Goal: Information Seeking & Learning: Learn about a topic

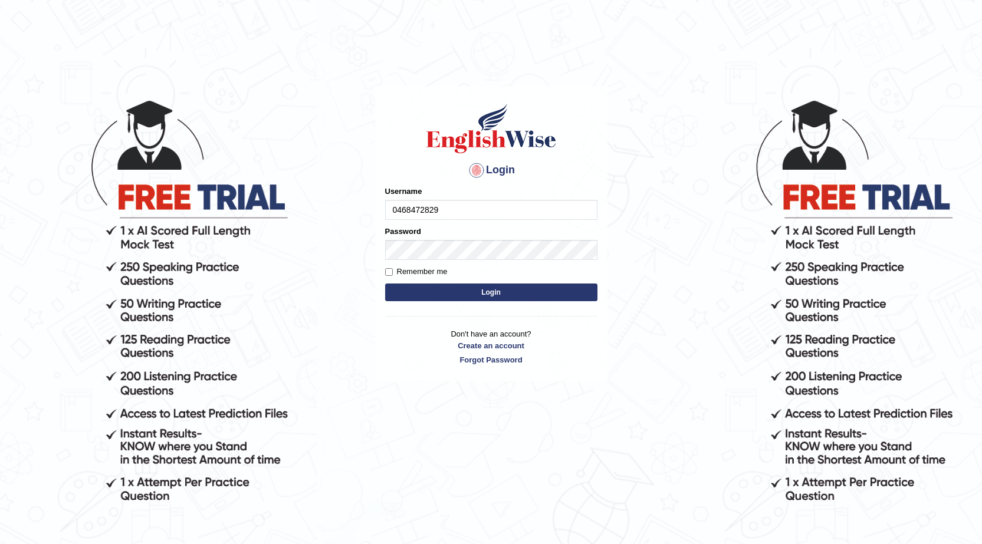
type input "0468472829"
click at [533, 297] on button "Login" at bounding box center [491, 293] width 212 height 18
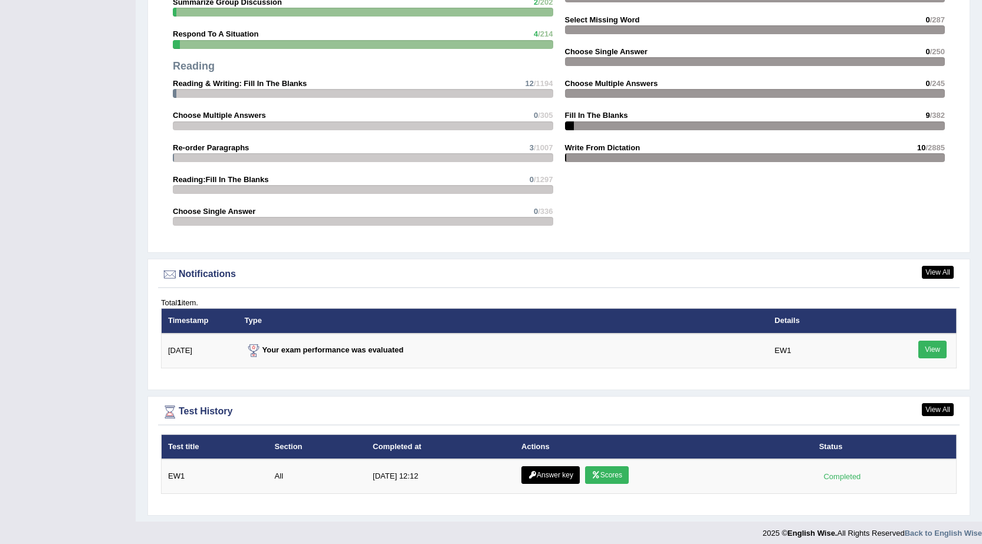
scroll to position [1267, 0]
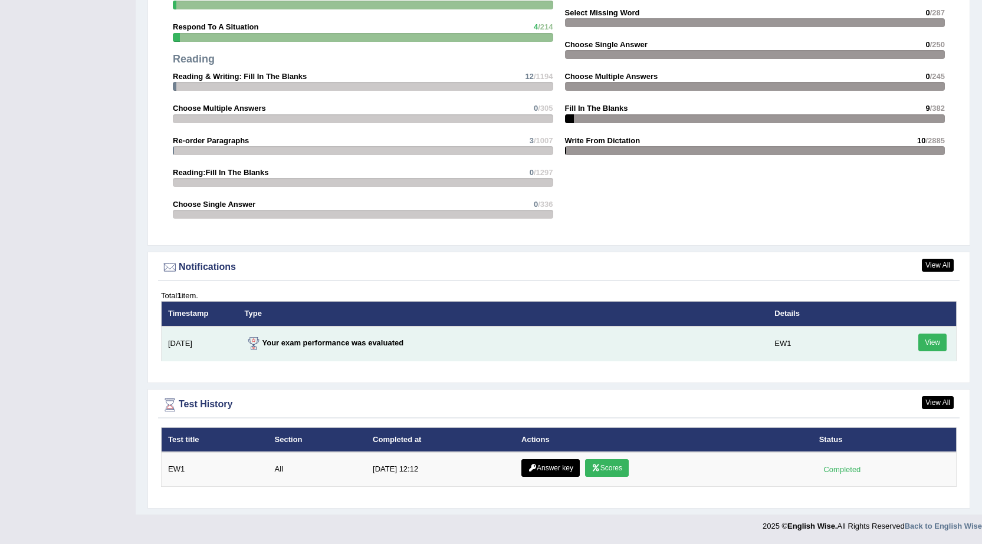
click at [932, 343] on link "View" at bounding box center [932, 343] width 28 height 18
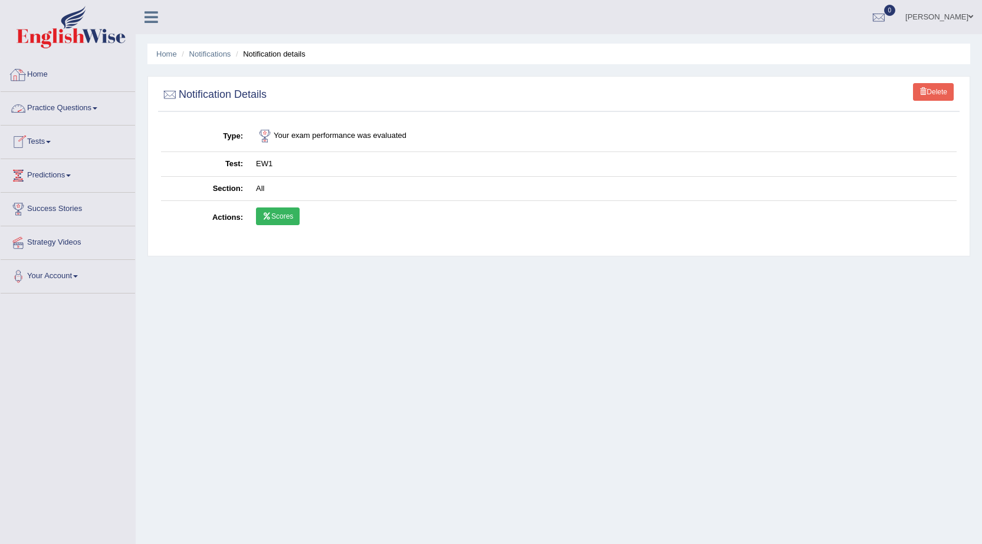
click at [38, 83] on link "Home" at bounding box center [68, 72] width 134 height 29
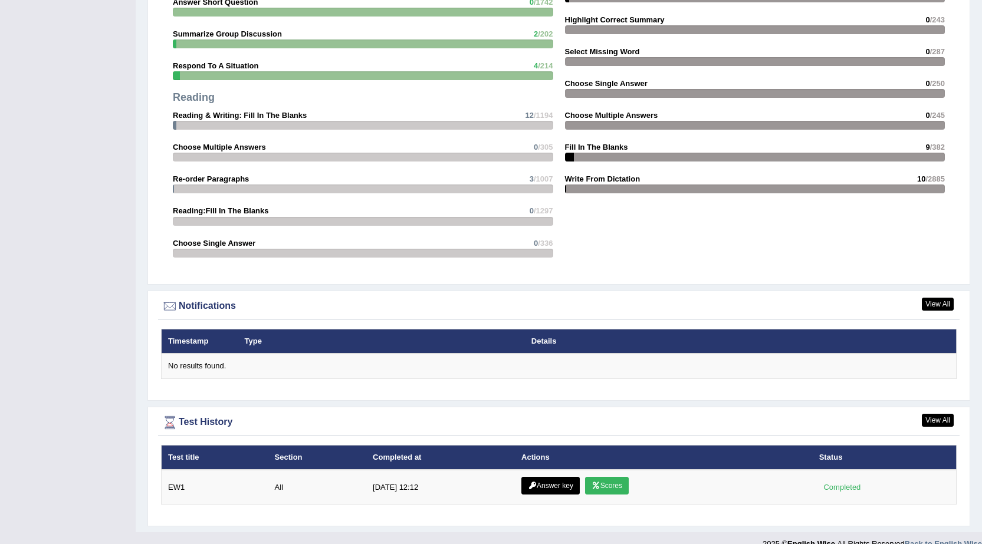
scroll to position [1170, 0]
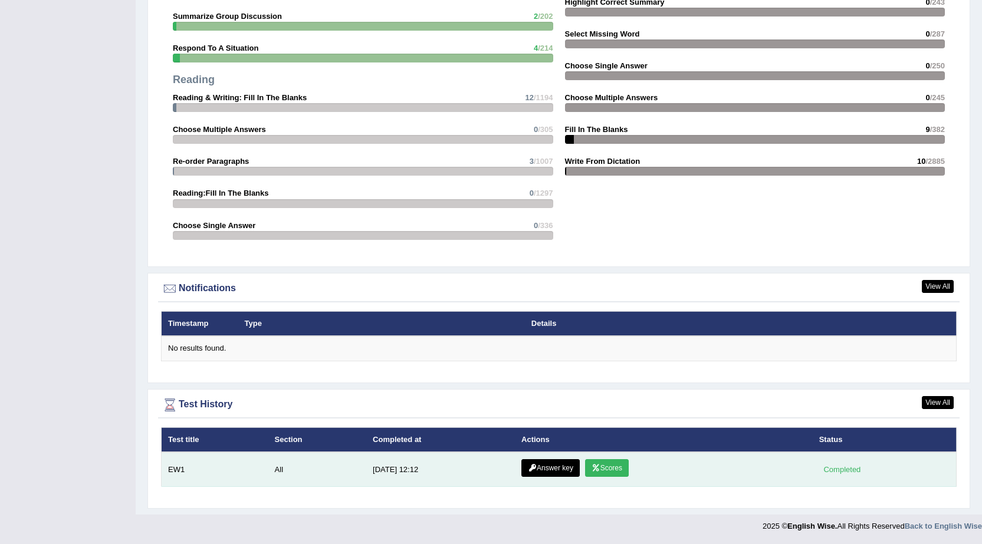
click at [832, 469] on div "Completed" at bounding box center [842, 469] width 46 height 12
click at [182, 475] on td "EW1" at bounding box center [215, 469] width 107 height 35
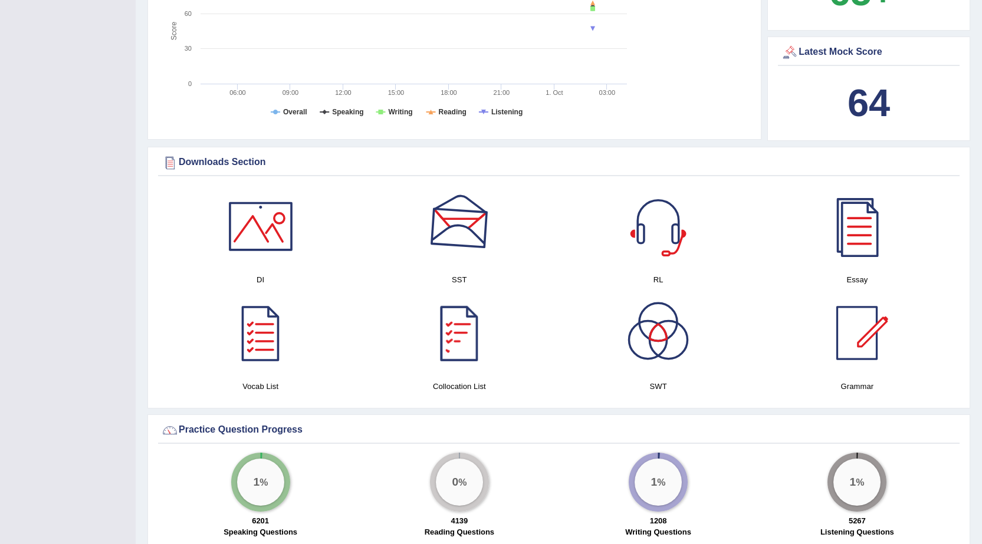
scroll to position [286, 0]
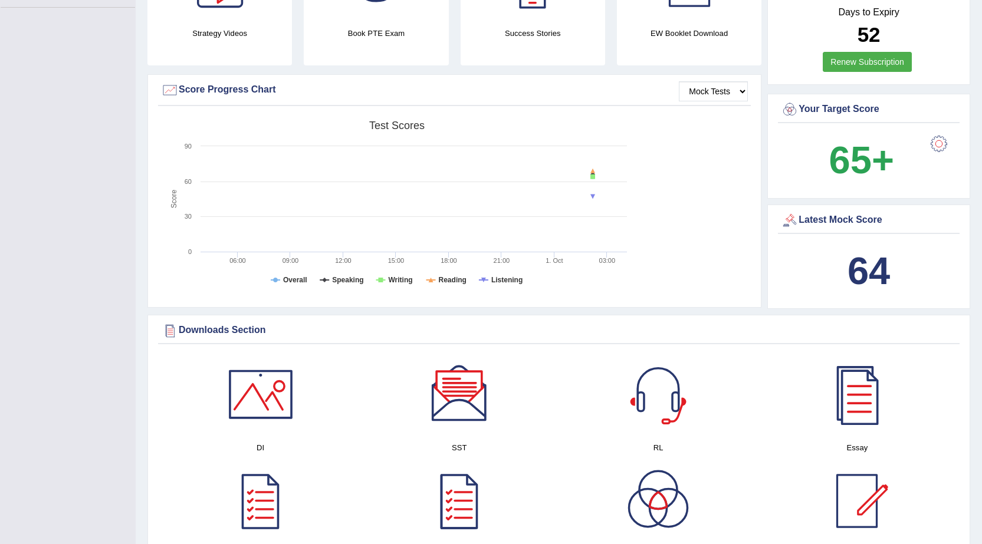
click at [837, 269] on div "64" at bounding box center [869, 271] width 176 height 57
click at [859, 269] on b "64" at bounding box center [868, 270] width 42 height 43
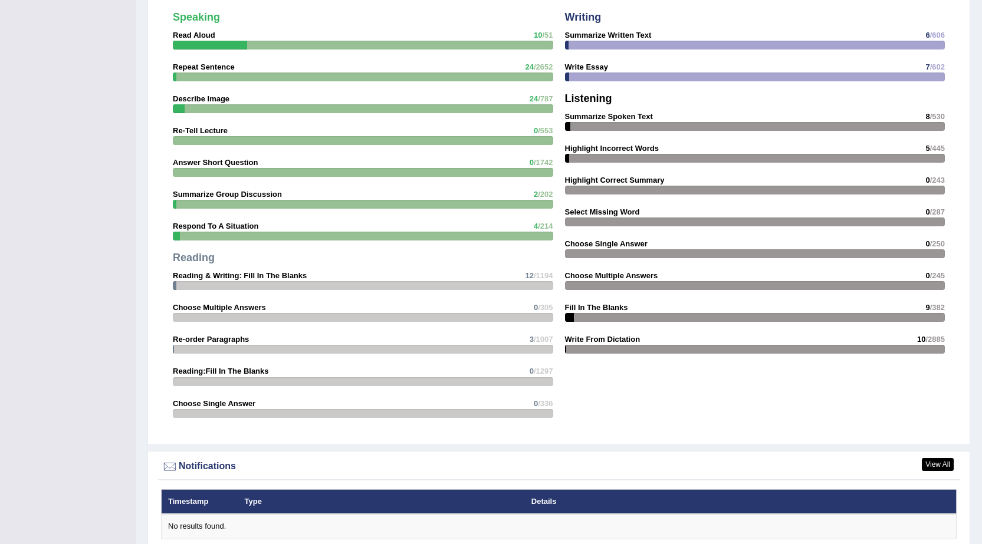
scroll to position [1170, 0]
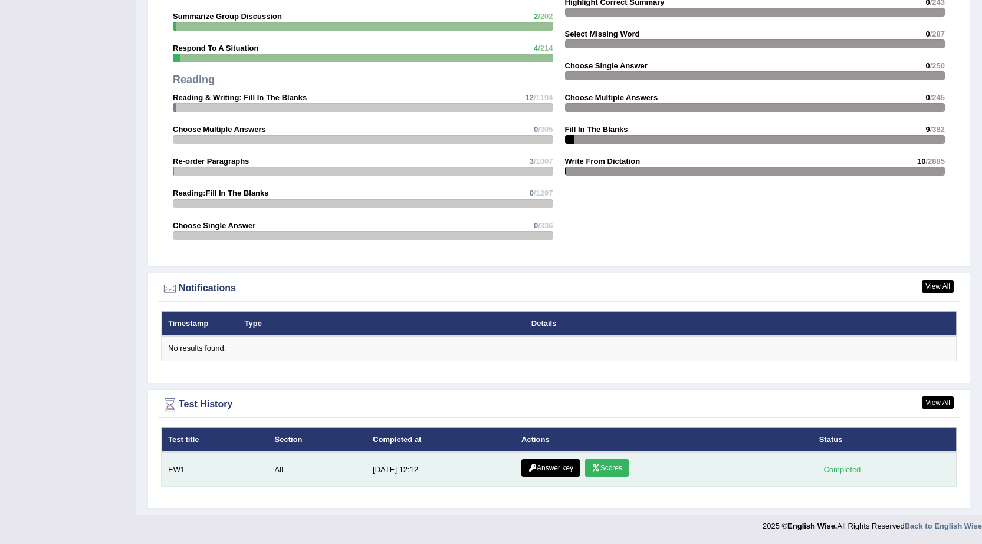
click at [170, 480] on td "EW1" at bounding box center [215, 469] width 107 height 35
click at [176, 472] on td "EW1" at bounding box center [215, 469] width 107 height 35
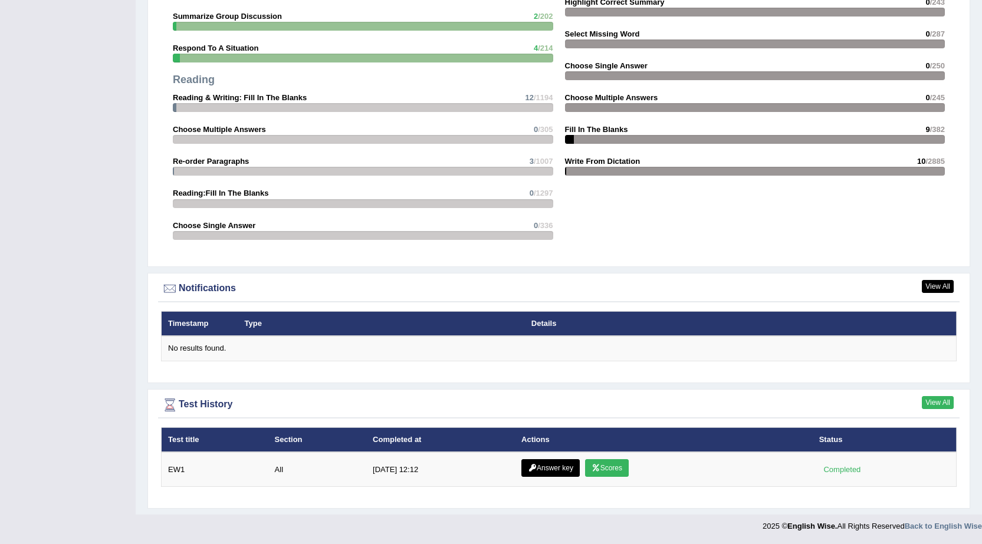
click at [929, 400] on link "View All" at bounding box center [938, 402] width 32 height 13
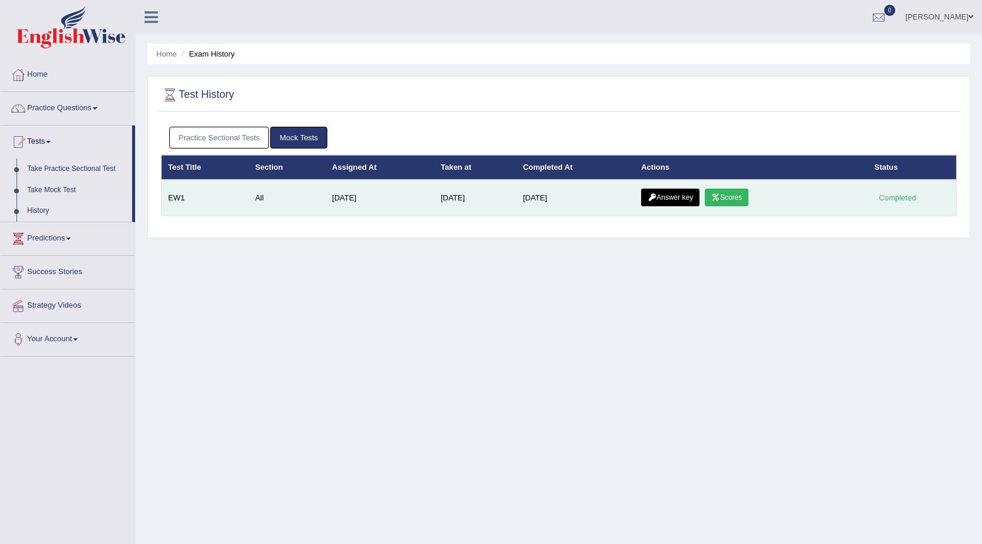
click at [662, 199] on link "Answer key" at bounding box center [670, 198] width 58 height 18
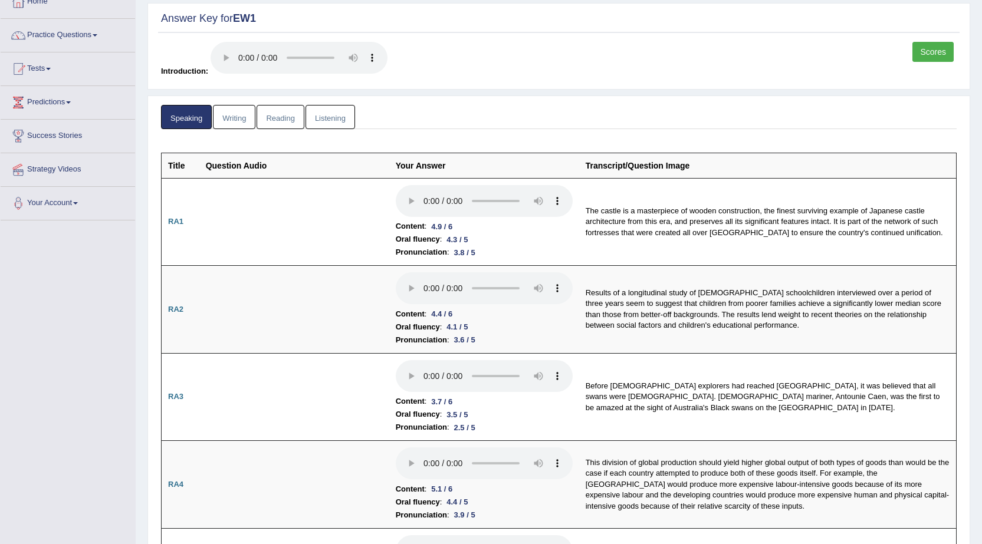
scroll to position [54, 0]
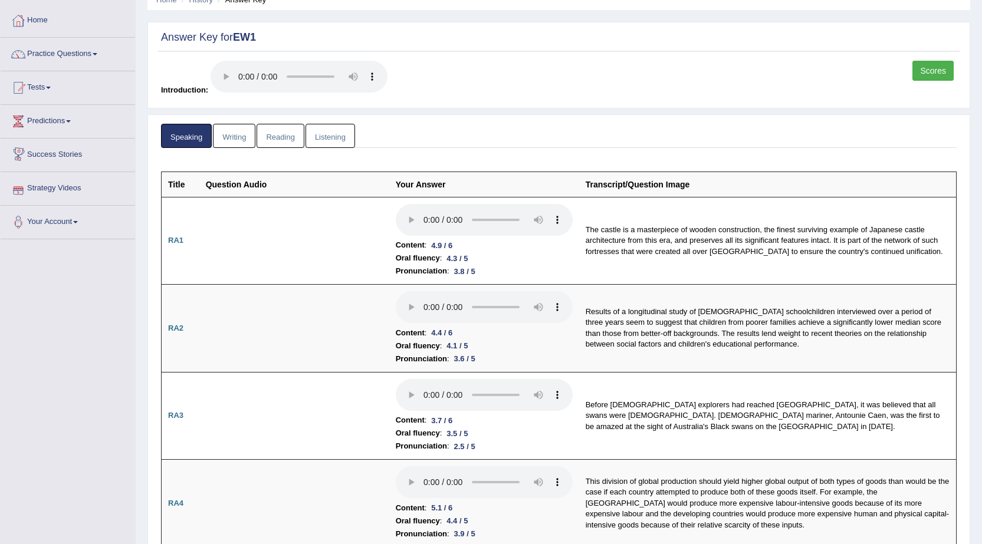
click at [241, 131] on link "Writing" at bounding box center [234, 136] width 42 height 24
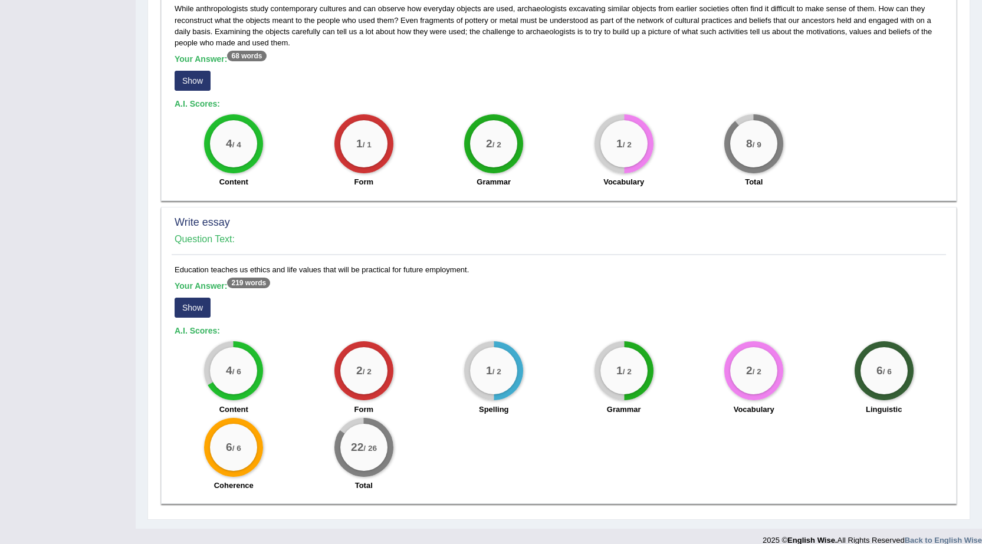
scroll to position [775, 0]
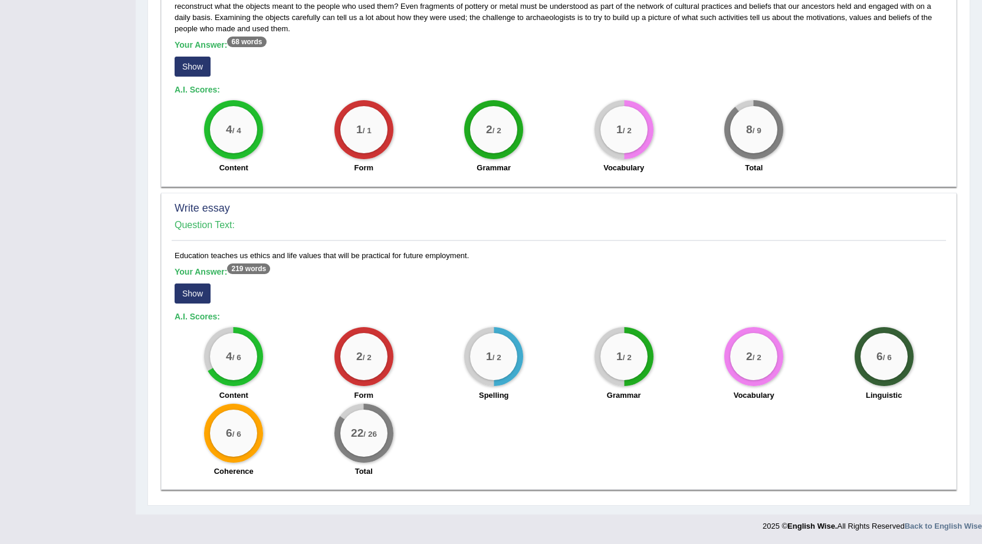
click at [199, 289] on button "Show" at bounding box center [193, 294] width 36 height 20
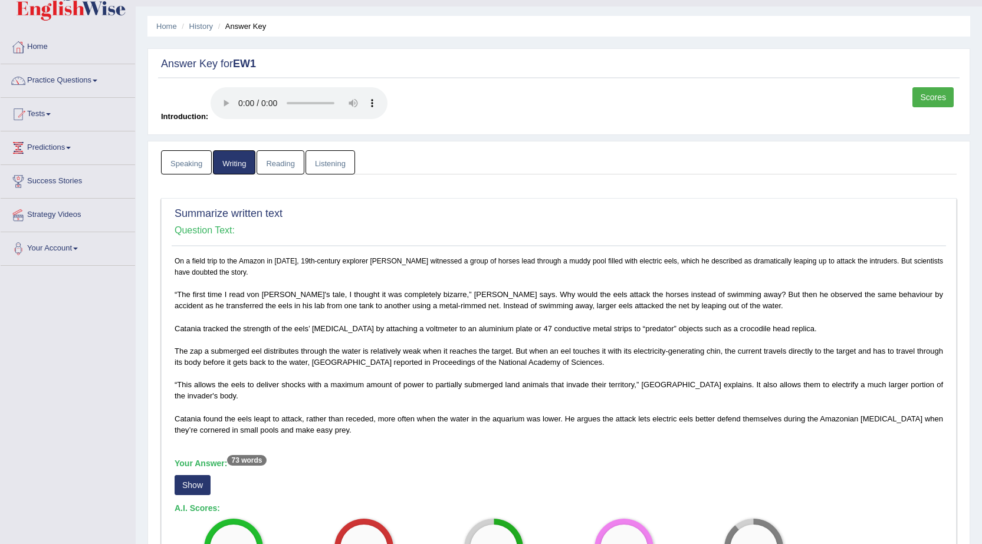
scroll to position [0, 0]
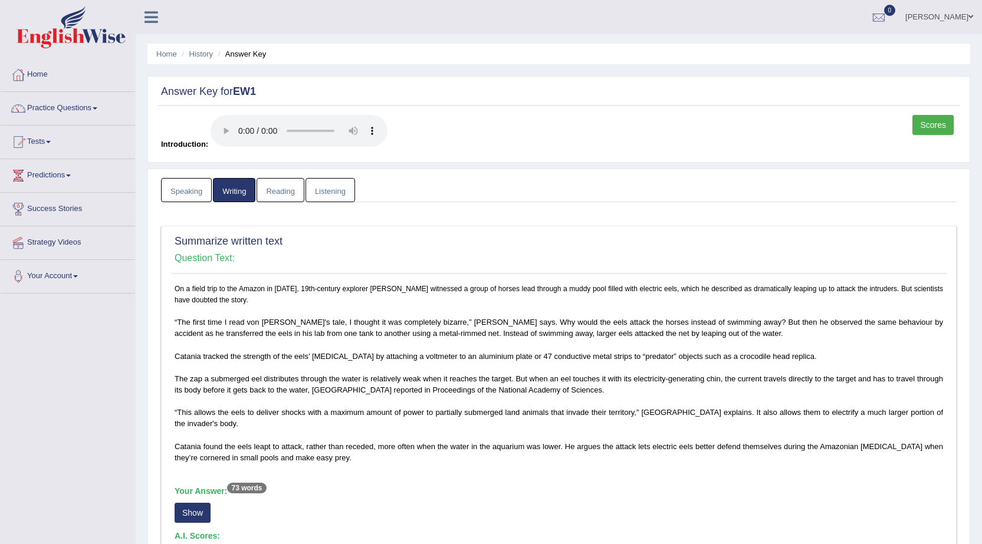
click at [280, 195] on link "Reading" at bounding box center [279, 190] width 47 height 24
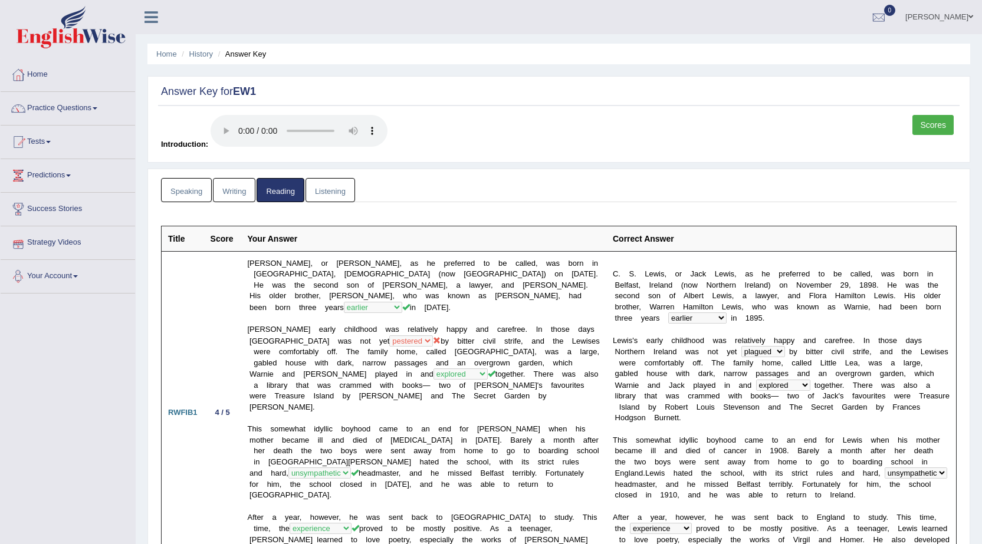
click at [338, 185] on link "Listening" at bounding box center [330, 190] width 50 height 24
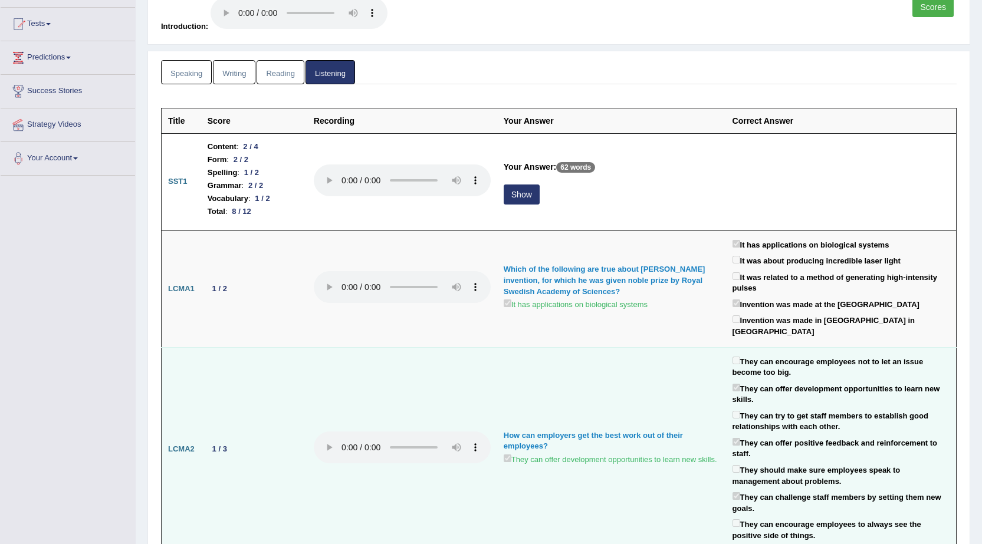
scroll to position [177, 0]
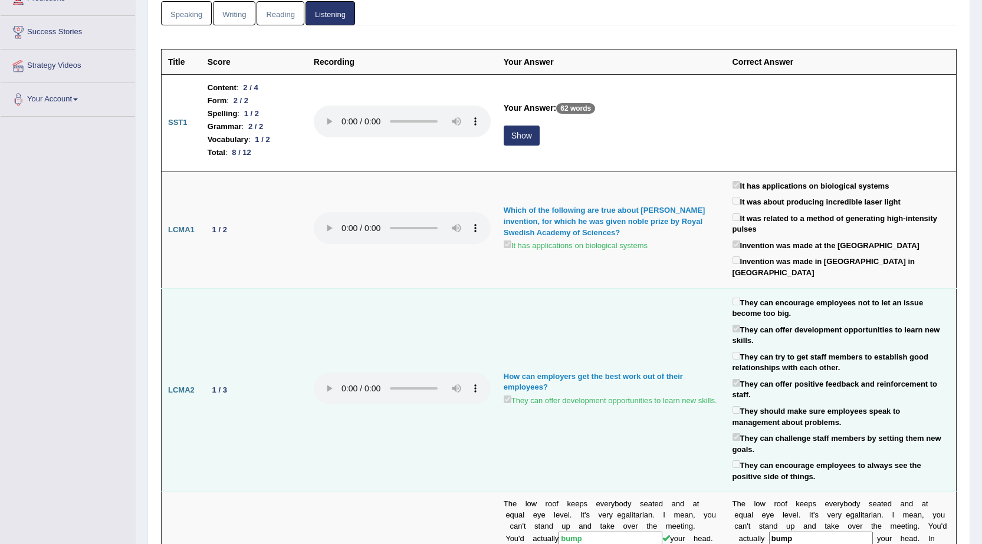
click at [313, 445] on td at bounding box center [402, 390] width 190 height 204
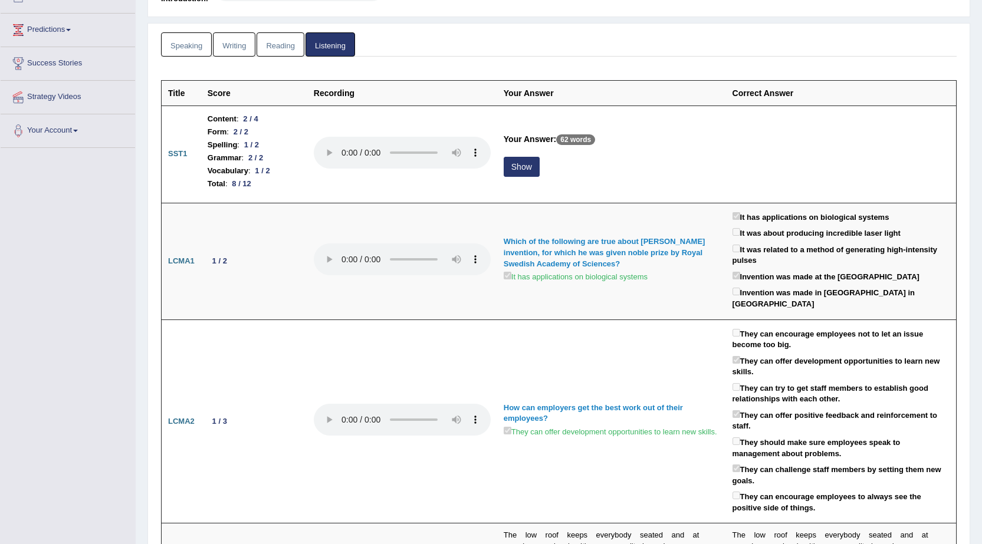
scroll to position [87, 0]
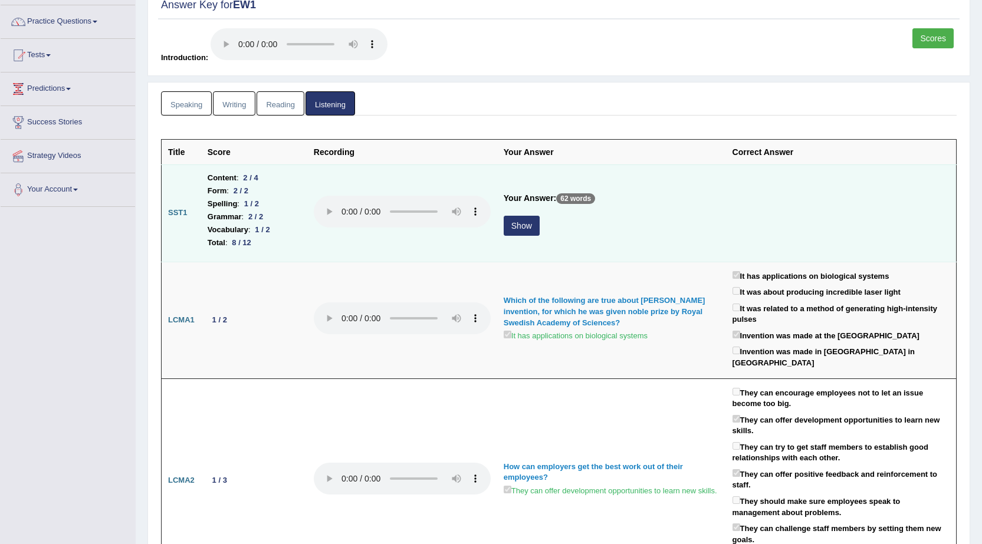
click at [525, 232] on button "Show" at bounding box center [522, 226] width 36 height 20
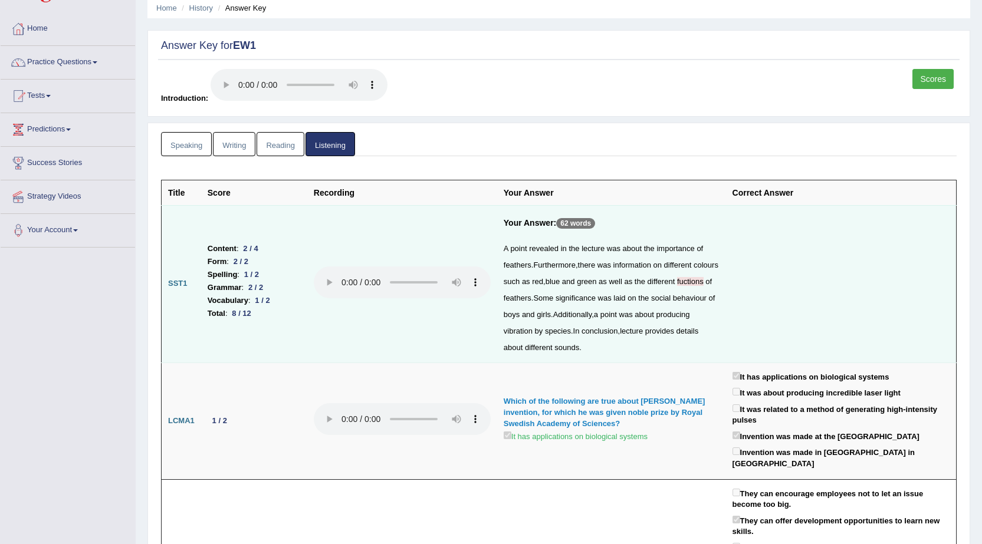
scroll to position [0, 0]
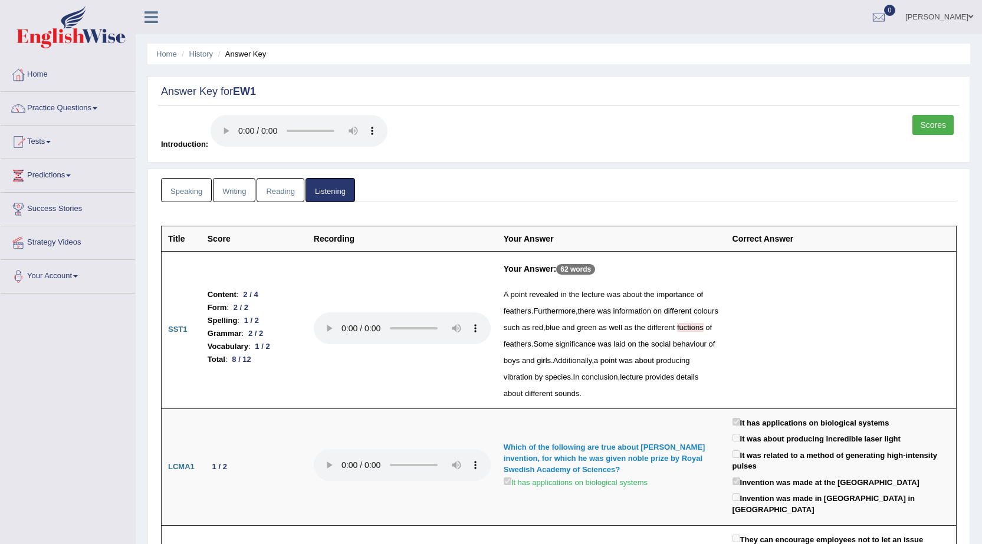
click at [180, 198] on link "Speaking" at bounding box center [186, 190] width 51 height 24
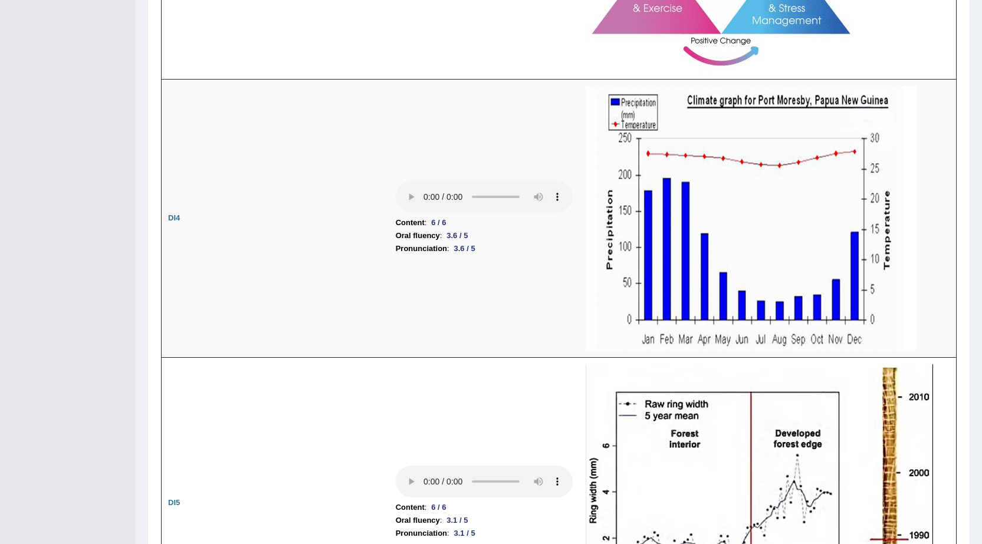
scroll to position [2241, 0]
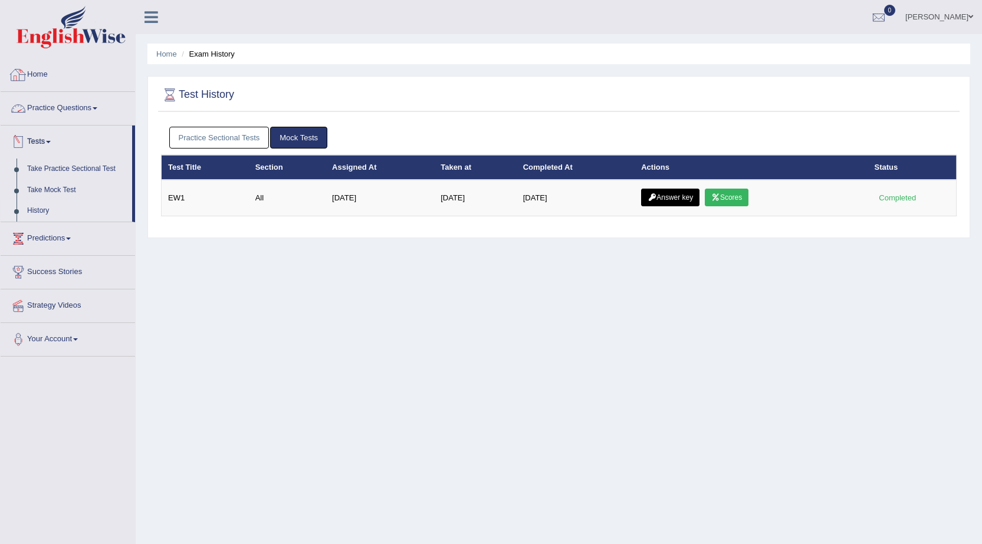
click at [50, 78] on link "Home" at bounding box center [68, 72] width 134 height 29
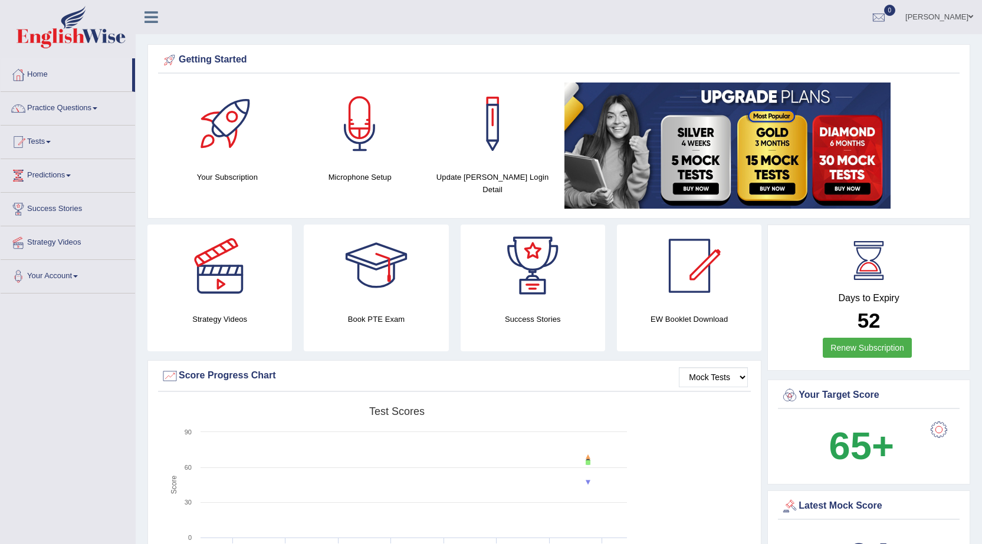
click at [61, 106] on link "Practice Questions" at bounding box center [68, 106] width 134 height 29
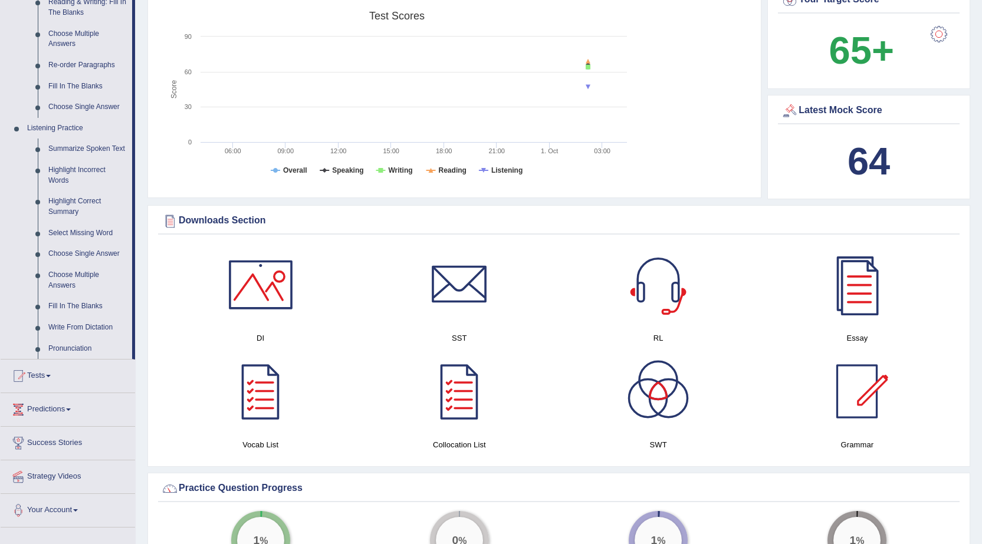
scroll to position [413, 0]
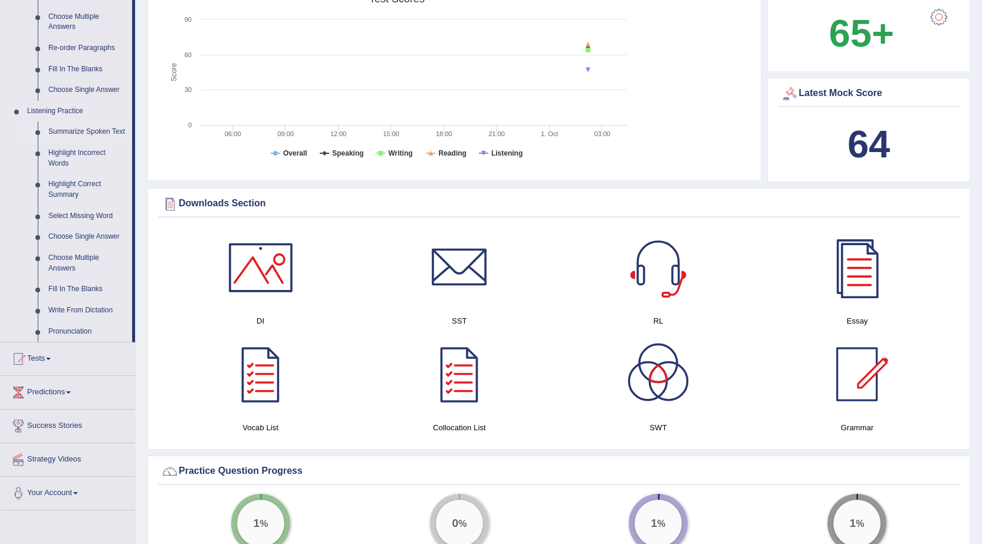
click at [79, 133] on link "Summarize Spoken Text" at bounding box center [87, 131] width 89 height 21
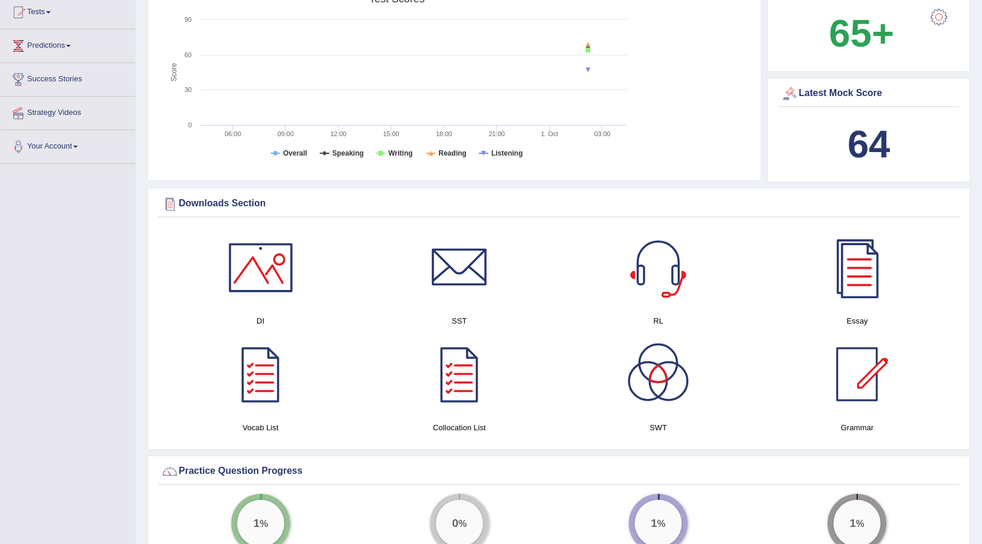
scroll to position [144, 0]
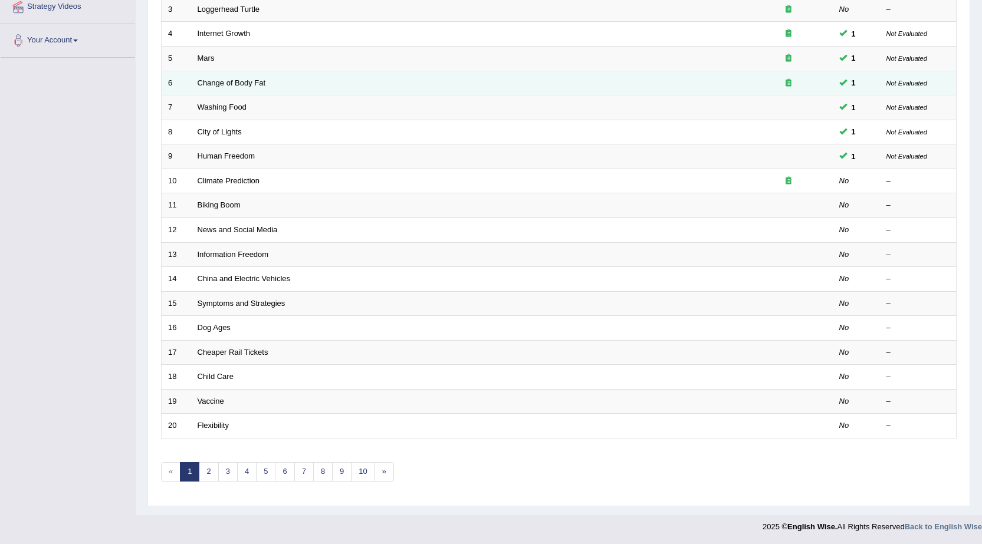
scroll to position [236, 0]
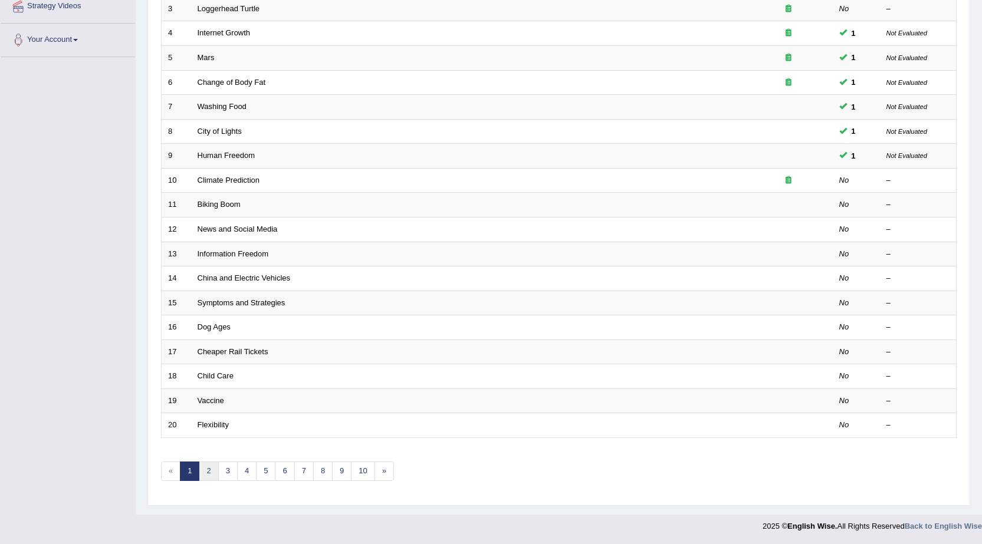
click at [209, 468] on link "2" at bounding box center [208, 471] width 19 height 19
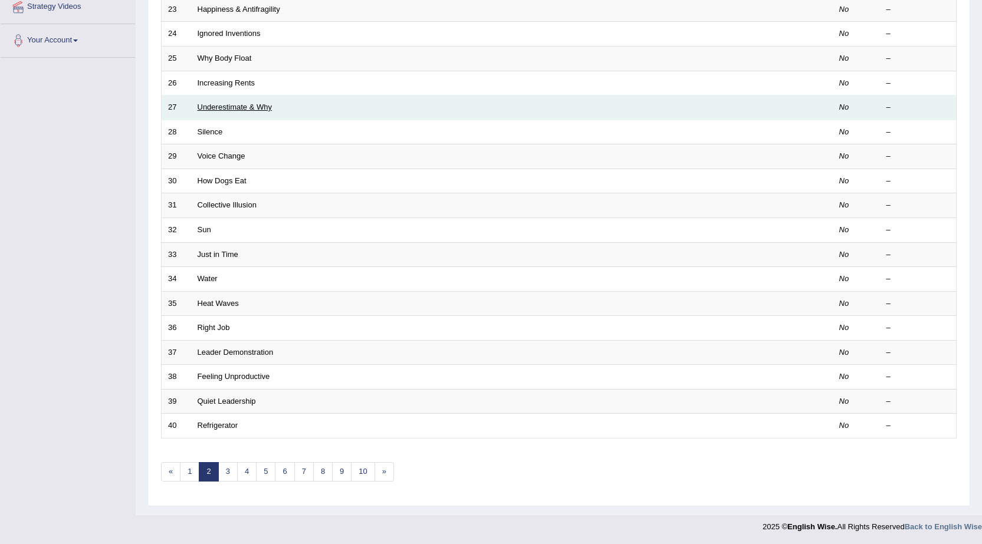
scroll to position [236, 0]
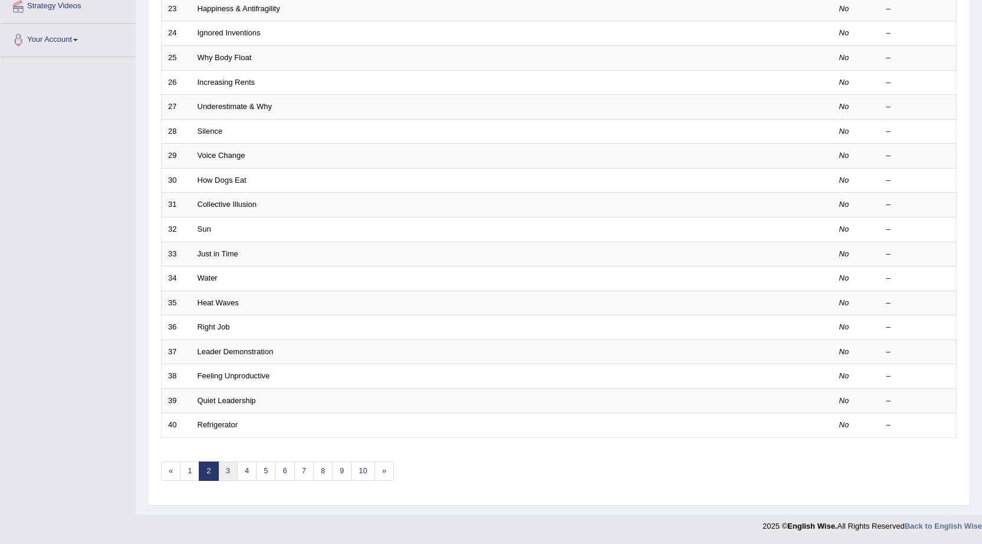
click at [229, 471] on link "3" at bounding box center [227, 471] width 19 height 19
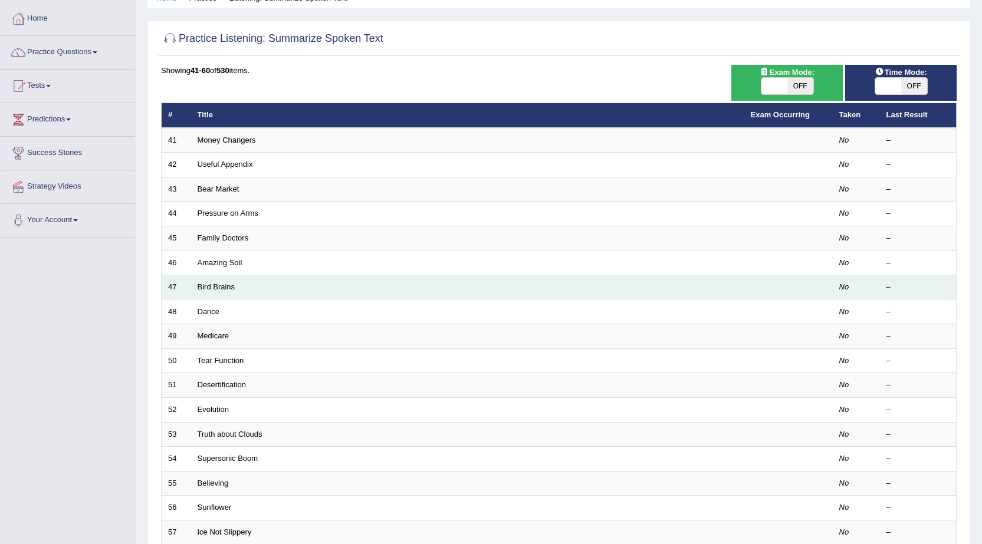
scroll to position [236, 0]
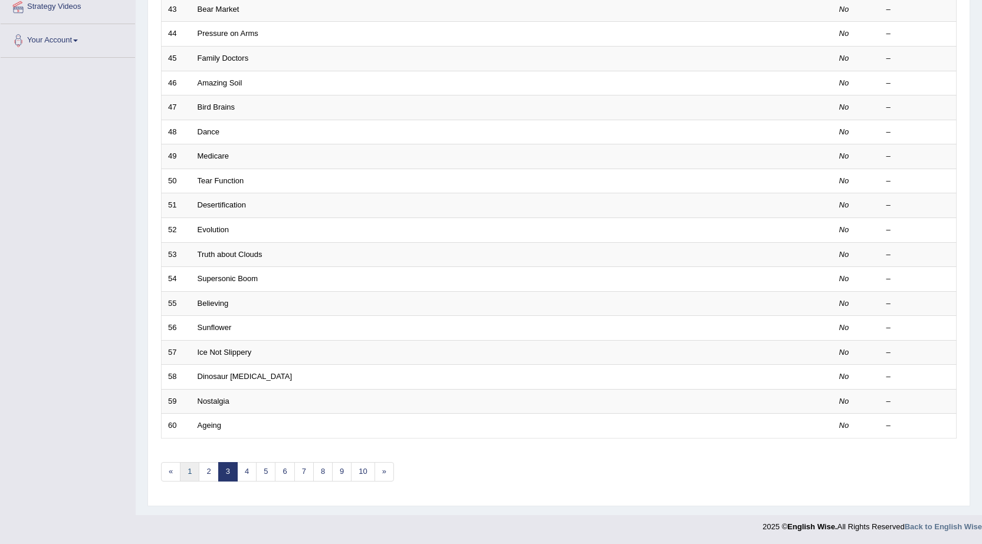
click at [189, 472] on link "1" at bounding box center [189, 471] width 19 height 19
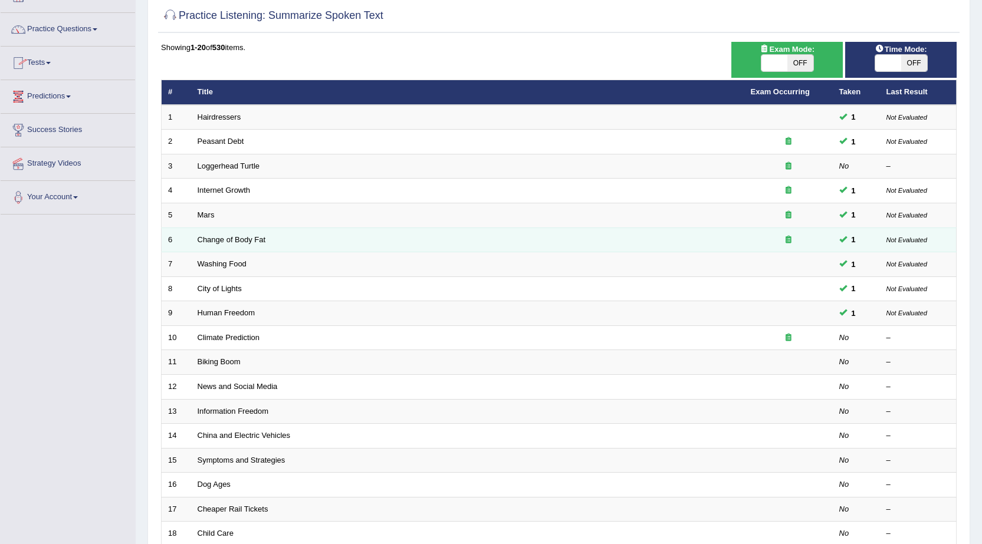
scroll to position [118, 0]
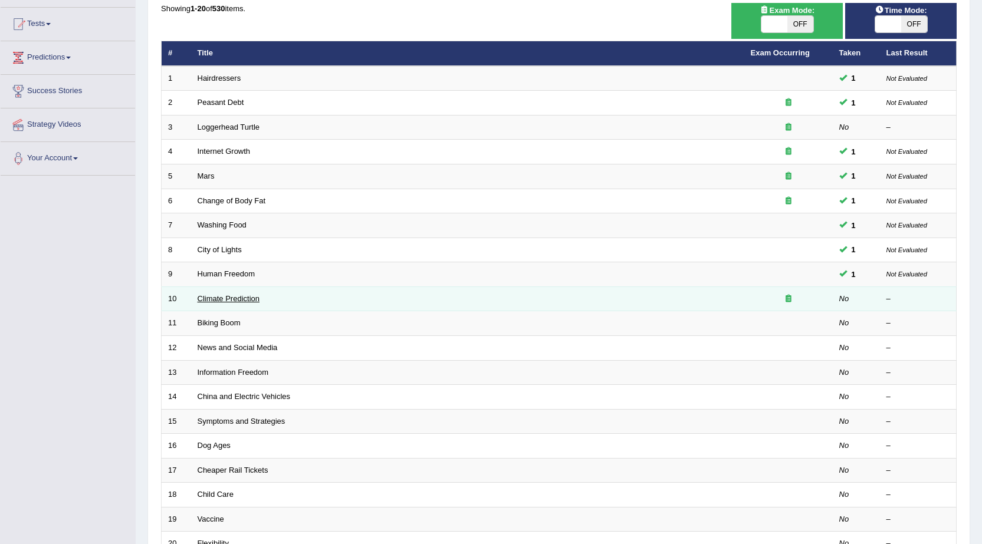
click at [241, 300] on link "Climate Prediction" at bounding box center [229, 298] width 63 height 9
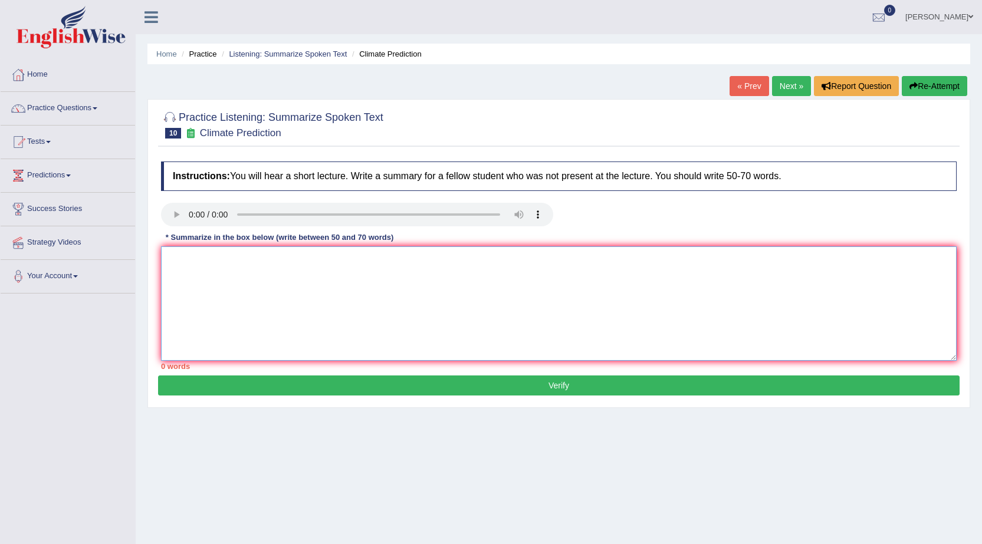
click at [195, 254] on textarea at bounding box center [558, 303] width 795 height 114
click at [71, 103] on link "Practice Questions" at bounding box center [68, 106] width 134 height 29
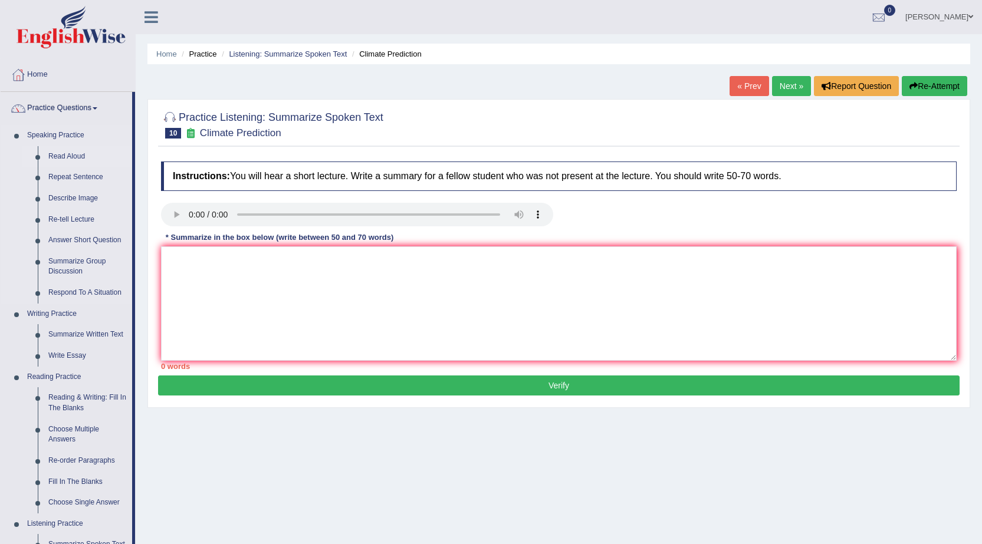
click at [78, 159] on link "Read Aloud" at bounding box center [87, 156] width 89 height 21
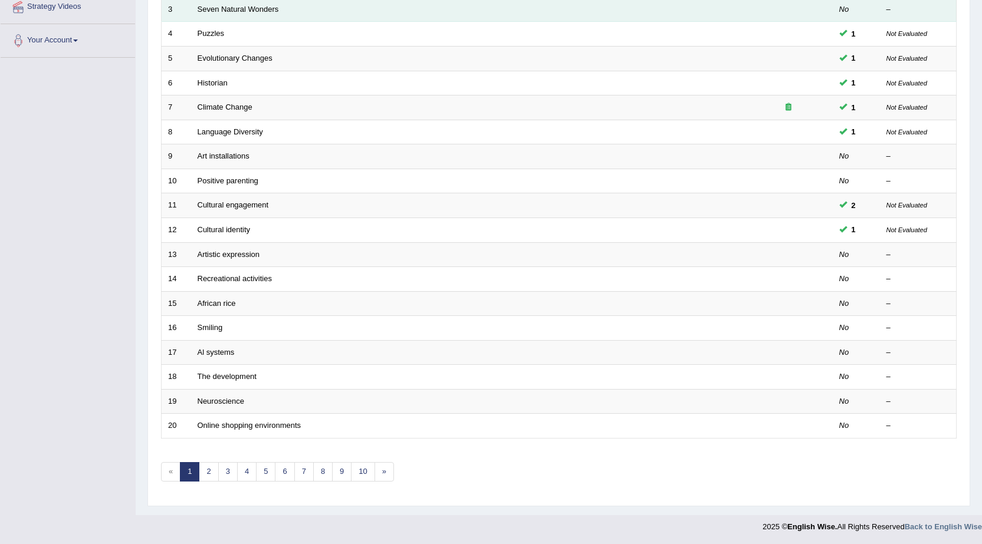
scroll to position [236, 0]
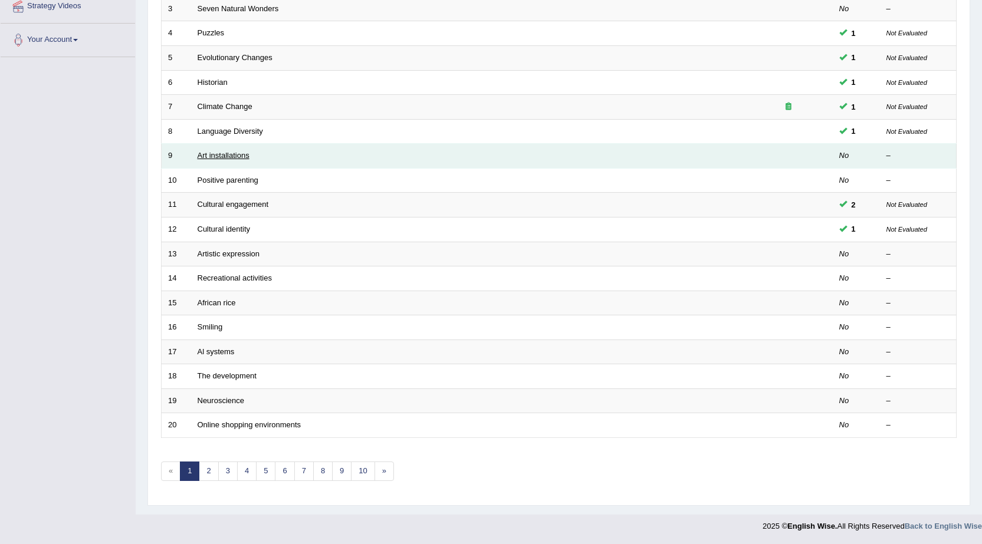
click at [209, 155] on link "Art installations" at bounding box center [224, 155] width 52 height 9
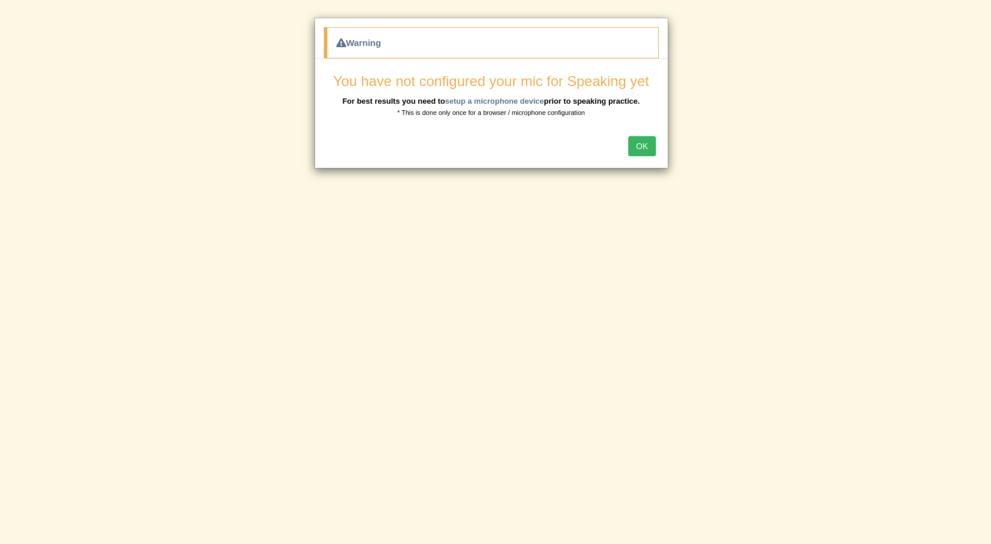
click at [646, 144] on button "OK" at bounding box center [641, 146] width 27 height 20
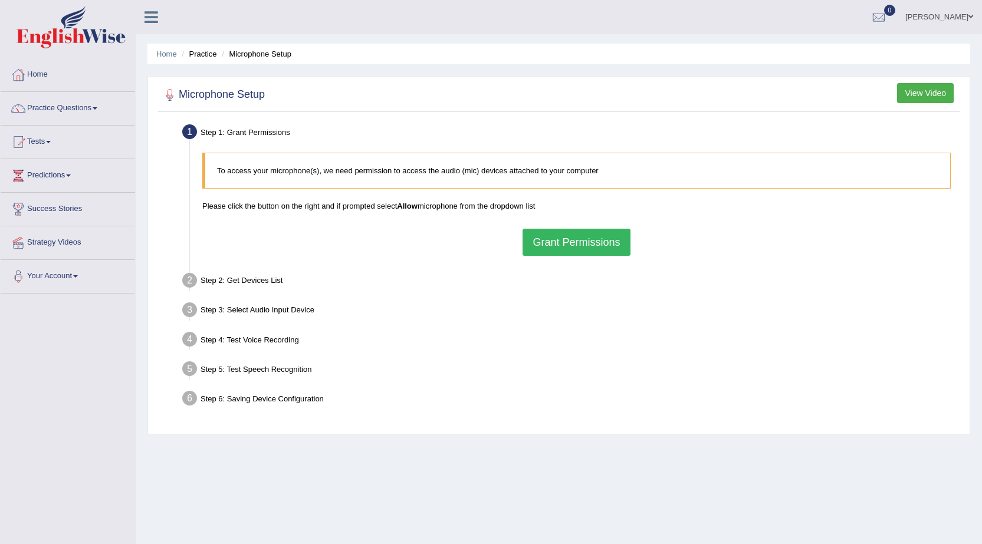
click at [575, 245] on button "Grant Permissions" at bounding box center [575, 242] width 107 height 27
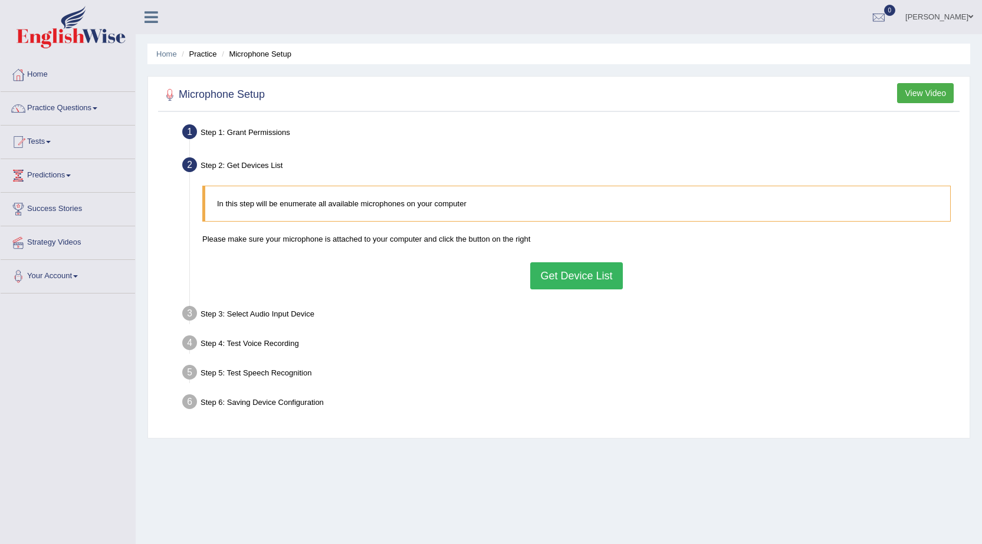
click at [572, 285] on button "Get Device List" at bounding box center [576, 275] width 92 height 27
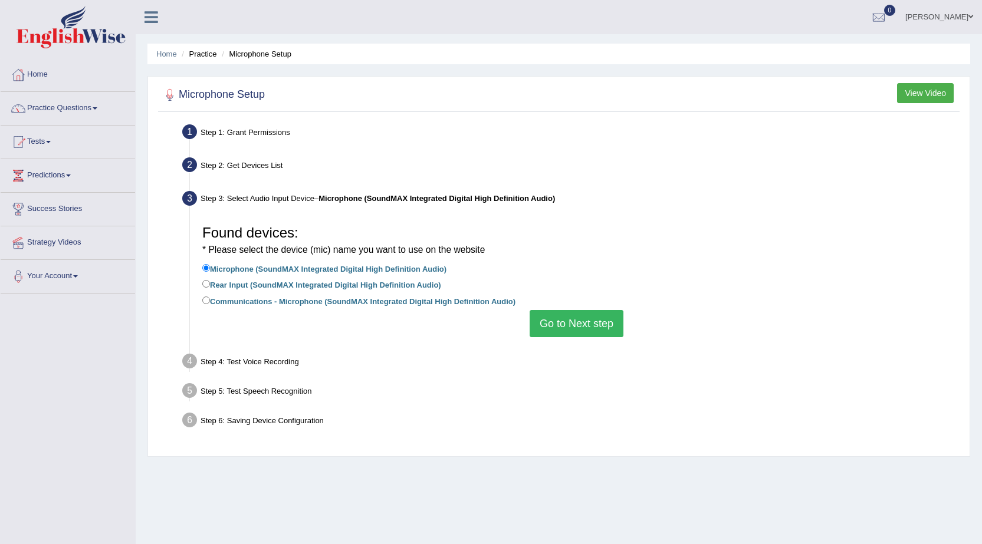
click at [575, 324] on button "Go to Next step" at bounding box center [576, 323] width 94 height 27
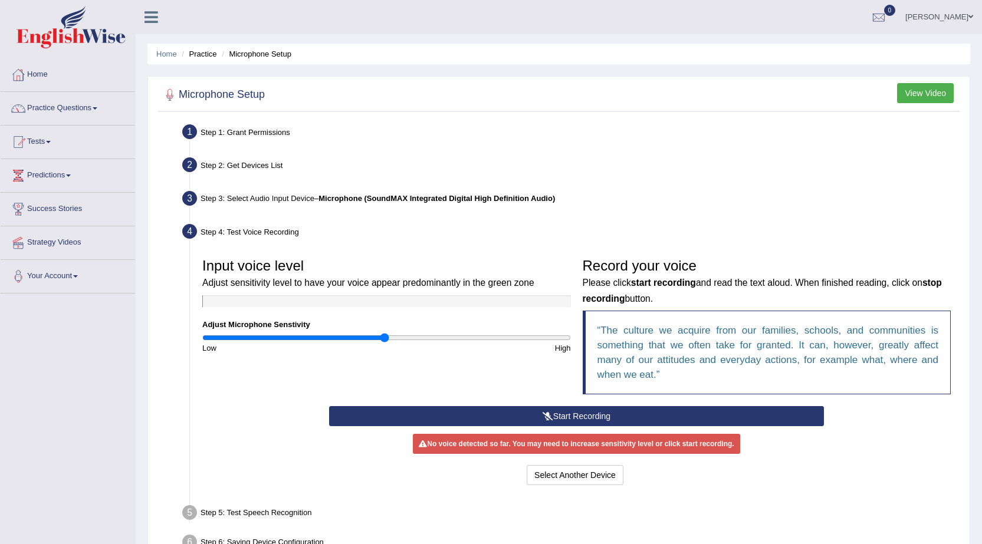
scroll to position [59, 0]
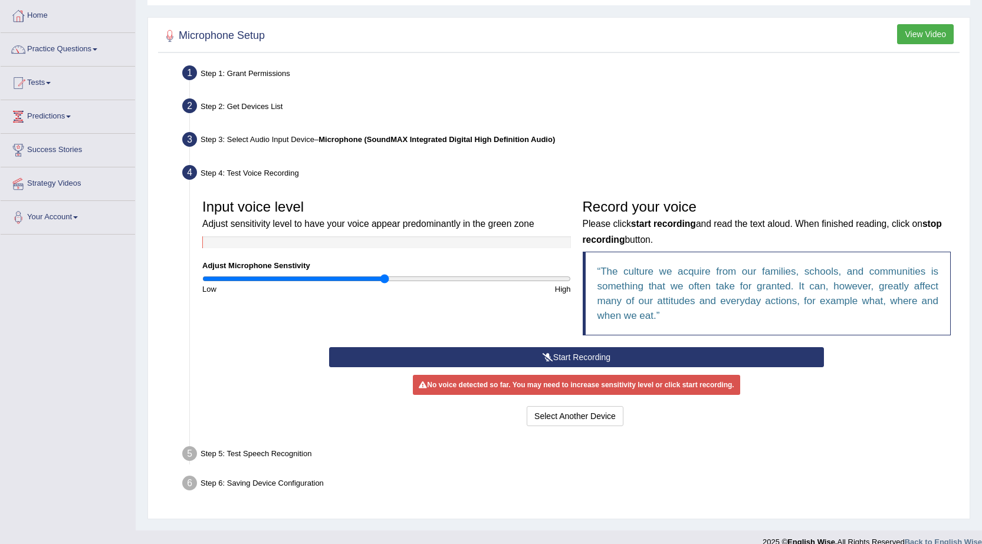
click at [552, 360] on button "Start Recording" at bounding box center [576, 357] width 495 height 20
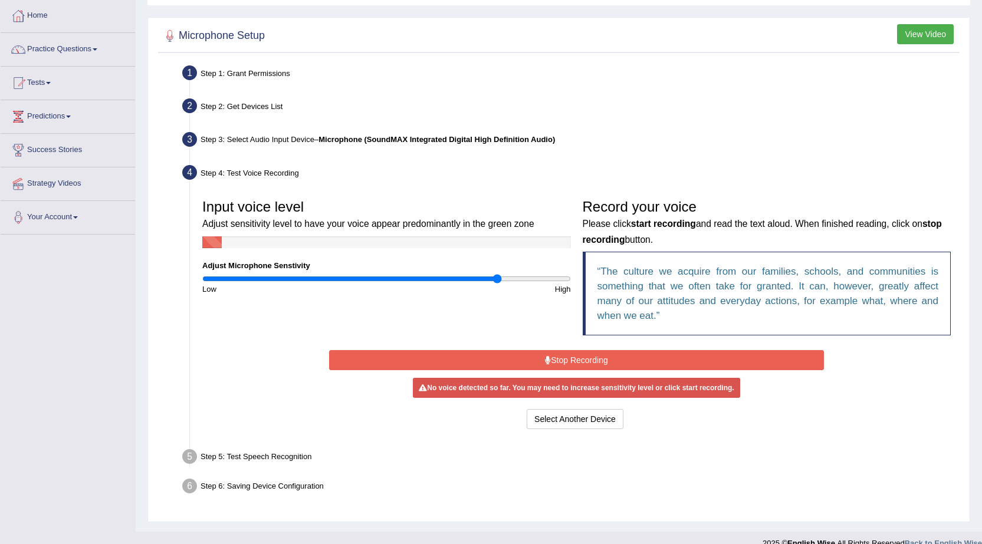
click at [497, 279] on input "range" at bounding box center [386, 278] width 369 height 9
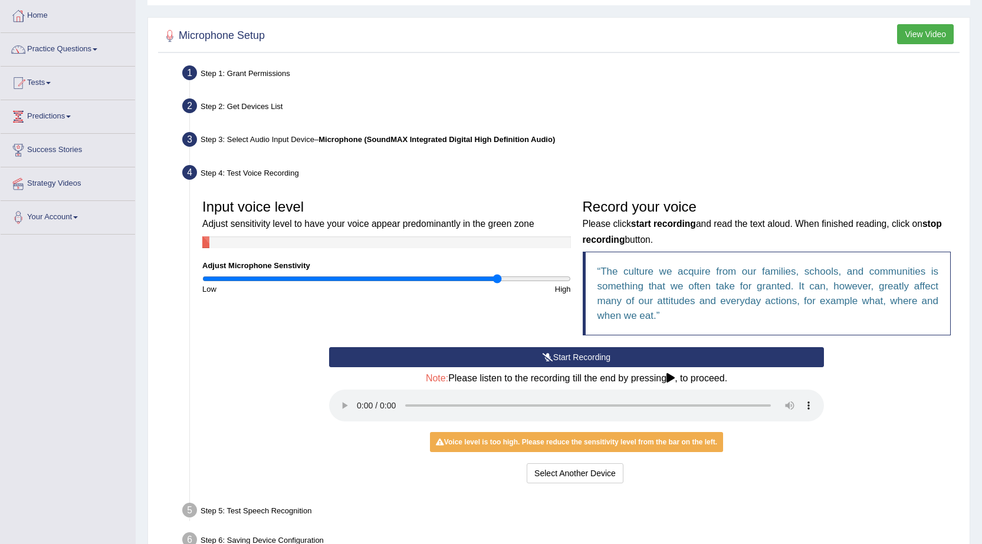
click at [514, 357] on button "Start Recording" at bounding box center [576, 357] width 495 height 20
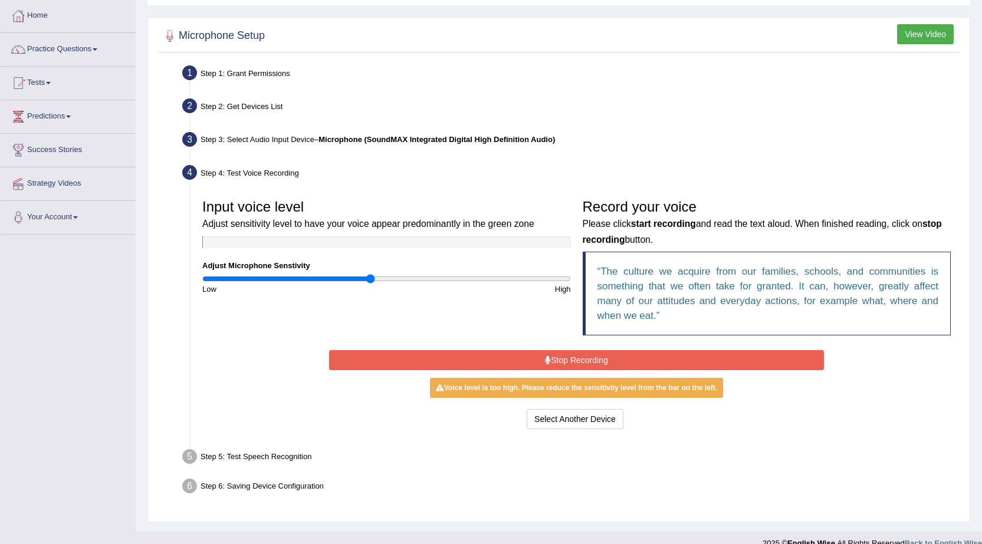
click at [369, 276] on input "range" at bounding box center [386, 278] width 369 height 9
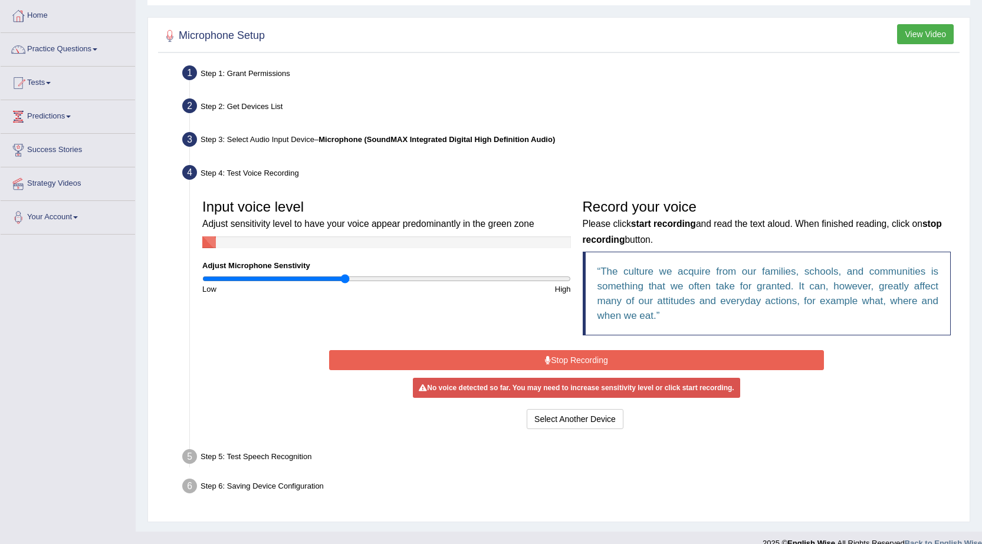
click at [344, 276] on input "range" at bounding box center [386, 278] width 369 height 9
click at [327, 278] on input "range" at bounding box center [386, 278] width 369 height 9
click at [314, 277] on input "range" at bounding box center [386, 278] width 369 height 9
type input "0.56"
click at [304, 278] on input "range" at bounding box center [386, 278] width 369 height 9
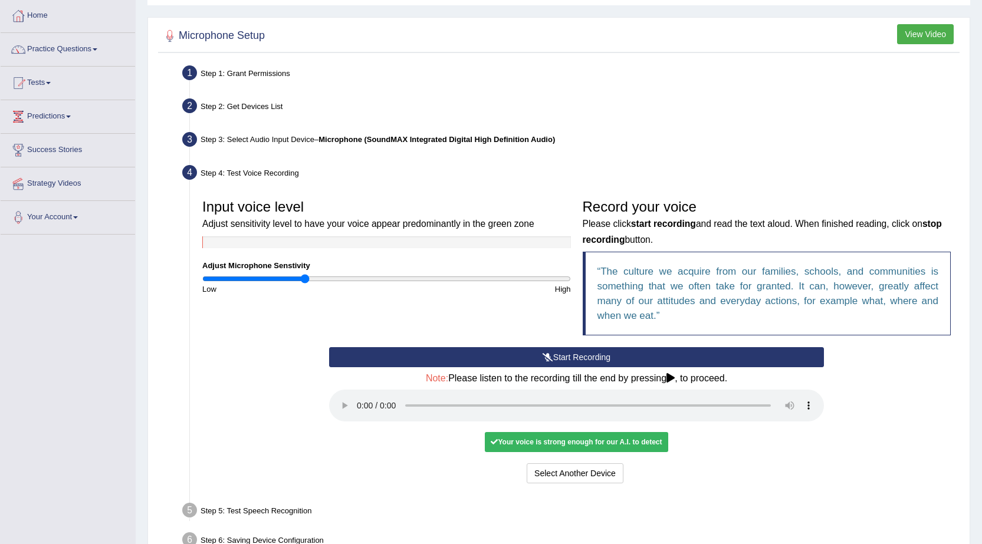
scroll to position [118, 0]
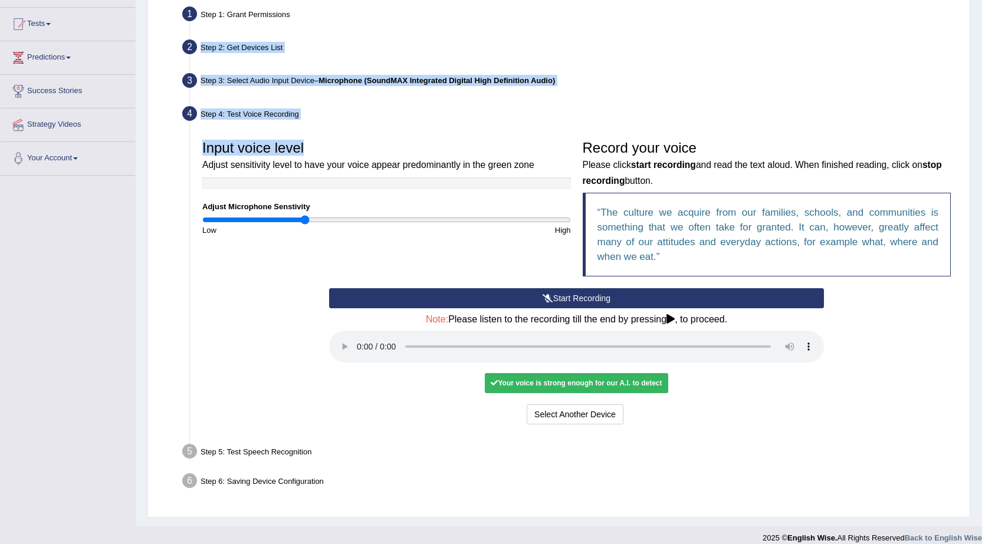
drag, startPoint x: 582, startPoint y: 85, endPoint x: 542, endPoint y: 191, distance: 112.7
click at [557, 156] on ul "Step 1: Grant Permissions To access your microphone(s), we need permission to a…" at bounding box center [558, 249] width 795 height 493
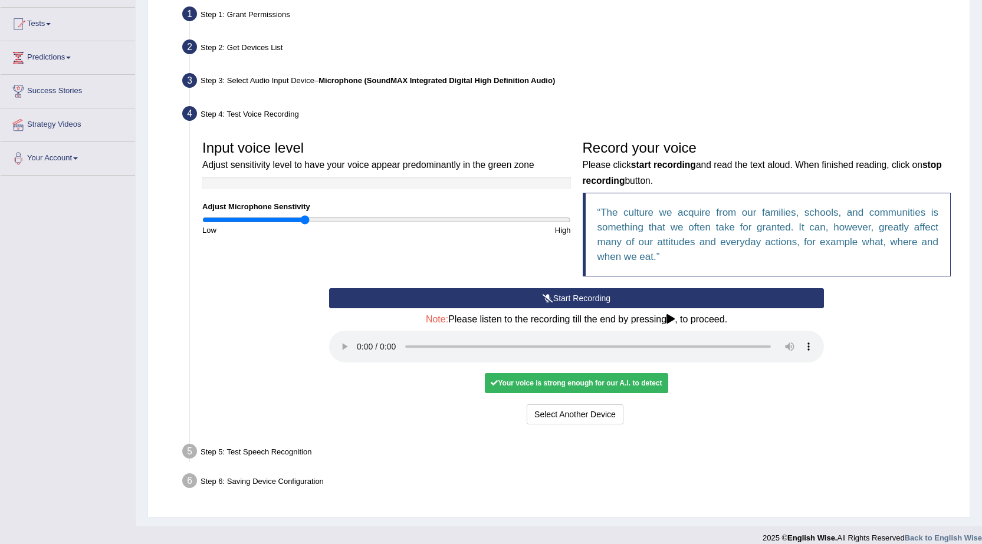
click at [243, 358] on div "Start Recording Stop Recording Note: Please listen to the recording till the en…" at bounding box center [576, 357] width 760 height 139
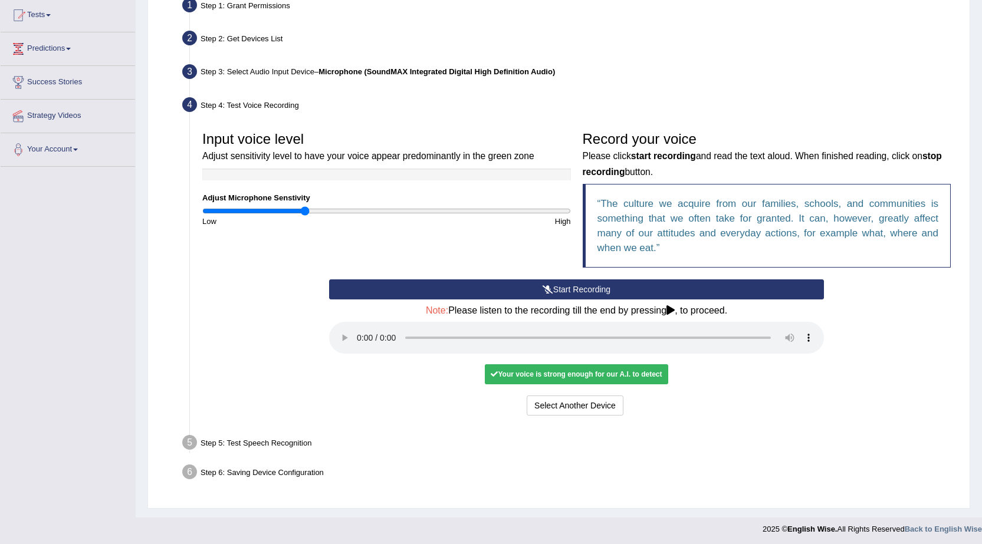
scroll to position [130, 0]
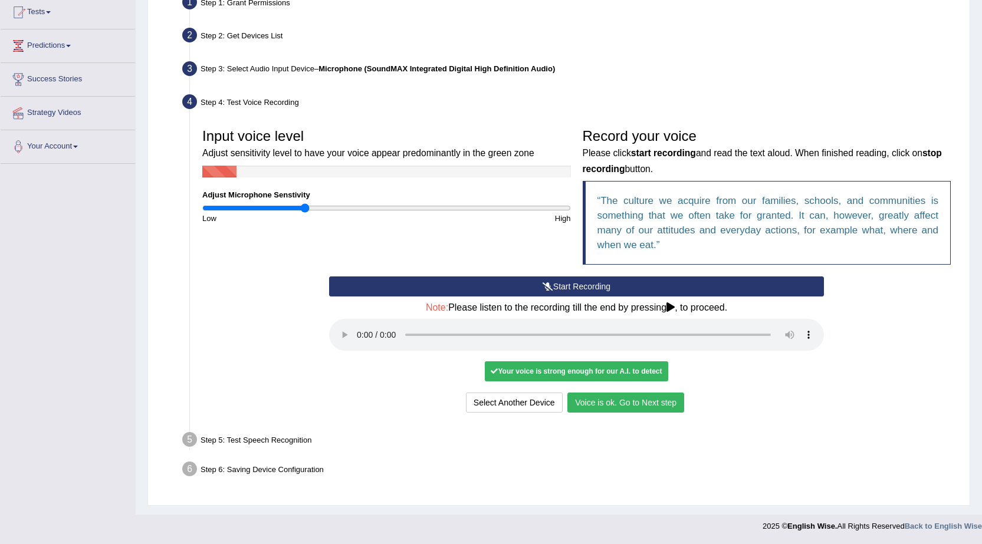
click at [600, 398] on button "Voice is ok. Go to Next step" at bounding box center [625, 403] width 117 height 20
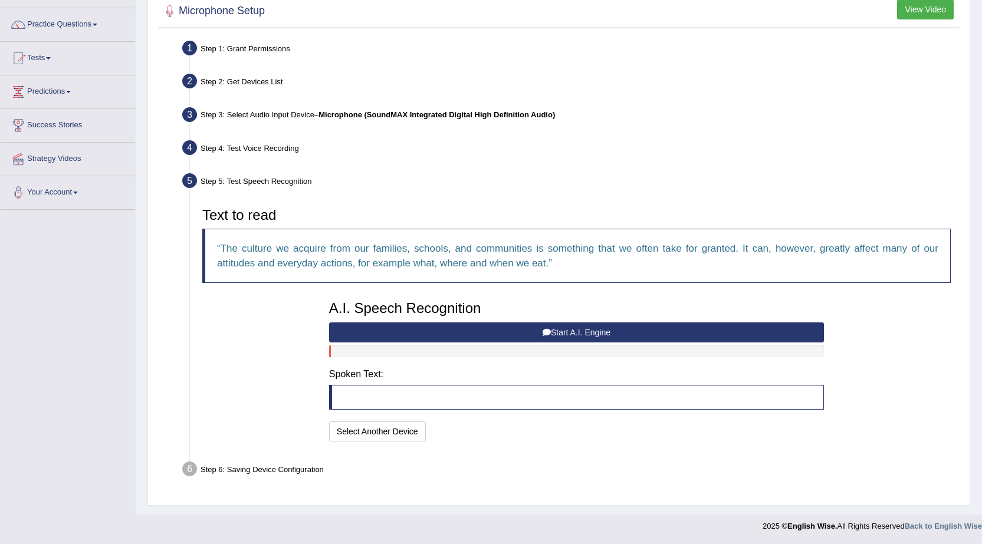
scroll to position [84, 0]
click at [568, 336] on button "Start A.I. Engine" at bounding box center [576, 333] width 495 height 20
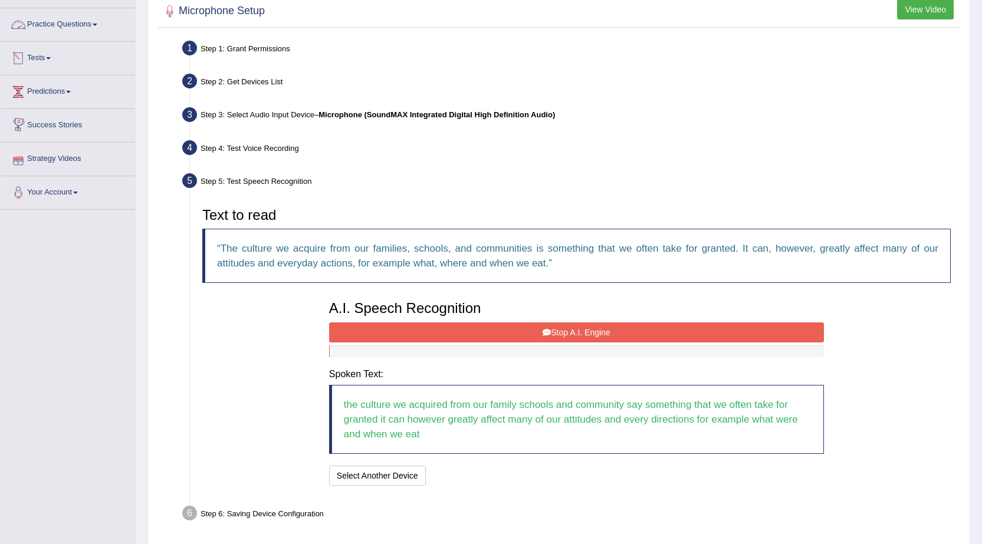
scroll to position [128, 0]
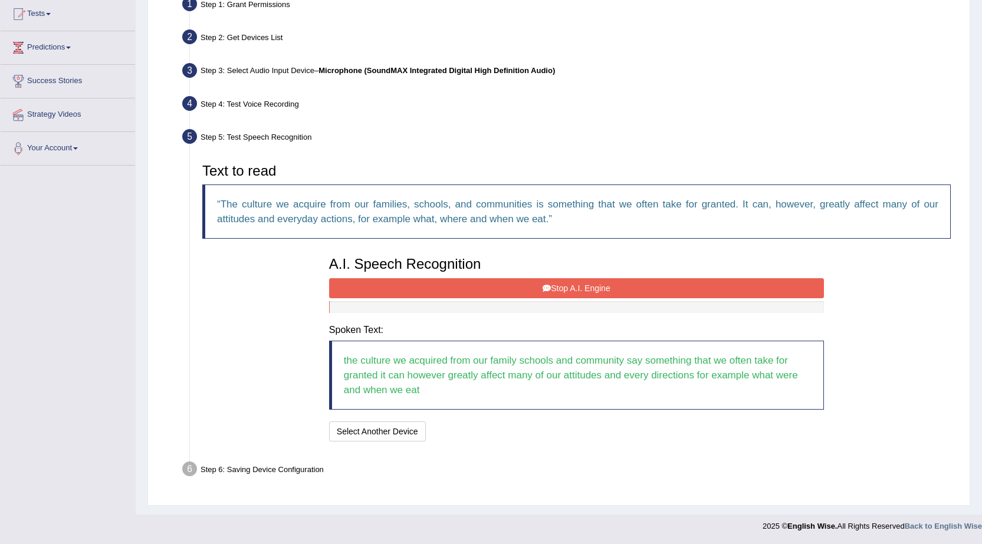
click at [428, 279] on button "Stop A.I. Engine" at bounding box center [576, 288] width 495 height 20
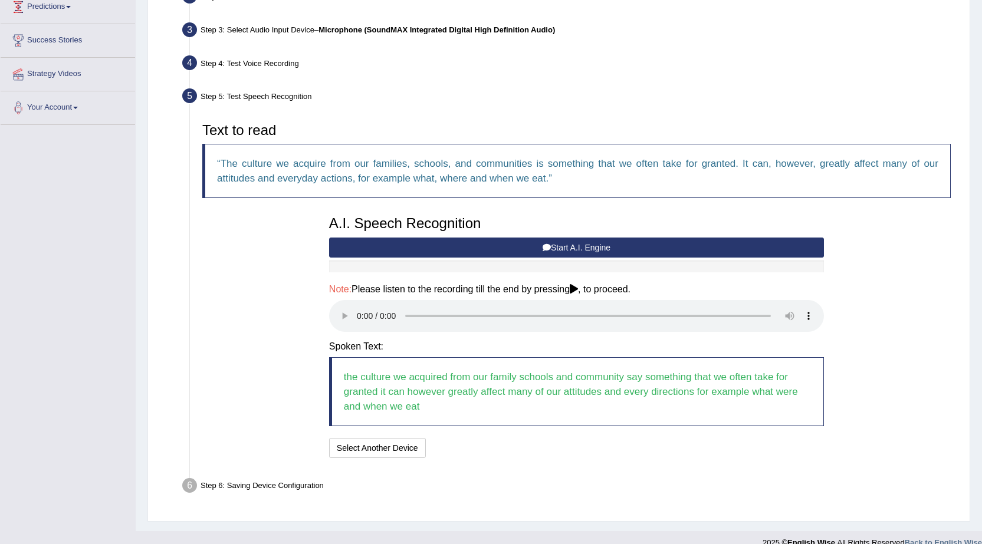
scroll to position [185, 0]
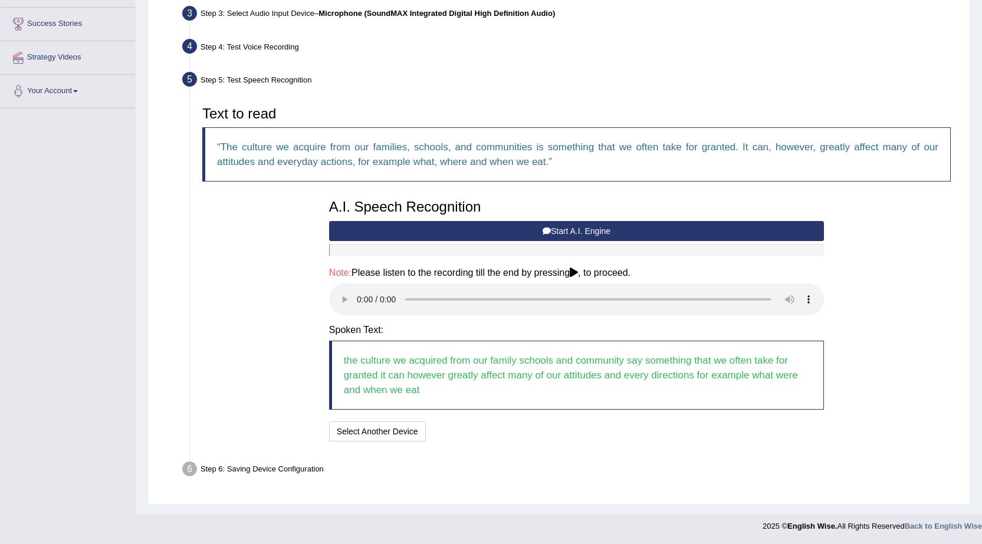
click at [242, 472] on div "Step 6: Saving Device Configuration" at bounding box center [570, 471] width 787 height 26
click at [493, 435] on button "Speech is ok. Go to Last step" at bounding box center [491, 432] width 123 height 20
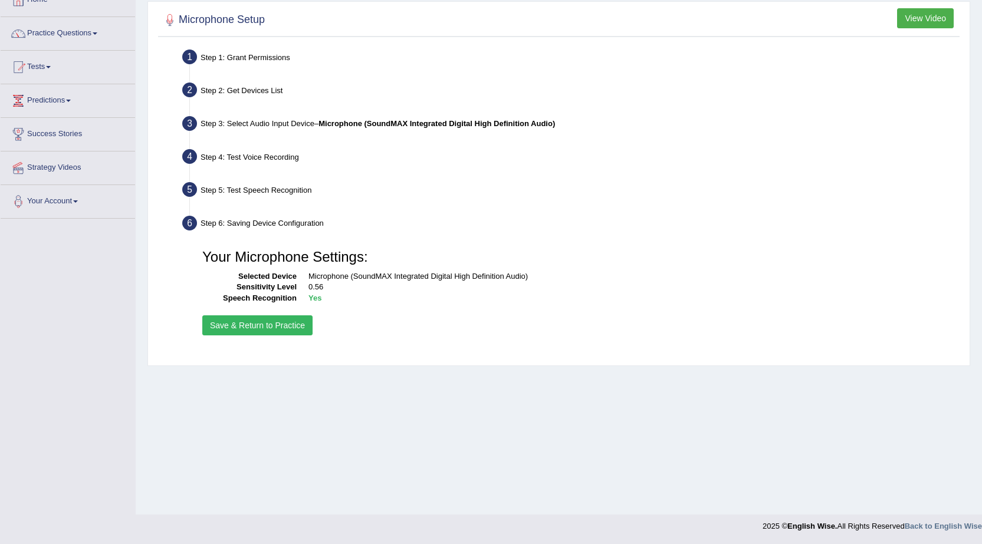
click at [256, 327] on button "Save & Return to Practice" at bounding box center [257, 325] width 110 height 20
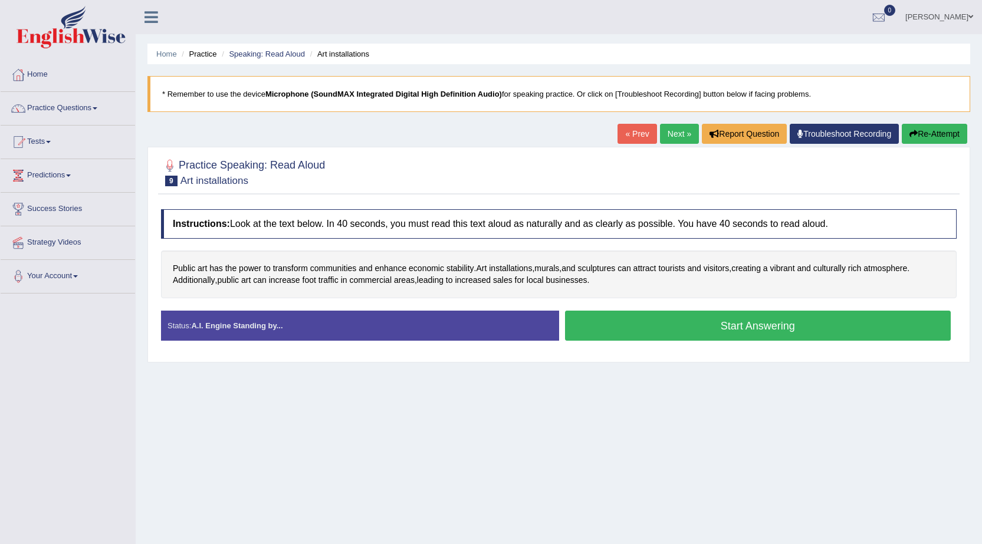
click at [645, 330] on button "Start Answering" at bounding box center [758, 326] width 386 height 30
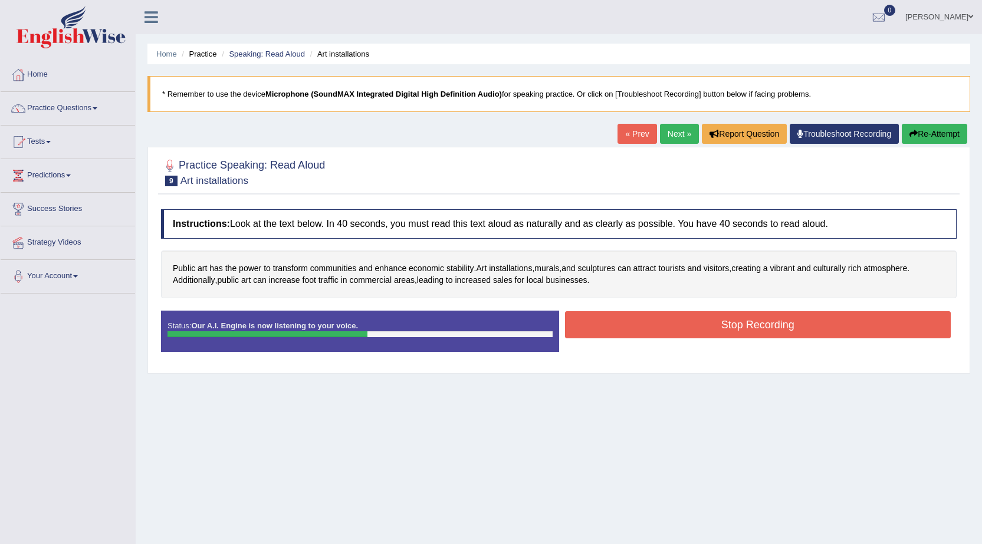
click at [726, 329] on button "Stop Recording" at bounding box center [758, 324] width 386 height 27
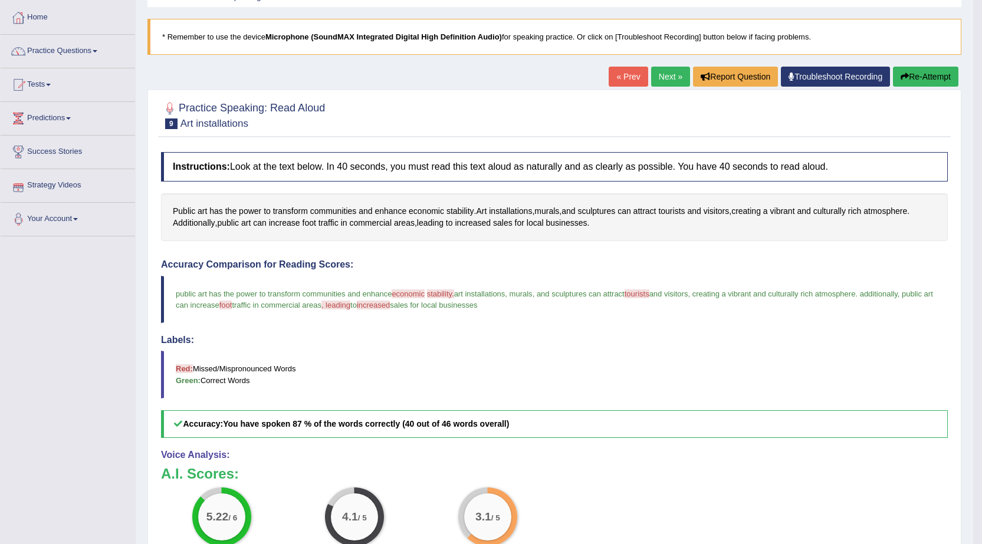
scroll to position [50, 0]
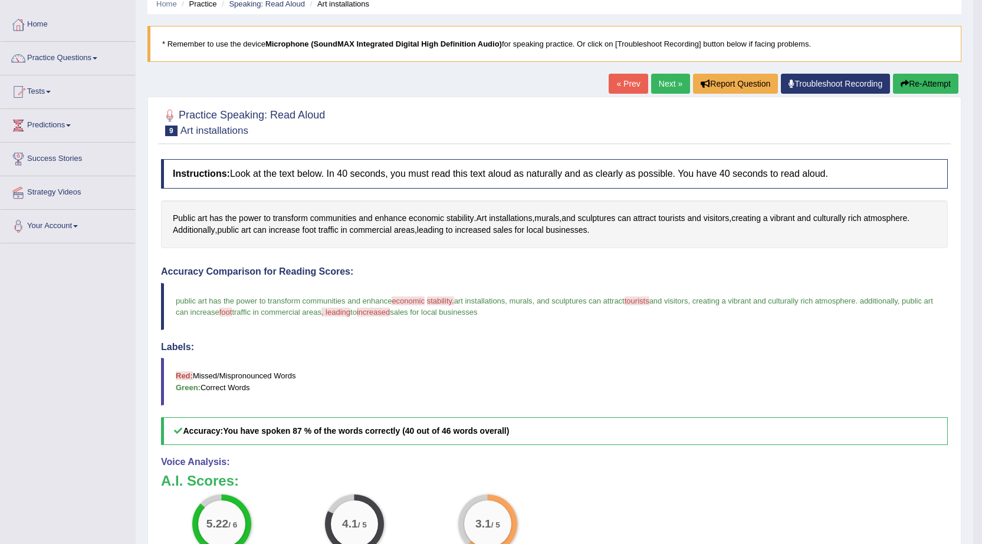
click at [930, 88] on button "Re-Attempt" at bounding box center [925, 84] width 65 height 20
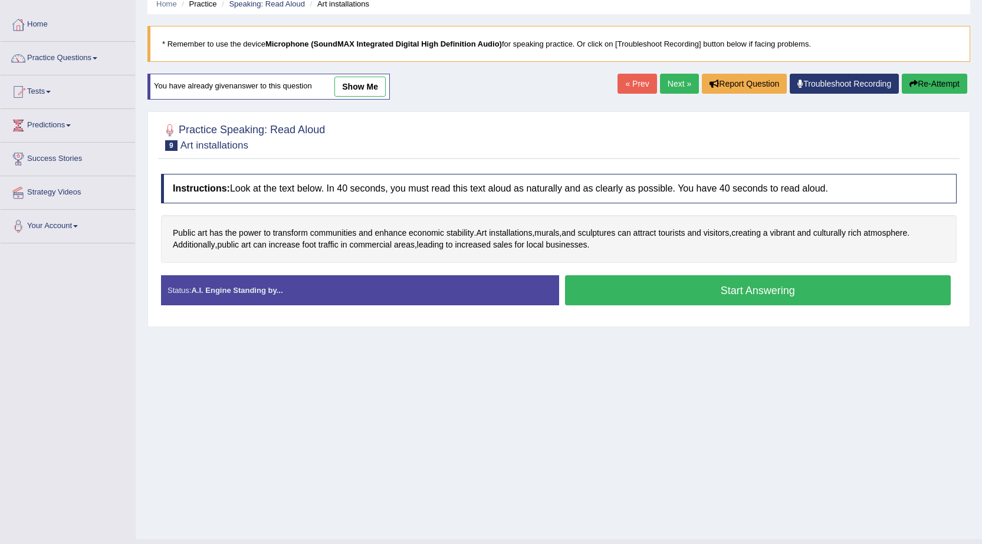
click at [866, 293] on button "Start Answering" at bounding box center [758, 290] width 386 height 30
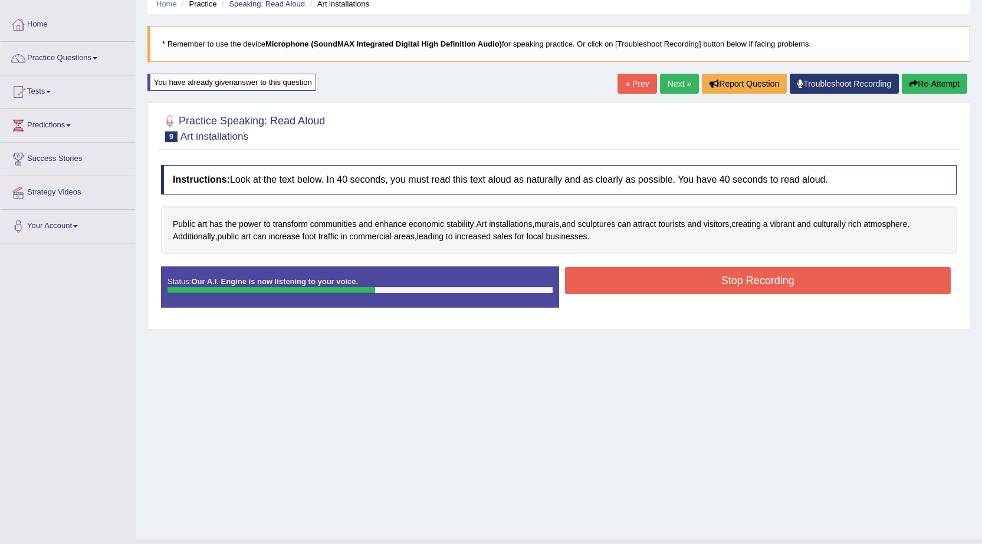
click at [651, 277] on button "Stop Recording" at bounding box center [758, 280] width 386 height 27
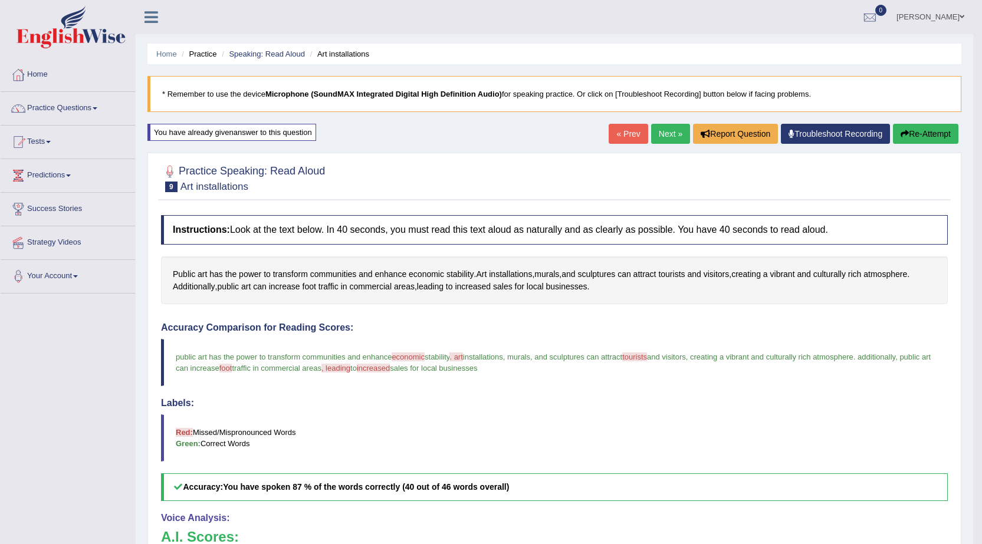
click at [939, 130] on button "Re-Attempt" at bounding box center [925, 134] width 65 height 20
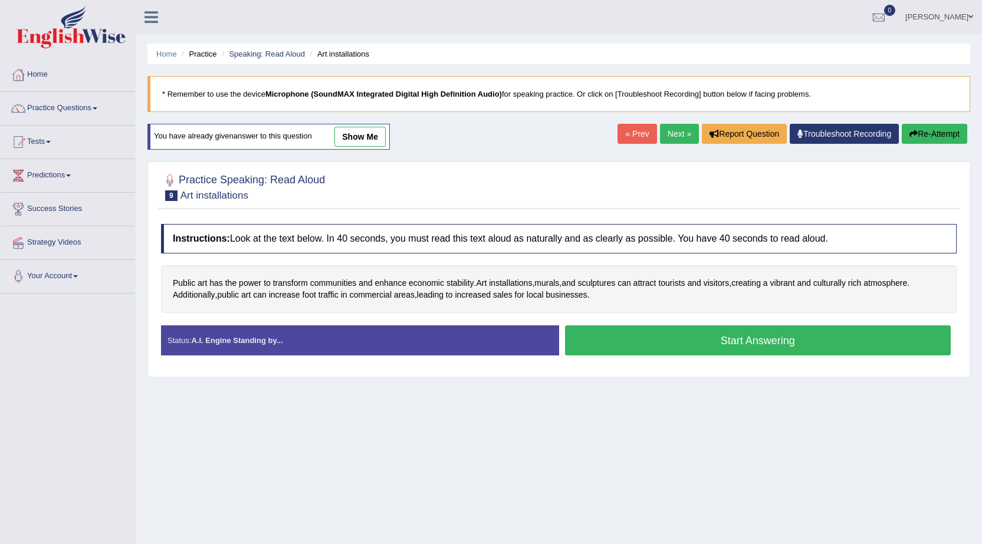
click at [861, 344] on button "Start Answering" at bounding box center [758, 340] width 386 height 30
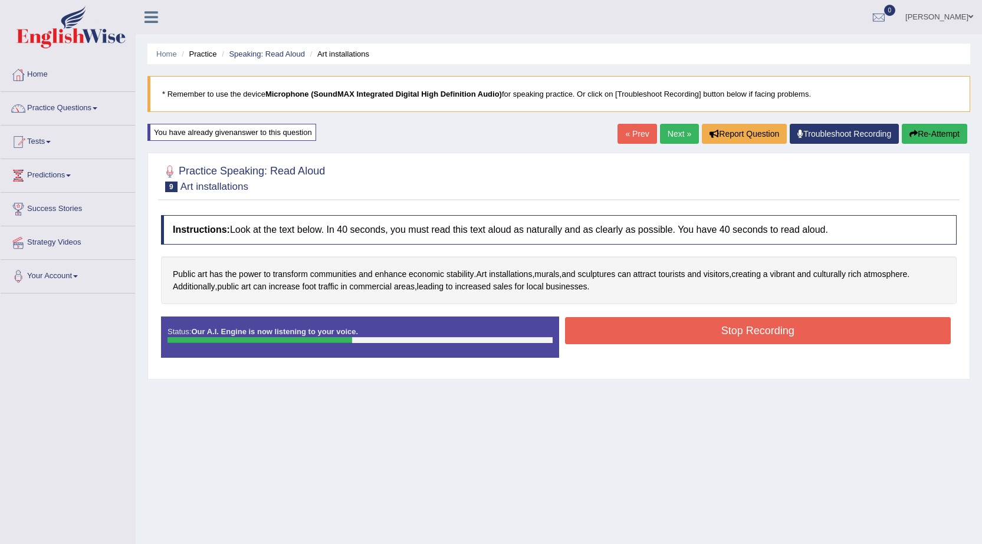
click at [637, 332] on button "Stop Recording" at bounding box center [758, 330] width 386 height 27
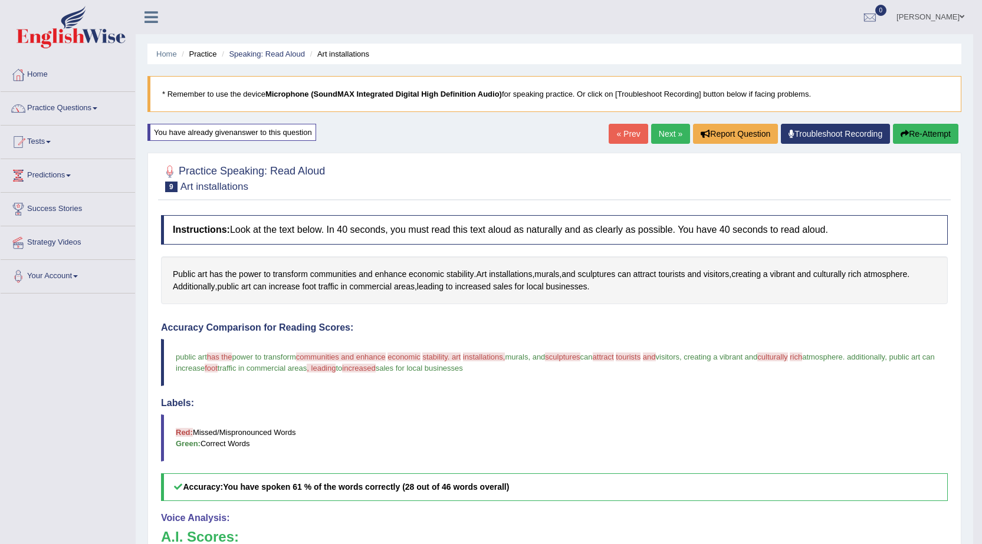
click at [676, 133] on link "Next »" at bounding box center [670, 134] width 39 height 20
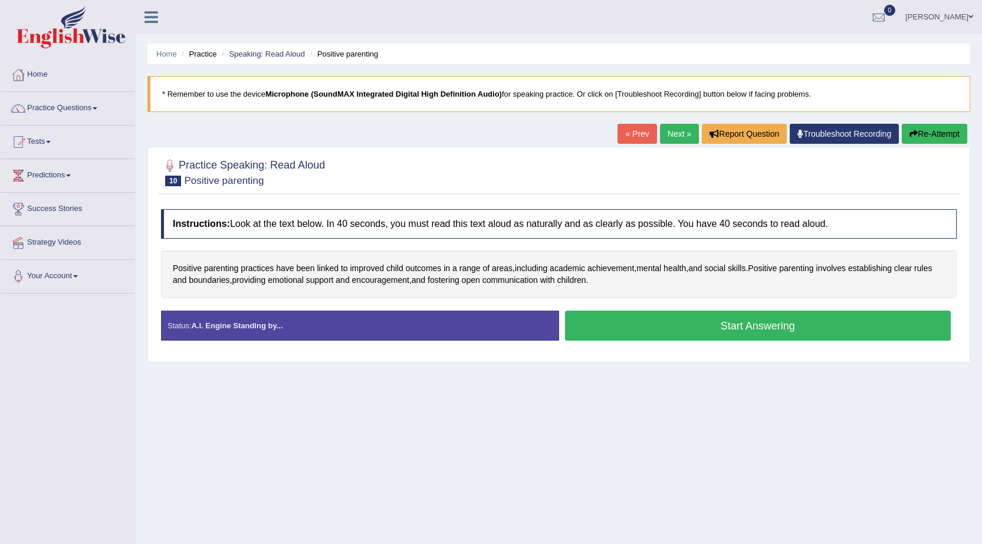
click at [732, 331] on button "Start Answering" at bounding box center [758, 326] width 386 height 30
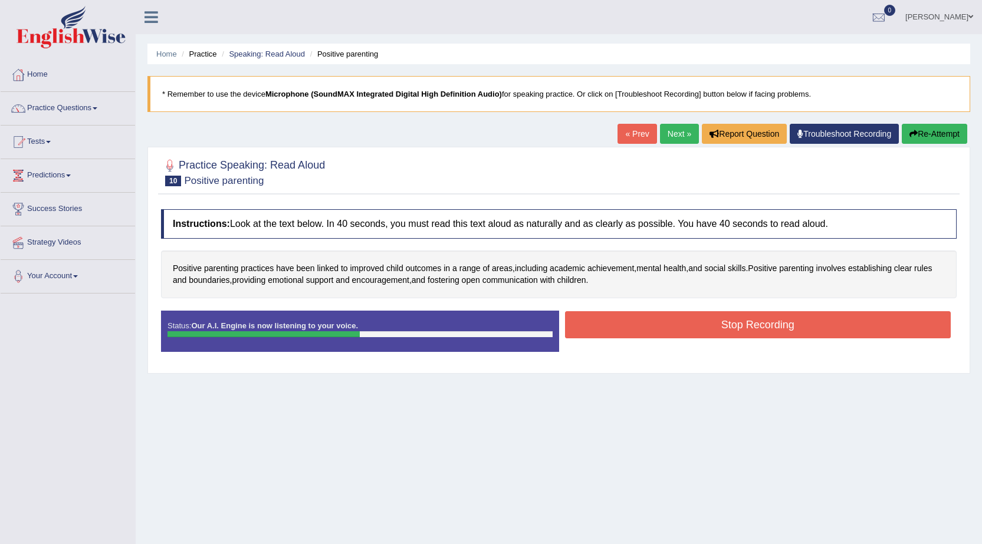
click at [647, 330] on button "Stop Recording" at bounding box center [758, 324] width 386 height 27
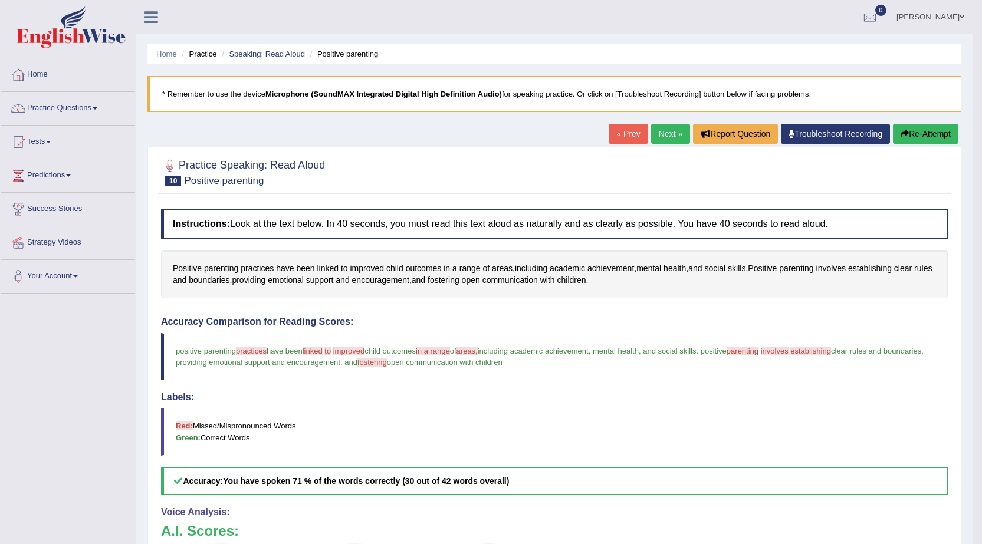
click at [923, 136] on button "Re-Attempt" at bounding box center [925, 134] width 65 height 20
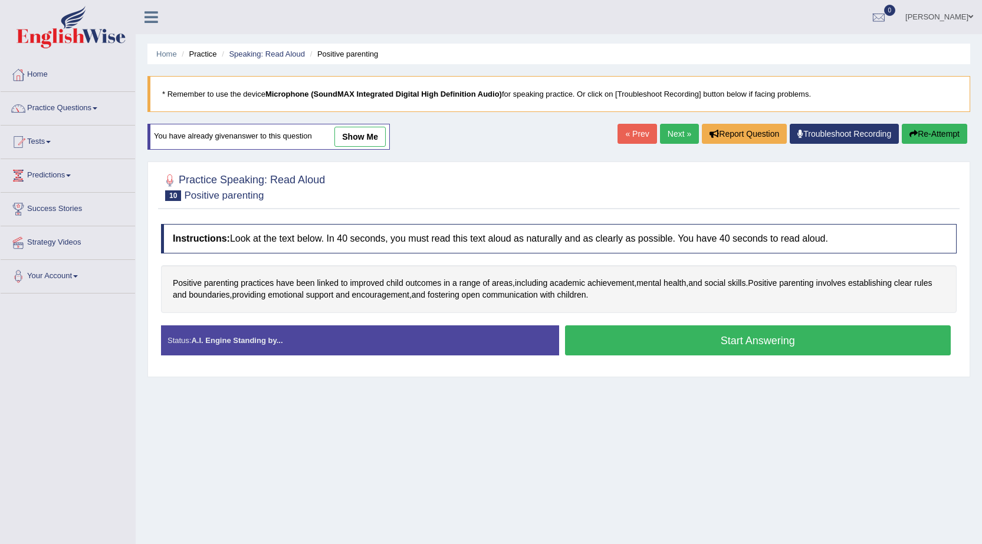
click at [617, 341] on button "Start Answering" at bounding box center [758, 340] width 386 height 30
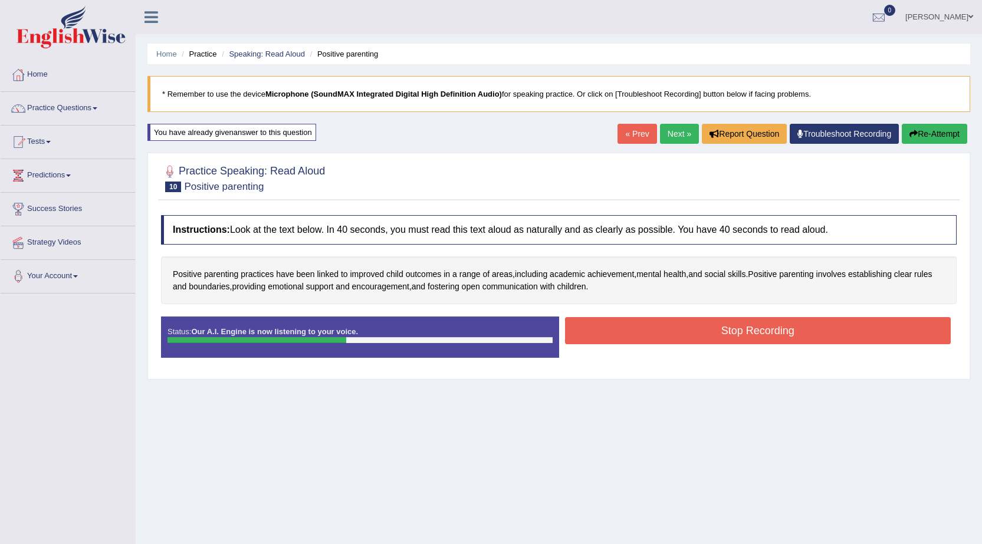
drag, startPoint x: 601, startPoint y: 332, endPoint x: 593, endPoint y: 333, distance: 8.3
click at [599, 332] on button "Stop Recording" at bounding box center [758, 330] width 386 height 27
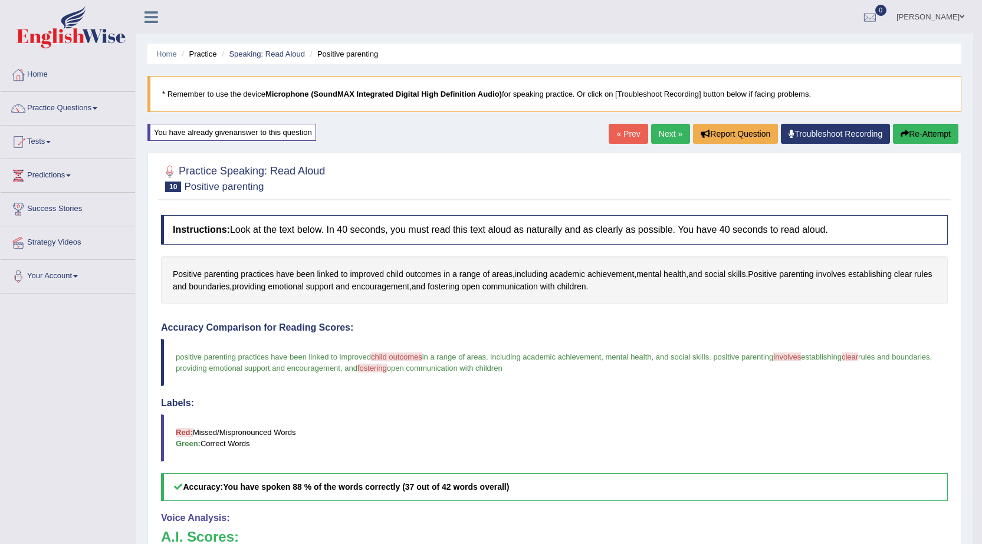
click at [679, 143] on link "Next »" at bounding box center [670, 134] width 39 height 20
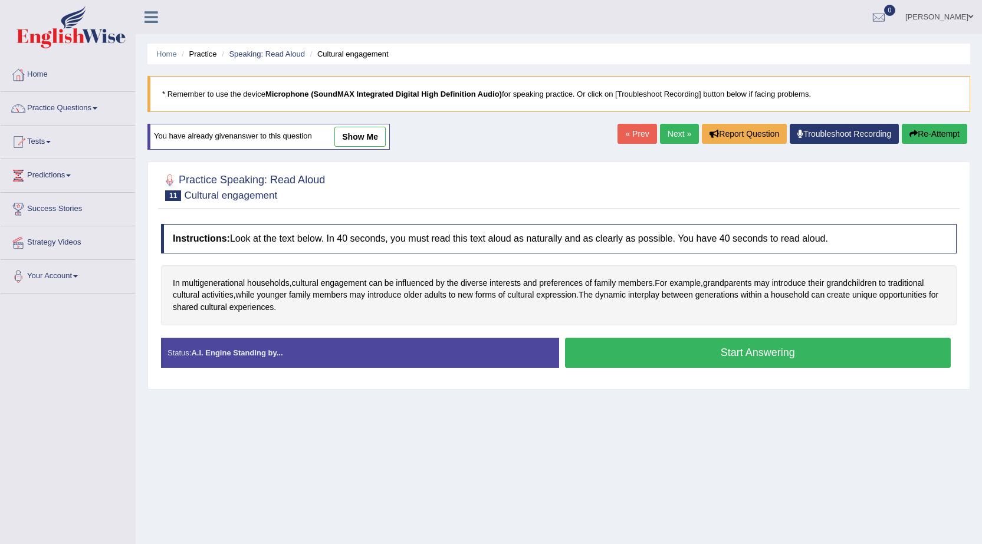
click at [722, 360] on button "Start Answering" at bounding box center [758, 353] width 386 height 30
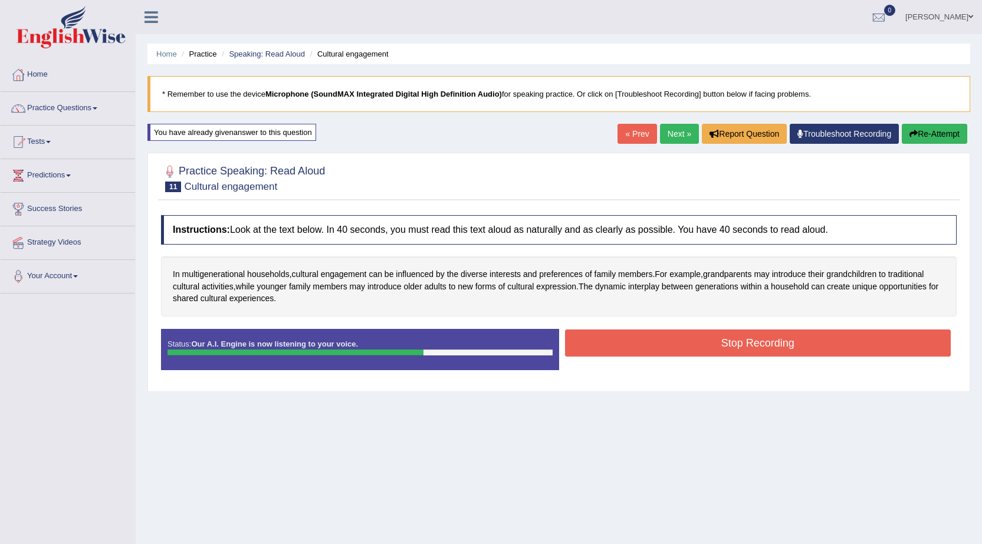
click at [631, 341] on button "Stop Recording" at bounding box center [758, 343] width 386 height 27
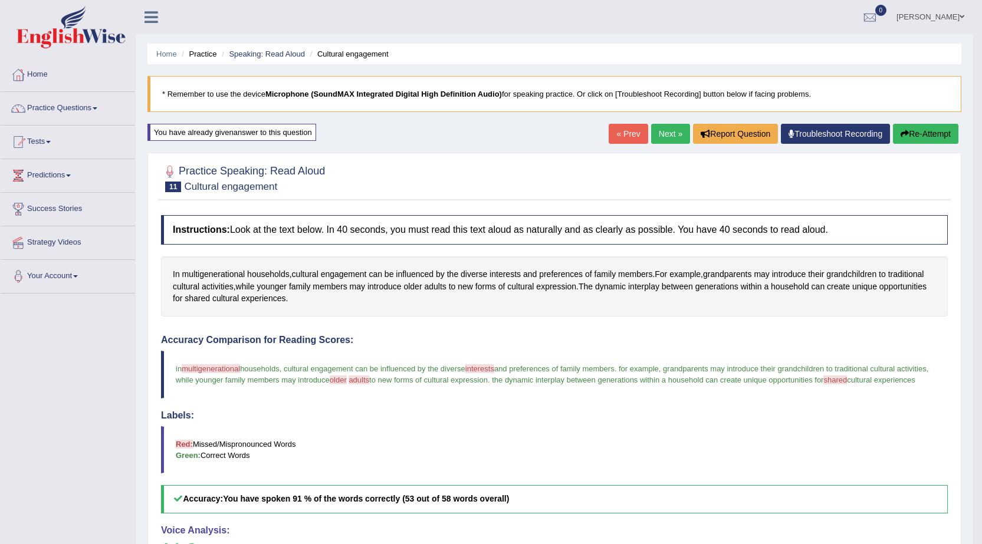
click at [660, 128] on link "Next »" at bounding box center [670, 134] width 39 height 20
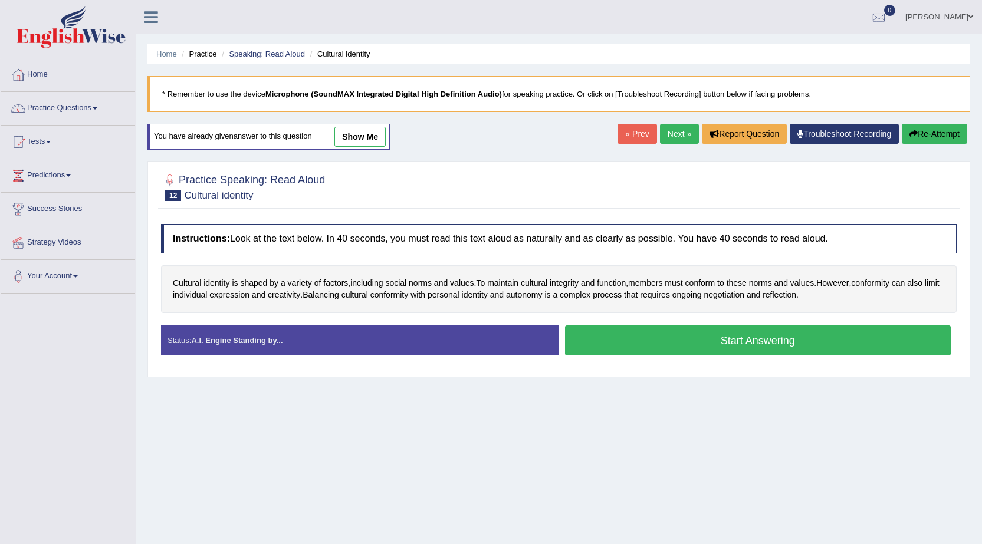
click at [735, 344] on button "Start Answering" at bounding box center [758, 340] width 386 height 30
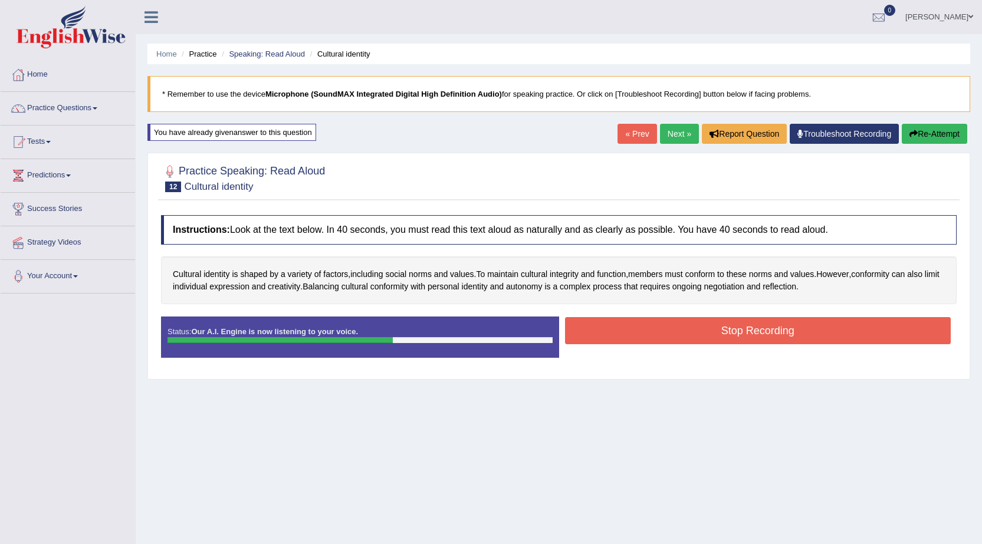
click at [740, 327] on button "Stop Recording" at bounding box center [758, 330] width 386 height 27
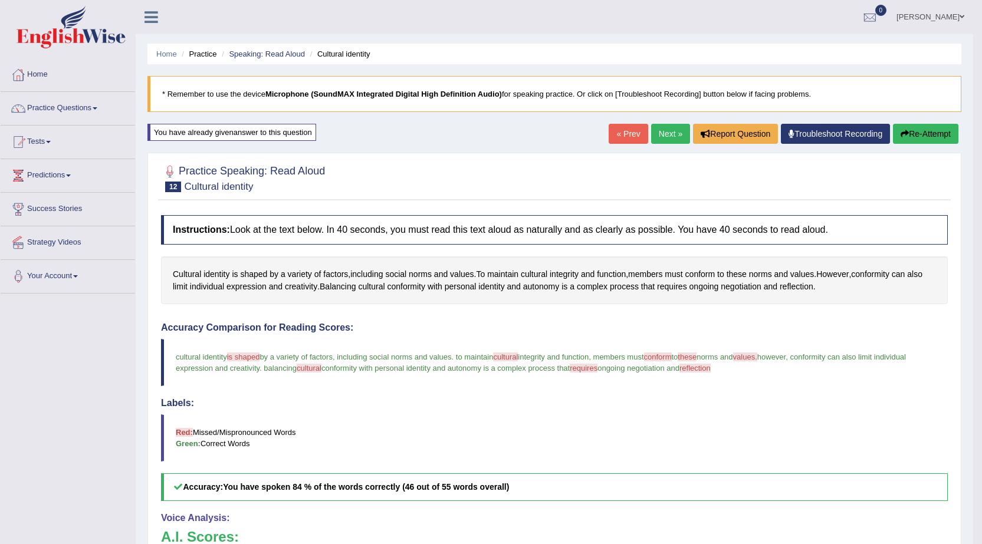
click at [663, 138] on link "Next »" at bounding box center [670, 134] width 39 height 20
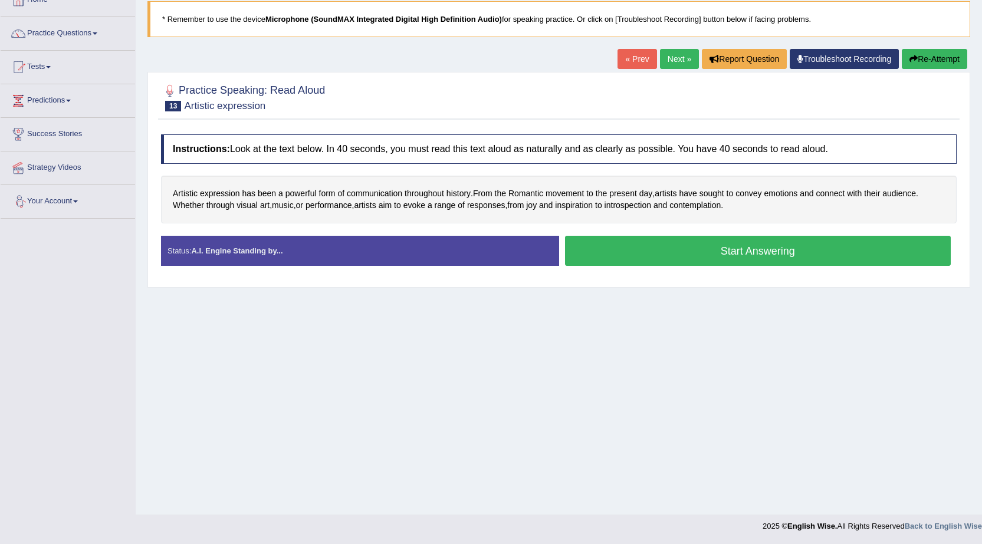
click at [782, 249] on button "Start Answering" at bounding box center [758, 251] width 386 height 30
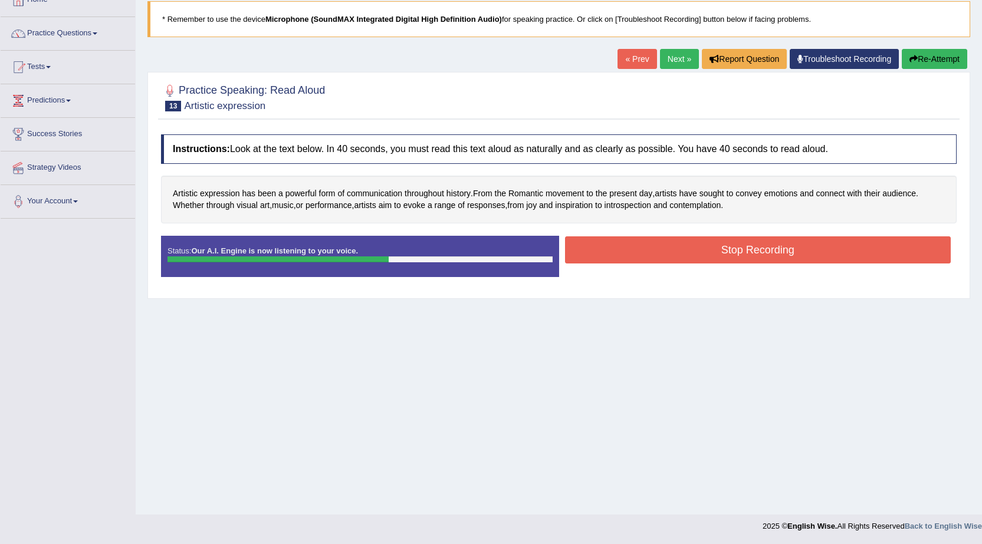
click at [710, 244] on button "Stop Recording" at bounding box center [758, 249] width 386 height 27
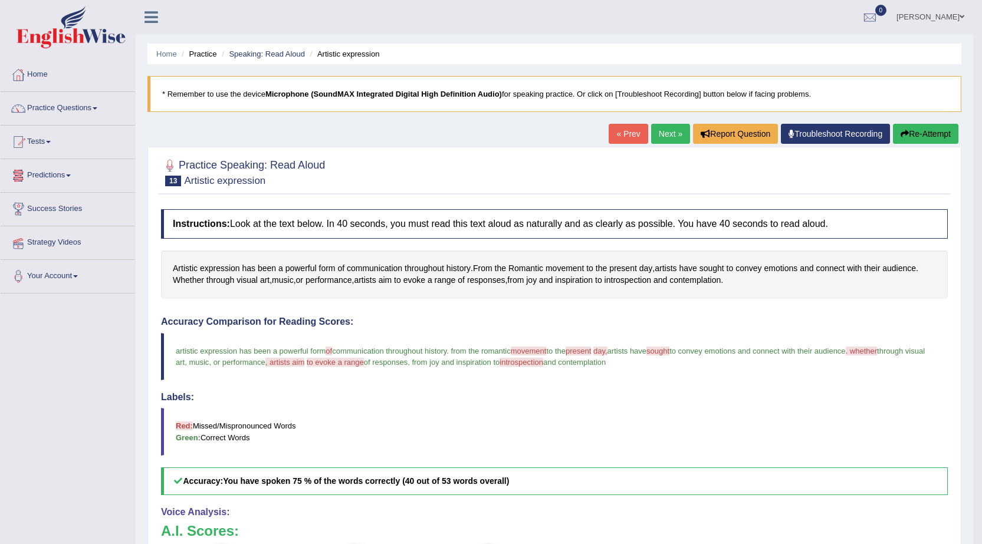
click at [916, 133] on button "Re-Attempt" at bounding box center [925, 134] width 65 height 20
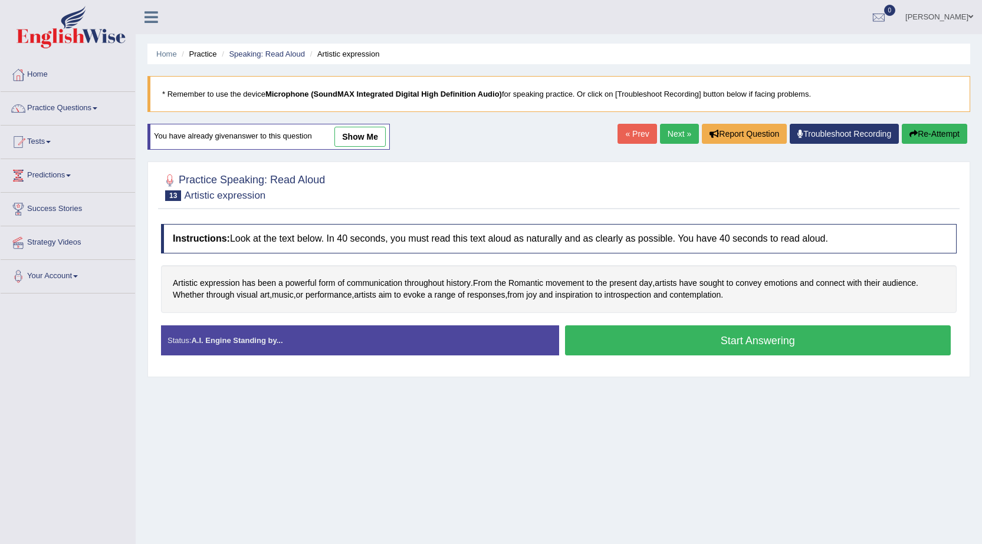
click at [706, 339] on button "Start Answering" at bounding box center [758, 340] width 386 height 30
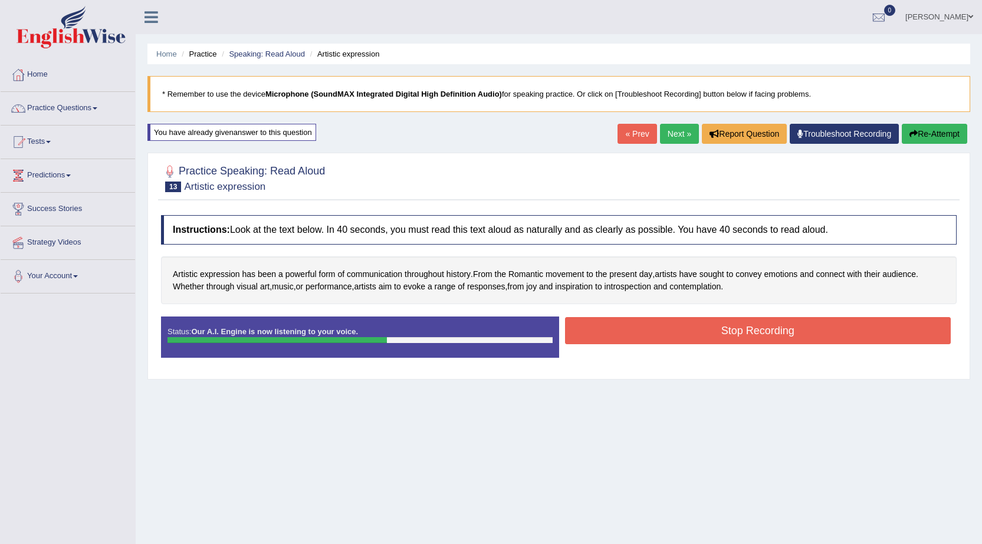
click at [682, 344] on button "Stop Recording" at bounding box center [758, 330] width 386 height 27
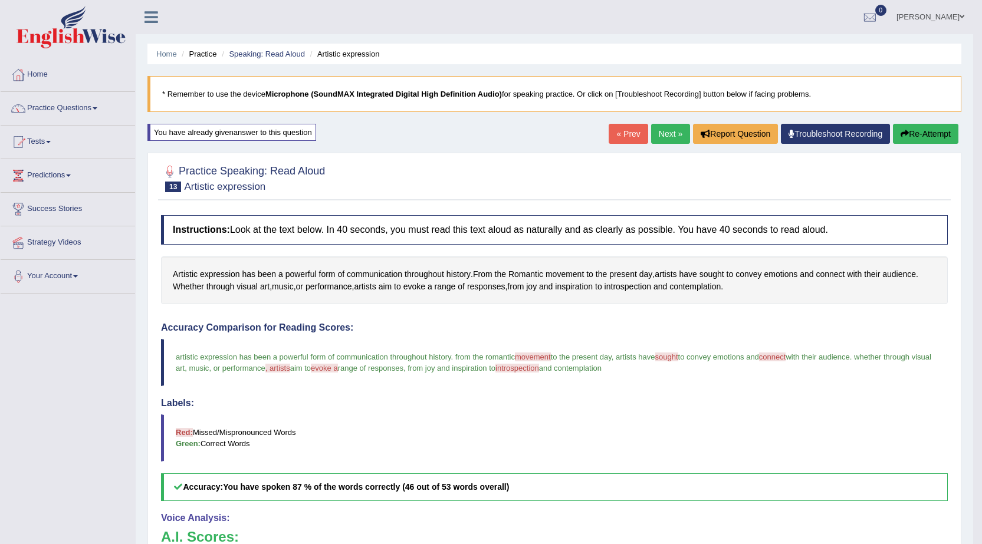
click at [673, 139] on link "Next »" at bounding box center [670, 134] width 39 height 20
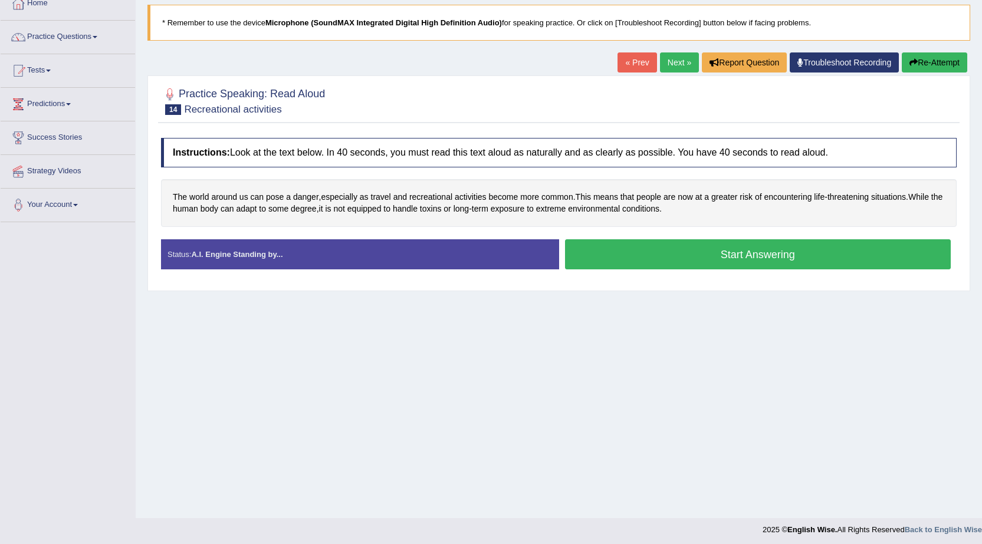
scroll to position [75, 0]
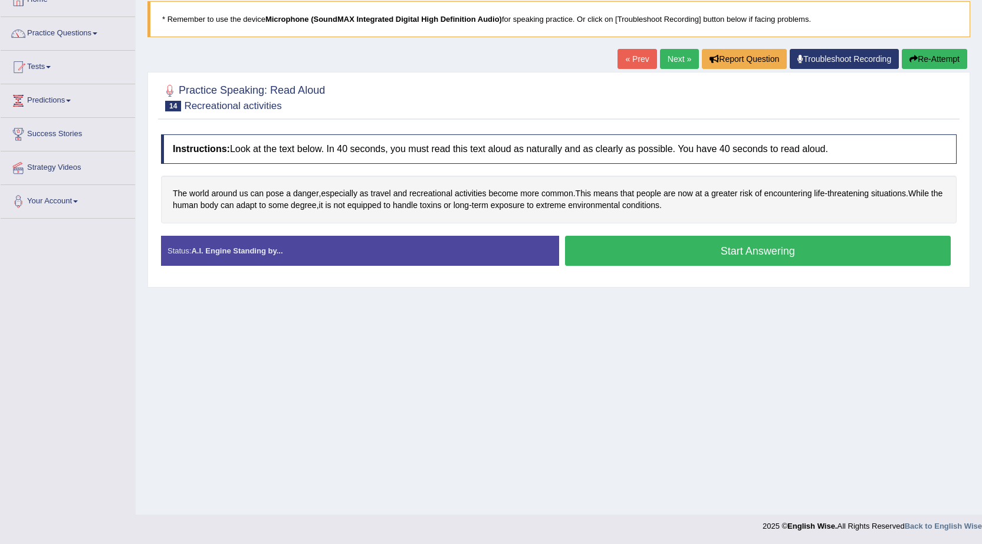
click at [646, 254] on button "Start Answering" at bounding box center [758, 251] width 386 height 30
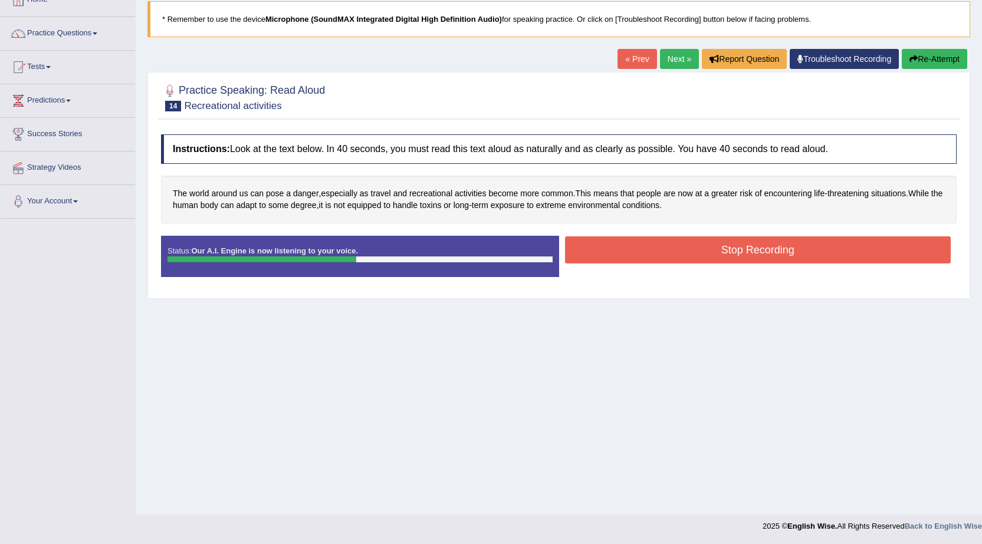
click at [810, 244] on button "Stop Recording" at bounding box center [758, 249] width 386 height 27
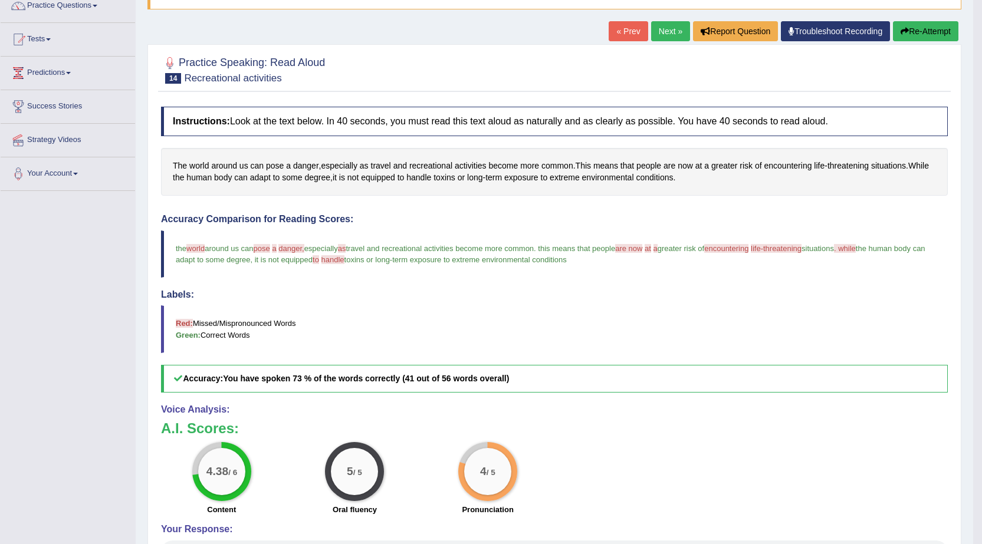
scroll to position [0, 0]
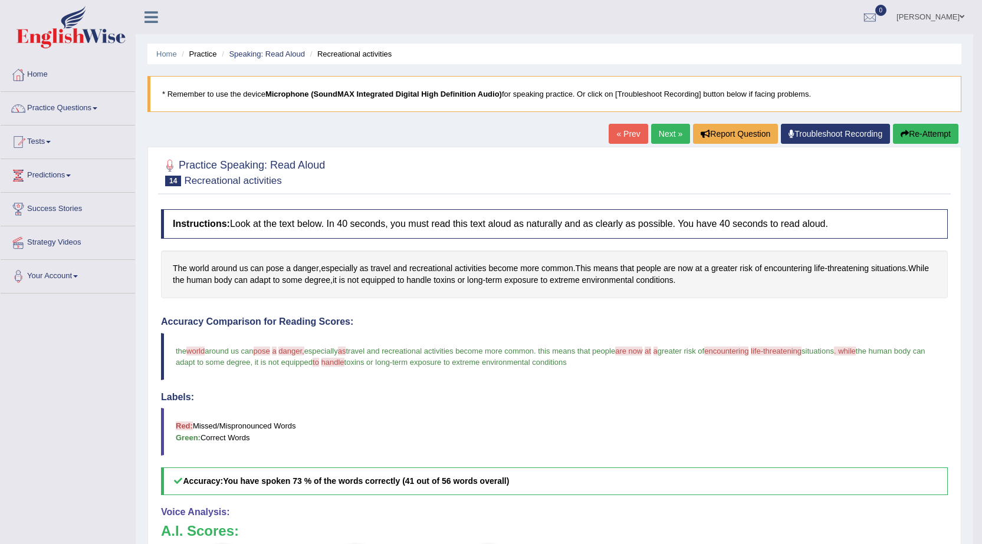
click at [656, 132] on link "Next »" at bounding box center [670, 134] width 39 height 20
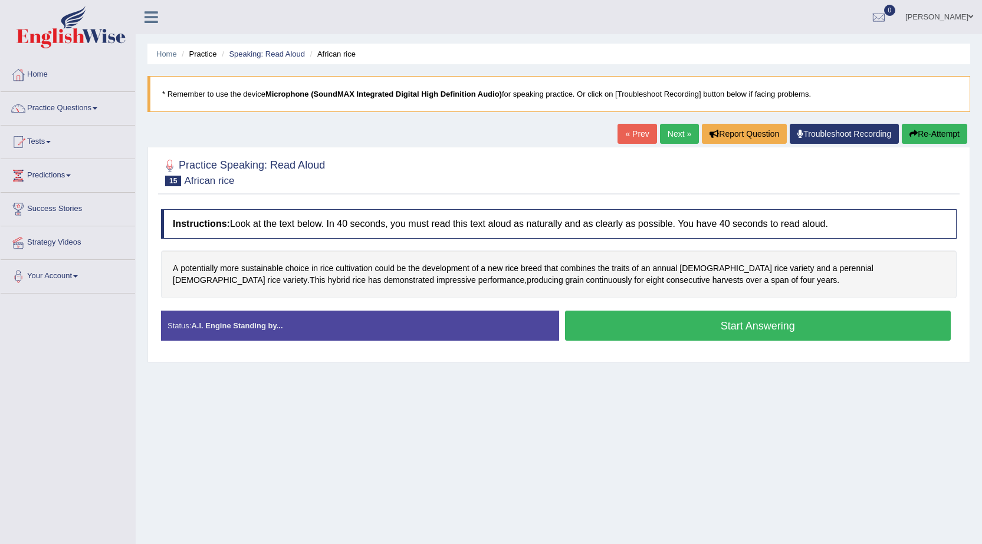
click at [795, 322] on button "Start Answering" at bounding box center [758, 326] width 386 height 30
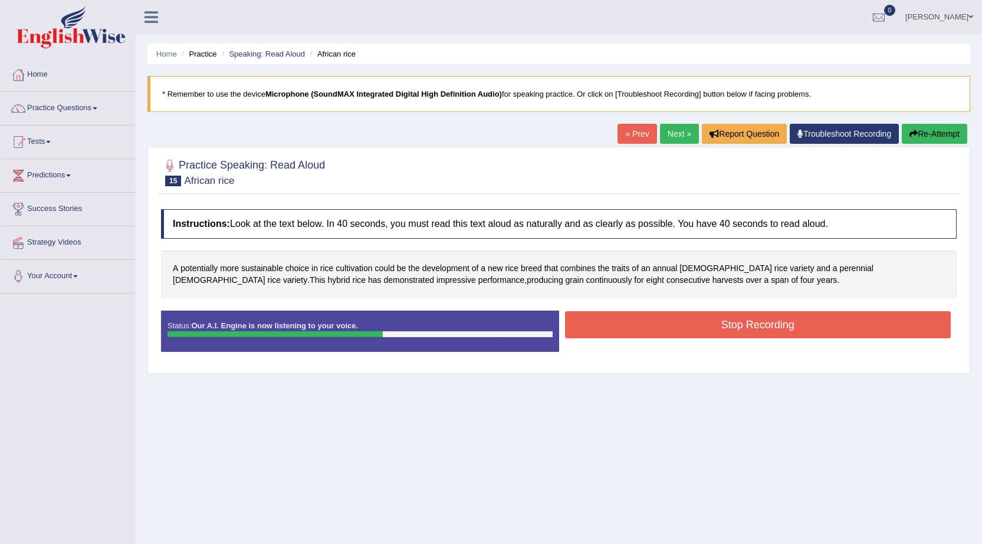
click at [795, 322] on button "Stop Recording" at bounding box center [758, 324] width 386 height 27
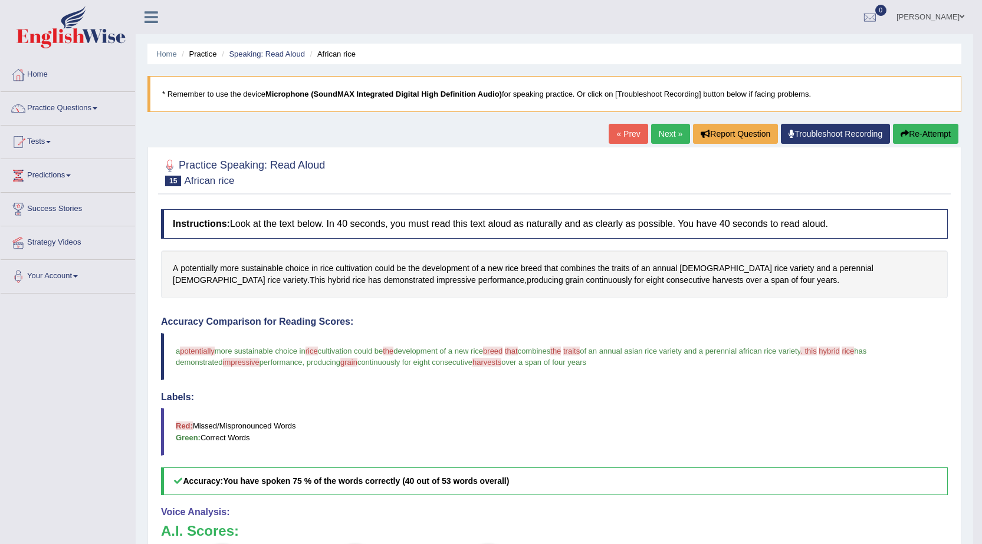
click at [673, 128] on link "Next »" at bounding box center [670, 134] width 39 height 20
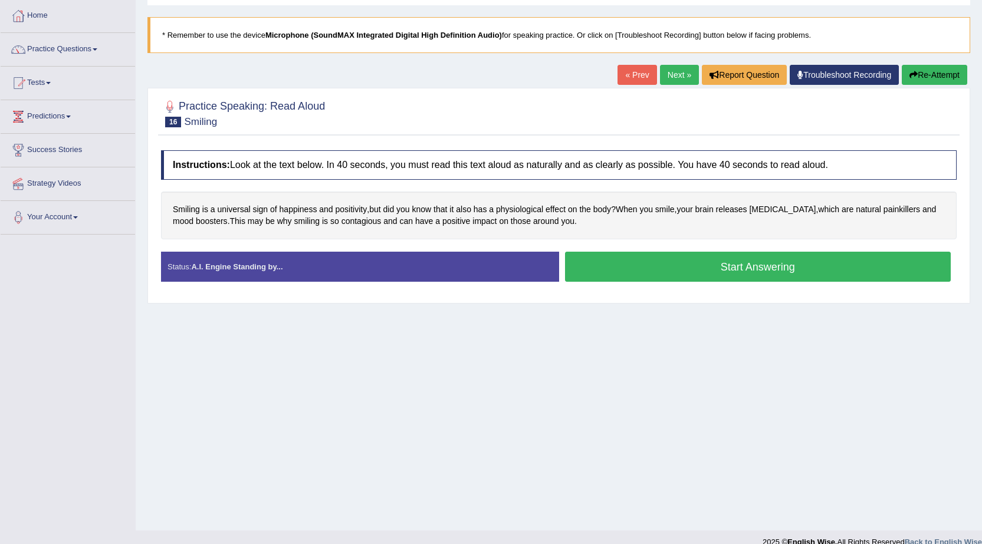
click at [702, 263] on button "Start Answering" at bounding box center [758, 267] width 386 height 30
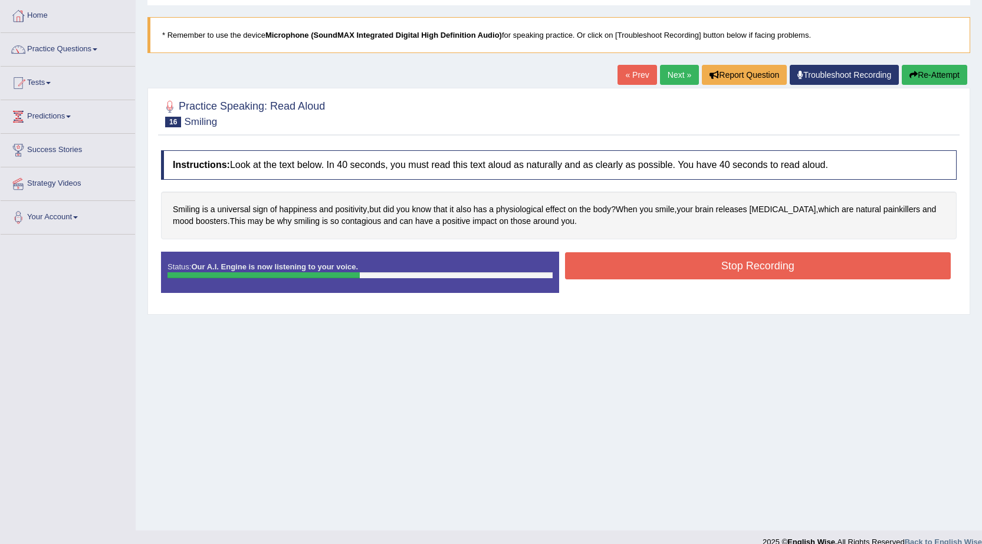
click at [702, 263] on button "Stop Recording" at bounding box center [758, 265] width 386 height 27
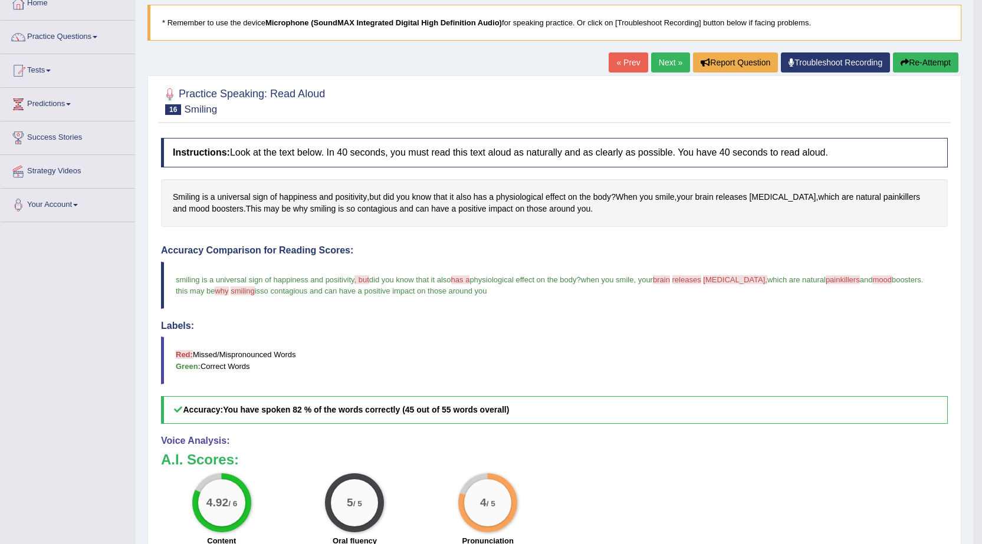
scroll to position [50, 0]
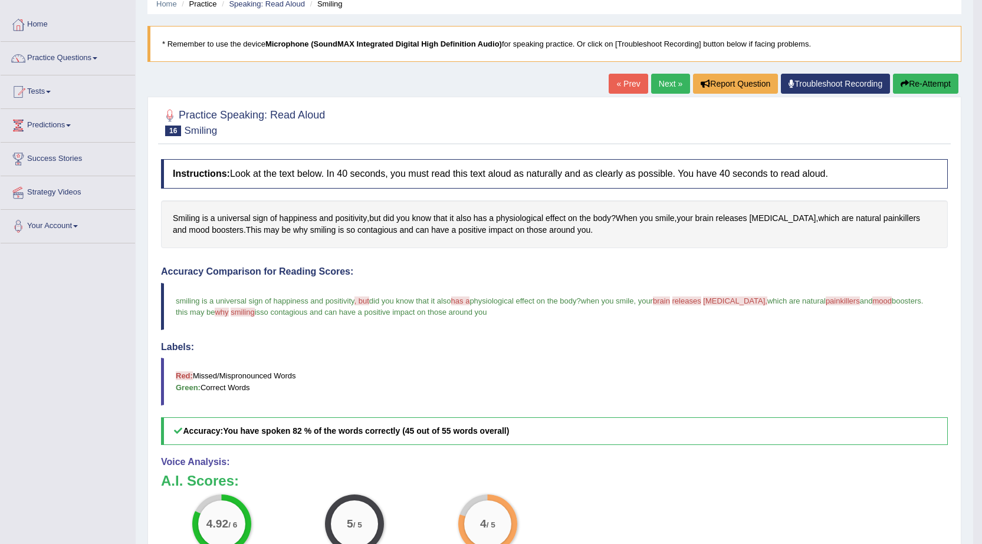
click at [658, 91] on link "Next »" at bounding box center [670, 84] width 39 height 20
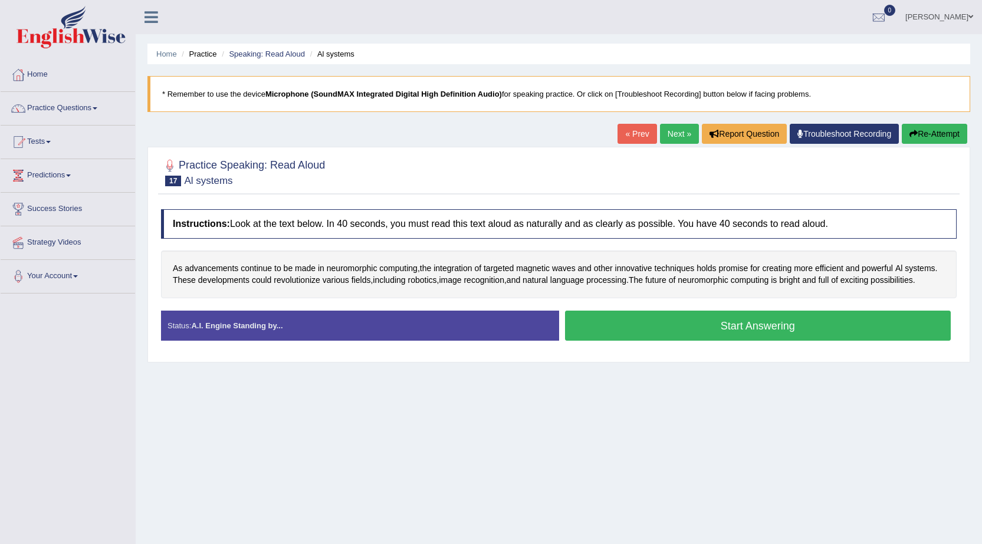
click at [648, 328] on button "Start Answering" at bounding box center [758, 326] width 386 height 30
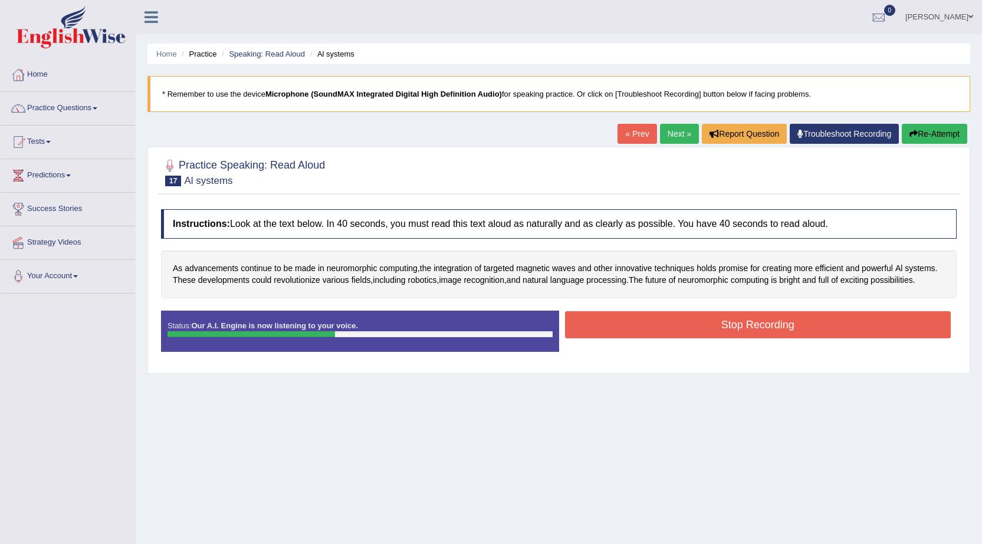
click at [802, 328] on button "Stop Recording" at bounding box center [758, 324] width 386 height 27
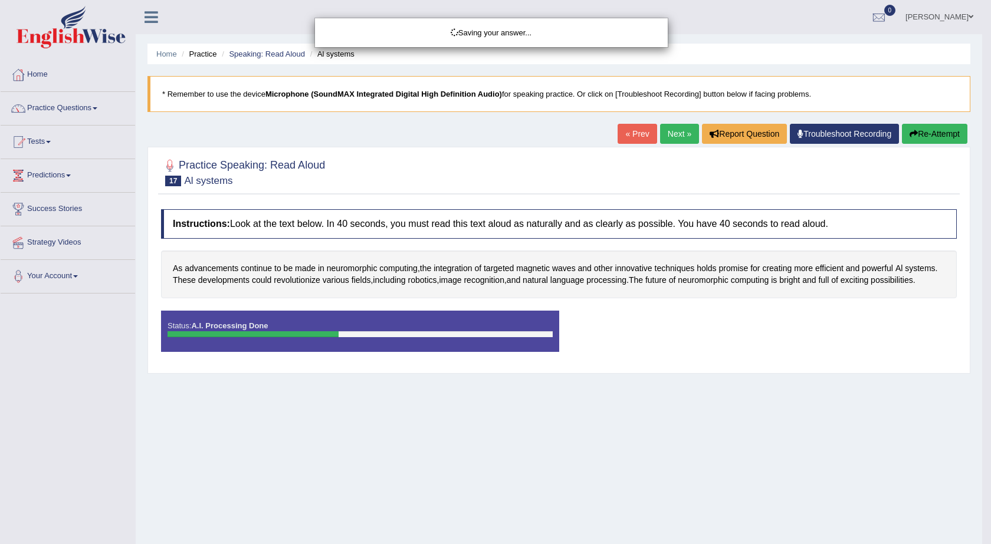
click at [952, 131] on div "Saving your answer..." at bounding box center [495, 272] width 991 height 544
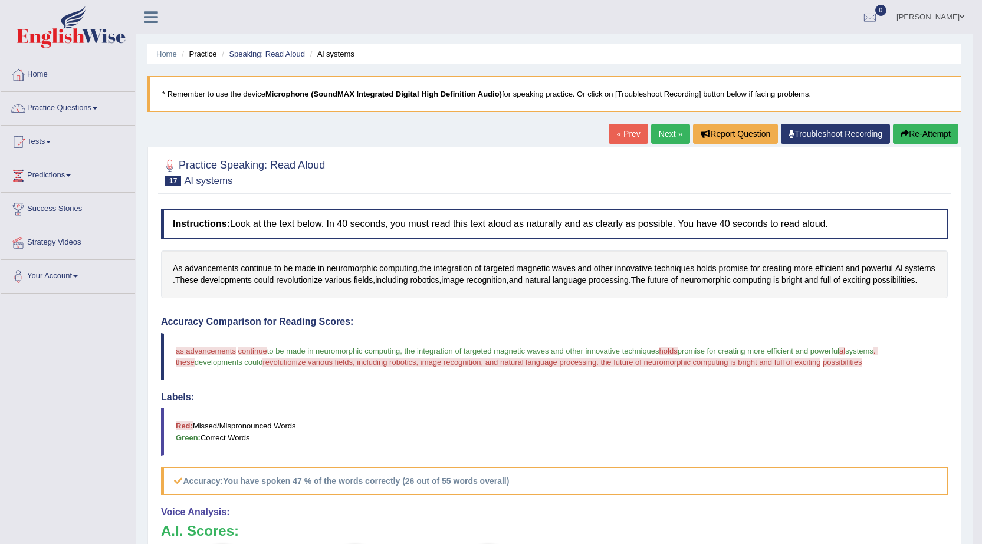
click at [917, 134] on button "Re-Attempt" at bounding box center [925, 134] width 65 height 20
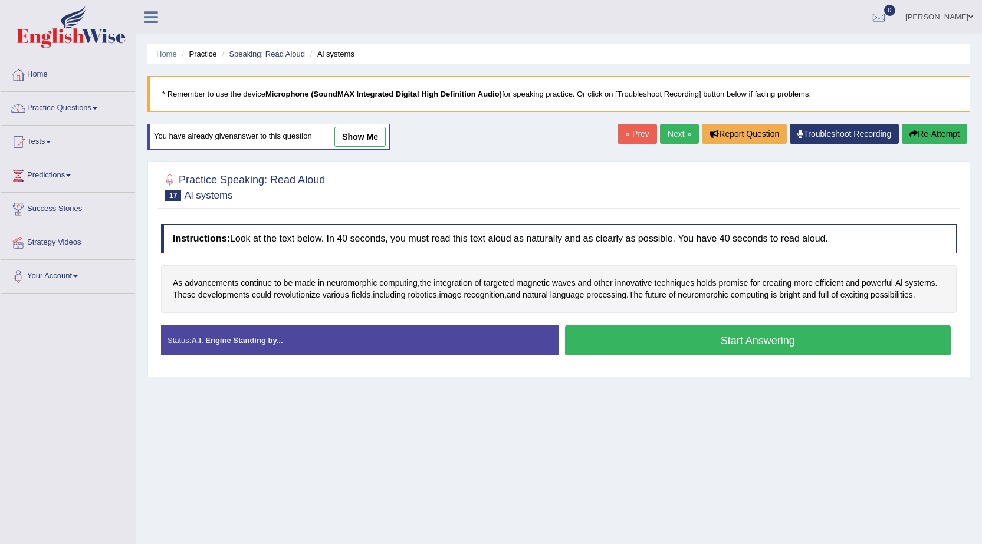
click at [734, 340] on button "Start Answering" at bounding box center [758, 340] width 386 height 30
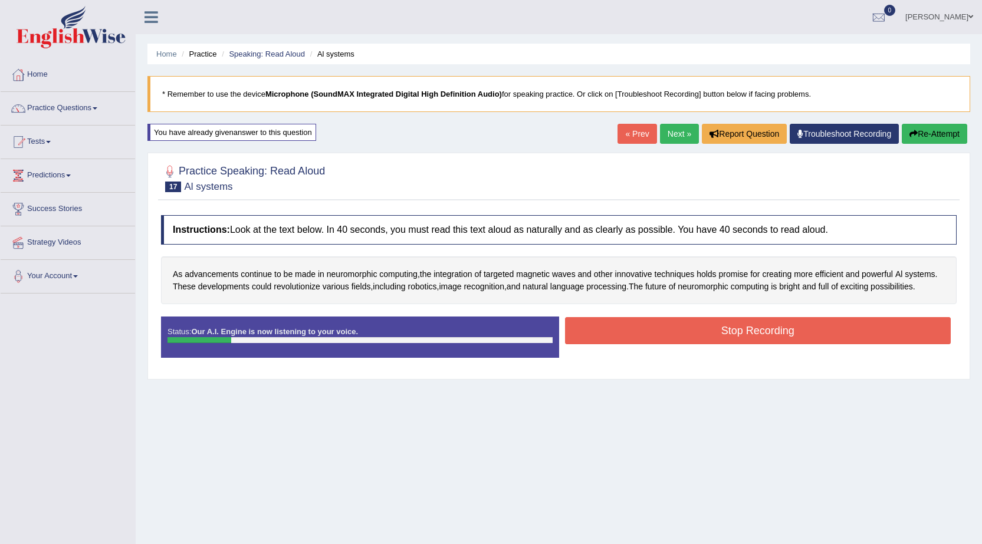
click at [930, 130] on button "Re-Attempt" at bounding box center [934, 134] width 65 height 20
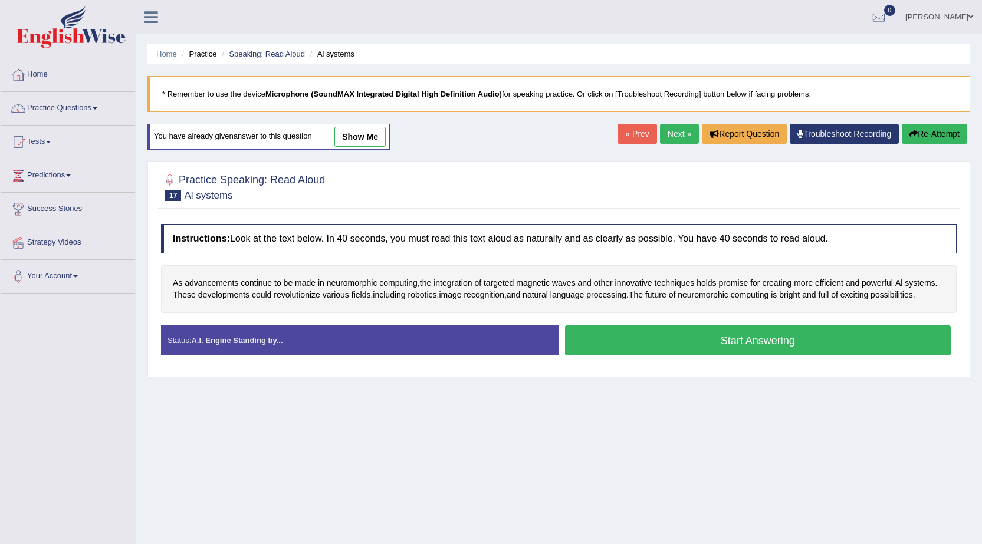
click at [712, 341] on button "Start Answering" at bounding box center [758, 340] width 386 height 30
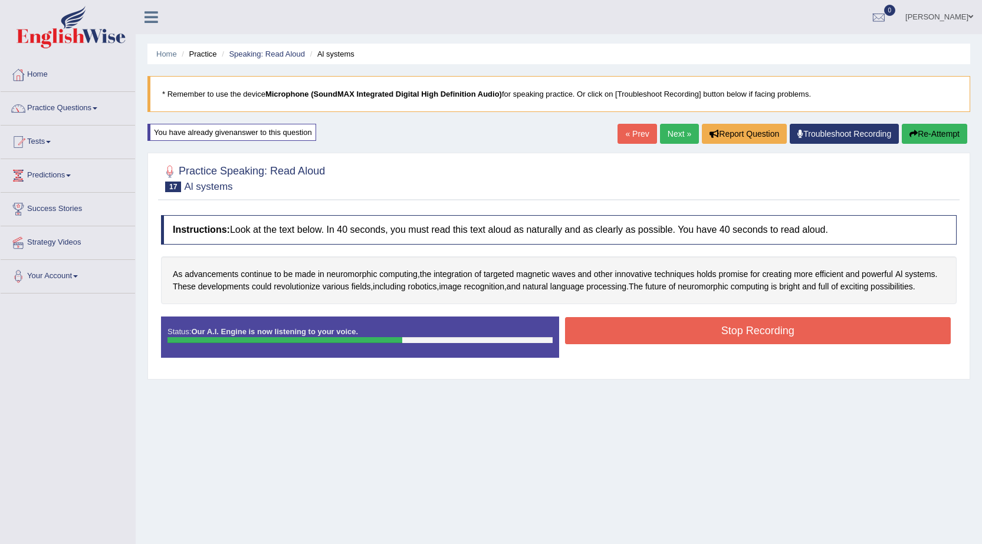
click at [713, 341] on button "Stop Recording" at bounding box center [758, 330] width 386 height 27
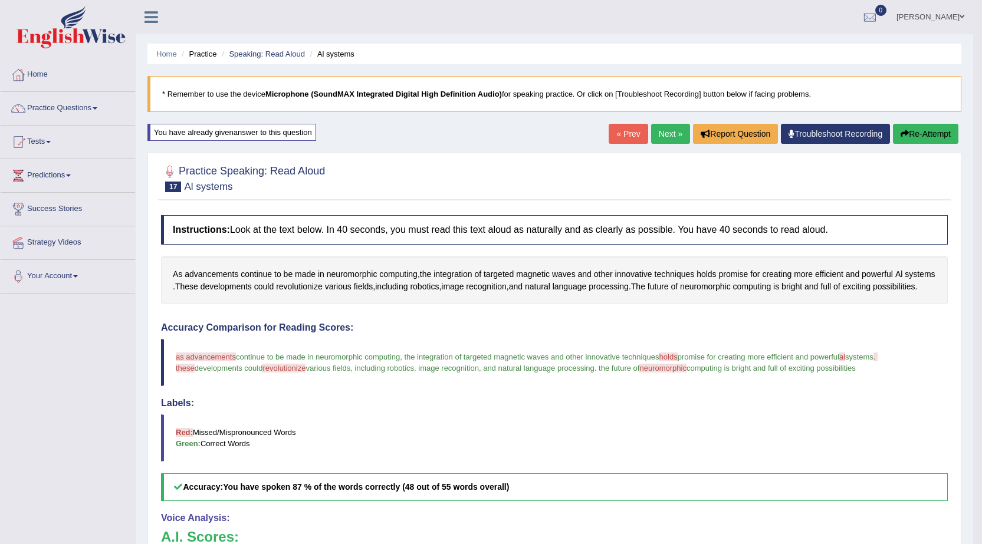
click at [943, 133] on button "Re-Attempt" at bounding box center [925, 134] width 65 height 20
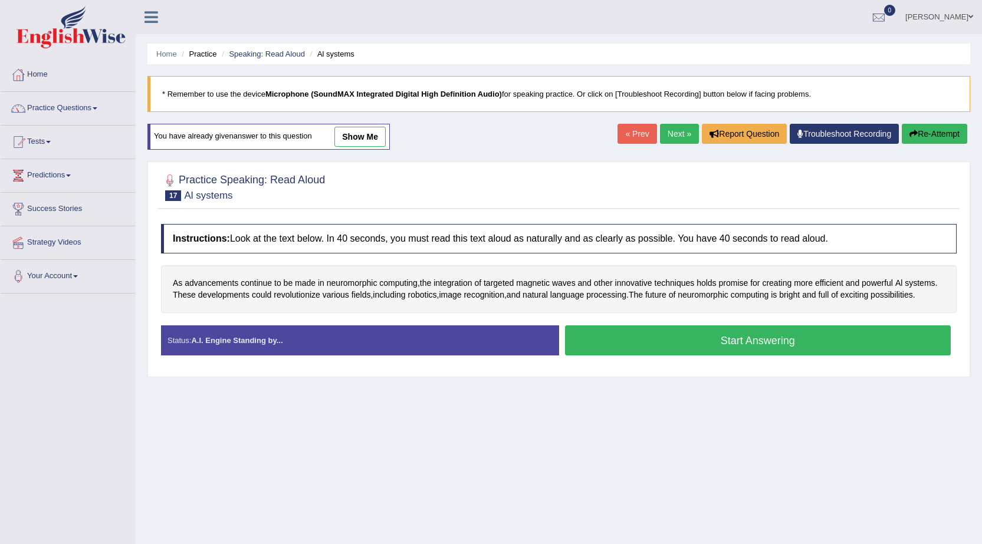
click at [736, 346] on button "Start Answering" at bounding box center [758, 340] width 386 height 30
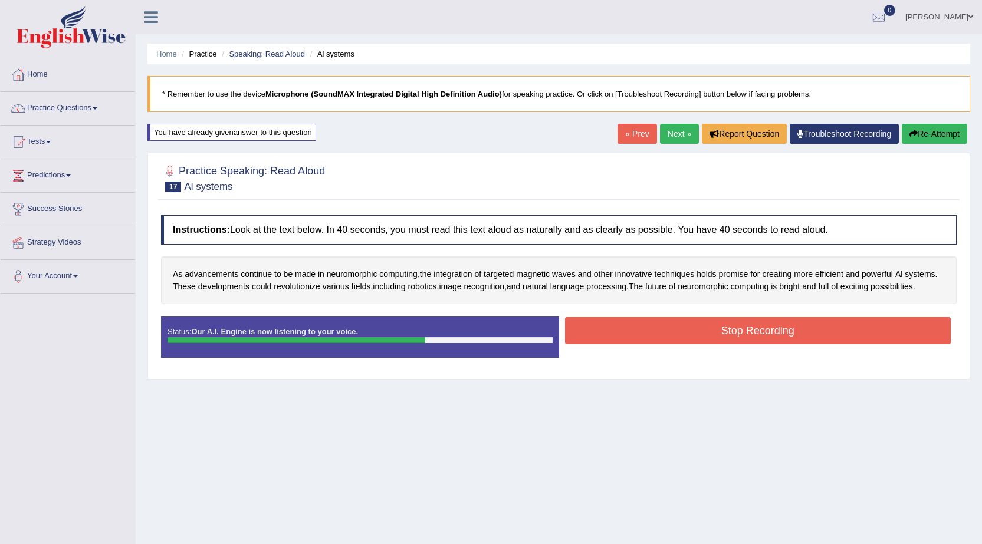
drag, startPoint x: 736, startPoint y: 320, endPoint x: 735, endPoint y: 328, distance: 8.3
click at [736, 320] on button "Stop Recording" at bounding box center [758, 330] width 386 height 27
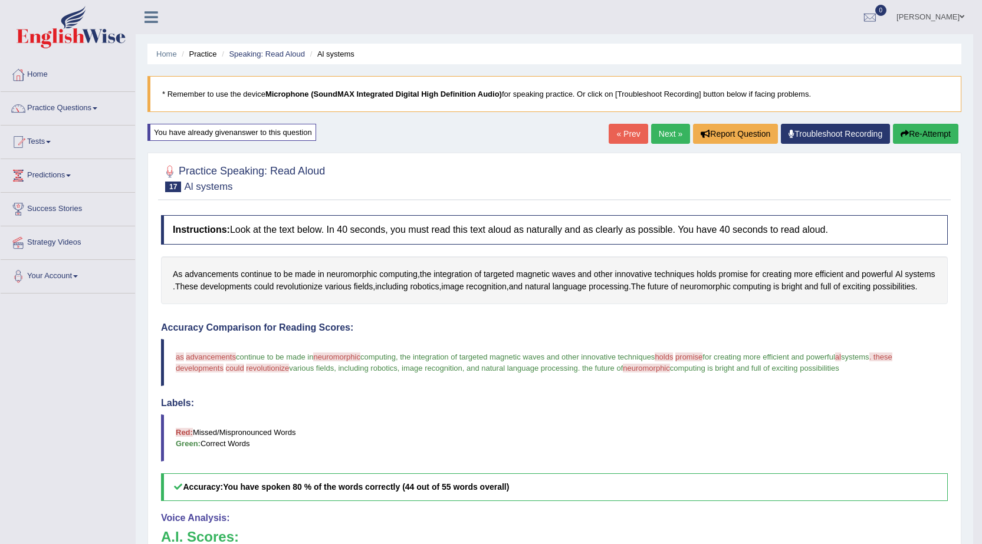
click at [677, 137] on link "Next »" at bounding box center [670, 134] width 39 height 20
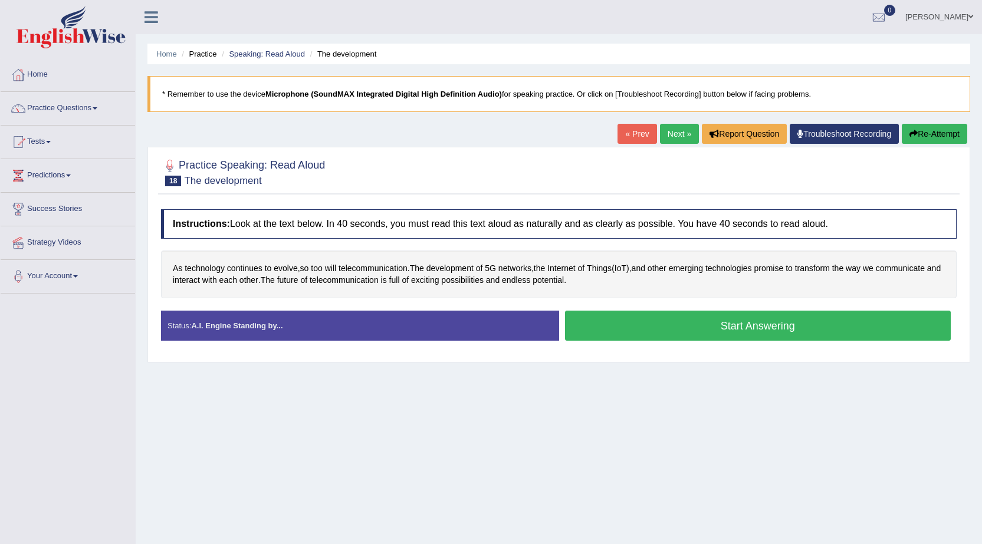
click at [724, 328] on button "Start Answering" at bounding box center [758, 326] width 386 height 30
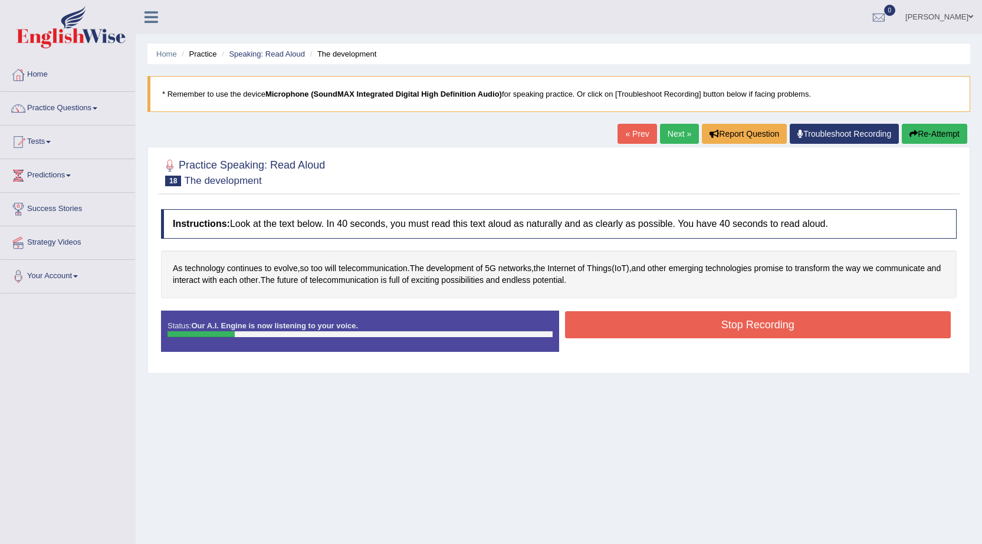
click at [926, 127] on button "Re-Attempt" at bounding box center [934, 134] width 65 height 20
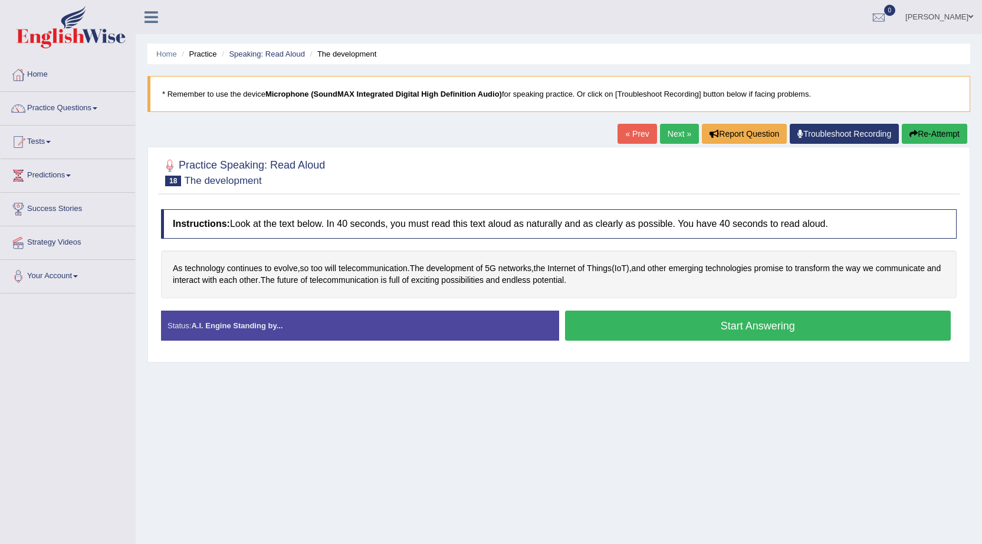
click at [762, 327] on button "Start Answering" at bounding box center [758, 326] width 386 height 30
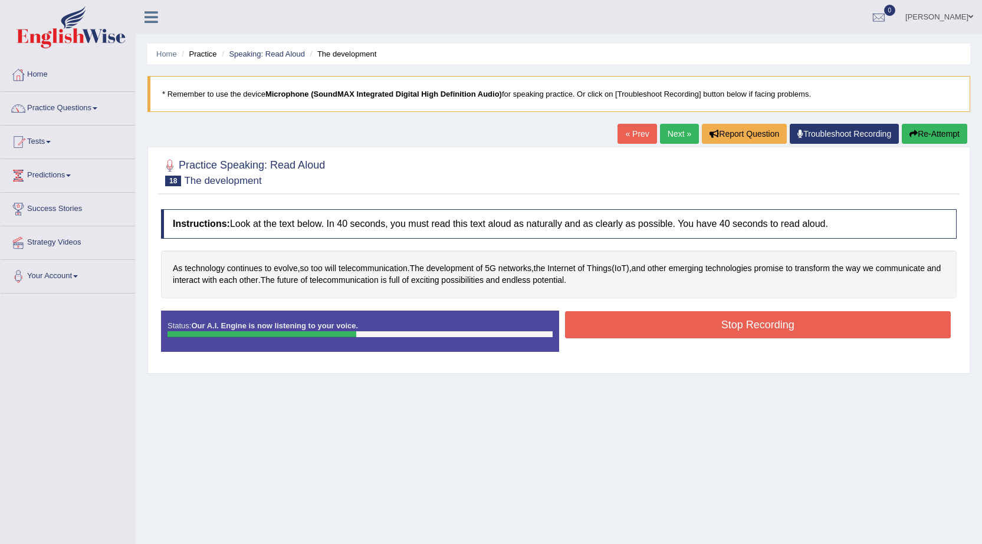
click at [762, 327] on button "Stop Recording" at bounding box center [758, 324] width 386 height 27
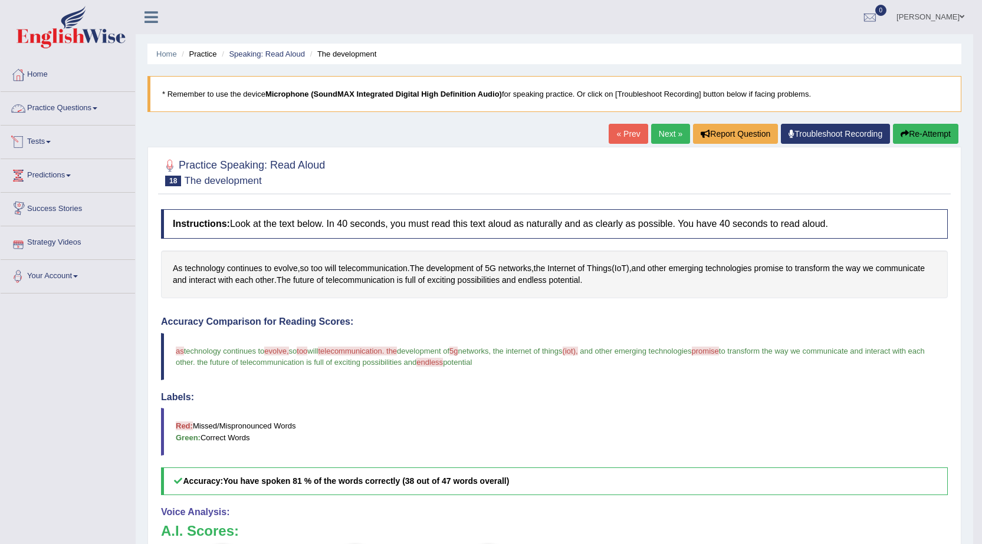
click at [73, 107] on link "Practice Questions" at bounding box center [68, 106] width 134 height 29
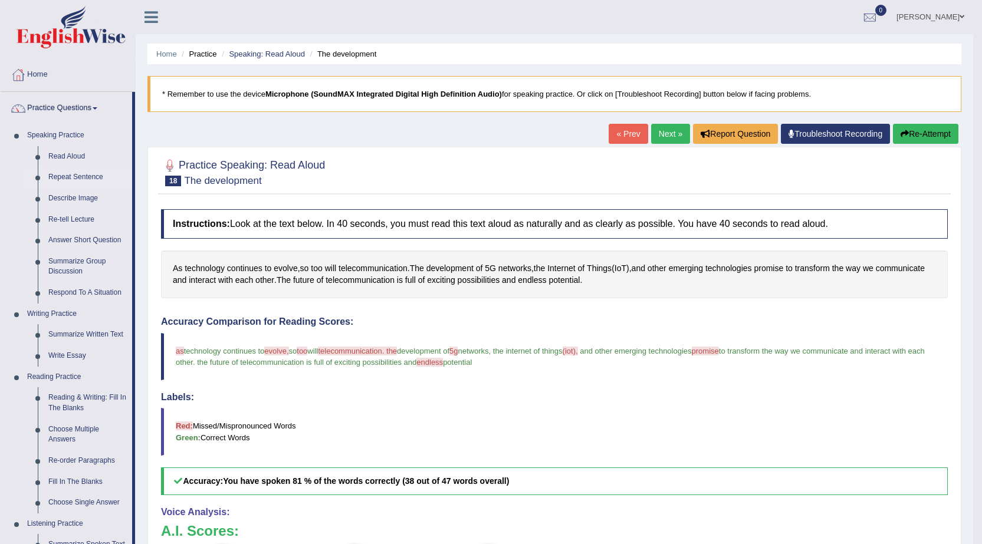
click at [65, 173] on link "Repeat Sentence" at bounding box center [87, 177] width 89 height 21
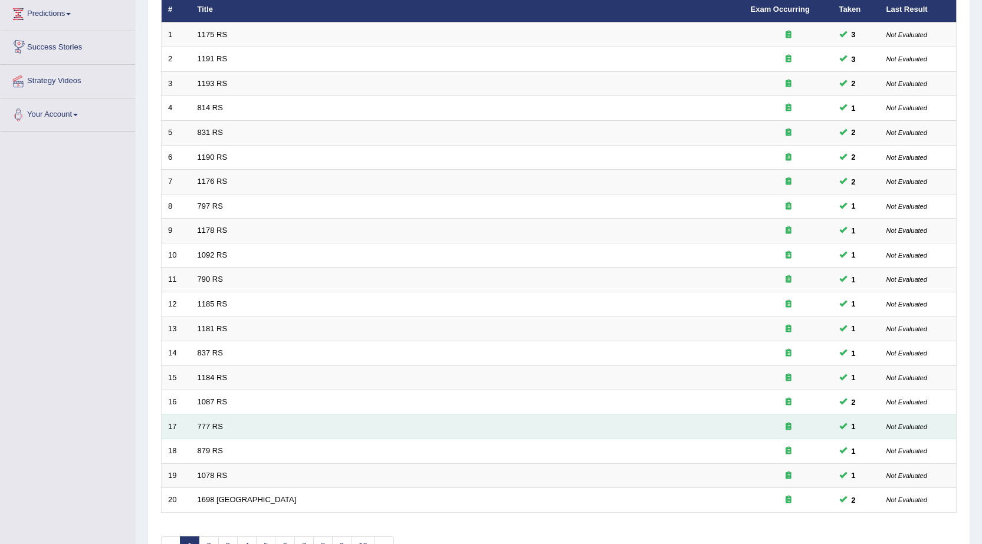
scroll to position [236, 0]
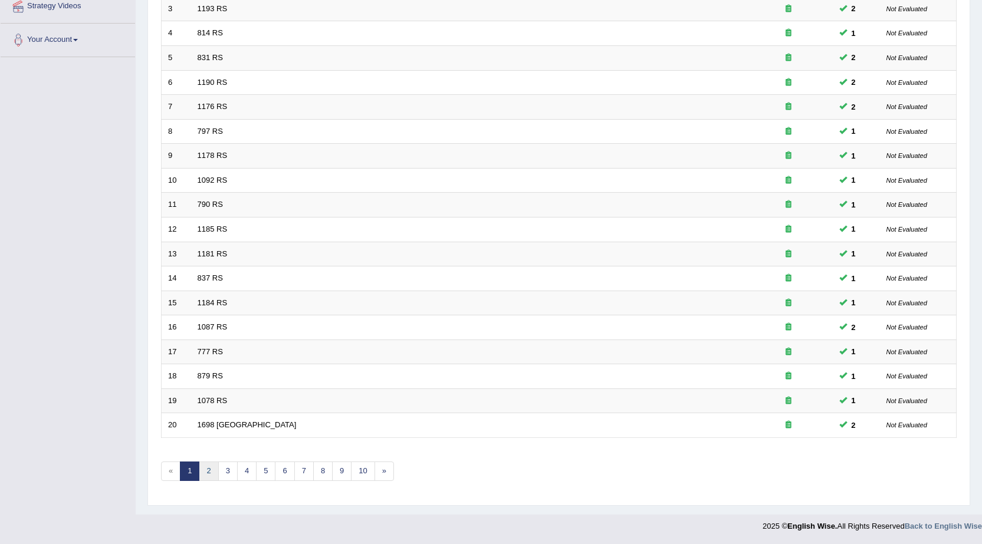
click at [208, 473] on link "2" at bounding box center [208, 471] width 19 height 19
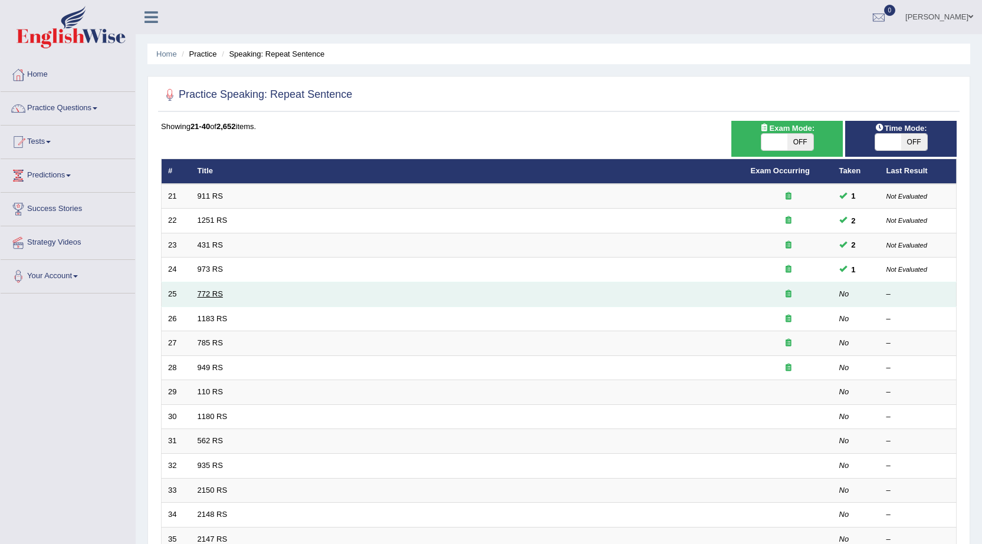
click at [222, 290] on link "772 RS" at bounding box center [210, 294] width 25 height 9
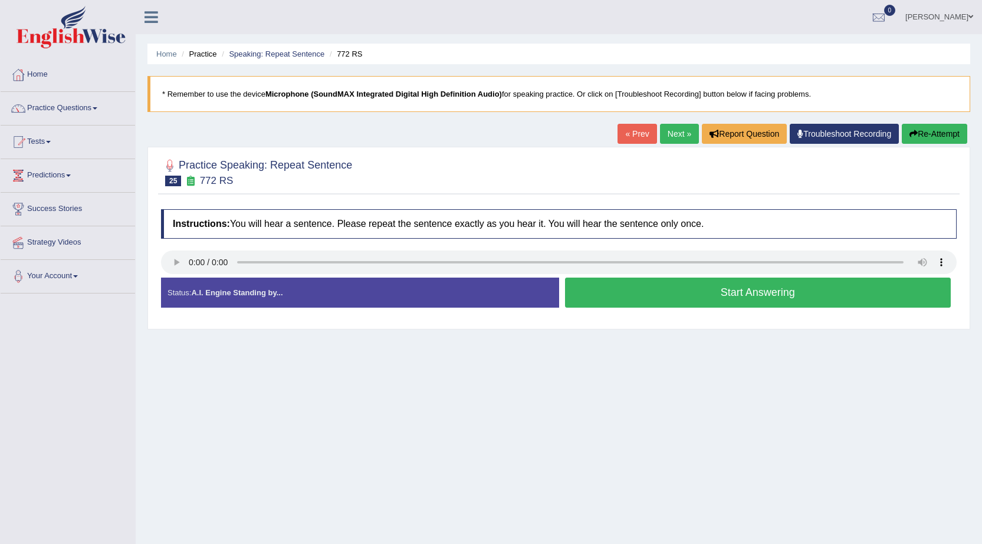
click at [775, 286] on button "Start Answering" at bounding box center [758, 293] width 386 height 30
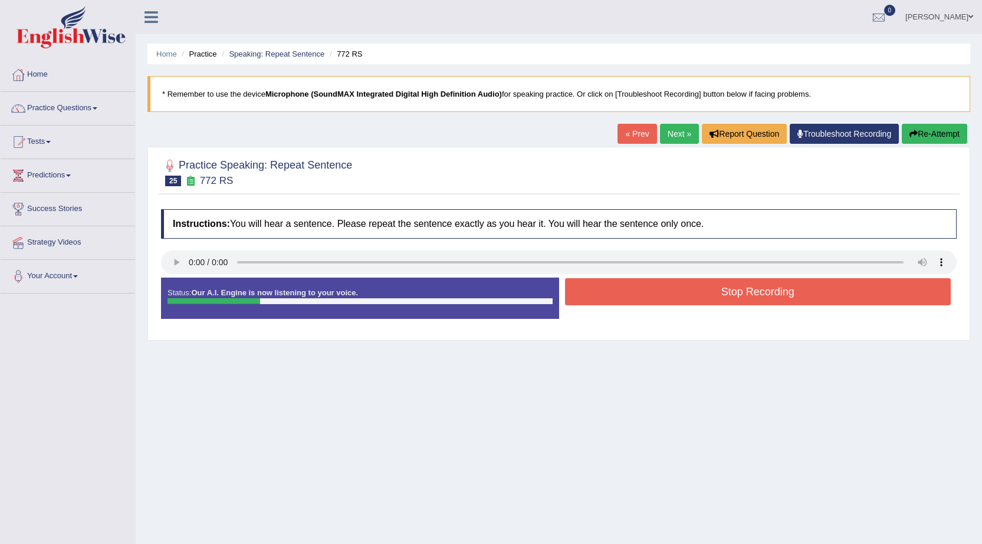
click at [961, 131] on button "Re-Attempt" at bounding box center [934, 134] width 65 height 20
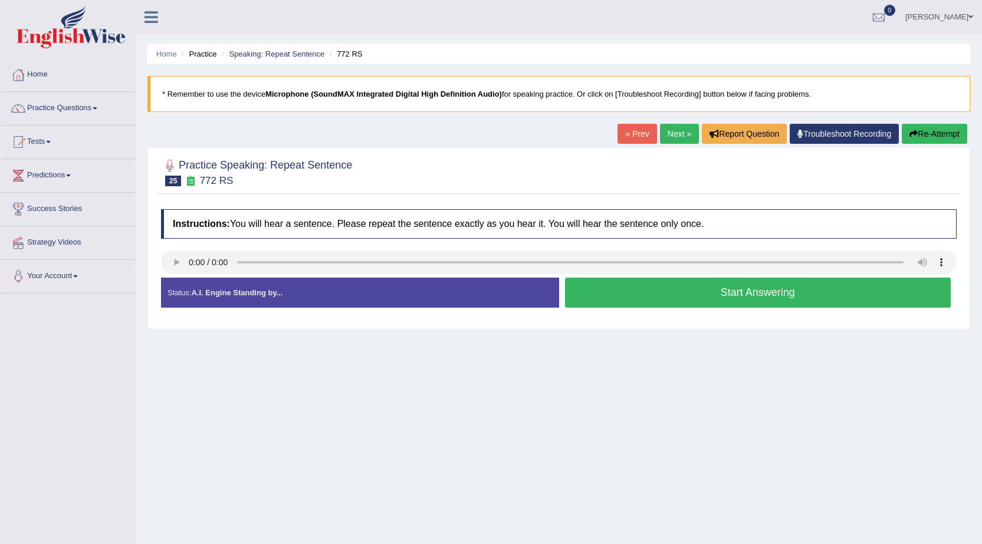
click at [938, 129] on button "Re-Attempt" at bounding box center [934, 134] width 65 height 20
click at [738, 305] on button "Start Answering" at bounding box center [758, 293] width 386 height 30
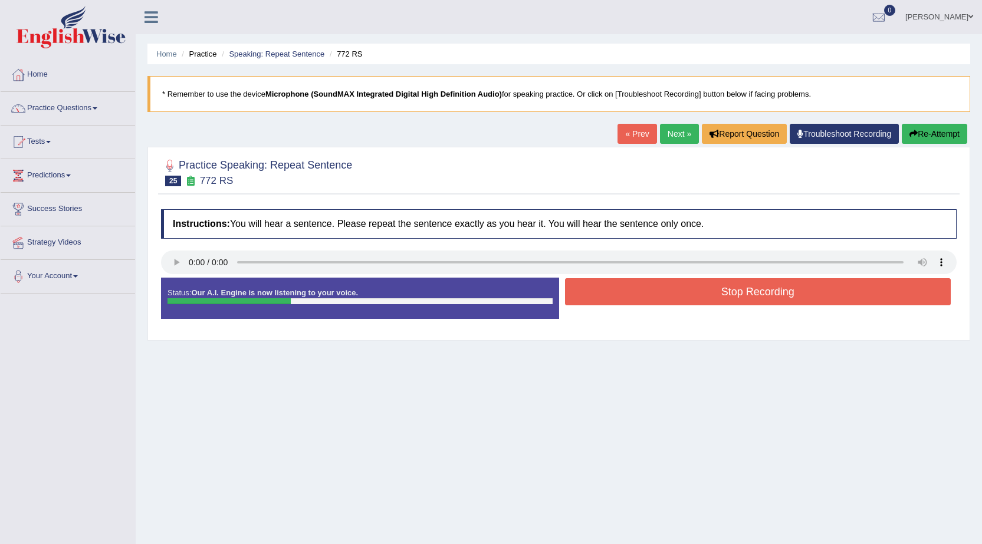
click at [753, 302] on button "Stop Recording" at bounding box center [758, 291] width 386 height 27
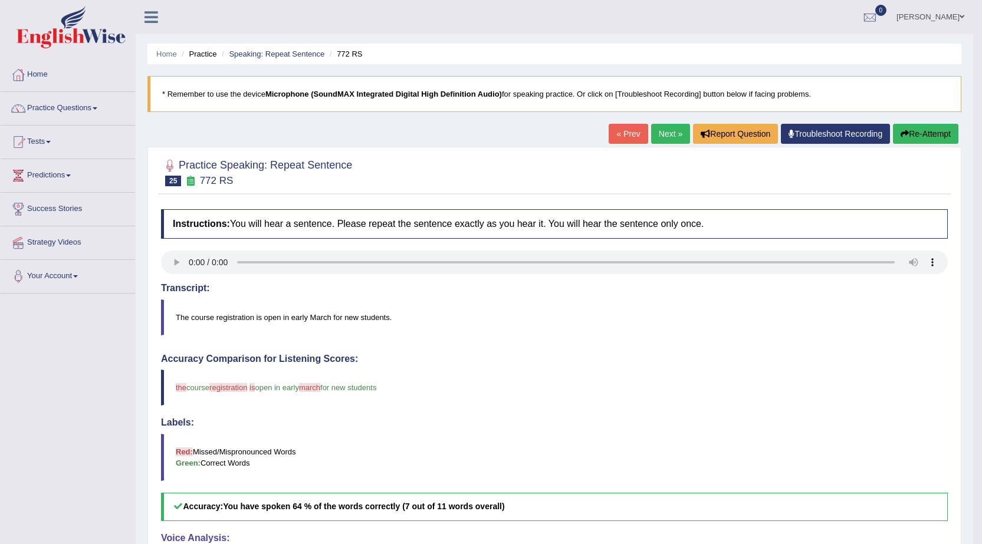
click at [652, 140] on link "Next »" at bounding box center [670, 134] width 39 height 20
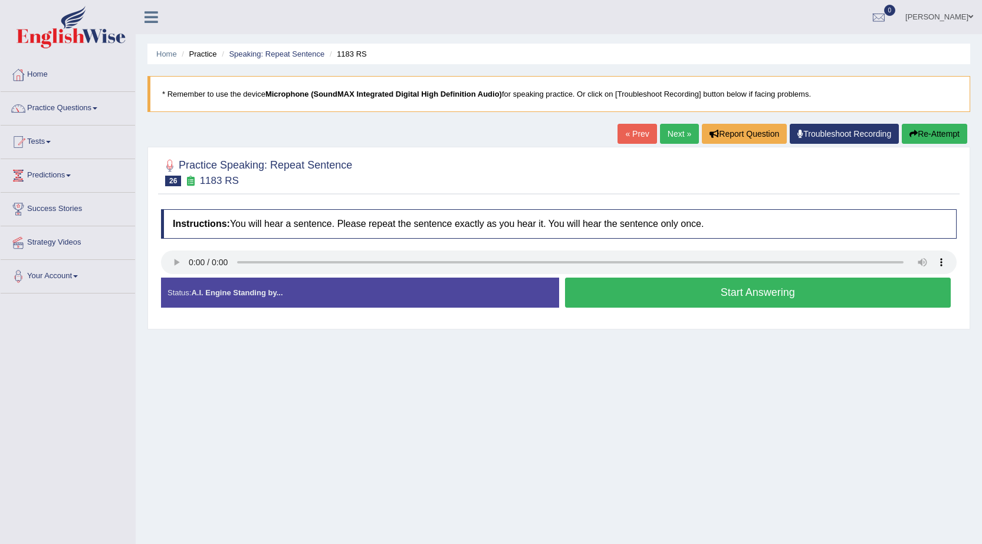
click at [675, 307] on button "Start Answering" at bounding box center [758, 293] width 386 height 30
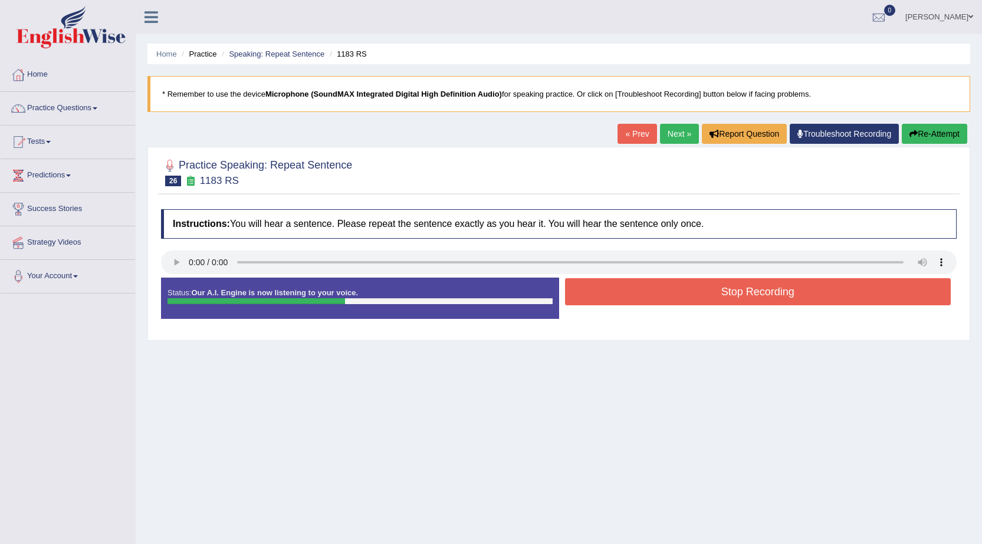
click at [718, 298] on button "Stop Recording" at bounding box center [758, 291] width 386 height 27
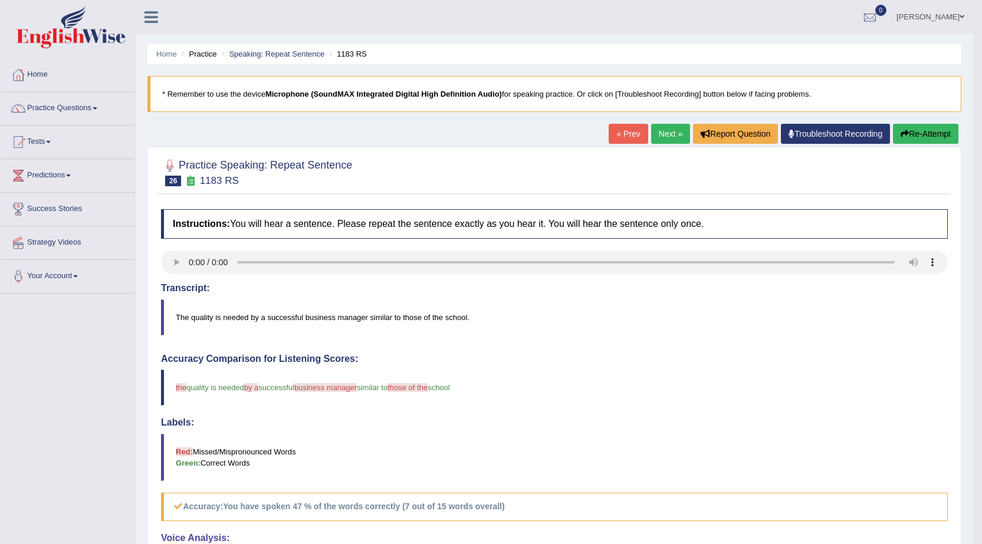
click at [919, 134] on button "Re-Attempt" at bounding box center [925, 134] width 65 height 20
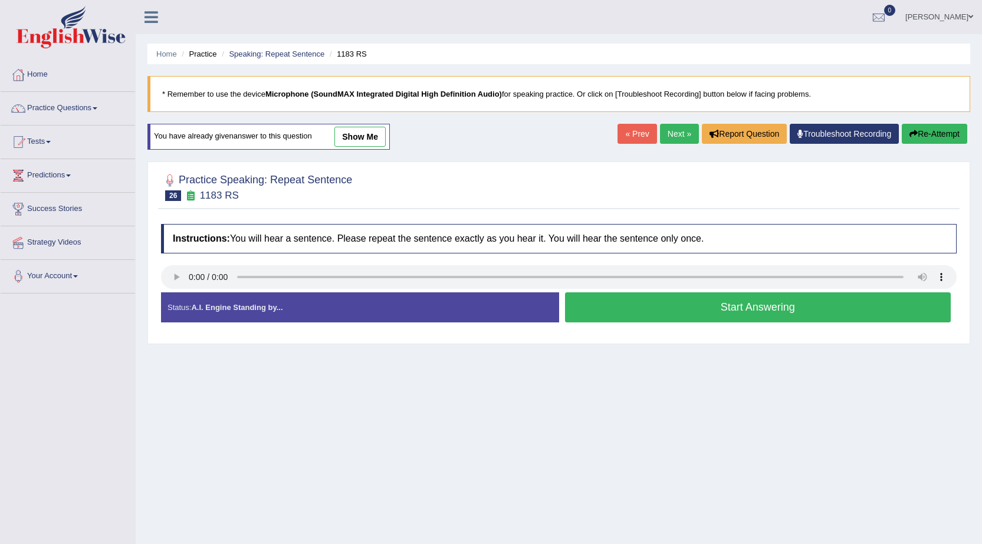
click at [771, 308] on button "Start Answering" at bounding box center [758, 307] width 386 height 30
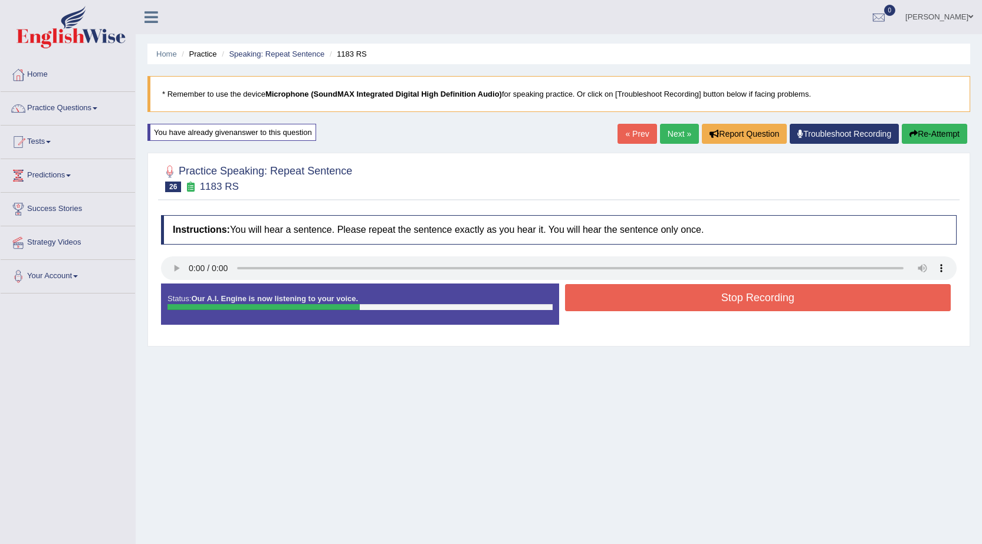
click at [771, 308] on button "Stop Recording" at bounding box center [758, 297] width 386 height 27
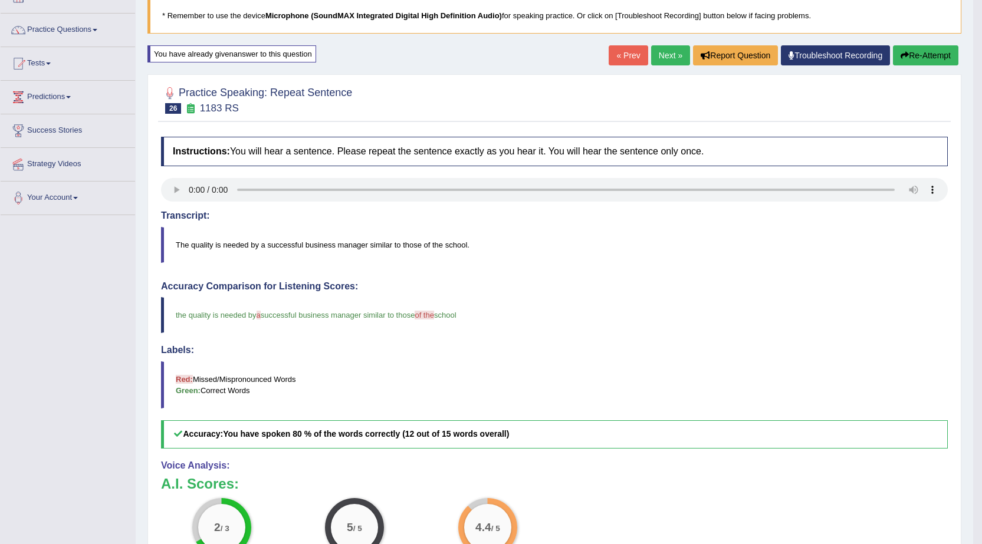
scroll to position [59, 0]
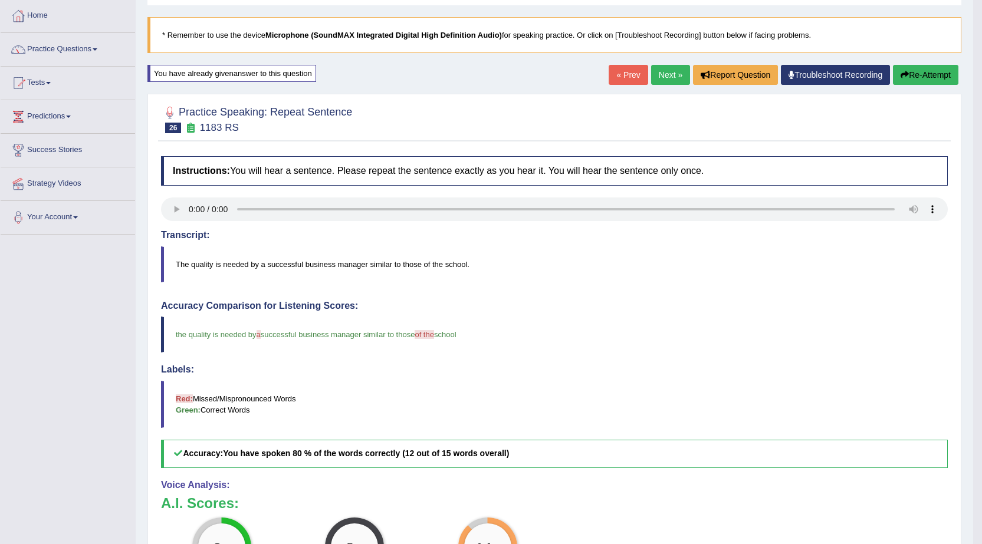
click at [659, 67] on link "Next »" at bounding box center [670, 75] width 39 height 20
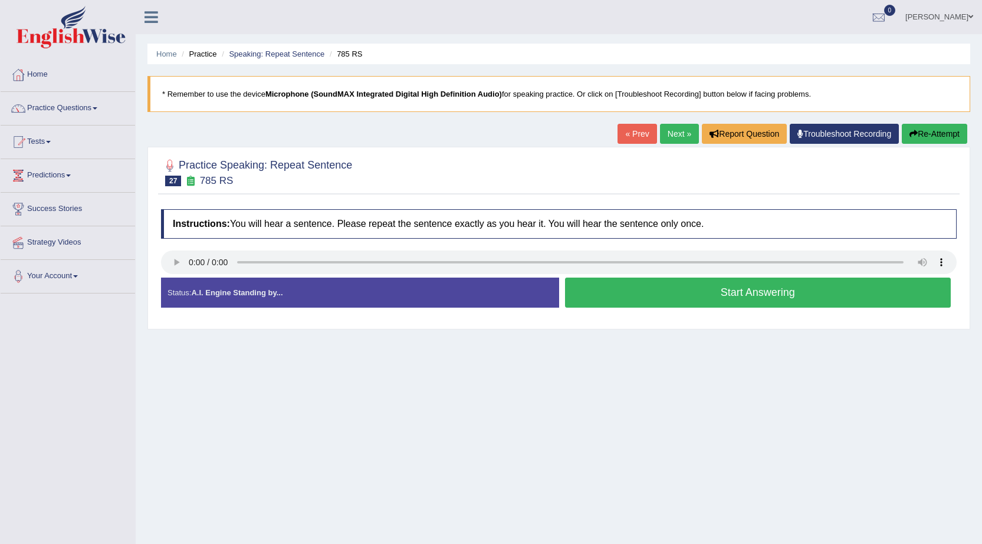
click at [765, 300] on button "Start Answering" at bounding box center [758, 293] width 386 height 30
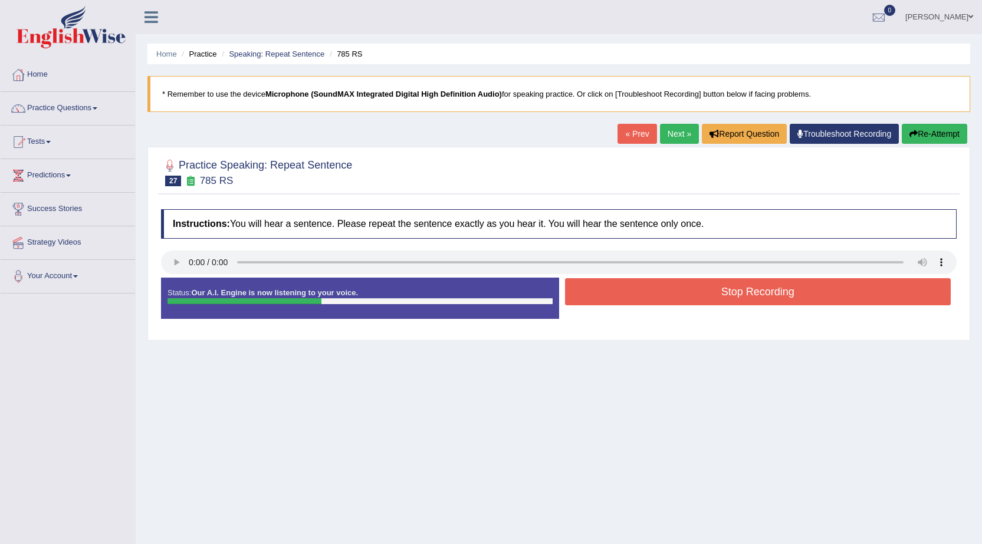
click at [759, 300] on button "Stop Recording" at bounding box center [758, 291] width 386 height 27
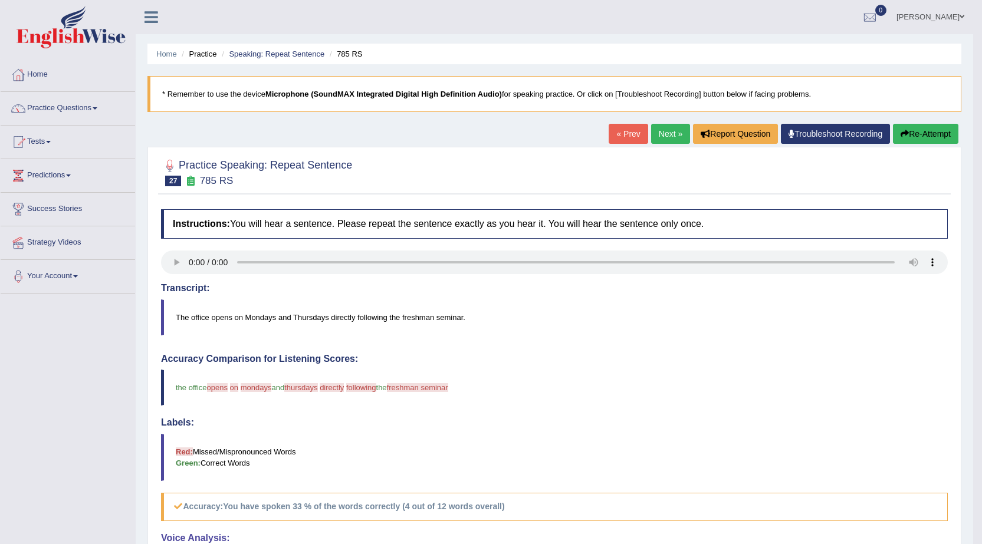
click at [927, 136] on button "Re-Attempt" at bounding box center [925, 134] width 65 height 20
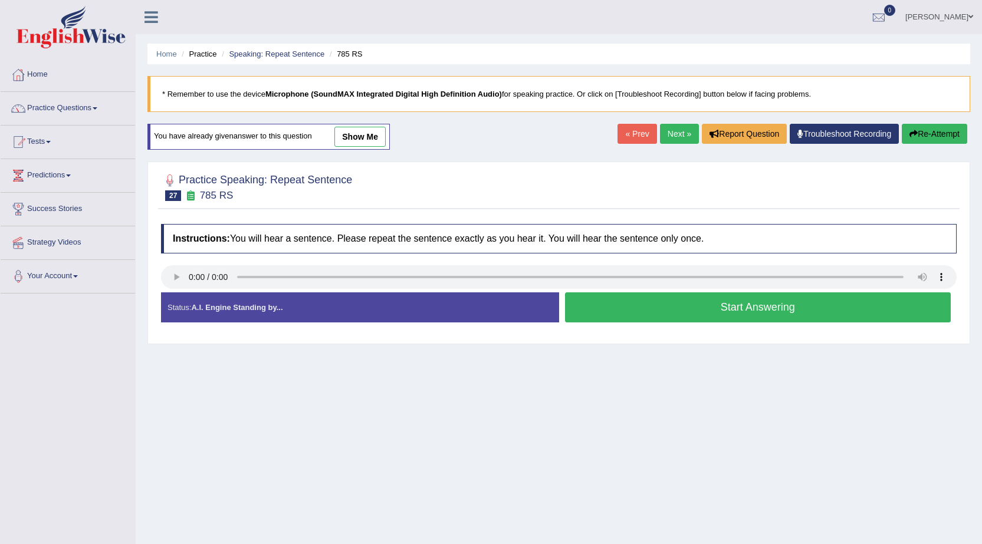
click at [753, 318] on button "Start Answering" at bounding box center [758, 307] width 386 height 30
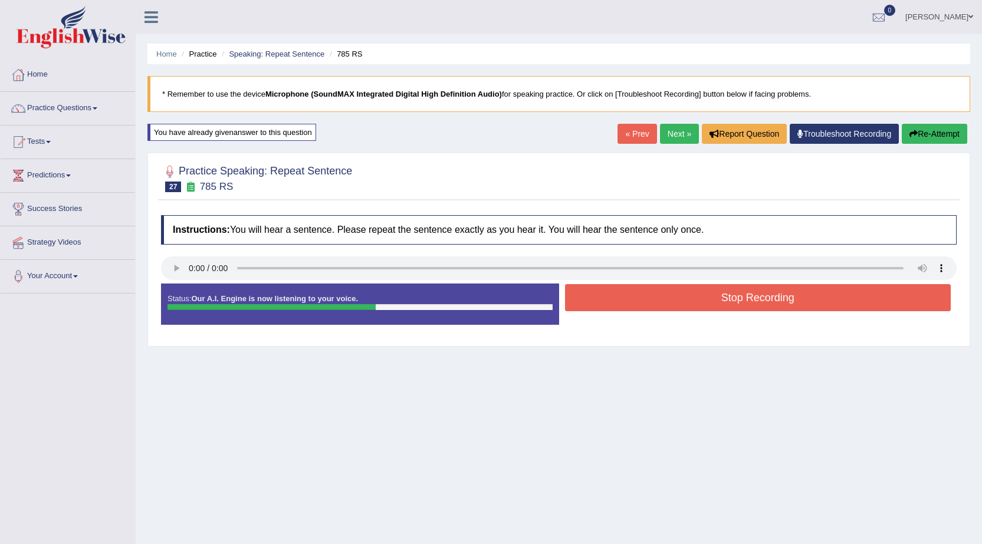
click at [767, 297] on button "Stop Recording" at bounding box center [758, 297] width 386 height 27
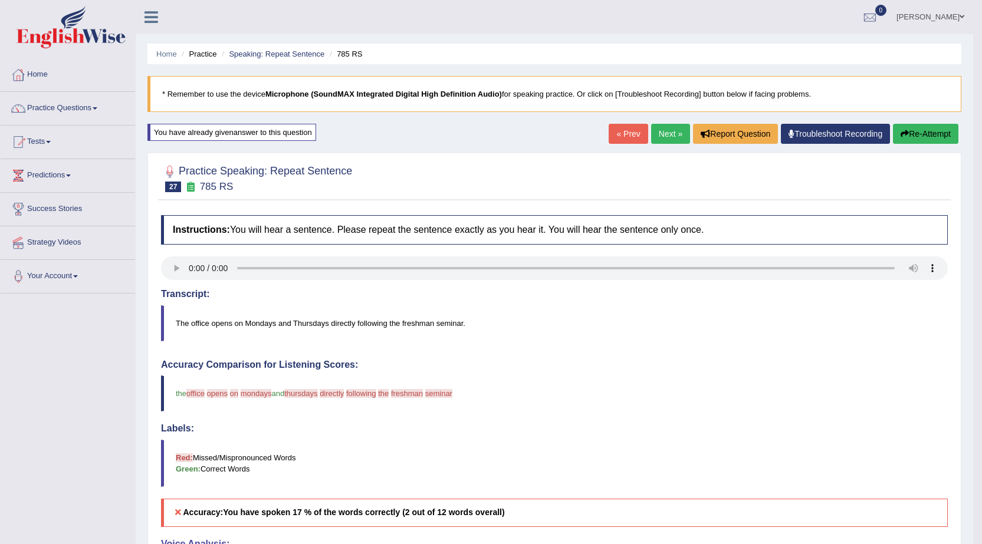
click at [665, 133] on link "Next »" at bounding box center [670, 134] width 39 height 20
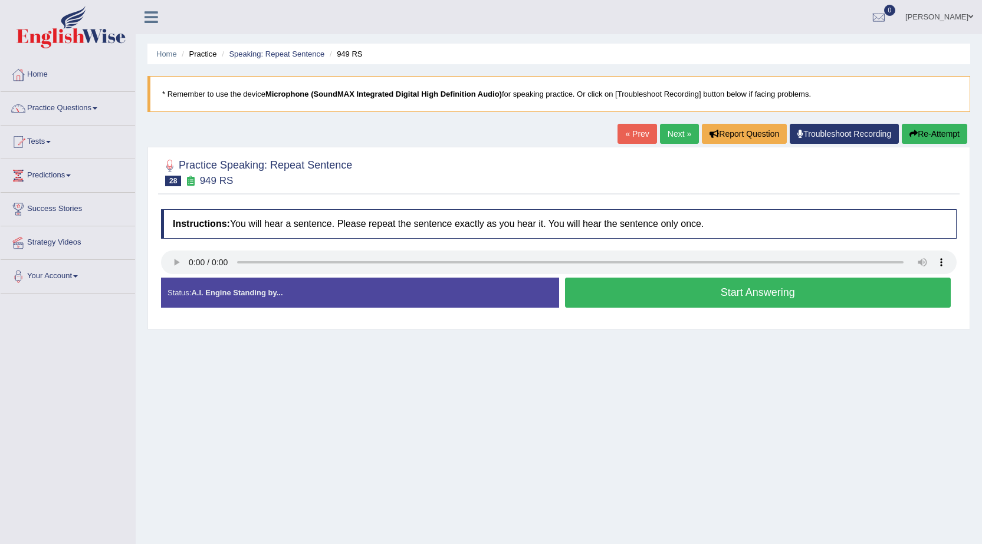
click at [763, 297] on button "Start Answering" at bounding box center [758, 293] width 386 height 30
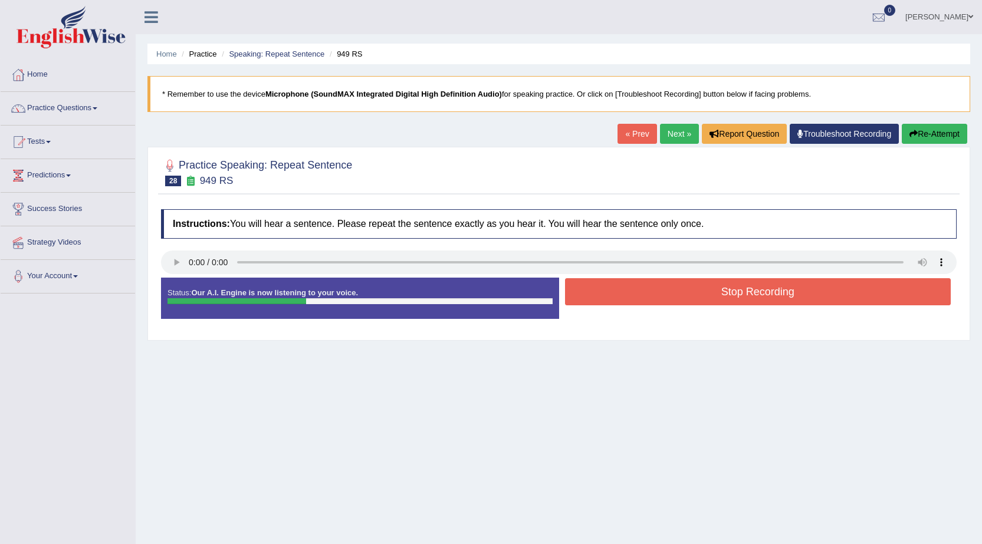
click at [762, 297] on button "Stop Recording" at bounding box center [758, 291] width 386 height 27
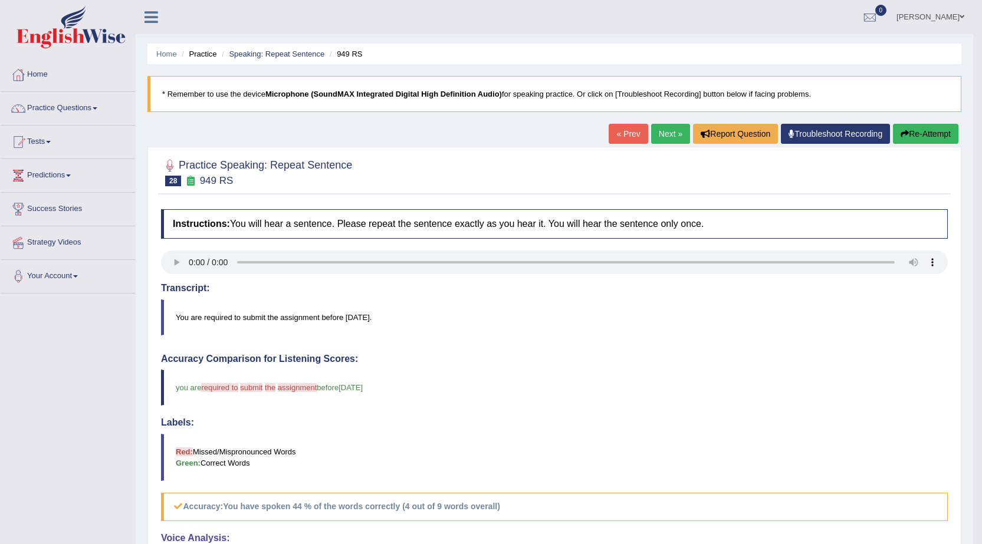
click at [931, 131] on button "Re-Attempt" at bounding box center [925, 134] width 65 height 20
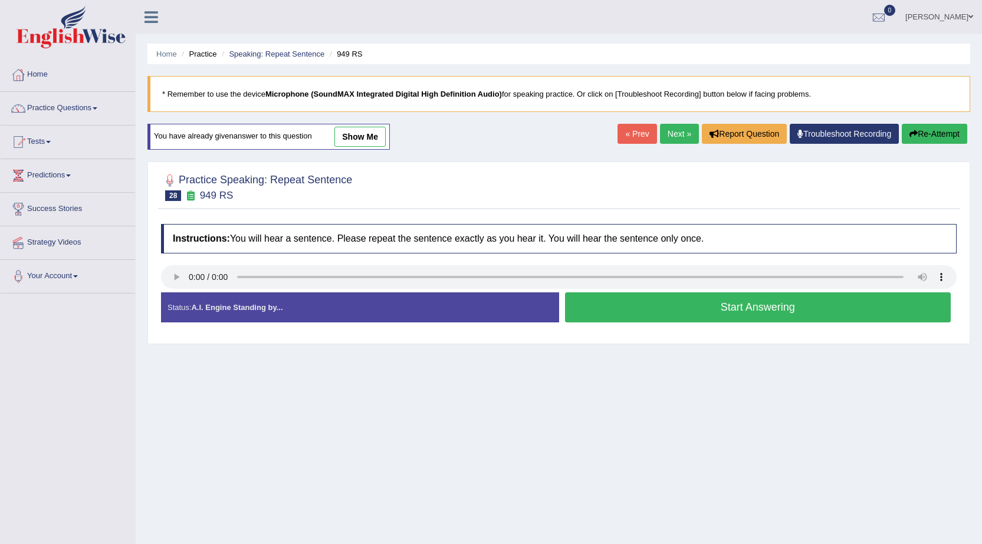
click at [733, 312] on button "Start Answering" at bounding box center [758, 307] width 386 height 30
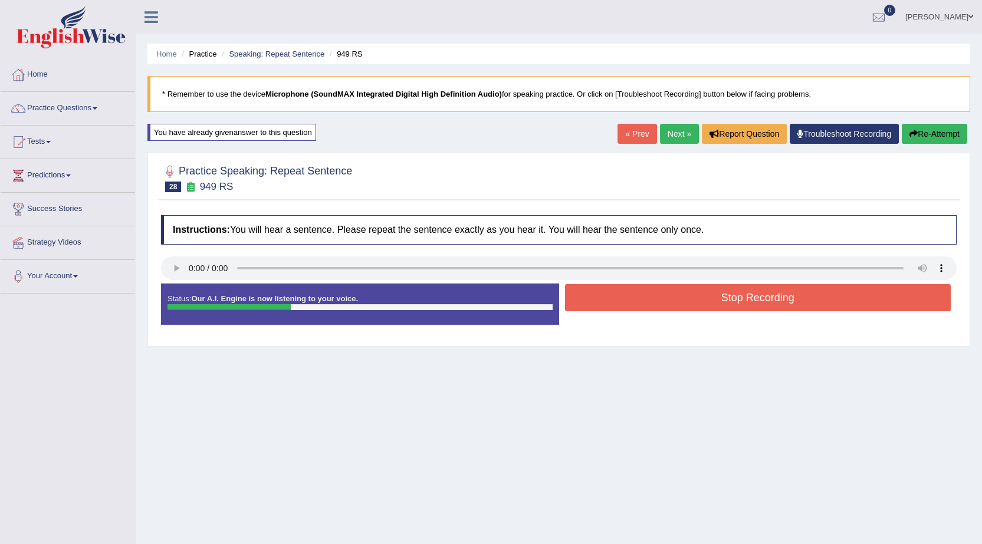
click at [741, 306] on button "Stop Recording" at bounding box center [758, 297] width 386 height 27
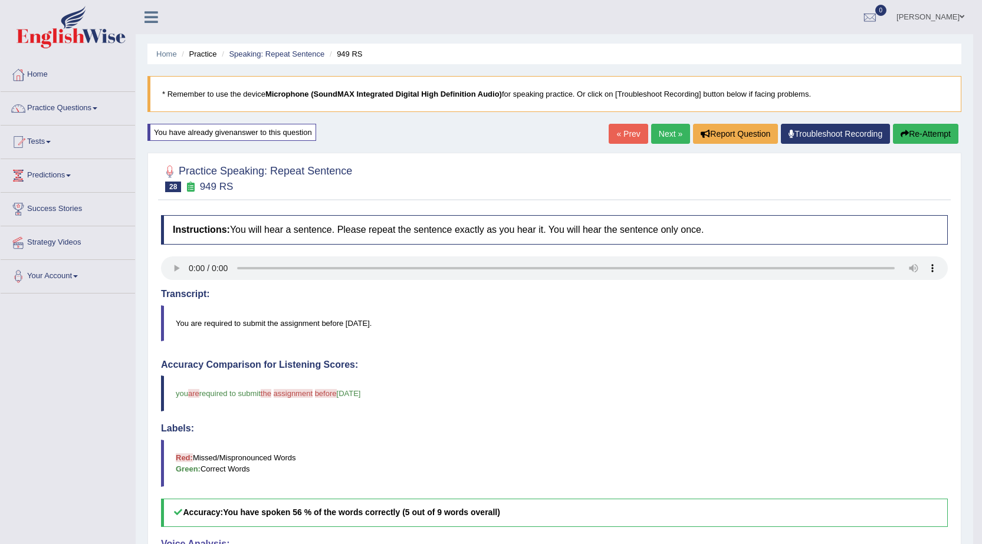
click at [676, 131] on link "Next »" at bounding box center [670, 134] width 39 height 20
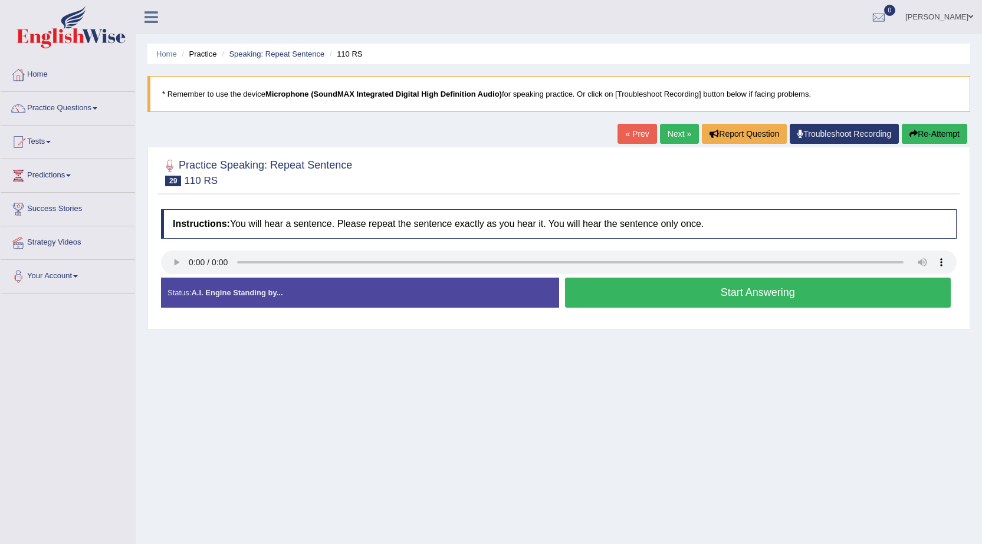
click at [804, 290] on button "Start Answering" at bounding box center [758, 293] width 386 height 30
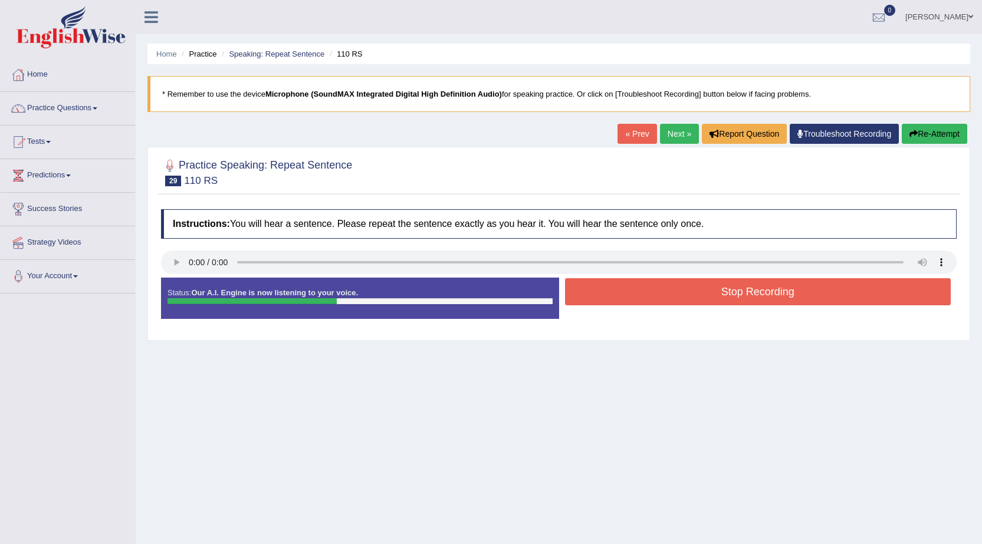
click at [802, 290] on button "Stop Recording" at bounding box center [758, 291] width 386 height 27
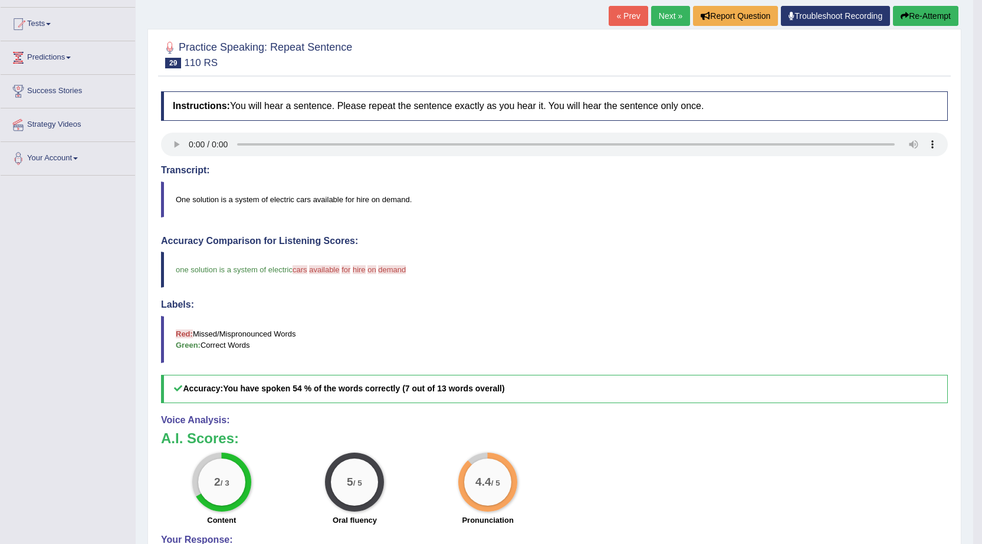
scroll to position [59, 0]
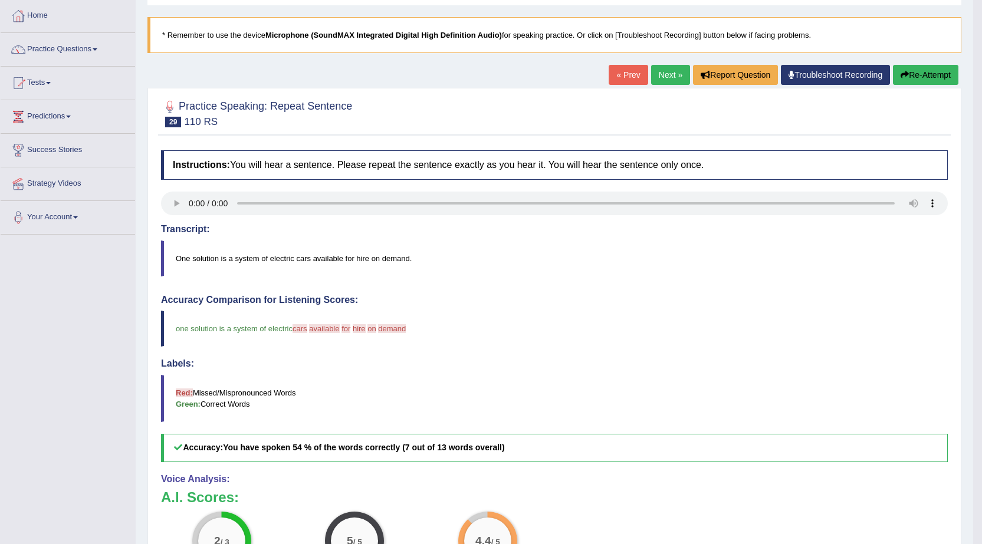
click at [663, 83] on link "Next »" at bounding box center [670, 75] width 39 height 20
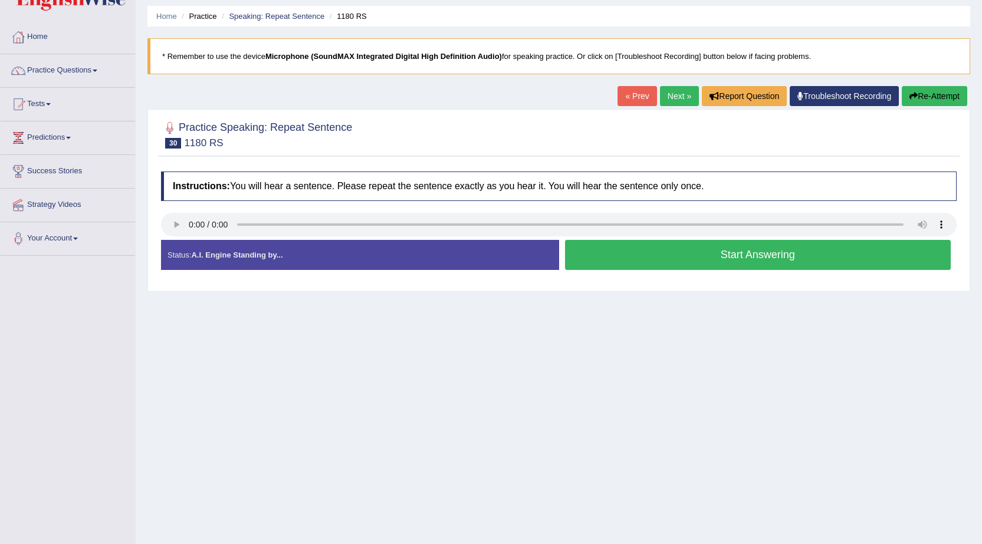
scroll to position [59, 0]
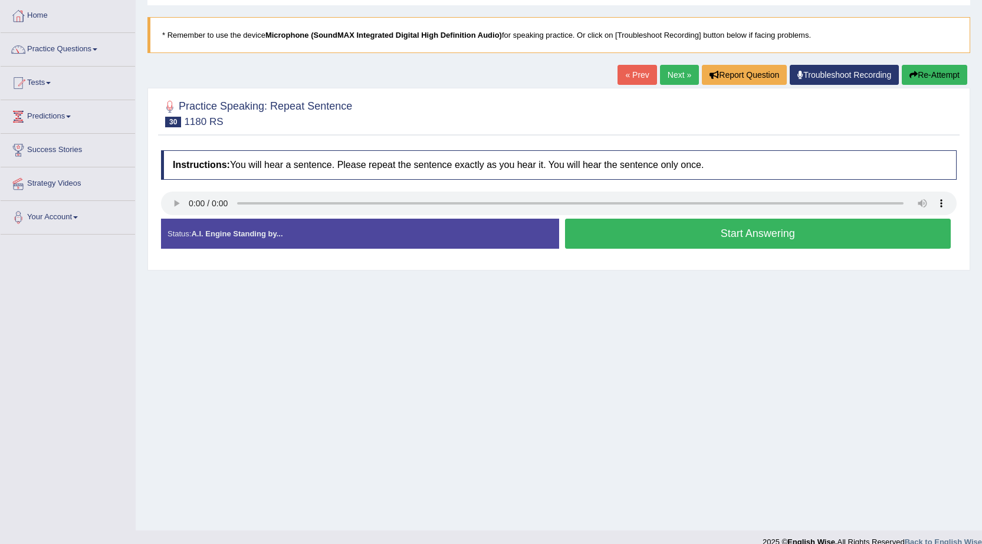
click at [682, 235] on button "Start Answering" at bounding box center [758, 234] width 386 height 30
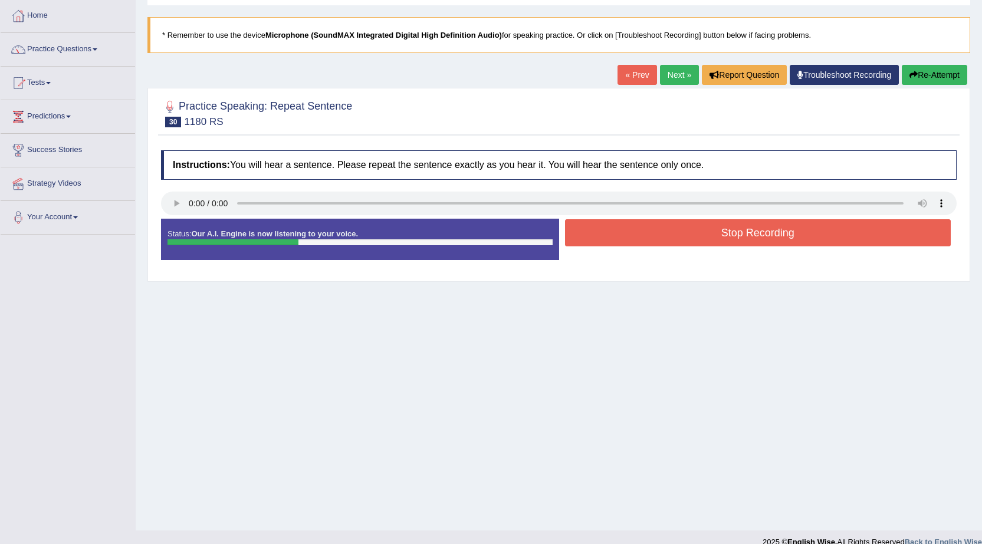
click at [681, 236] on button "Stop Recording" at bounding box center [758, 232] width 386 height 27
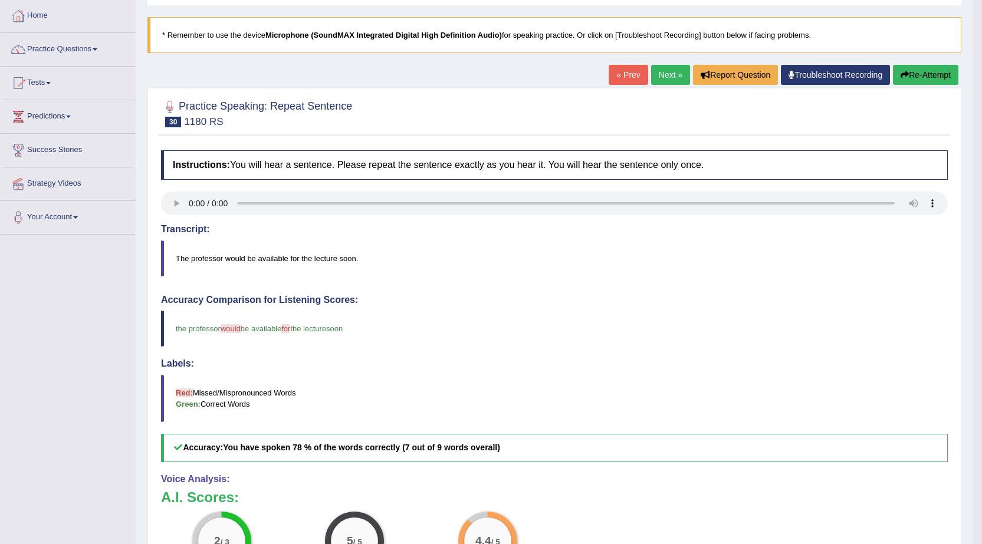
click at [673, 78] on link "Next »" at bounding box center [670, 75] width 39 height 20
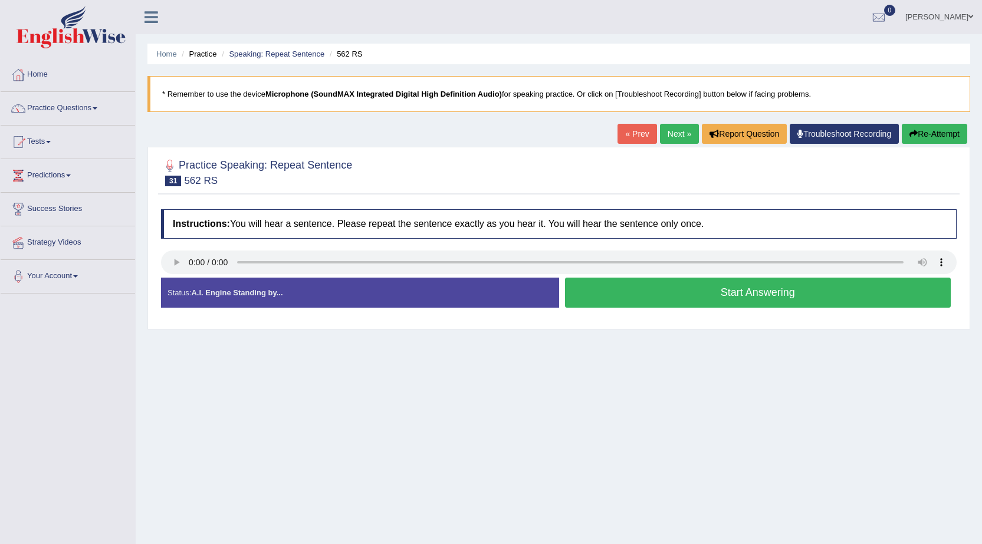
click at [764, 298] on button "Start Answering" at bounding box center [758, 293] width 386 height 30
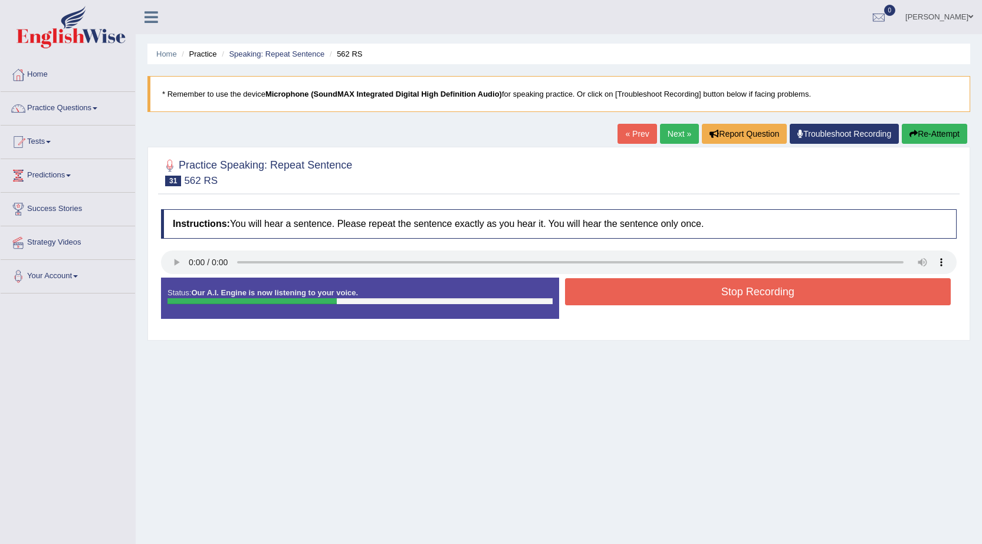
click at [762, 298] on button "Stop Recording" at bounding box center [758, 291] width 386 height 27
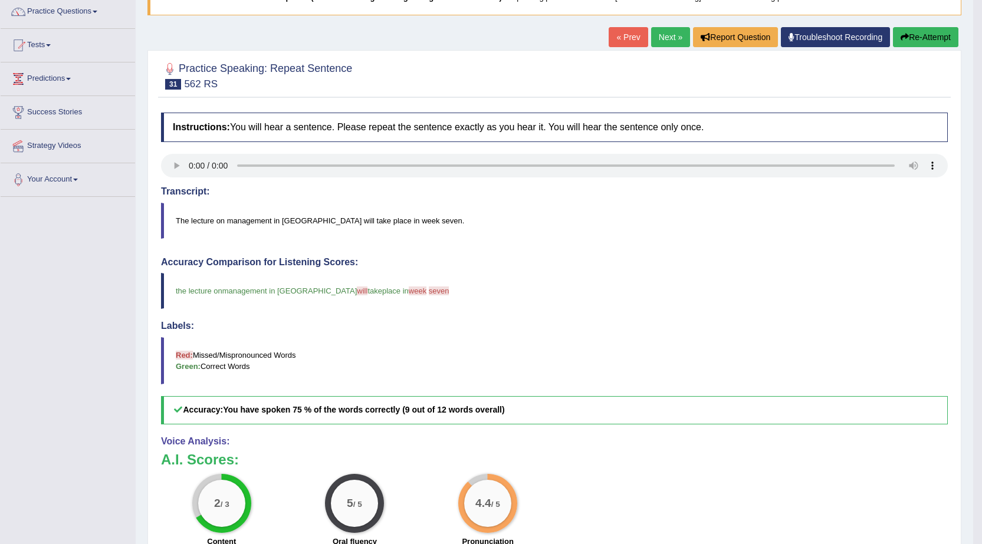
scroll to position [118, 0]
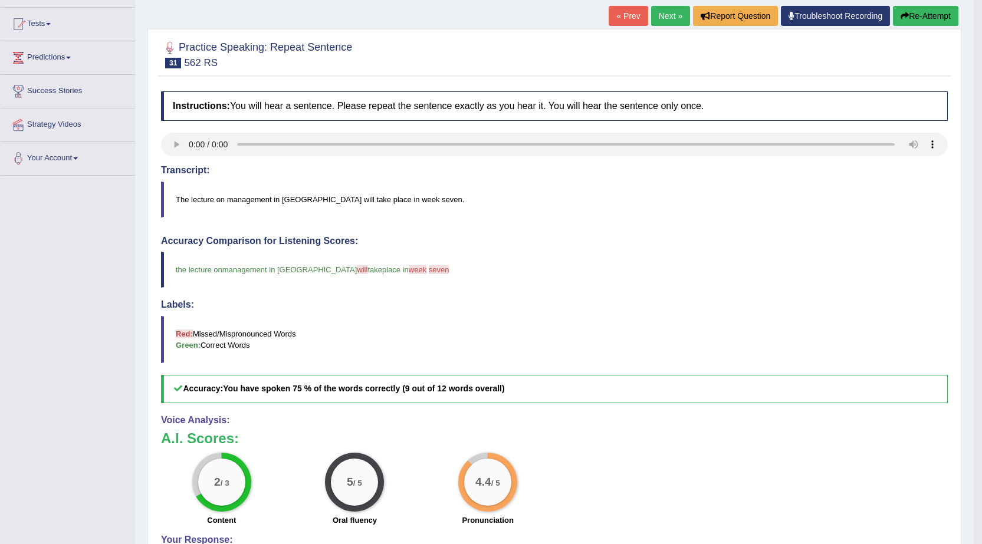
click at [666, 15] on link "Next »" at bounding box center [670, 16] width 39 height 20
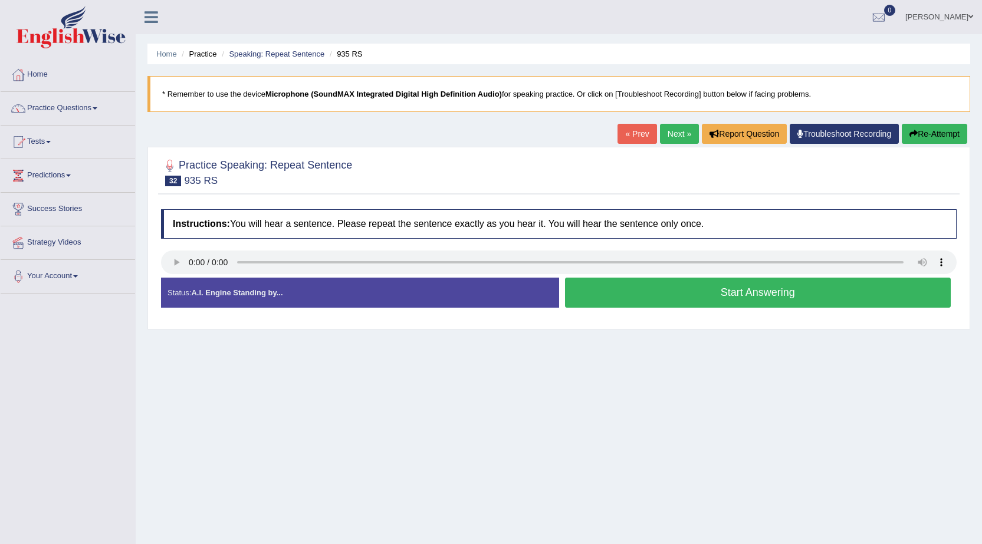
click at [674, 290] on button "Start Answering" at bounding box center [758, 293] width 386 height 30
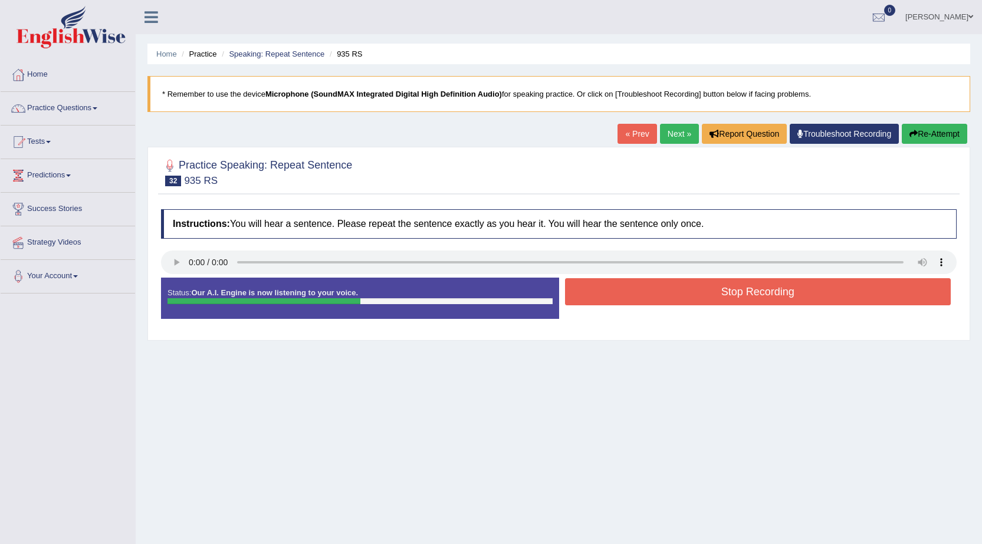
click at [813, 296] on button "Stop Recording" at bounding box center [758, 291] width 386 height 27
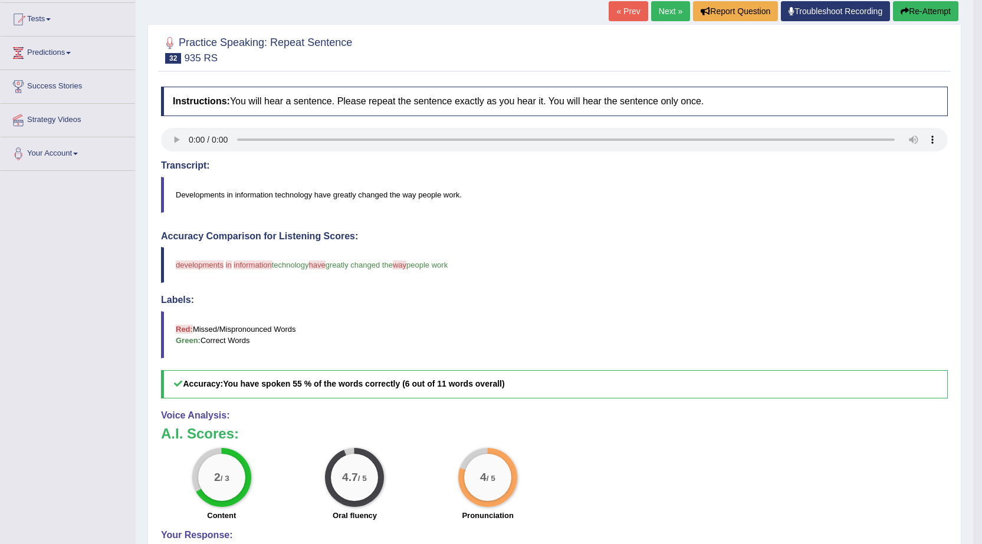
scroll to position [118, 0]
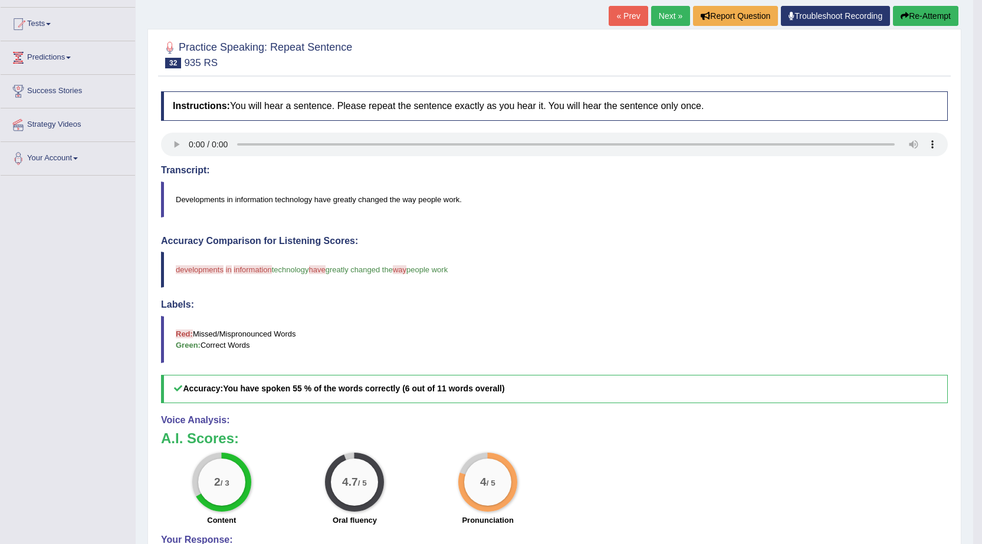
click at [670, 12] on link "Next »" at bounding box center [670, 16] width 39 height 20
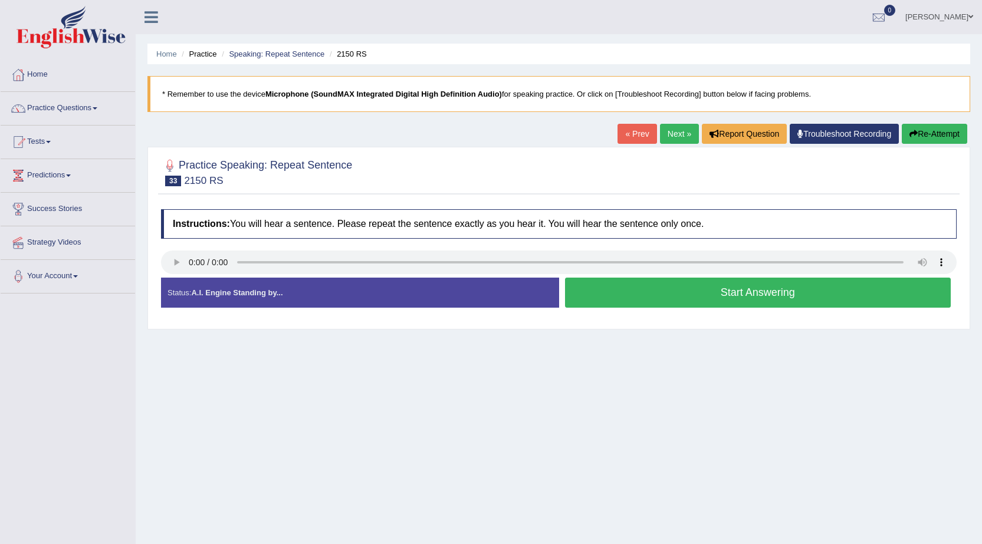
click at [624, 299] on button "Start Answering" at bounding box center [758, 293] width 386 height 30
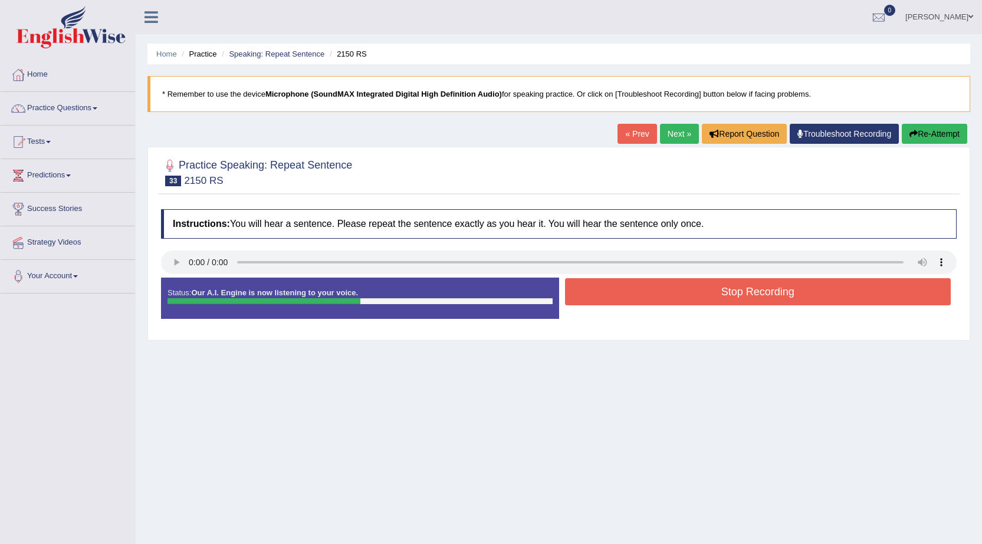
click at [624, 299] on button "Stop Recording" at bounding box center [758, 291] width 386 height 27
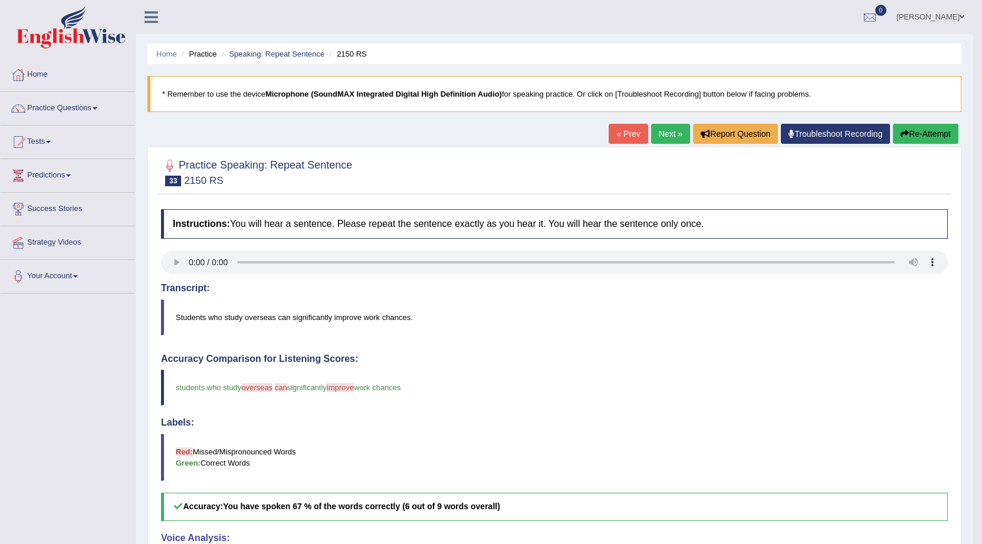
click at [656, 136] on link "Next »" at bounding box center [670, 134] width 39 height 20
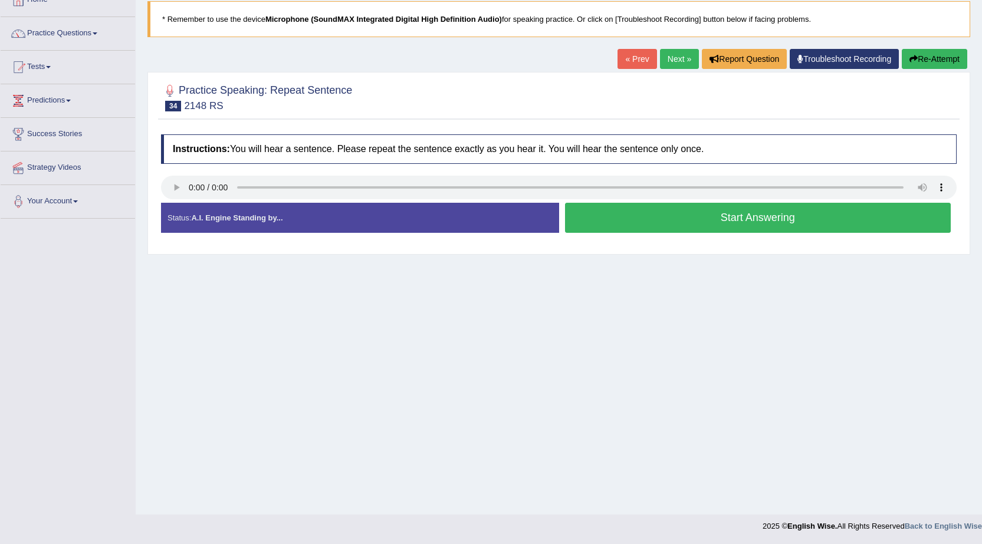
click at [732, 208] on button "Start Answering" at bounding box center [758, 218] width 386 height 30
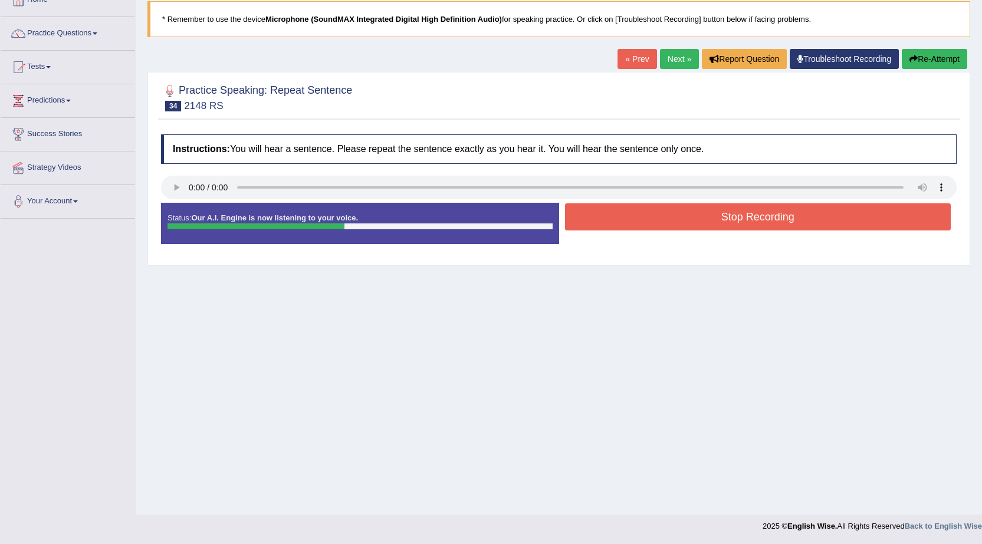
click at [744, 222] on button "Stop Recording" at bounding box center [758, 216] width 386 height 27
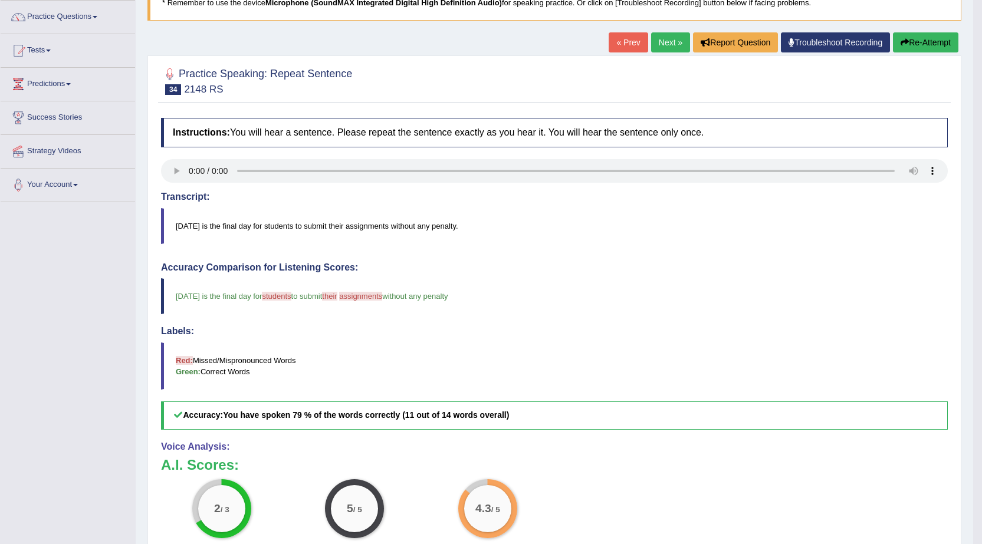
scroll to position [16, 0]
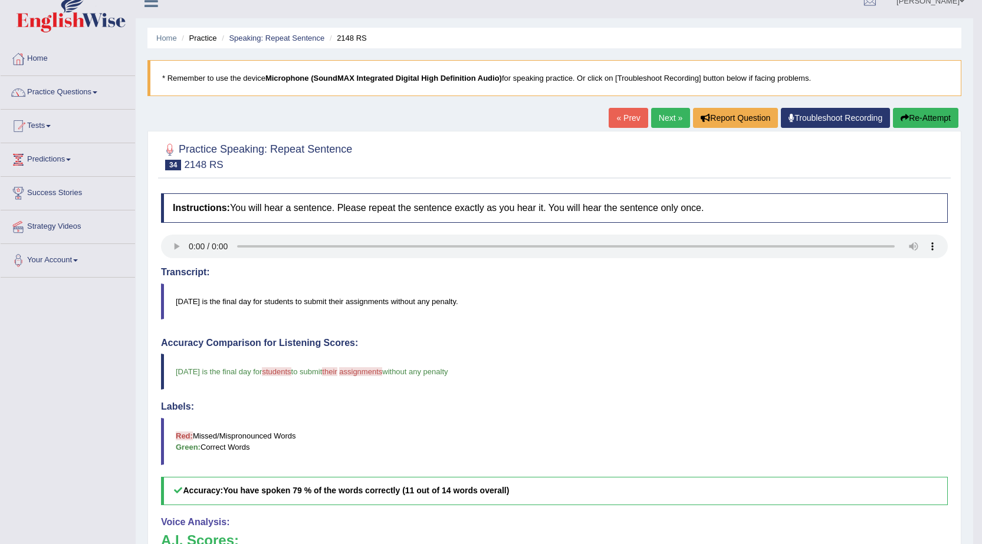
click at [656, 118] on link "Next »" at bounding box center [670, 118] width 39 height 20
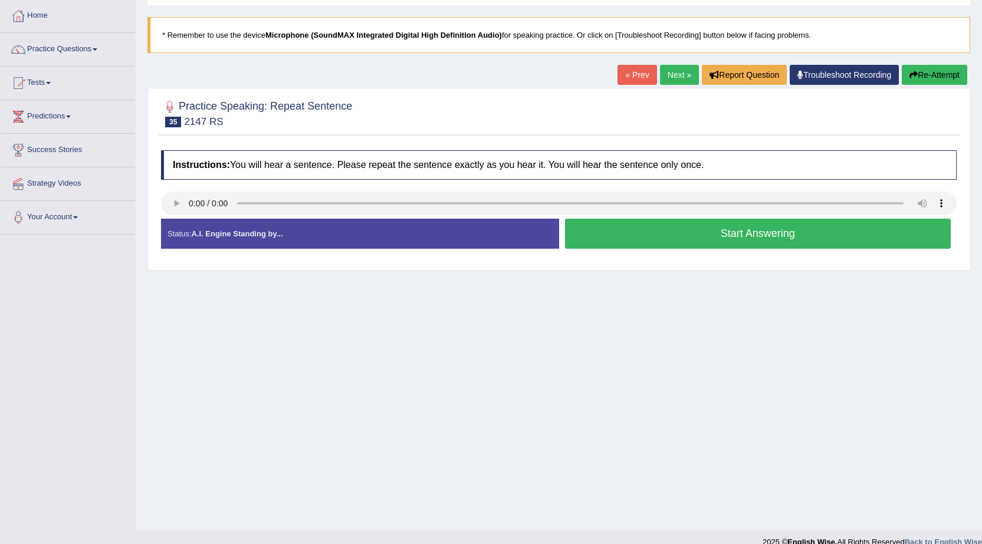
click at [700, 231] on button "Start Answering" at bounding box center [758, 234] width 386 height 30
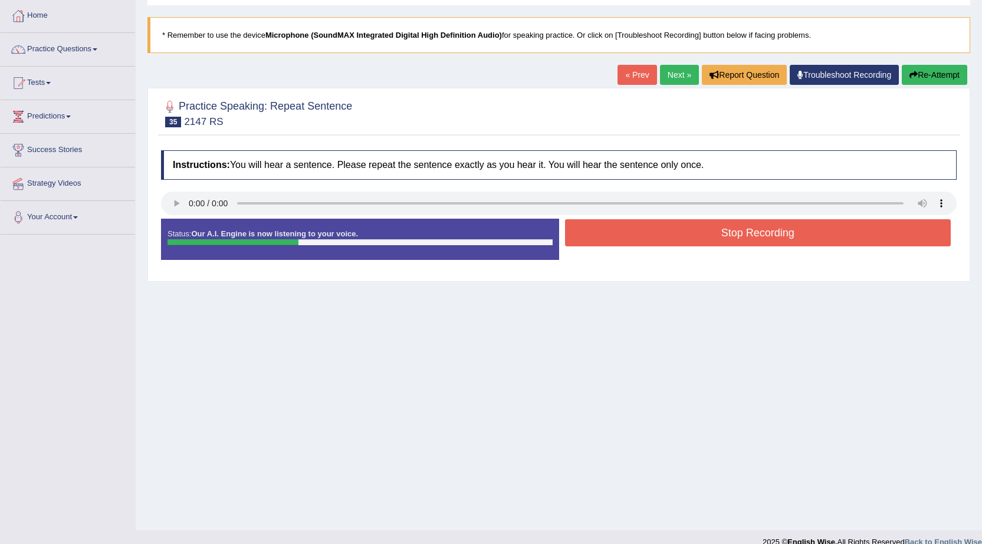
click at [700, 231] on button "Stop Recording" at bounding box center [758, 232] width 386 height 27
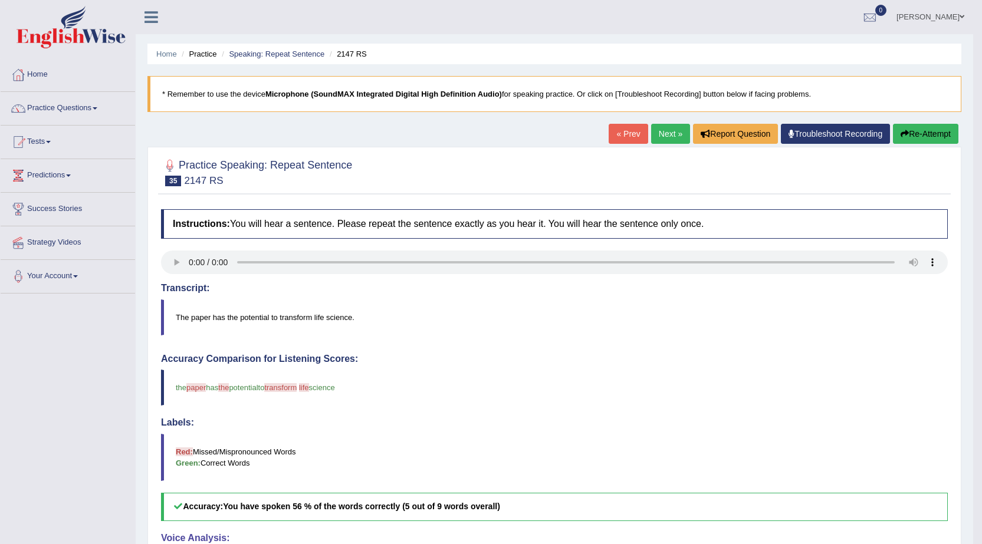
click at [667, 129] on link "Next »" at bounding box center [670, 134] width 39 height 20
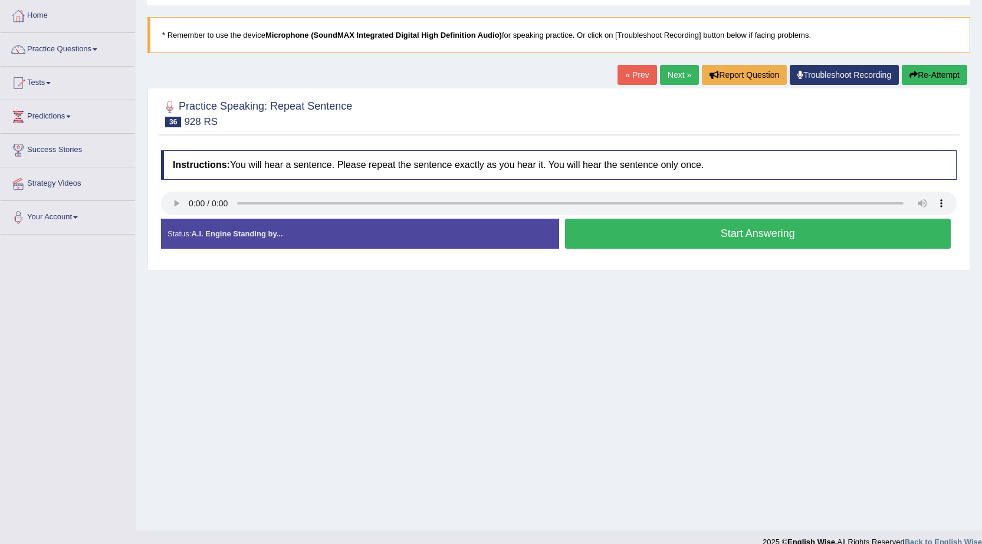
click at [667, 238] on button "Start Answering" at bounding box center [758, 234] width 386 height 30
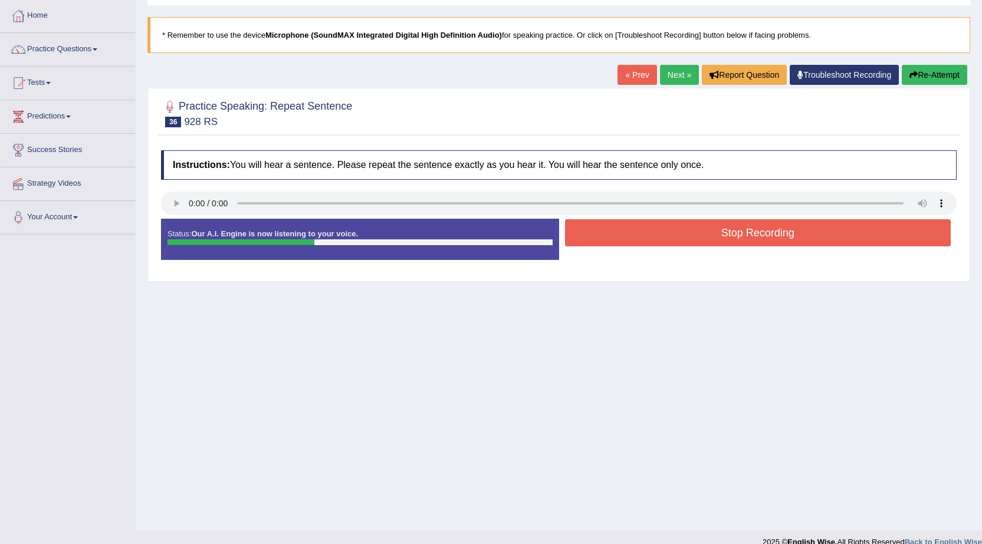
click at [667, 238] on button "Stop Recording" at bounding box center [758, 232] width 386 height 27
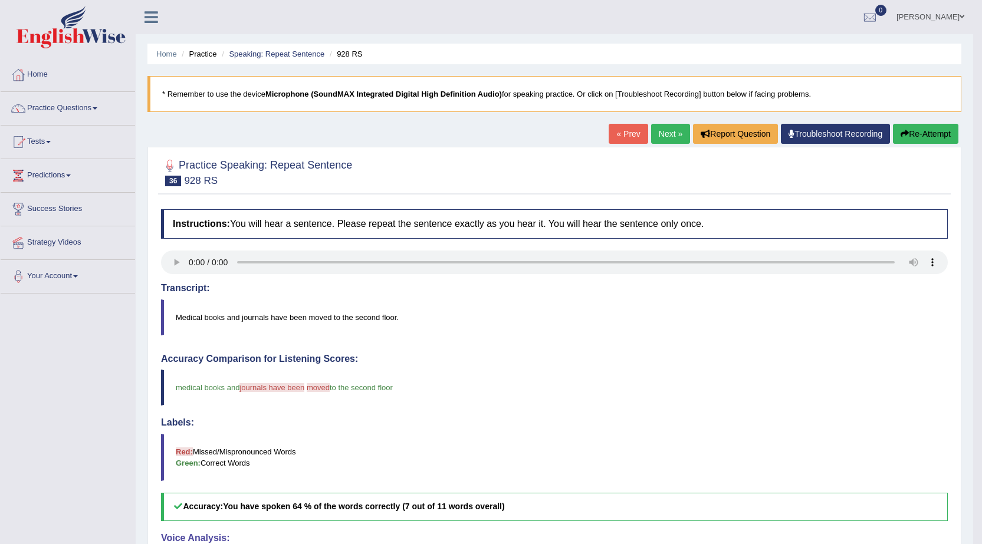
click at [672, 139] on link "Next »" at bounding box center [670, 134] width 39 height 20
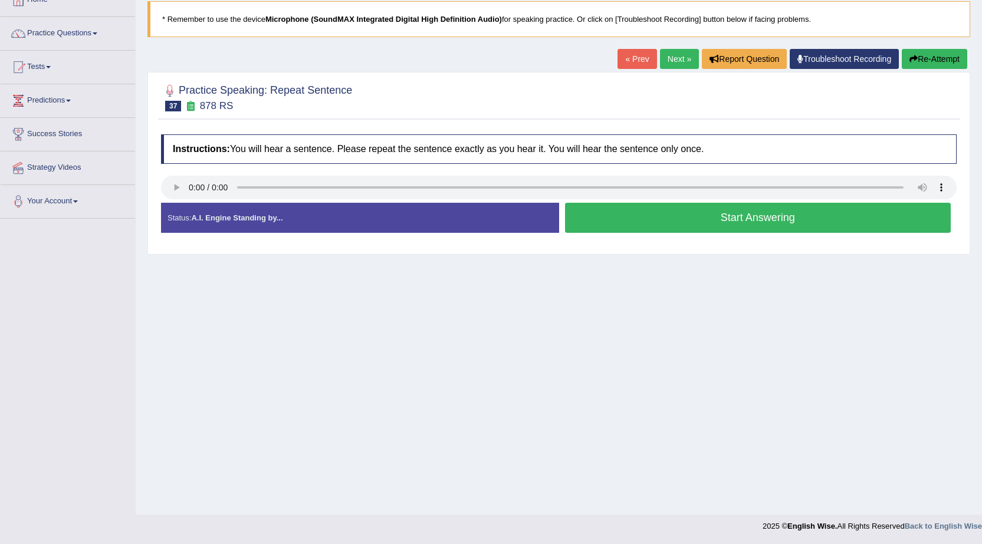
drag, startPoint x: 755, startPoint y: 200, endPoint x: 754, endPoint y: 207, distance: 6.6
click at [754, 207] on div "Instructions: You will hear a sentence. Please repeat the sentence exactly as y…" at bounding box center [558, 189] width 801 height 120
click at [754, 210] on button "Start Answering" at bounding box center [758, 218] width 386 height 30
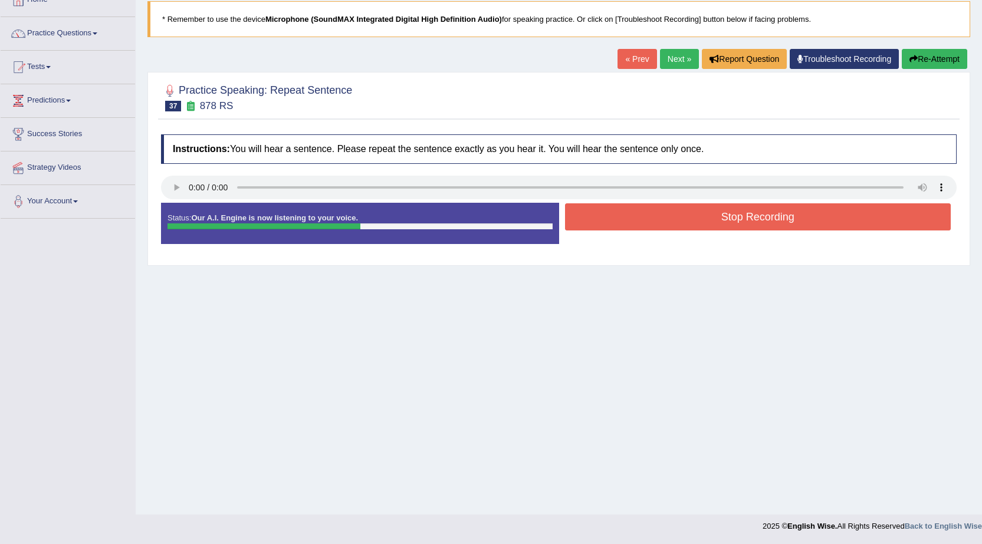
click at [806, 210] on button "Stop Recording" at bounding box center [758, 216] width 386 height 27
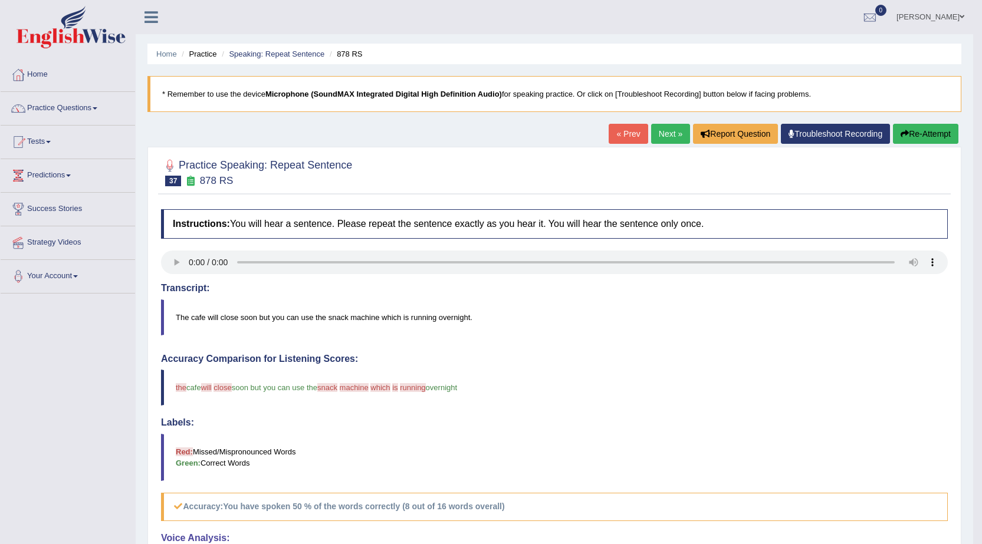
click at [655, 131] on link "Next »" at bounding box center [670, 134] width 39 height 20
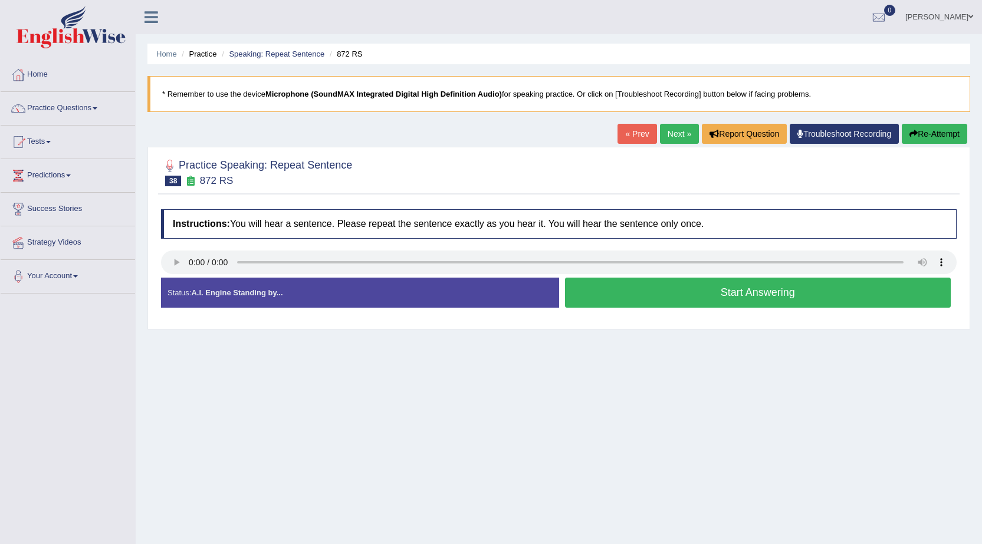
click at [774, 288] on button "Start Answering" at bounding box center [758, 293] width 386 height 30
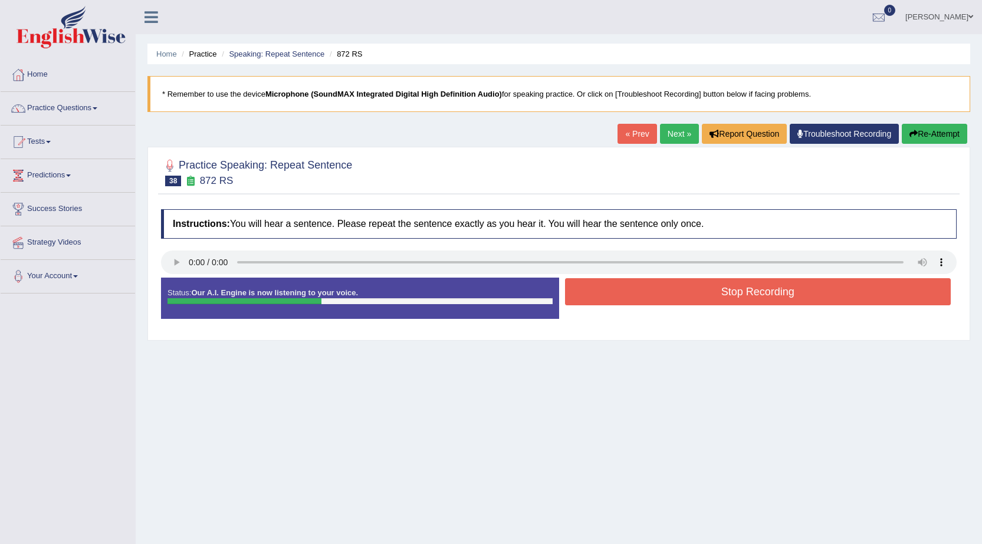
click at [774, 287] on button "Stop Recording" at bounding box center [758, 291] width 386 height 27
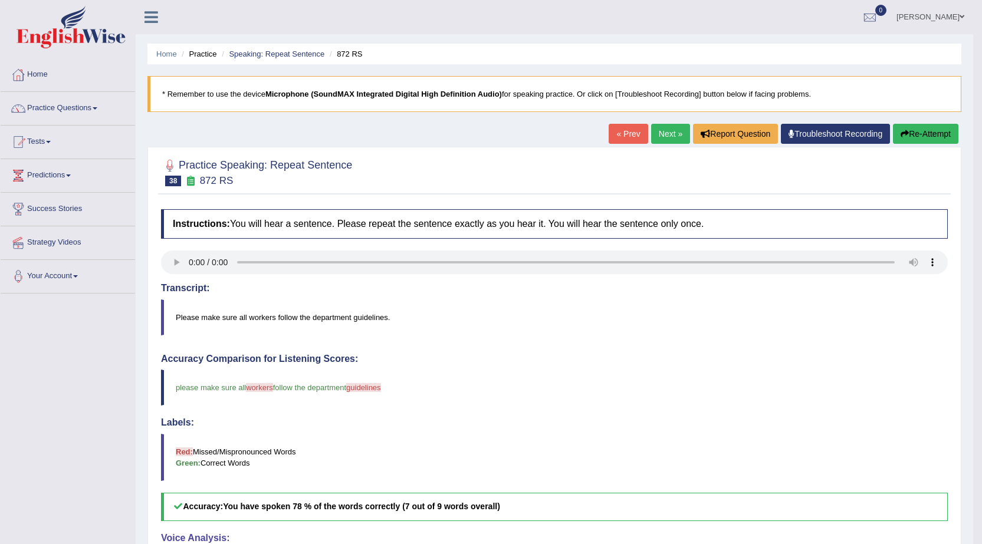
click at [673, 138] on link "Next »" at bounding box center [670, 134] width 39 height 20
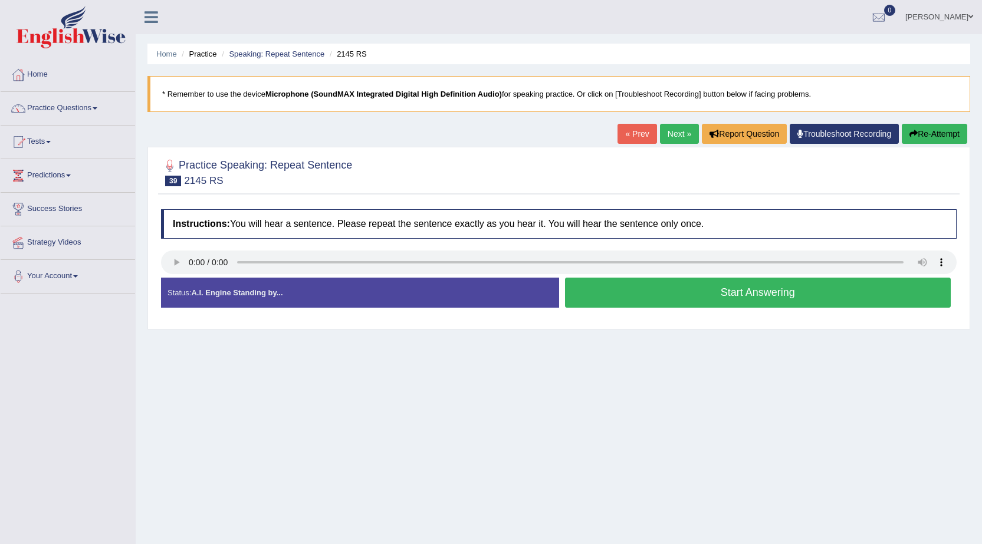
click at [917, 298] on button "Start Answering" at bounding box center [758, 293] width 386 height 30
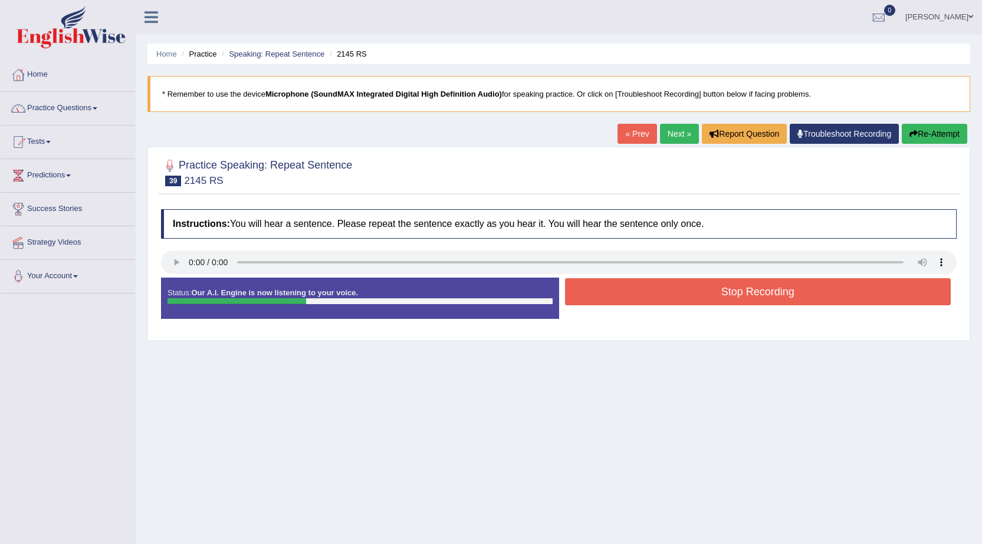
click at [917, 298] on button "Stop Recording" at bounding box center [758, 291] width 386 height 27
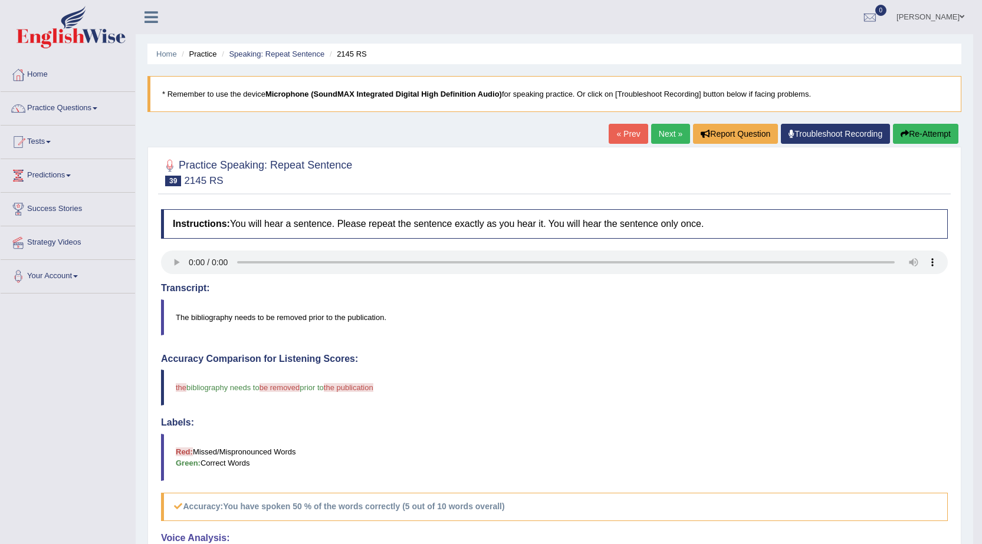
click at [672, 140] on link "Next »" at bounding box center [670, 134] width 39 height 20
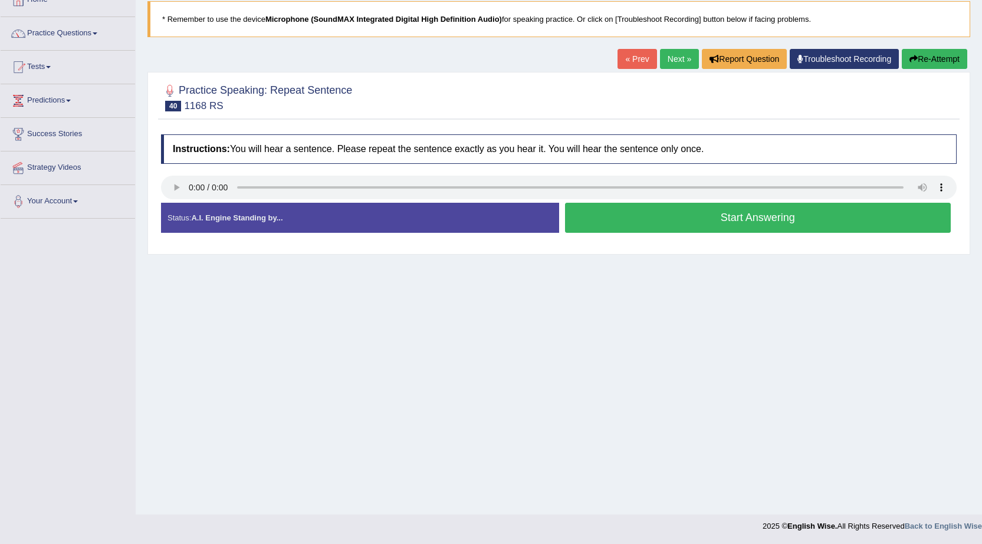
click at [817, 209] on button "Start Answering" at bounding box center [758, 218] width 386 height 30
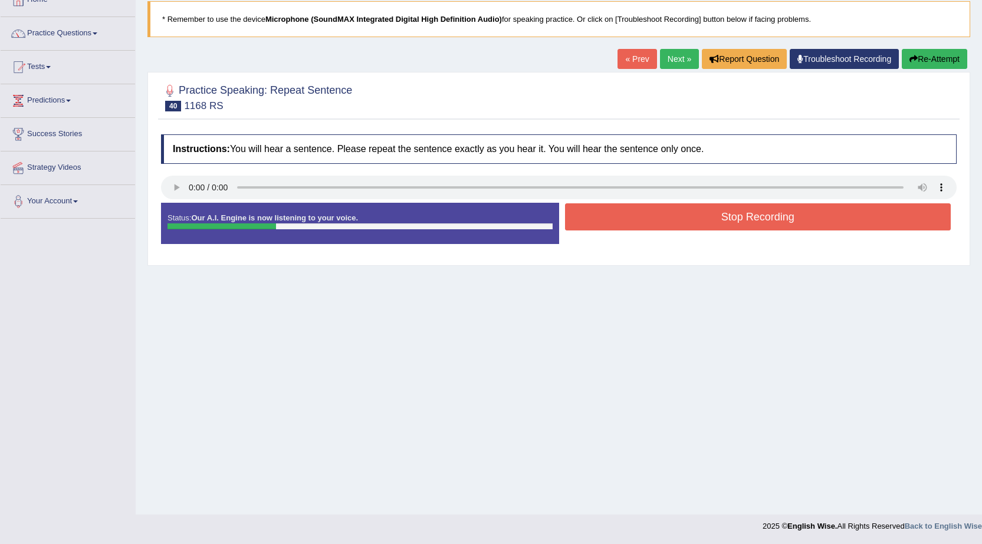
click at [814, 222] on button "Stop Recording" at bounding box center [758, 216] width 386 height 27
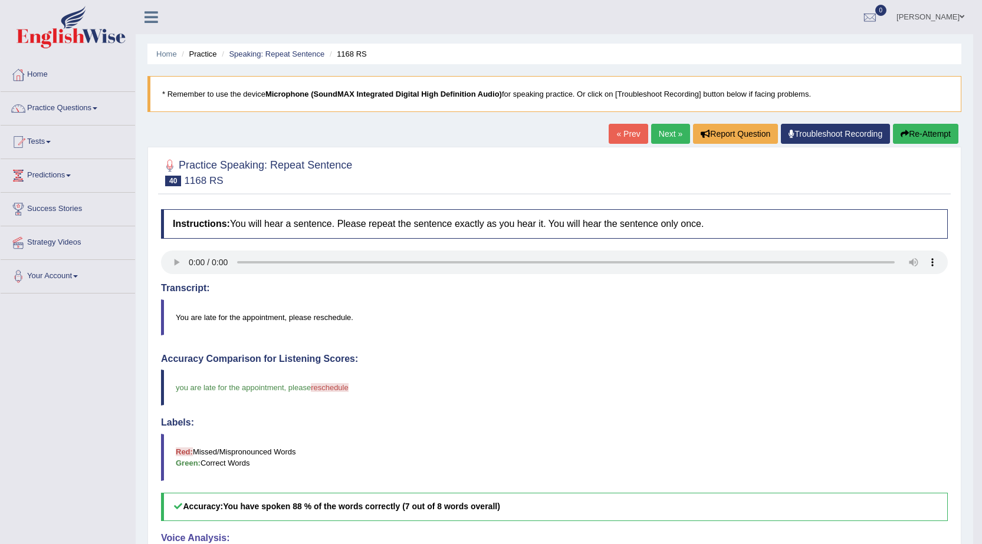
click at [654, 131] on link "Next »" at bounding box center [670, 134] width 39 height 20
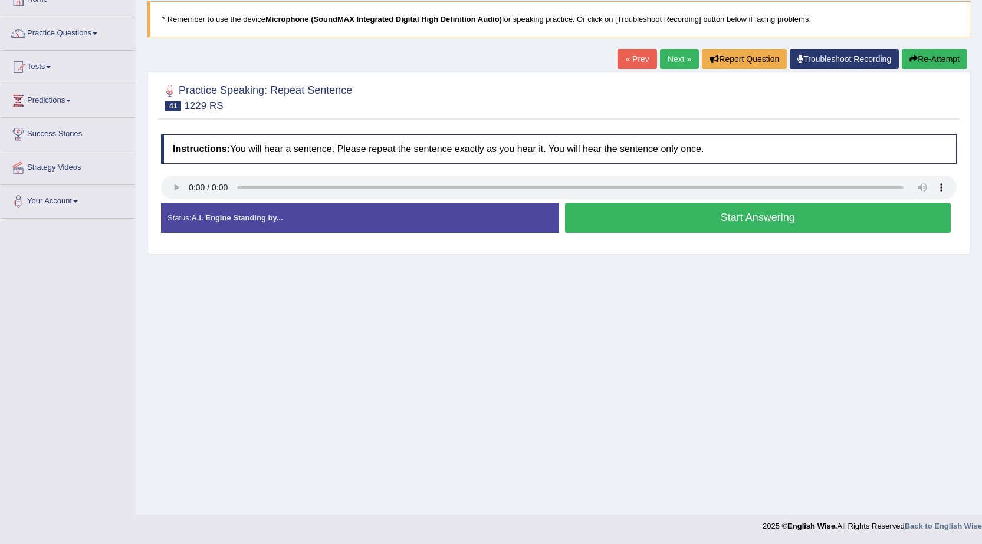
click at [728, 233] on div "Start Answering" at bounding box center [758, 219] width 398 height 33
click at [742, 221] on button "Start Answering" at bounding box center [758, 218] width 386 height 30
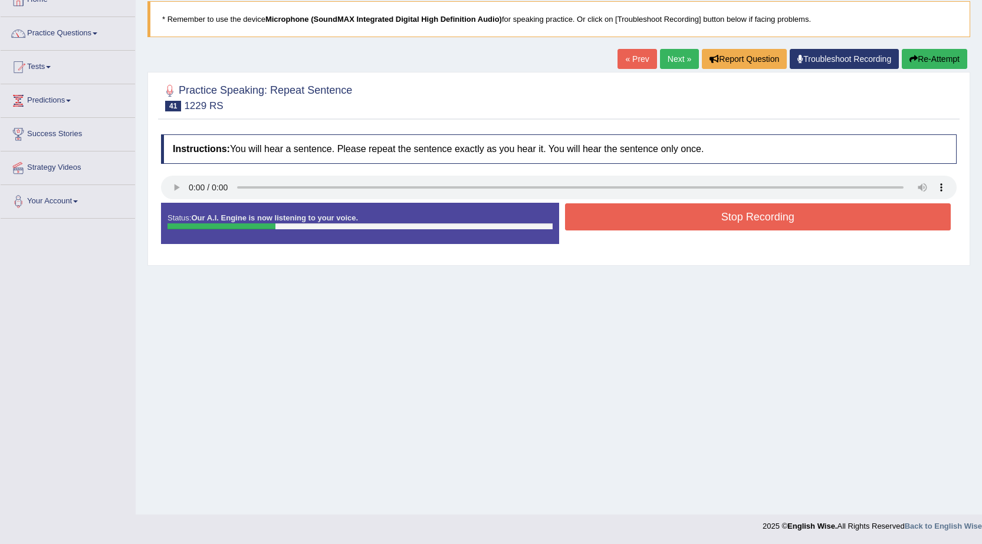
click at [740, 221] on button "Stop Recording" at bounding box center [758, 216] width 386 height 27
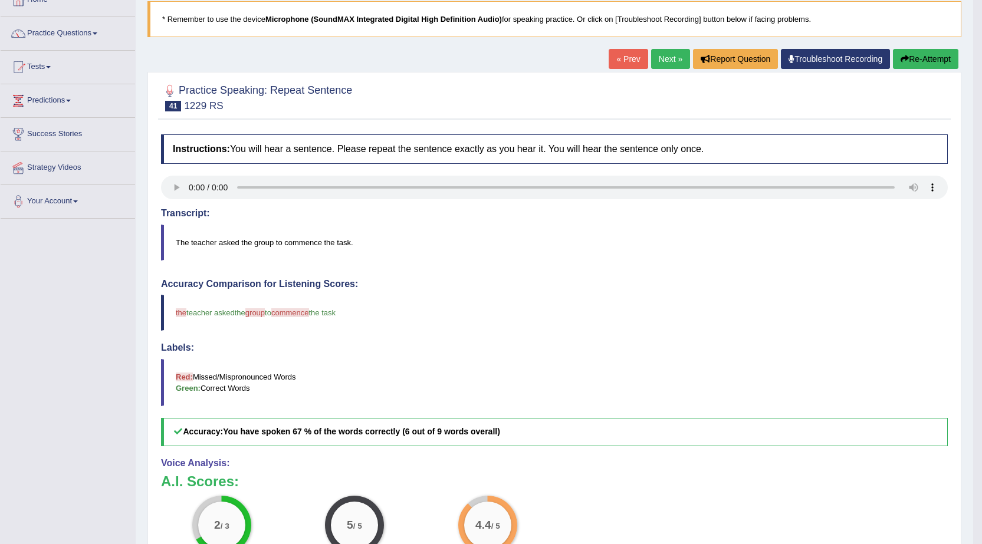
click at [670, 63] on link "Next »" at bounding box center [670, 59] width 39 height 20
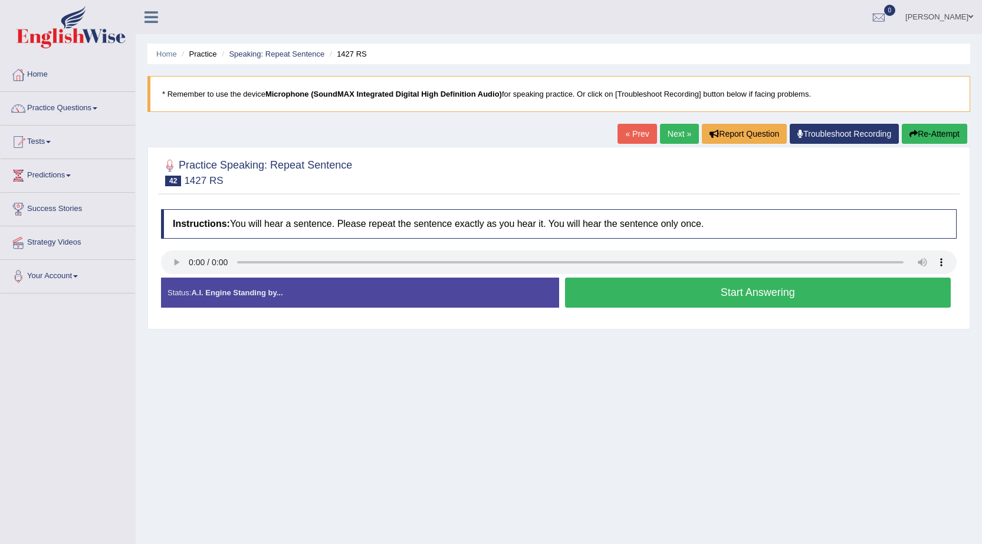
click at [709, 301] on button "Start Answering" at bounding box center [758, 293] width 386 height 30
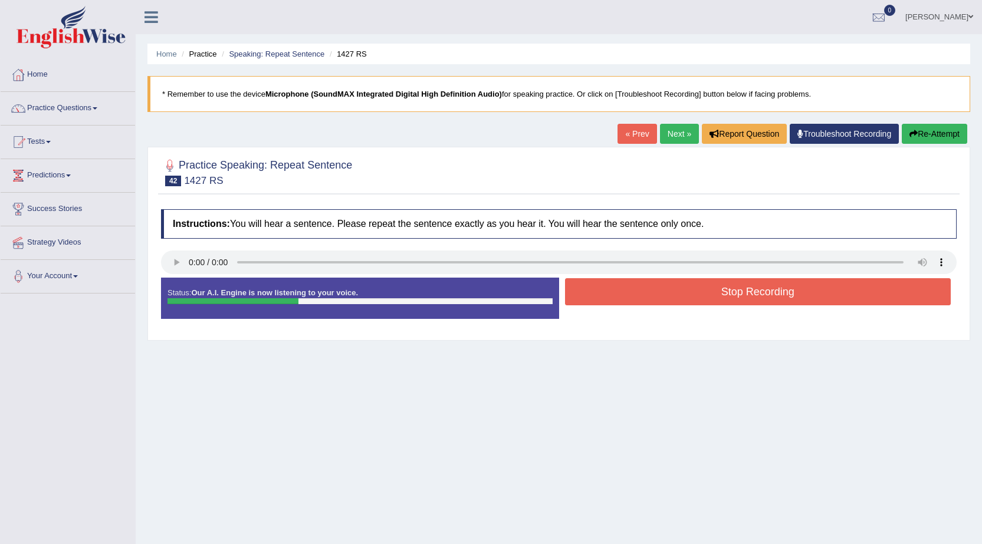
click at [709, 301] on button "Stop Recording" at bounding box center [758, 291] width 386 height 27
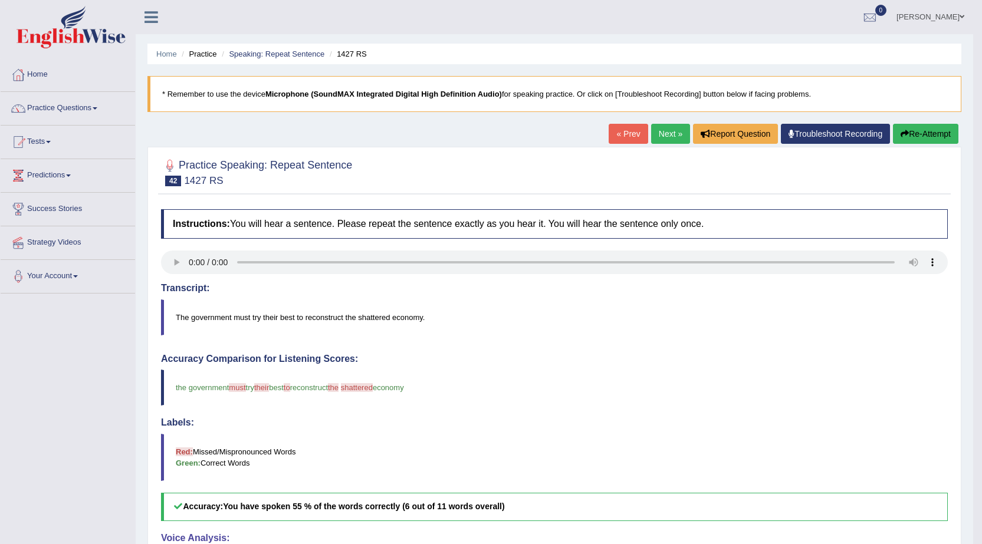
click at [673, 133] on link "Next »" at bounding box center [670, 134] width 39 height 20
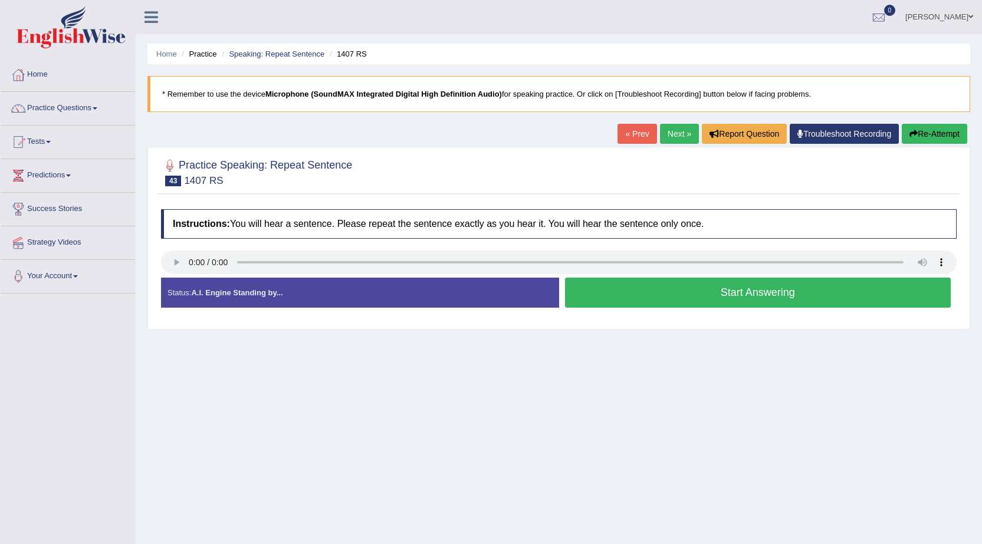
click at [759, 302] on button "Start Answering" at bounding box center [758, 293] width 386 height 30
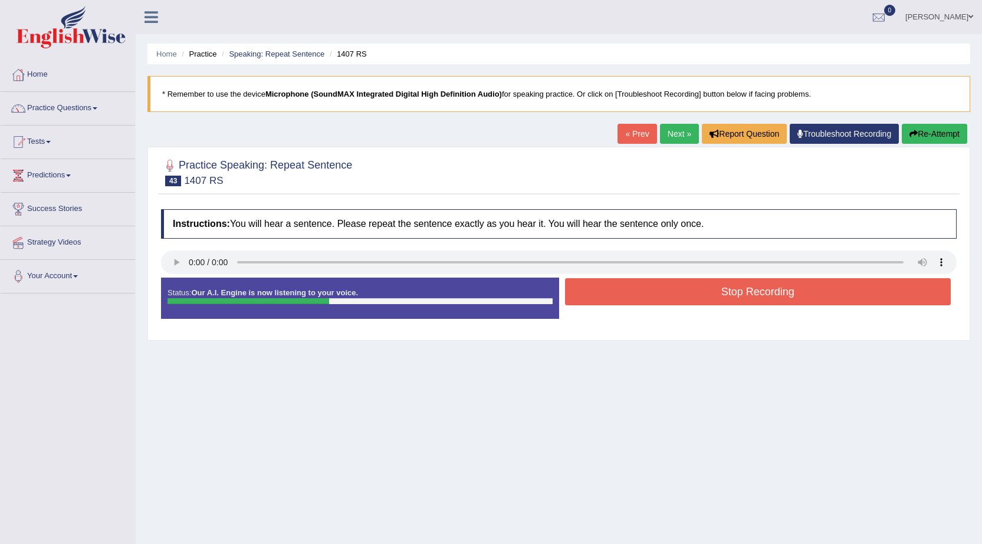
click at [759, 302] on button "Stop Recording" at bounding box center [758, 291] width 386 height 27
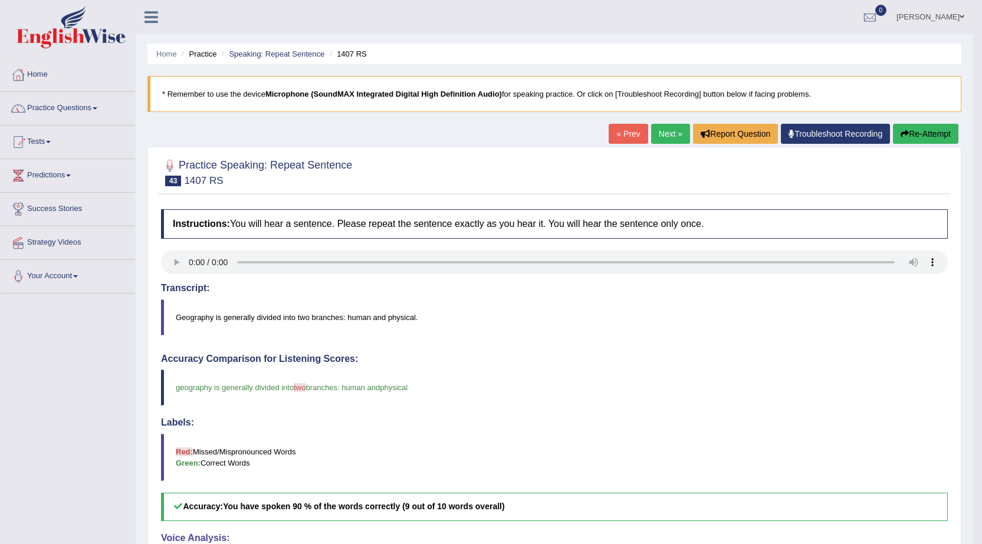
click at [676, 140] on link "Next »" at bounding box center [670, 134] width 39 height 20
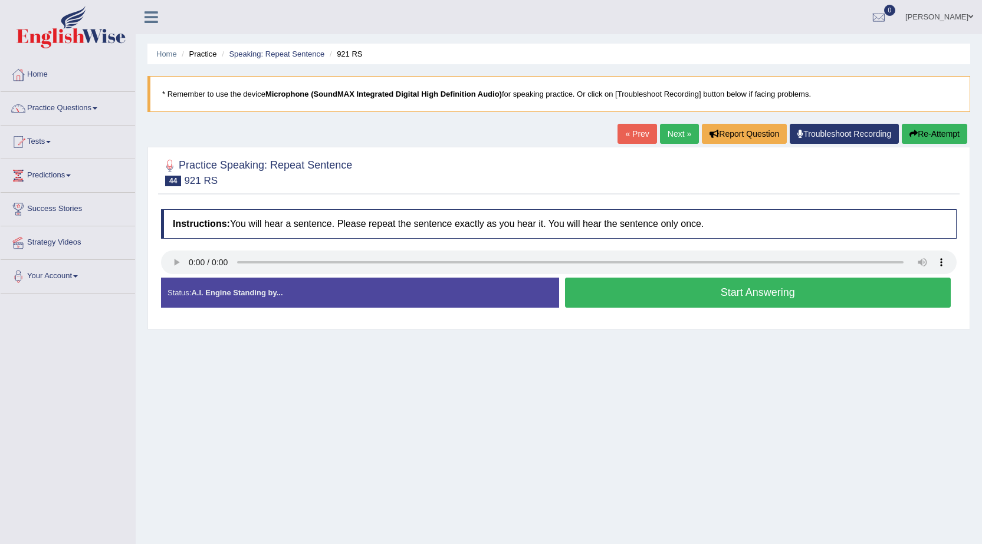
click at [721, 290] on button "Start Answering" at bounding box center [758, 293] width 386 height 30
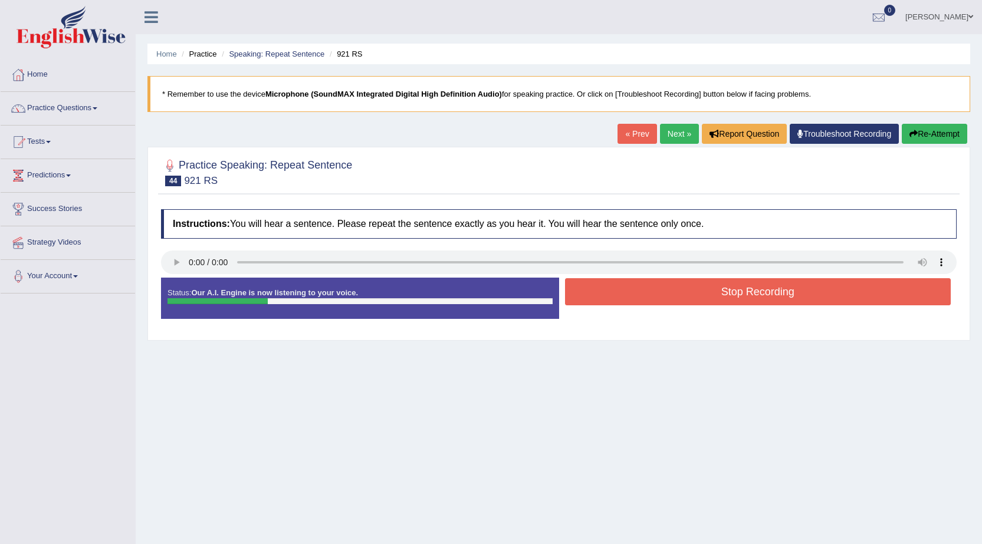
click at [721, 288] on button "Stop Recording" at bounding box center [758, 291] width 386 height 27
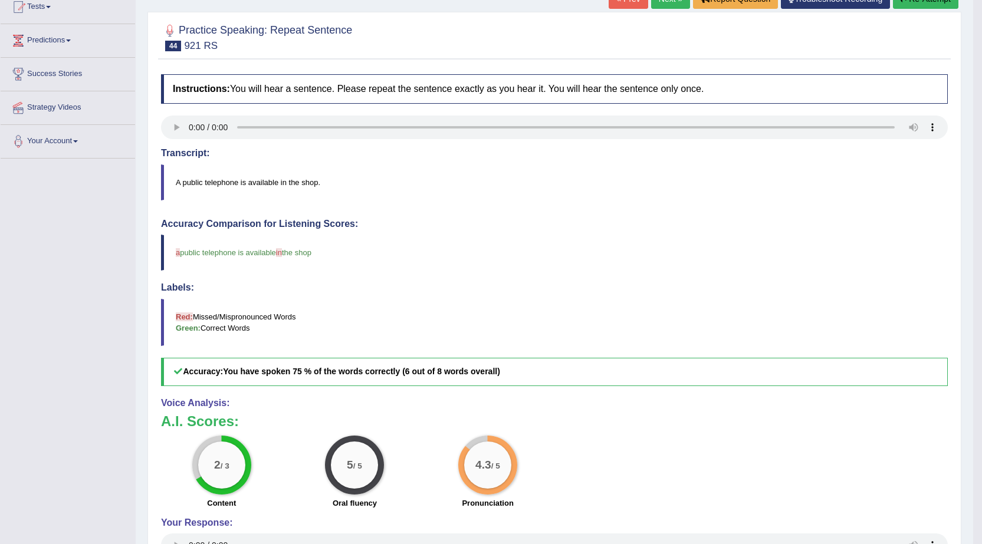
scroll to position [76, 0]
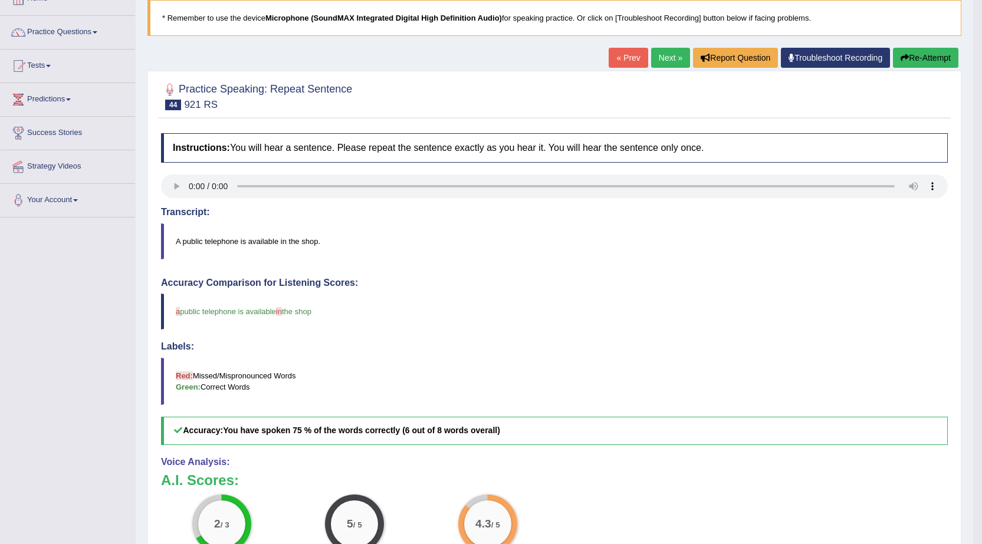
click at [930, 58] on button "Re-Attempt" at bounding box center [925, 58] width 65 height 20
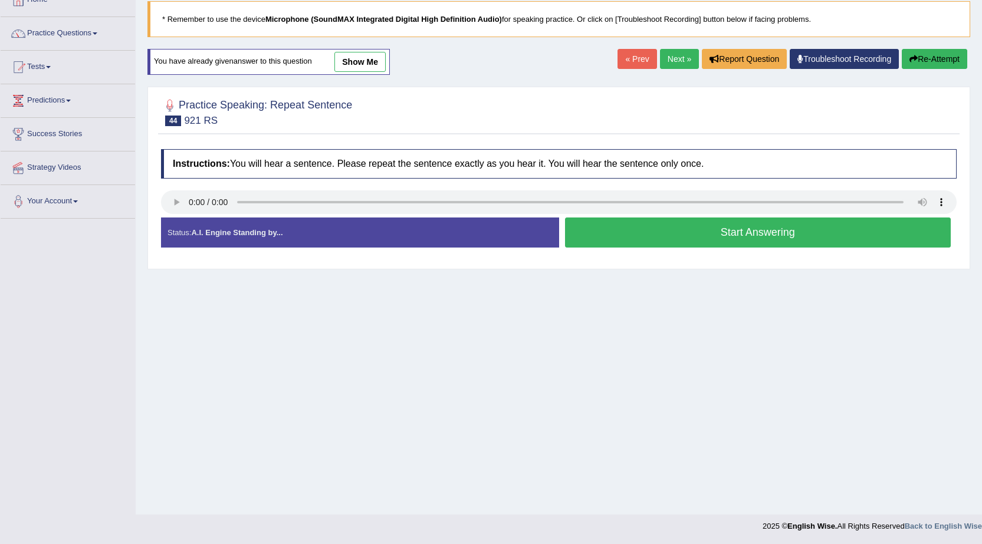
click at [768, 238] on button "Start Answering" at bounding box center [758, 233] width 386 height 30
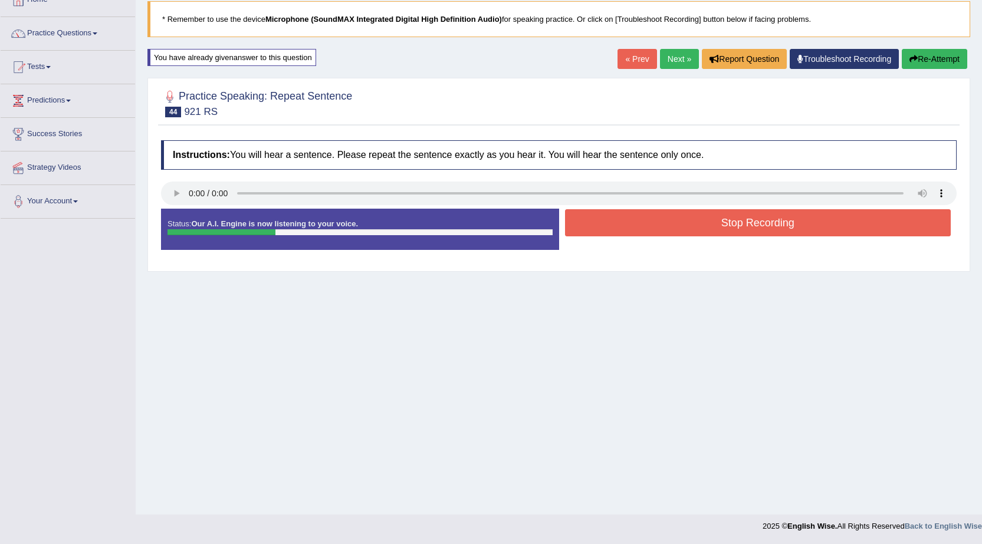
click at [771, 227] on button "Stop Recording" at bounding box center [758, 222] width 386 height 27
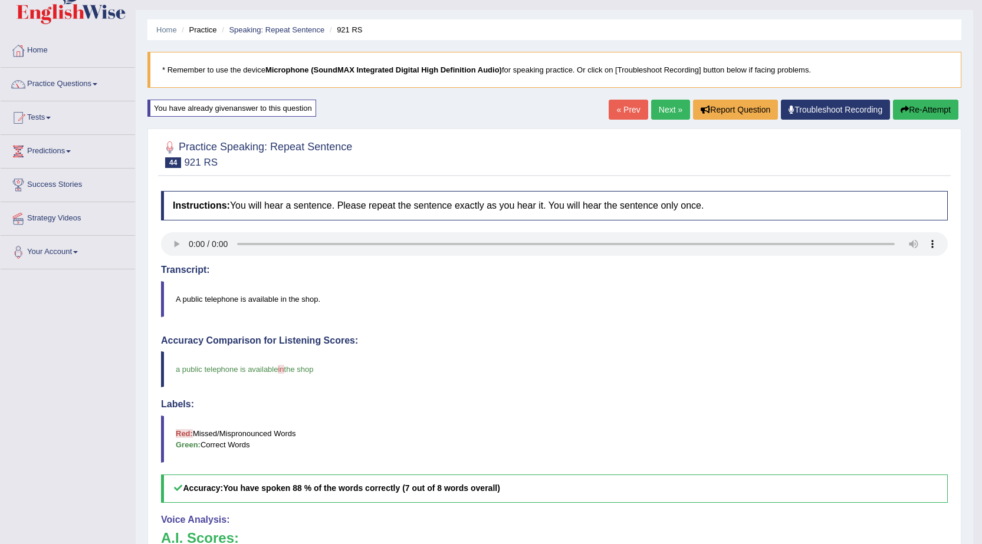
scroll to position [16, 0]
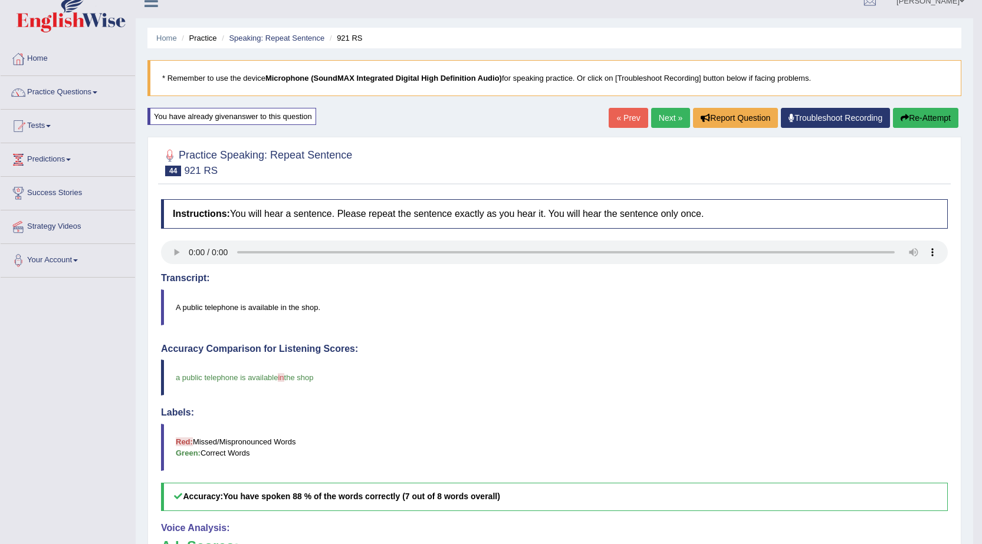
click at [667, 113] on link "Next »" at bounding box center [670, 118] width 39 height 20
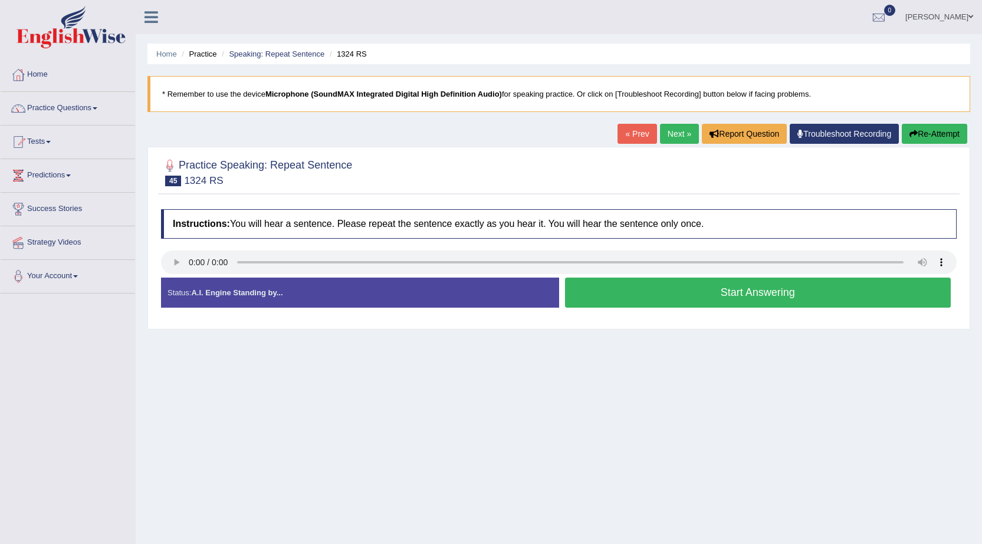
click at [670, 310] on div "Start Answering" at bounding box center [758, 294] width 398 height 33
click at [675, 282] on button "Start Answering" at bounding box center [758, 293] width 386 height 30
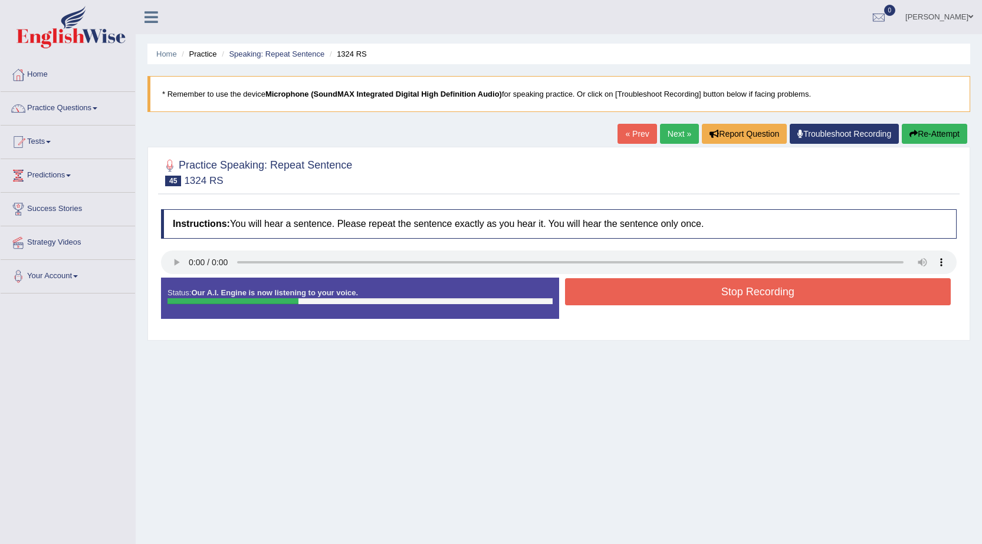
click at [680, 294] on button "Stop Recording" at bounding box center [758, 291] width 386 height 27
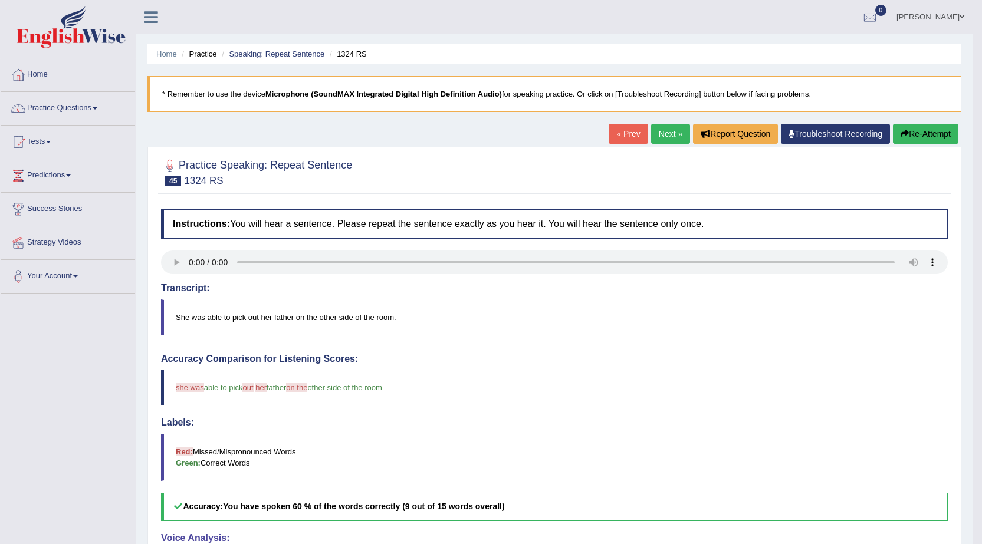
click at [664, 141] on link "Next »" at bounding box center [670, 134] width 39 height 20
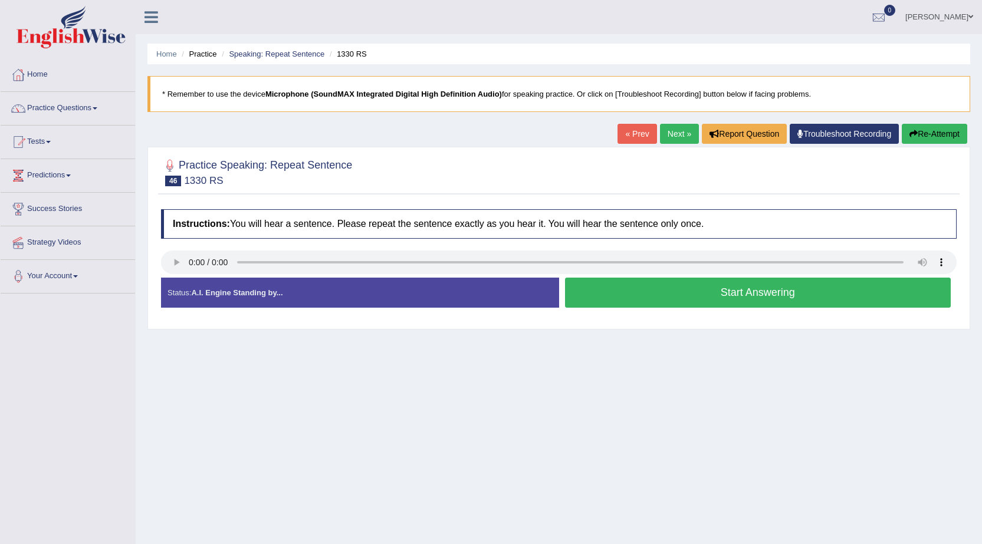
click at [647, 294] on button "Start Answering" at bounding box center [758, 293] width 386 height 30
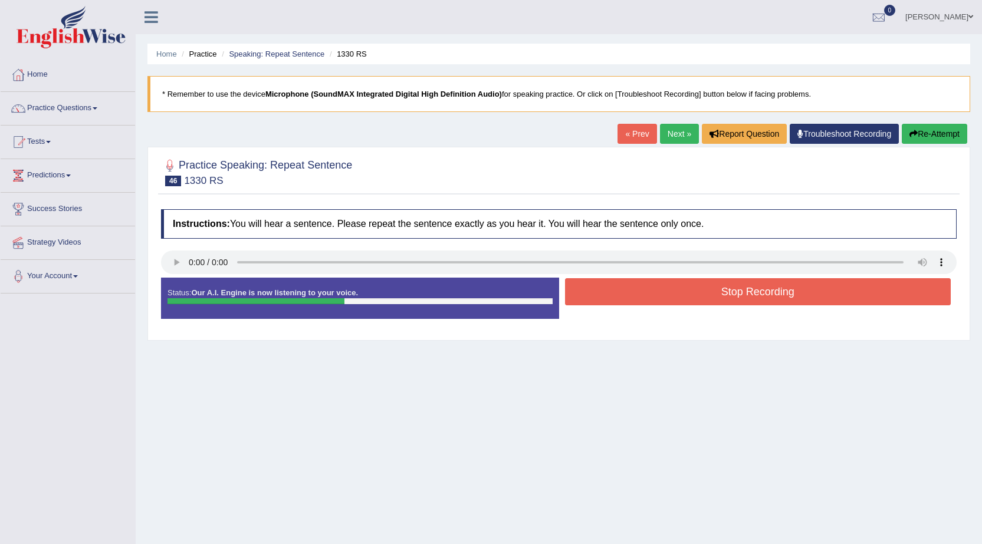
click at [648, 292] on button "Stop Recording" at bounding box center [758, 291] width 386 height 27
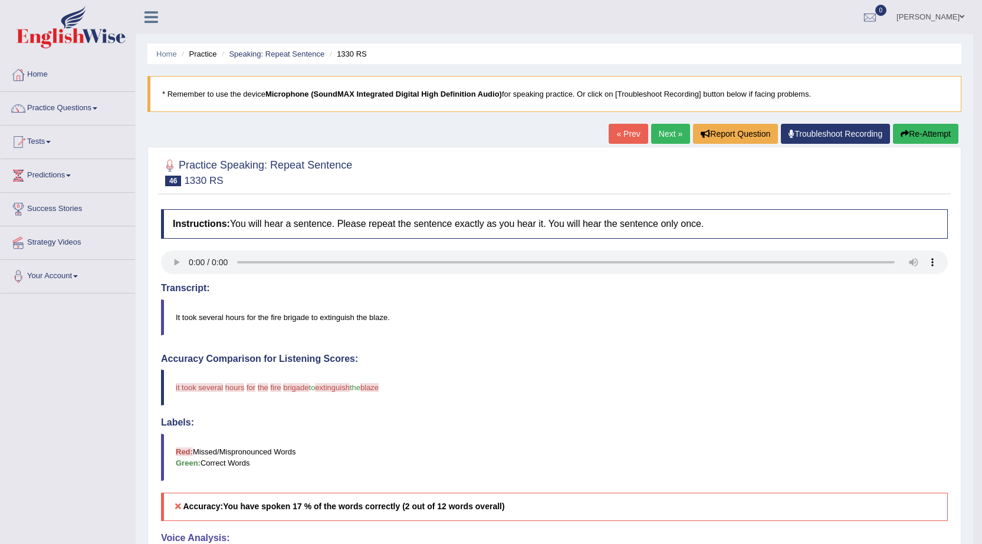
click at [663, 130] on link "Next »" at bounding box center [670, 134] width 39 height 20
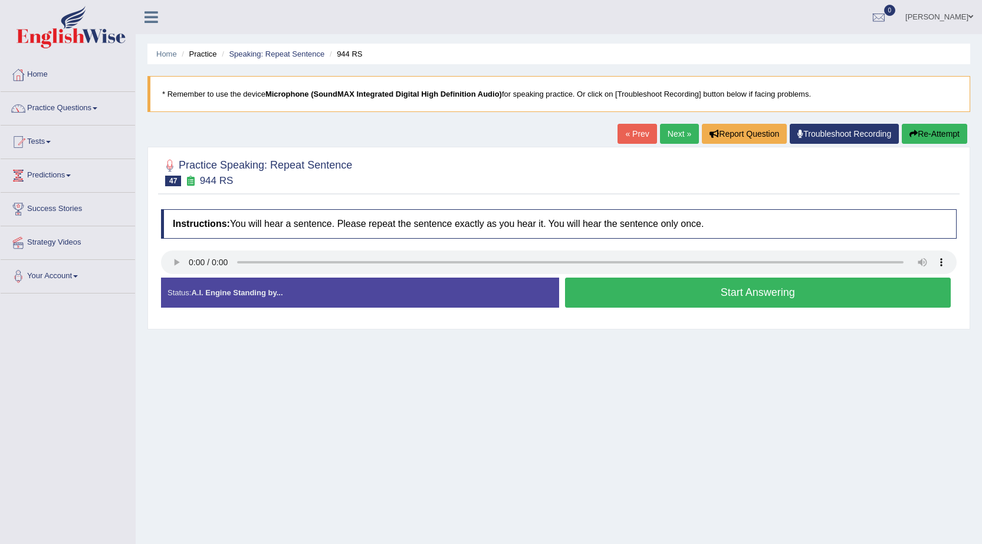
click at [653, 300] on button "Start Answering" at bounding box center [758, 293] width 386 height 30
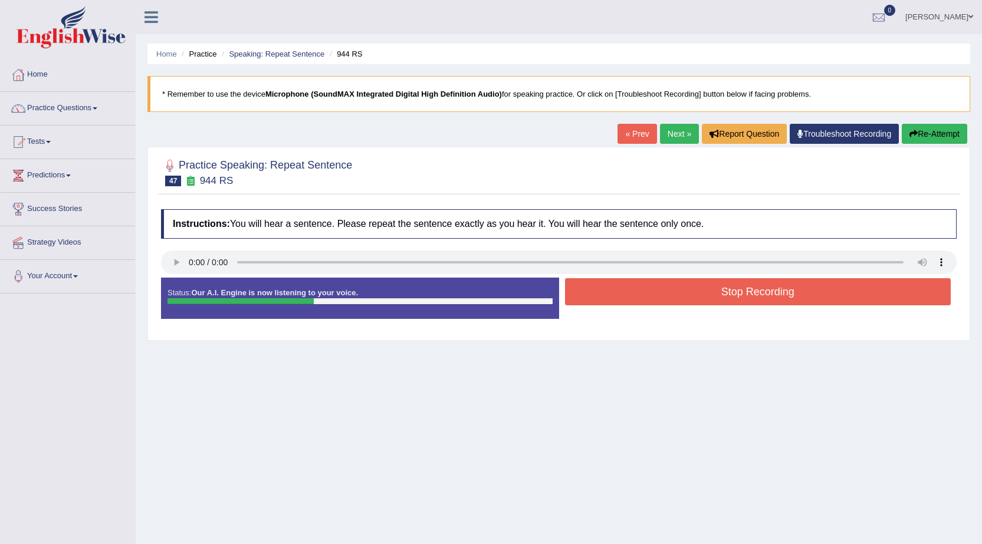
click at [653, 300] on button "Stop Recording" at bounding box center [758, 291] width 386 height 27
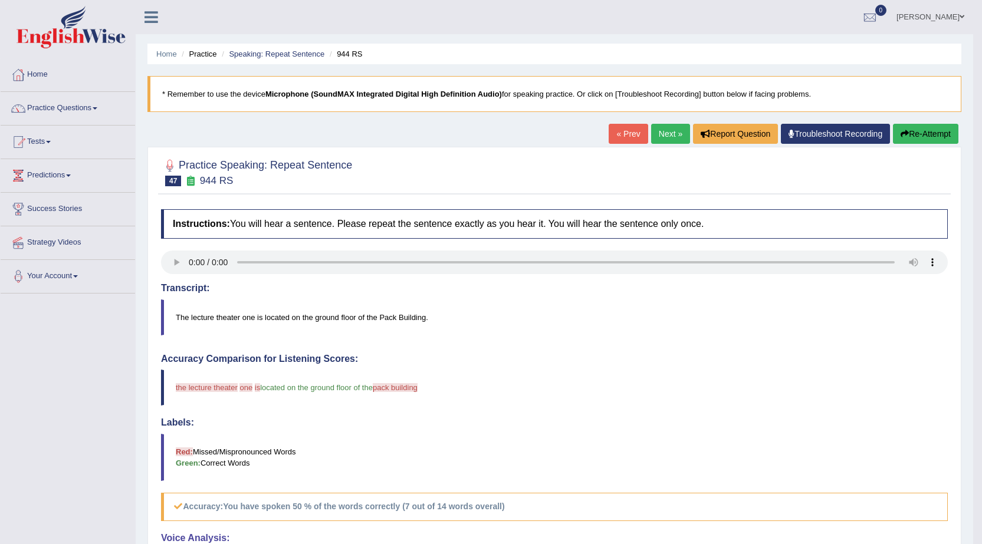
click at [657, 131] on link "Next »" at bounding box center [670, 134] width 39 height 20
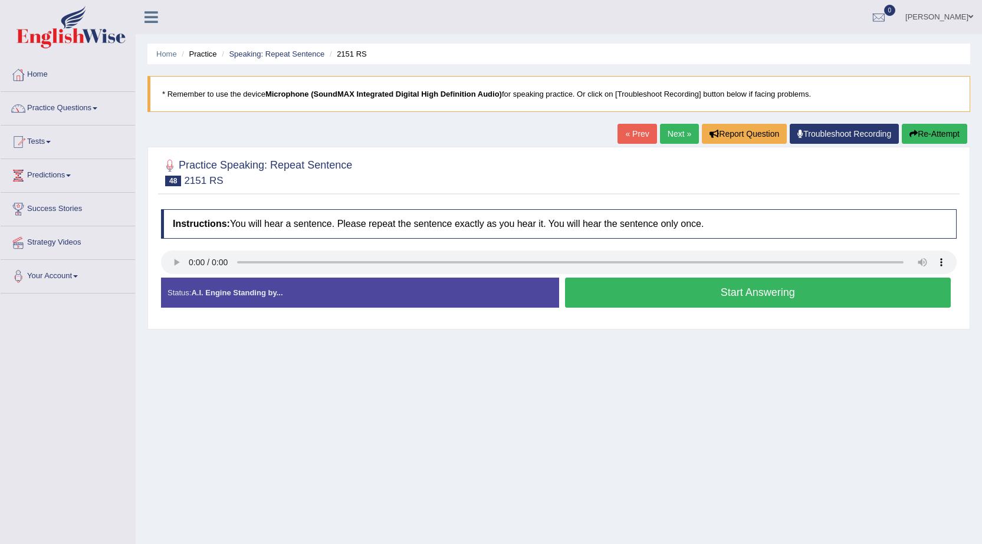
click at [690, 289] on button "Start Answering" at bounding box center [758, 293] width 386 height 30
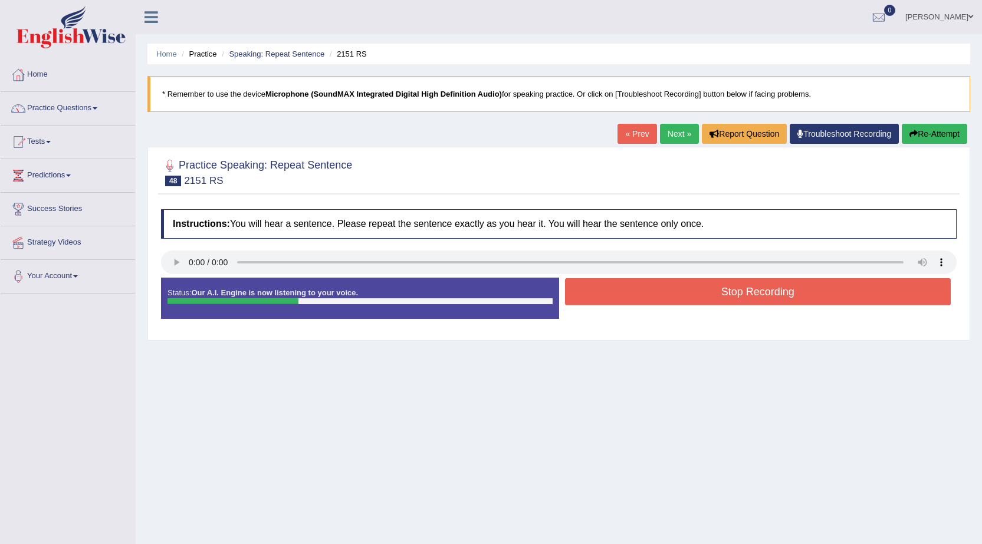
click at [706, 289] on button "Stop Recording" at bounding box center [758, 291] width 386 height 27
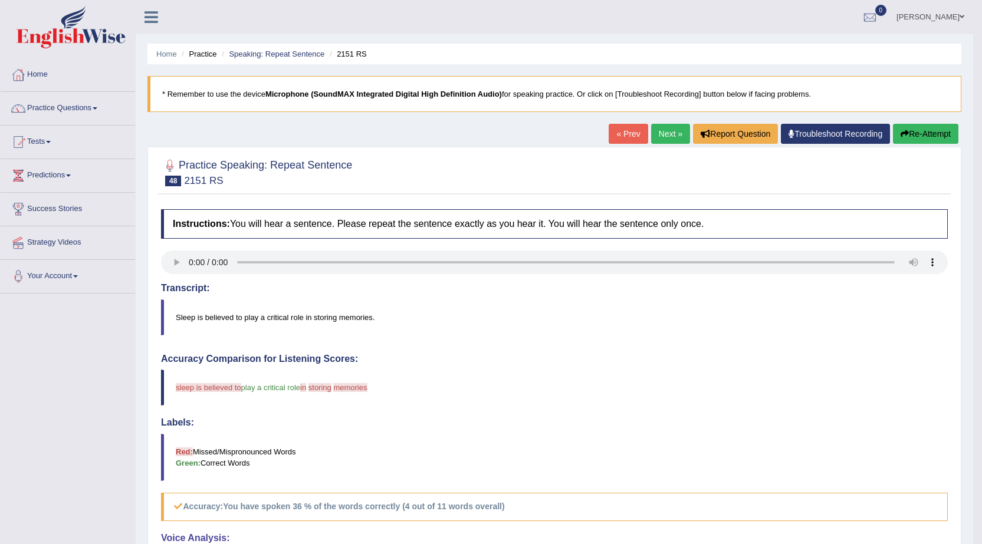
click at [924, 133] on button "Re-Attempt" at bounding box center [925, 134] width 65 height 20
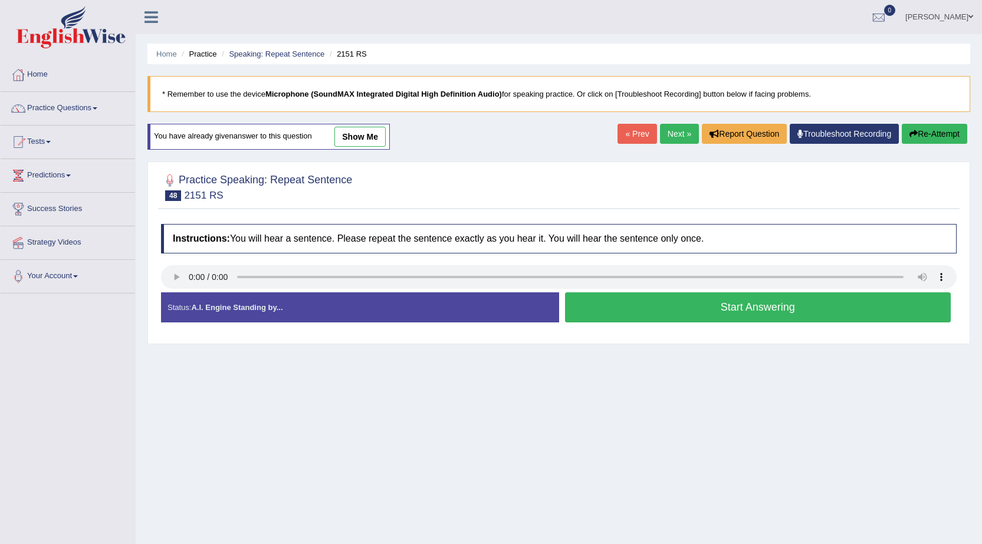
click at [829, 317] on button "Start Answering" at bounding box center [758, 307] width 386 height 30
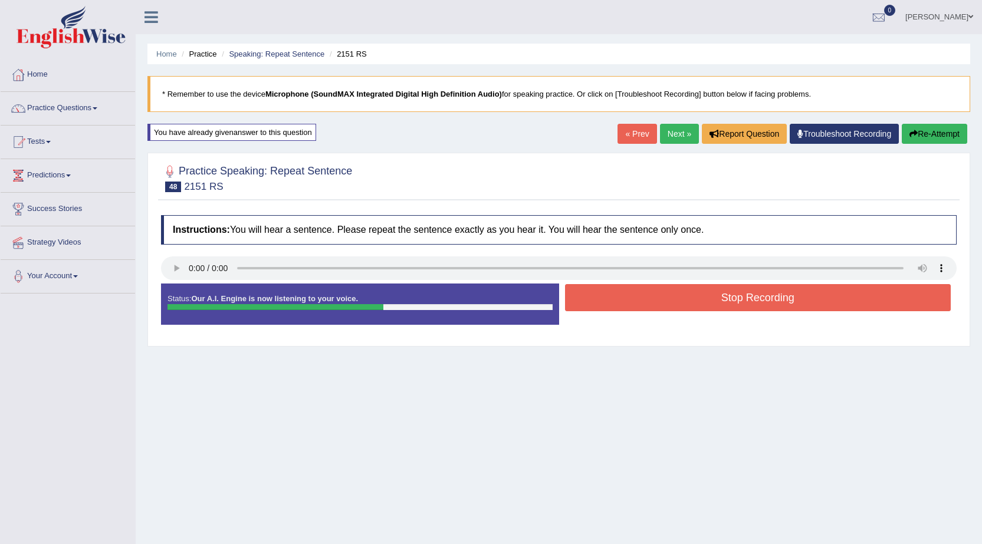
click at [936, 140] on button "Re-Attempt" at bounding box center [934, 134] width 65 height 20
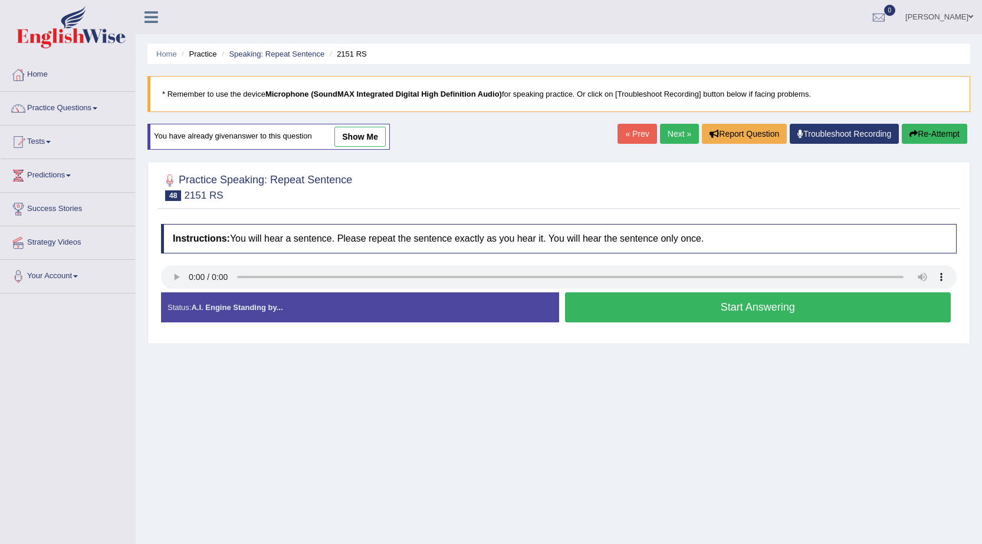
click at [655, 305] on button "Start Answering" at bounding box center [758, 307] width 386 height 30
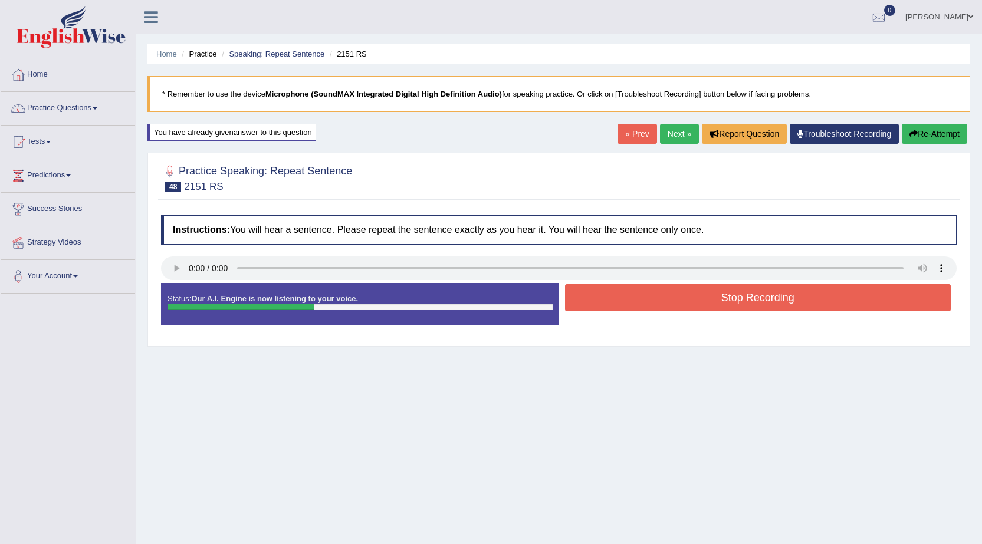
click at [654, 303] on button "Stop Recording" at bounding box center [758, 297] width 386 height 27
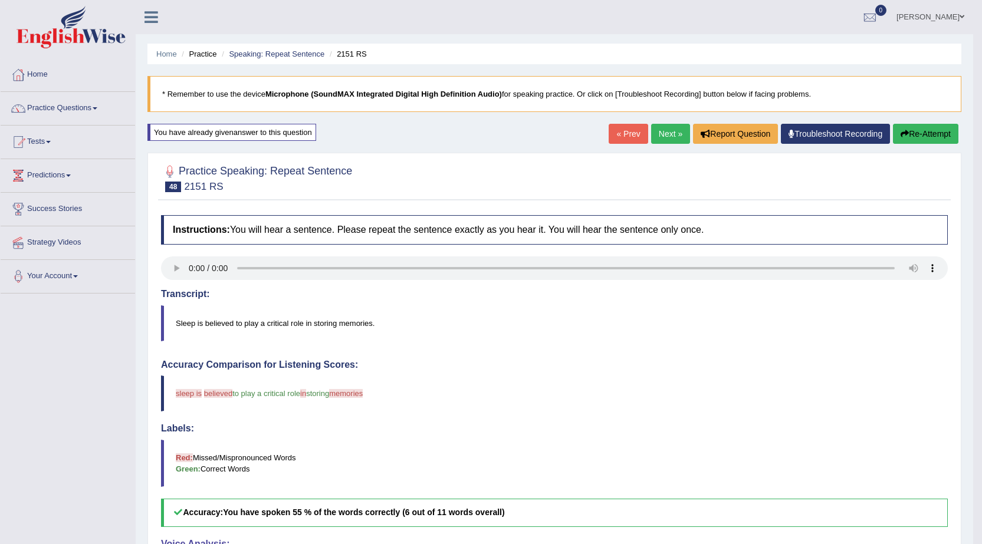
click at [668, 137] on link "Next »" at bounding box center [670, 134] width 39 height 20
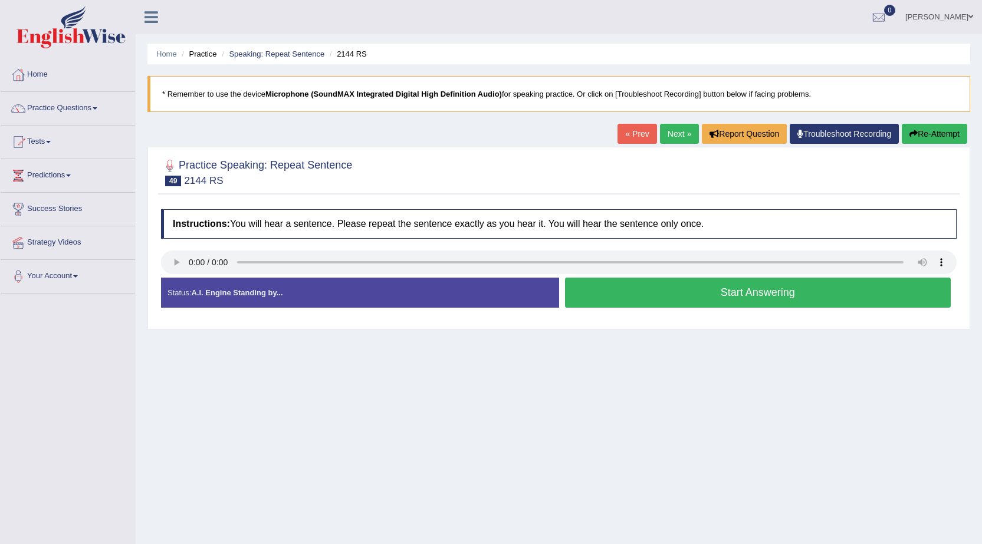
click at [595, 289] on button "Start Answering" at bounding box center [758, 293] width 386 height 30
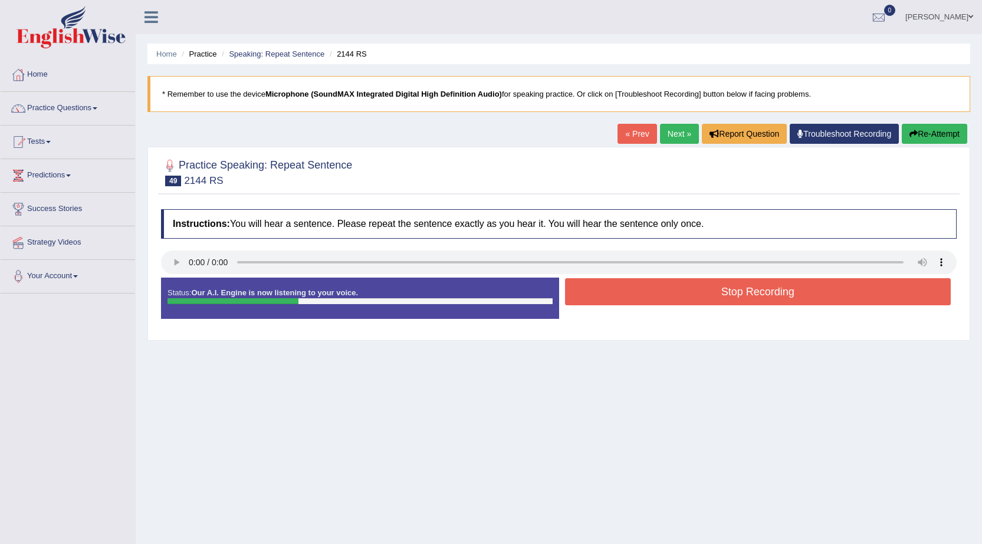
click at [601, 287] on button "Stop Recording" at bounding box center [758, 291] width 386 height 27
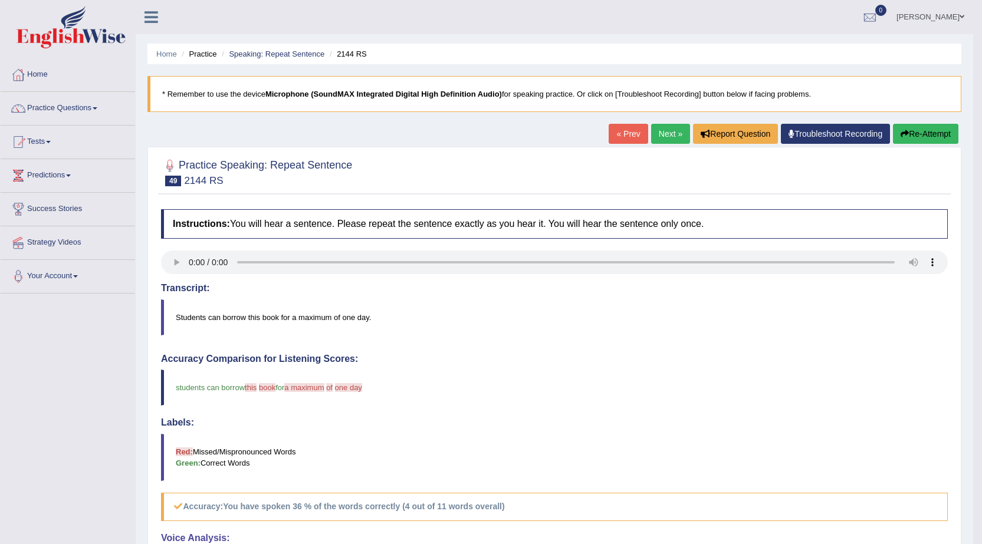
click at [662, 128] on link "Next »" at bounding box center [670, 134] width 39 height 20
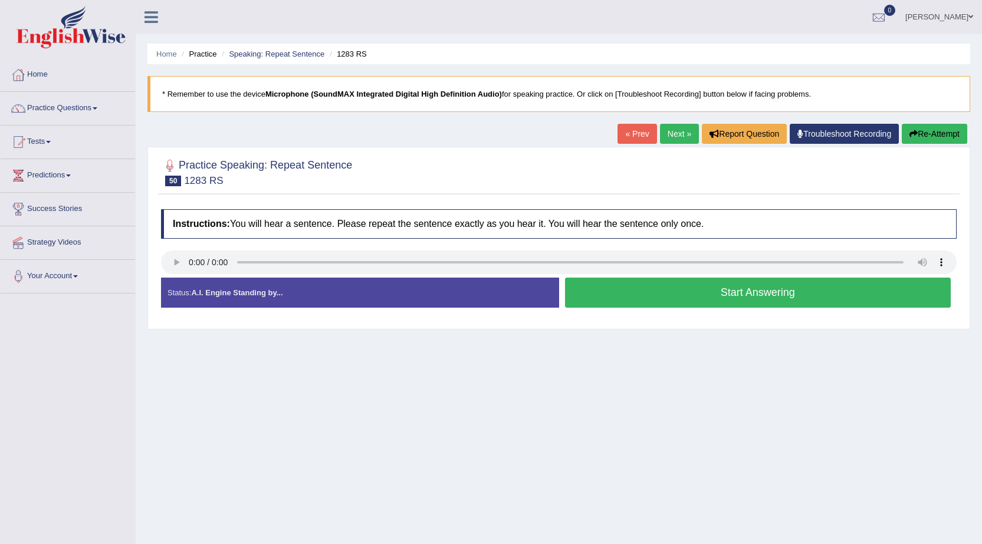
click at [846, 294] on button "Start Answering" at bounding box center [758, 293] width 386 height 30
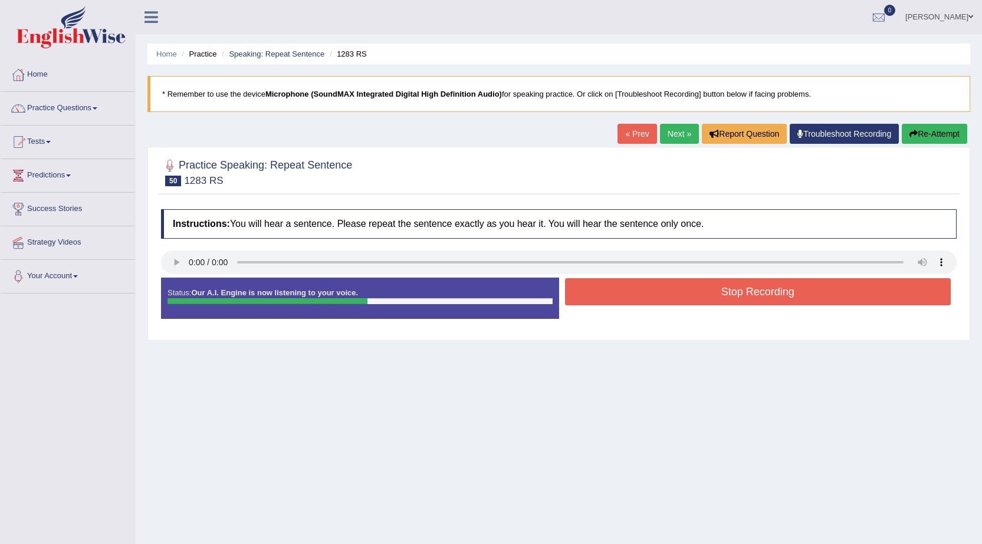
click at [846, 292] on button "Stop Recording" at bounding box center [758, 291] width 386 height 27
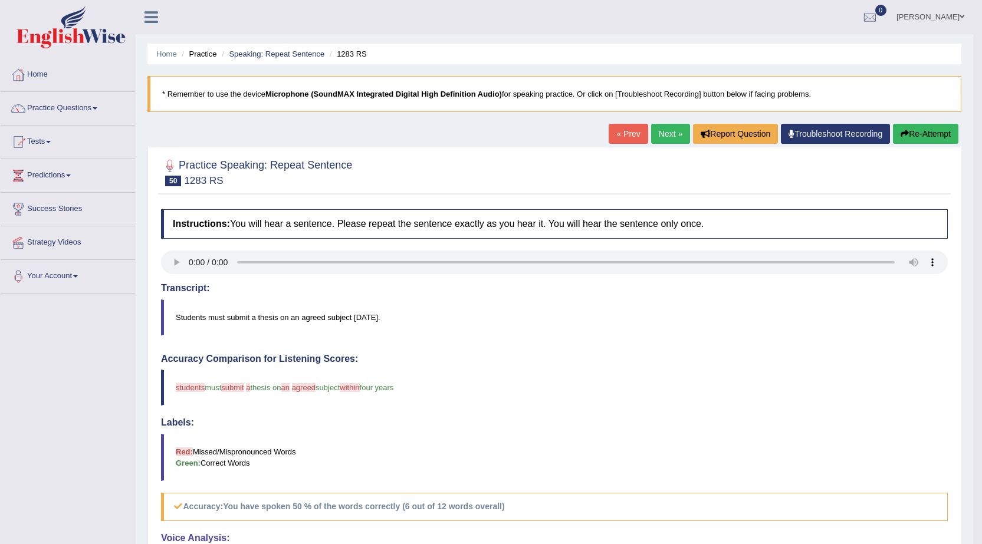
click at [662, 133] on link "Next »" at bounding box center [670, 134] width 39 height 20
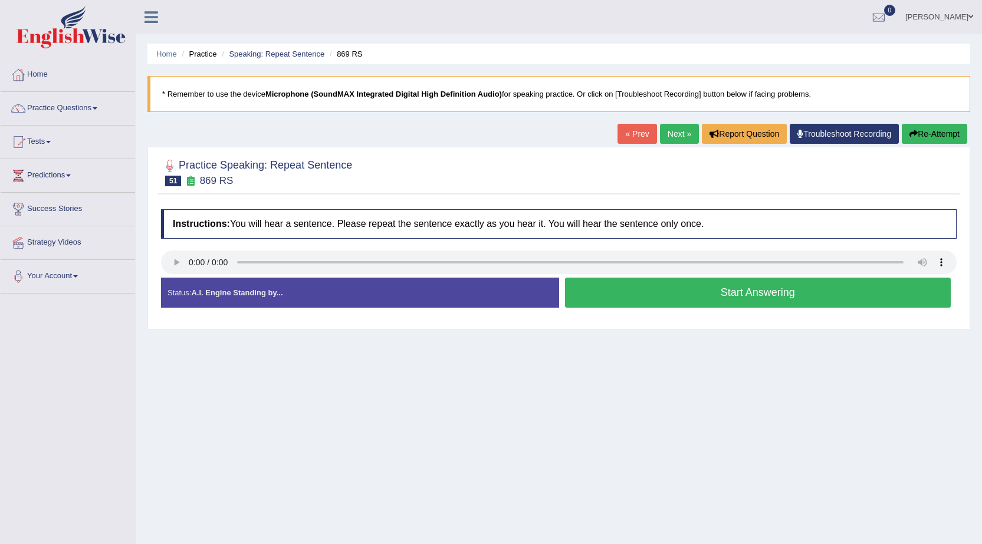
click at [653, 295] on button "Start Answering" at bounding box center [758, 293] width 386 height 30
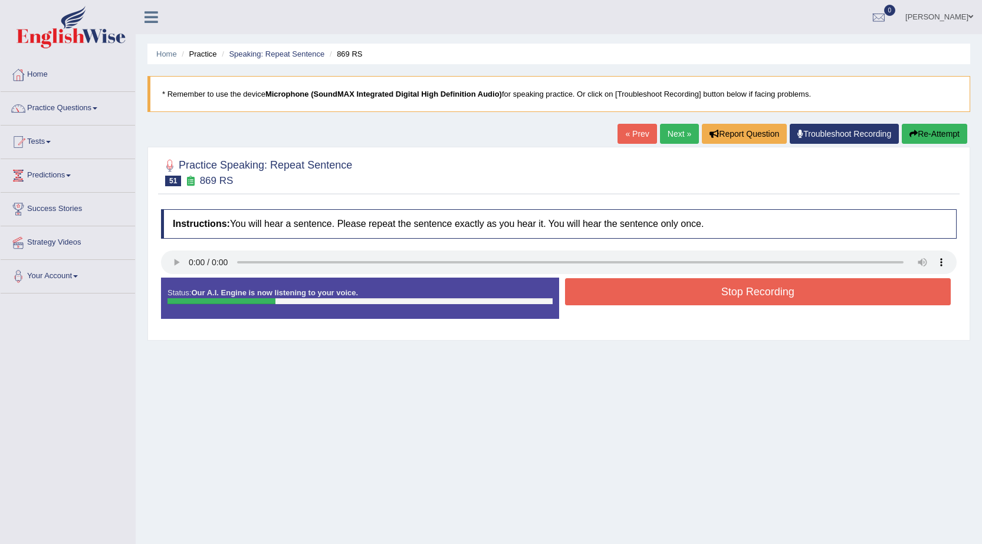
click at [653, 295] on button "Stop Recording" at bounding box center [758, 291] width 386 height 27
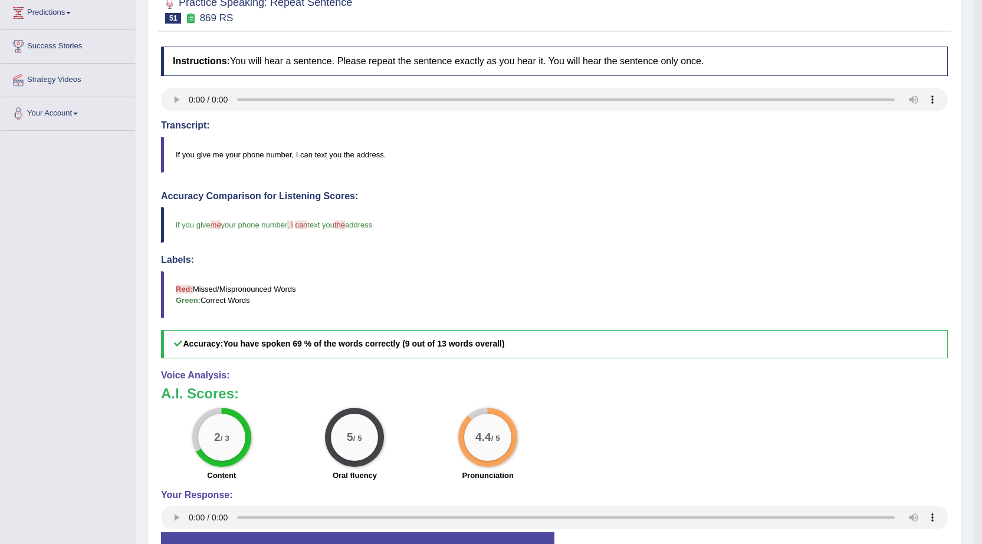
scroll to position [59, 0]
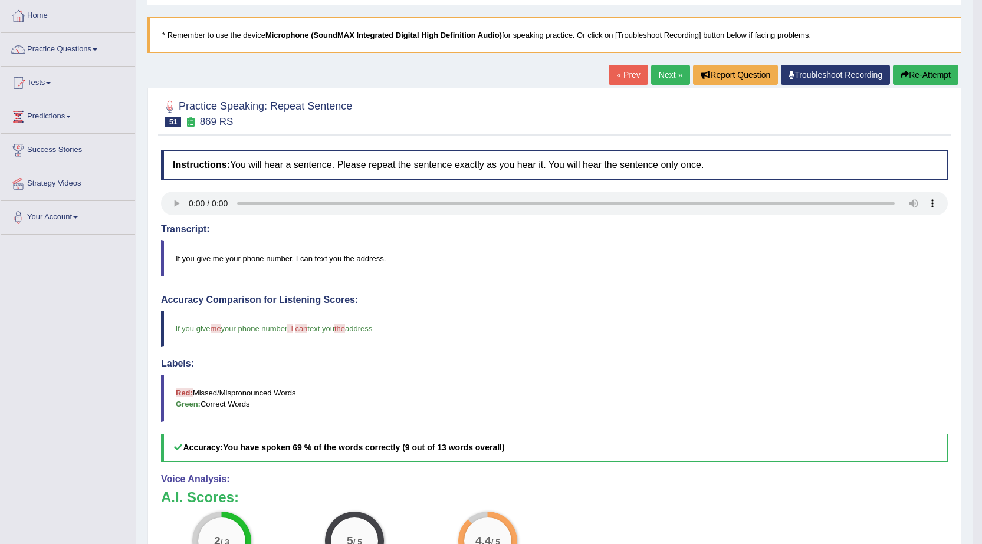
click at [655, 82] on link "Next »" at bounding box center [670, 75] width 39 height 20
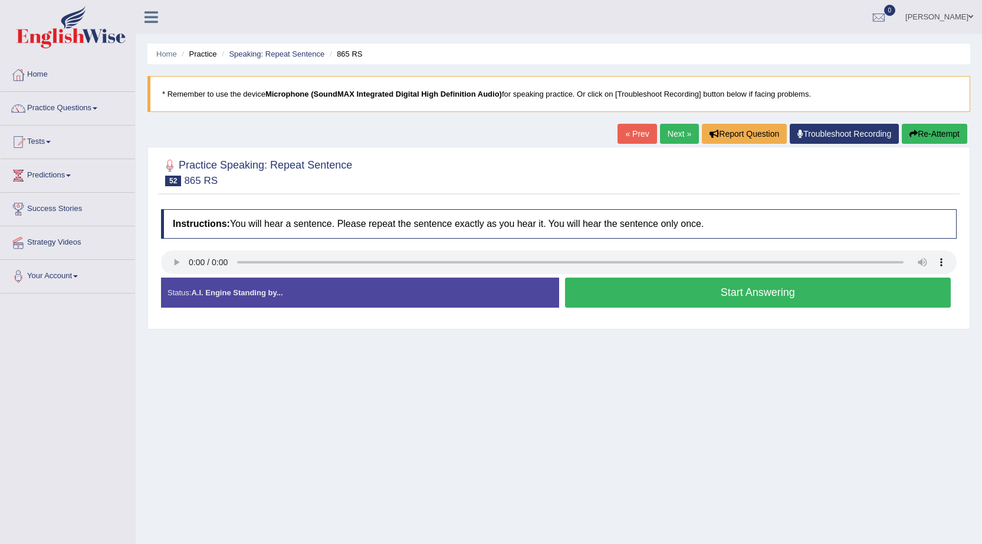
click at [644, 288] on button "Start Answering" at bounding box center [758, 293] width 386 height 30
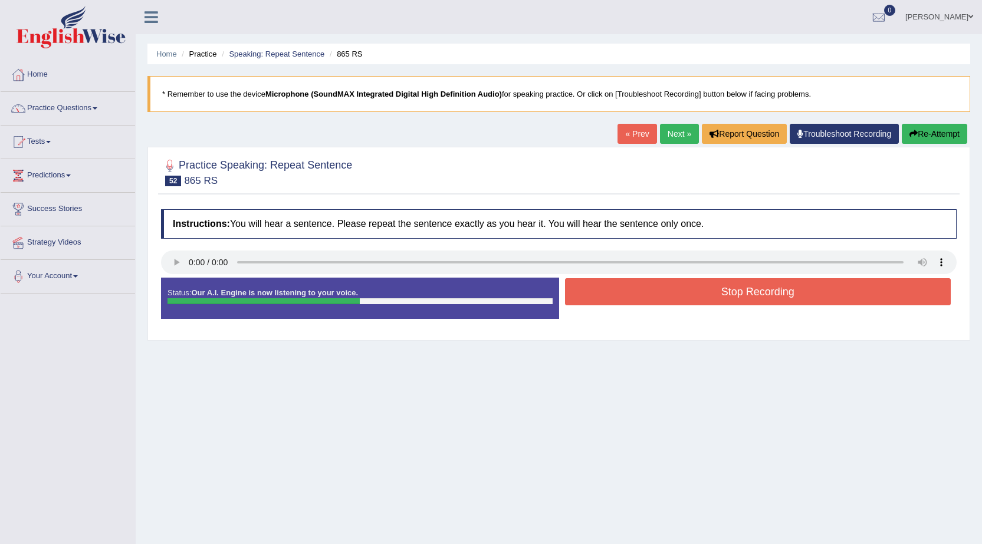
click at [725, 294] on button "Stop Recording" at bounding box center [758, 291] width 386 height 27
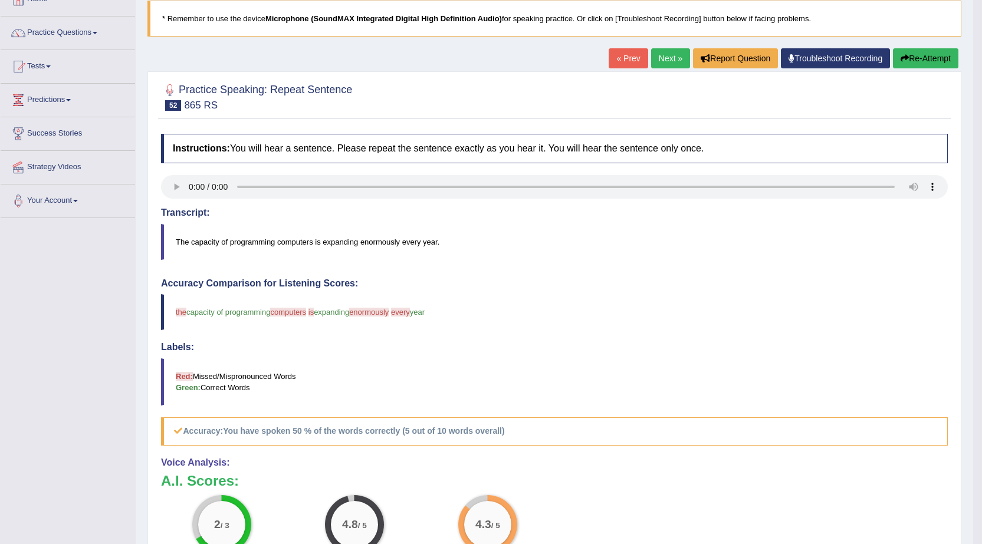
scroll to position [59, 0]
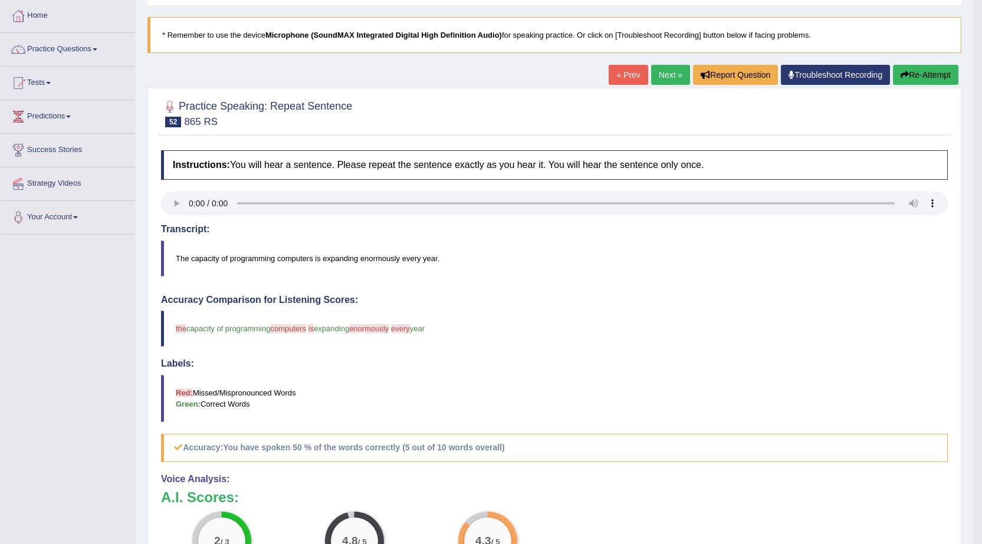
click at [653, 69] on link "Next »" at bounding box center [670, 75] width 39 height 20
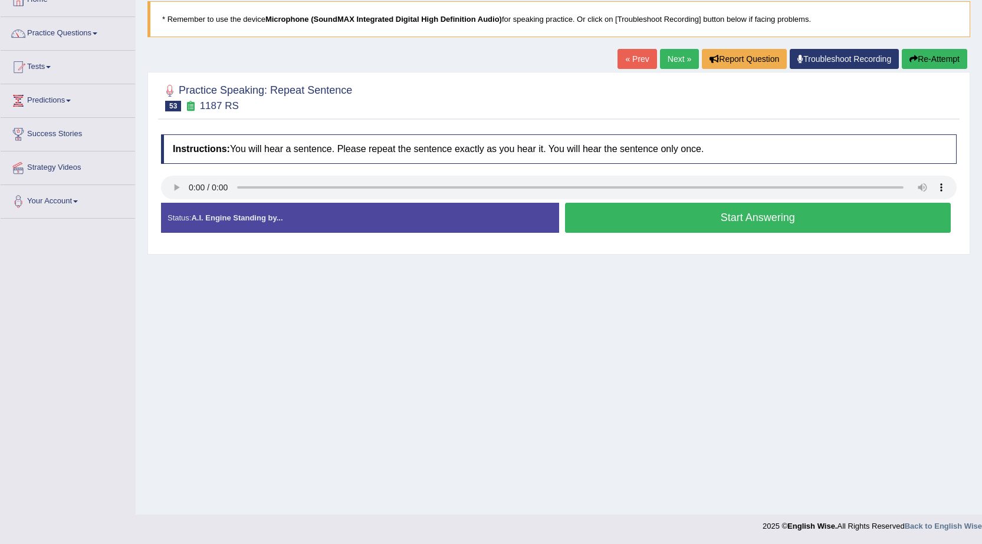
click at [945, 57] on button "Re-Attempt" at bounding box center [934, 59] width 65 height 20
click at [725, 226] on button "Start Answering" at bounding box center [758, 218] width 386 height 30
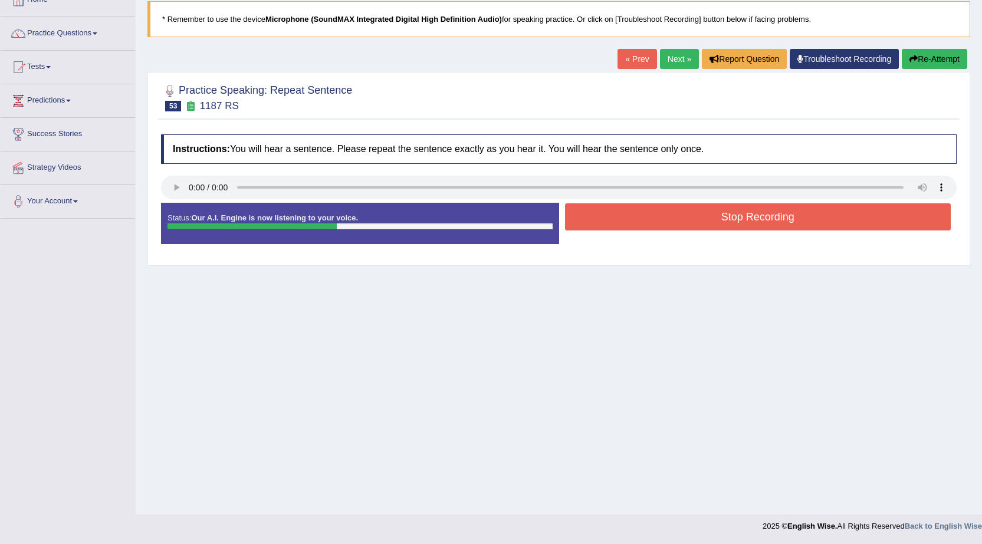
click at [721, 223] on button "Stop Recording" at bounding box center [758, 216] width 386 height 27
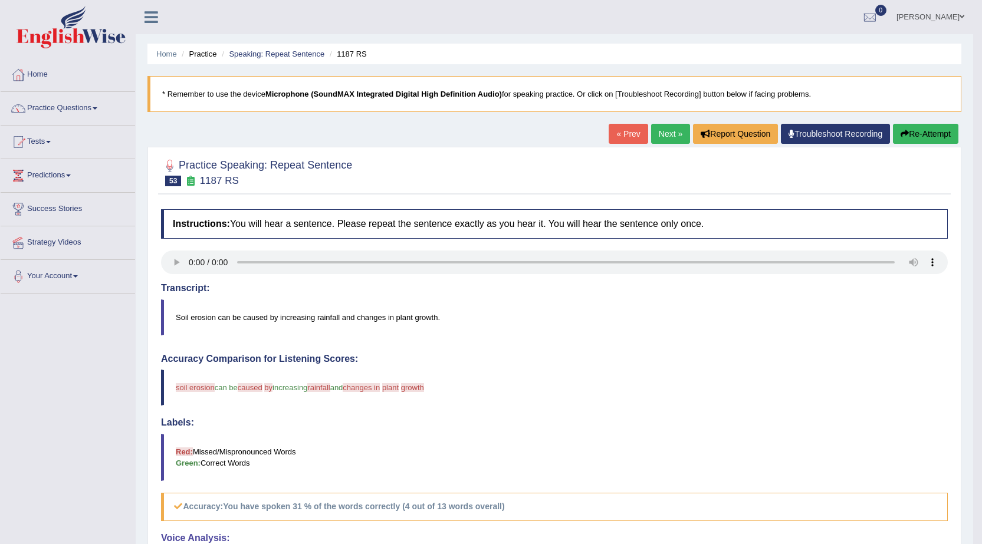
click at [927, 139] on button "Re-Attempt" at bounding box center [925, 134] width 65 height 20
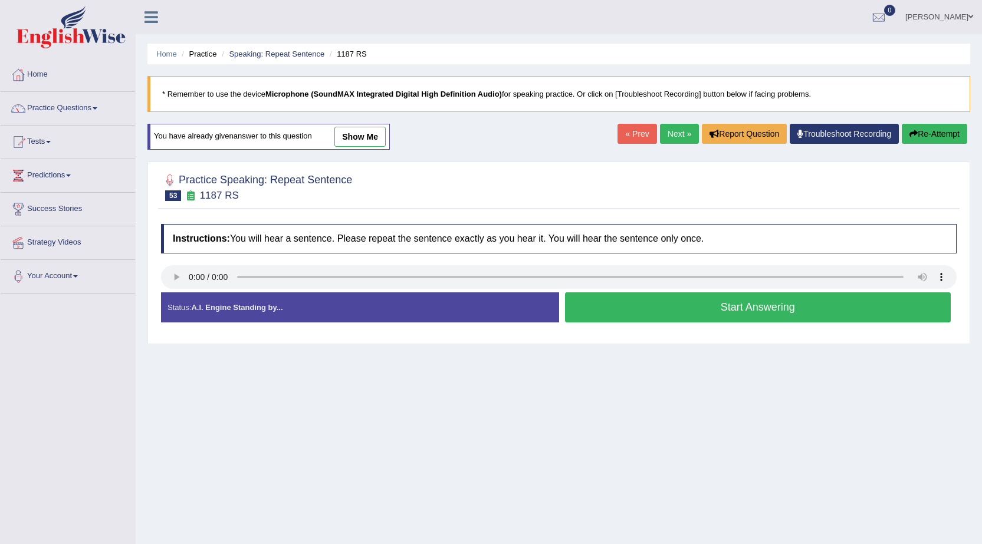
click at [666, 301] on button "Start Answering" at bounding box center [758, 307] width 386 height 30
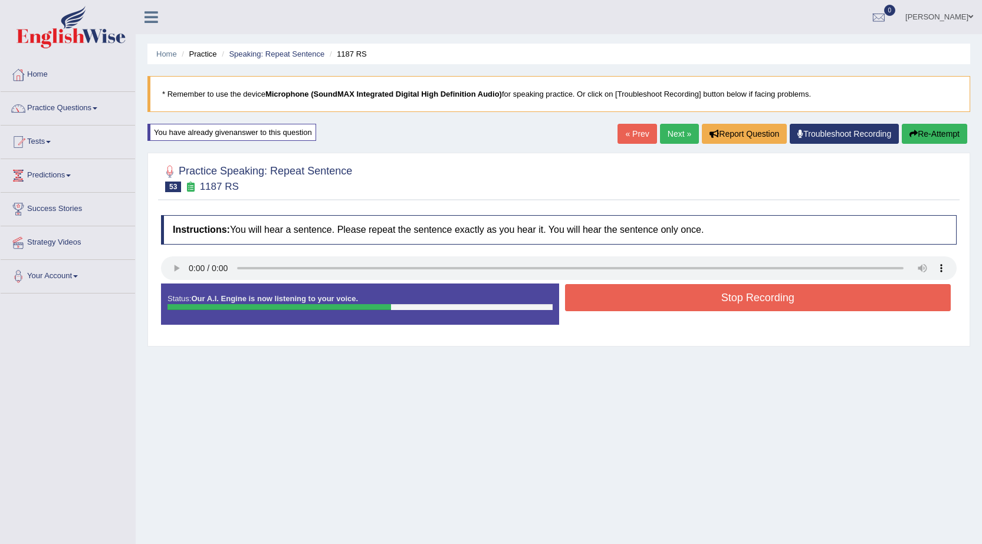
click at [666, 300] on button "Stop Recording" at bounding box center [758, 297] width 386 height 27
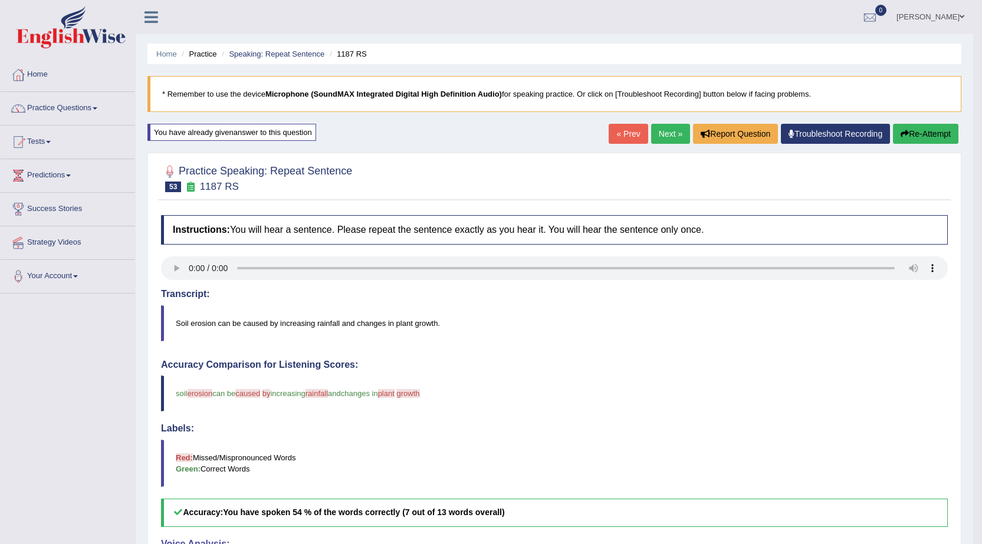
click at [661, 133] on link "Next »" at bounding box center [670, 134] width 39 height 20
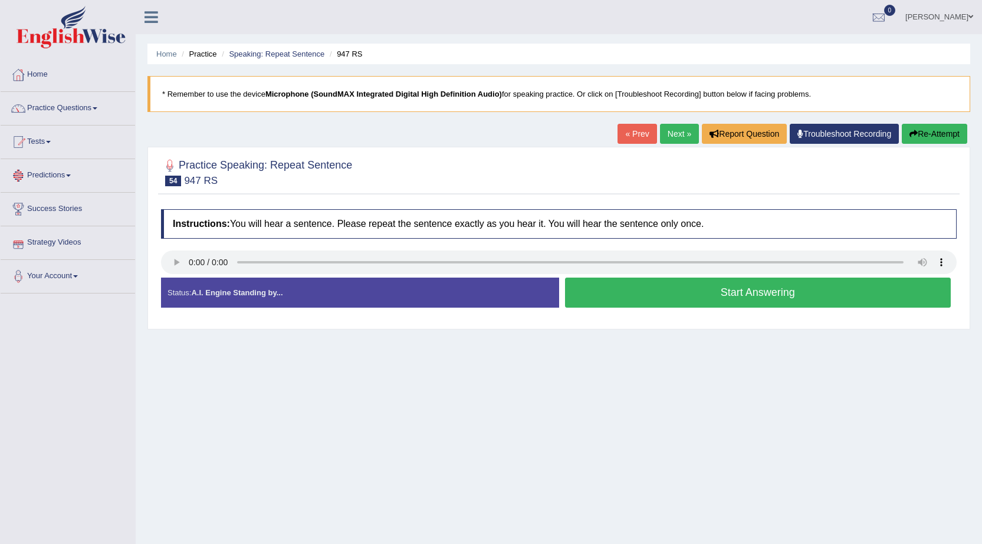
click at [177, 275] on div at bounding box center [558, 264] width 795 height 27
click at [769, 290] on button "Start Answering" at bounding box center [758, 293] width 386 height 30
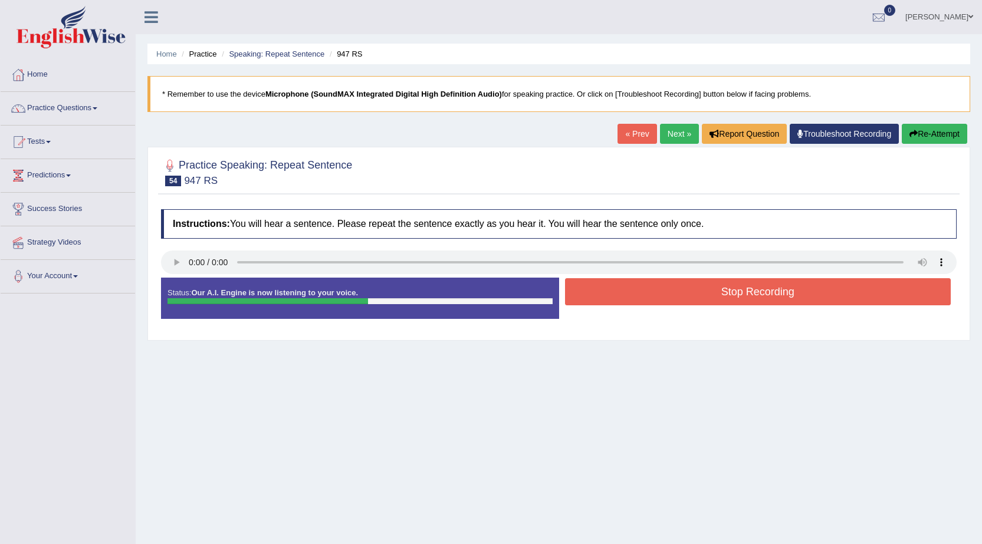
click at [781, 284] on button "Stop Recording" at bounding box center [758, 291] width 386 height 27
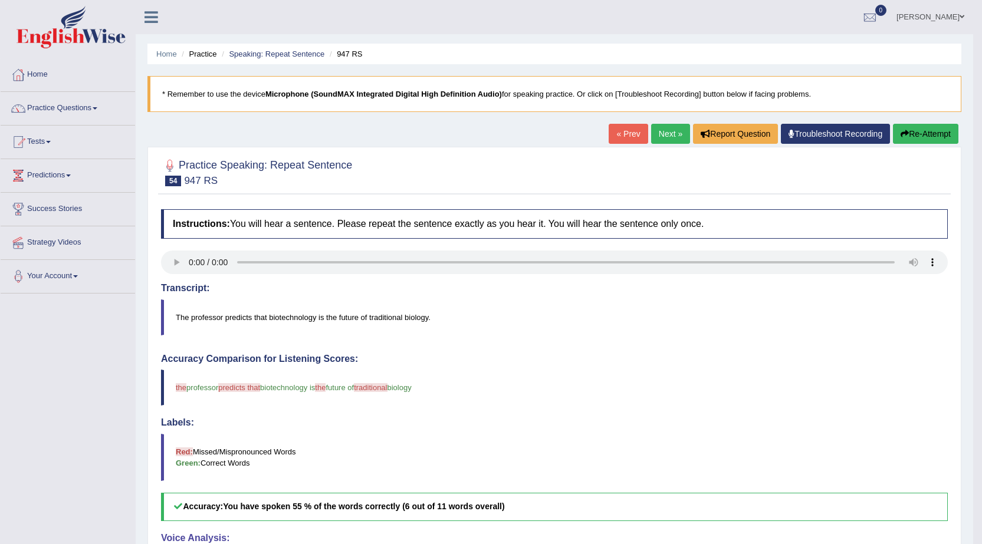
click at [654, 136] on link "Next »" at bounding box center [670, 134] width 39 height 20
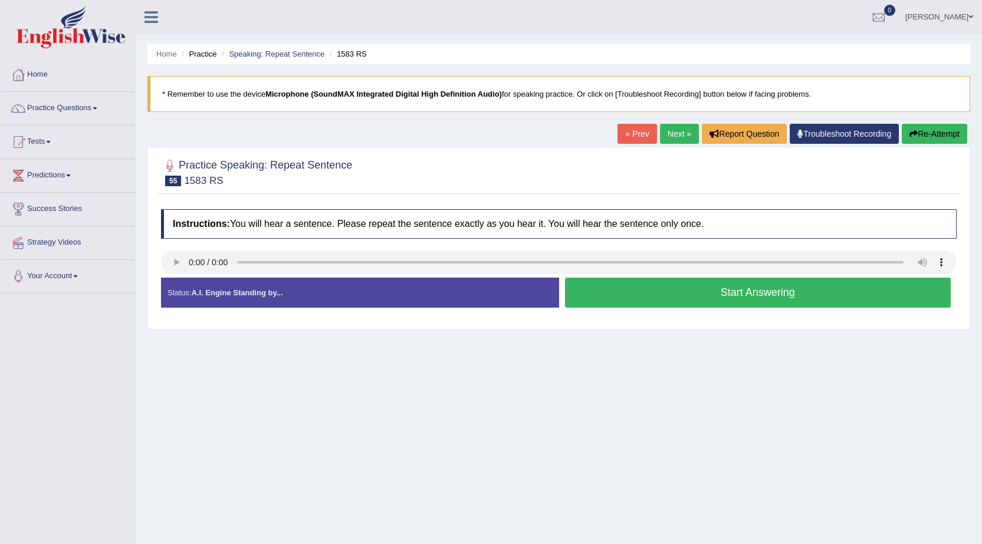
click at [763, 285] on button "Start Answering" at bounding box center [758, 293] width 386 height 30
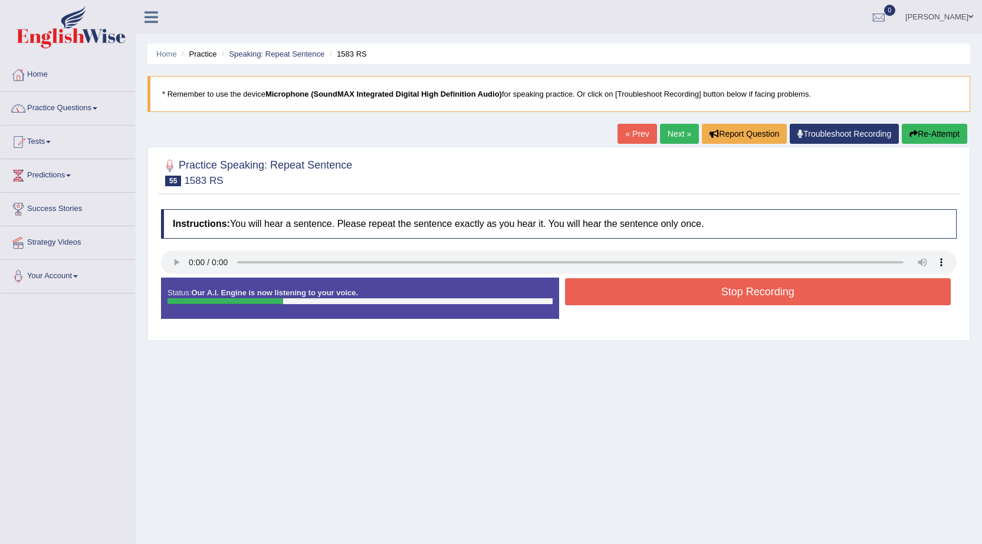
click at [756, 291] on button "Stop Recording" at bounding box center [758, 291] width 386 height 27
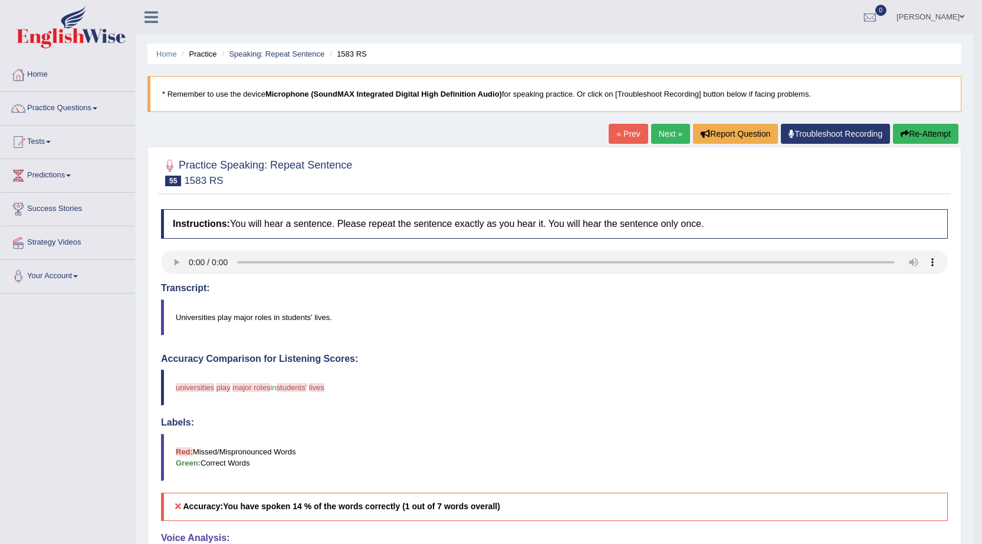
click at [927, 130] on button "Re-Attempt" at bounding box center [925, 134] width 65 height 20
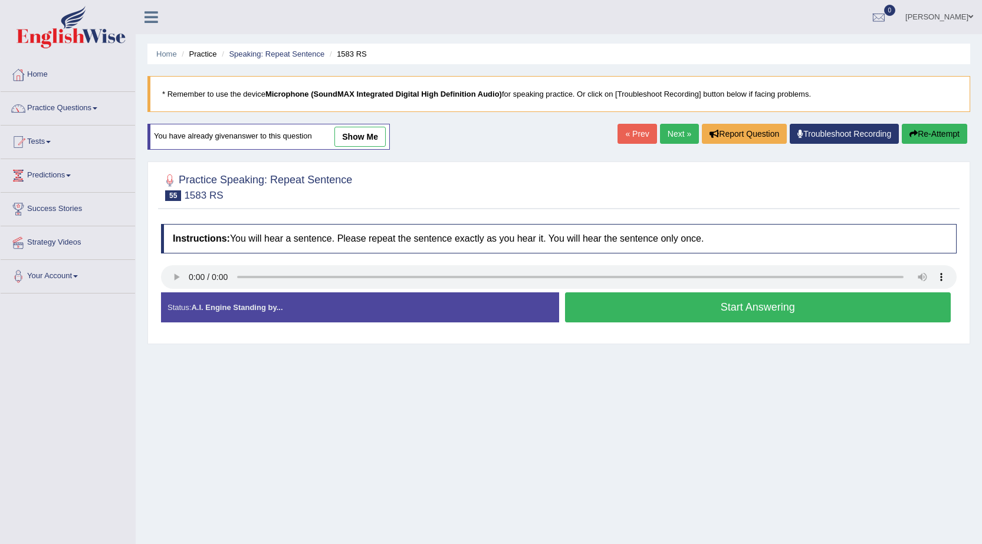
click at [659, 314] on button "Start Answering" at bounding box center [758, 307] width 386 height 30
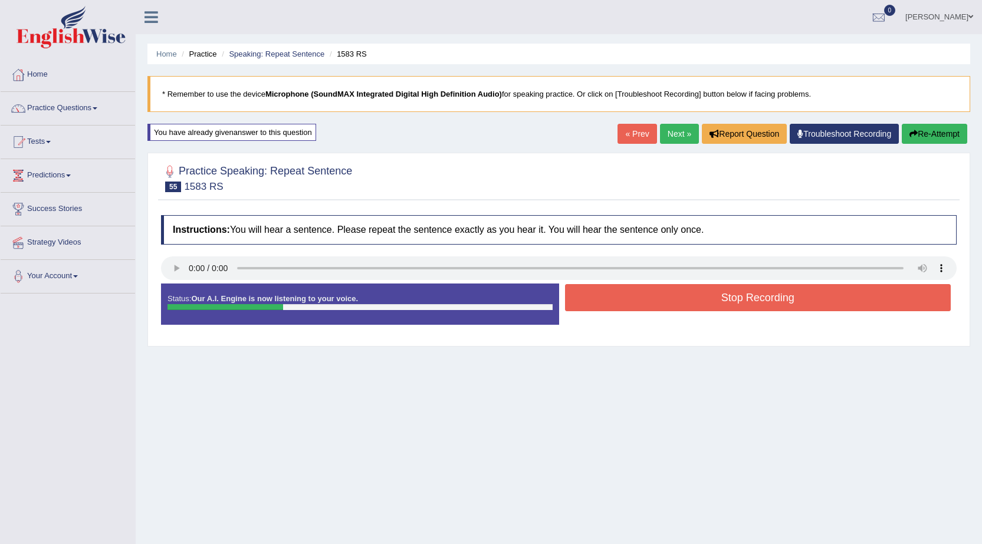
click at [673, 298] on button "Stop Recording" at bounding box center [758, 297] width 386 height 27
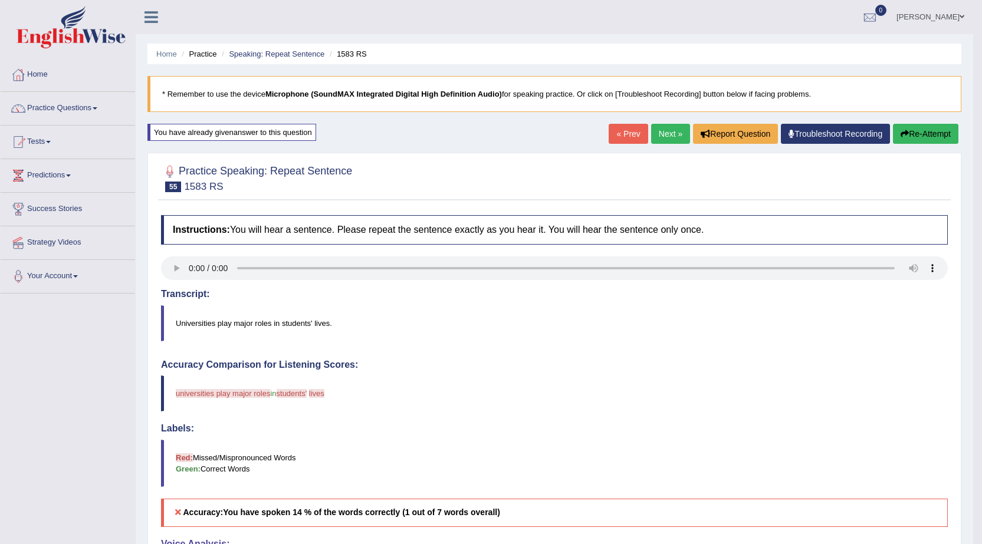
click at [907, 128] on button "Re-Attempt" at bounding box center [925, 134] width 65 height 20
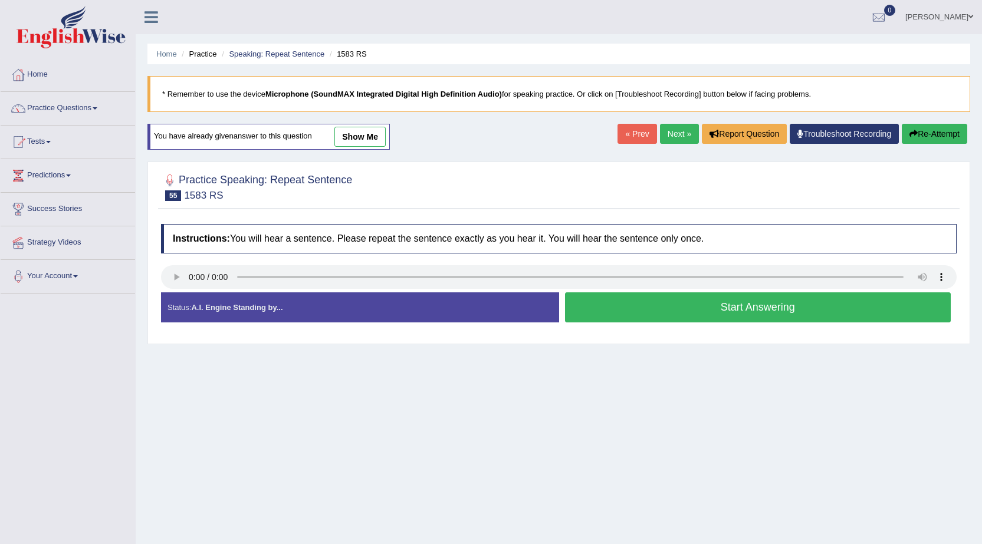
click at [697, 297] on button "Start Answering" at bounding box center [758, 307] width 386 height 30
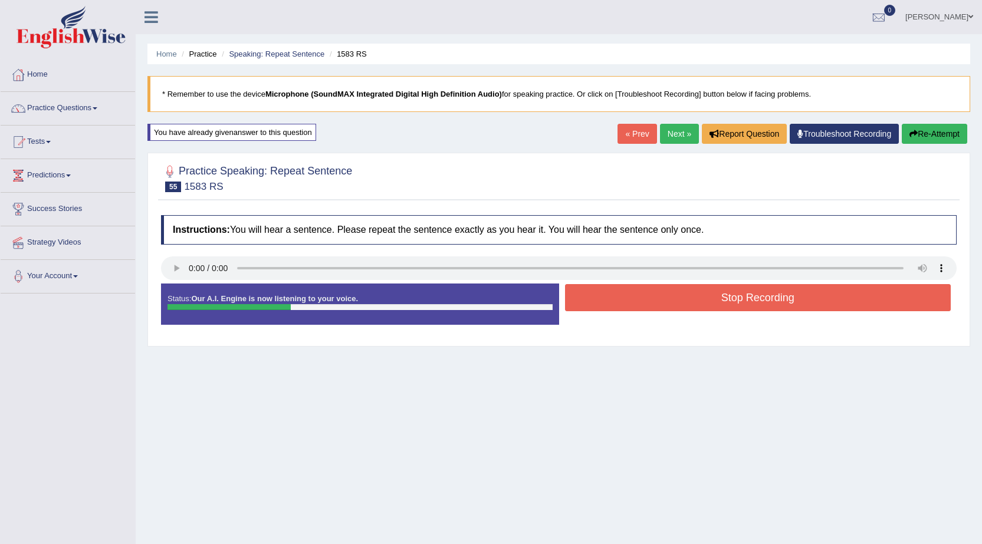
click at [697, 297] on button "Stop Recording" at bounding box center [758, 297] width 386 height 27
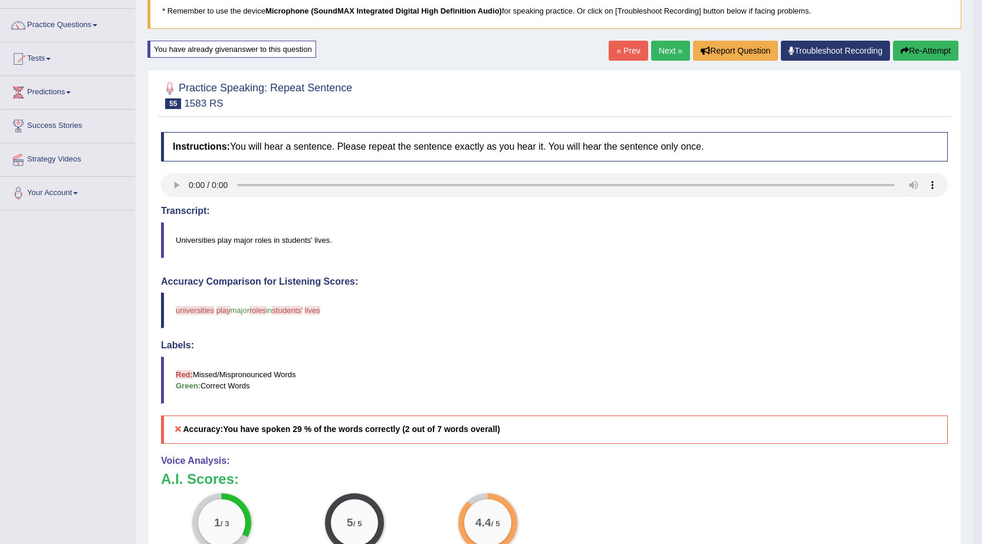
scroll to position [59, 0]
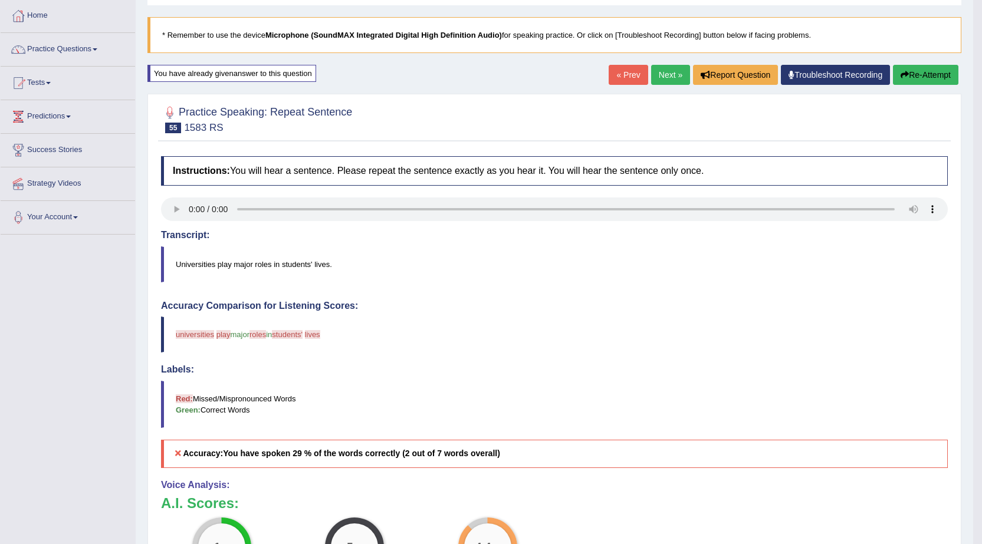
click at [914, 70] on button "Re-Attempt" at bounding box center [925, 75] width 65 height 20
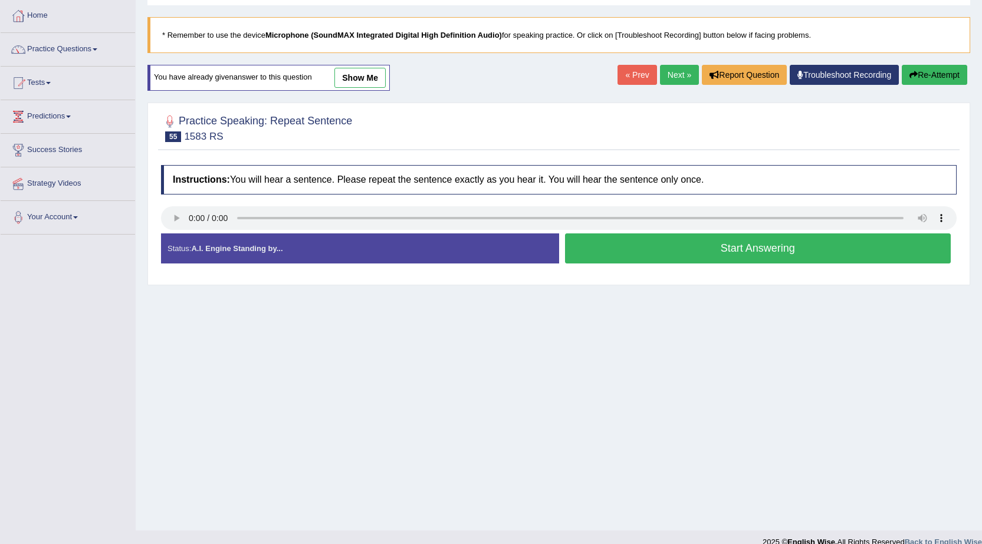
click at [752, 252] on button "Start Answering" at bounding box center [758, 248] width 386 height 30
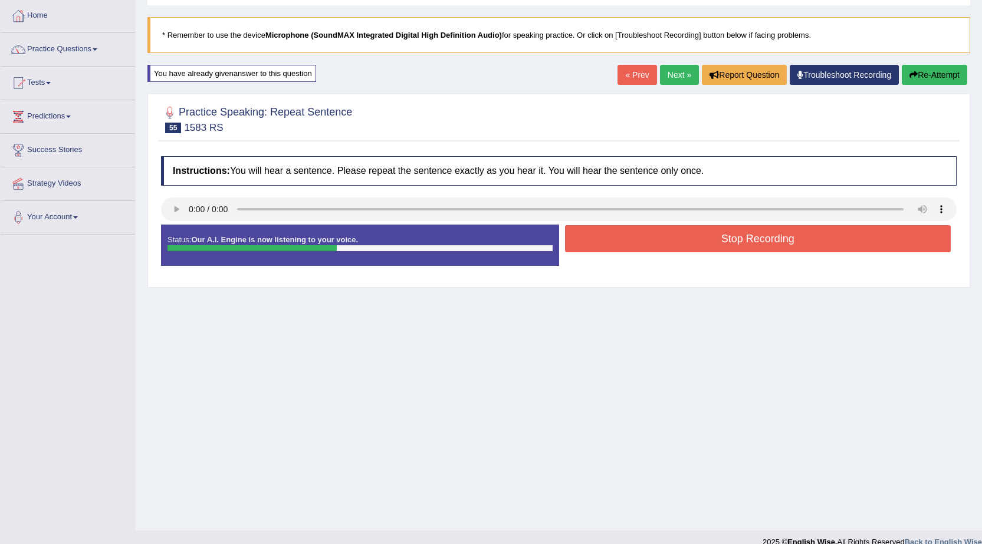
click at [949, 69] on button "Re-Attempt" at bounding box center [934, 75] width 65 height 20
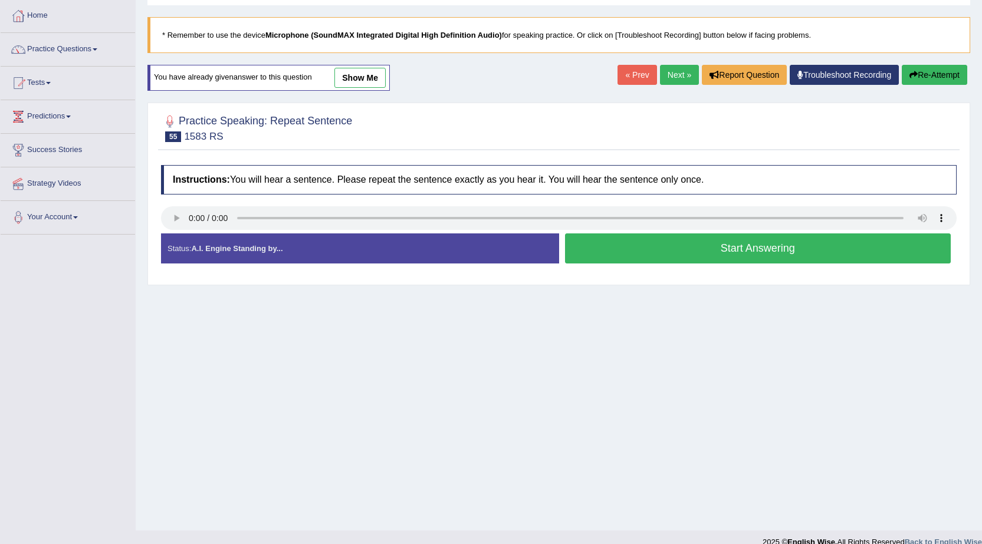
click at [693, 248] on button "Start Answering" at bounding box center [758, 248] width 386 height 30
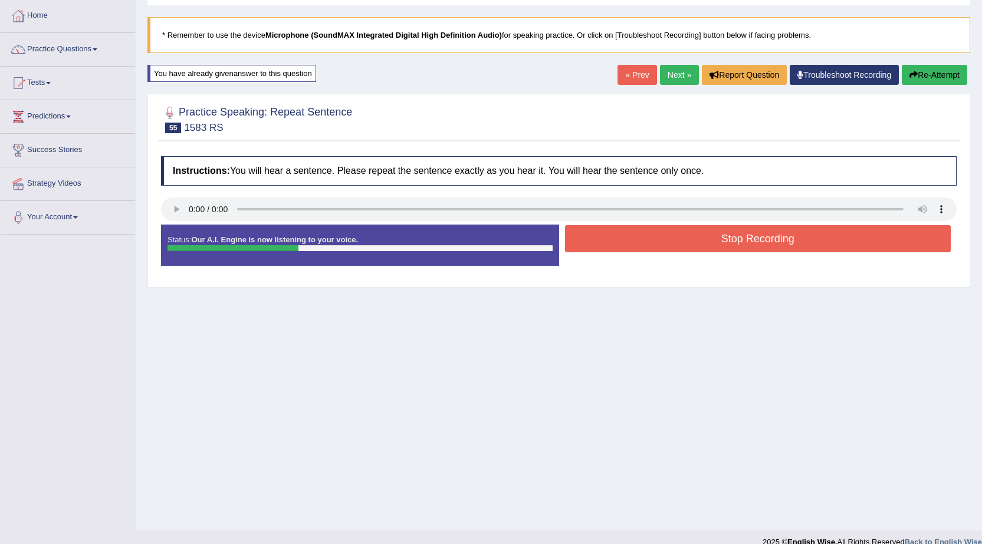
click at [694, 248] on button "Stop Recording" at bounding box center [758, 238] width 386 height 27
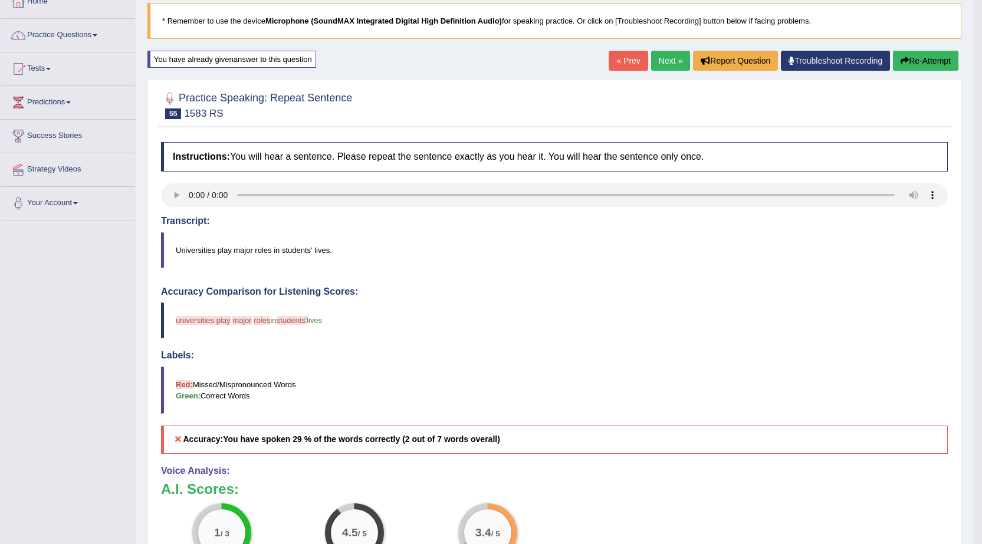
scroll to position [59, 0]
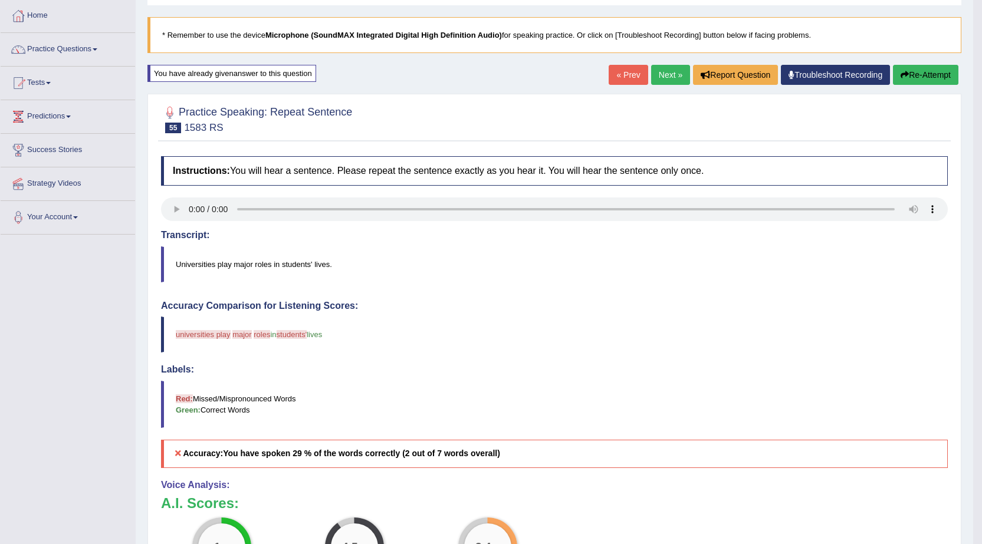
click at [669, 73] on link "Next »" at bounding box center [670, 75] width 39 height 20
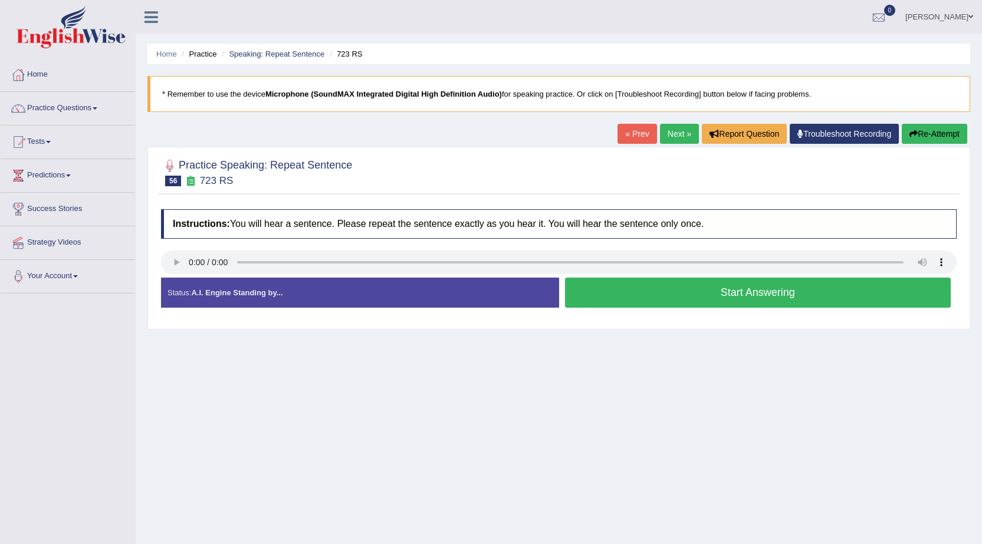
click at [703, 295] on button "Start Answering" at bounding box center [758, 293] width 386 height 30
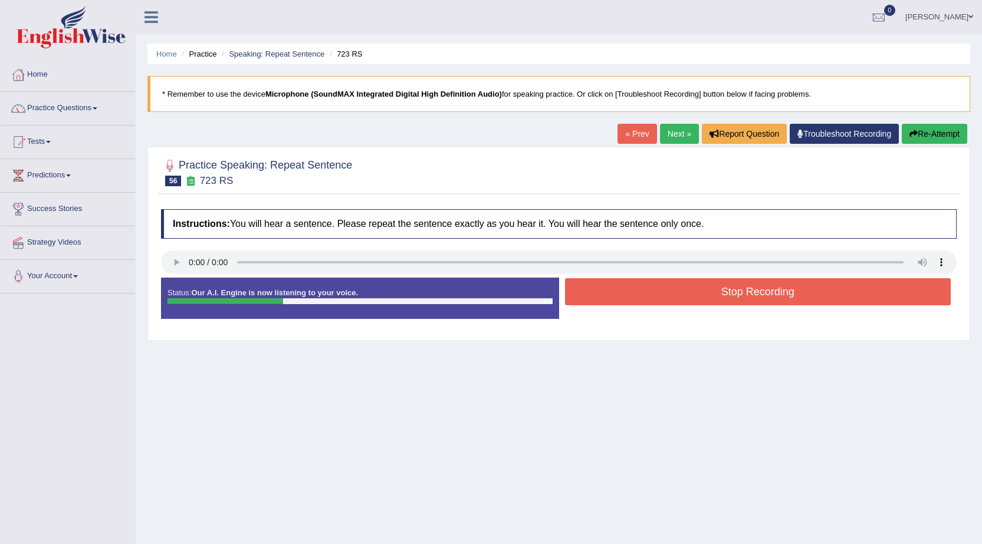
click at [702, 294] on button "Stop Recording" at bounding box center [758, 291] width 386 height 27
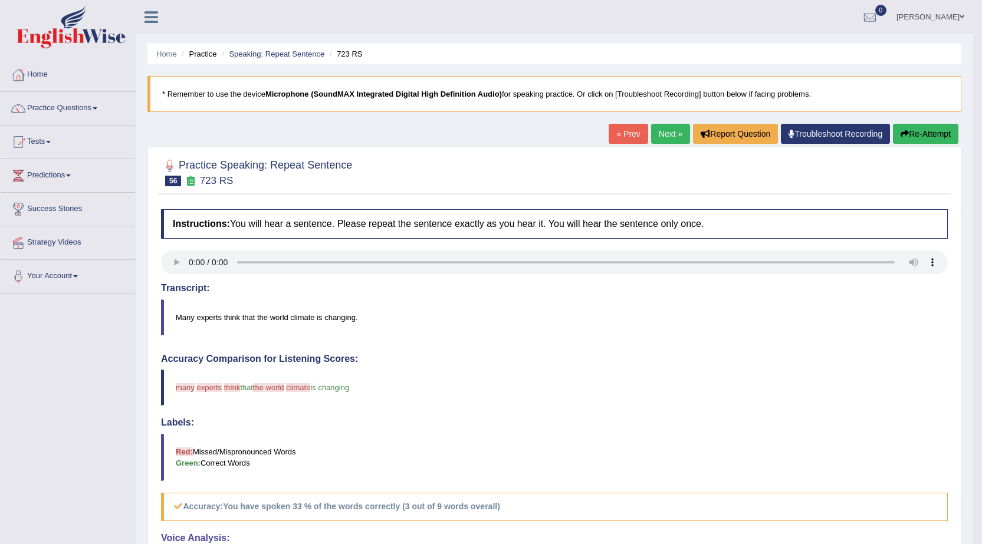
click at [915, 133] on button "Re-Attempt" at bounding box center [925, 134] width 65 height 20
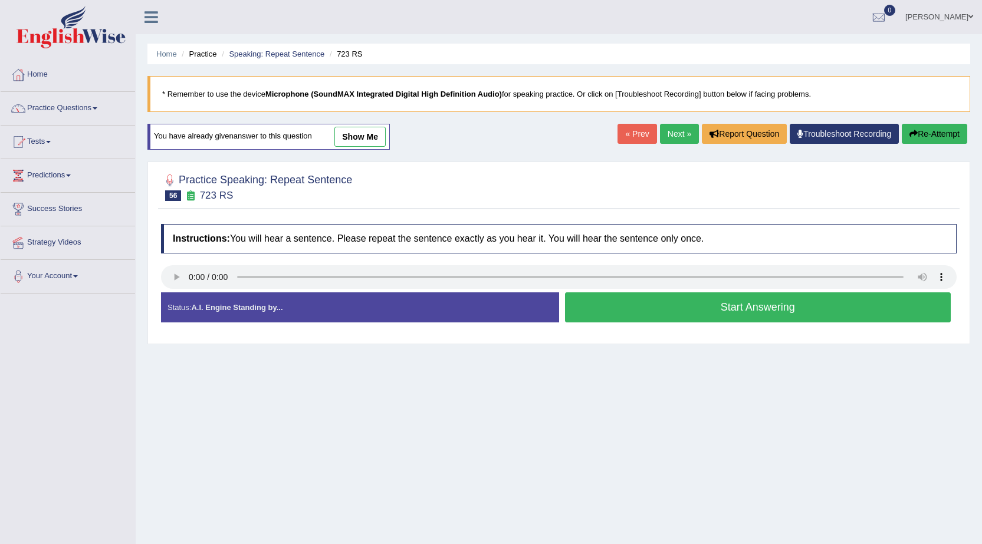
click at [749, 316] on button "Start Answering" at bounding box center [758, 307] width 386 height 30
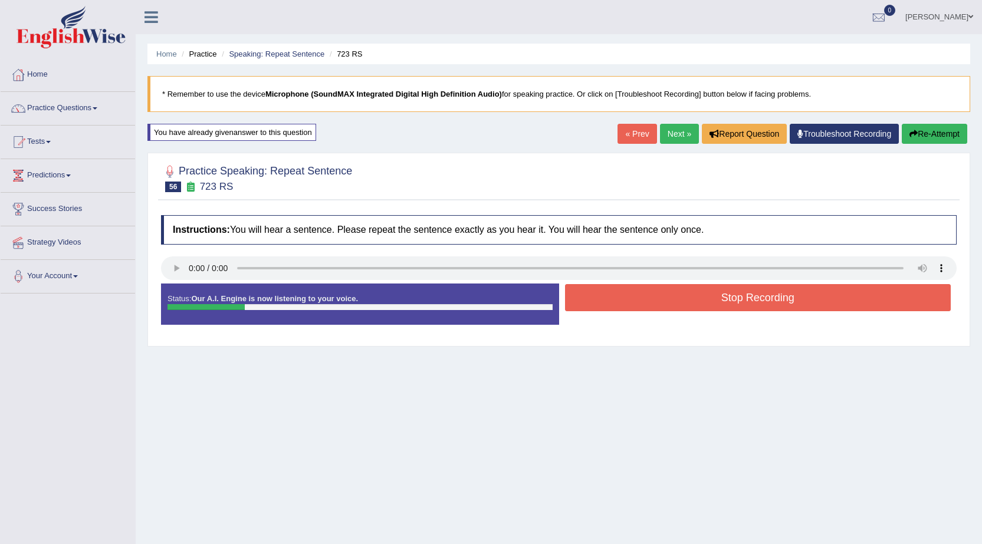
click at [949, 140] on button "Re-Attempt" at bounding box center [934, 134] width 65 height 20
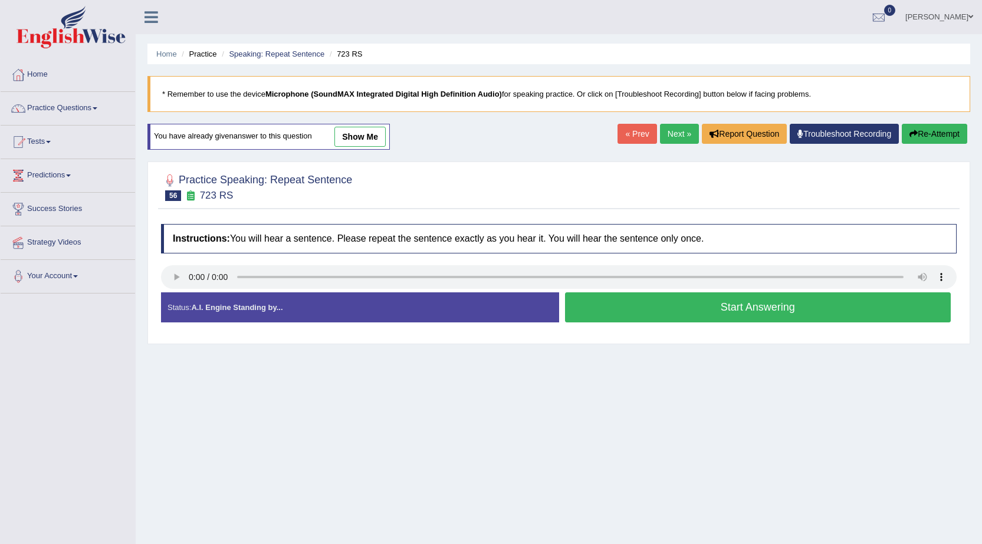
click at [635, 296] on button "Start Answering" at bounding box center [758, 307] width 386 height 30
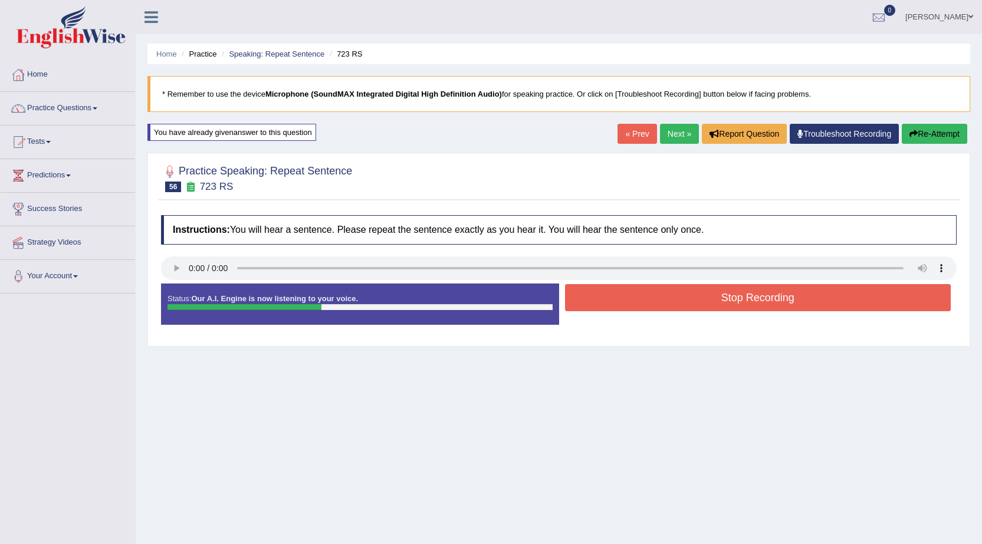
click at [635, 296] on button "Stop Recording" at bounding box center [758, 297] width 386 height 27
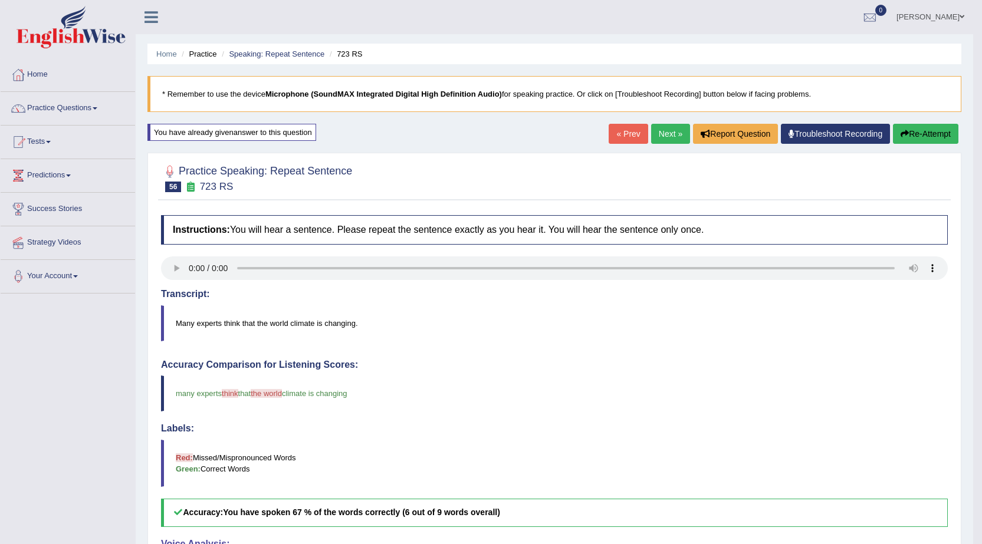
click at [666, 126] on link "Next »" at bounding box center [670, 134] width 39 height 20
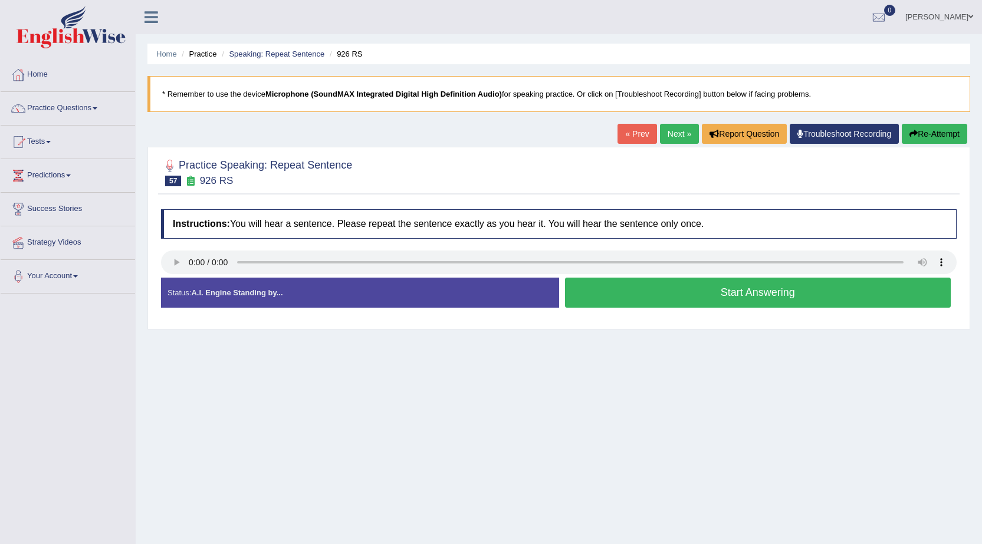
click at [792, 305] on button "Start Answering" at bounding box center [758, 293] width 386 height 30
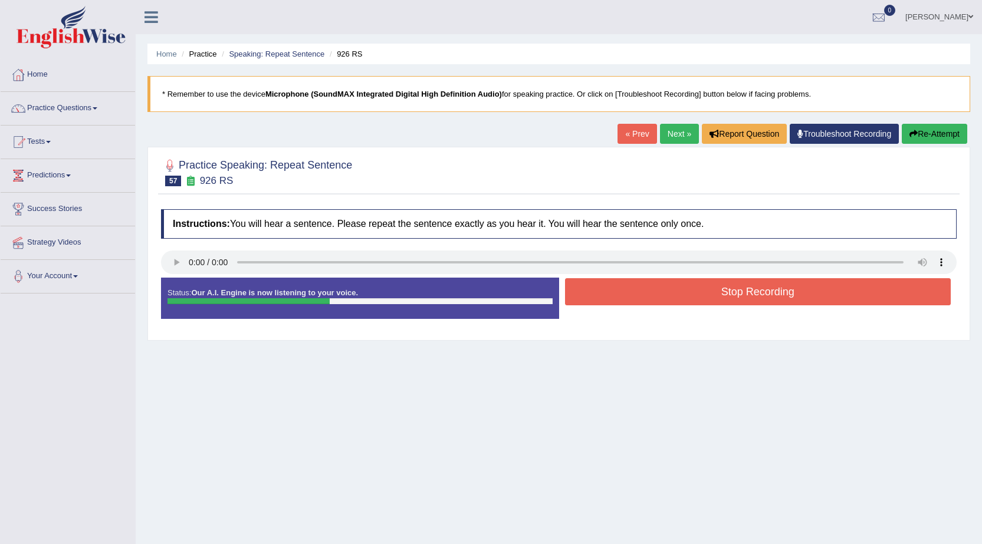
click at [596, 290] on button "Stop Recording" at bounding box center [758, 291] width 386 height 27
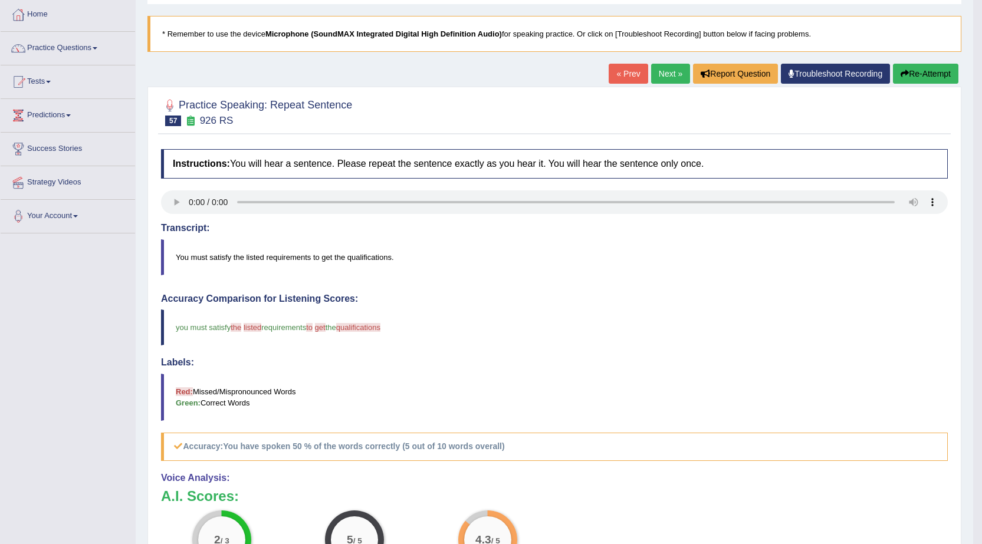
scroll to position [59, 0]
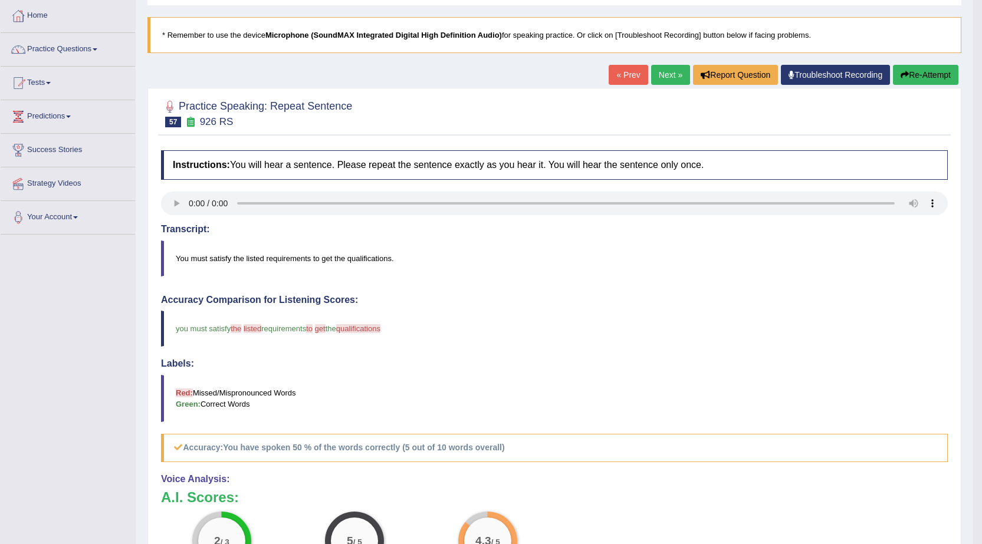
click at [665, 81] on link "Next »" at bounding box center [670, 75] width 39 height 20
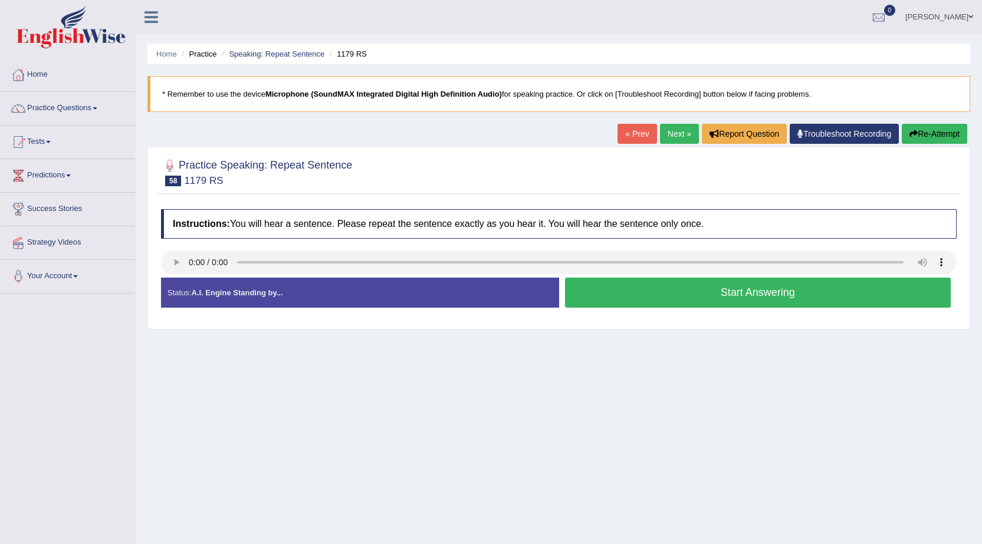
drag, startPoint x: 690, startPoint y: 297, endPoint x: 663, endPoint y: 297, distance: 27.1
click at [689, 297] on button "Start Answering" at bounding box center [758, 293] width 386 height 30
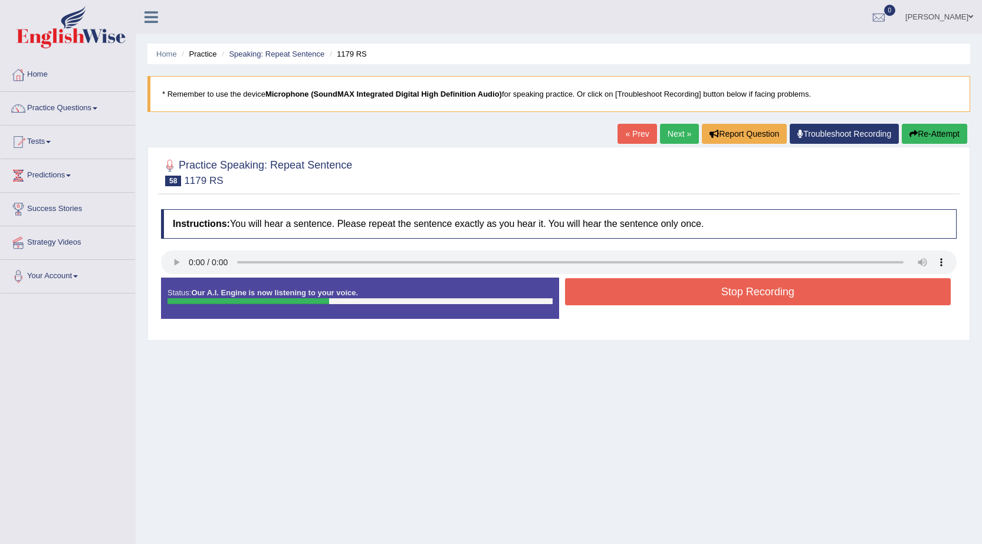
click at [720, 285] on button "Stop Recording" at bounding box center [758, 291] width 386 height 27
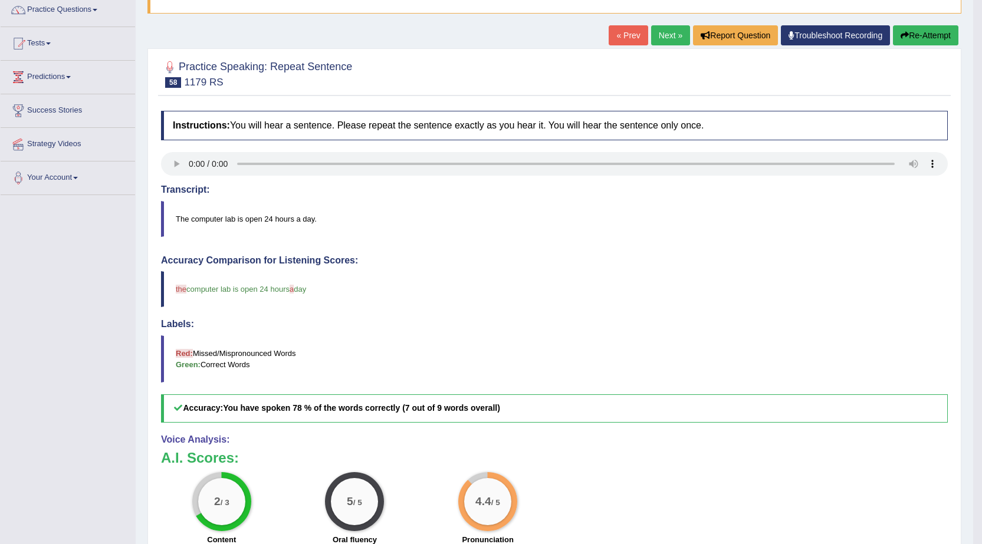
scroll to position [76, 0]
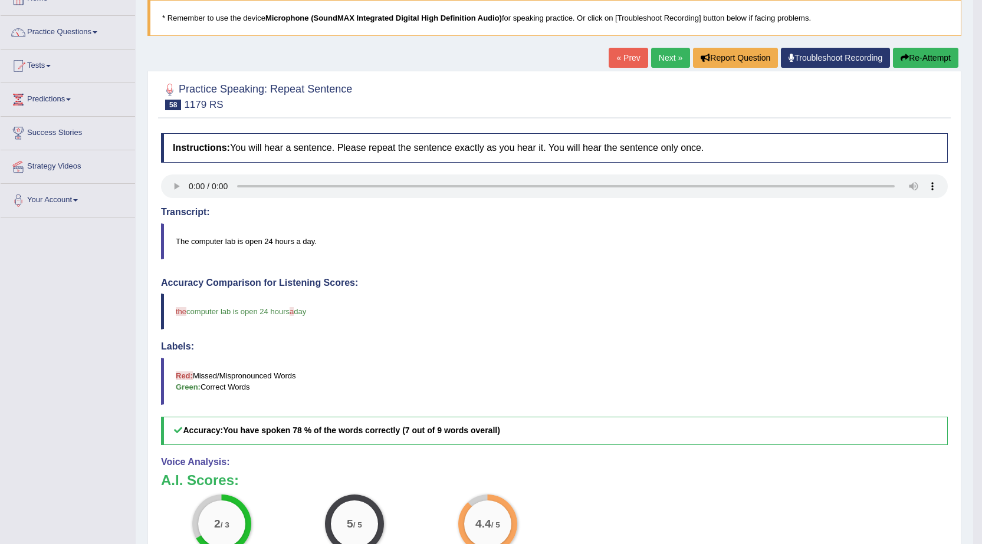
click at [666, 55] on link "Next »" at bounding box center [670, 58] width 39 height 20
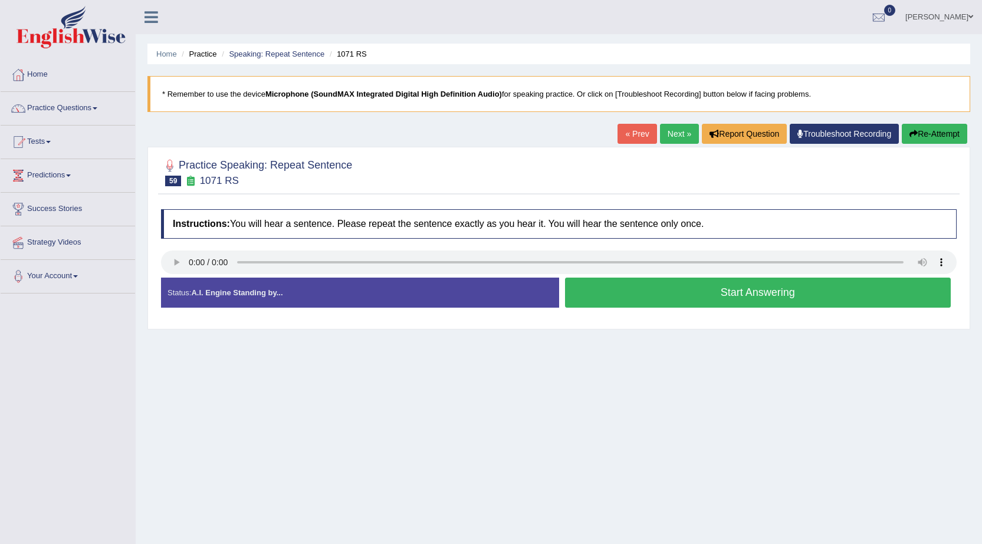
click at [771, 301] on button "Start Answering" at bounding box center [758, 293] width 386 height 30
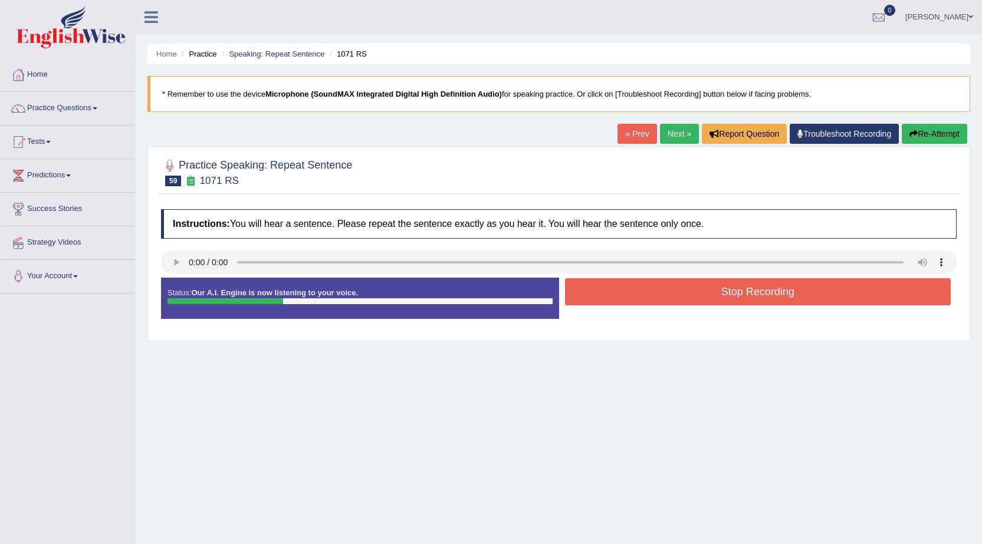
click at [772, 300] on button "Stop Recording" at bounding box center [758, 291] width 386 height 27
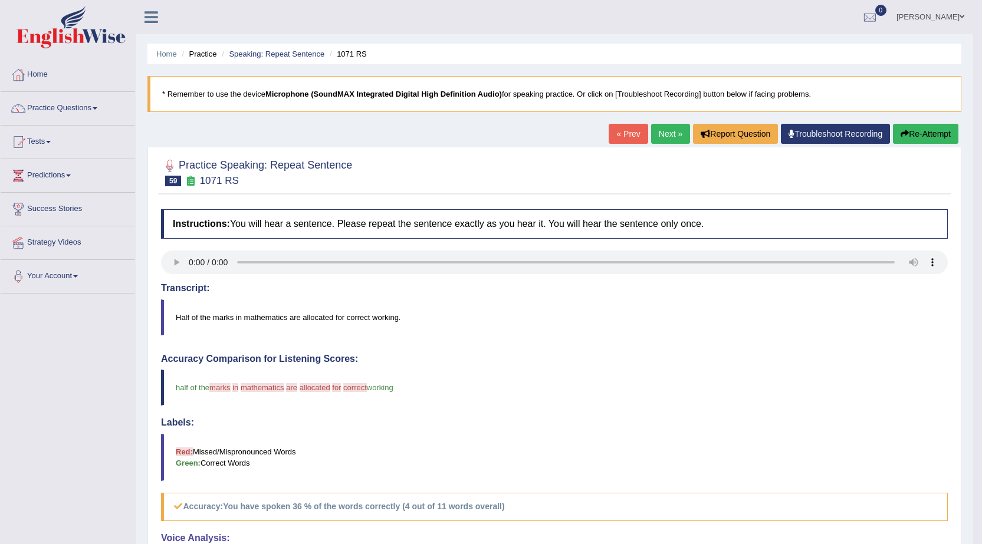
click at [907, 131] on button "Re-Attempt" at bounding box center [925, 134] width 65 height 20
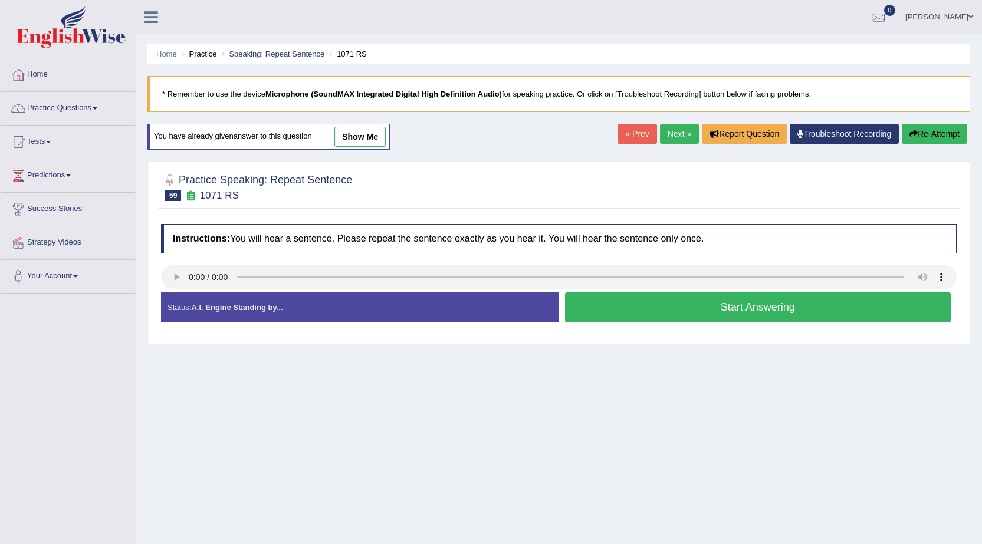
click at [779, 314] on button "Start Answering" at bounding box center [758, 307] width 386 height 30
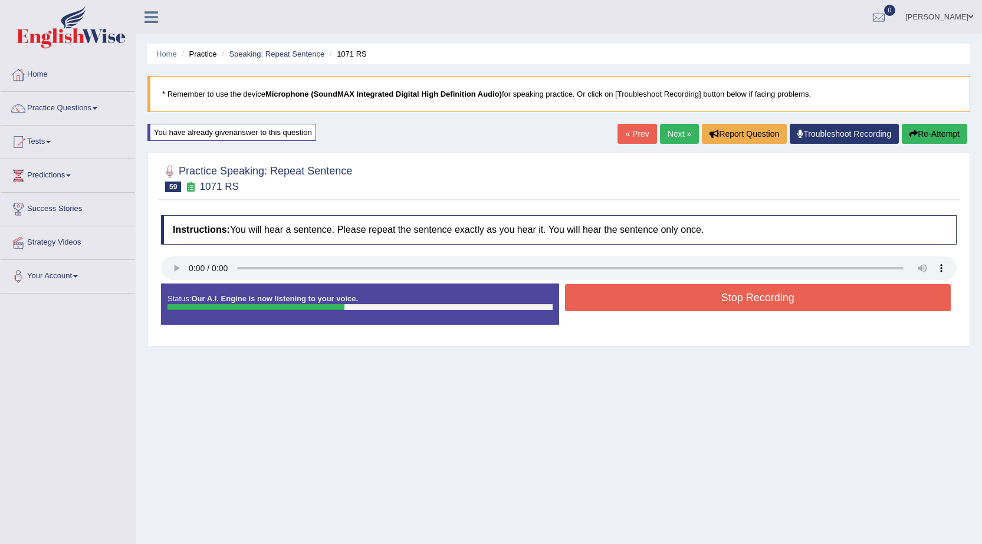
click at [785, 306] on button "Stop Recording" at bounding box center [758, 297] width 386 height 27
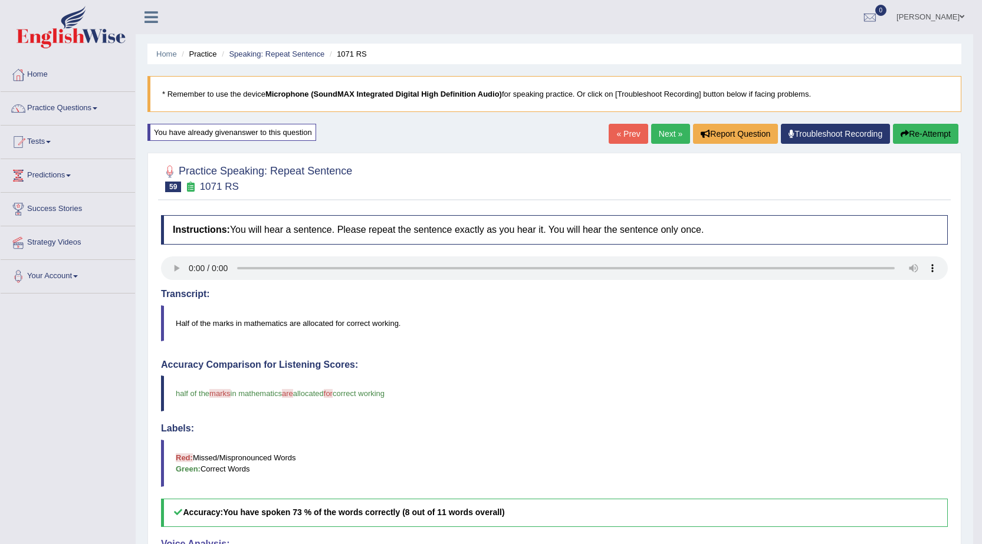
click at [662, 132] on link "Next »" at bounding box center [670, 134] width 39 height 20
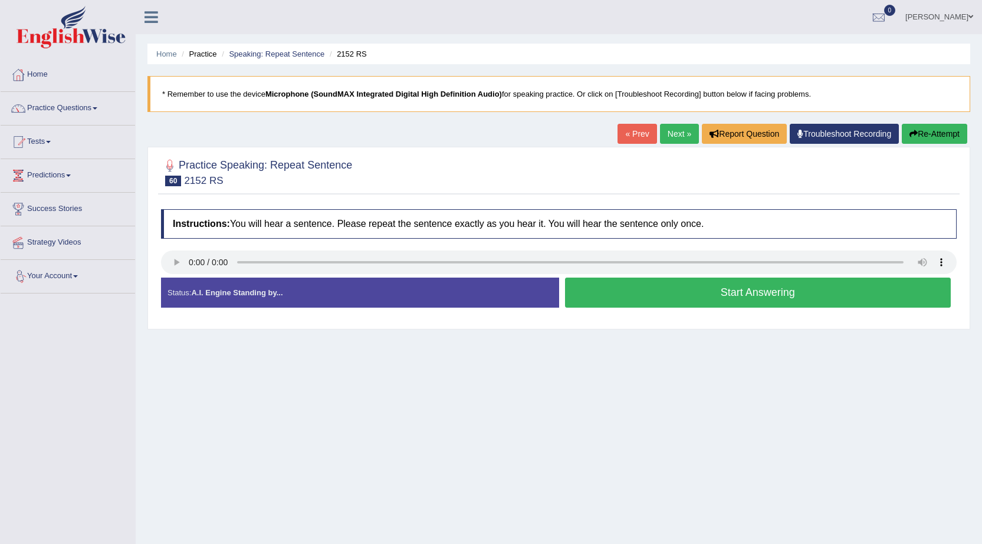
click at [798, 287] on button "Start Answering" at bounding box center [758, 293] width 386 height 30
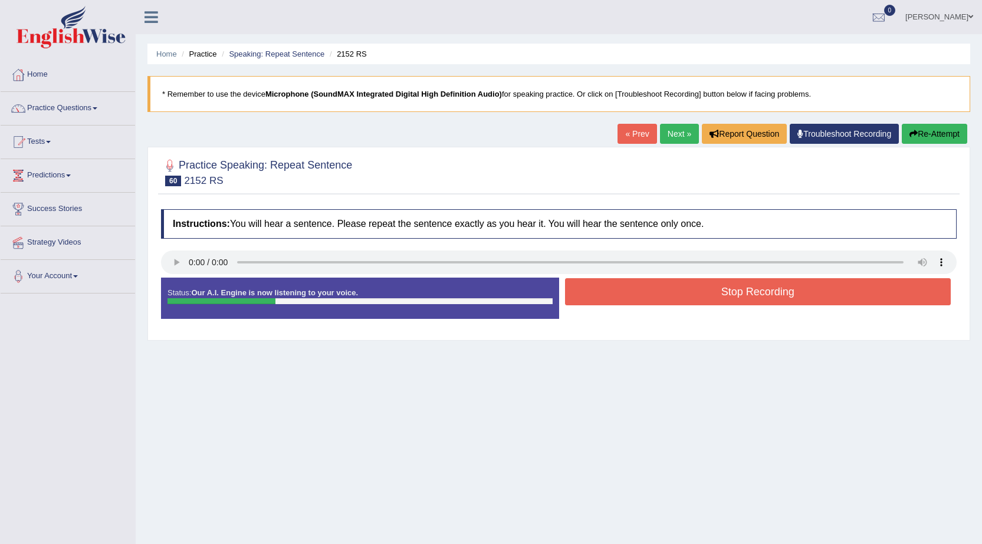
click at [798, 287] on button "Stop Recording" at bounding box center [758, 291] width 386 height 27
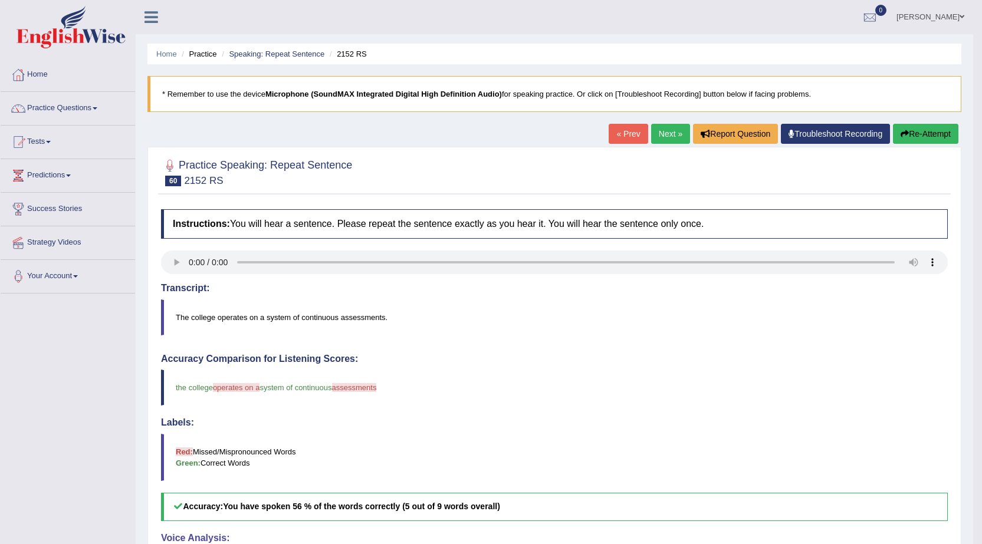
click at [676, 130] on link "Next »" at bounding box center [670, 134] width 39 height 20
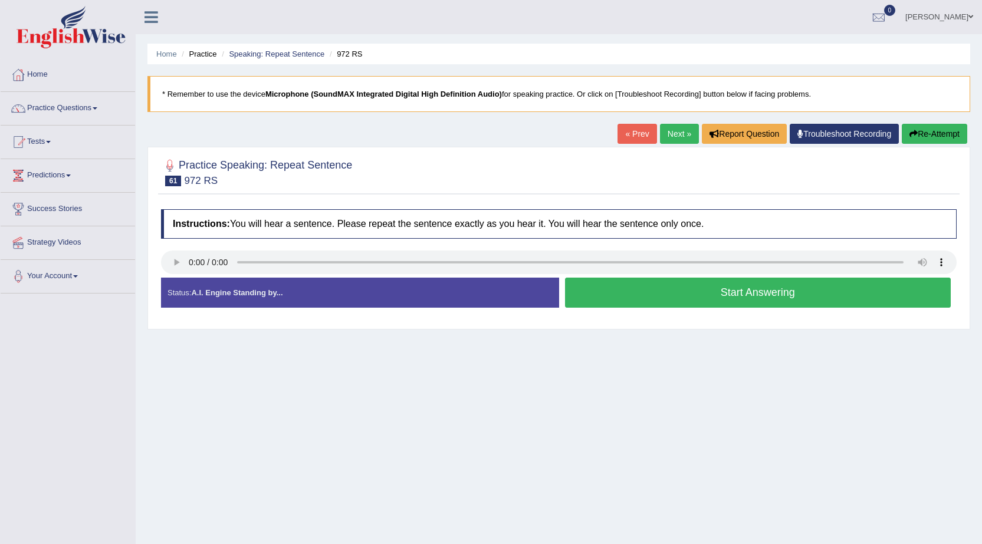
click at [754, 288] on button "Start Answering" at bounding box center [758, 293] width 386 height 30
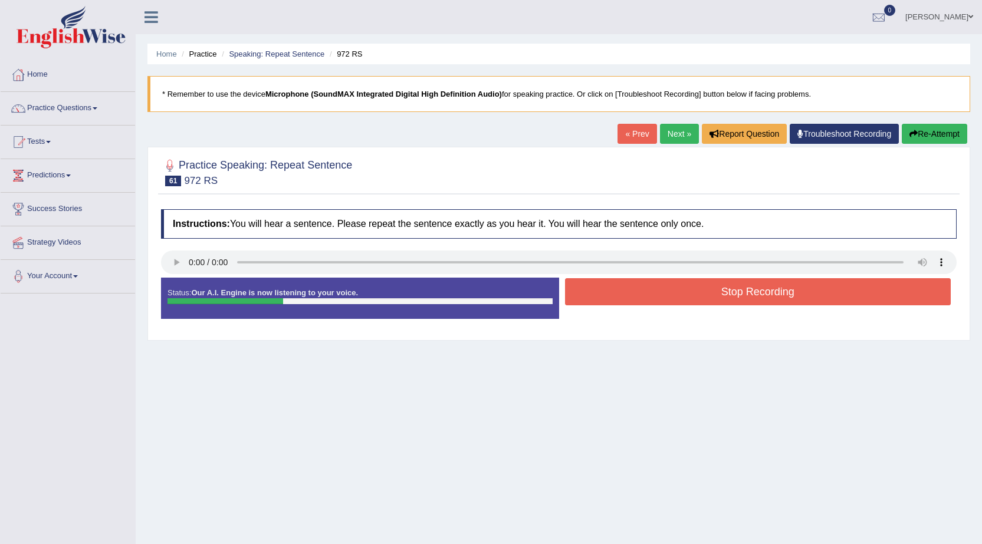
click at [755, 286] on button "Stop Recording" at bounding box center [758, 291] width 386 height 27
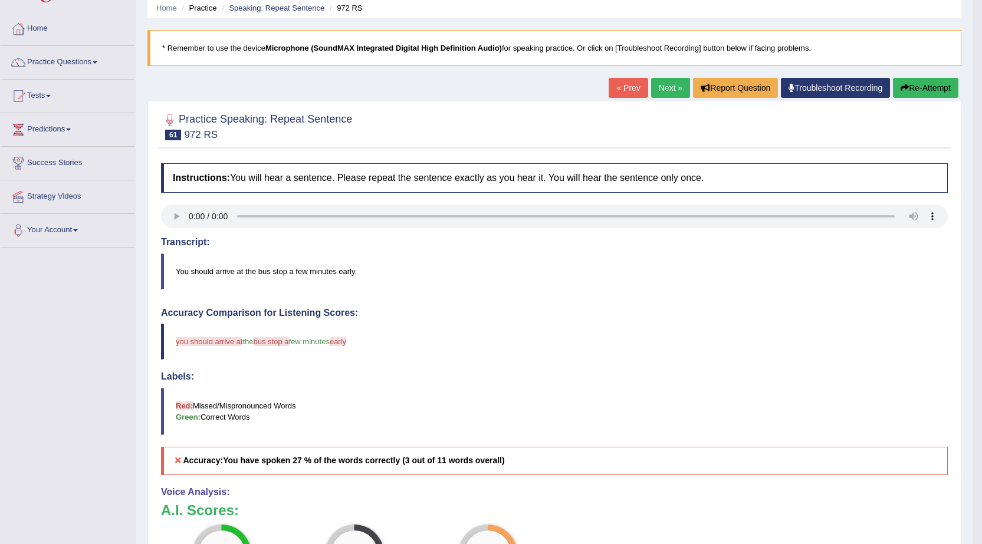
scroll to position [59, 0]
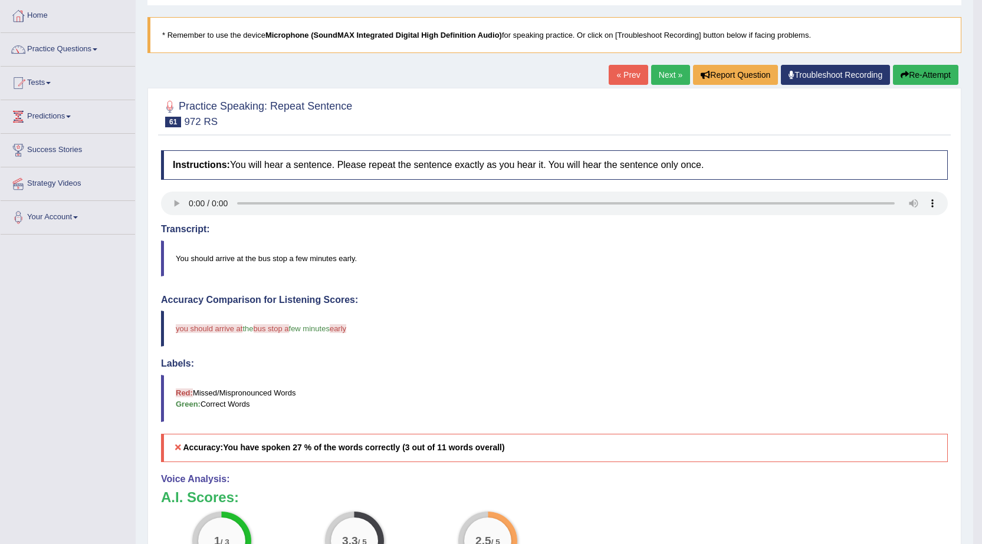
click at [927, 73] on button "Re-Attempt" at bounding box center [925, 75] width 65 height 20
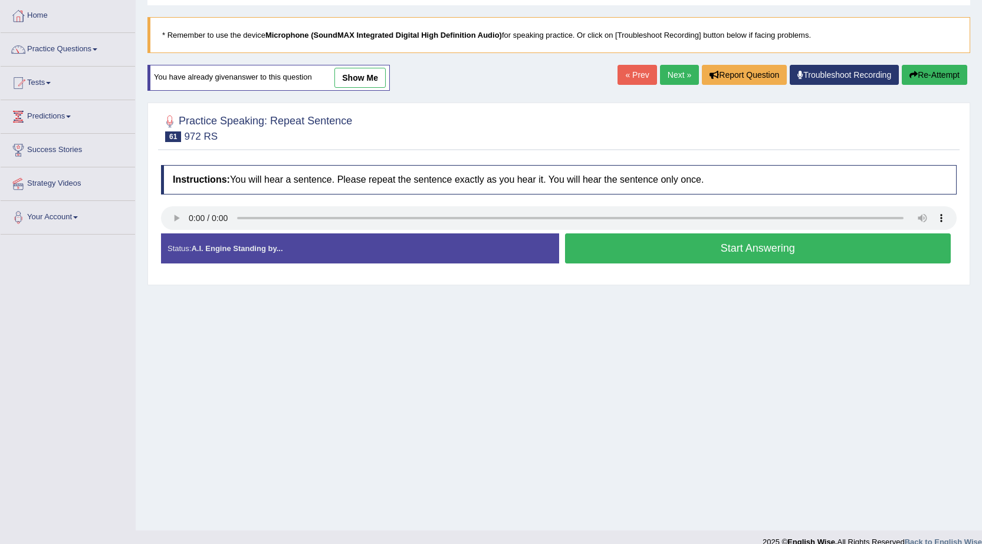
click at [884, 244] on button "Start Answering" at bounding box center [758, 248] width 386 height 30
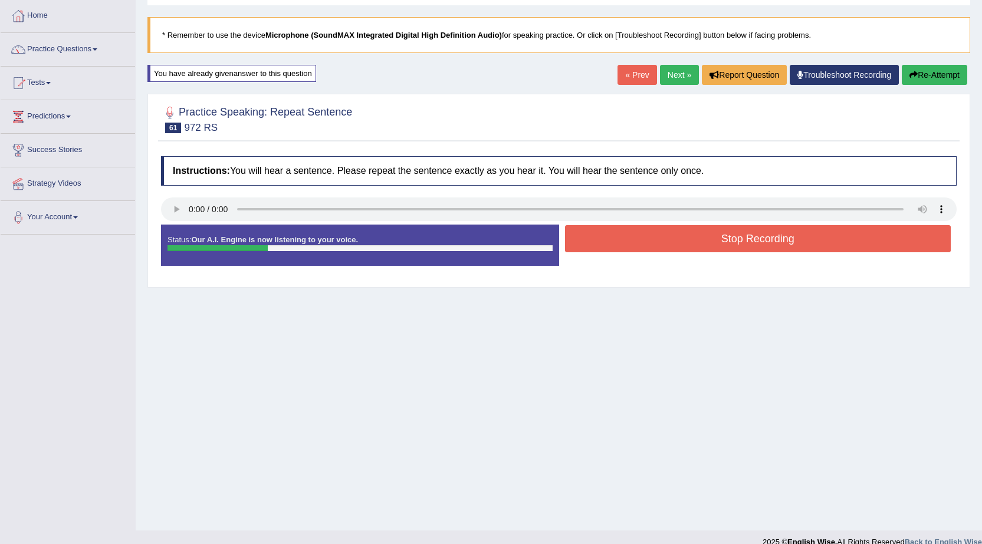
click at [884, 244] on button "Stop Recording" at bounding box center [758, 238] width 386 height 27
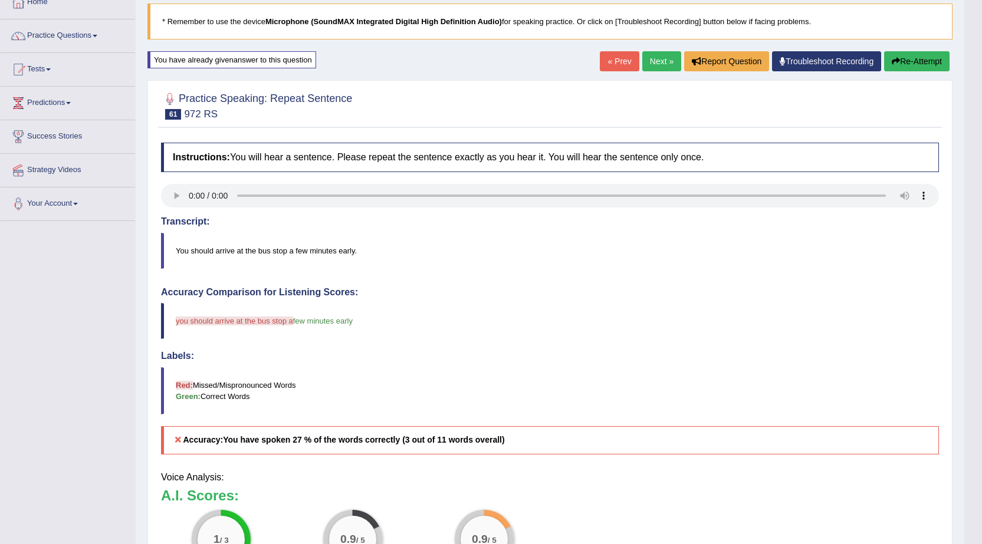
scroll to position [86, 0]
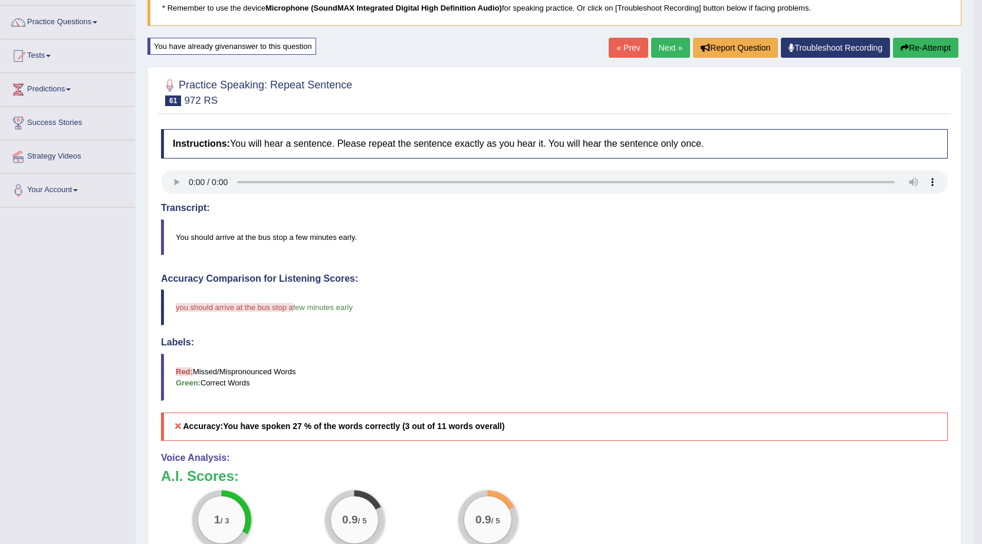
click at [941, 47] on button "Re-Attempt" at bounding box center [925, 48] width 65 height 20
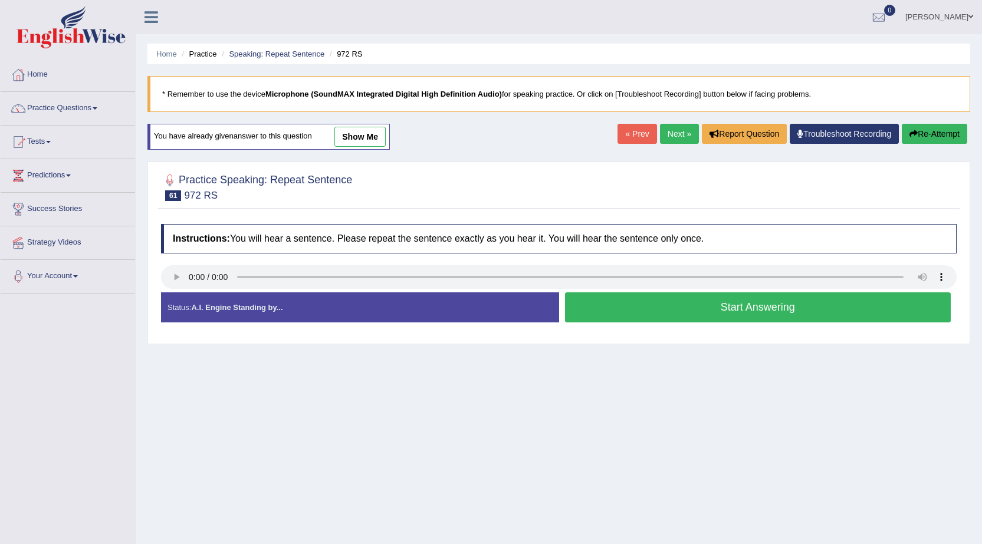
click at [669, 319] on div "Home Practice Speaking: Repeat Sentence 972 RS * Remember to use the device Mic…" at bounding box center [559, 295] width 846 height 590
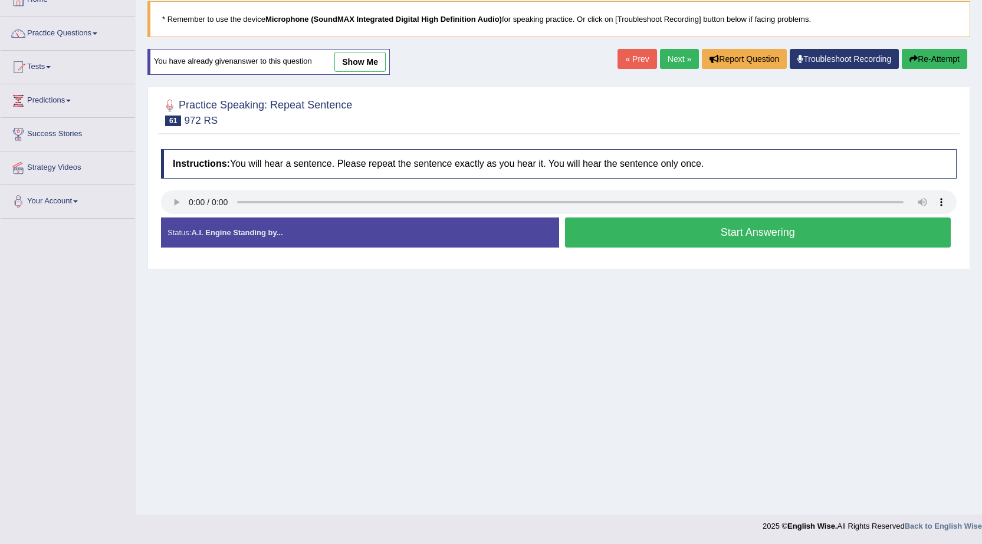
click at [711, 232] on button "Start Answering" at bounding box center [758, 233] width 386 height 30
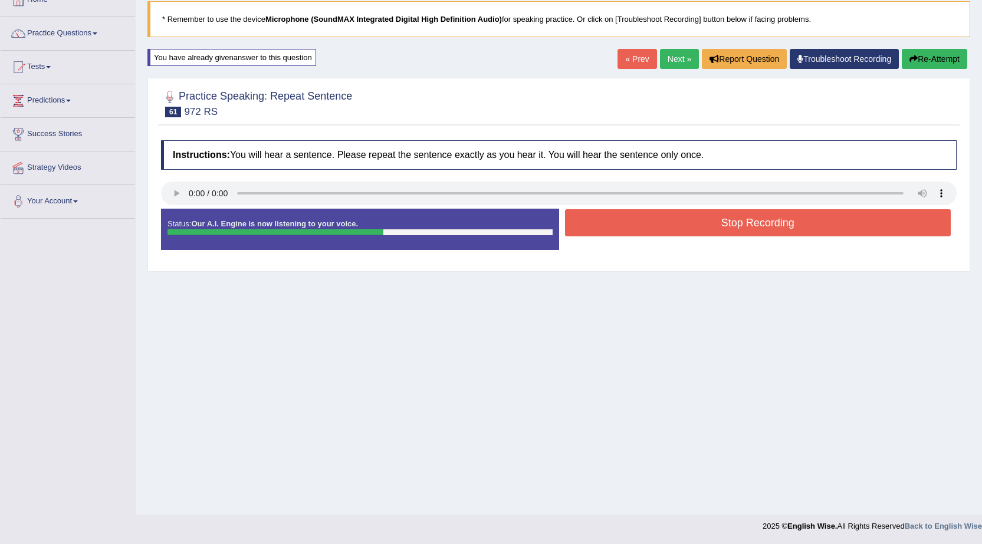
click at [929, 58] on button "Re-Attempt" at bounding box center [934, 59] width 65 height 20
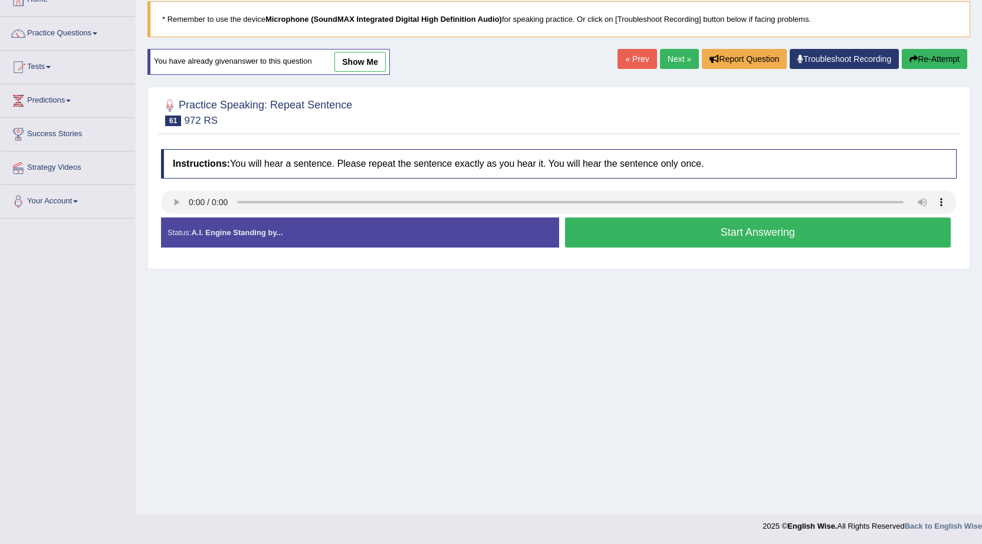
click at [732, 236] on button "Start Answering" at bounding box center [758, 233] width 386 height 30
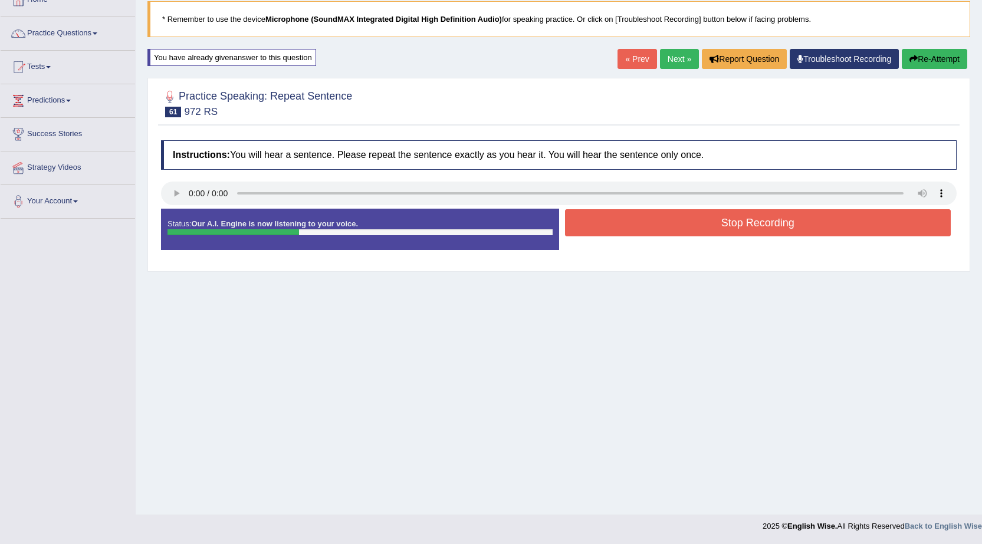
click at [716, 225] on button "Stop Recording" at bounding box center [758, 222] width 386 height 27
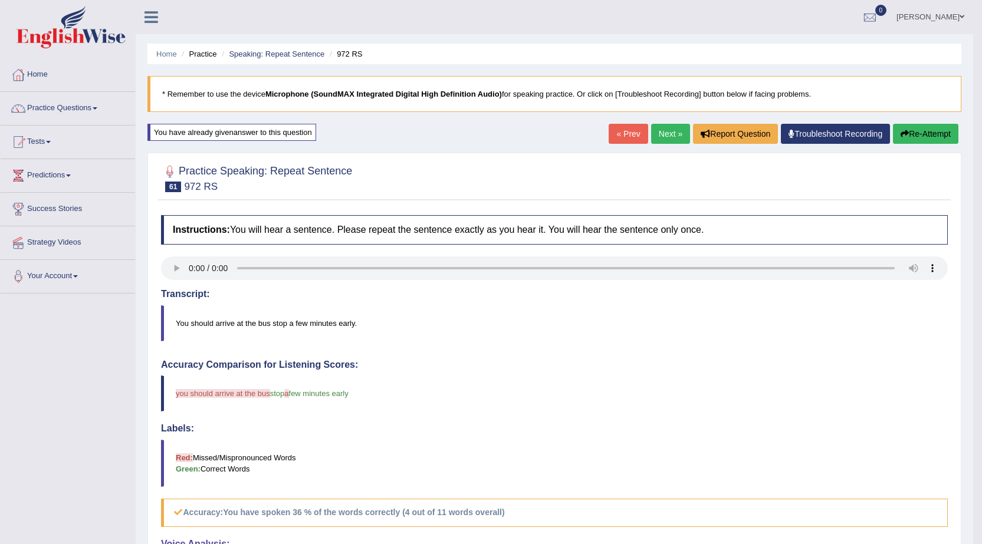
click at [656, 134] on link "Next »" at bounding box center [670, 134] width 39 height 20
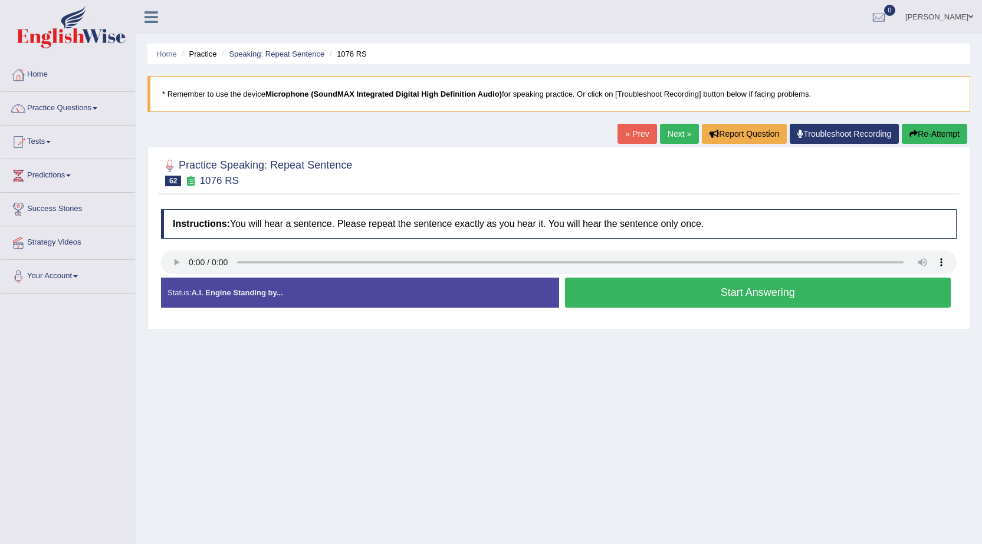
drag, startPoint x: 631, startPoint y: 137, endPoint x: 639, endPoint y: 134, distance: 7.7
click at [631, 136] on link "« Prev" at bounding box center [636, 134] width 39 height 20
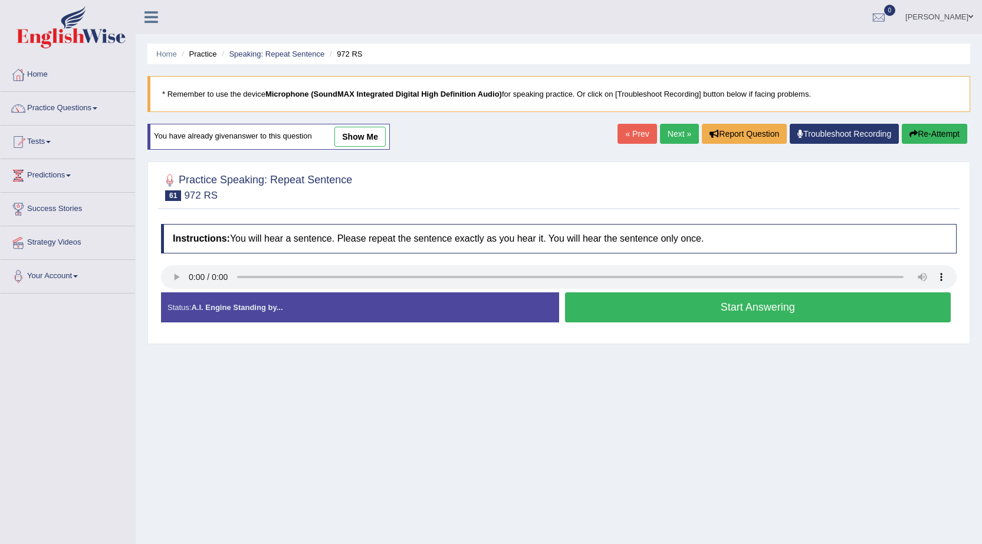
click at [712, 316] on button "Start Answering" at bounding box center [758, 307] width 386 height 30
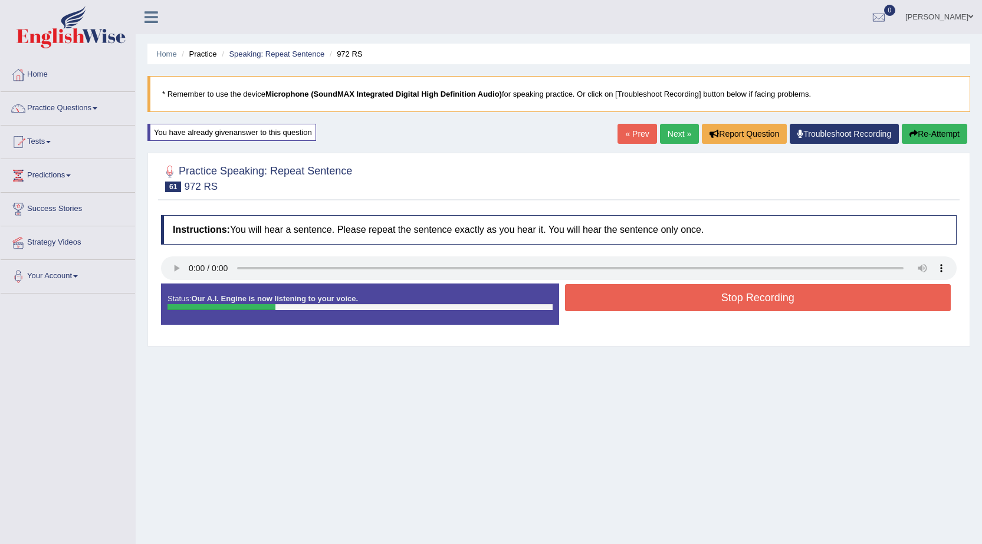
click at [713, 306] on button "Stop Recording" at bounding box center [758, 297] width 386 height 27
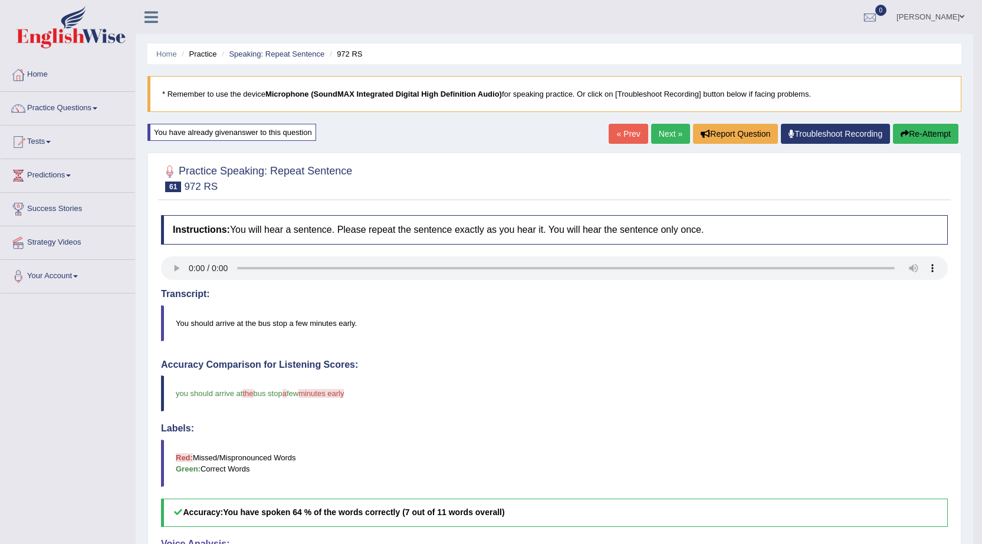
click at [651, 133] on link "Next »" at bounding box center [670, 134] width 39 height 20
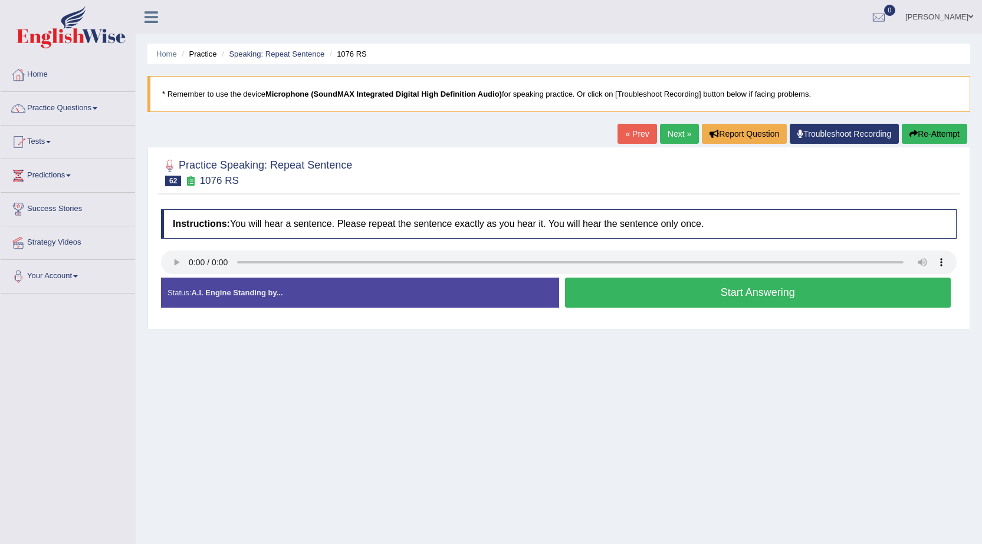
click at [609, 296] on button "Start Answering" at bounding box center [758, 293] width 386 height 30
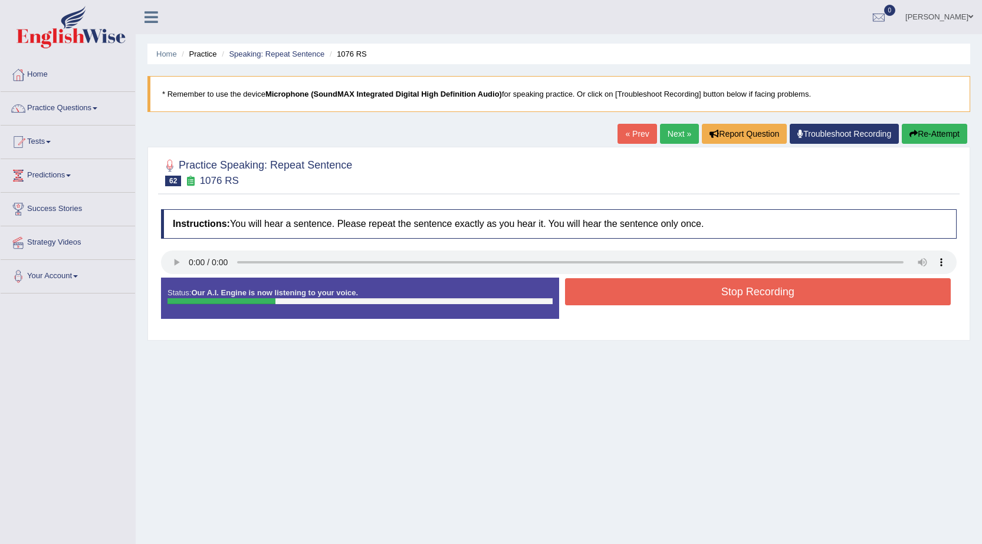
click at [612, 294] on button "Stop Recording" at bounding box center [758, 291] width 386 height 27
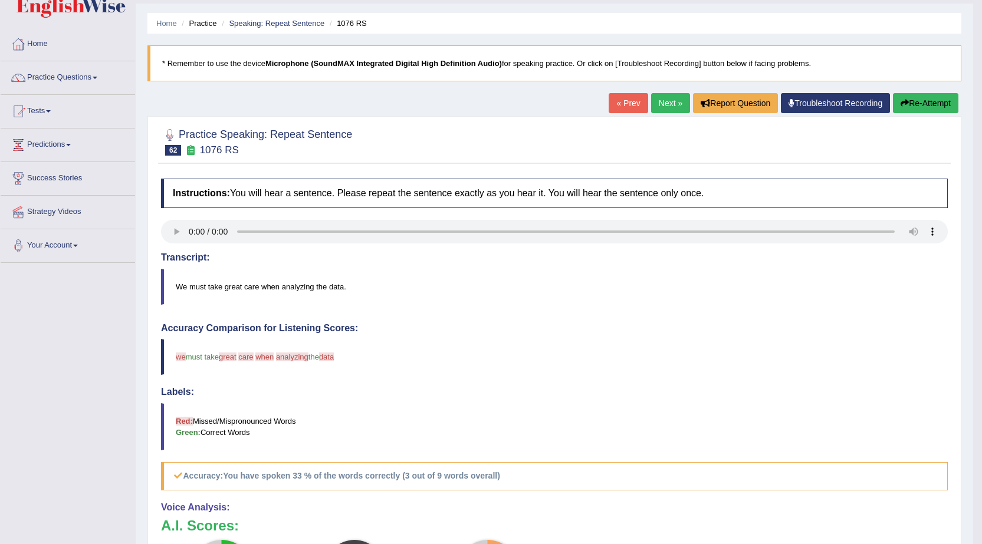
scroll to position [17, 0]
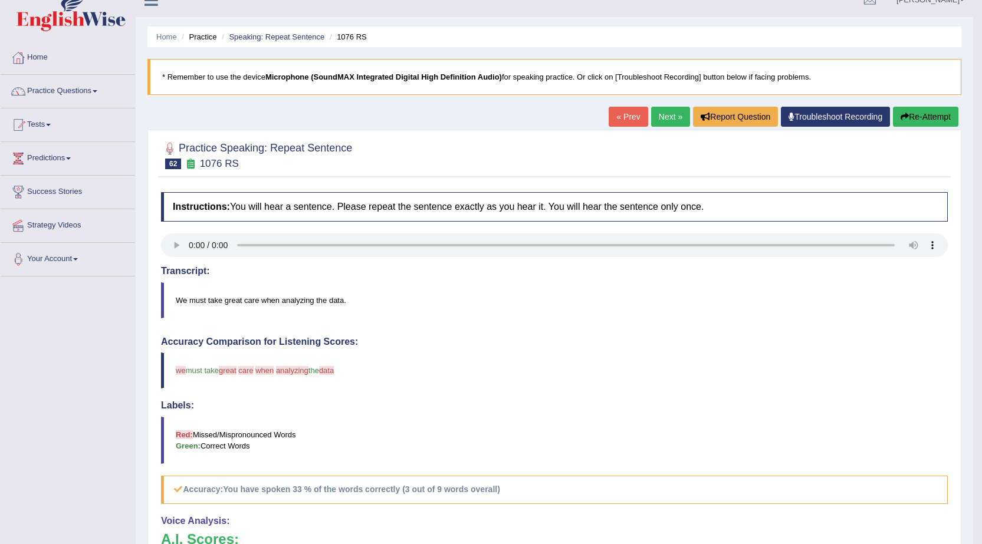
click at [656, 117] on link "Next »" at bounding box center [670, 117] width 39 height 20
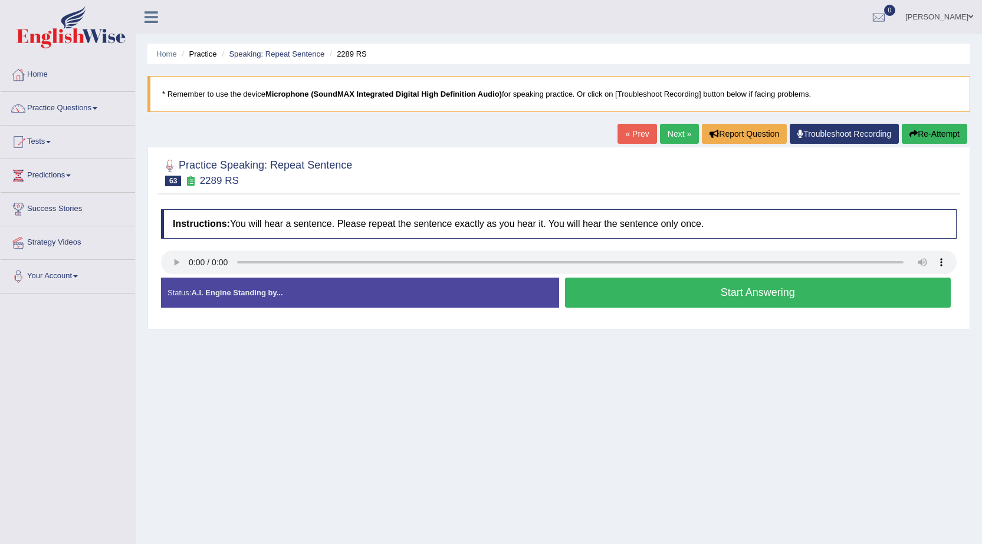
click at [638, 131] on link "« Prev" at bounding box center [636, 134] width 39 height 20
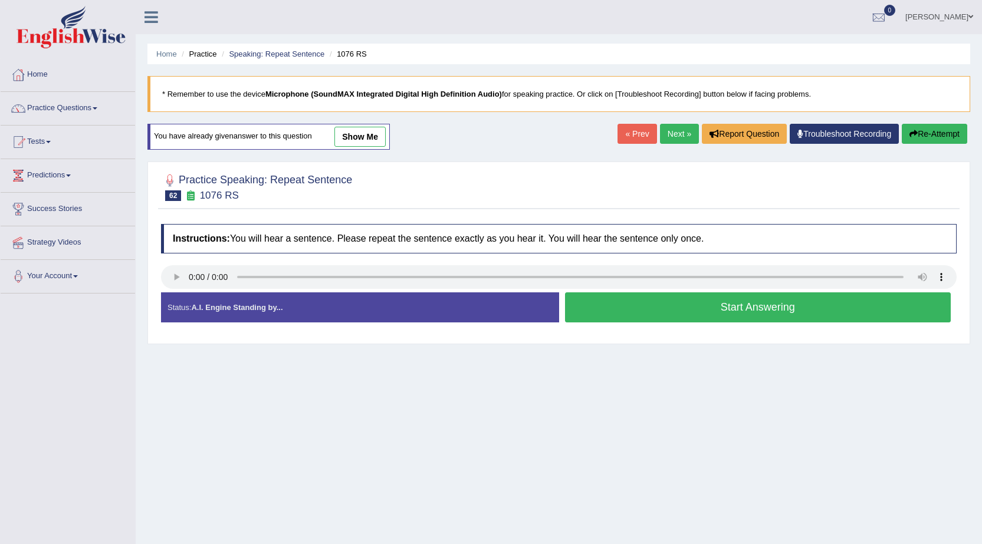
drag, startPoint x: 723, startPoint y: 311, endPoint x: 718, endPoint y: 308, distance: 6.4
click at [723, 311] on button "Start Answering" at bounding box center [758, 307] width 386 height 30
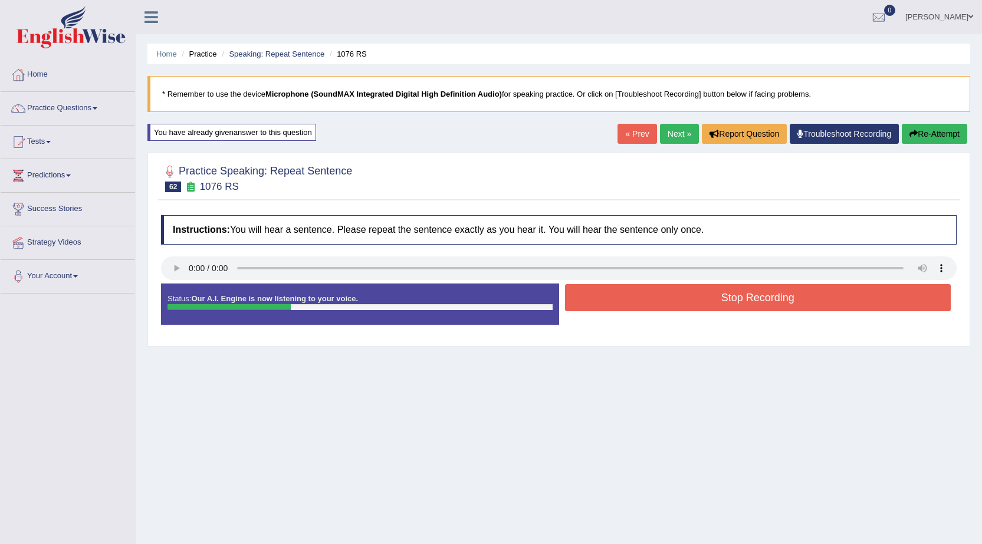
click at [715, 304] on button "Stop Recording" at bounding box center [758, 297] width 386 height 27
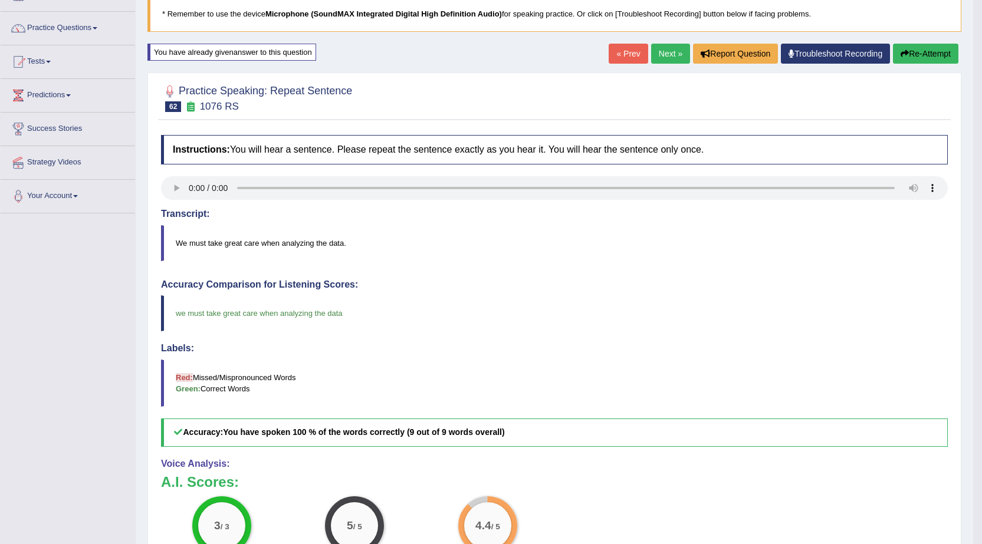
scroll to position [59, 0]
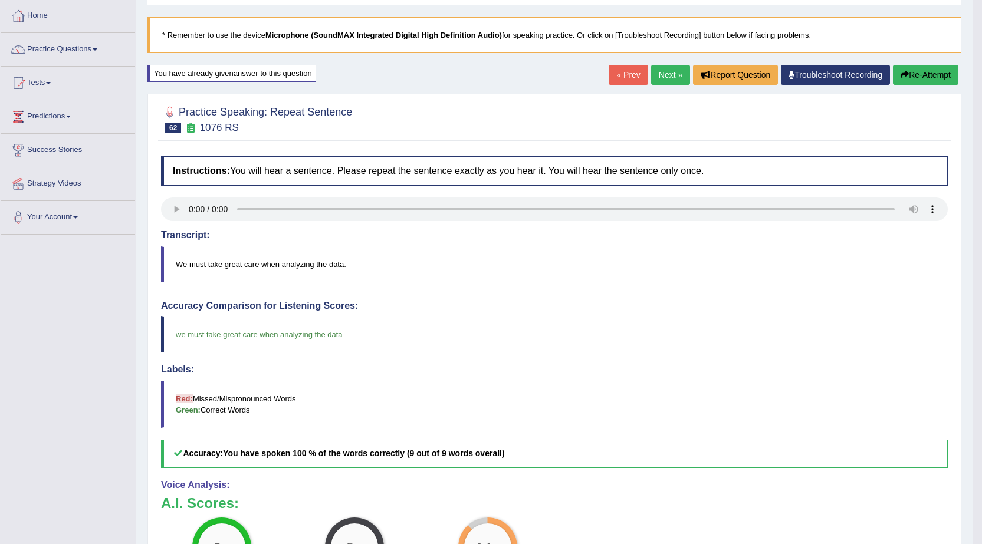
click at [660, 83] on link "Next »" at bounding box center [670, 75] width 39 height 20
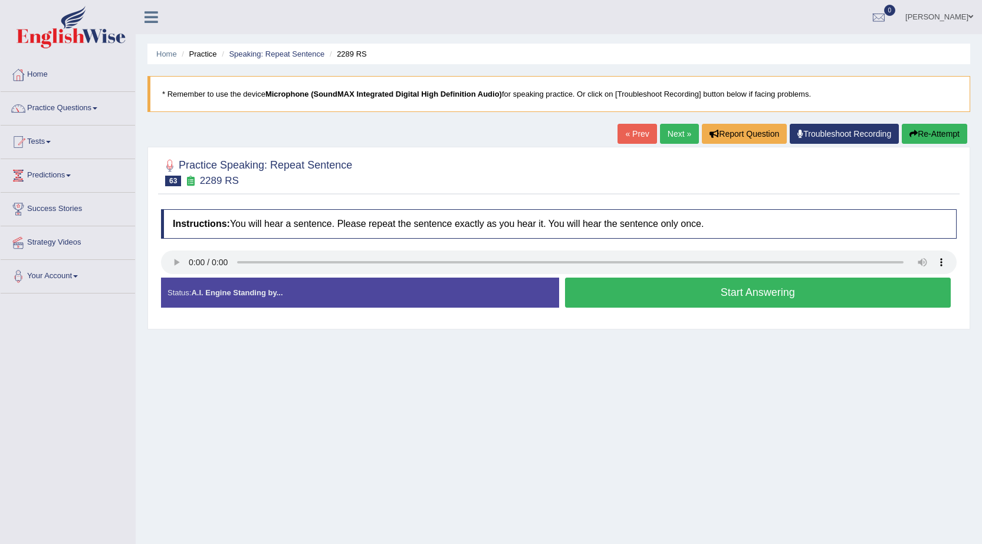
click at [713, 299] on button "Start Answering" at bounding box center [758, 293] width 386 height 30
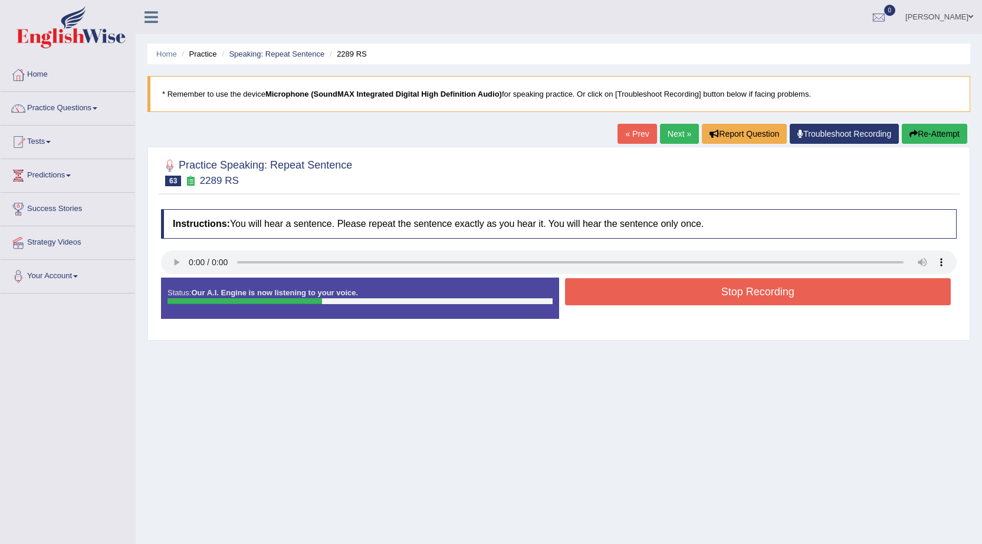
click at [688, 284] on button "Stop Recording" at bounding box center [758, 291] width 386 height 27
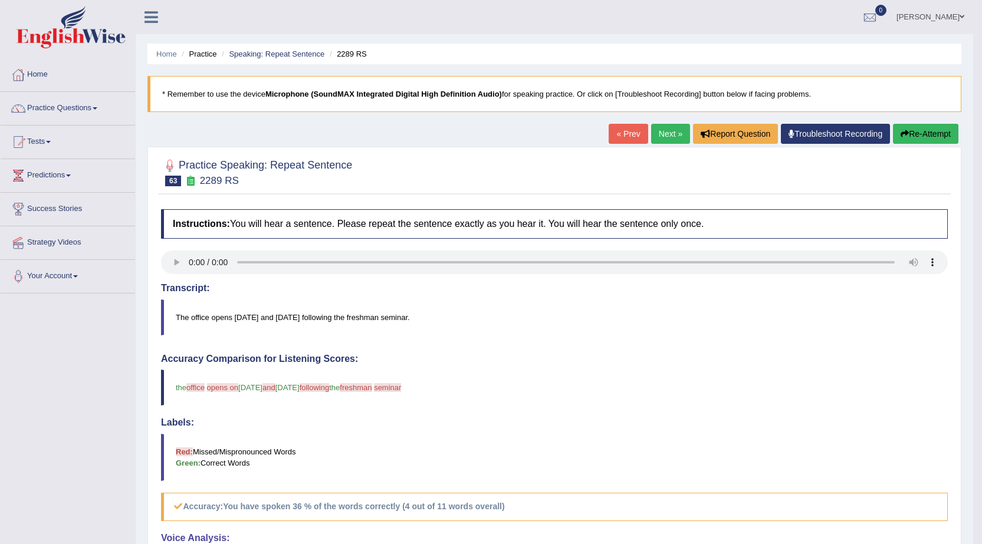
click at [619, 134] on link "« Prev" at bounding box center [628, 134] width 39 height 20
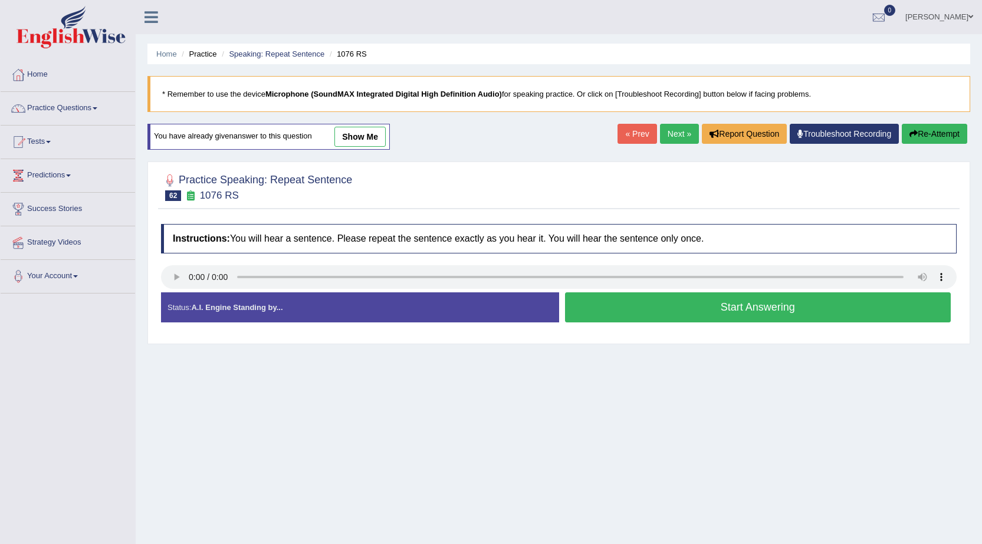
click at [665, 135] on link "Next »" at bounding box center [679, 134] width 39 height 20
click at [643, 311] on button "Start Answering" at bounding box center [758, 307] width 386 height 30
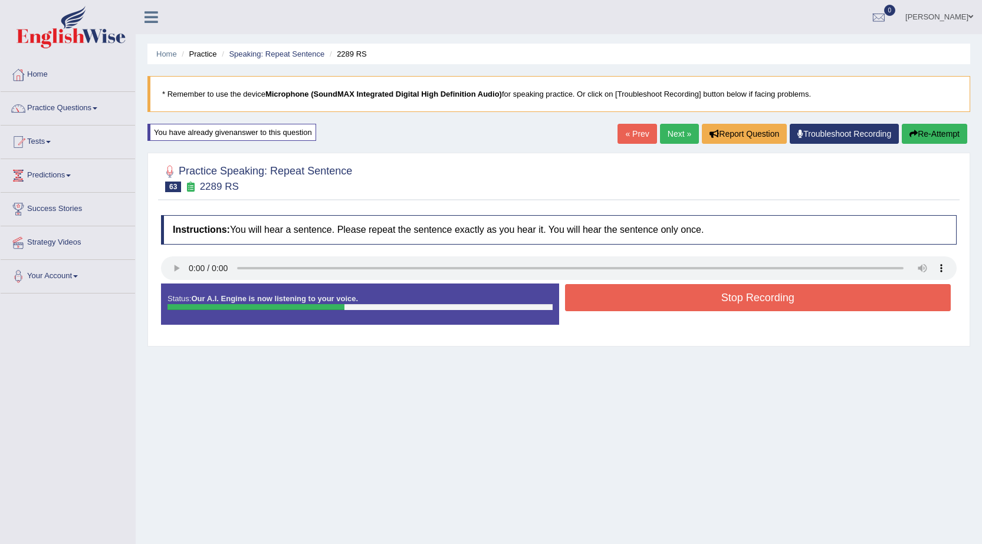
click at [665, 296] on button "Stop Recording" at bounding box center [758, 297] width 386 height 27
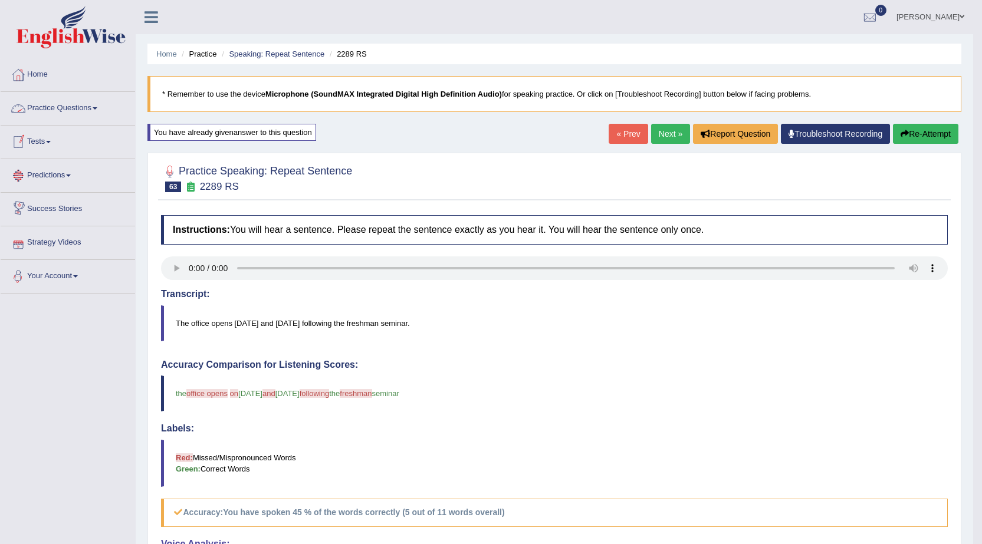
click at [93, 107] on link "Practice Questions" at bounding box center [68, 106] width 134 height 29
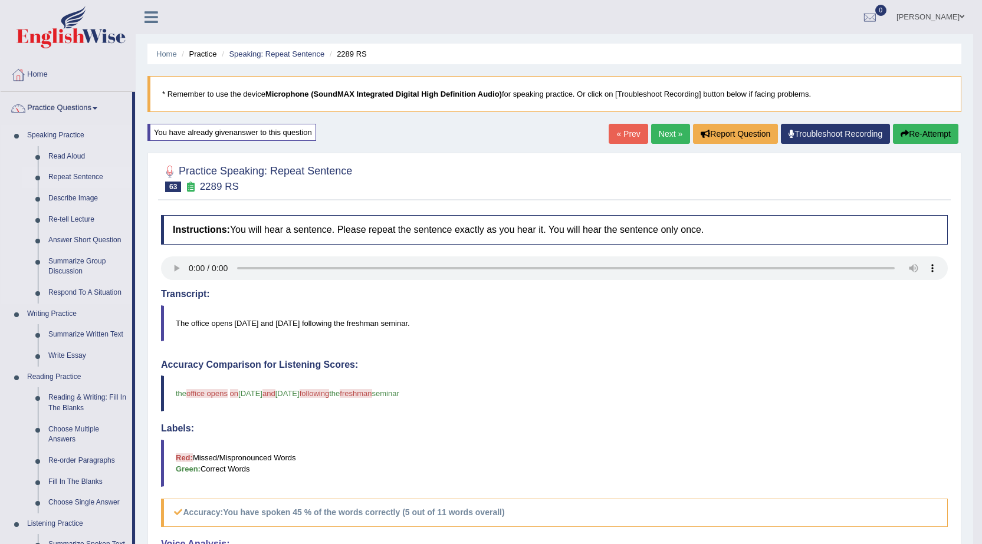
click at [64, 173] on link "Repeat Sentence" at bounding box center [87, 177] width 89 height 21
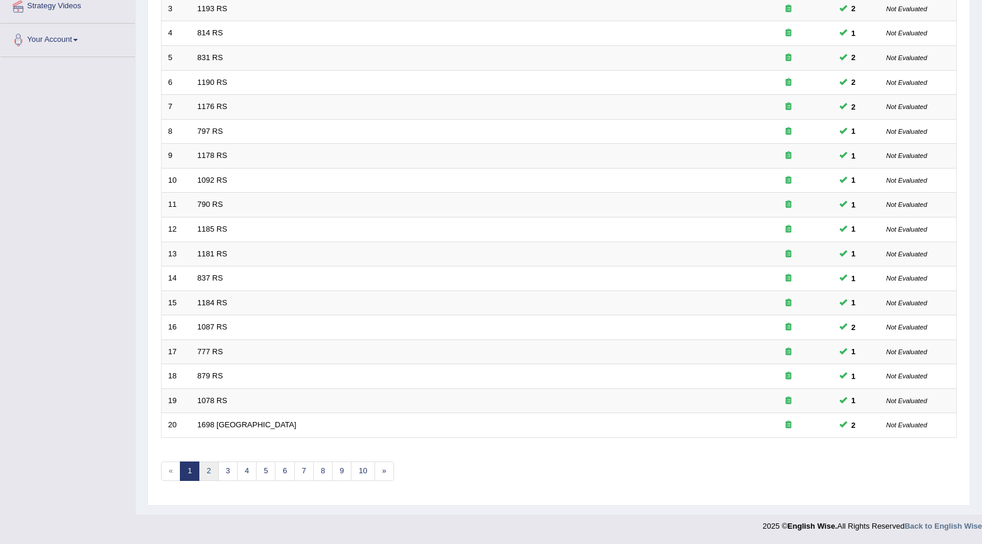
click at [207, 473] on link "2" at bounding box center [208, 471] width 19 height 19
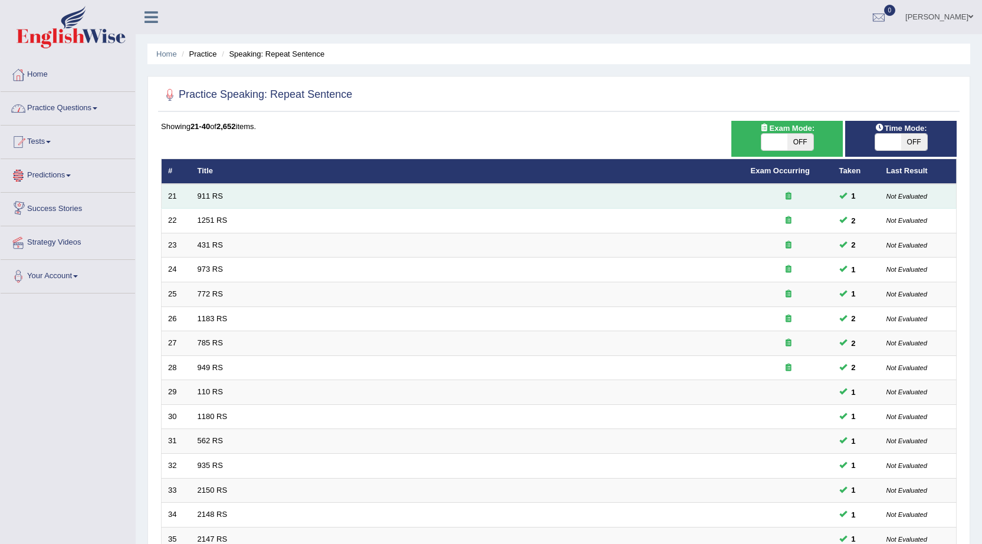
click at [235, 198] on td "911 RS" at bounding box center [467, 196] width 553 height 25
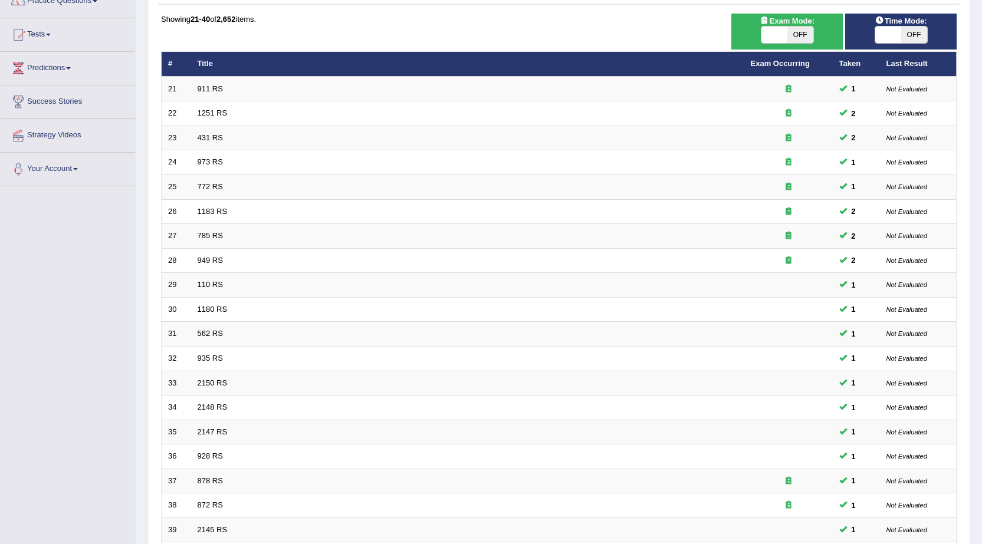
scroll to position [236, 0]
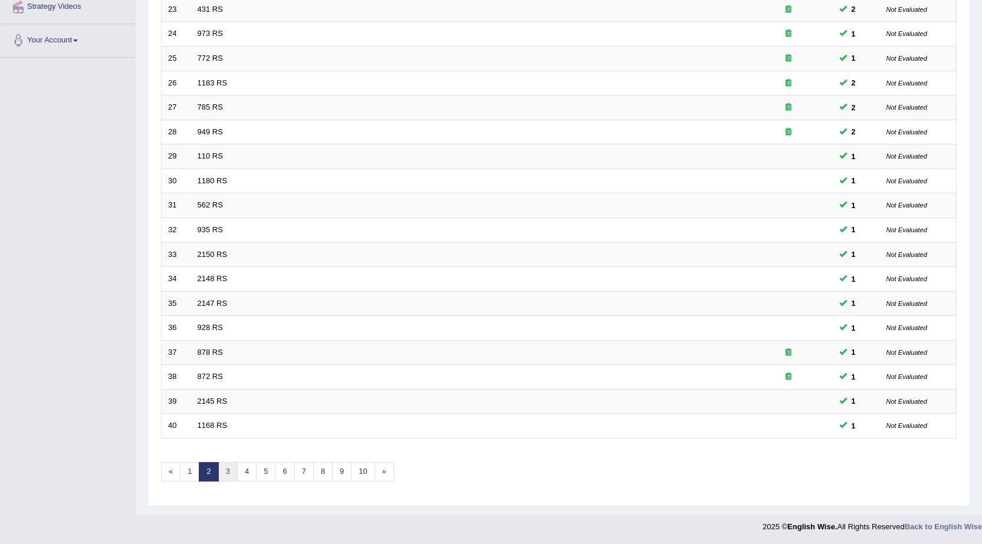
click at [231, 476] on link "3" at bounding box center [227, 471] width 19 height 19
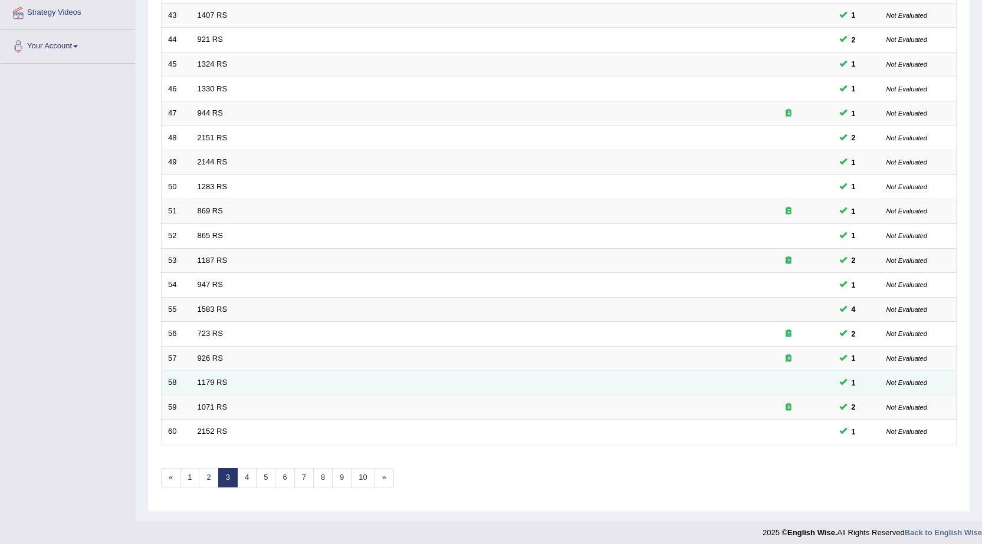
scroll to position [236, 0]
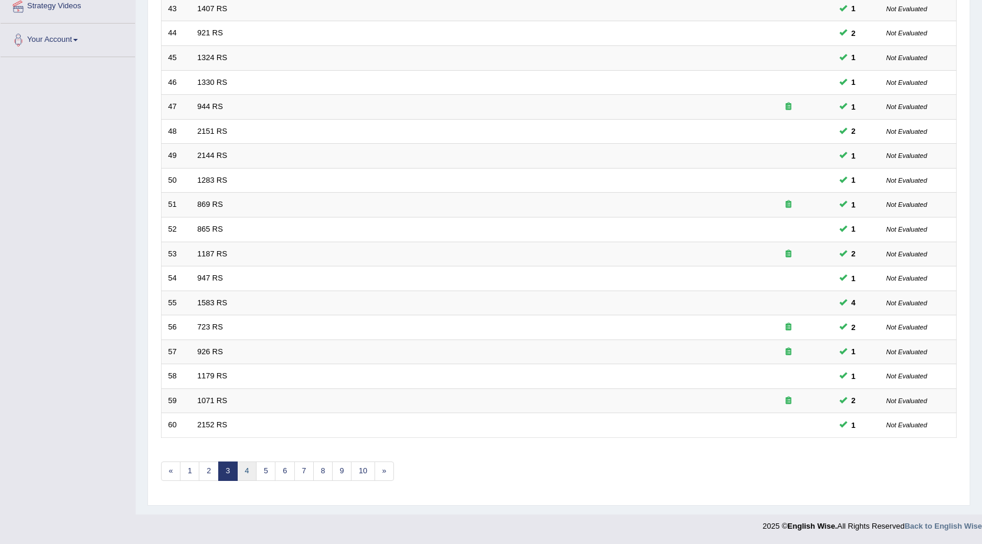
click at [245, 467] on link "4" at bounding box center [246, 471] width 19 height 19
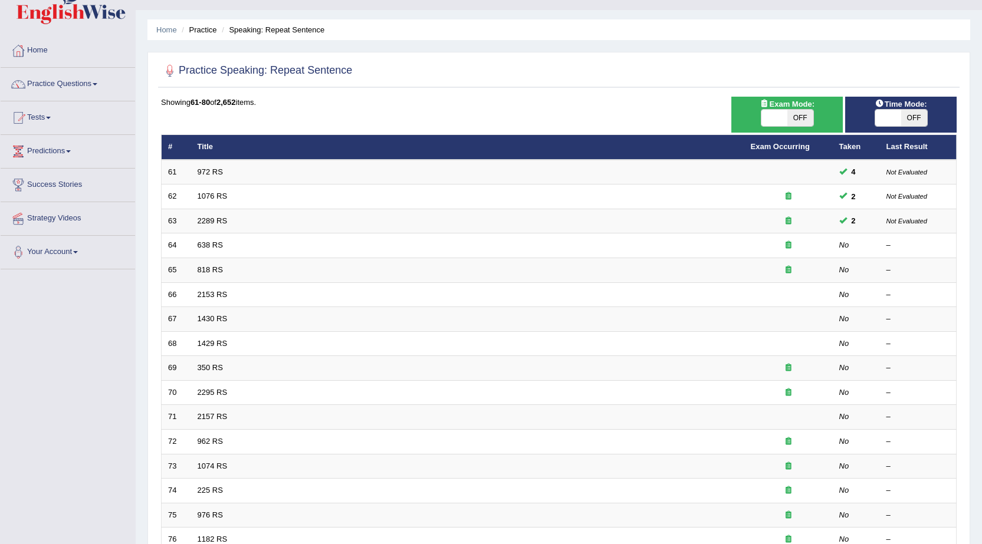
scroll to position [1, 0]
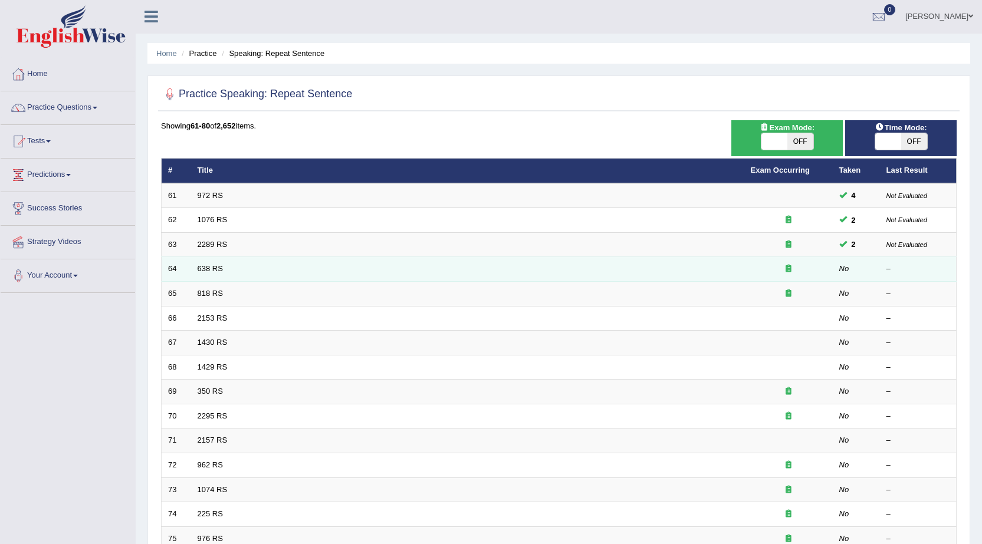
click at [226, 277] on td "638 RS" at bounding box center [467, 269] width 553 height 25
click at [226, 275] on td "638 RS" at bounding box center [467, 269] width 553 height 25
click at [202, 270] on link "638 RS" at bounding box center [210, 268] width 25 height 9
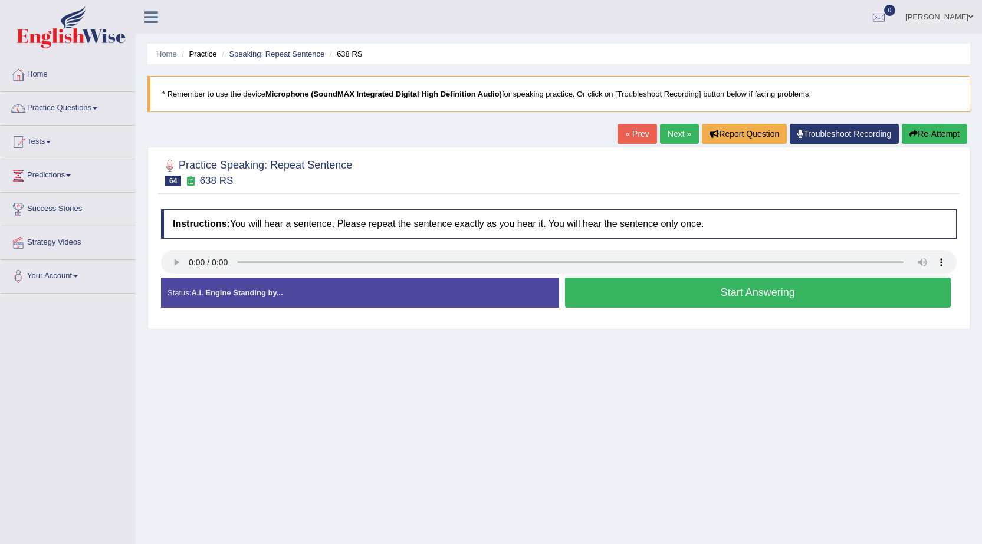
click at [821, 288] on button "Start Answering" at bounding box center [758, 293] width 386 height 30
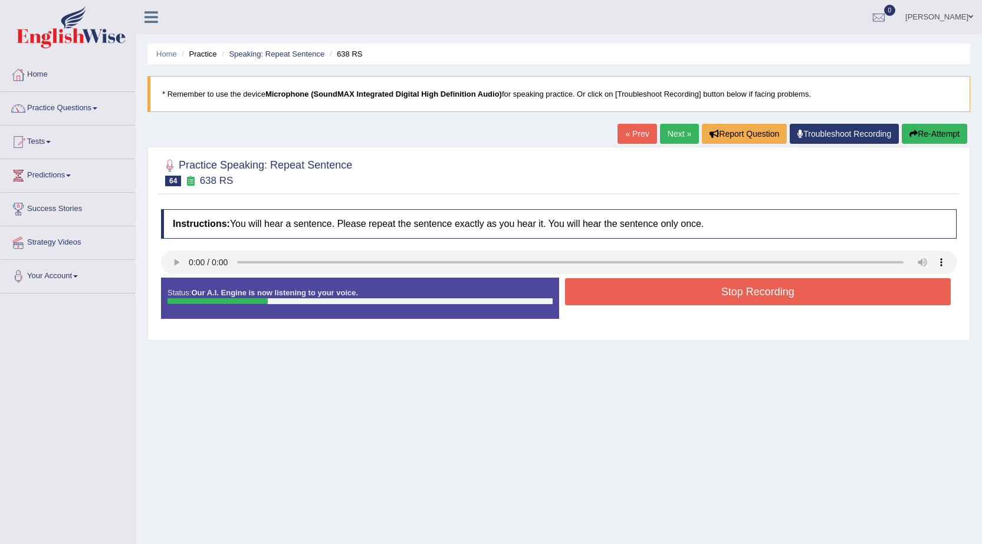
click at [815, 288] on button "Stop Recording" at bounding box center [758, 291] width 386 height 27
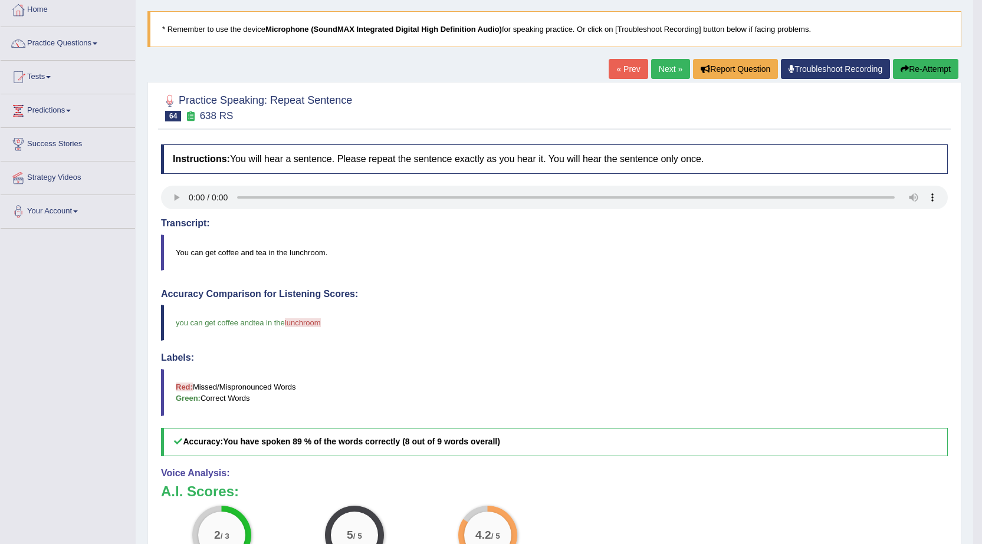
scroll to position [59, 0]
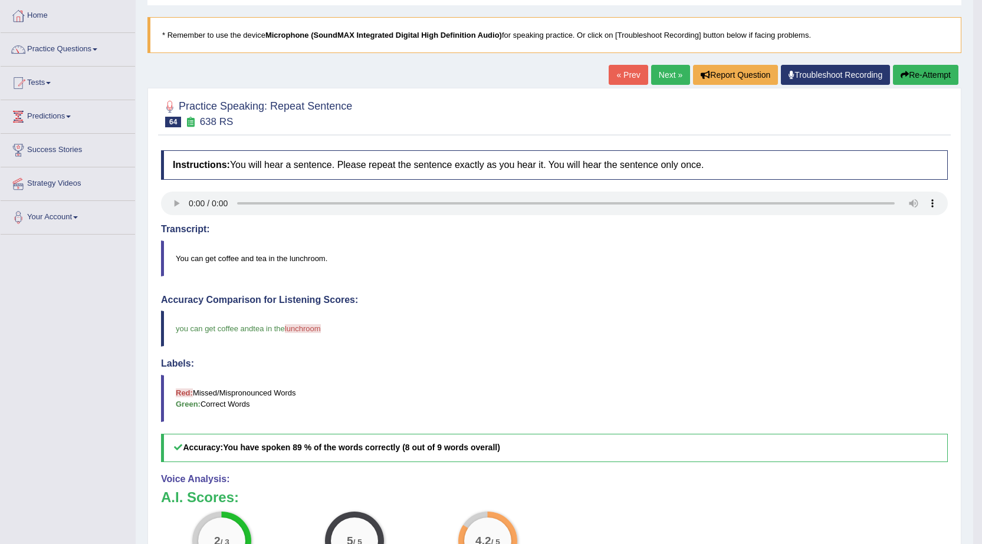
click at [667, 81] on link "Next »" at bounding box center [670, 75] width 39 height 20
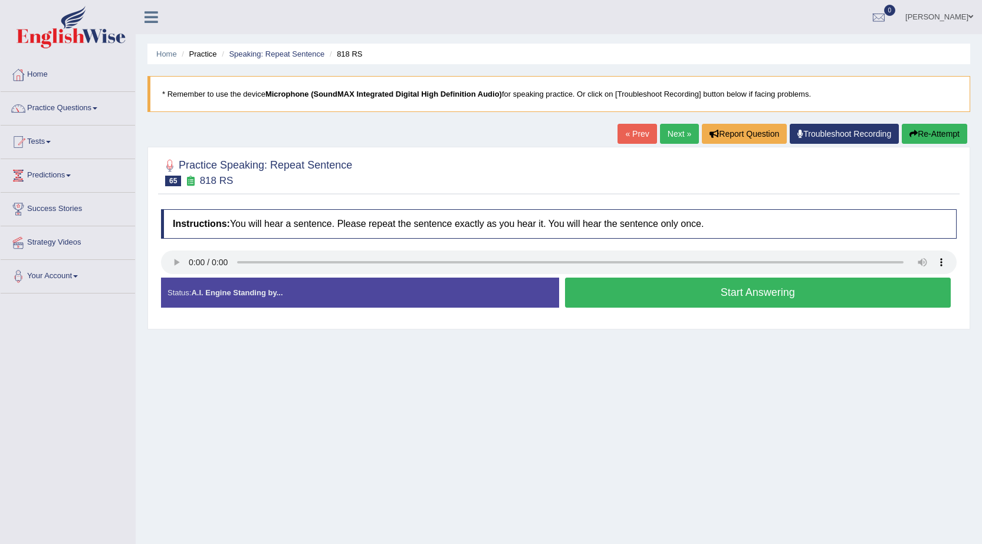
click at [832, 284] on button "Start Answering" at bounding box center [758, 293] width 386 height 30
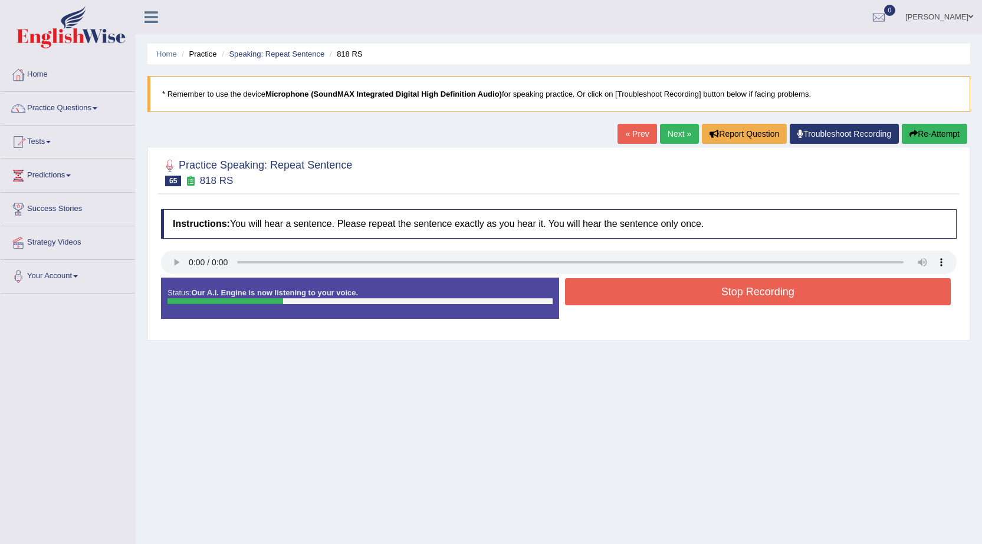
click at [833, 284] on button "Stop Recording" at bounding box center [758, 291] width 386 height 27
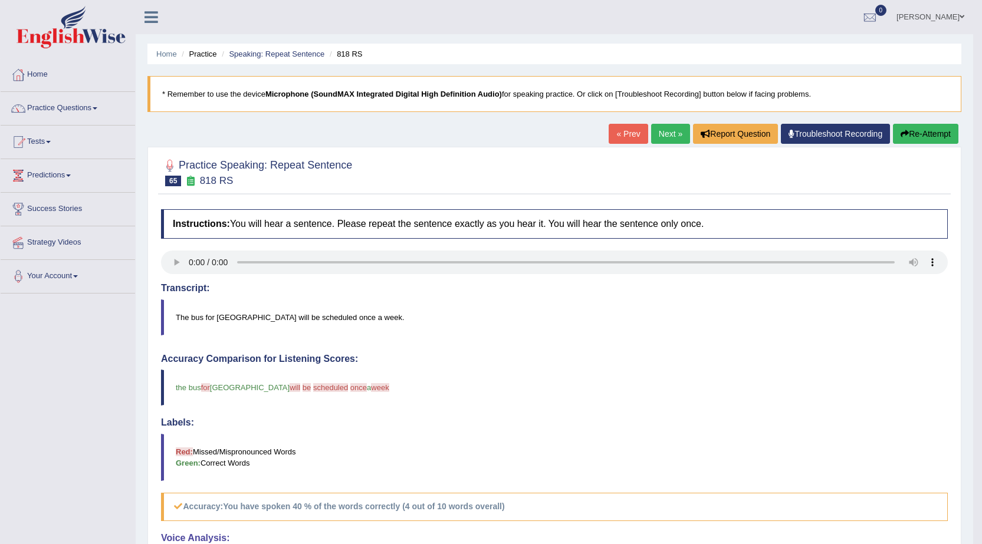
click at [922, 133] on button "Re-Attempt" at bounding box center [925, 134] width 65 height 20
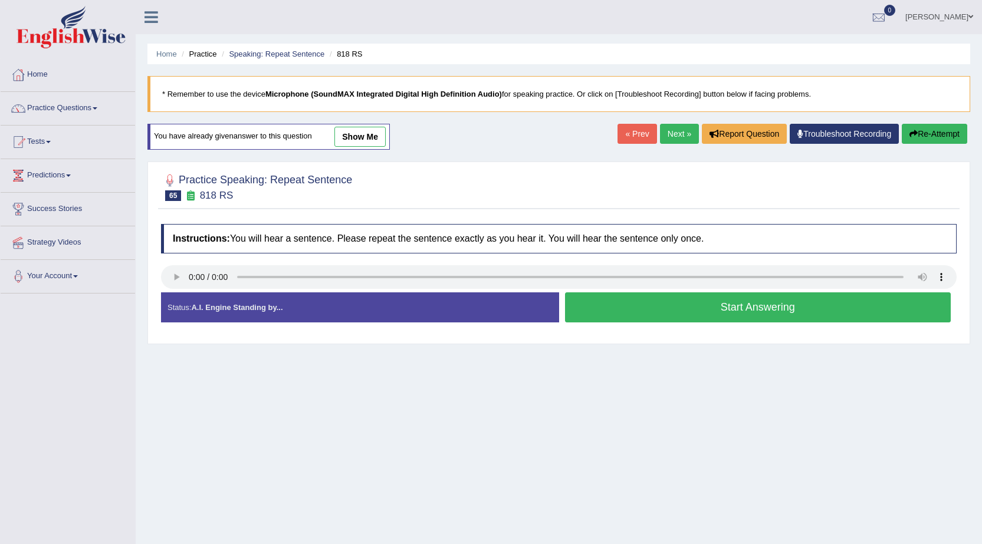
click at [829, 308] on button "Start Answering" at bounding box center [758, 307] width 386 height 30
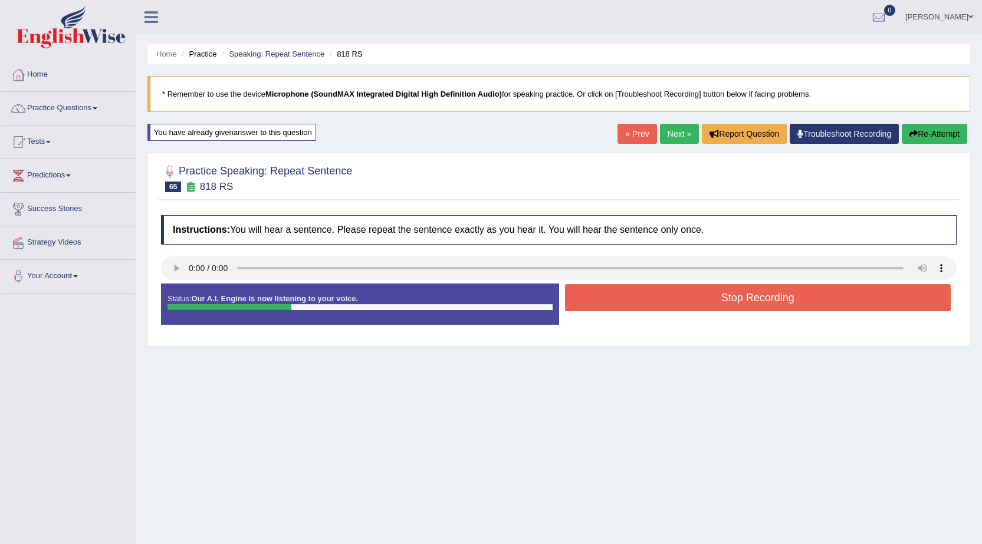
click at [829, 307] on button "Stop Recording" at bounding box center [758, 297] width 386 height 27
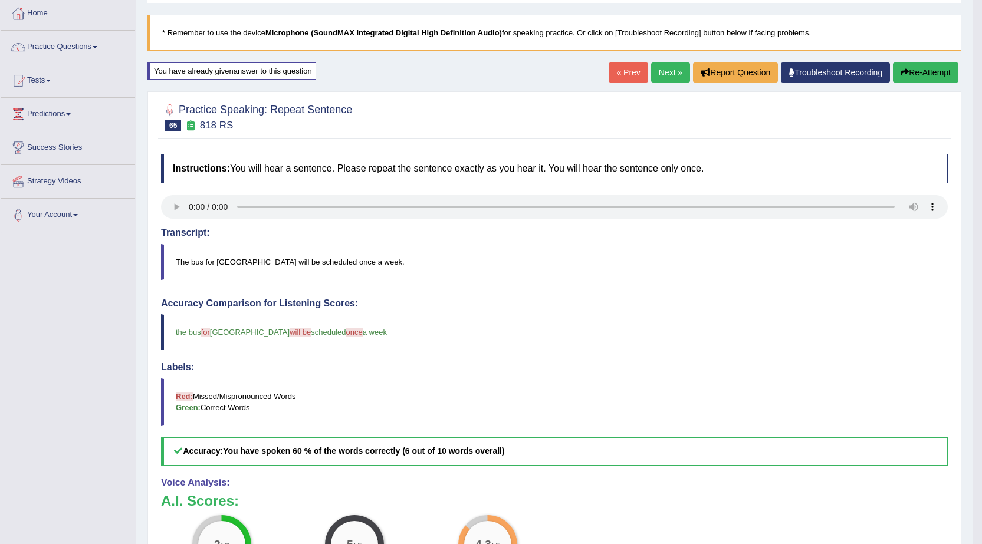
scroll to position [59, 0]
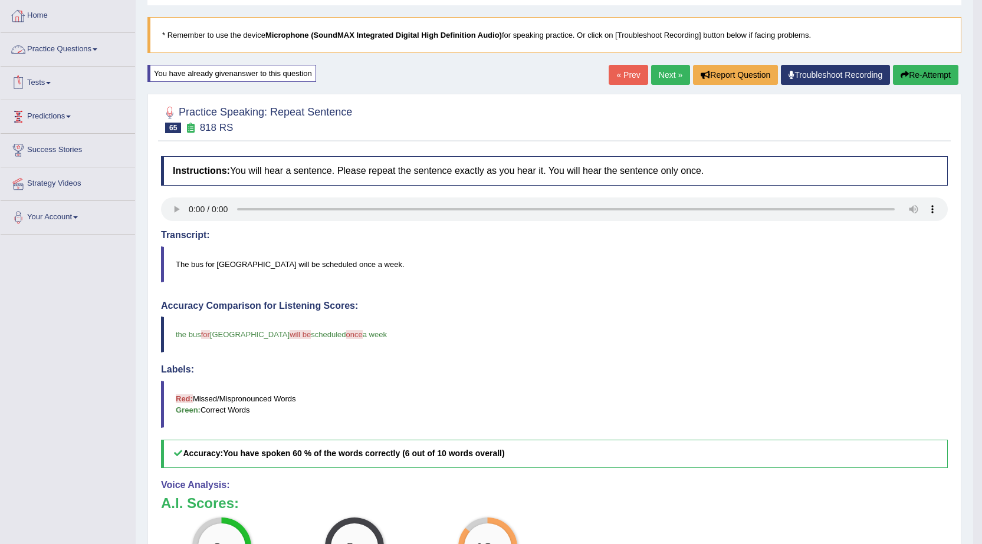
click at [76, 46] on link "Practice Questions" at bounding box center [68, 47] width 134 height 29
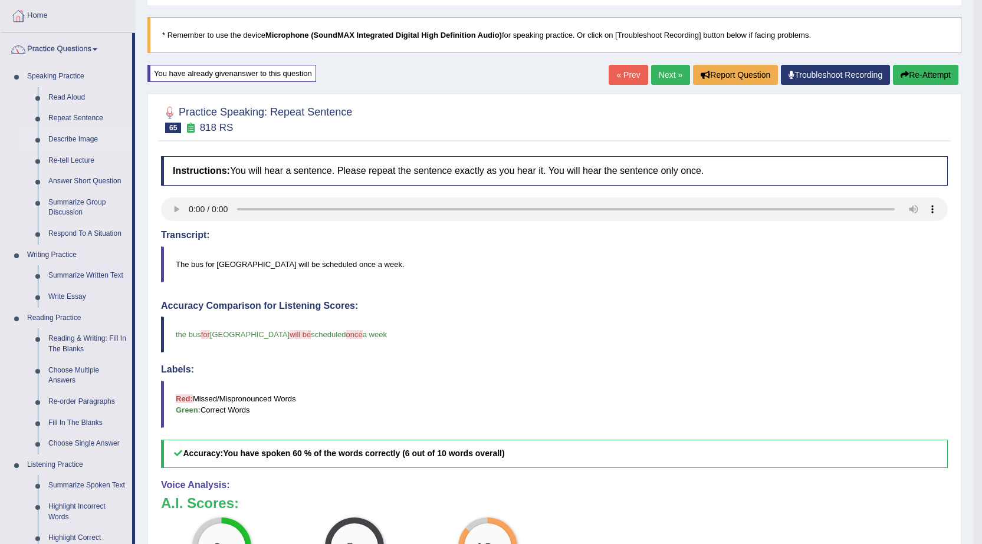
click at [67, 140] on link "Describe Image" at bounding box center [87, 139] width 89 height 21
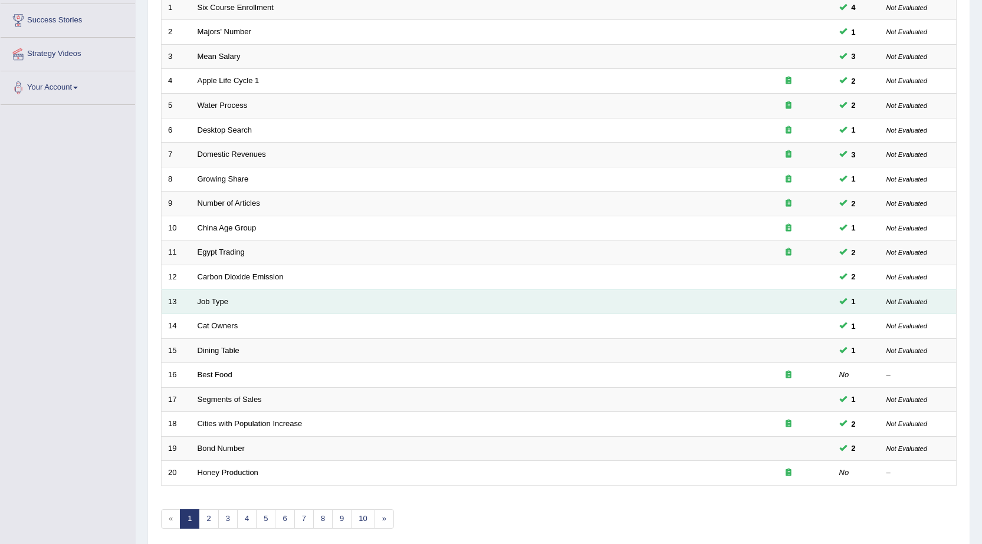
scroll to position [236, 0]
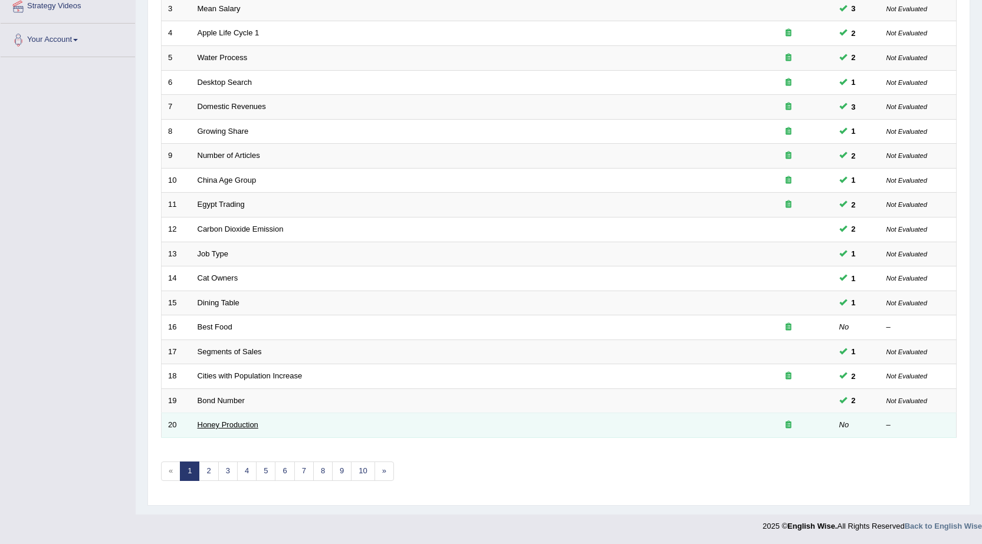
click at [213, 429] on link "Honey Production" at bounding box center [228, 424] width 61 height 9
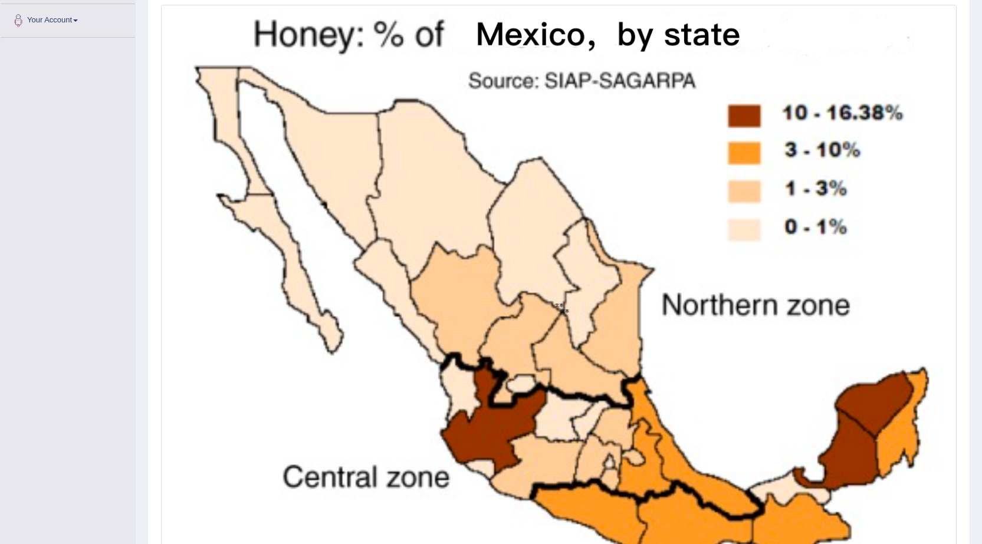
scroll to position [408, 0]
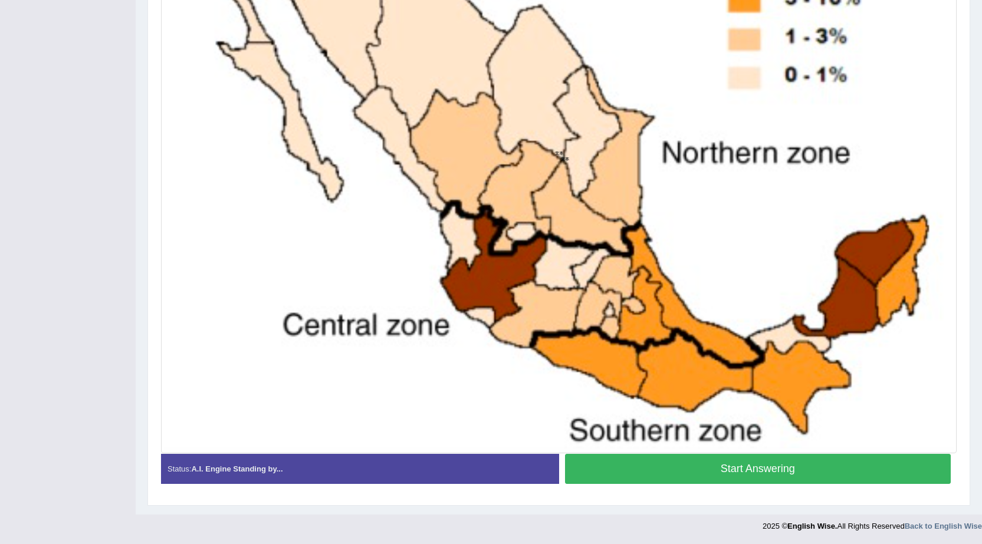
click at [667, 476] on button "Start Answering" at bounding box center [758, 469] width 386 height 30
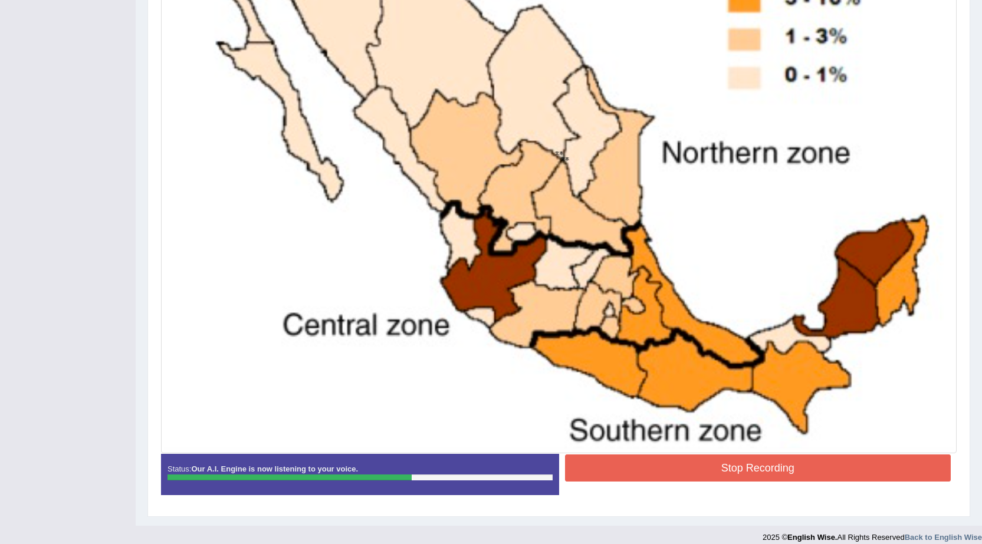
click at [653, 475] on button "Stop Recording" at bounding box center [758, 468] width 386 height 27
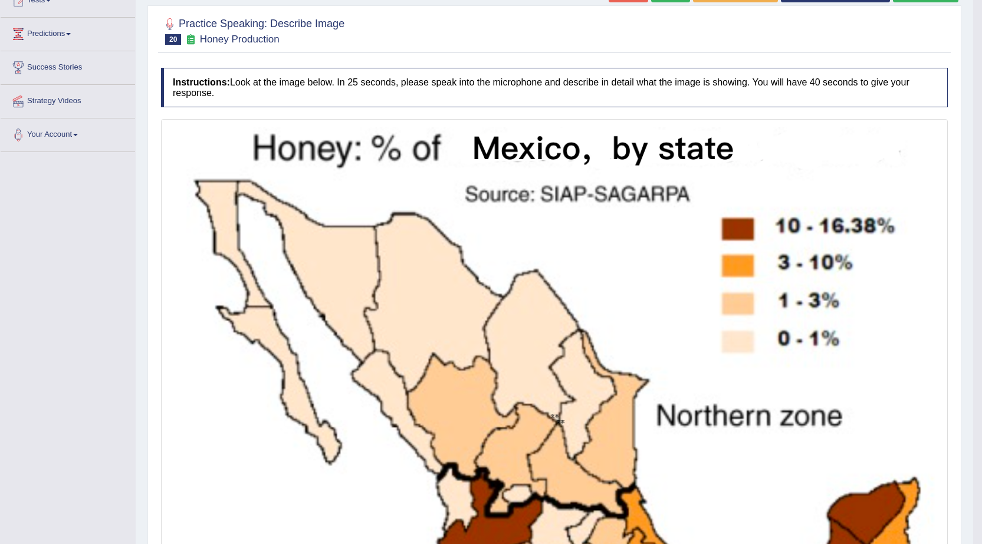
scroll to position [2, 0]
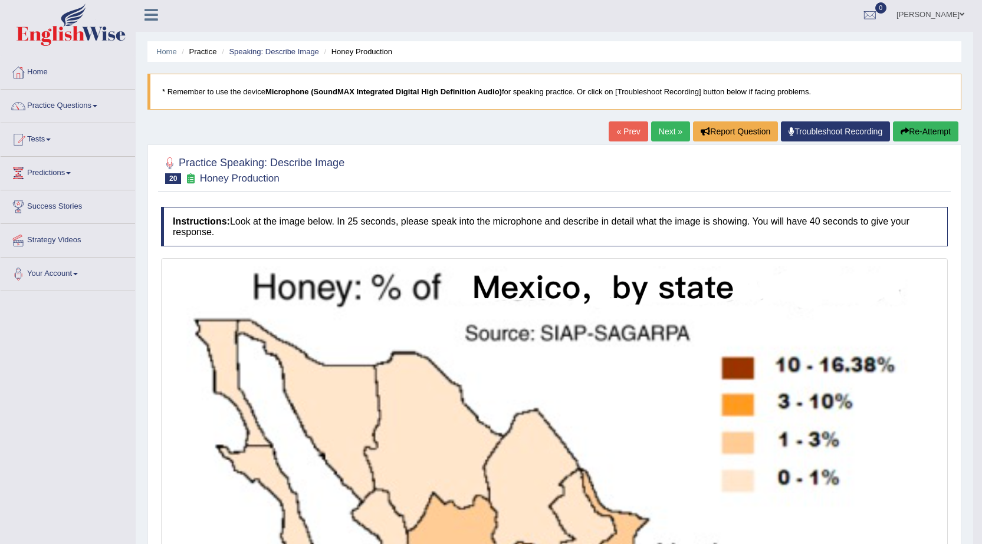
click at [925, 133] on button "Re-Attempt" at bounding box center [925, 131] width 65 height 20
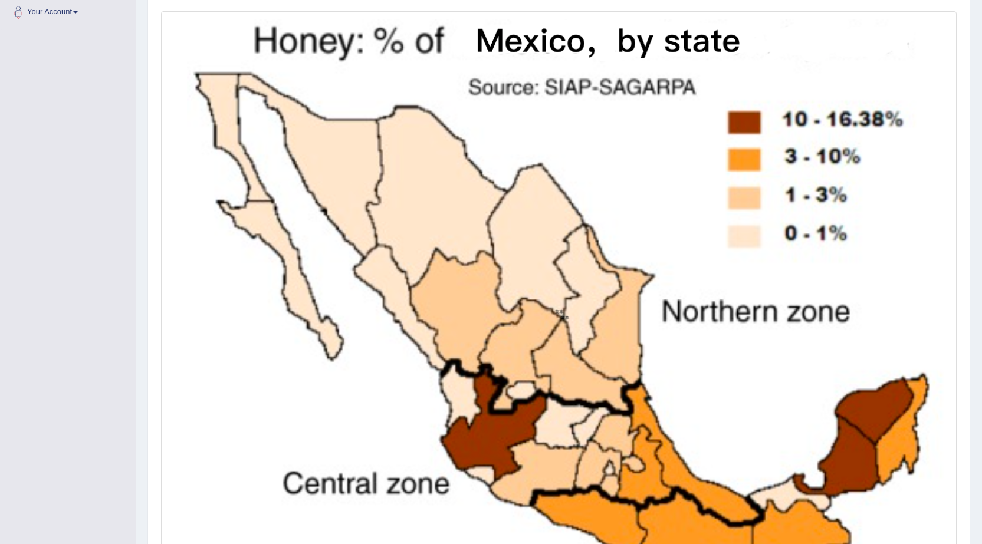
scroll to position [415, 0]
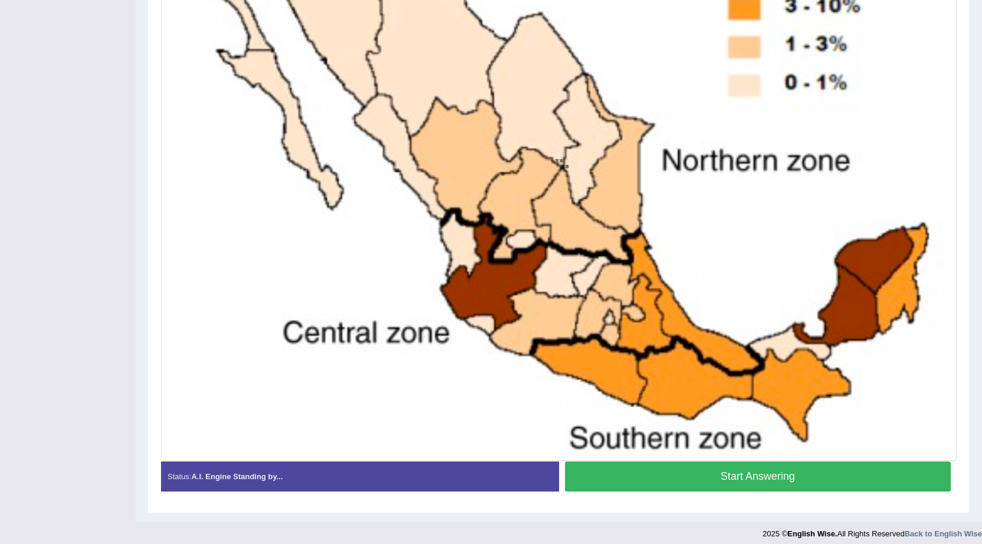
click at [653, 474] on button "Start Answering" at bounding box center [758, 477] width 386 height 30
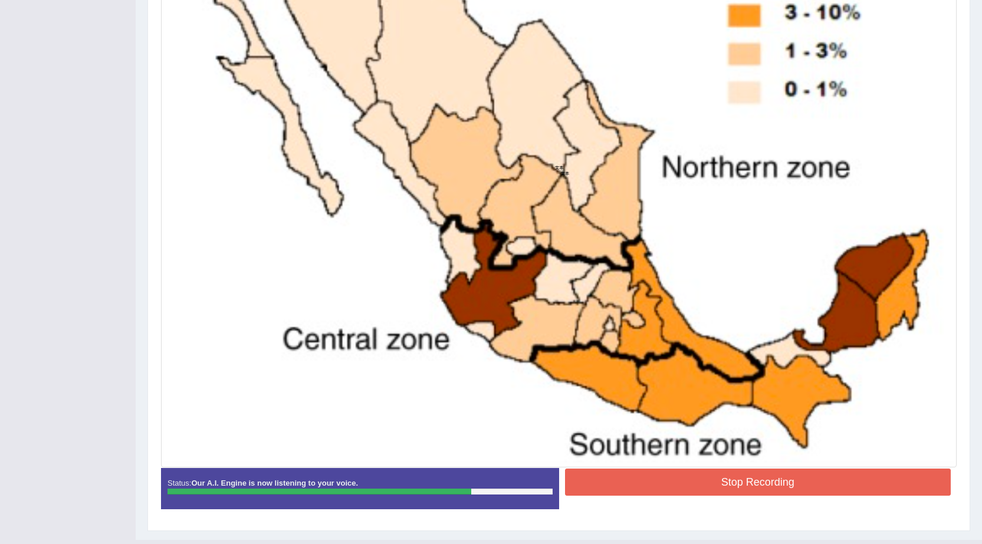
scroll to position [425, 0]
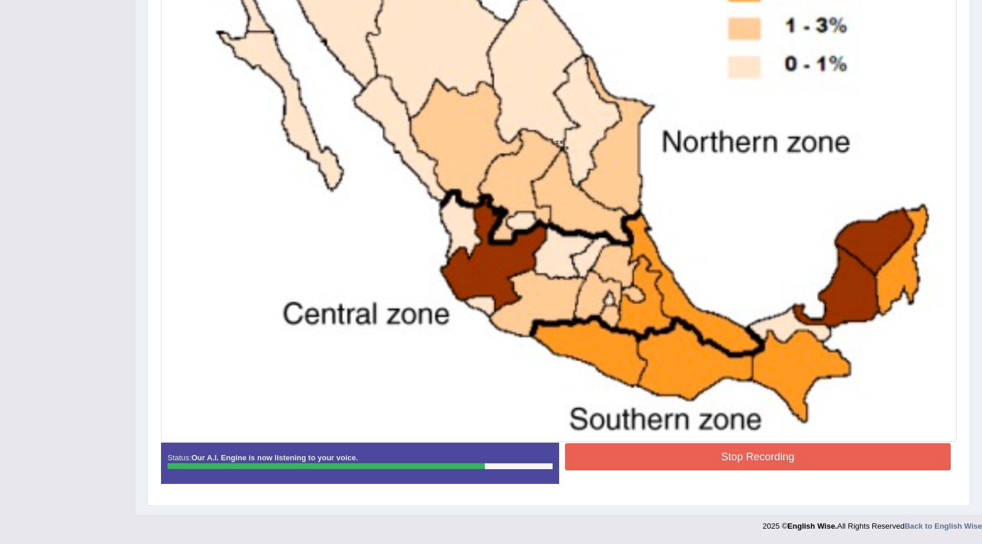
click at [767, 455] on button "Stop Recording" at bounding box center [758, 456] width 386 height 27
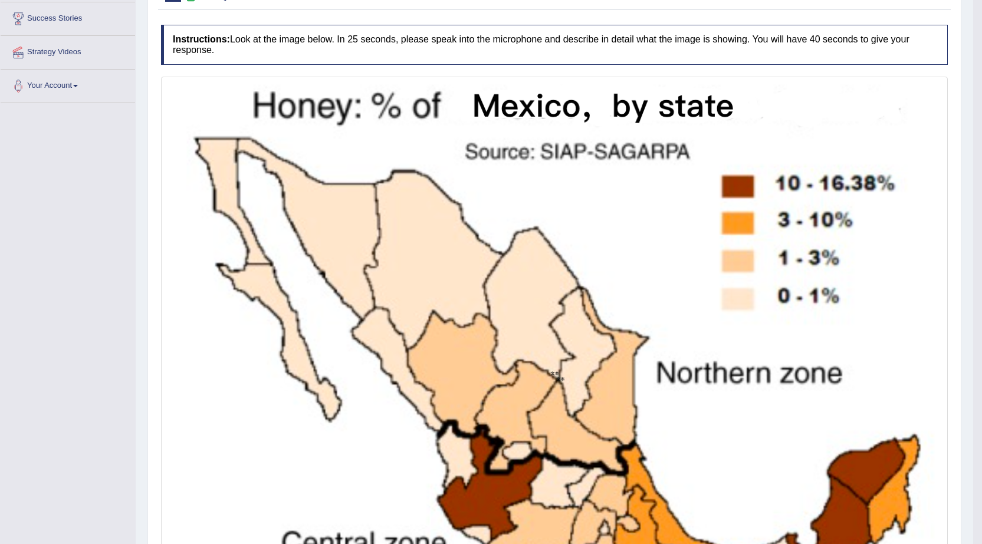
scroll to position [71, 0]
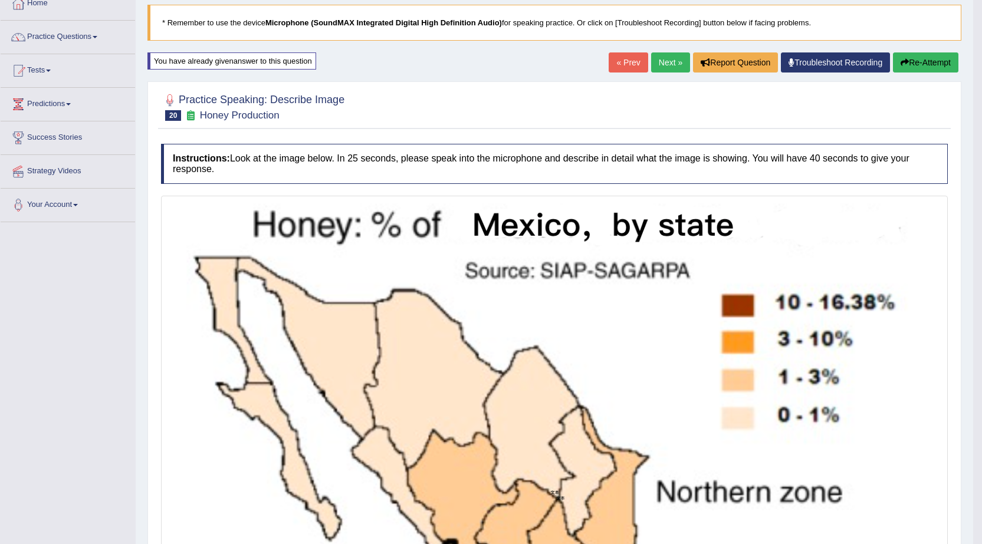
click at [651, 58] on link "Next »" at bounding box center [670, 62] width 39 height 20
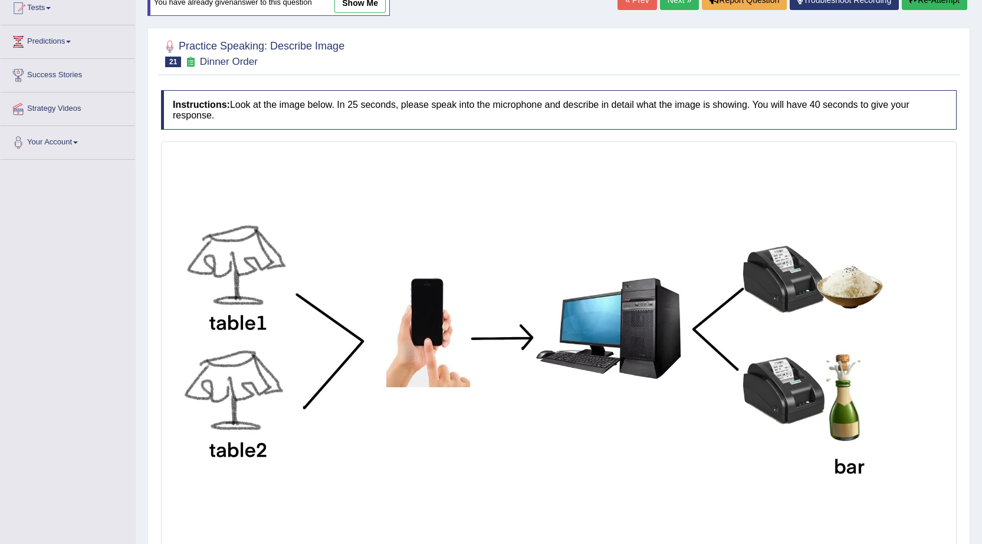
scroll to position [187, 0]
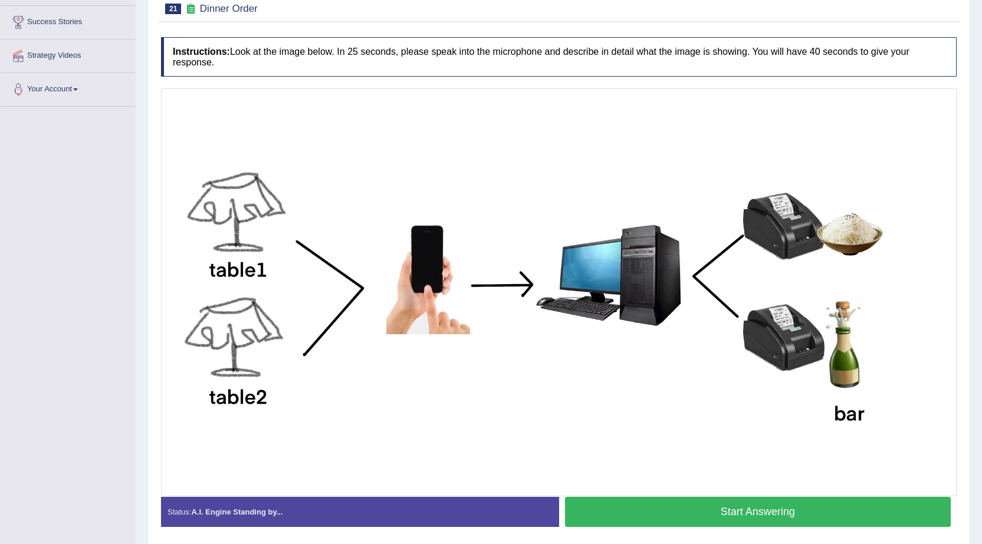
click at [705, 513] on button "Start Answering" at bounding box center [758, 512] width 386 height 30
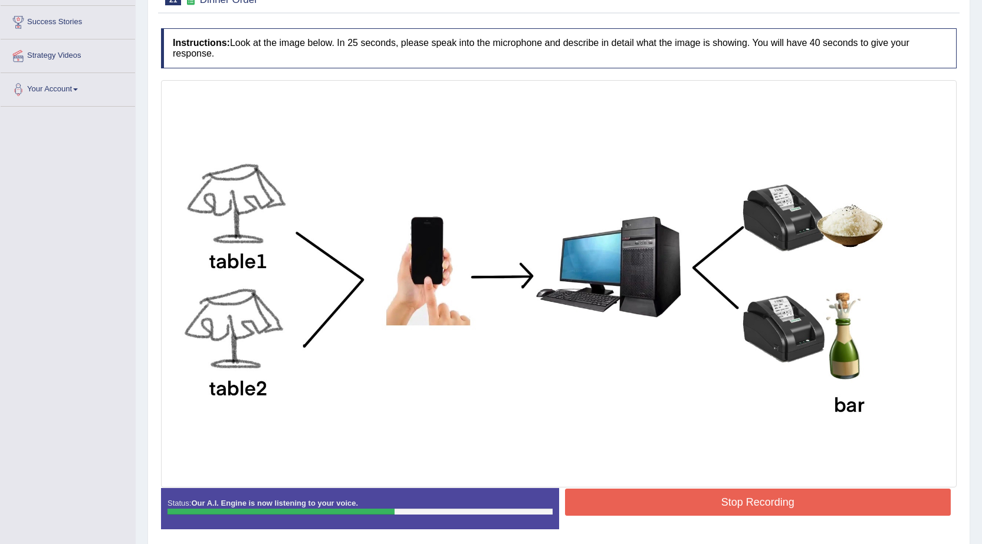
click at [639, 500] on button "Stop Recording" at bounding box center [758, 502] width 386 height 27
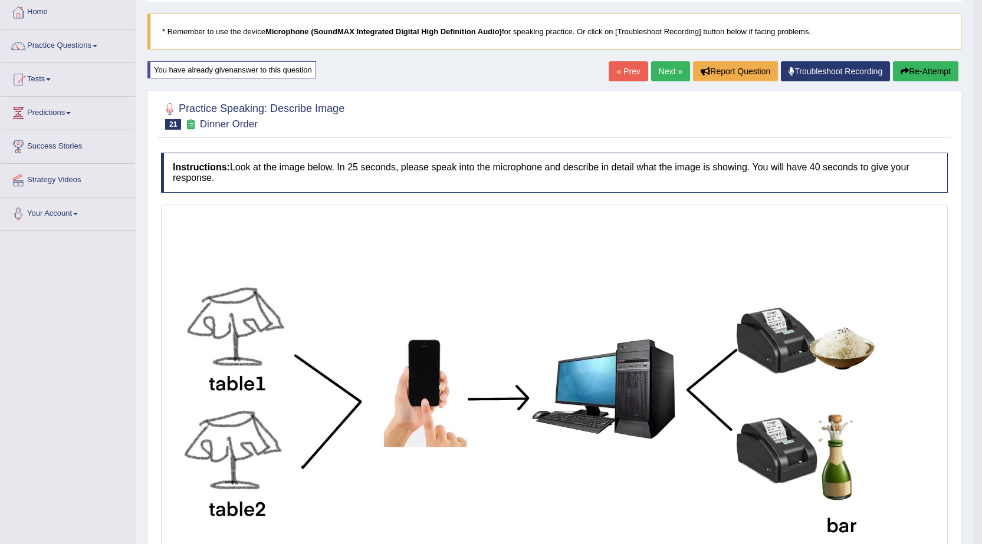
scroll to position [62, 0]
click at [651, 62] on link "Next »" at bounding box center [670, 72] width 39 height 20
drag, startPoint x: 662, startPoint y: 73, endPoint x: 679, endPoint y: 52, distance: 26.3
click at [663, 73] on link "Next »" at bounding box center [670, 72] width 39 height 20
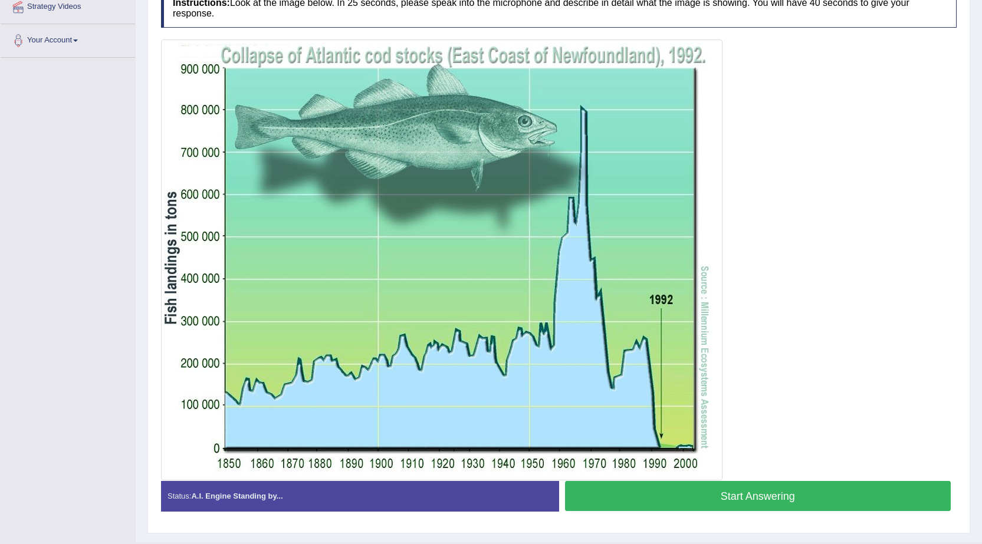
click at [565, 481] on button "Start Answering" at bounding box center [758, 496] width 386 height 30
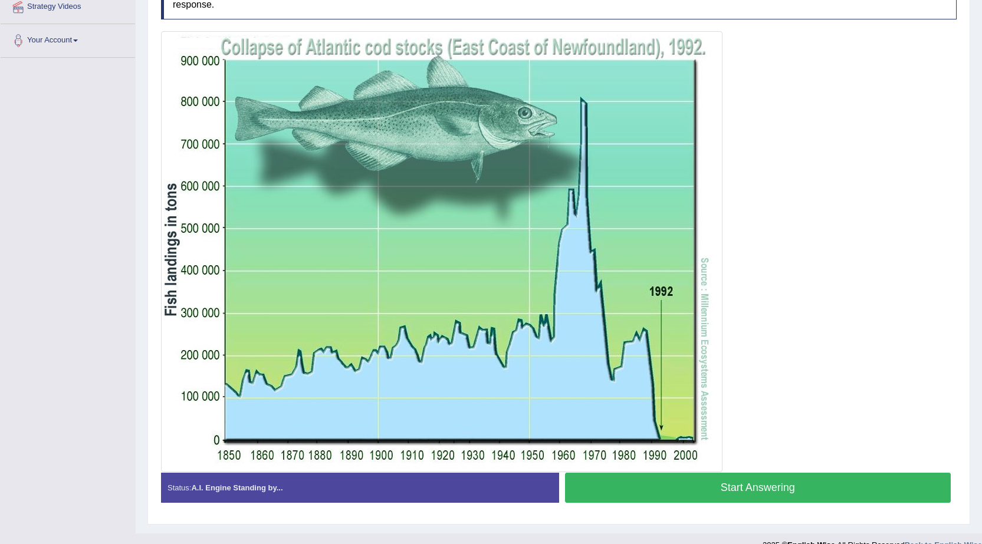
click at [797, 506] on div "Status: A.I. Engine Standing by... Start Answering Stop Recording" at bounding box center [558, 494] width 795 height 42
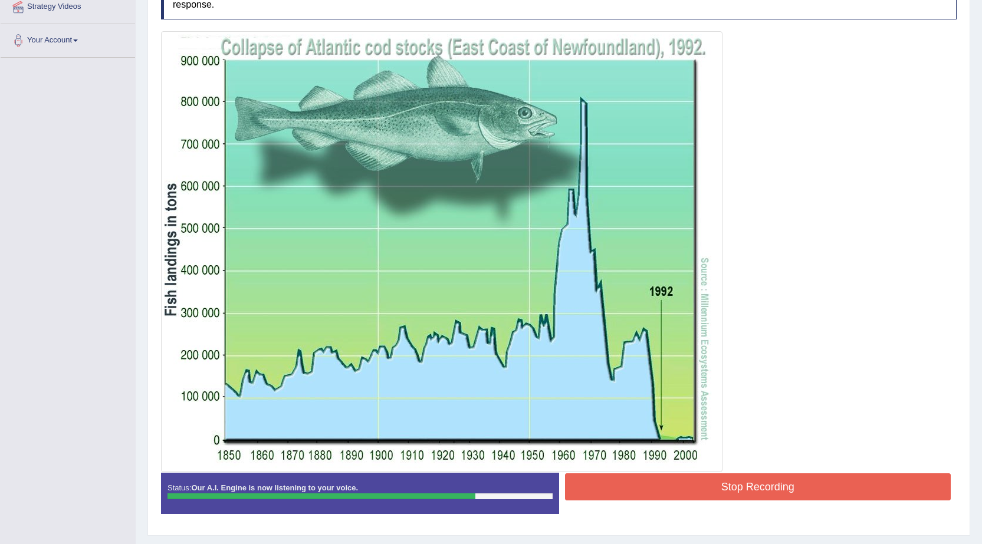
click button "Stop Recording" at bounding box center [758, 486] width 386 height 27
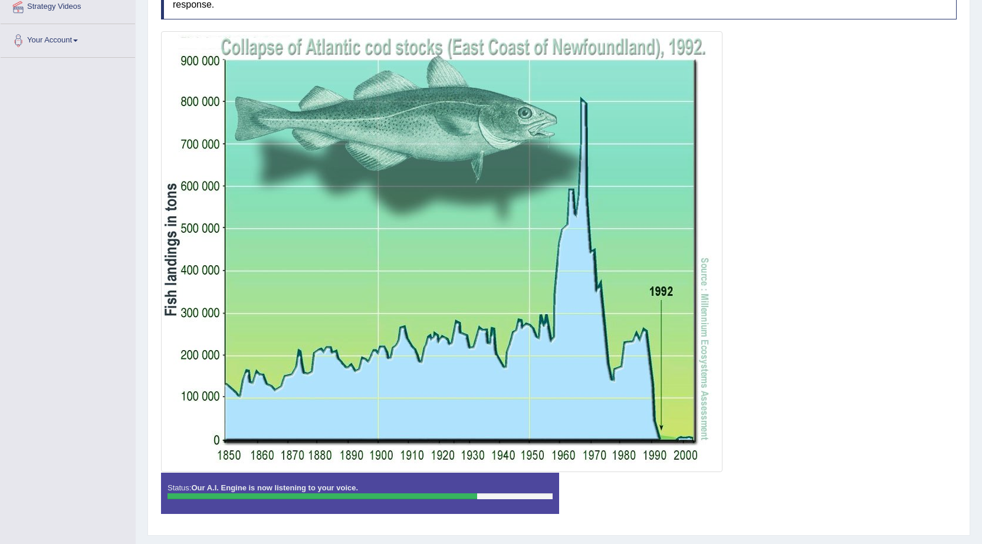
click at [720, 490] on div "Status: Our A.I. Engine is now listening to your voice. Start Answering Stop Re…" at bounding box center [558, 499] width 795 height 53
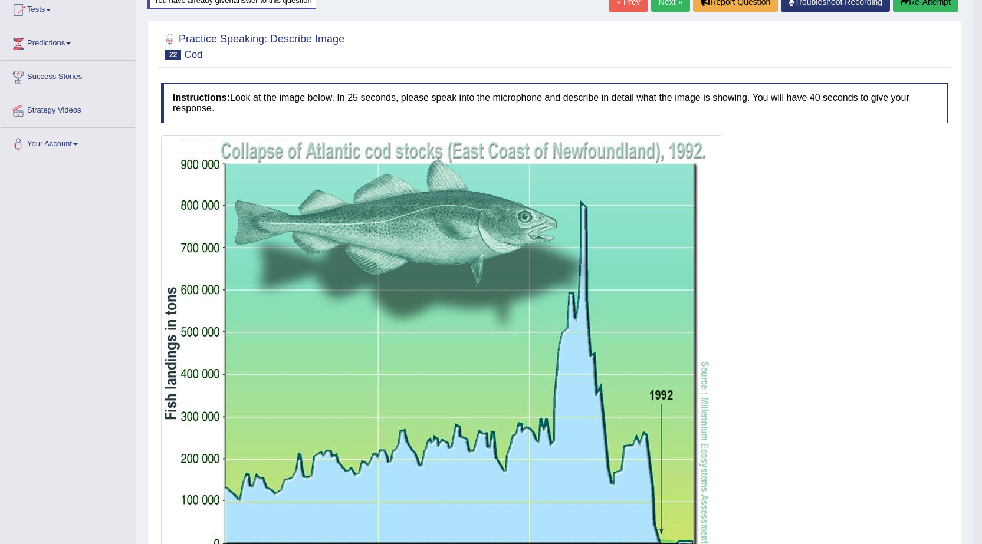
scroll to position [118, 0]
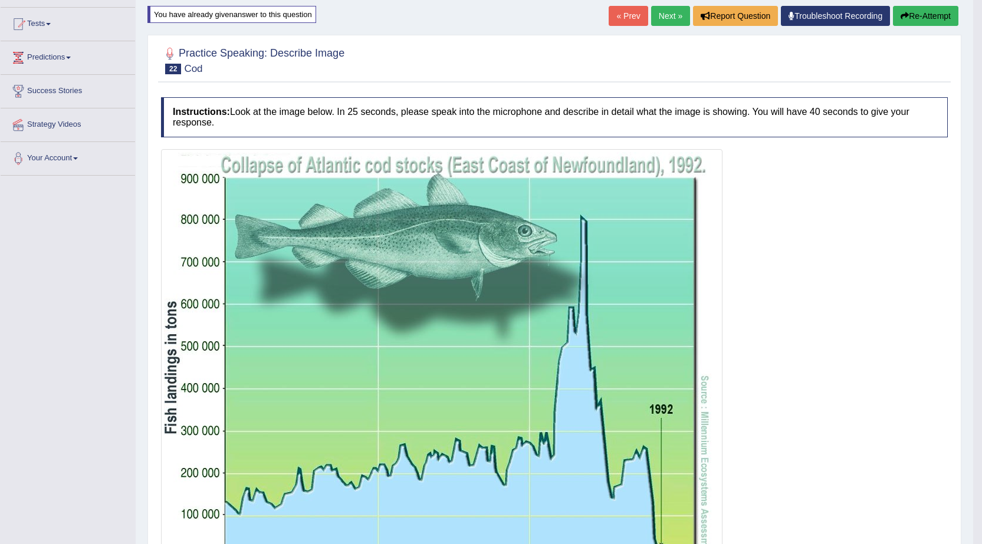
click at [933, 24] on button "Re-Attempt" at bounding box center [925, 16] width 65 height 20
click at [893, 6] on button "Re-Attempt" at bounding box center [925, 16] width 65 height 20
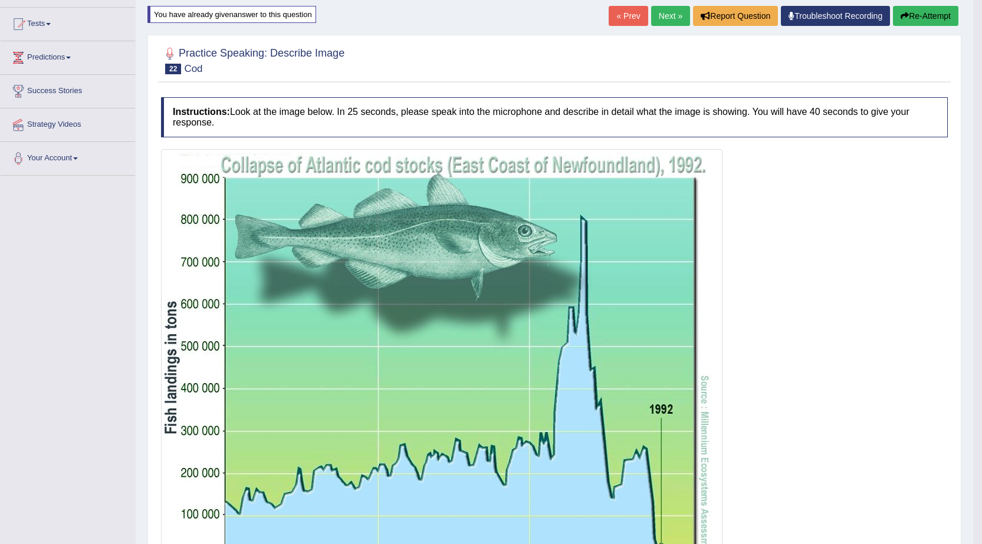
click at [893, 6] on button "Re-Attempt" at bounding box center [925, 16] width 65 height 20
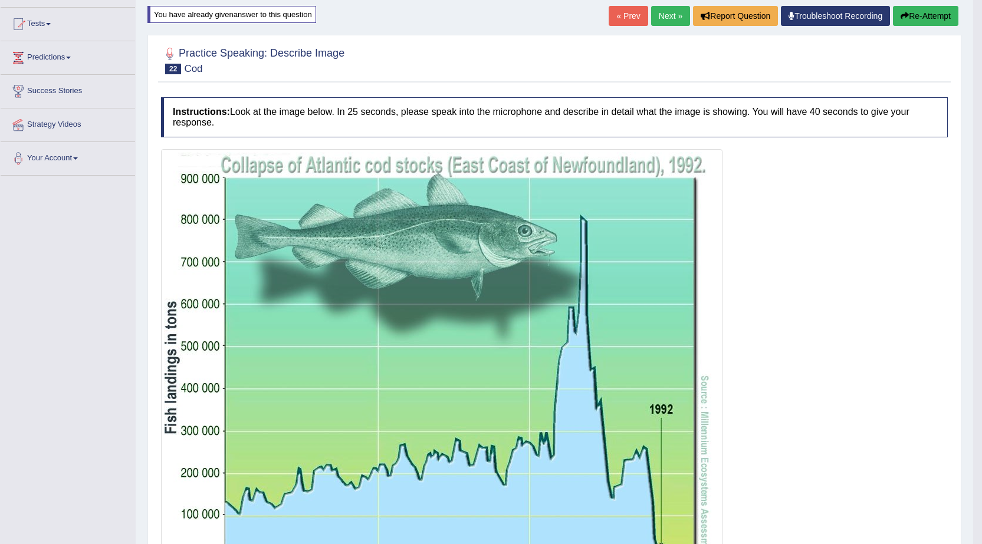
click at [893, 6] on button "Re-Attempt" at bounding box center [925, 16] width 65 height 20
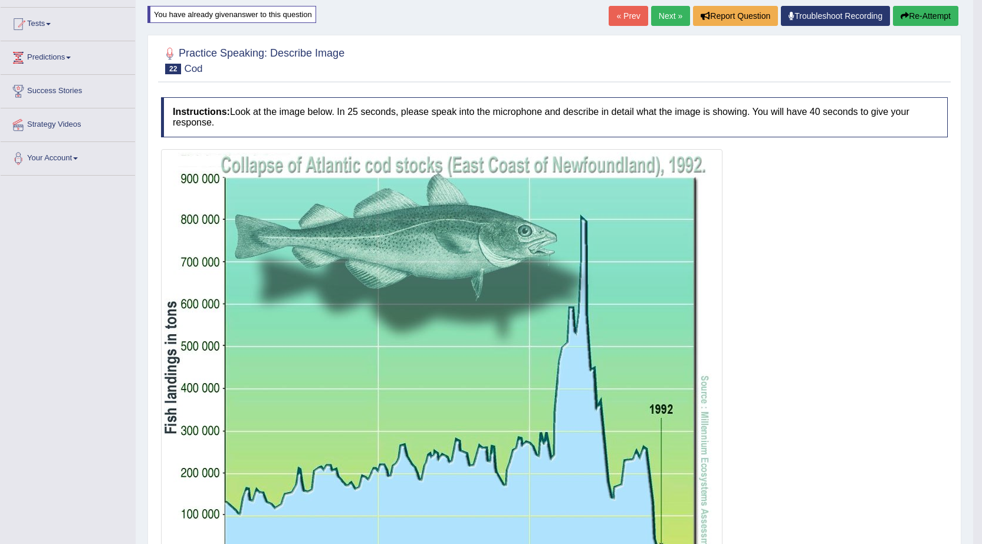
click at [893, 6] on button "Re-Attempt" at bounding box center [925, 16] width 65 height 20
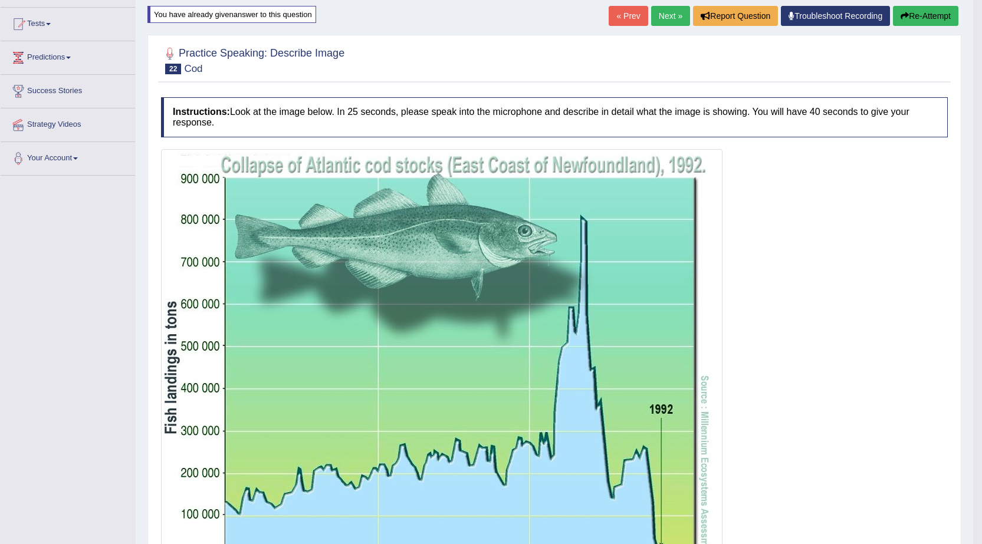
click at [893, 6] on button "Re-Attempt" at bounding box center [925, 16] width 65 height 20
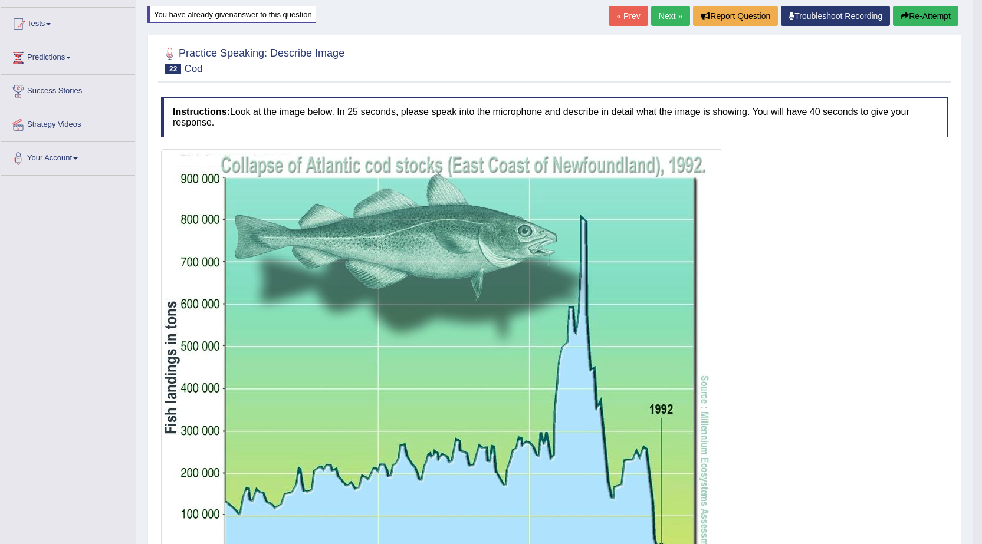
click at [893, 6] on button "Re-Attempt" at bounding box center [925, 16] width 65 height 20
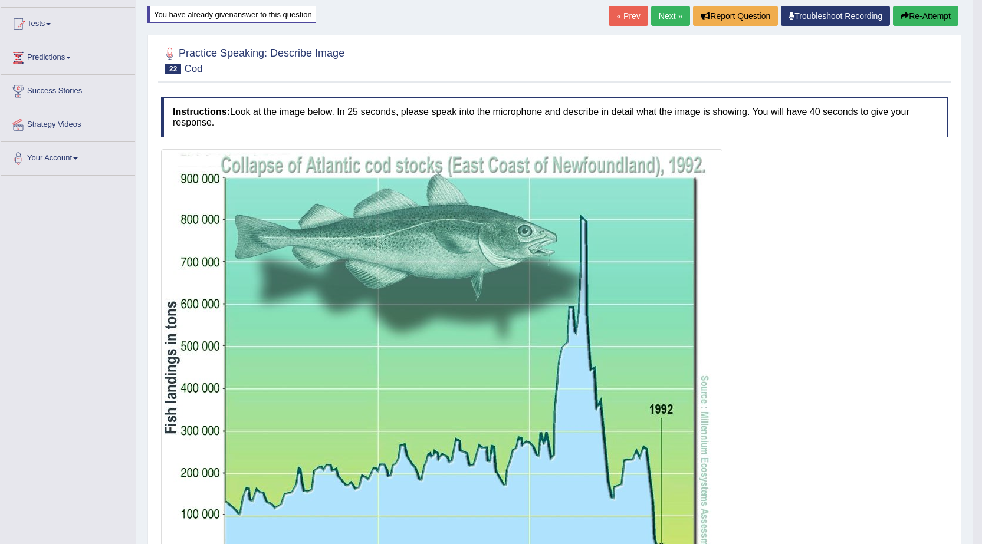
click at [893, 6] on button "Re-Attempt" at bounding box center [925, 16] width 65 height 20
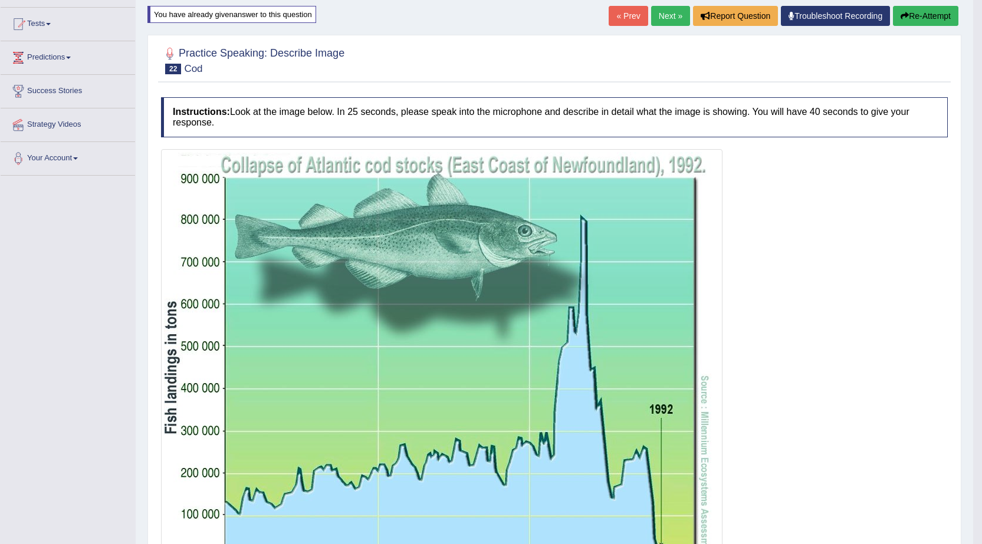
click at [893, 6] on button "Re-Attempt" at bounding box center [925, 16] width 65 height 20
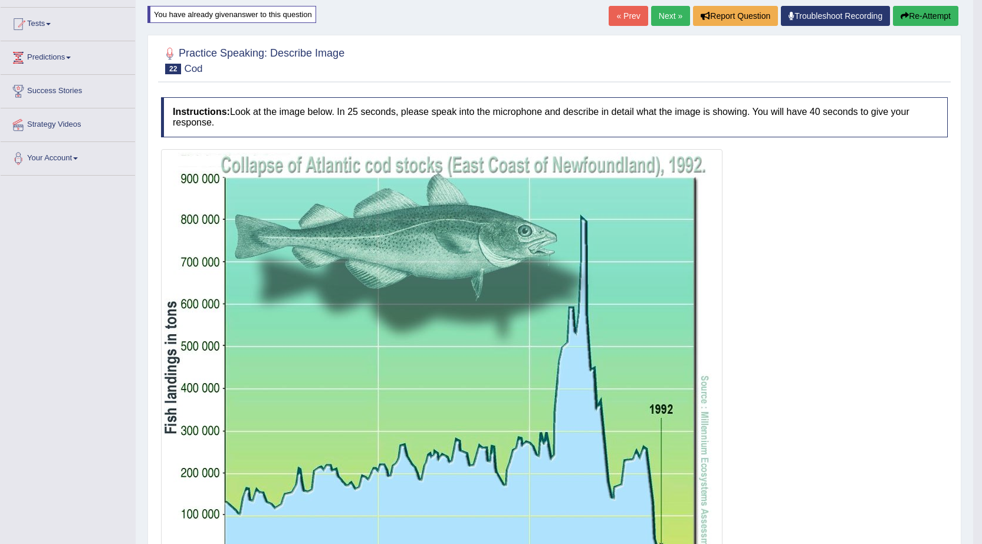
click at [893, 6] on button "Re-Attempt" at bounding box center [925, 16] width 65 height 20
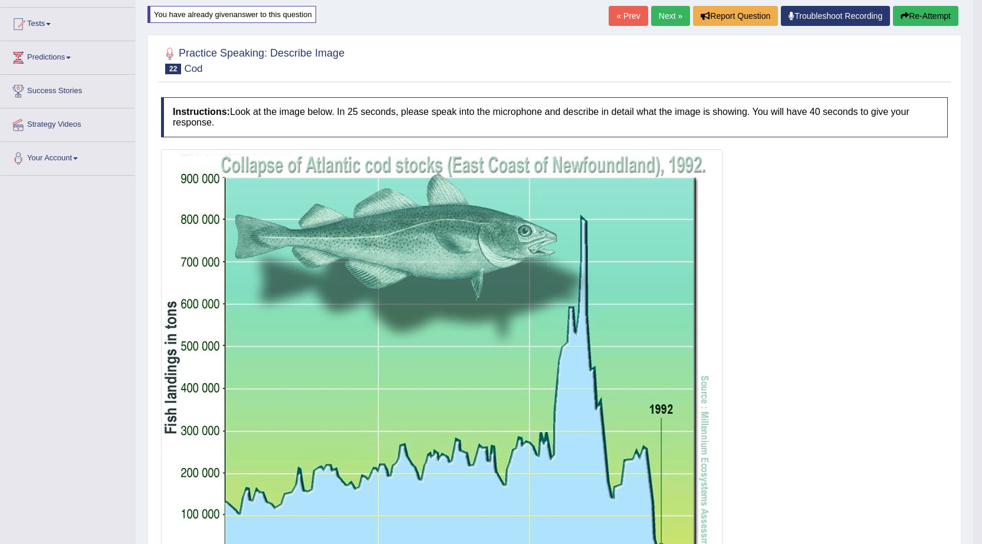
click at [893, 6] on button "Re-Attempt" at bounding box center [925, 16] width 65 height 20
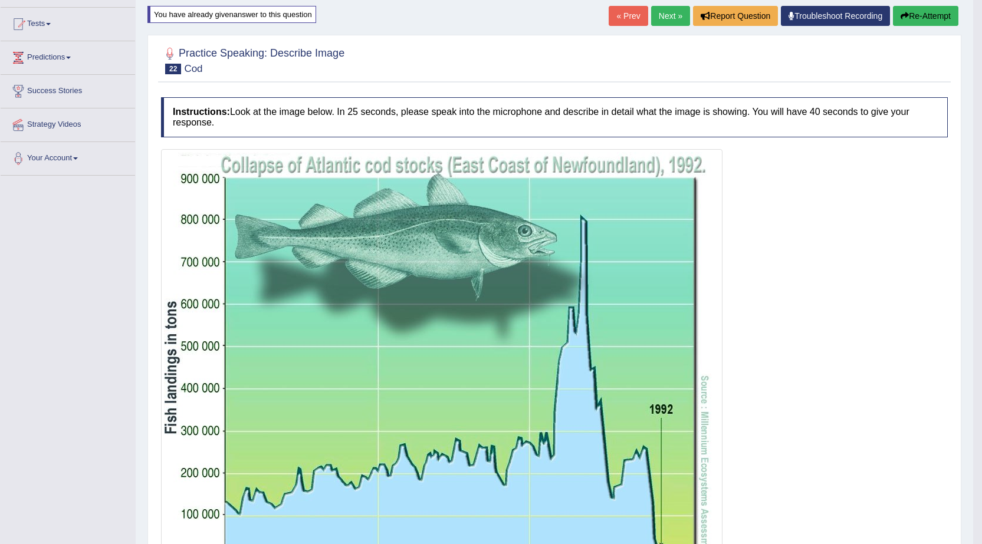
click at [893, 6] on button "Re-Attempt" at bounding box center [925, 16] width 65 height 20
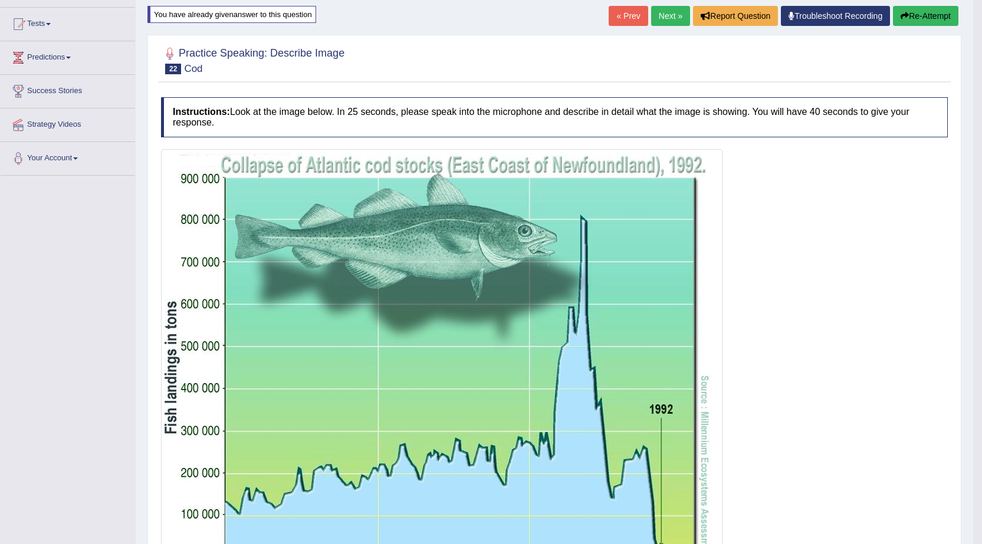
click at [893, 6] on button "Re-Attempt" at bounding box center [925, 16] width 65 height 20
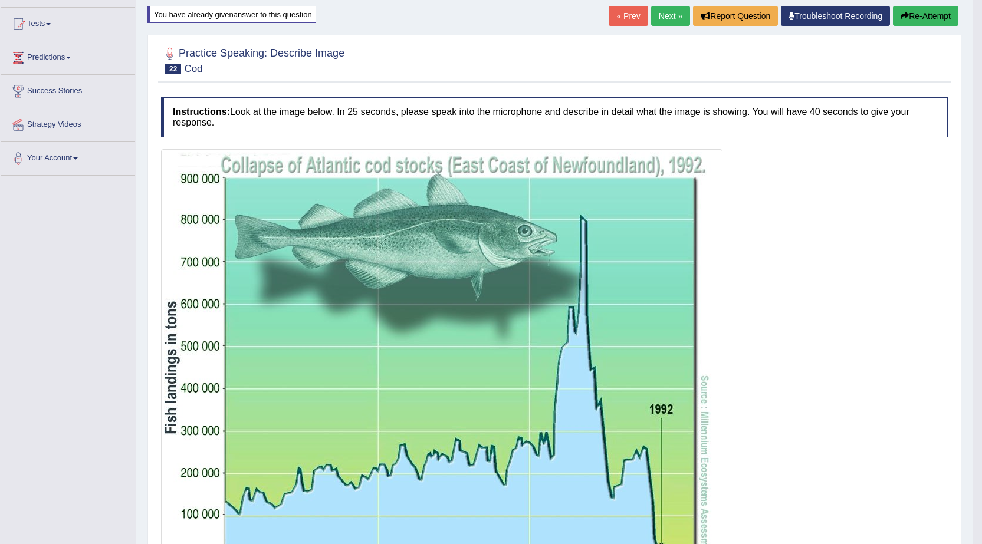
click at [893, 6] on button "Re-Attempt" at bounding box center [925, 16] width 65 height 20
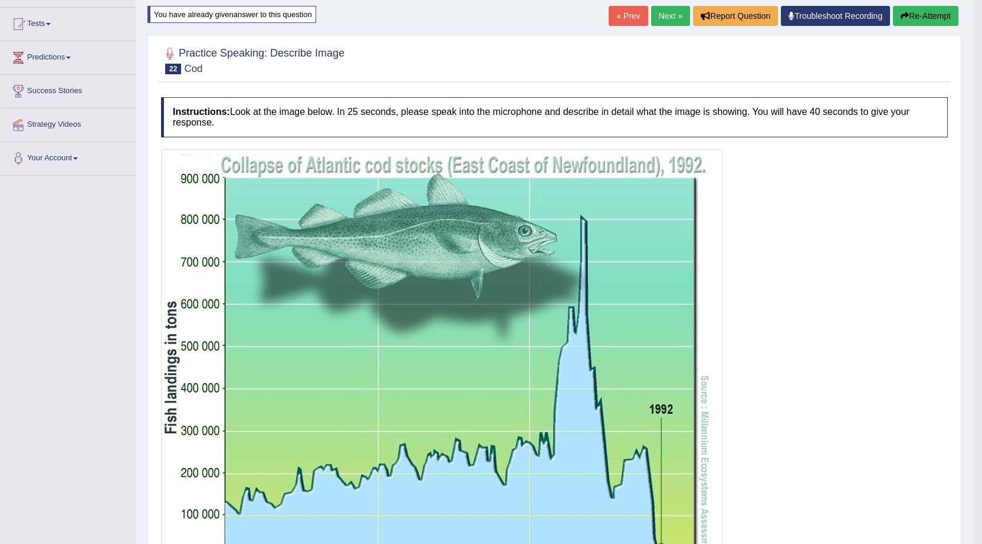
click at [893, 6] on button "Re-Attempt" at bounding box center [925, 16] width 65 height 20
click at [905, 21] on button "Re-Attempt" at bounding box center [925, 16] width 65 height 20
click at [893, 6] on button "Re-Attempt" at bounding box center [925, 16] width 65 height 20
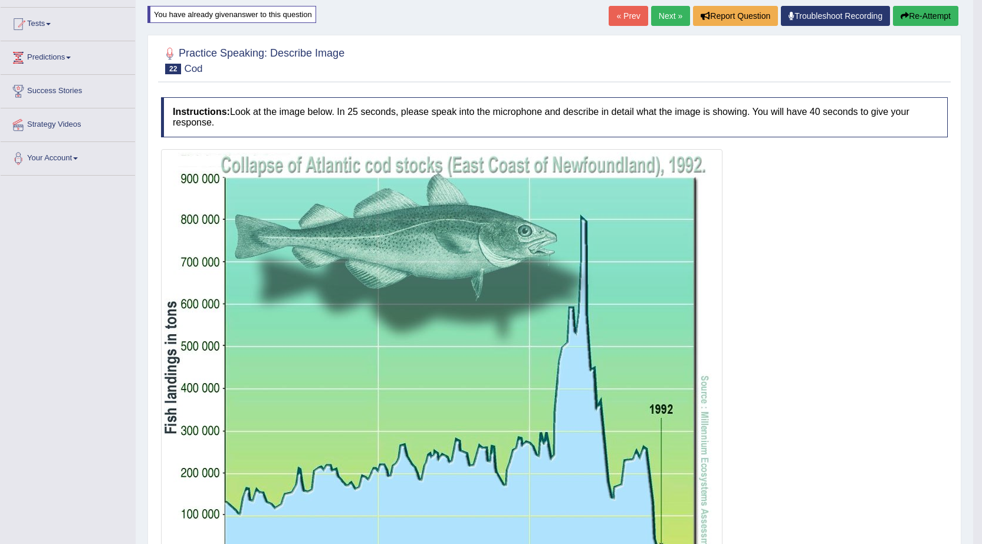
click at [893, 6] on button "Re-Attempt" at bounding box center [925, 16] width 65 height 20
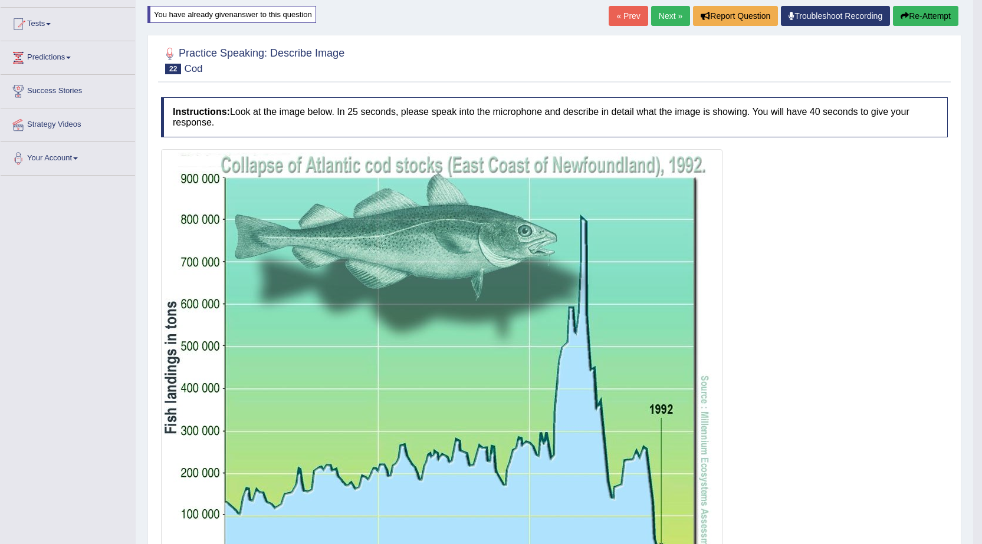
click at [893, 6] on button "Re-Attempt" at bounding box center [925, 16] width 65 height 20
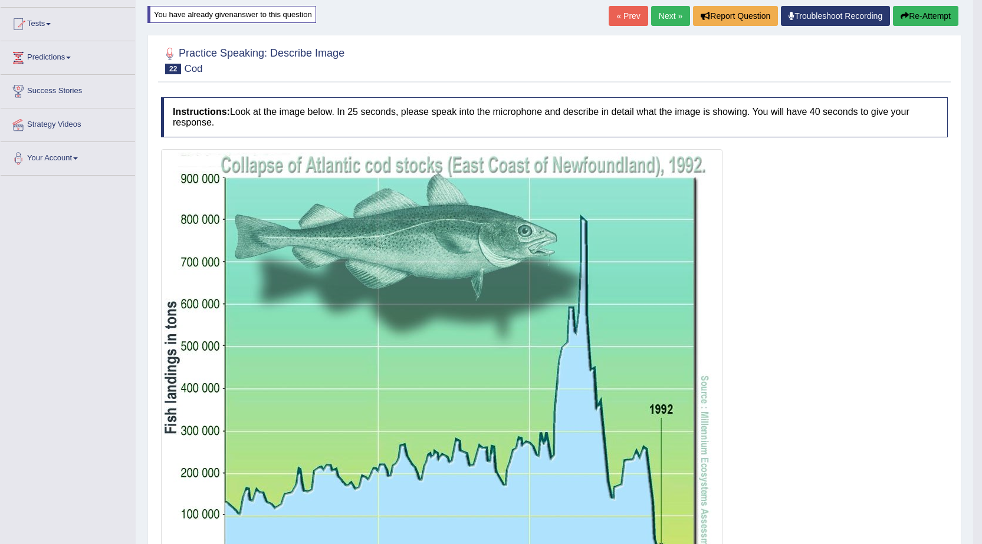
click at [893, 6] on button "Re-Attempt" at bounding box center [925, 16] width 65 height 20
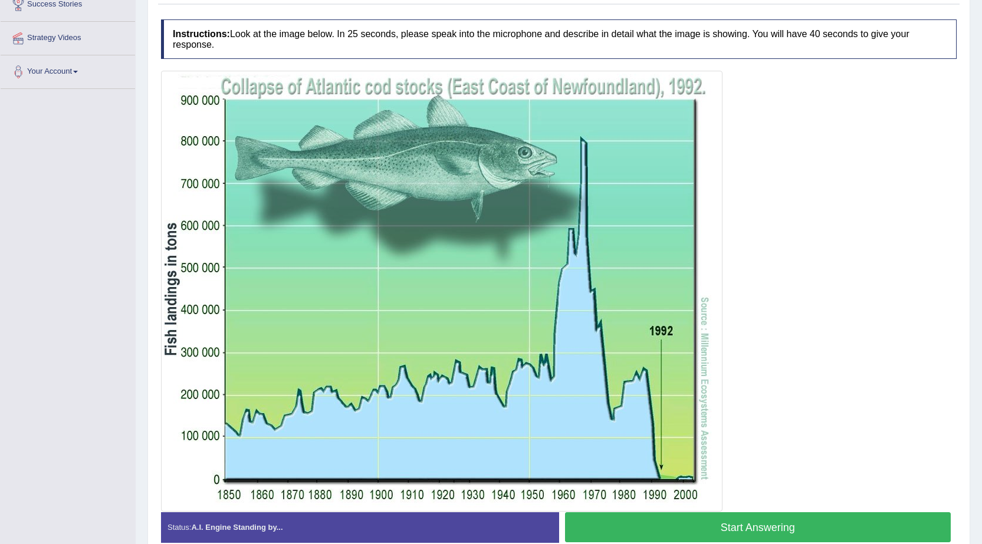
click at [565, 512] on button "Start Answering" at bounding box center [758, 527] width 386 height 30
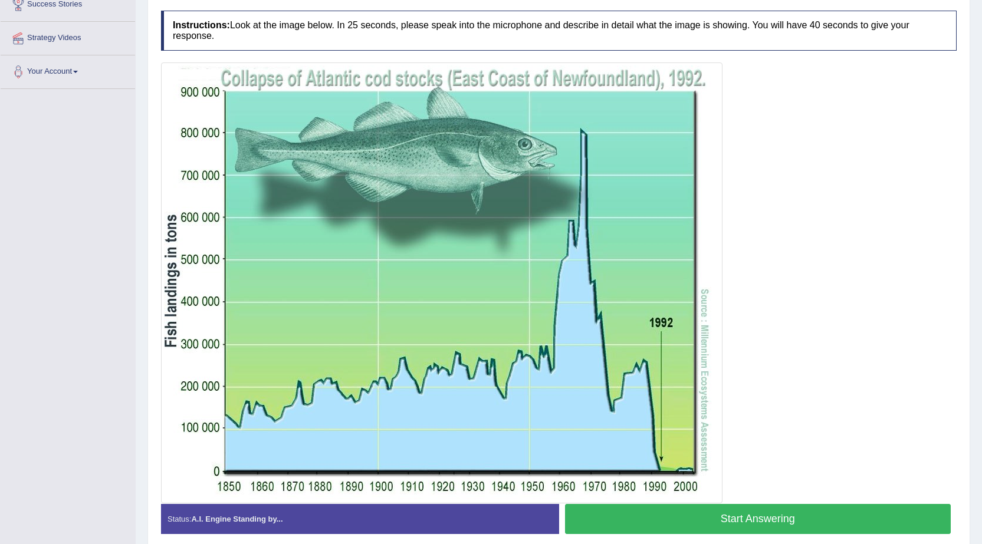
drag, startPoint x: 676, startPoint y: 522, endPoint x: 670, endPoint y: 508, distance: 16.1
click at [677, 522] on button "Start Answering" at bounding box center [758, 519] width 386 height 30
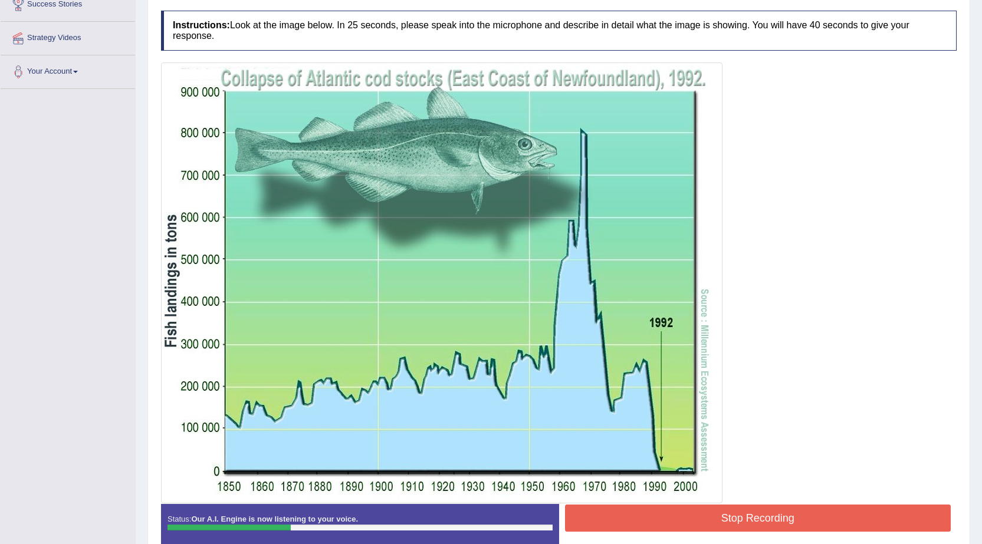
scroll to position [87, 0]
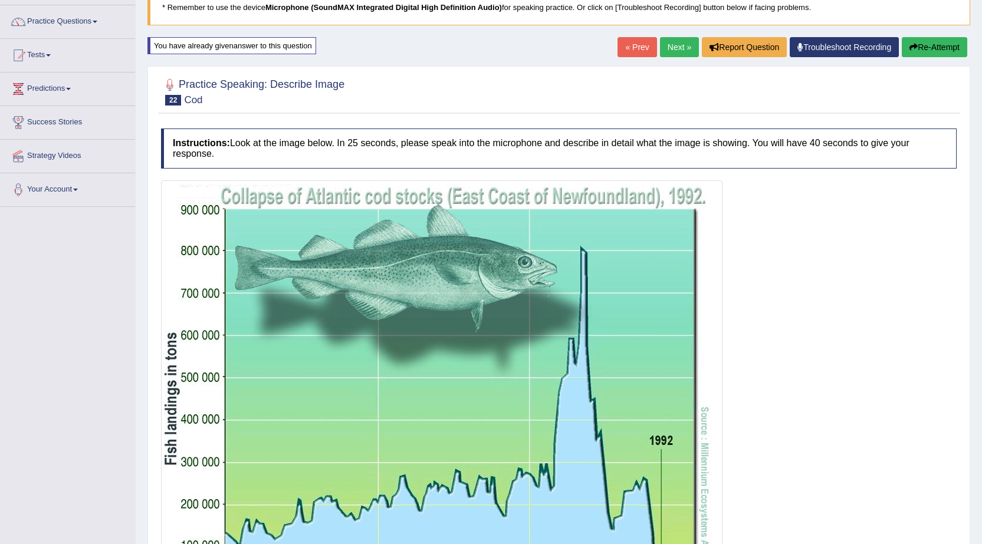
click at [933, 49] on button "Re-Attempt" at bounding box center [934, 47] width 65 height 20
click at [902, 37] on button "Re-Attempt" at bounding box center [934, 47] width 65 height 20
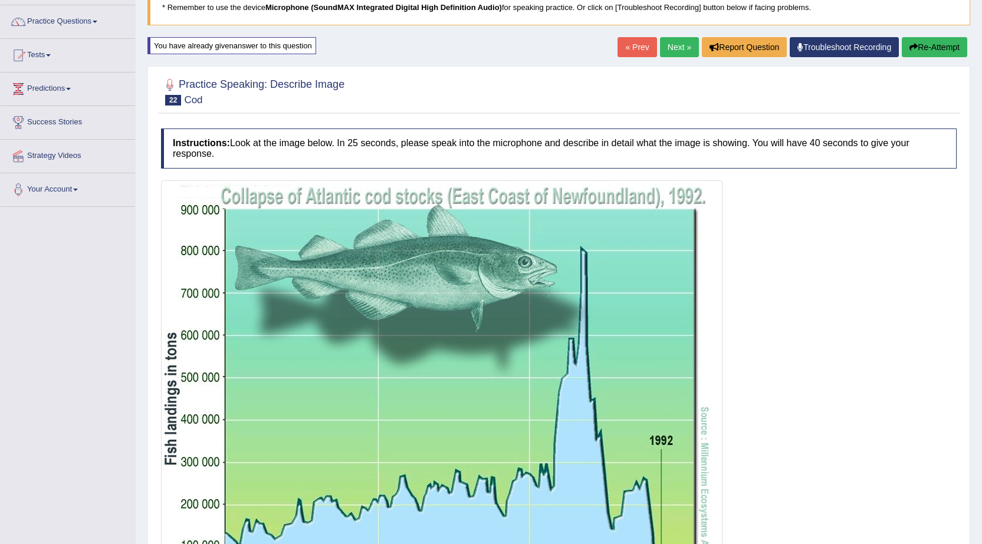
click at [902, 37] on button "Re-Attempt" at bounding box center [934, 47] width 65 height 20
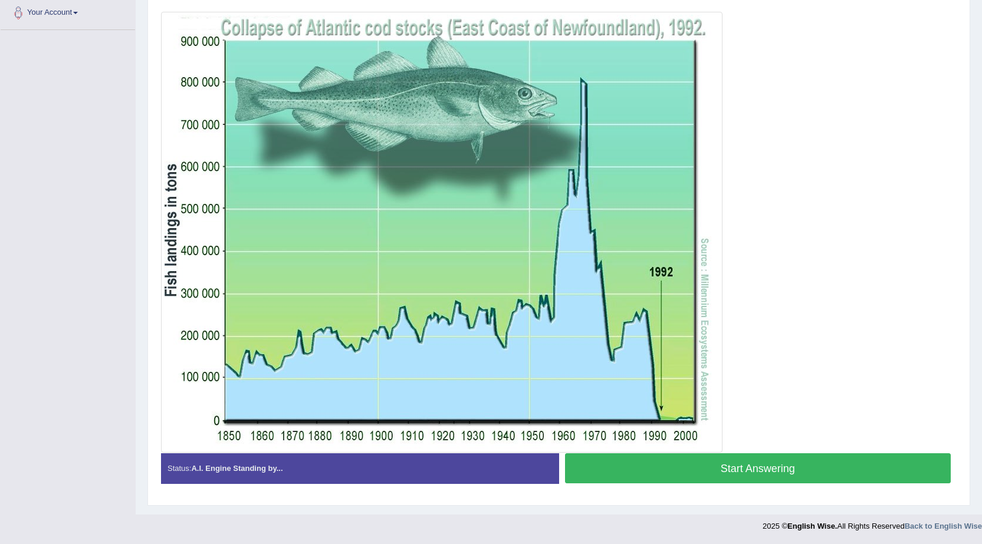
click at [611, 462] on button "Start Answering" at bounding box center [758, 468] width 386 height 30
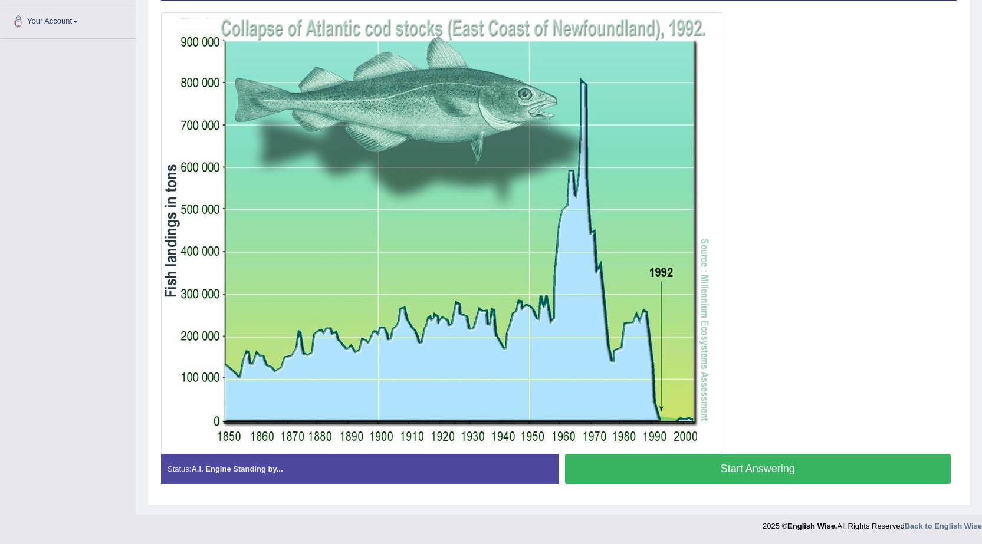
click at [565, 454] on button "Start Answering" at bounding box center [758, 469] width 386 height 30
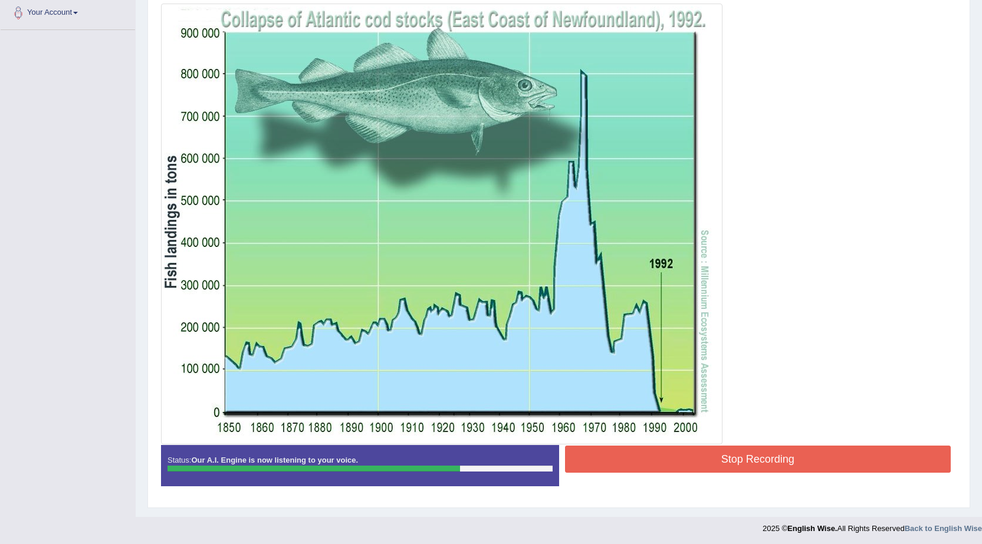
click at [629, 449] on button "Stop Recording" at bounding box center [758, 459] width 386 height 27
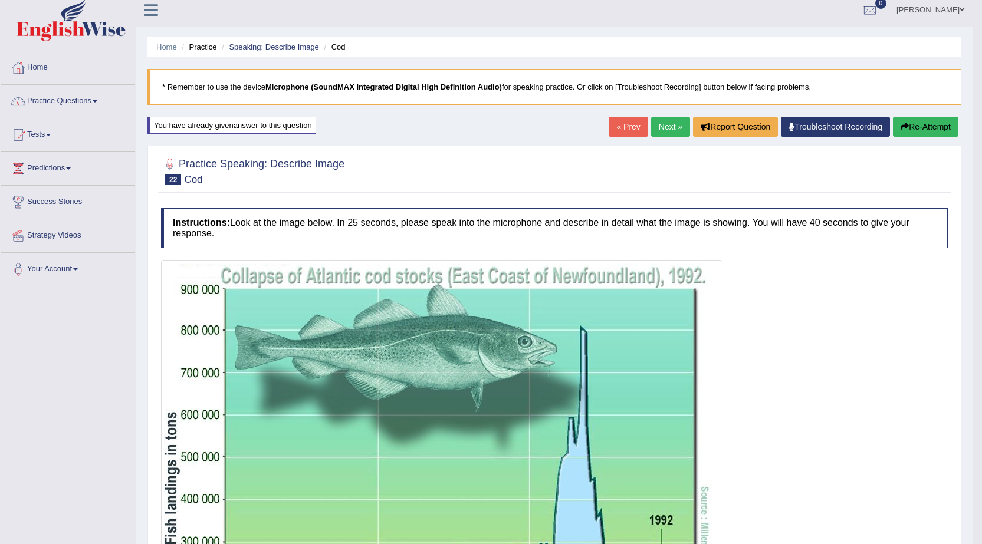
scroll to position [0, 0]
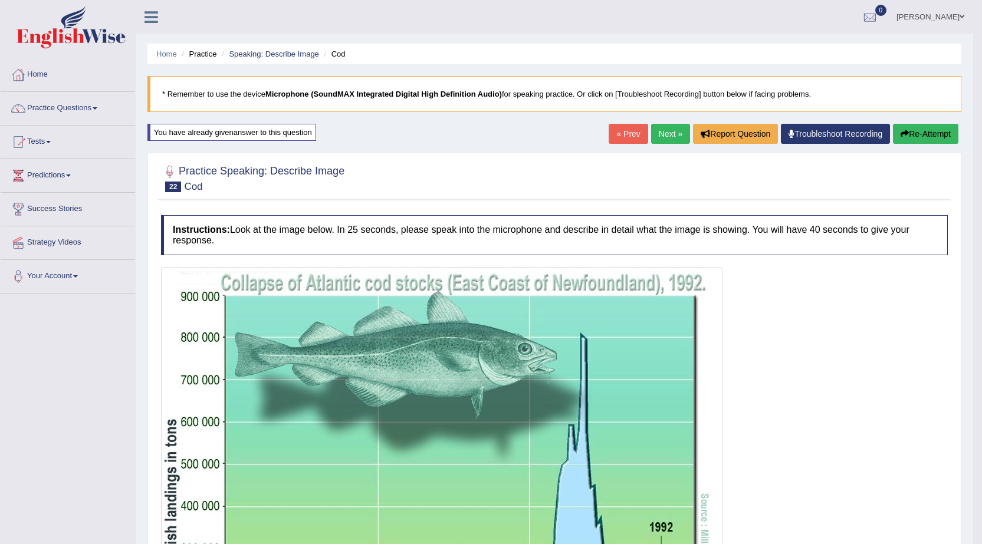
click at [660, 133] on link "Next »" at bounding box center [670, 134] width 39 height 20
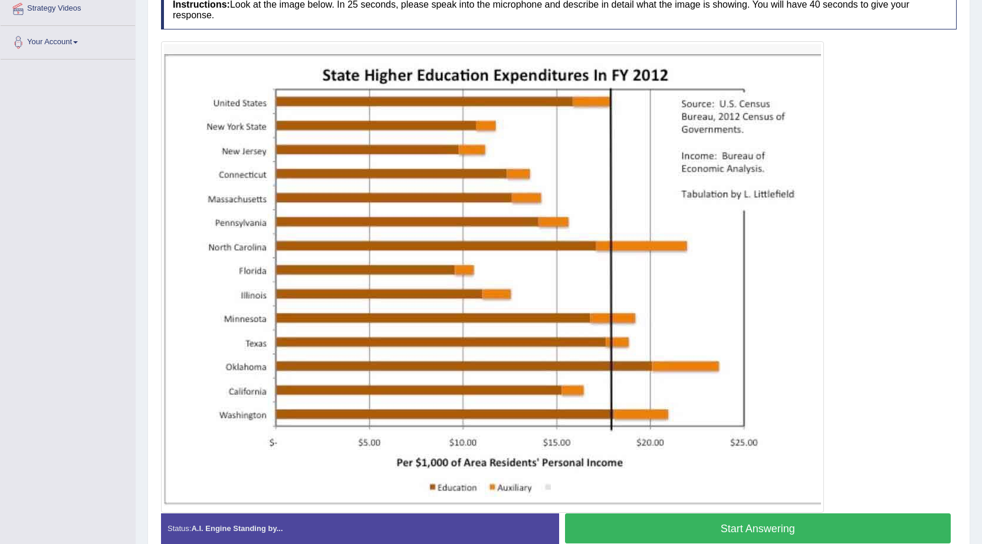
scroll to position [236, 0]
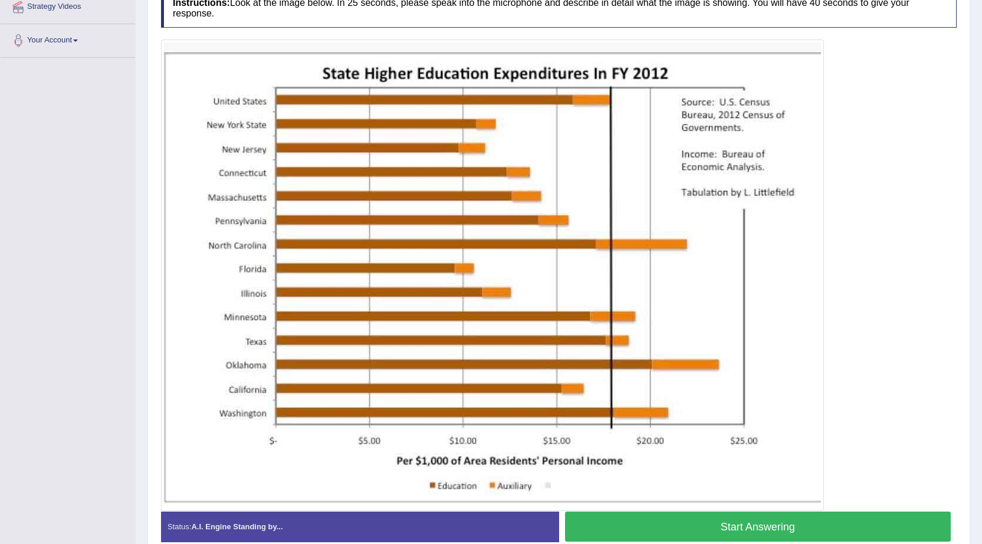
click at [764, 528] on button "Start Answering" at bounding box center [758, 527] width 386 height 30
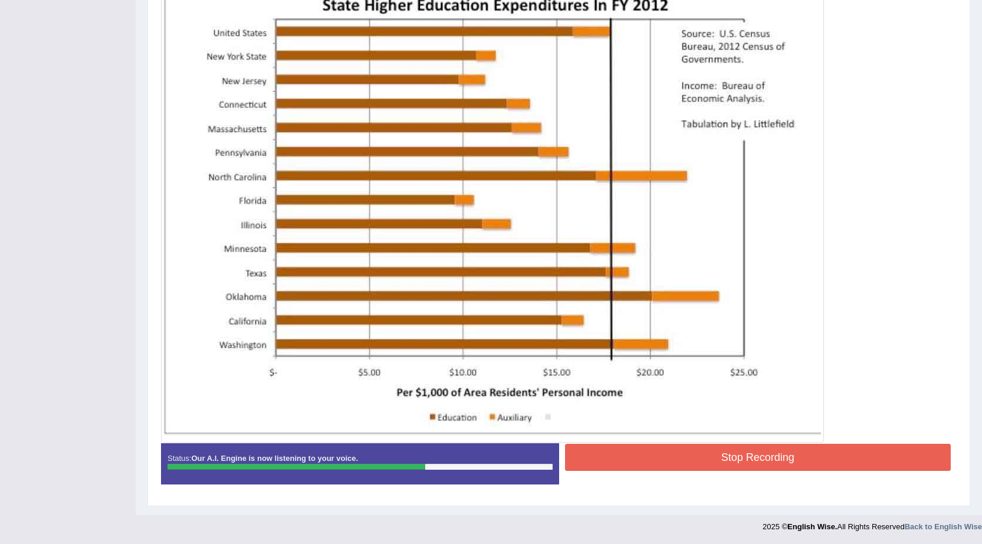
scroll to position [297, 0]
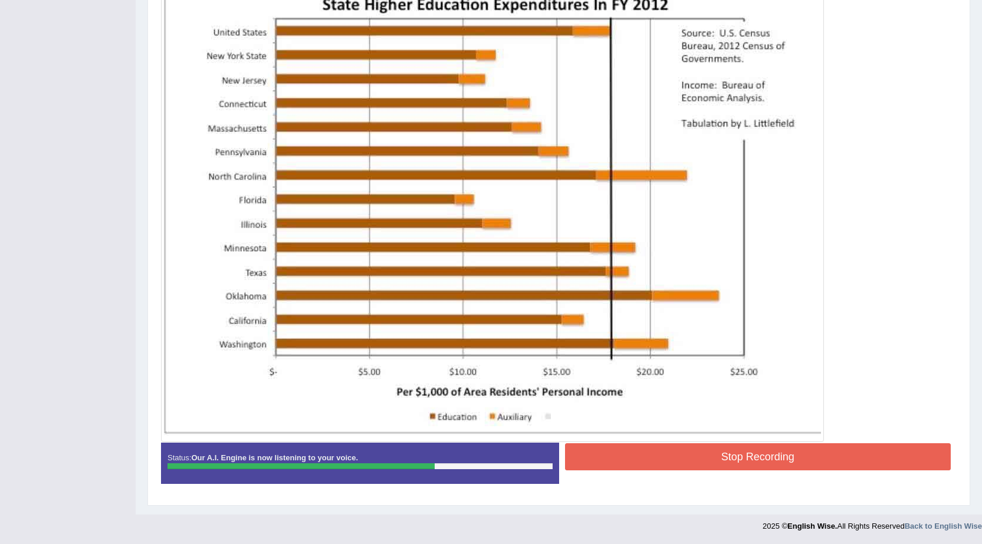
click at [716, 461] on button "Stop Recording" at bounding box center [758, 456] width 386 height 27
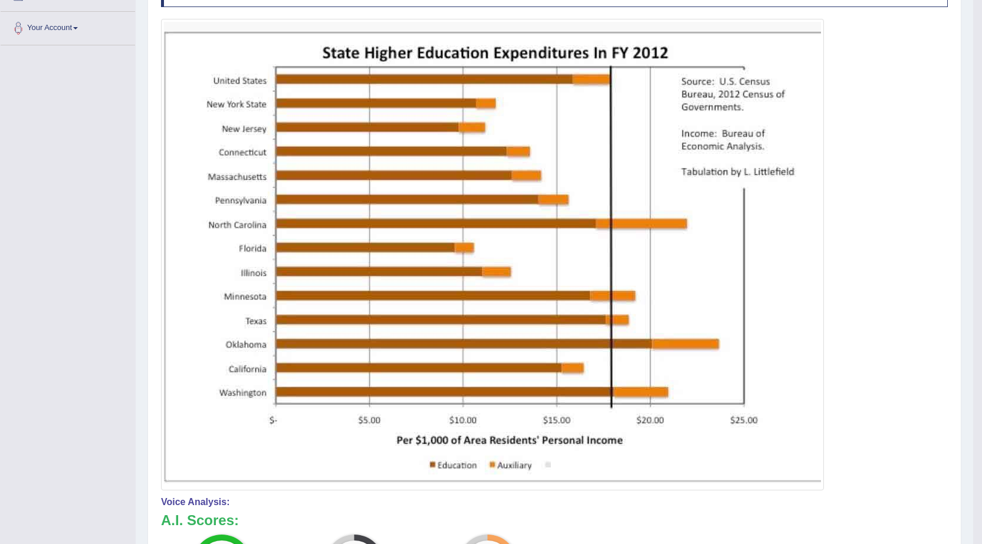
scroll to position [12, 0]
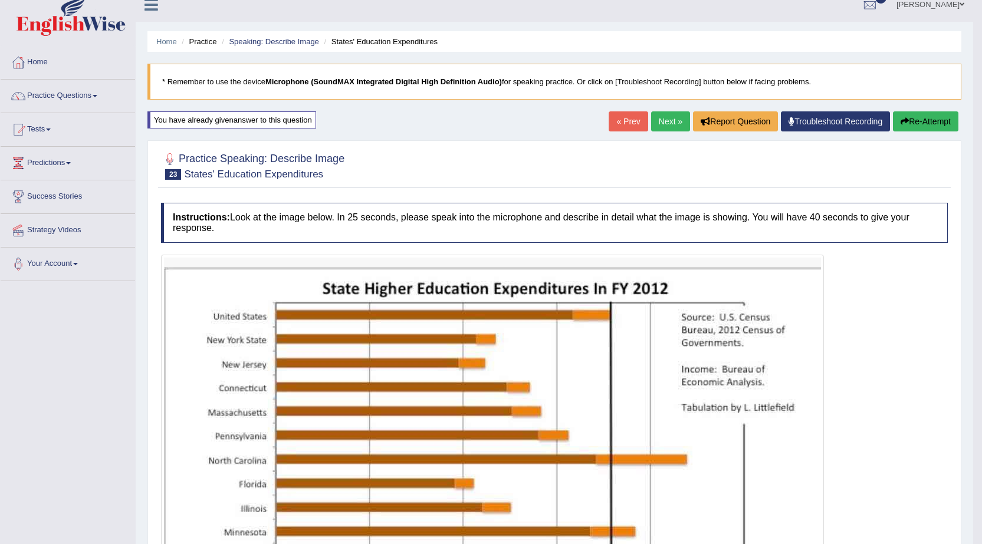
click at [655, 124] on link "Next »" at bounding box center [670, 121] width 39 height 20
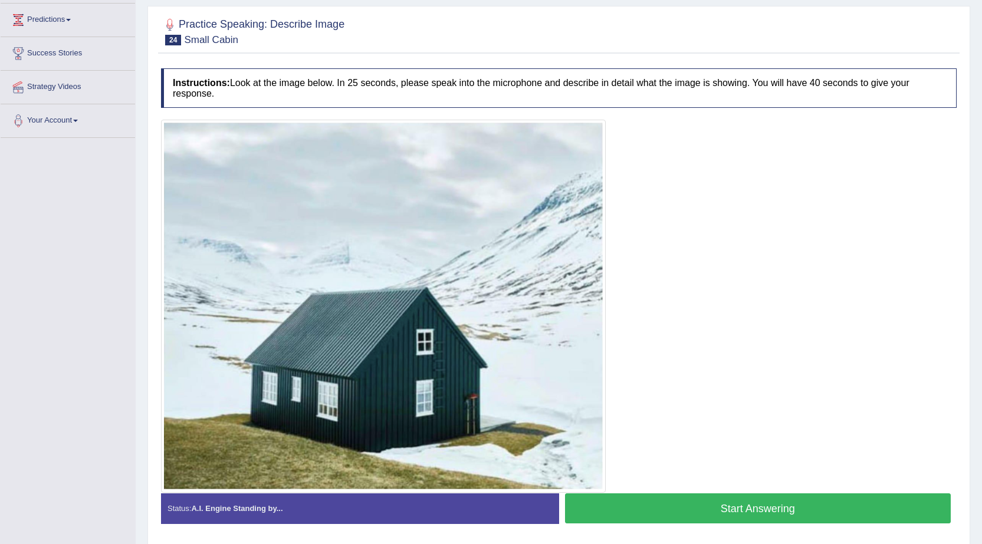
scroll to position [196, 0]
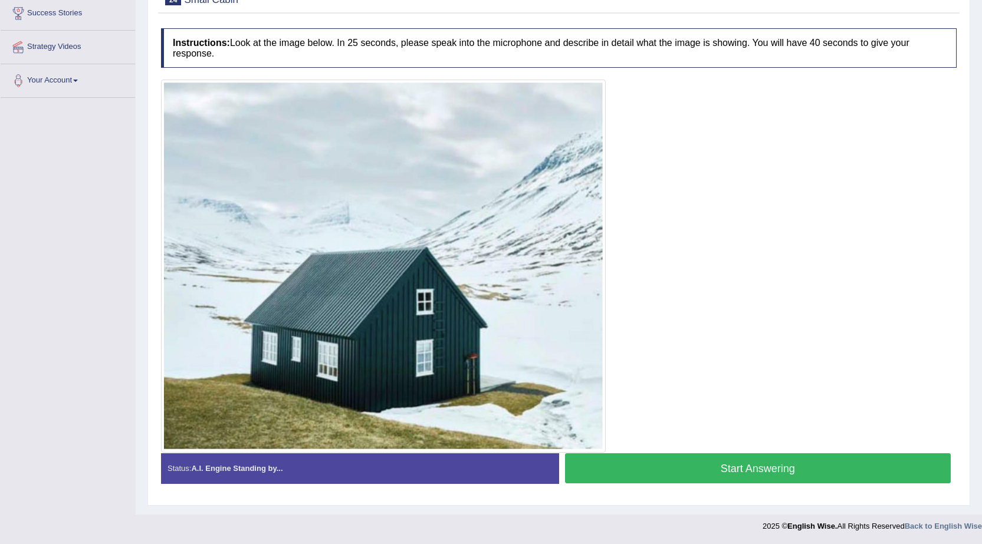
click at [734, 466] on button "Start Answering" at bounding box center [758, 468] width 386 height 30
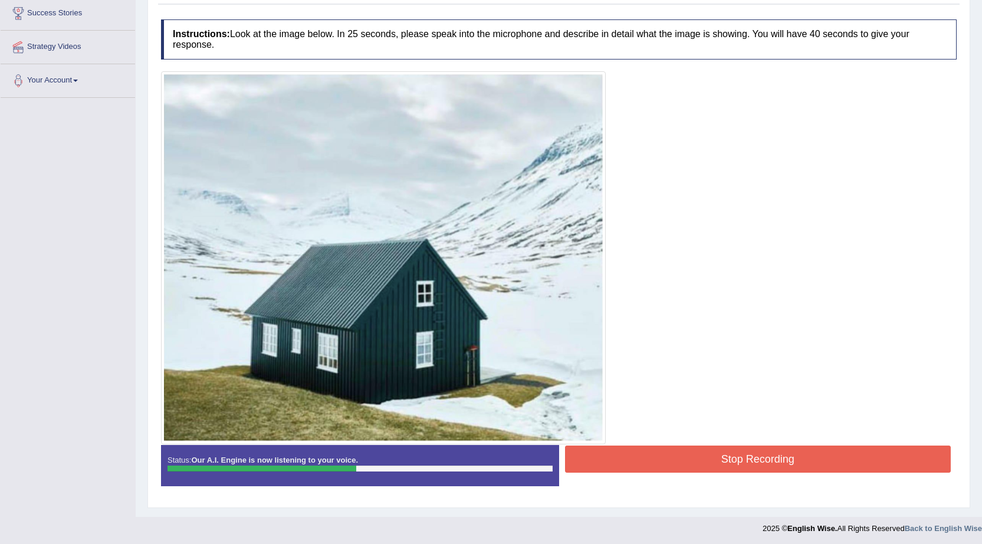
click at [716, 456] on button "Stop Recording" at bounding box center [758, 459] width 386 height 27
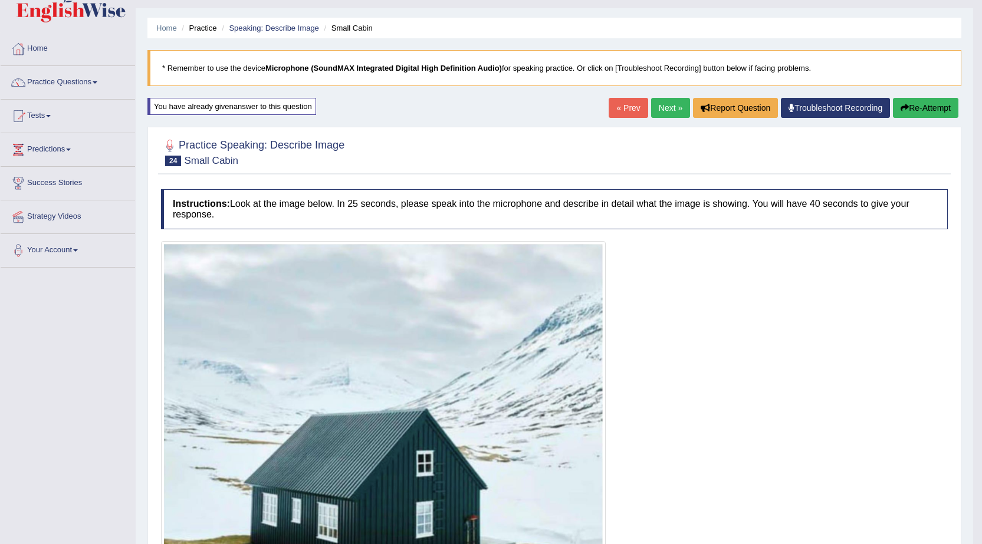
scroll to position [19, 0]
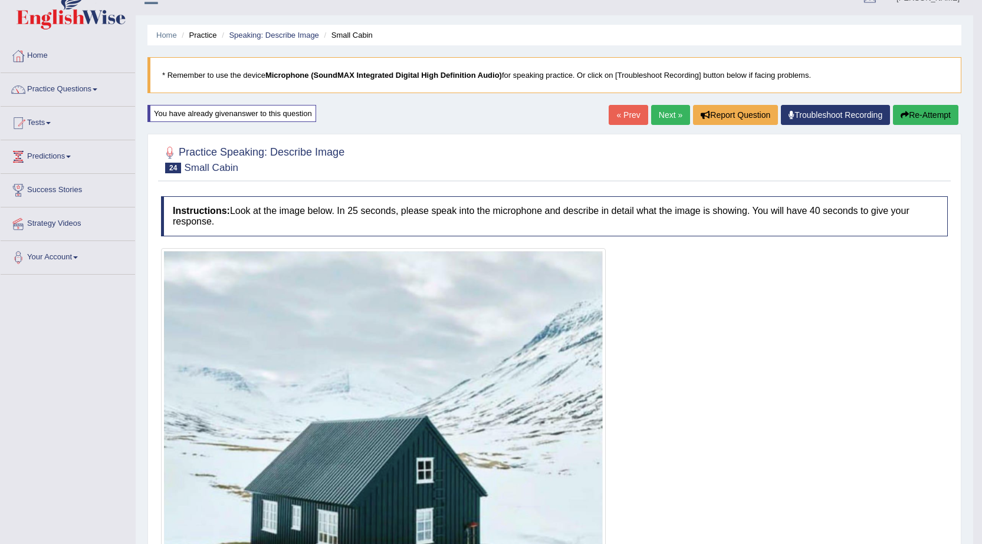
click at [669, 120] on link "Next »" at bounding box center [670, 115] width 39 height 20
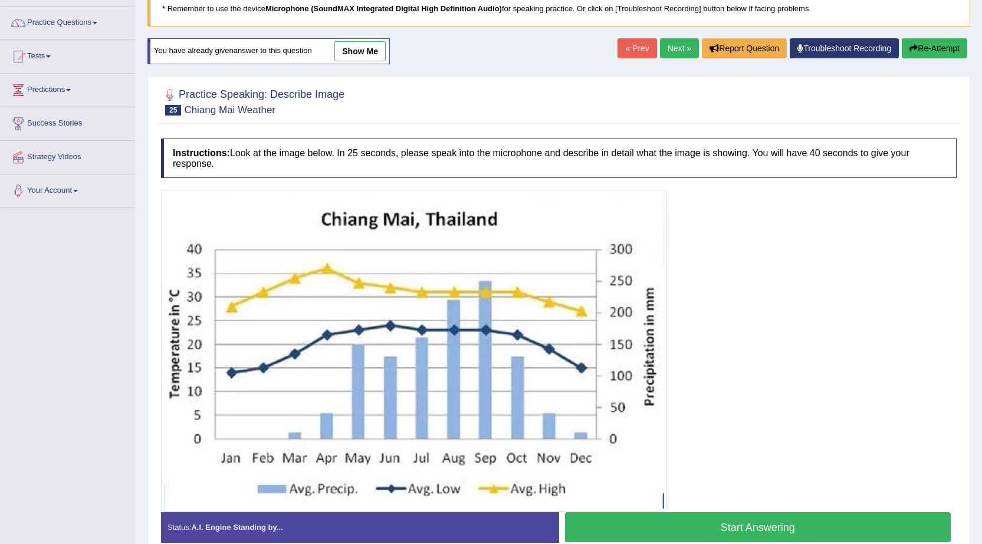
click at [688, 532] on button "Start Answering" at bounding box center [758, 527] width 386 height 30
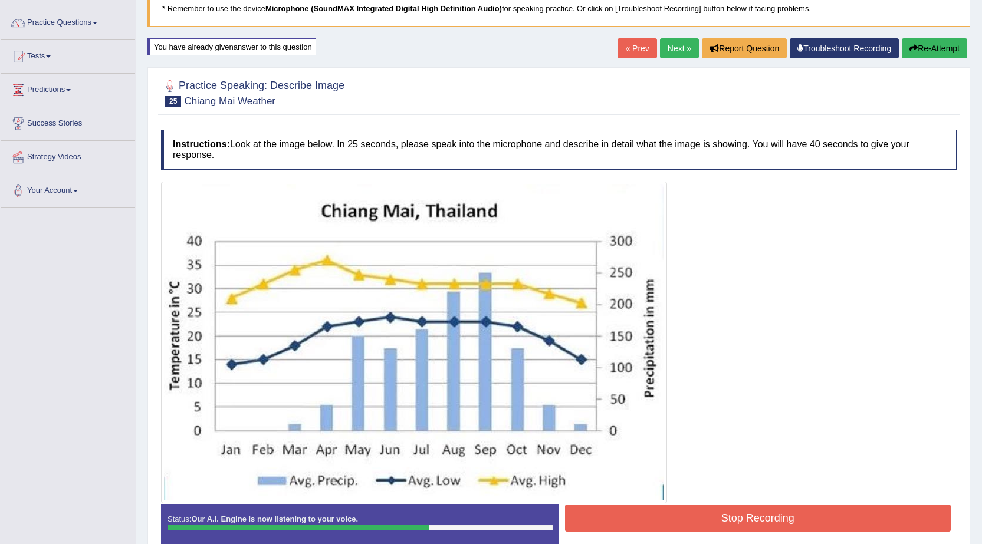
click at [695, 517] on button "Stop Recording" at bounding box center [758, 518] width 386 height 27
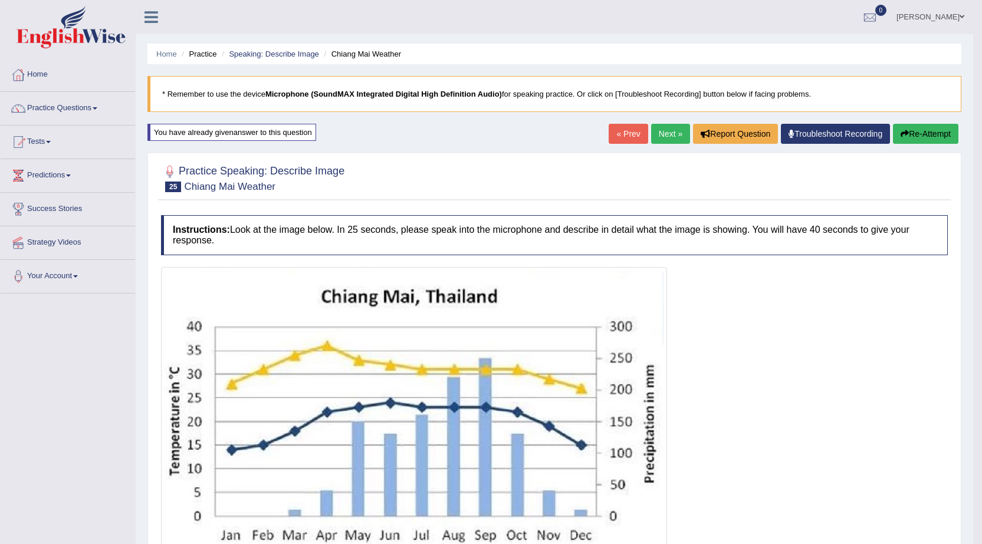
click at [675, 132] on link "Next »" at bounding box center [670, 134] width 39 height 20
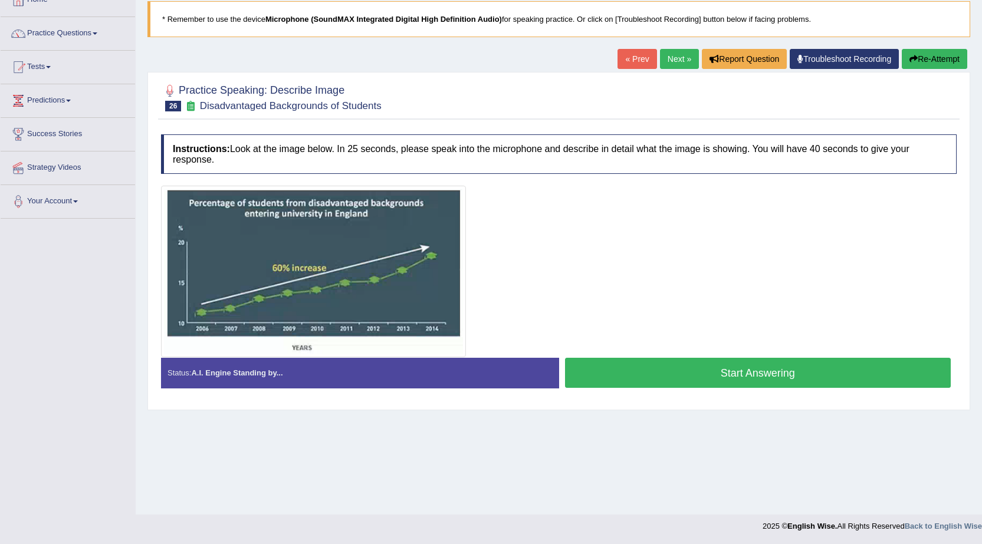
scroll to position [75, 0]
click at [623, 380] on button "Start Answering" at bounding box center [758, 373] width 386 height 30
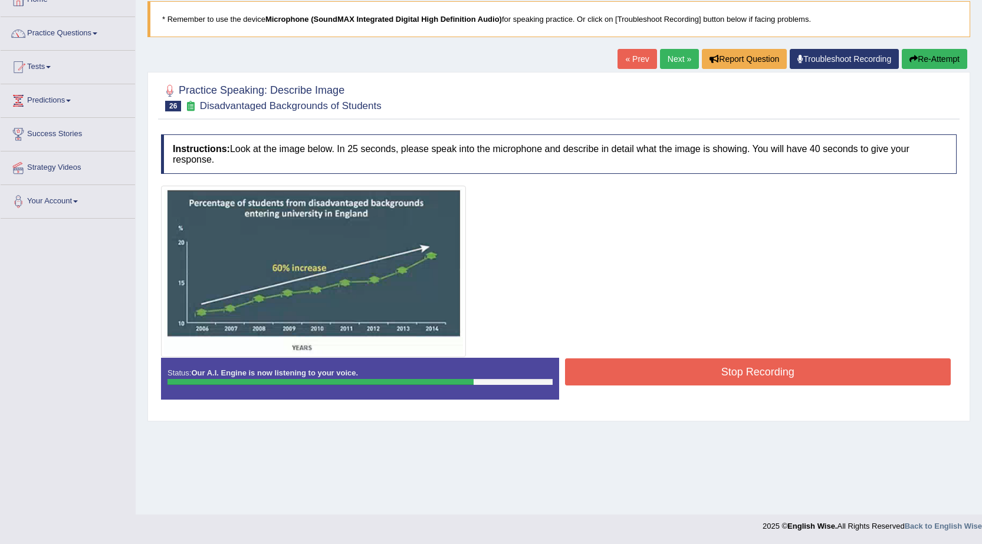
drag, startPoint x: 677, startPoint y: 381, endPoint x: 677, endPoint y: 373, distance: 7.7
click at [677, 379] on button "Stop Recording" at bounding box center [758, 371] width 386 height 27
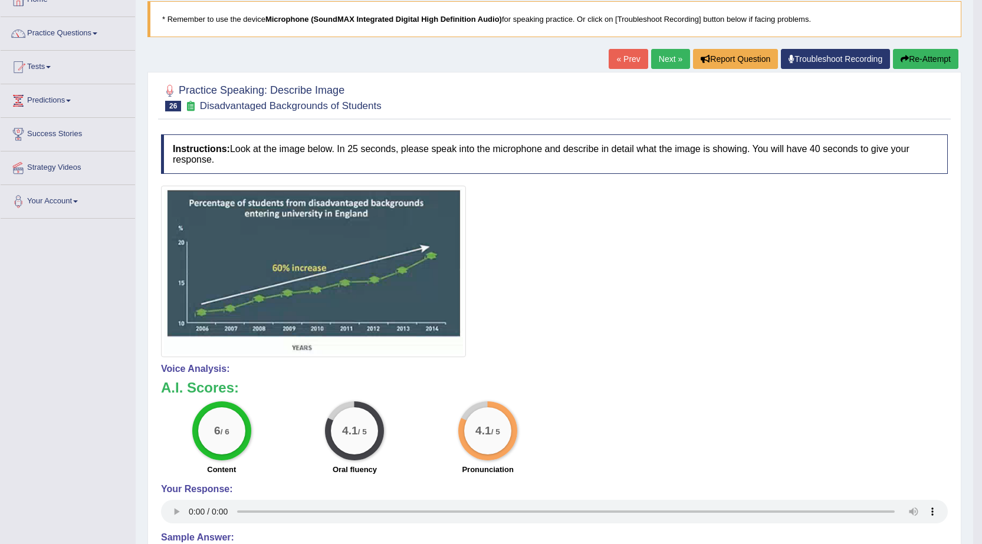
click at [923, 57] on button "Re-Attempt" at bounding box center [925, 59] width 65 height 20
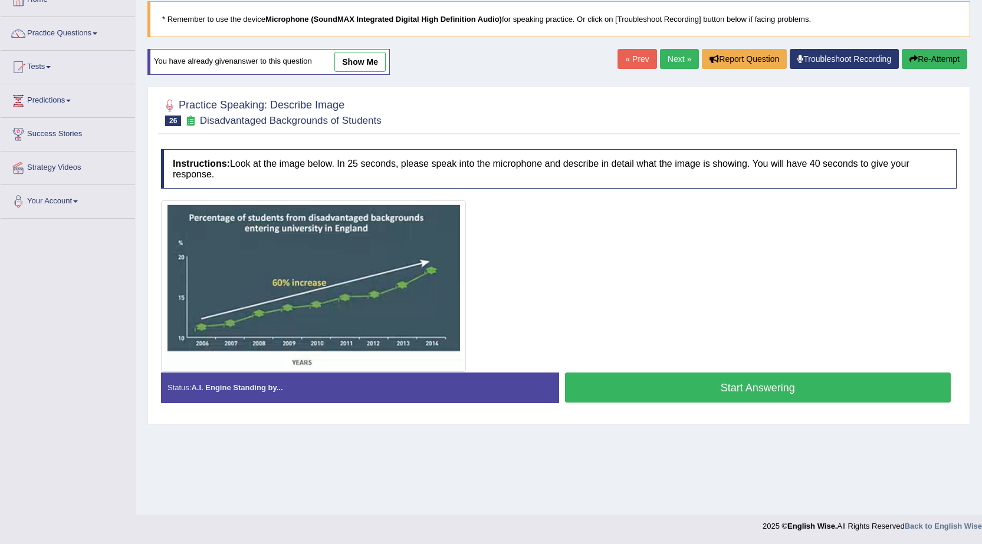
click at [757, 392] on button "Start Answering" at bounding box center [758, 388] width 386 height 30
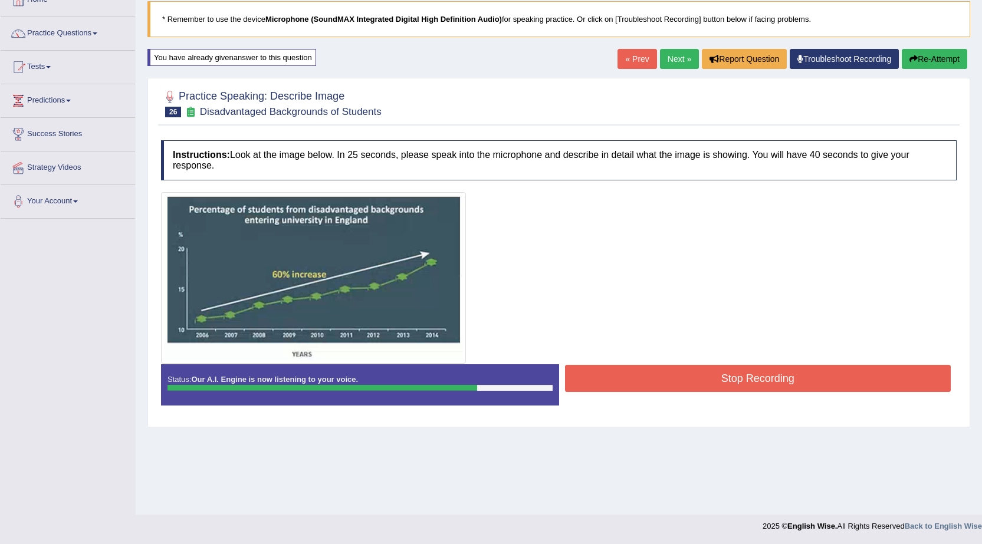
click at [654, 372] on button "Stop Recording" at bounding box center [758, 378] width 386 height 27
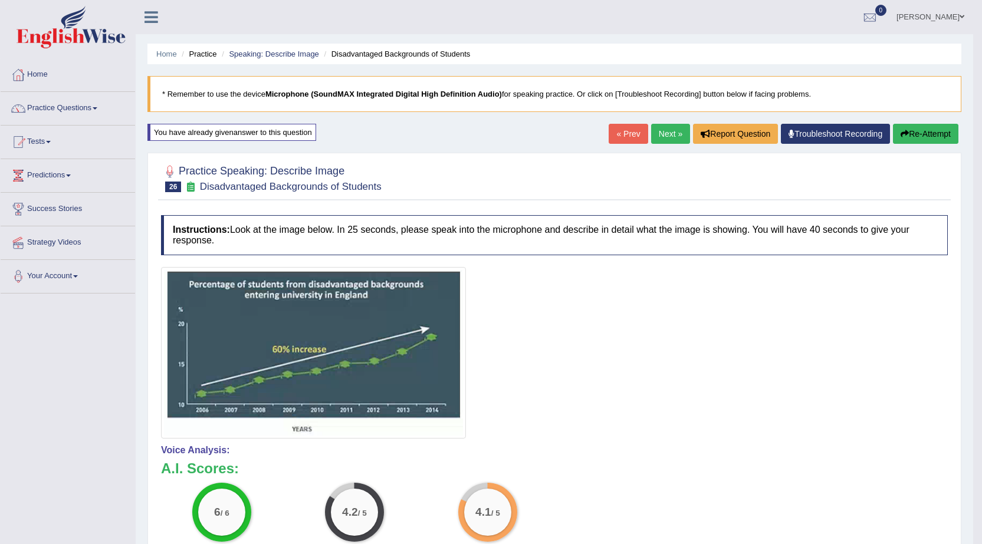
click at [666, 133] on link "Next »" at bounding box center [670, 134] width 39 height 20
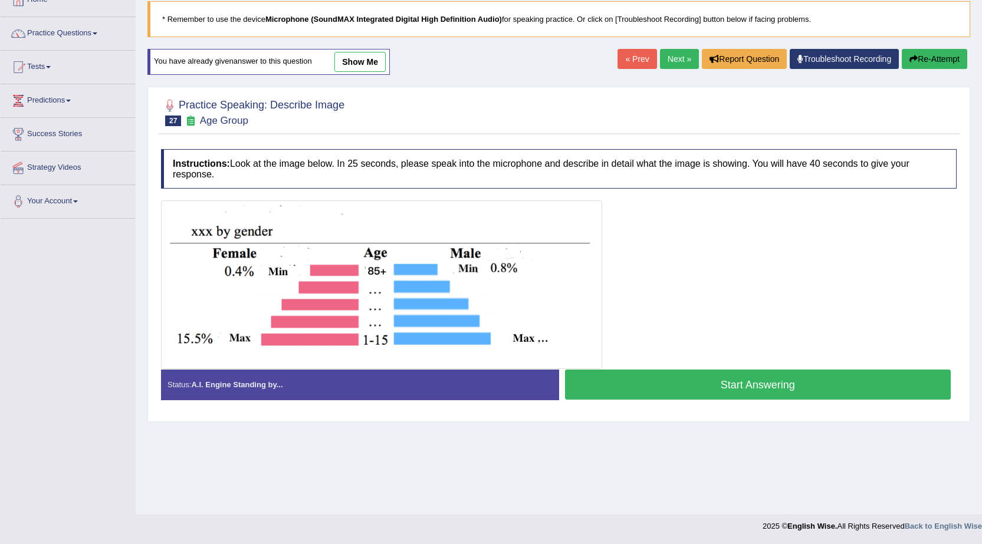
click at [702, 398] on button "Start Answering" at bounding box center [758, 385] width 386 height 30
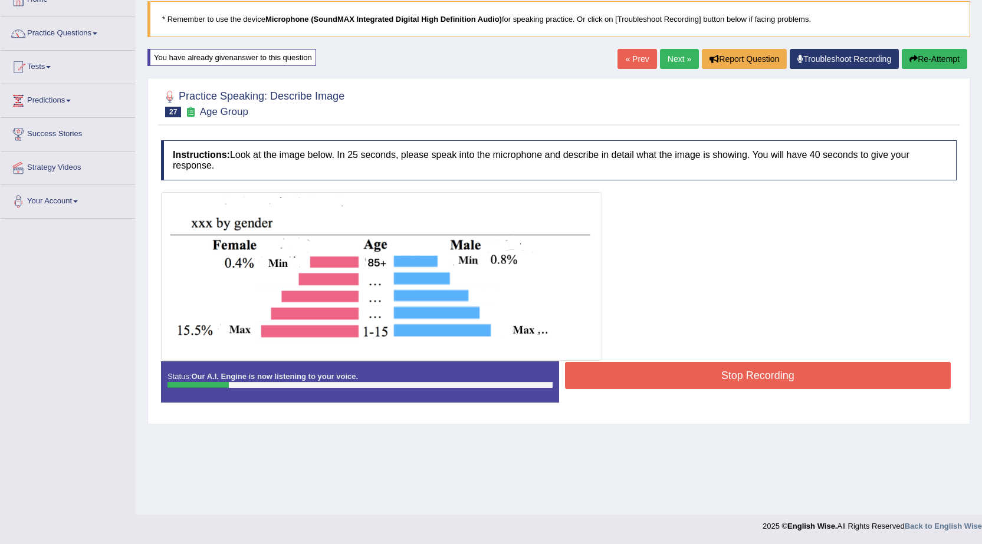
click at [925, 55] on button "Re-Attempt" at bounding box center [934, 59] width 65 height 20
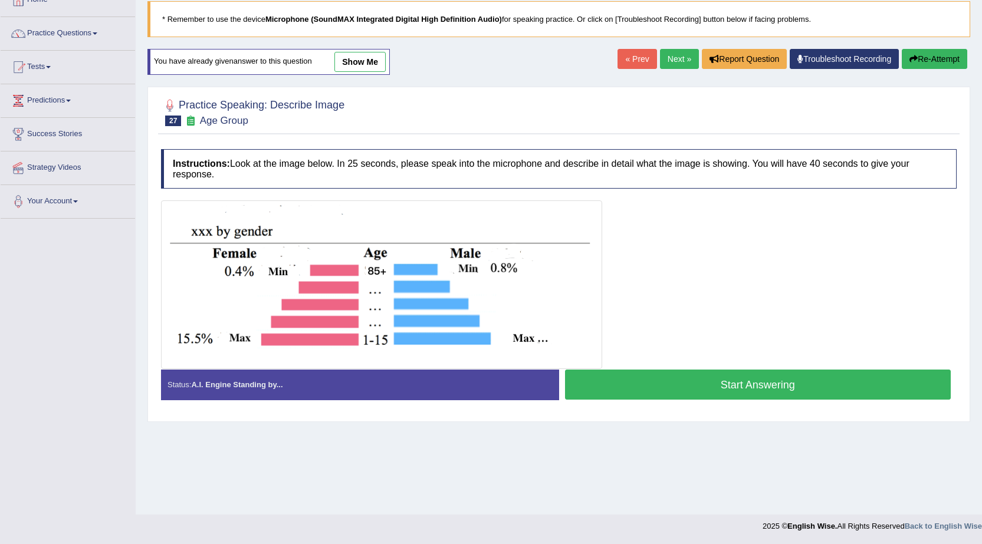
click at [733, 397] on button "Start Answering" at bounding box center [758, 385] width 386 height 30
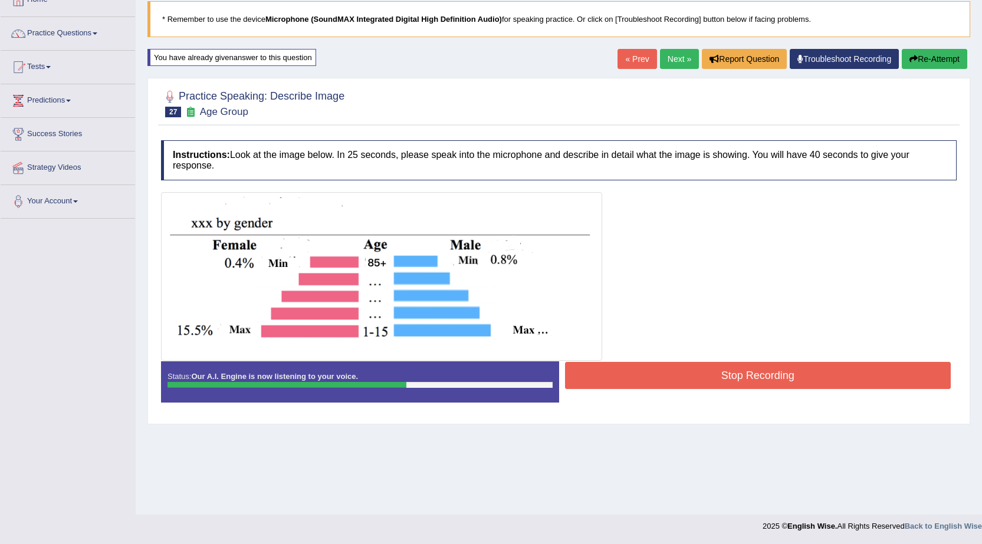
click at [687, 384] on button "Stop Recording" at bounding box center [758, 375] width 386 height 27
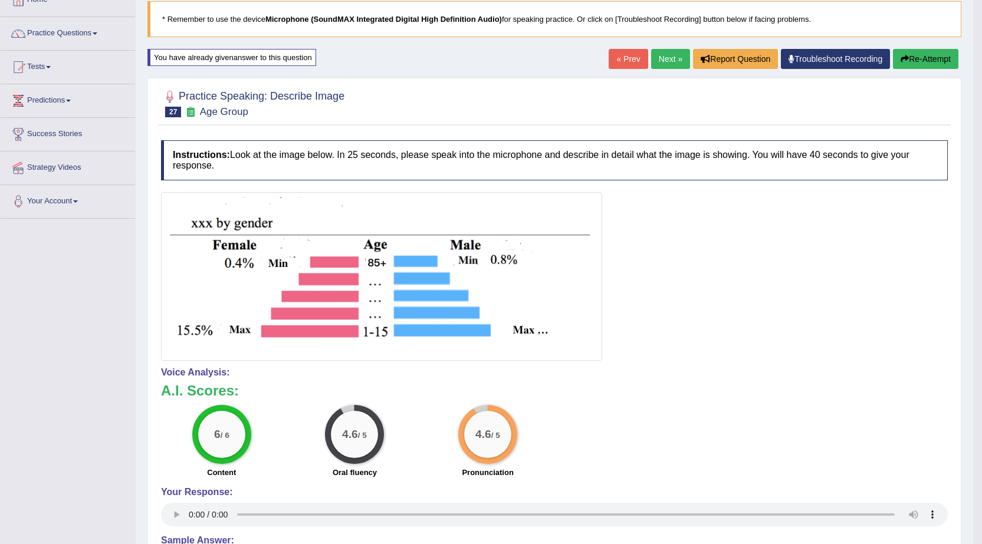
click at [665, 52] on link "Next »" at bounding box center [670, 59] width 39 height 20
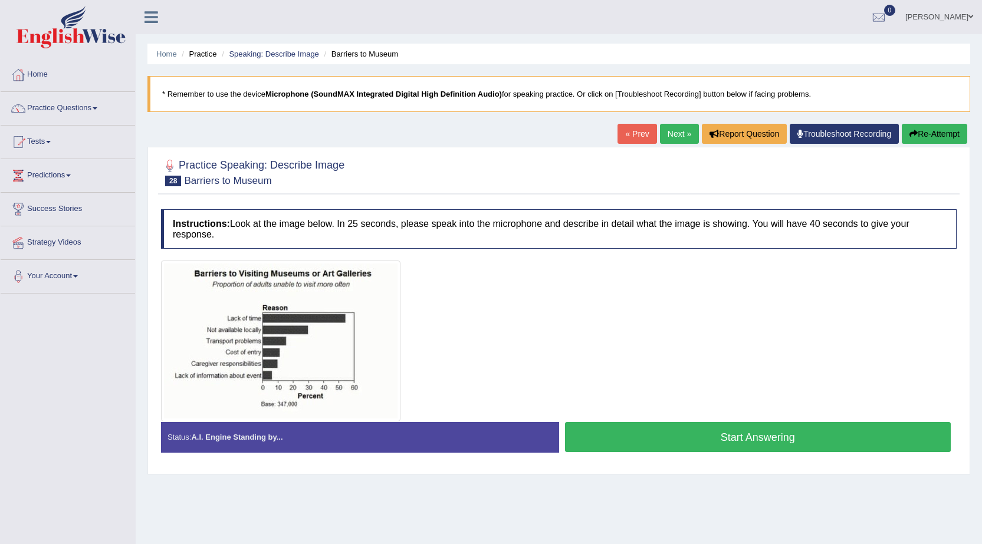
click at [748, 436] on button "Start Answering" at bounding box center [758, 437] width 386 height 30
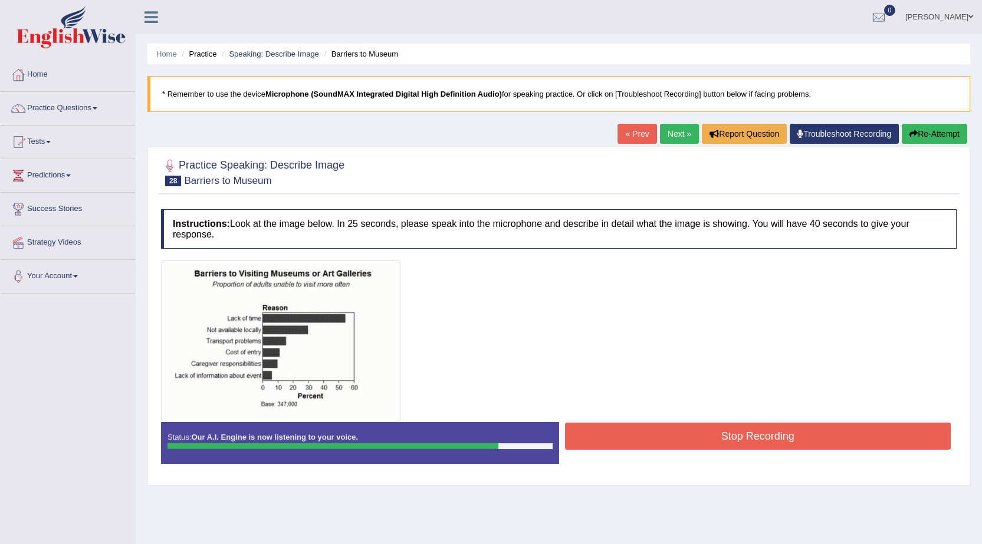
click at [680, 442] on button "Stop Recording" at bounding box center [758, 436] width 386 height 27
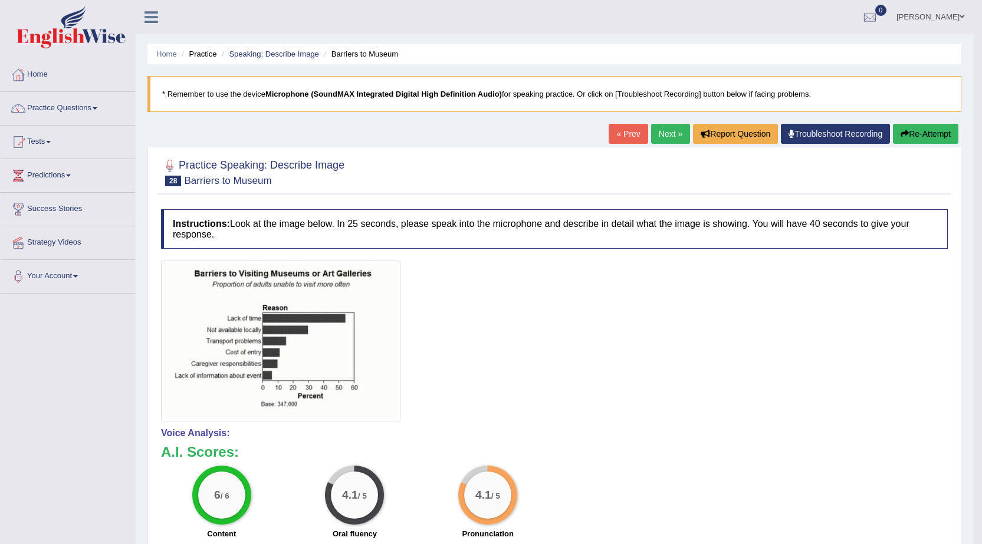
click at [923, 135] on button "Re-Attempt" at bounding box center [925, 134] width 65 height 20
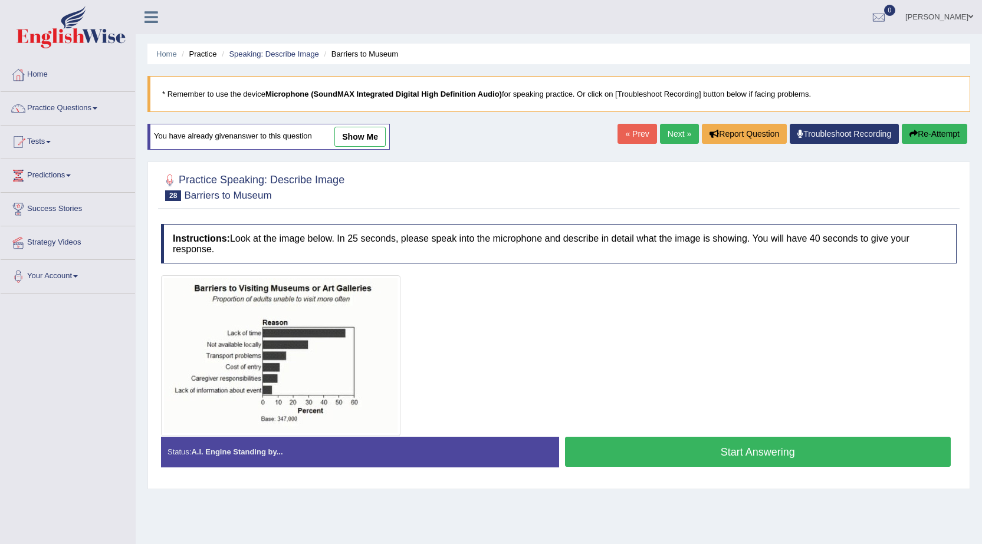
click at [673, 456] on button "Start Answering" at bounding box center [758, 452] width 386 height 30
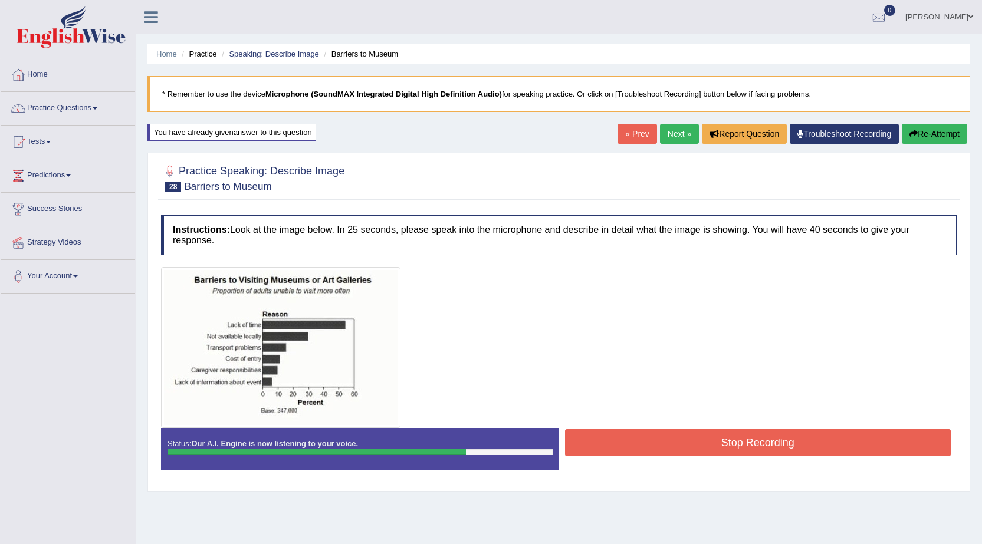
click at [579, 444] on button "Stop Recording" at bounding box center [758, 442] width 386 height 27
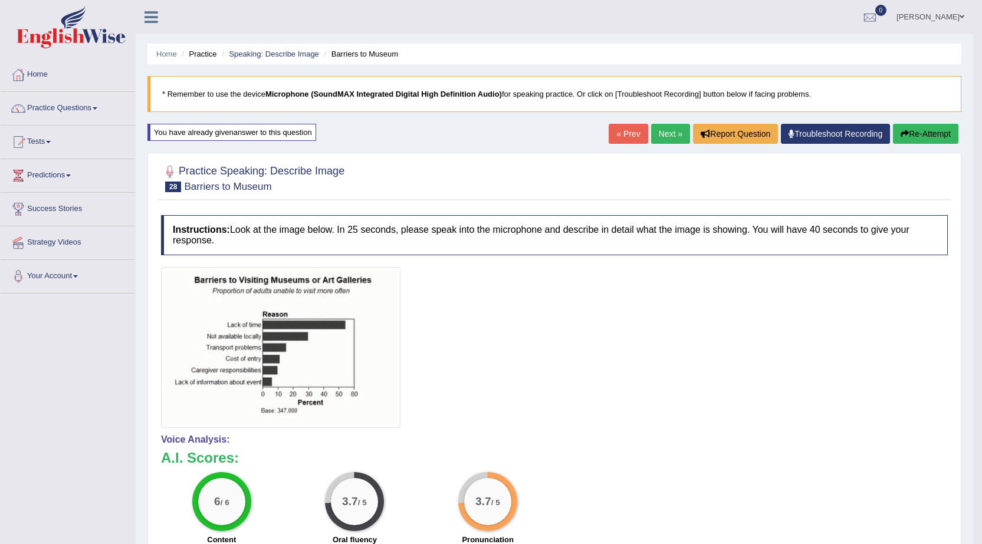
click at [923, 133] on button "Re-Attempt" at bounding box center [925, 134] width 65 height 20
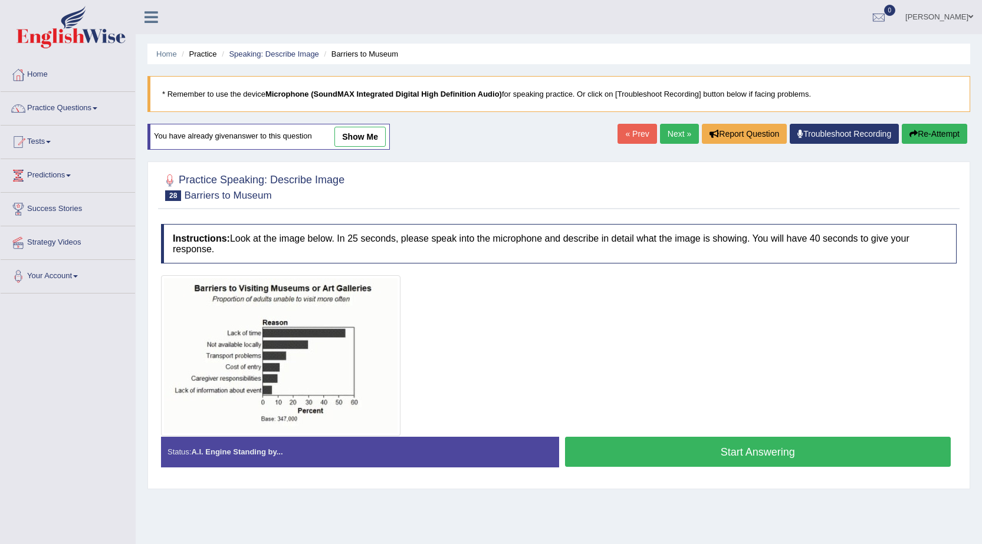
click at [741, 456] on button "Start Answering" at bounding box center [758, 452] width 386 height 30
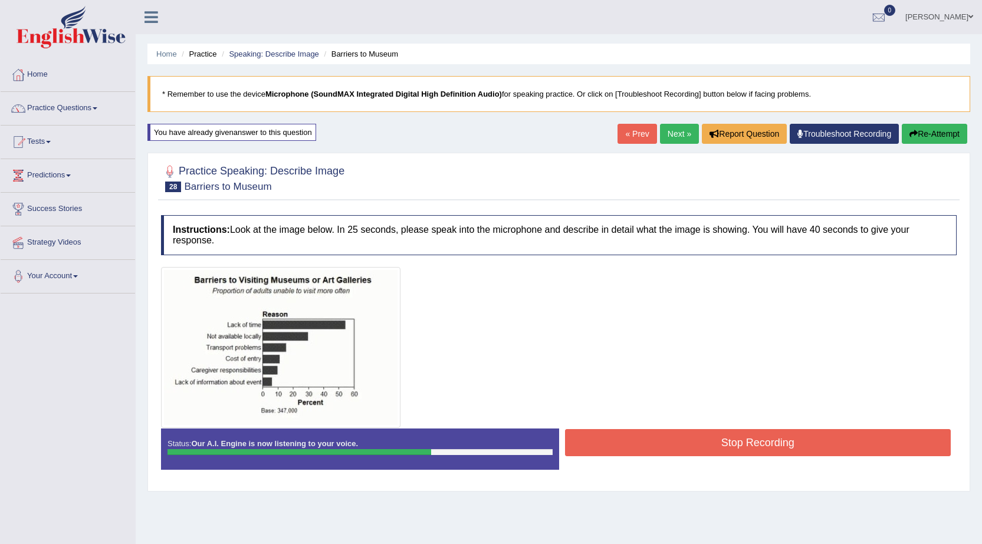
click at [723, 448] on button "Stop Recording" at bounding box center [758, 442] width 386 height 27
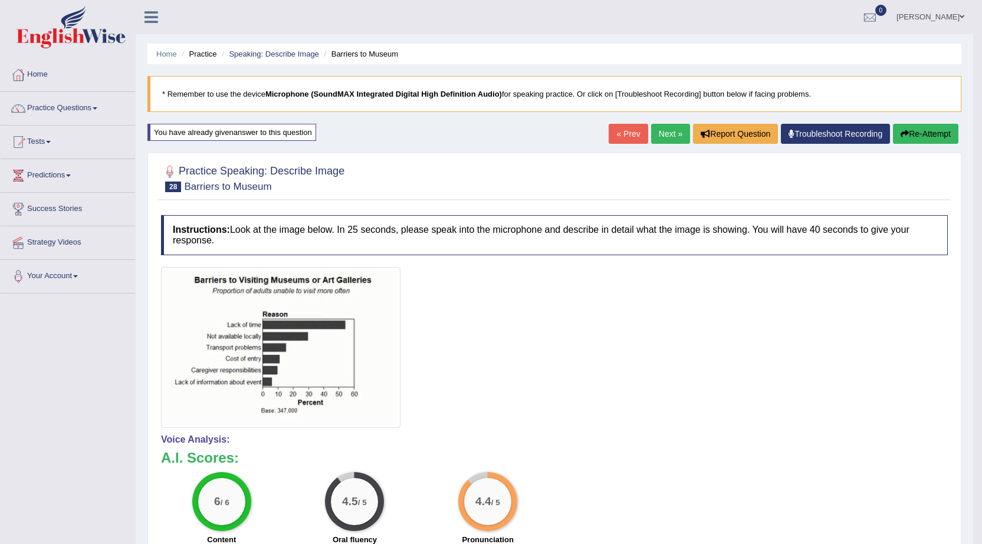
click at [663, 129] on link "Next »" at bounding box center [670, 134] width 39 height 20
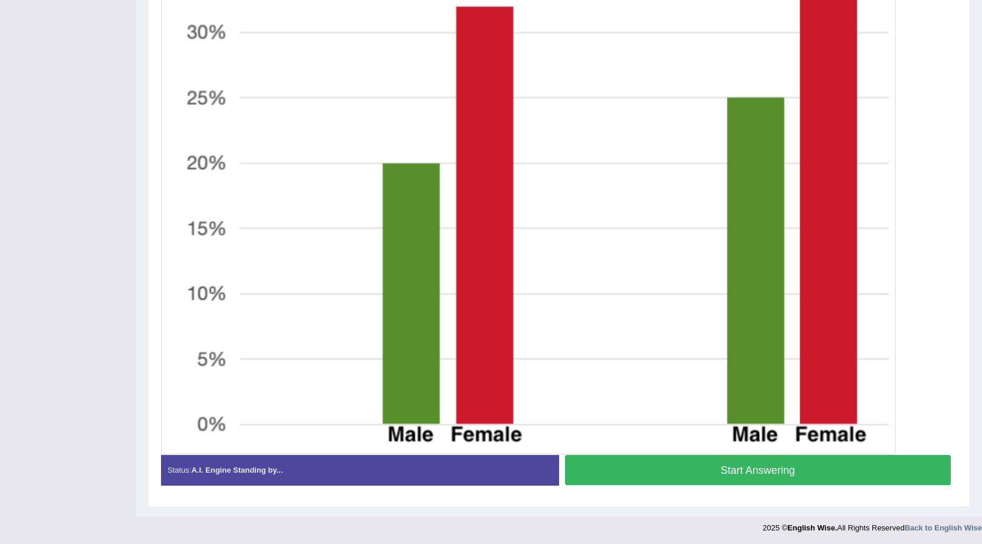
scroll to position [487, 0]
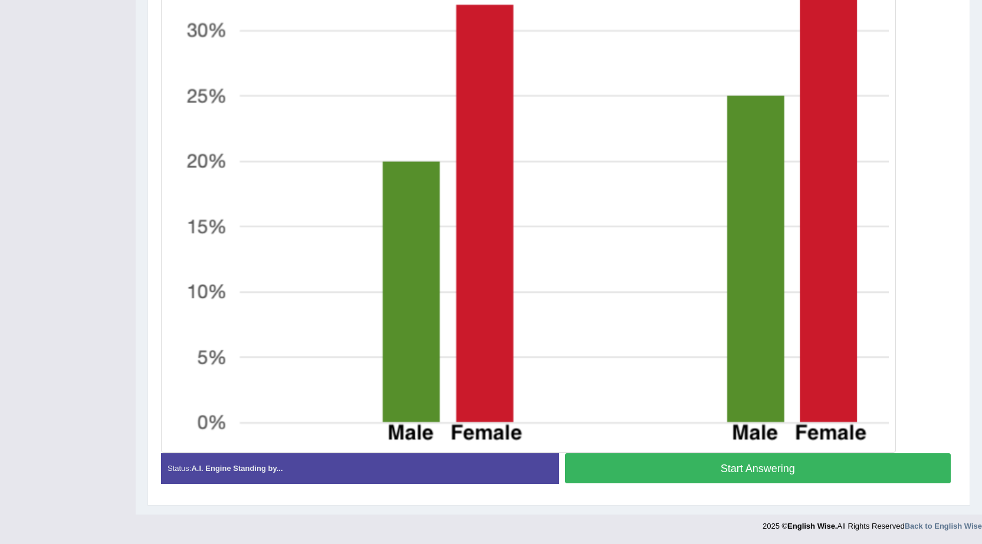
click at [709, 475] on button "Start Answering" at bounding box center [758, 468] width 386 height 30
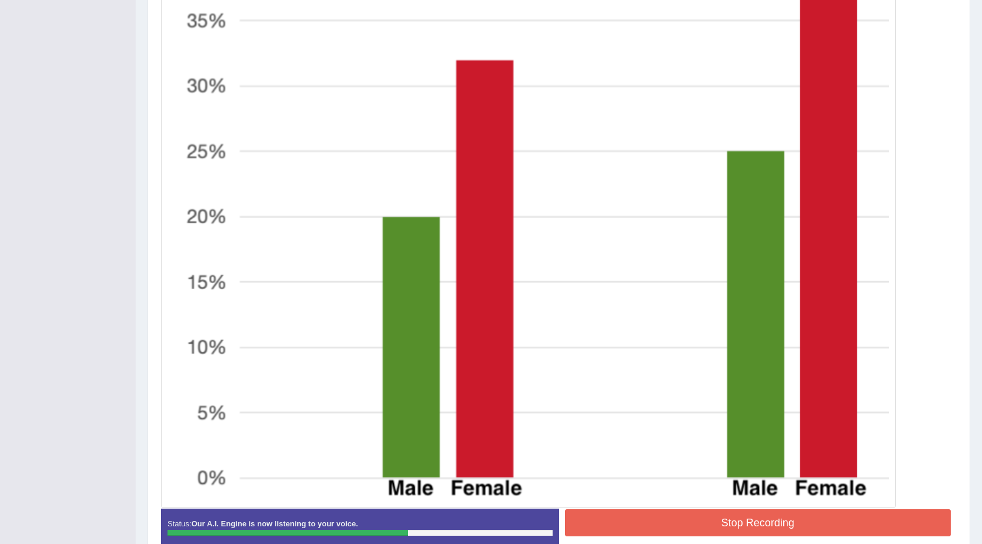
scroll to position [498, 0]
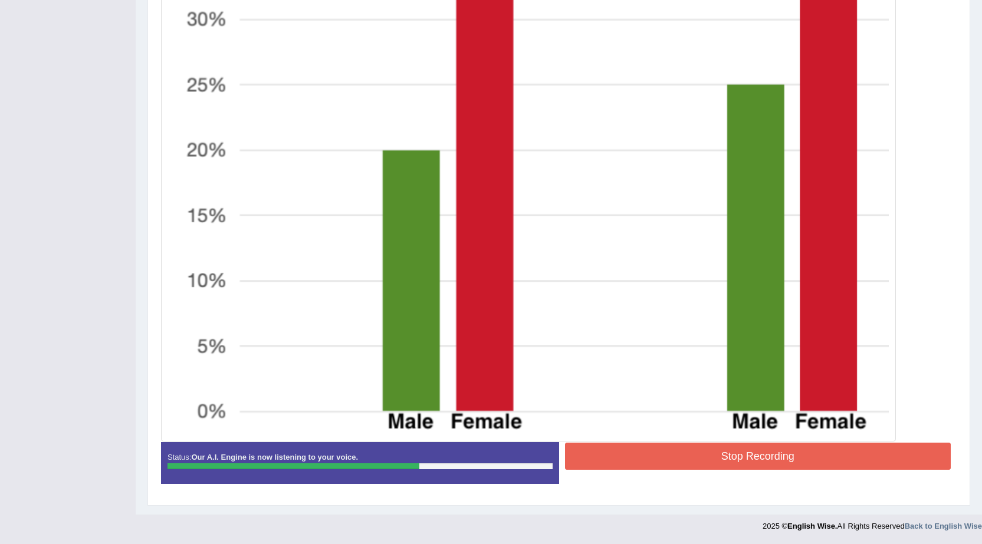
click at [633, 453] on button "Stop Recording" at bounding box center [758, 456] width 386 height 27
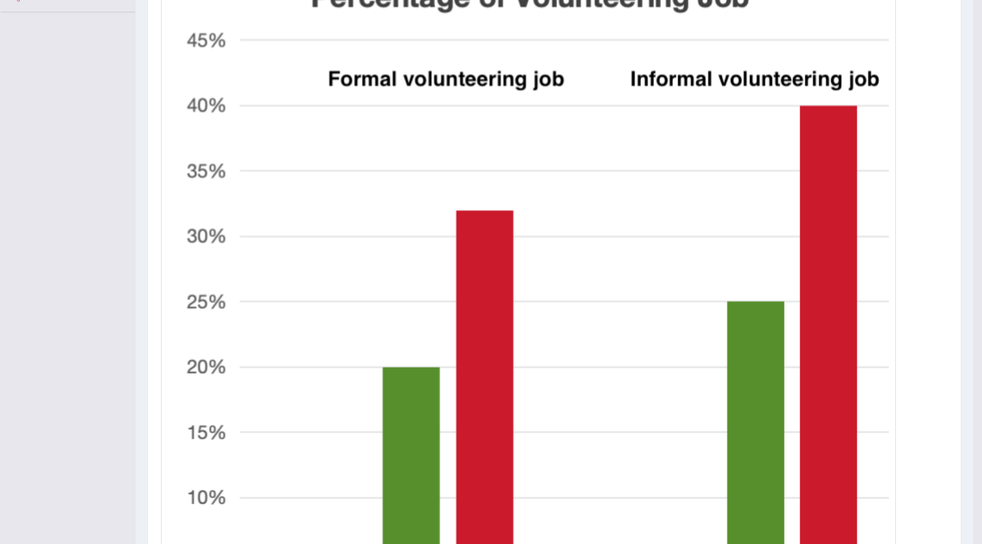
scroll to position [85, 0]
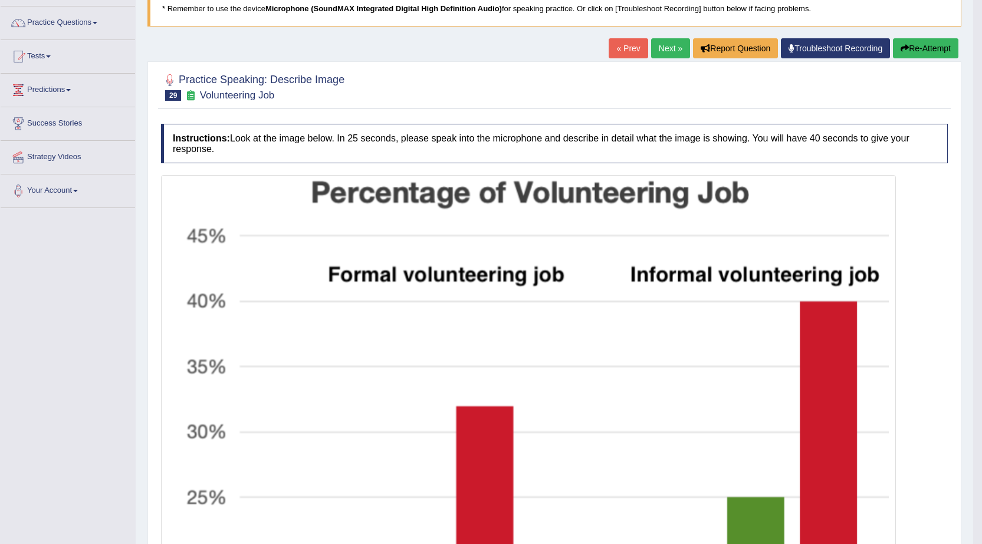
click at [654, 50] on link "Next »" at bounding box center [670, 48] width 39 height 20
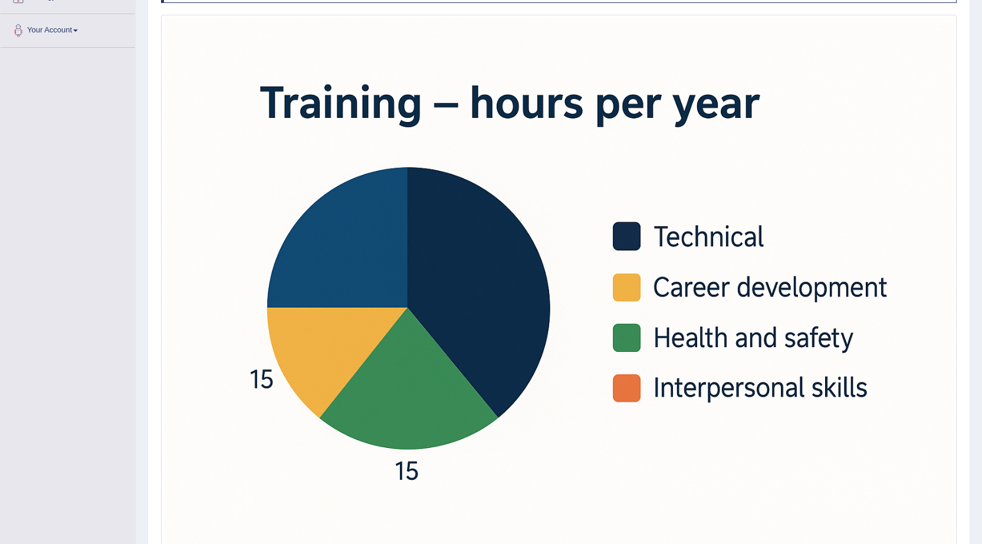
scroll to position [340, 0]
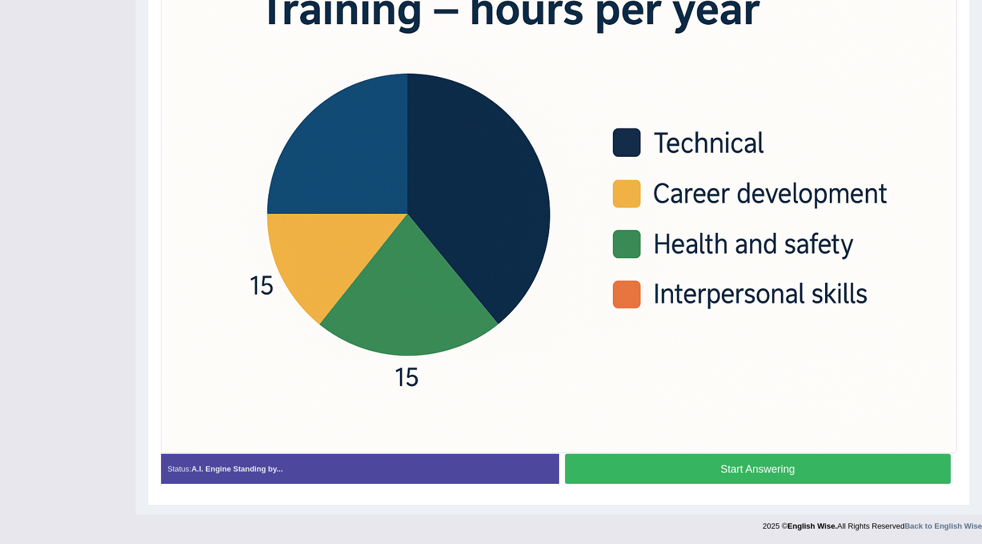
click at [742, 468] on button "Start Answering" at bounding box center [758, 469] width 386 height 30
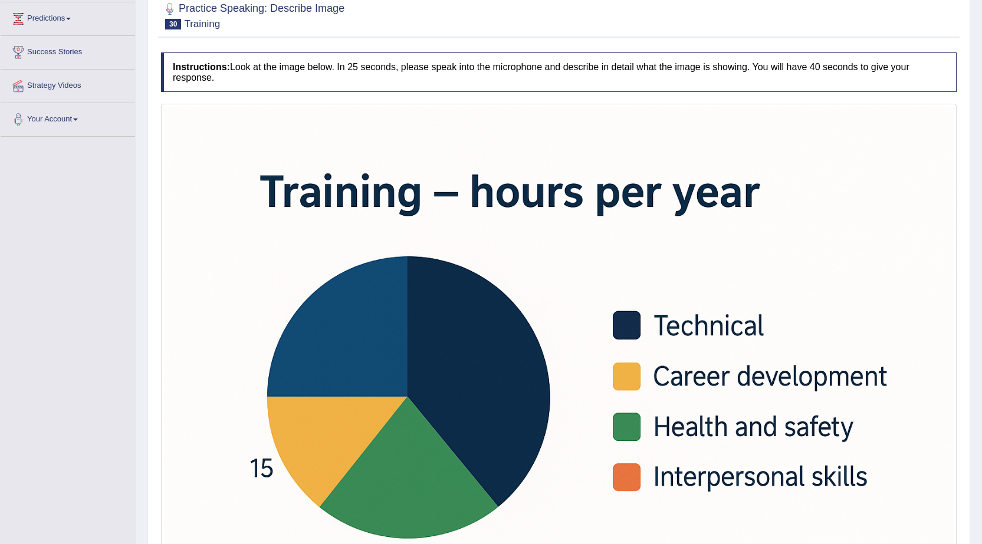
scroll to position [281, 0]
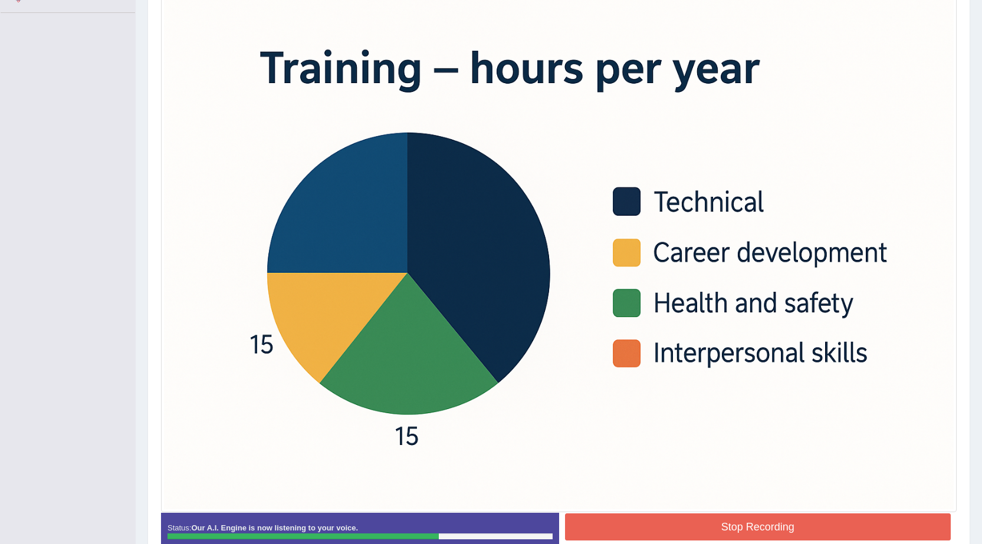
click at [682, 521] on button "Stop Recording" at bounding box center [758, 527] width 386 height 27
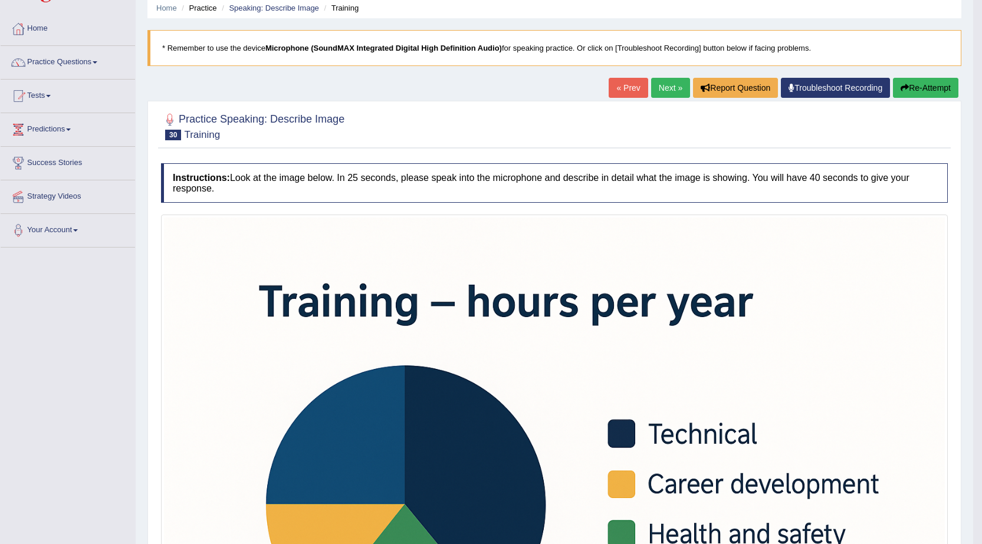
scroll to position [45, 0]
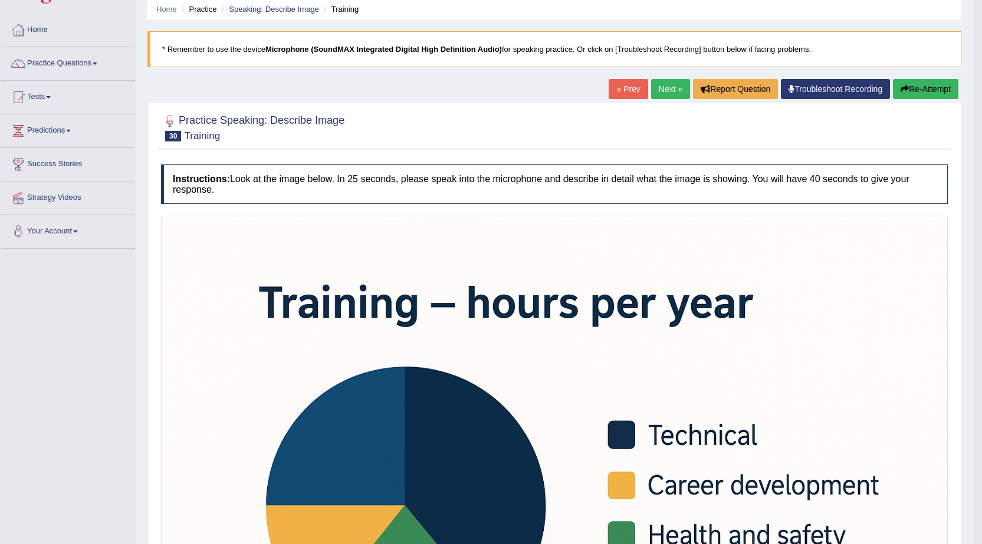
click at [672, 81] on link "Next »" at bounding box center [670, 89] width 39 height 20
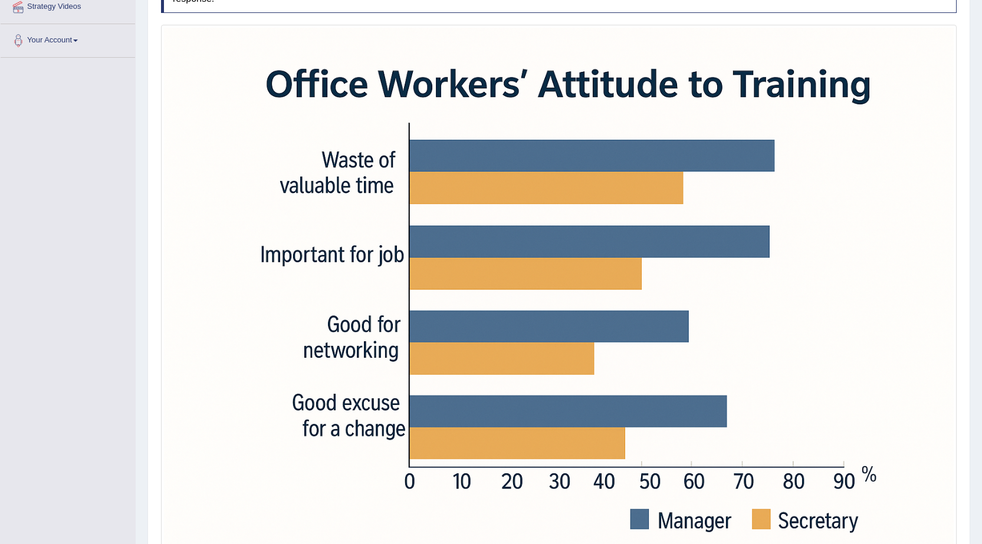
scroll to position [340, 0]
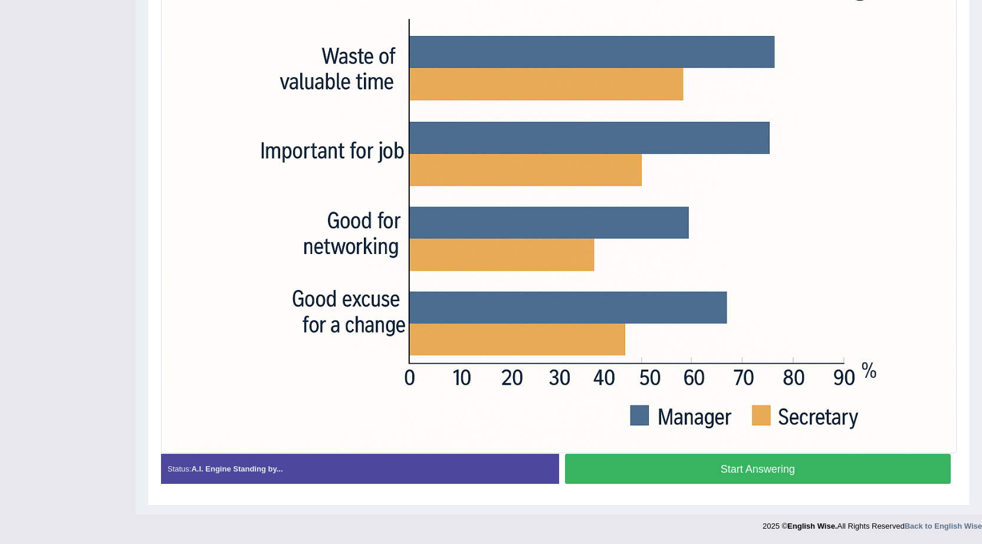
click at [688, 471] on button "Start Answering" at bounding box center [758, 469] width 386 height 30
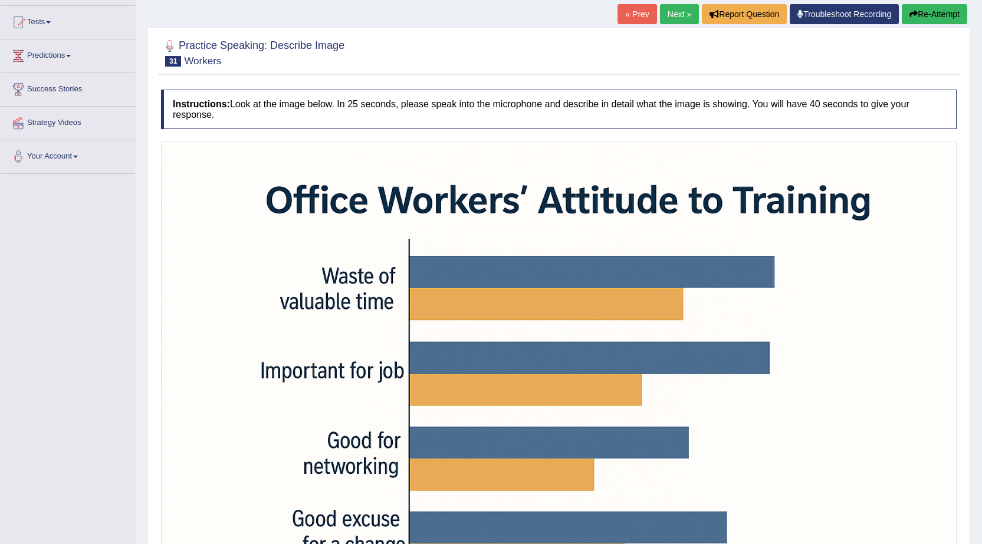
scroll to position [0, 0]
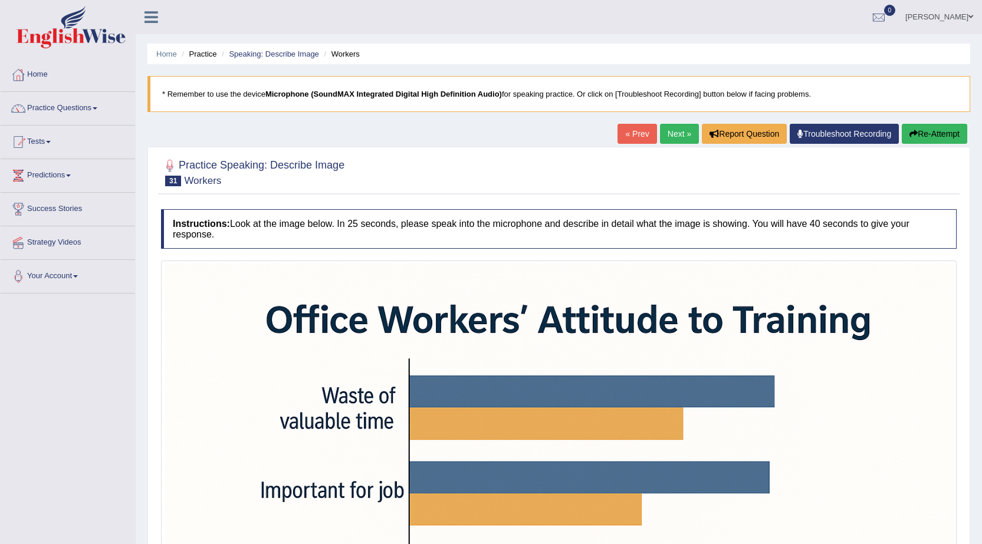
click at [935, 135] on button "Re-Attempt" at bounding box center [934, 134] width 65 height 20
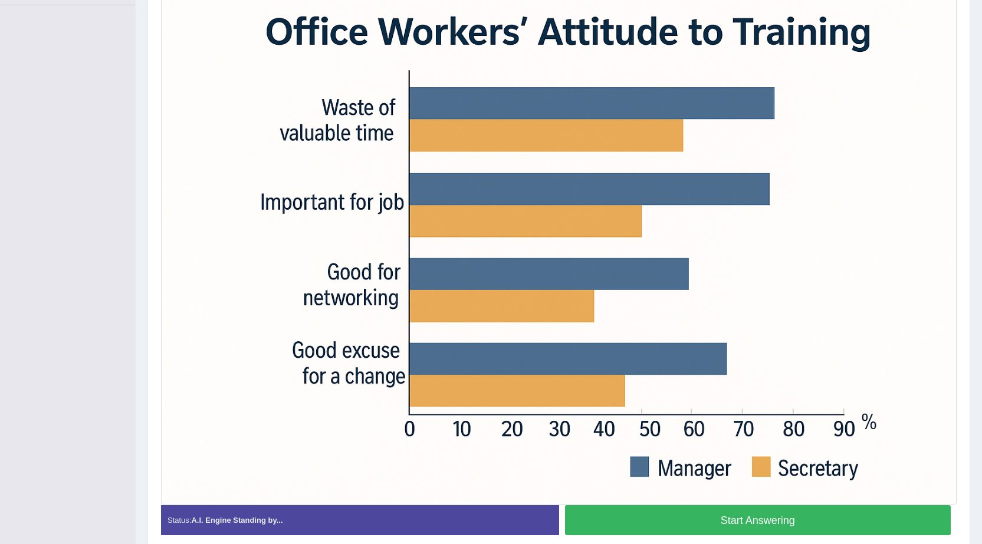
scroll to position [340, 0]
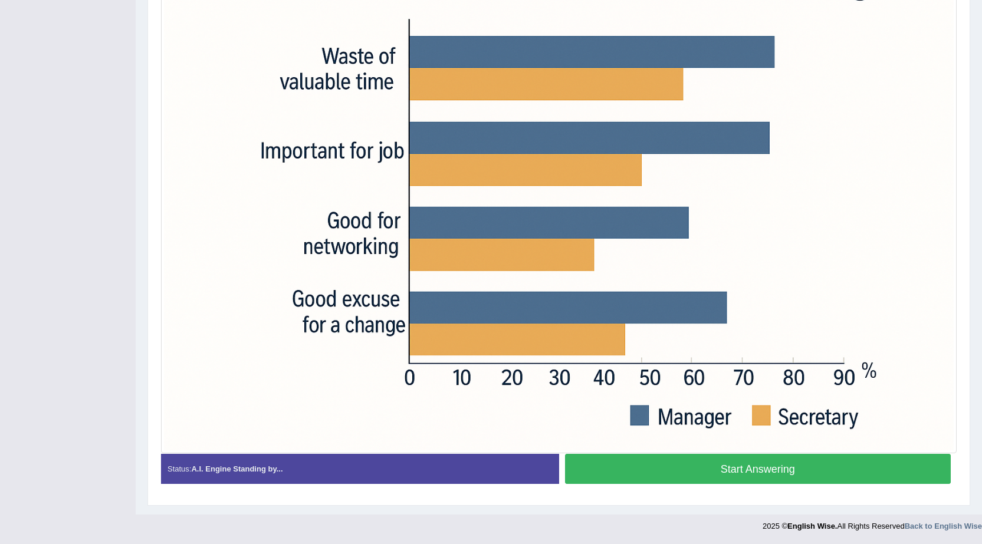
click at [804, 466] on button "Start Answering" at bounding box center [758, 469] width 386 height 30
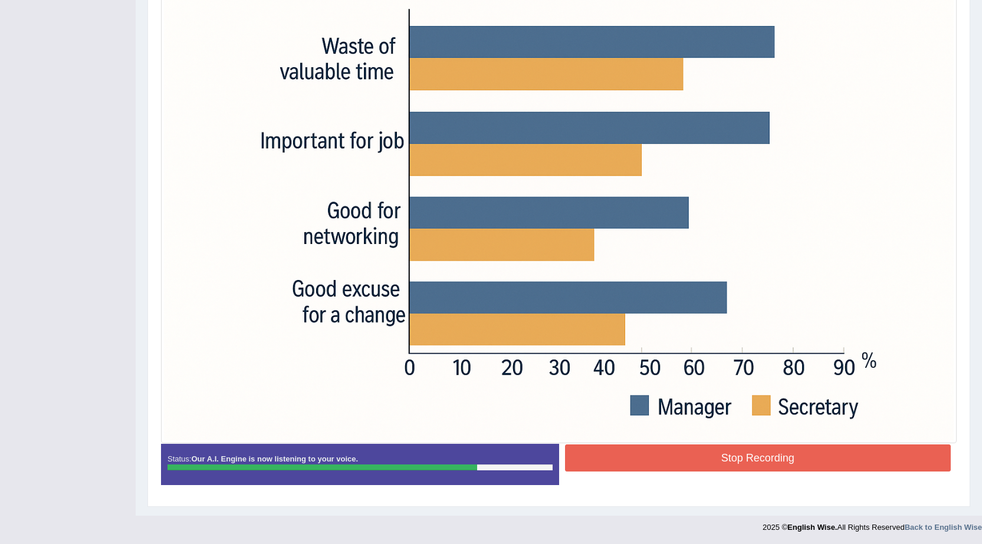
scroll to position [351, 0]
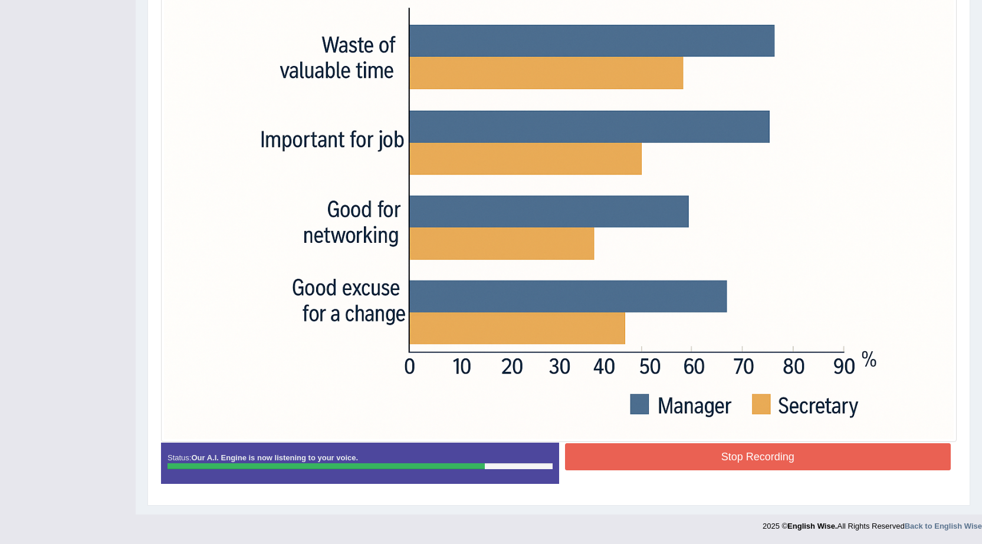
click at [665, 459] on button "Stop Recording" at bounding box center [758, 456] width 386 height 27
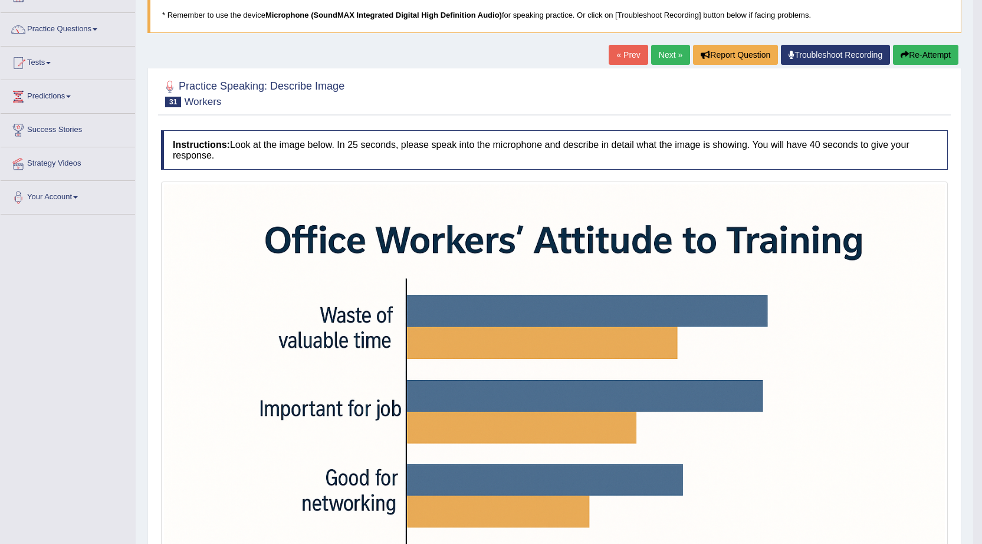
scroll to position [0, 0]
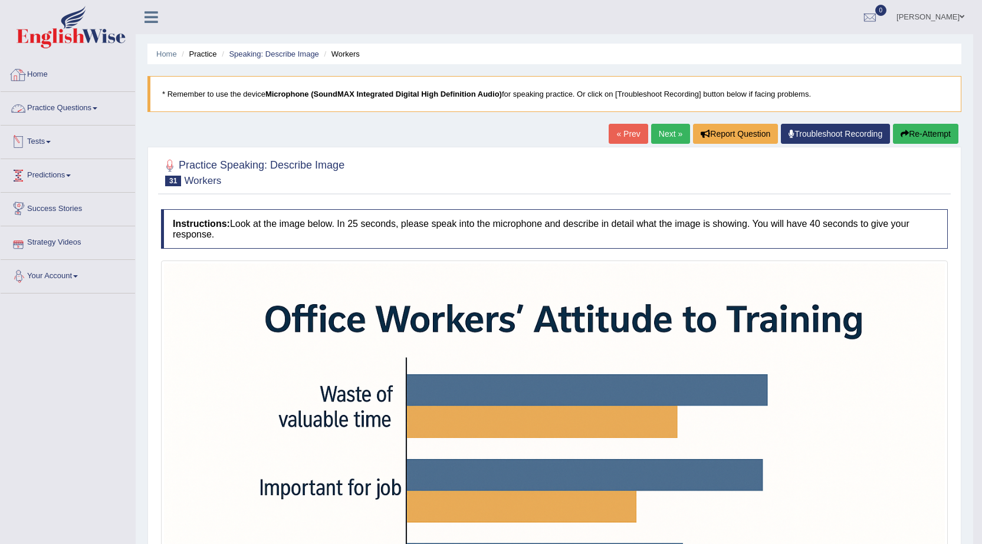
click at [75, 105] on link "Practice Questions" at bounding box center [68, 106] width 134 height 29
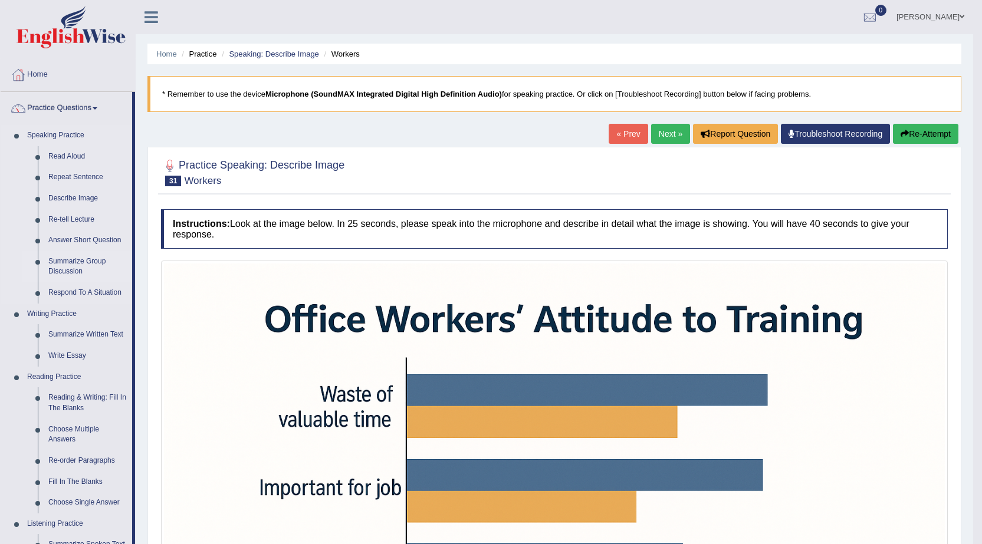
click at [85, 263] on link "Summarize Group Discussion" at bounding box center [87, 266] width 89 height 31
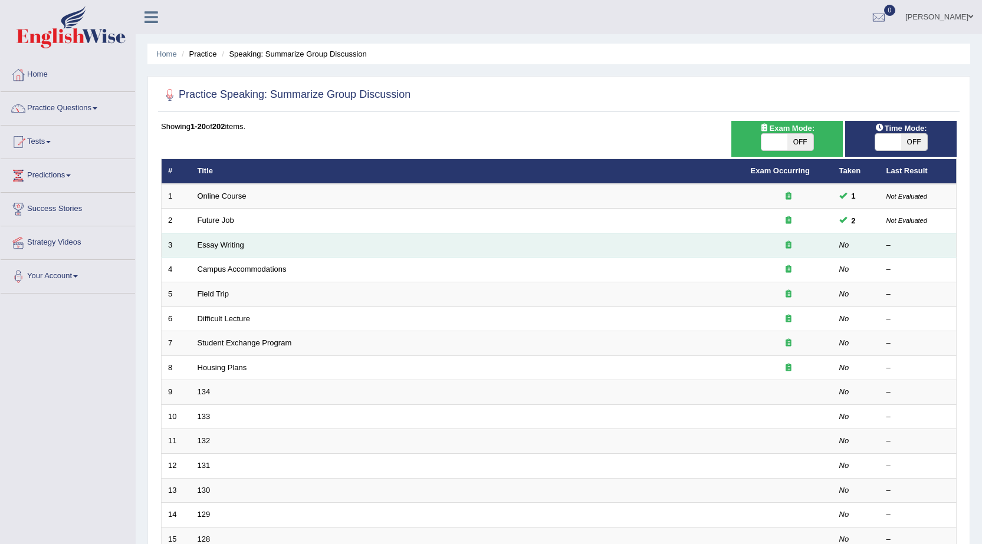
click at [268, 255] on td "Essay Writing" at bounding box center [467, 245] width 553 height 25
click at [233, 244] on link "Essay Writing" at bounding box center [221, 245] width 47 height 9
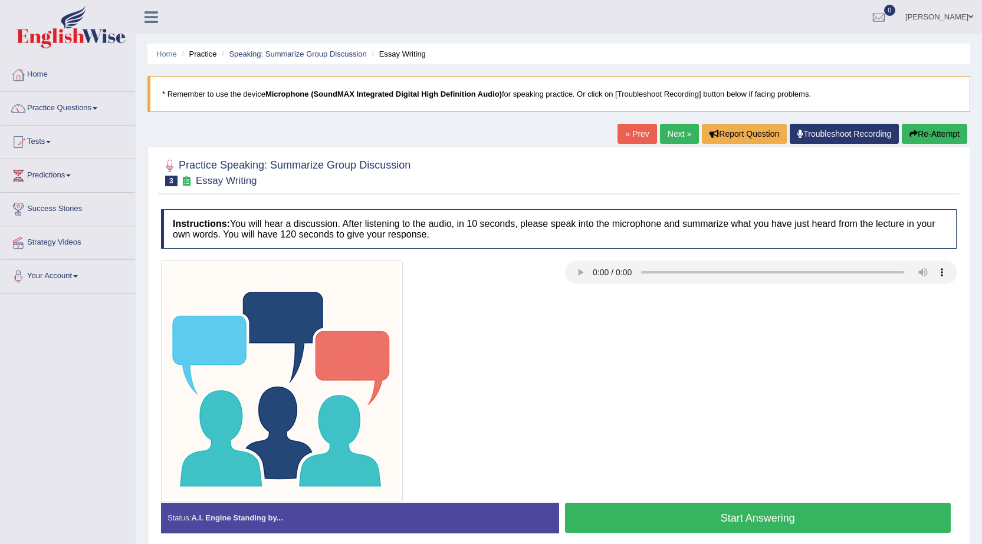
click at [949, 139] on button "Re-Attempt" at bounding box center [934, 134] width 65 height 20
click at [936, 127] on button "Re-Attempt" at bounding box center [934, 134] width 65 height 20
click at [577, 401] on div at bounding box center [558, 382] width 807 height 242
click at [729, 522] on button "Start Answering" at bounding box center [758, 518] width 386 height 30
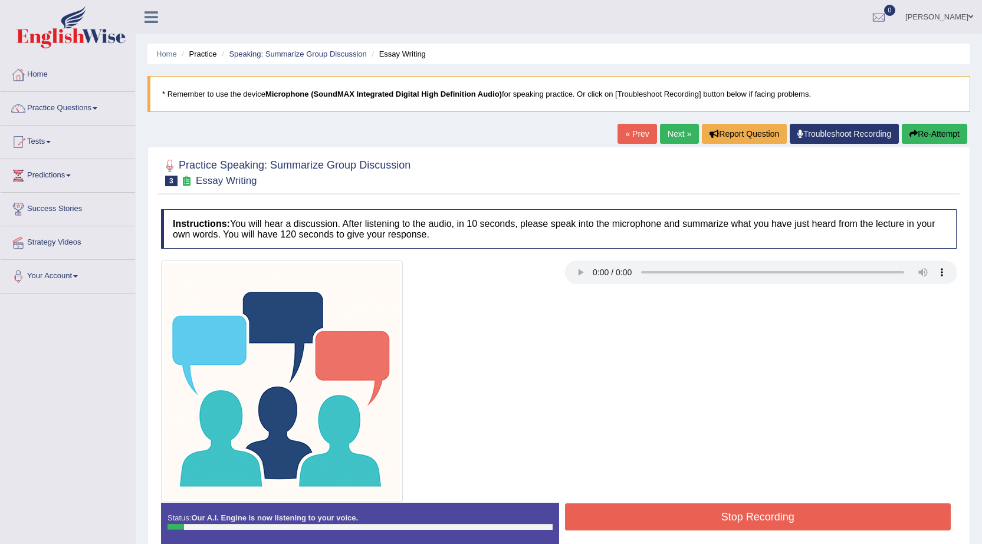
click at [952, 130] on button "Re-Attempt" at bounding box center [934, 134] width 65 height 20
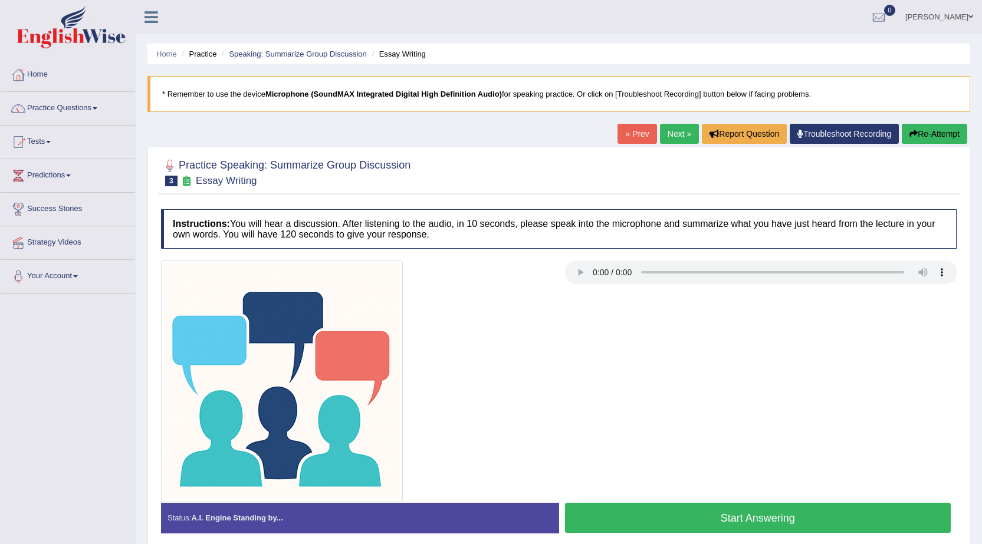
click at [735, 518] on button "Start Answering" at bounding box center [758, 518] width 386 height 30
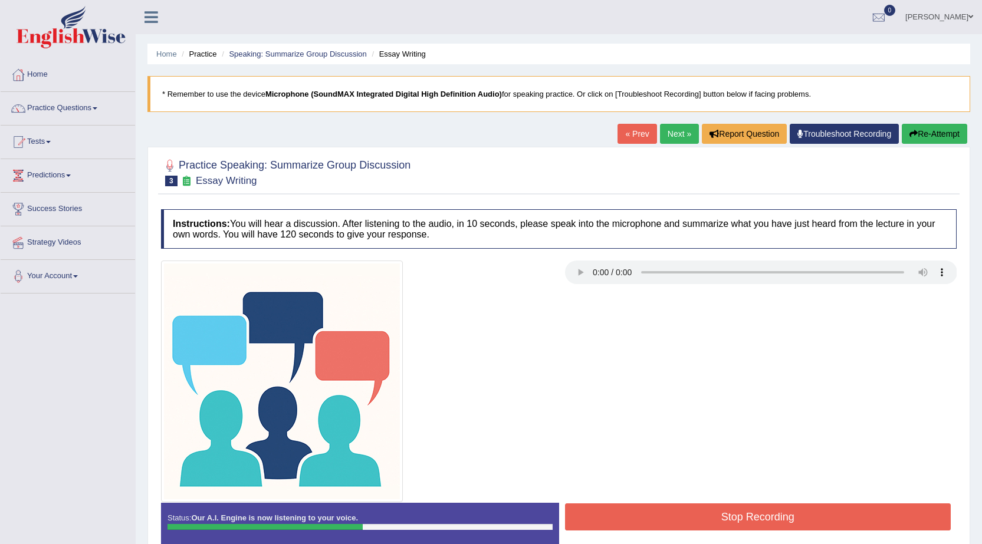
click at [735, 518] on button "Stop Recording" at bounding box center [758, 517] width 386 height 27
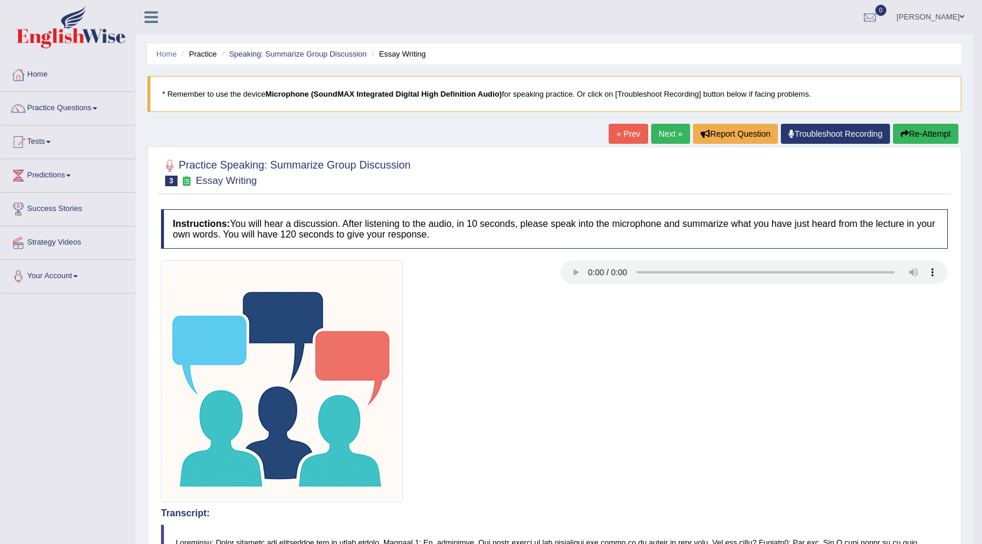
click at [667, 135] on link "Next »" at bounding box center [670, 134] width 39 height 20
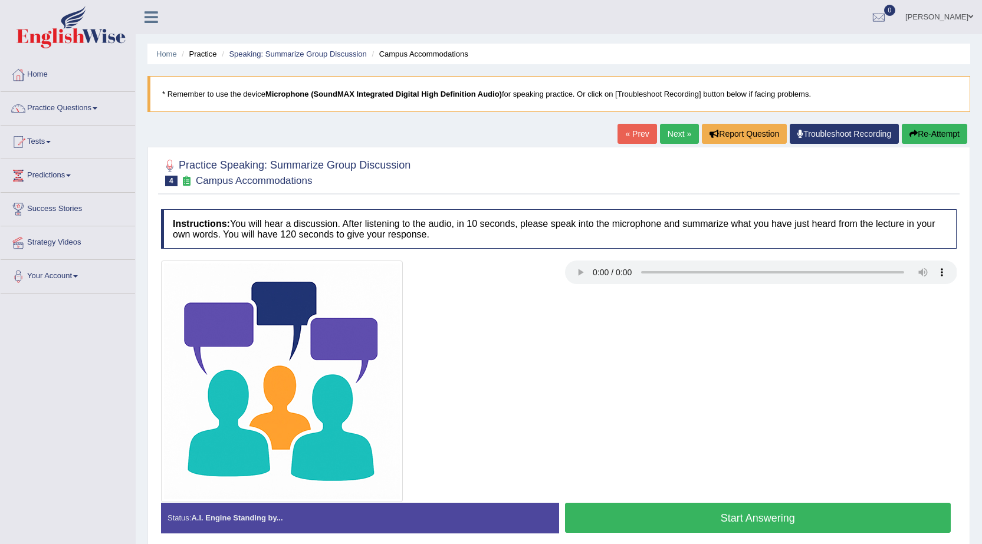
click at [748, 515] on button "Start Answering" at bounding box center [758, 518] width 386 height 30
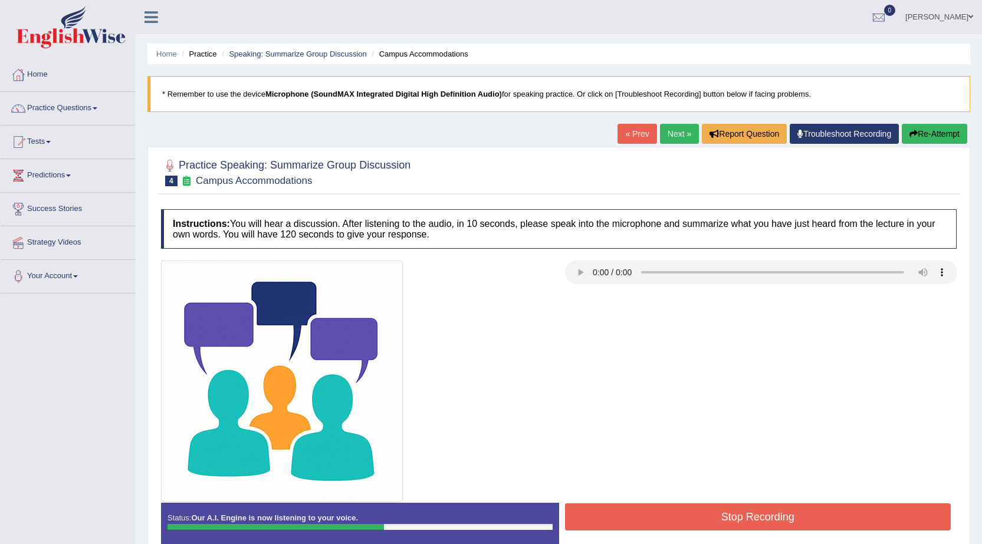
click at [722, 522] on button "Stop Recording" at bounding box center [758, 517] width 386 height 27
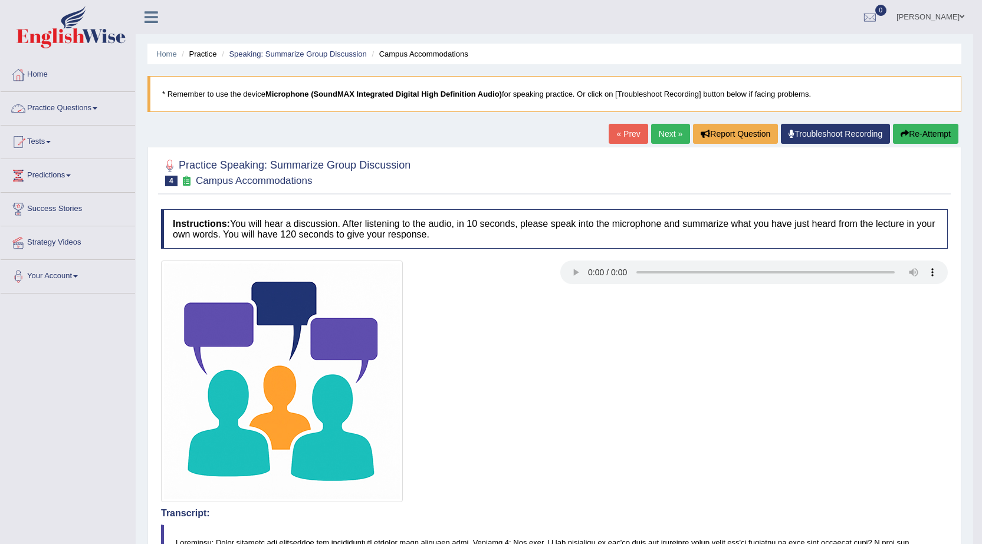
click at [74, 109] on link "Practice Questions" at bounding box center [68, 106] width 134 height 29
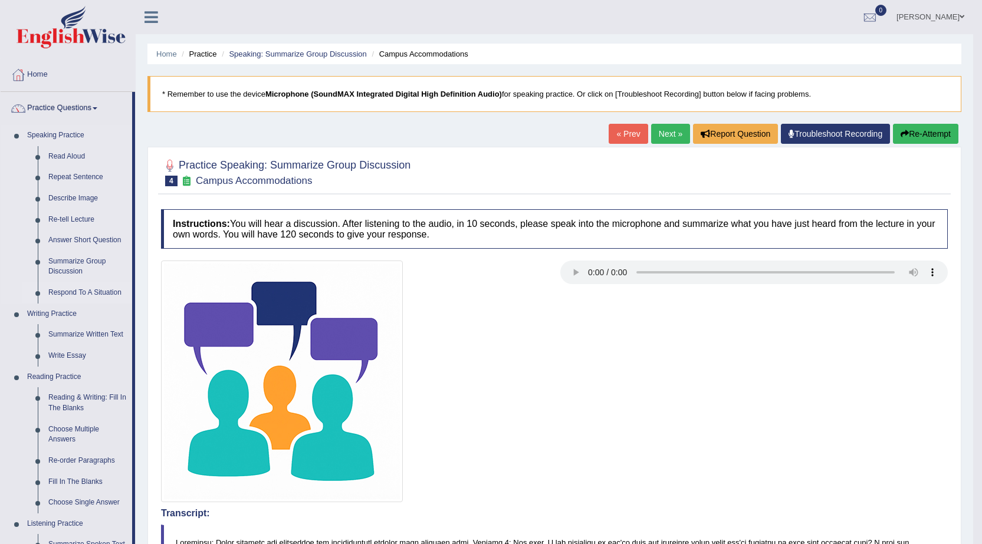
click at [81, 295] on link "Respond To A Situation" at bounding box center [87, 292] width 89 height 21
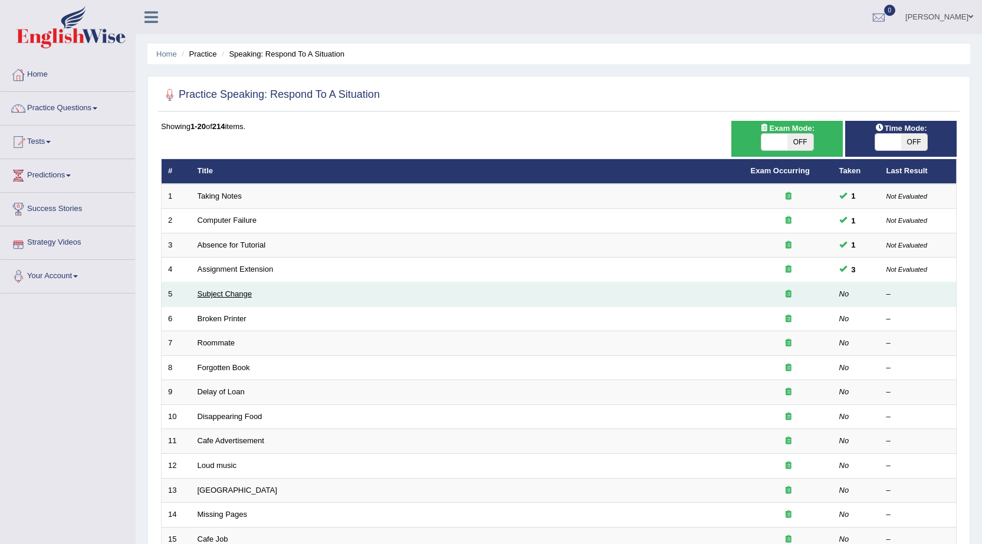
click at [250, 293] on link "Subject Change" at bounding box center [225, 294] width 55 height 9
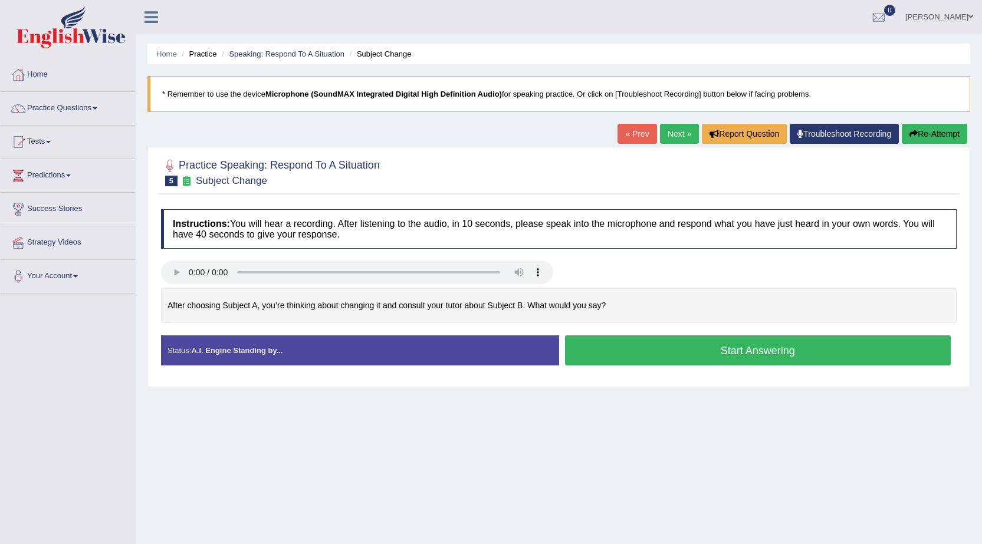
click at [801, 355] on button "Start Answering" at bounding box center [758, 351] width 386 height 30
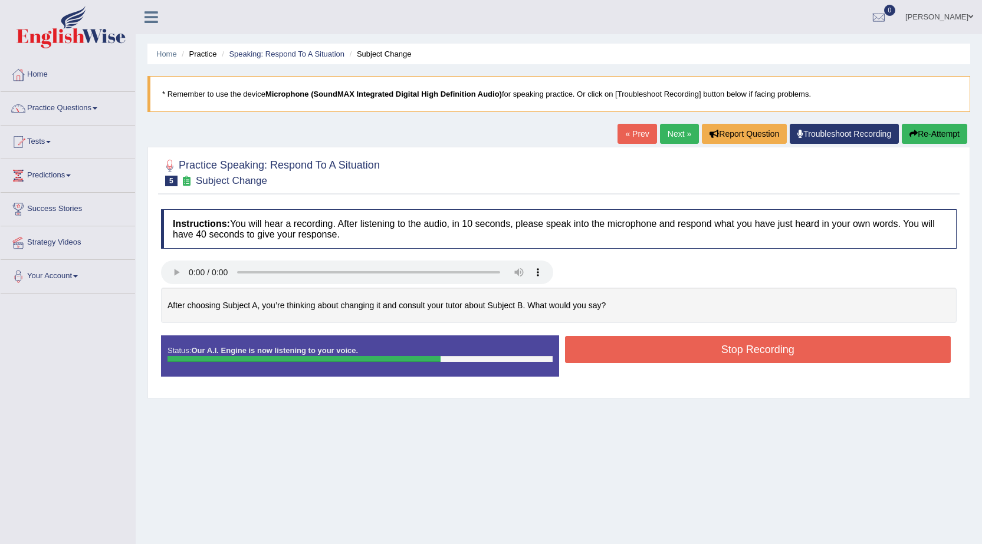
click at [718, 345] on button "Stop Recording" at bounding box center [758, 349] width 386 height 27
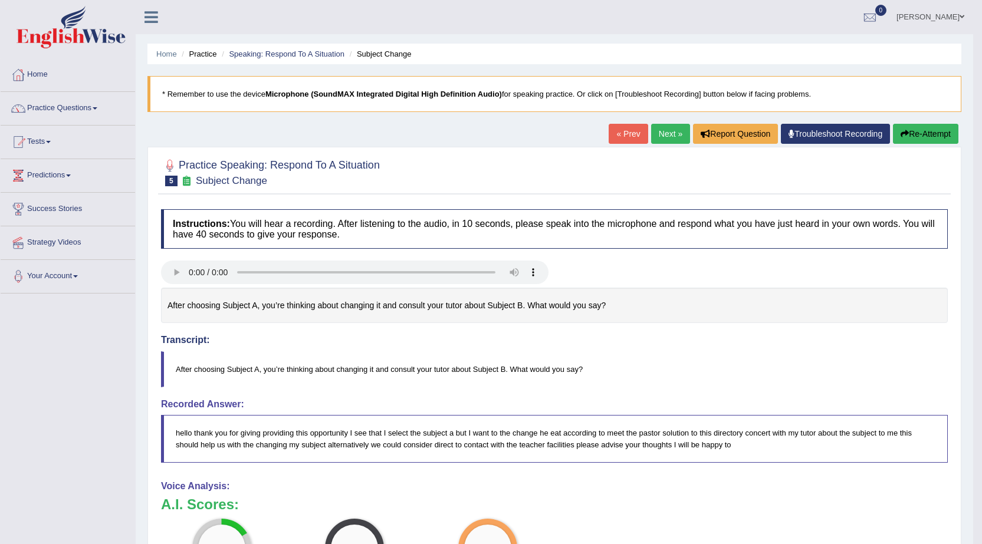
click at [932, 137] on button "Re-Attempt" at bounding box center [925, 134] width 65 height 20
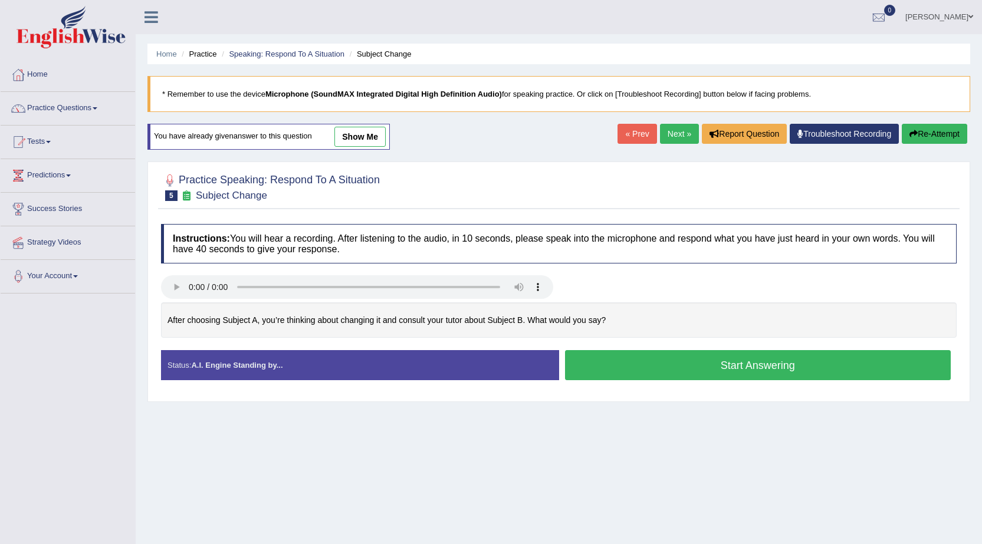
click at [773, 370] on button "Start Answering" at bounding box center [758, 365] width 386 height 30
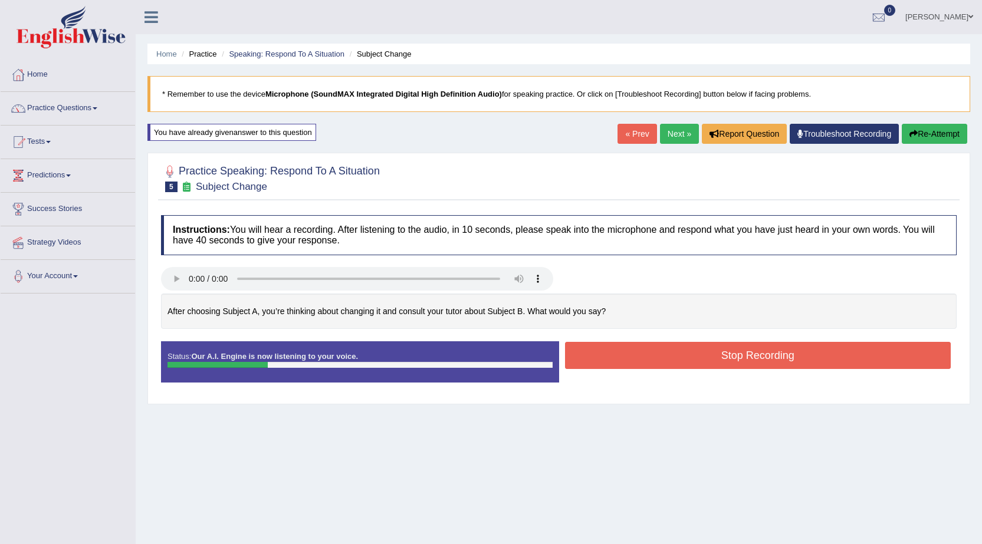
click at [946, 130] on button "Re-Attempt" at bounding box center [934, 134] width 65 height 20
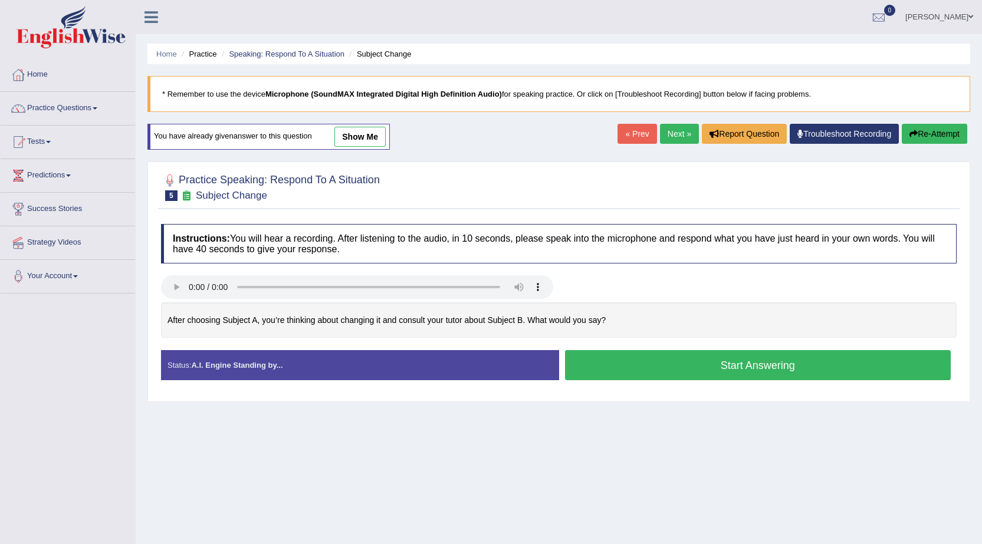
click at [686, 360] on button "Start Answering" at bounding box center [758, 365] width 386 height 30
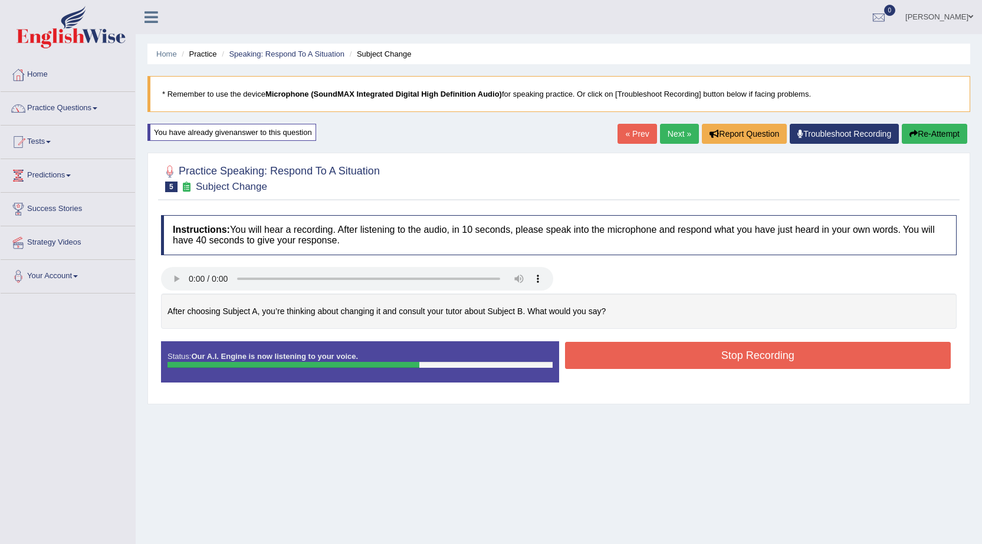
click at [678, 355] on button "Stop Recording" at bounding box center [758, 355] width 386 height 27
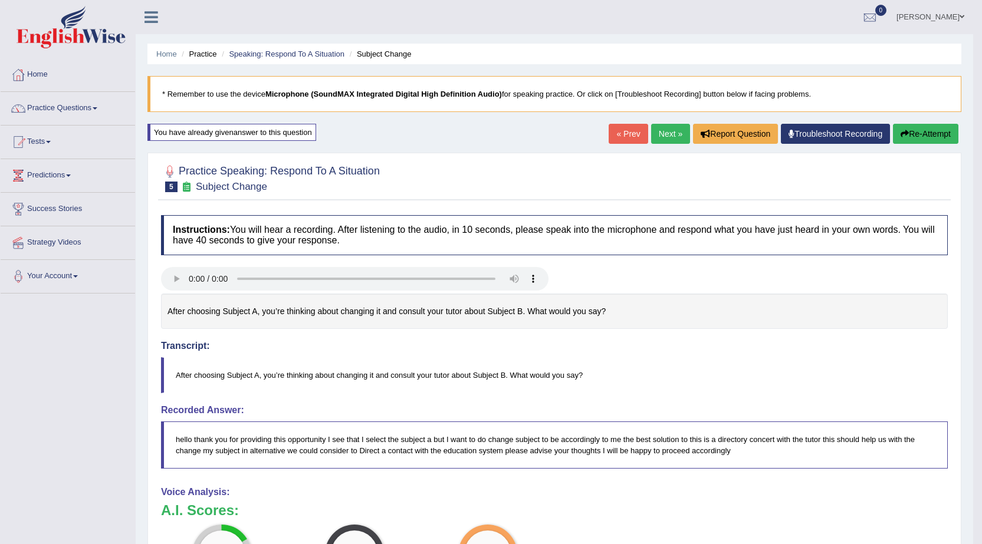
click at [668, 137] on link "Next »" at bounding box center [670, 134] width 39 height 20
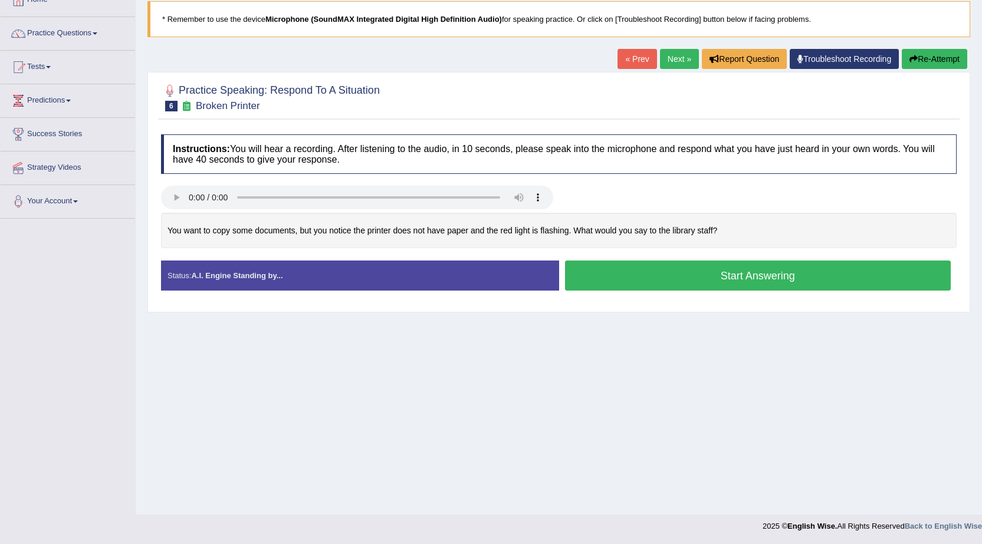
click at [703, 270] on button "Start Answering" at bounding box center [758, 276] width 386 height 30
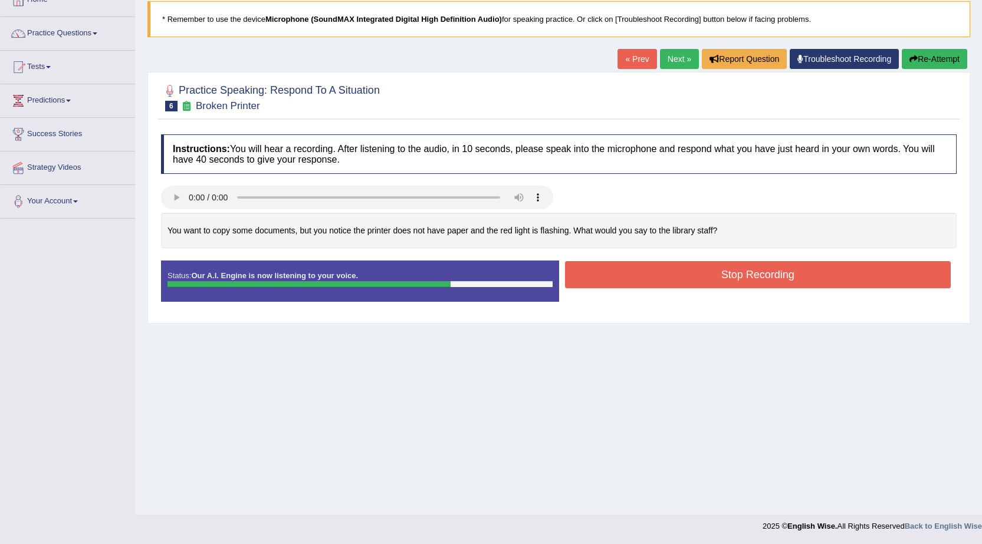
click at [629, 282] on button "Stop Recording" at bounding box center [758, 274] width 386 height 27
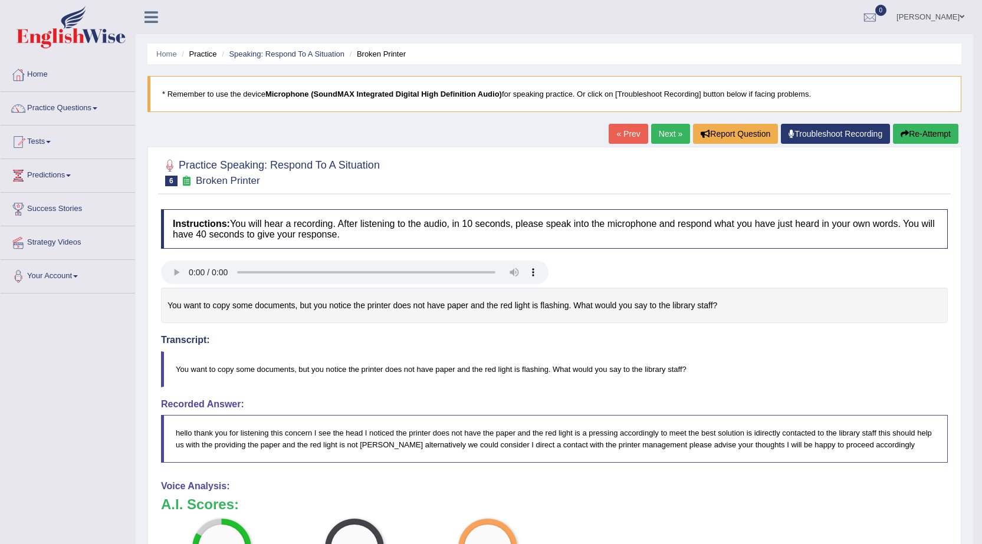
click at [653, 131] on link "Next »" at bounding box center [670, 134] width 39 height 20
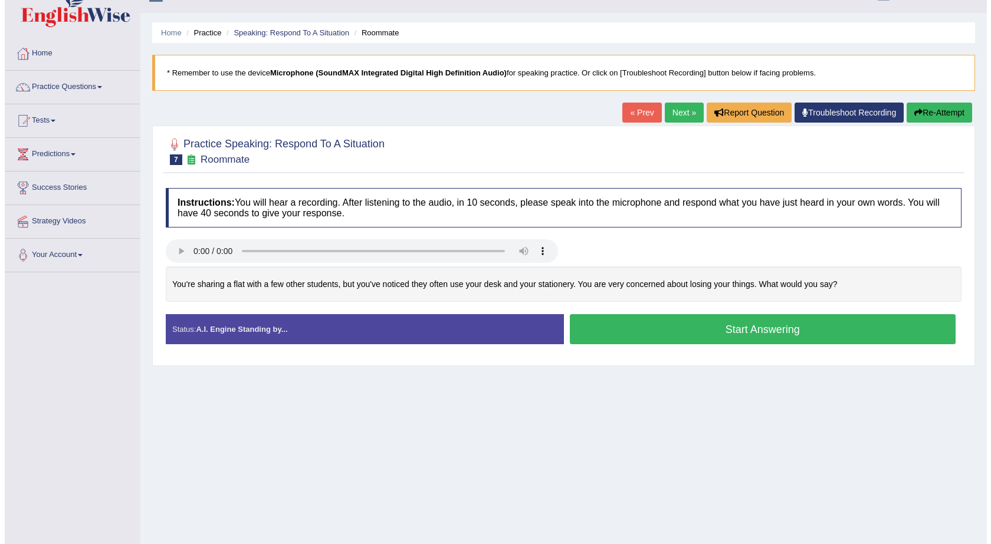
scroll to position [59, 0]
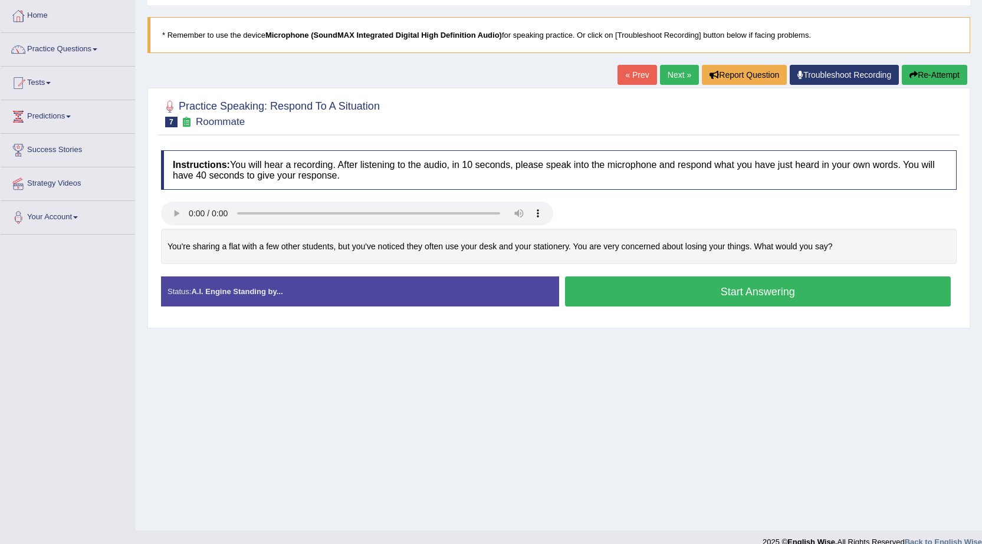
click at [774, 289] on button "Start Answering" at bounding box center [758, 292] width 386 height 30
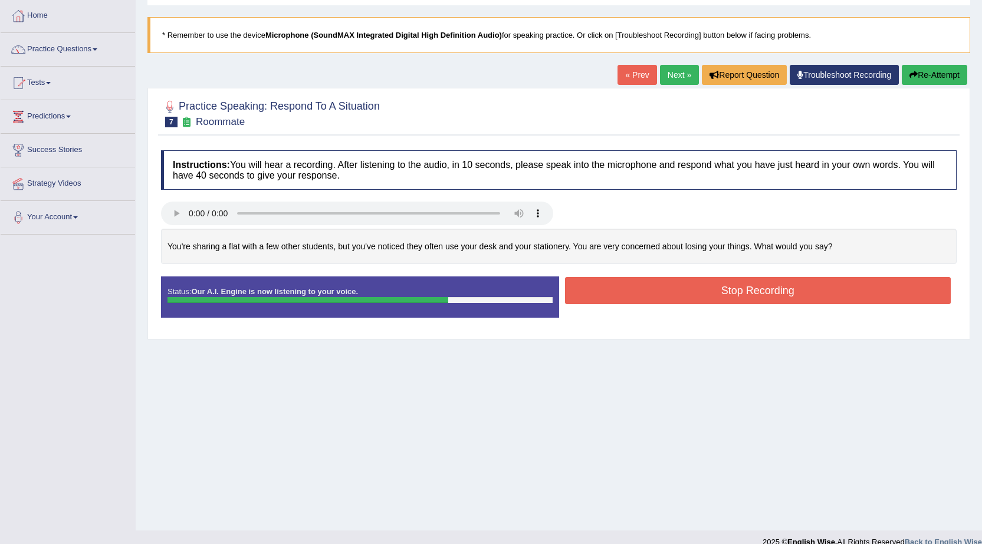
click at [643, 291] on button "Stop Recording" at bounding box center [758, 290] width 386 height 27
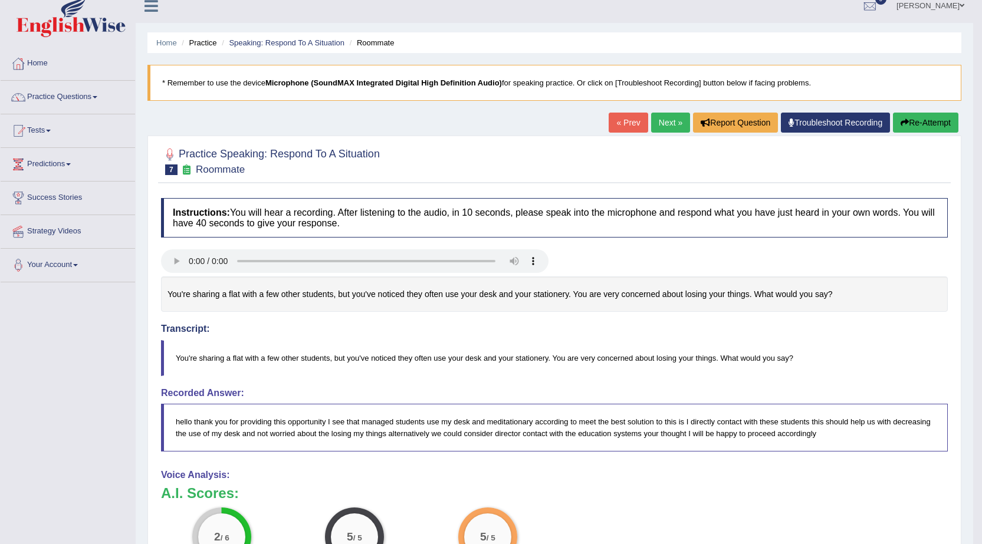
scroll to position [0, 0]
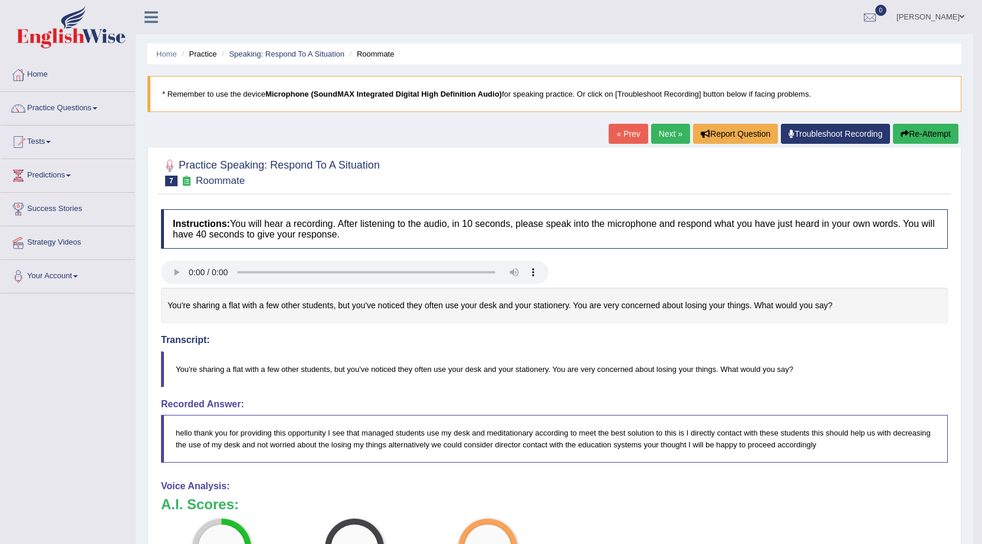
click at [921, 137] on button "Re-Attempt" at bounding box center [925, 134] width 65 height 20
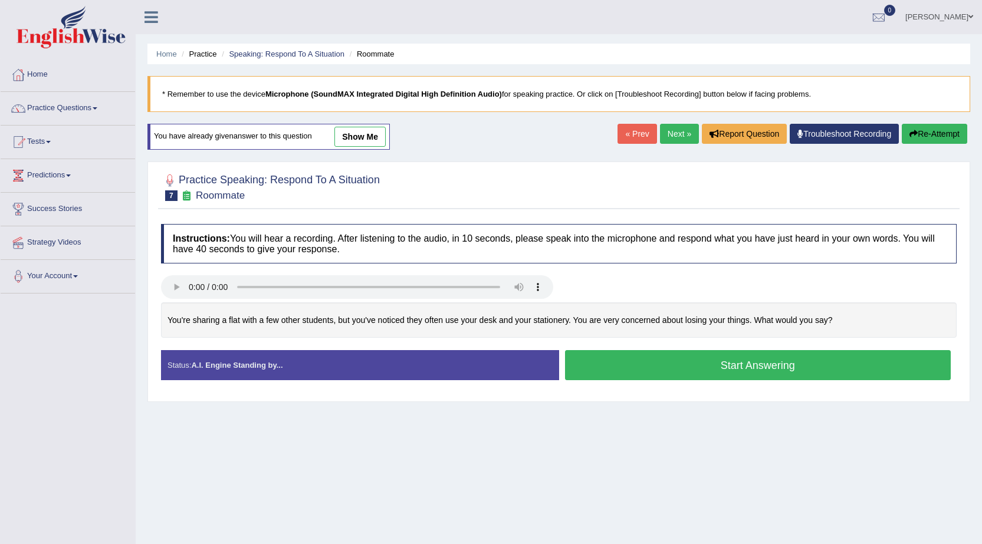
click at [631, 357] on button "Start Answering" at bounding box center [758, 365] width 386 height 30
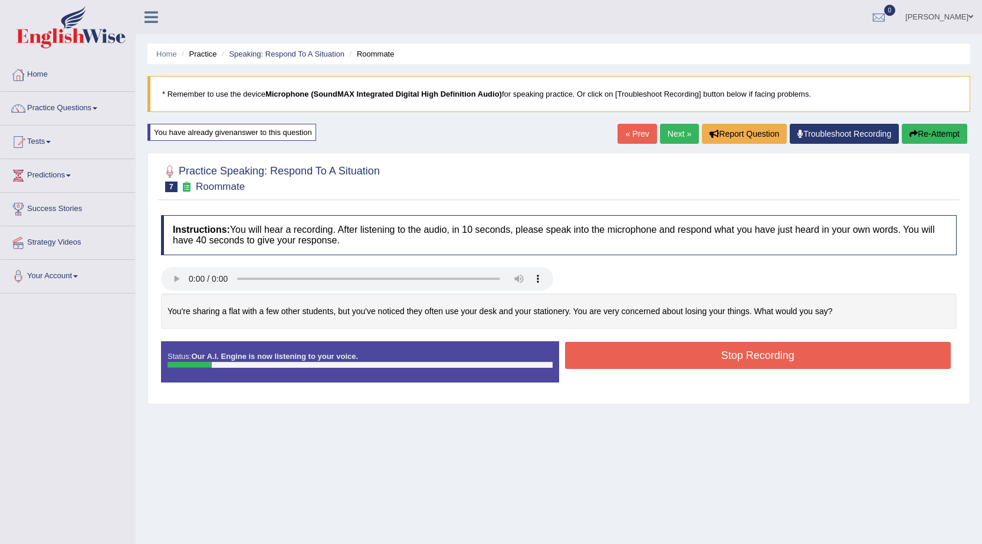
click at [932, 129] on button "Re-Attempt" at bounding box center [934, 134] width 65 height 20
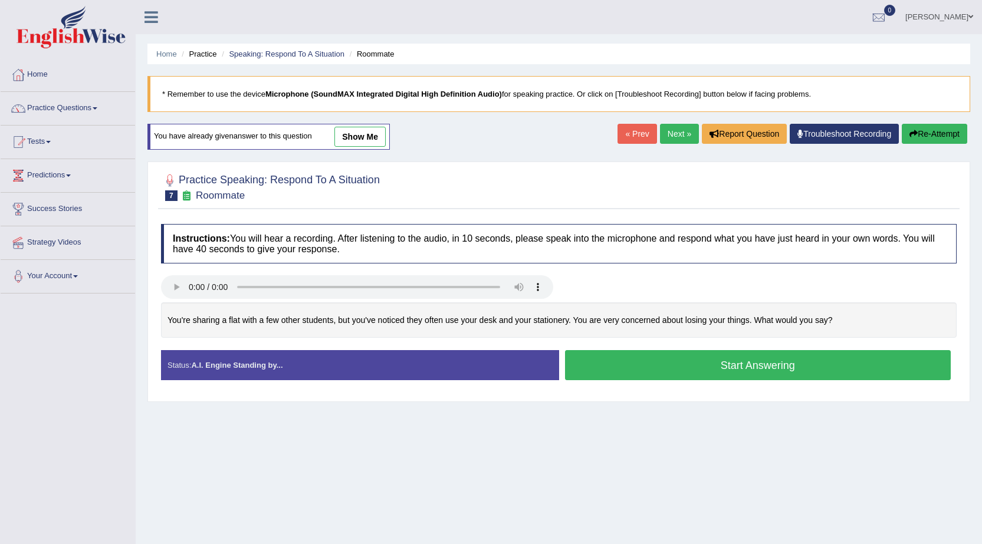
click at [656, 361] on button "Start Answering" at bounding box center [758, 365] width 386 height 30
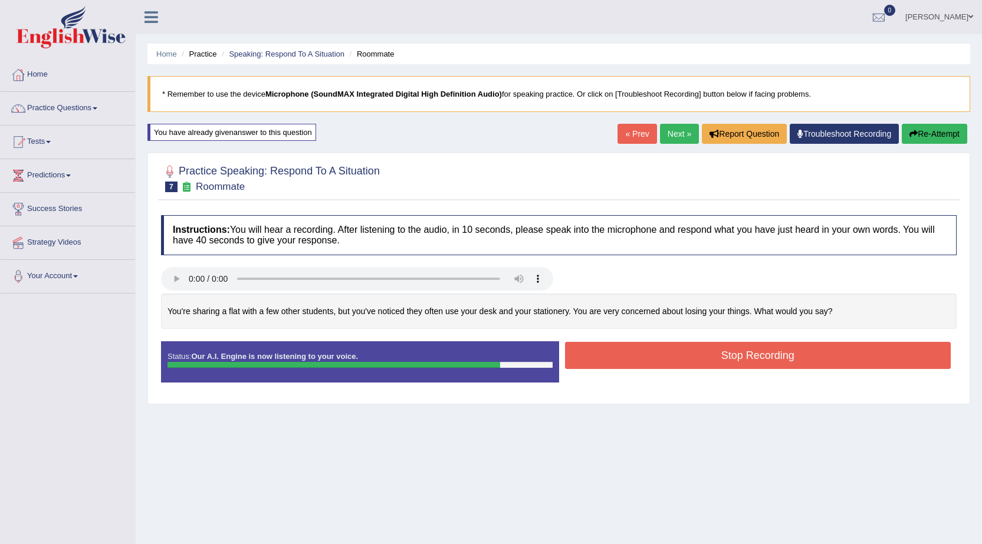
click at [601, 358] on button "Stop Recording" at bounding box center [758, 355] width 386 height 27
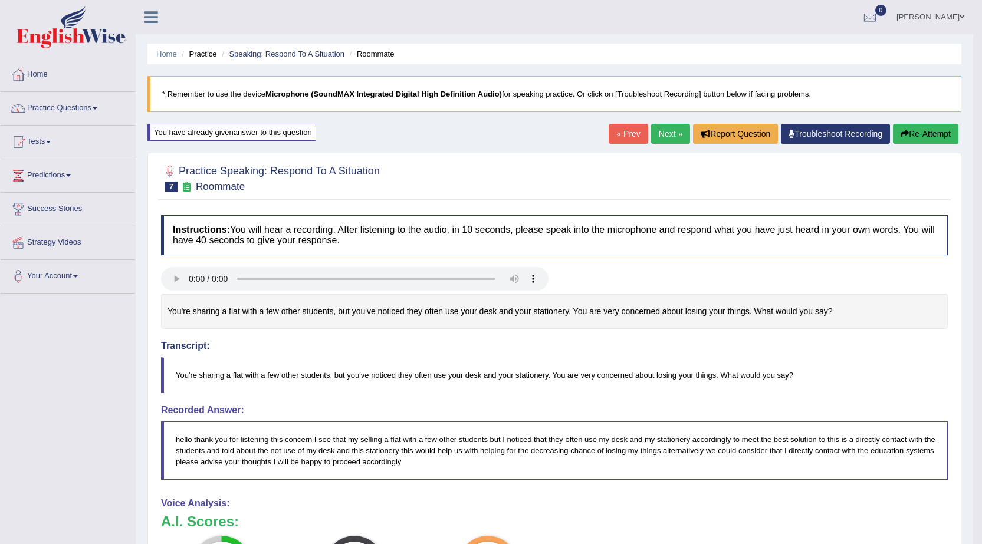
click at [671, 137] on link "Next »" at bounding box center [670, 134] width 39 height 20
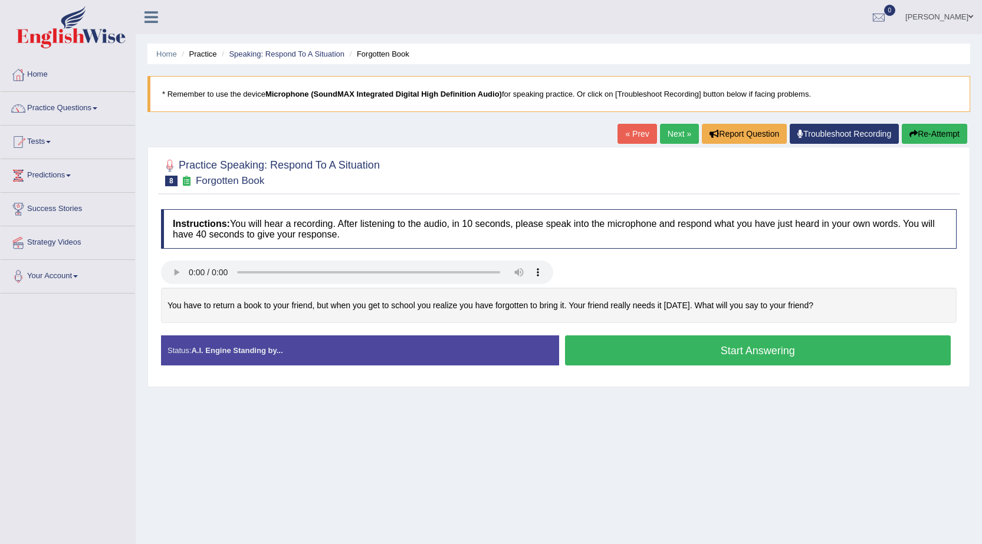
click at [688, 357] on button "Start Answering" at bounding box center [758, 351] width 386 height 30
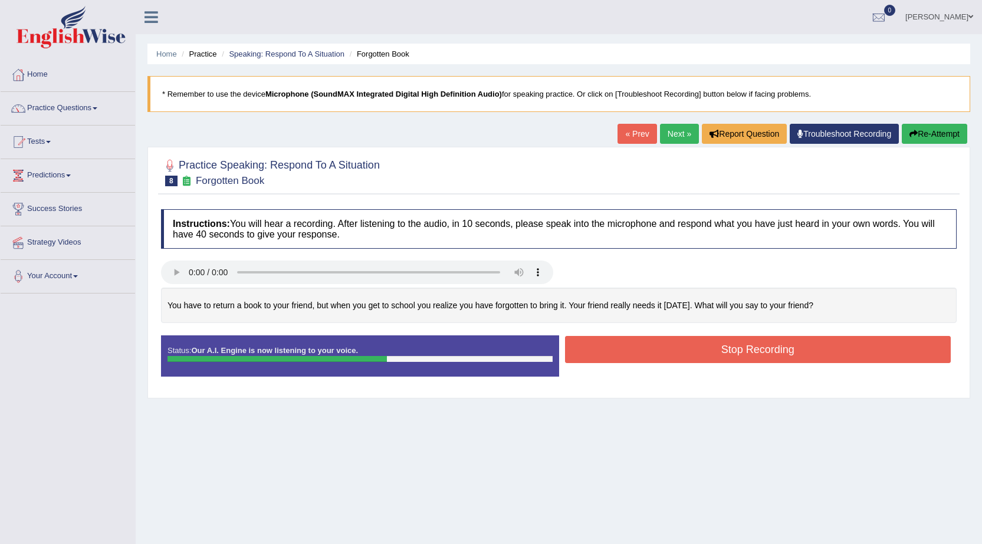
click at [914, 134] on icon "button" at bounding box center [913, 134] width 8 height 8
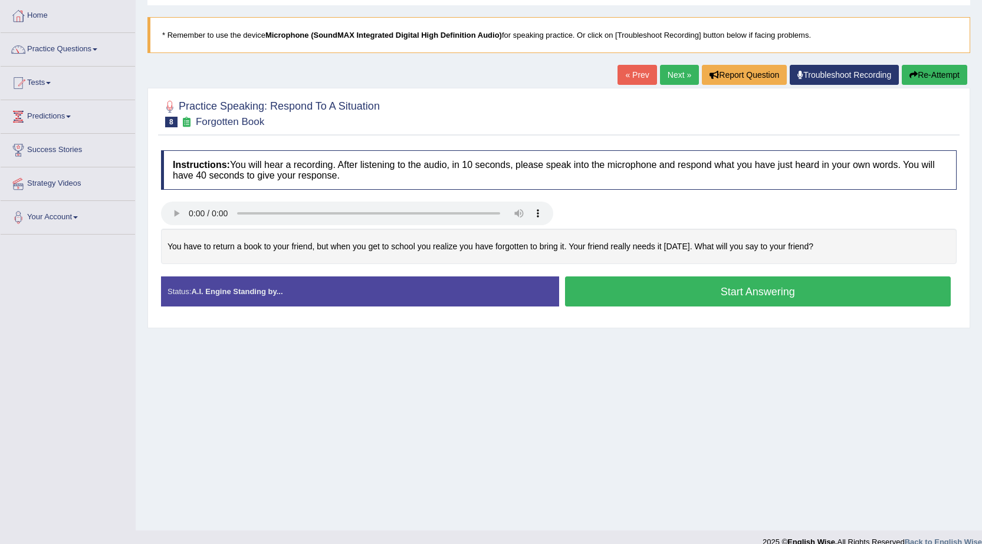
click at [724, 297] on button "Start Answering" at bounding box center [758, 292] width 386 height 30
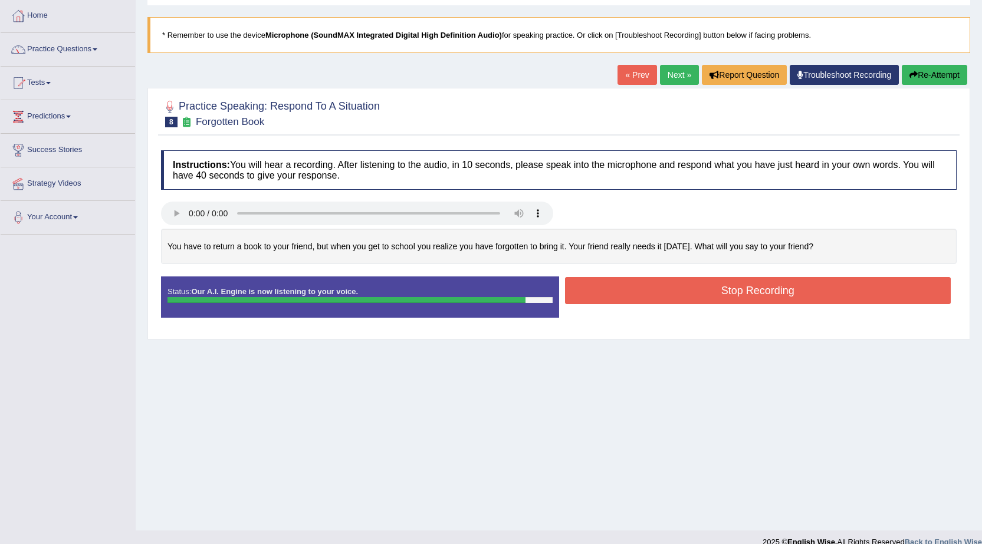
click at [958, 80] on button "Re-Attempt" at bounding box center [934, 75] width 65 height 20
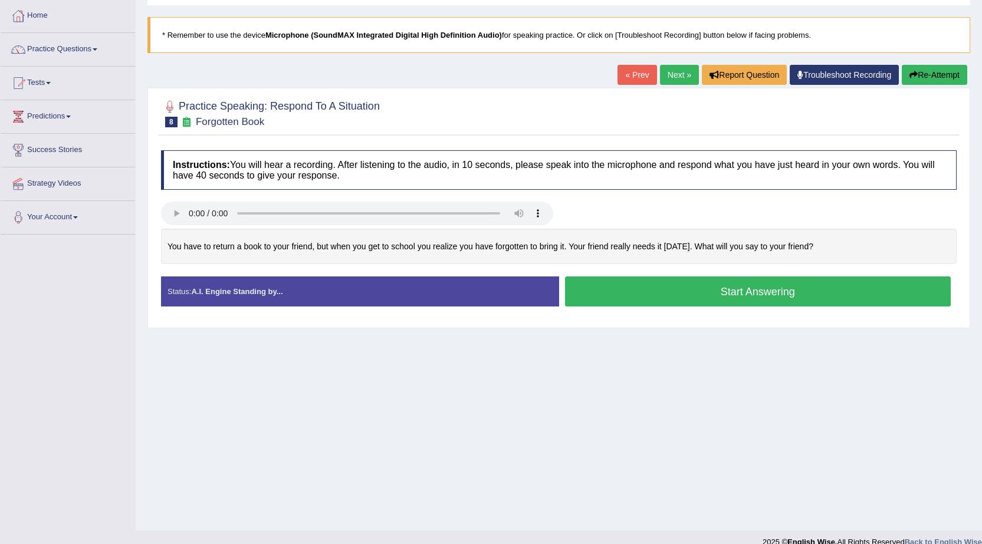
scroll to position [59, 0]
click at [652, 285] on button "Start Answering" at bounding box center [758, 292] width 386 height 30
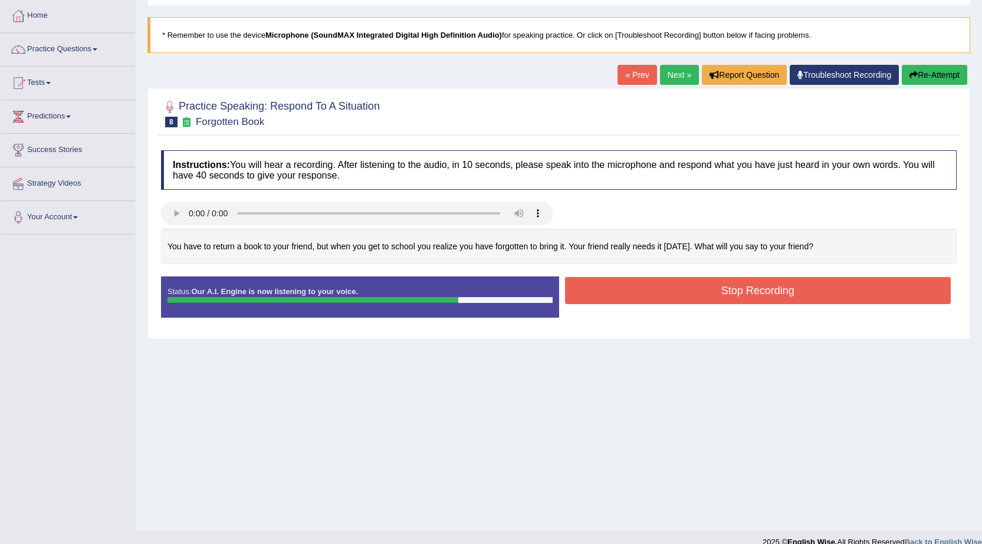
click at [642, 281] on button "Stop Recording" at bounding box center [758, 290] width 386 height 27
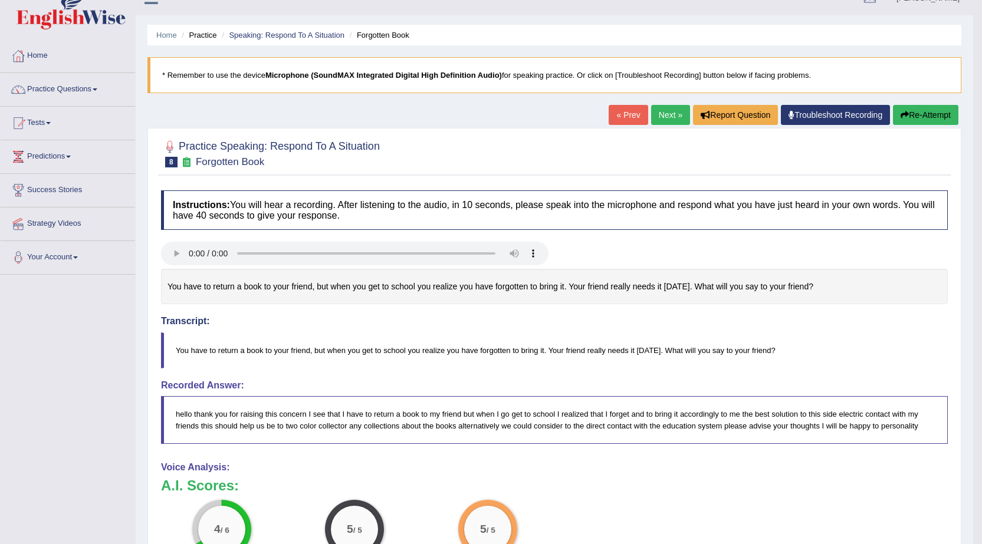
scroll to position [0, 0]
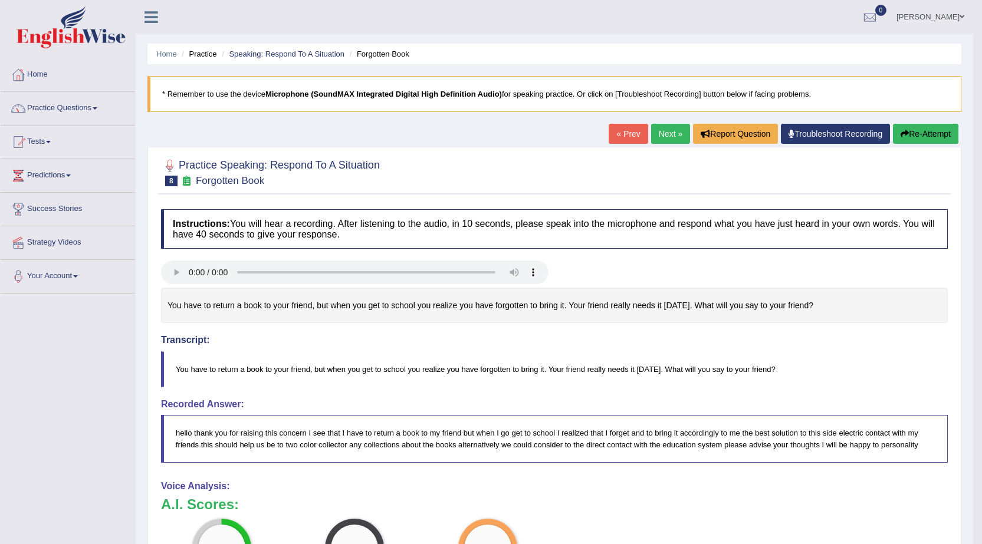
click at [669, 138] on link "Next »" at bounding box center [670, 134] width 39 height 20
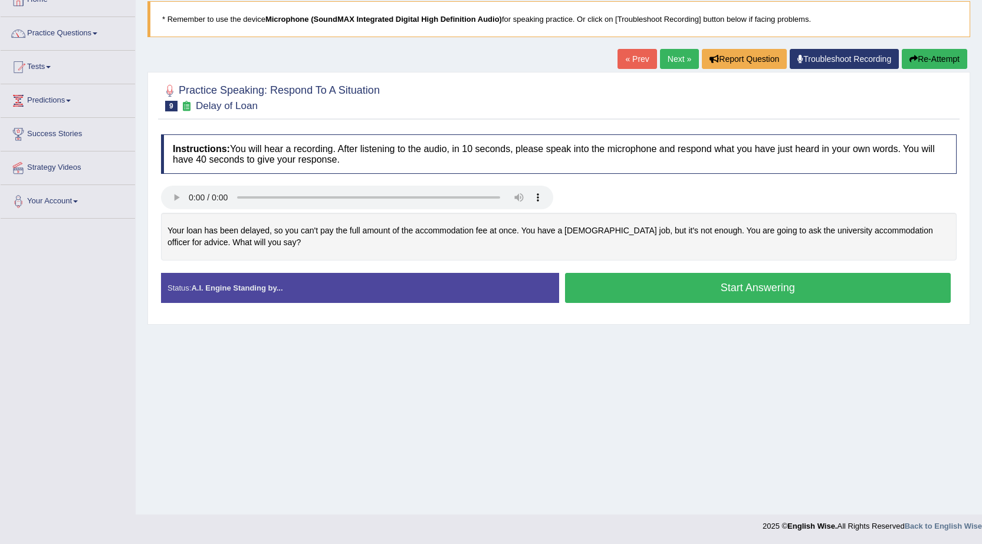
click at [628, 291] on button "Start Answering" at bounding box center [758, 288] width 386 height 30
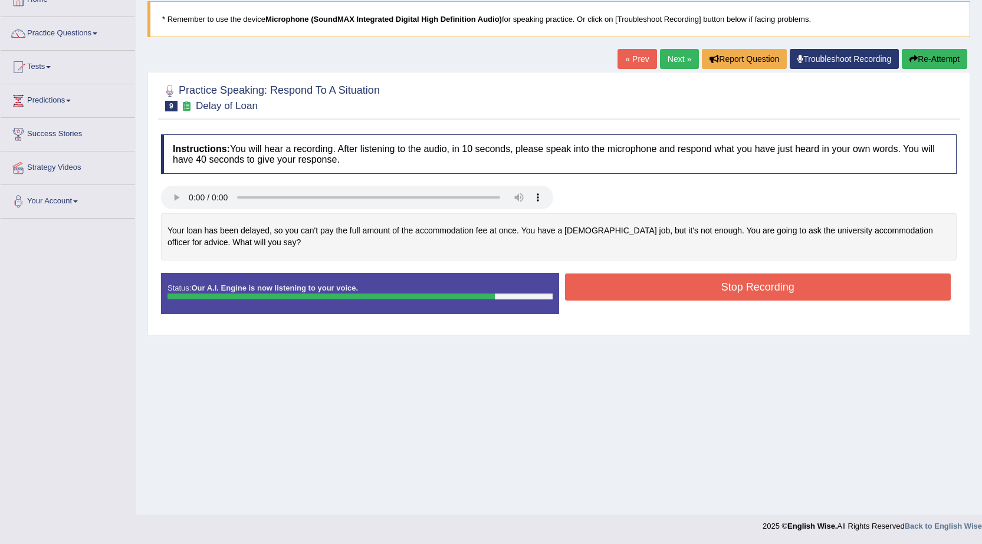
click at [627, 290] on button "Stop Recording" at bounding box center [758, 287] width 386 height 27
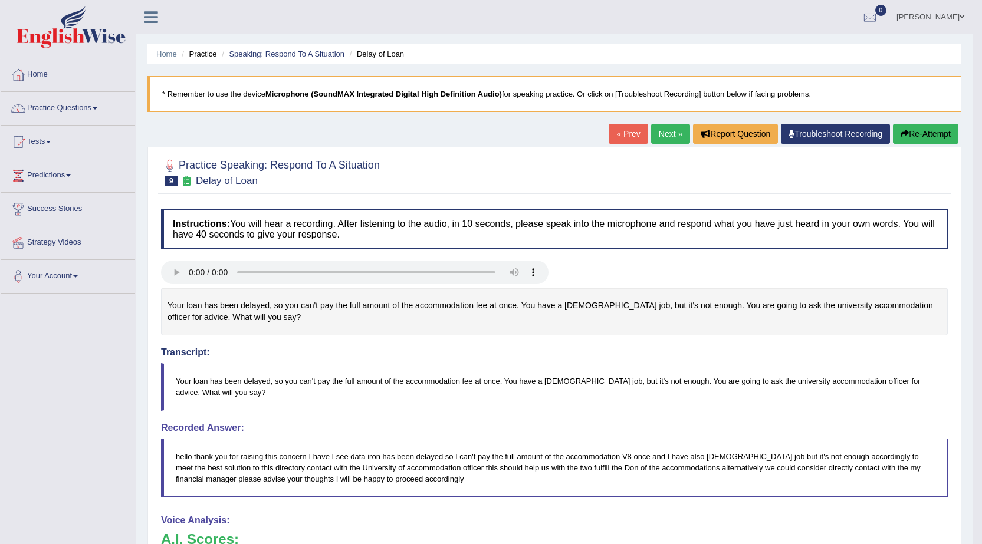
click at [668, 130] on link "Next »" at bounding box center [670, 134] width 39 height 20
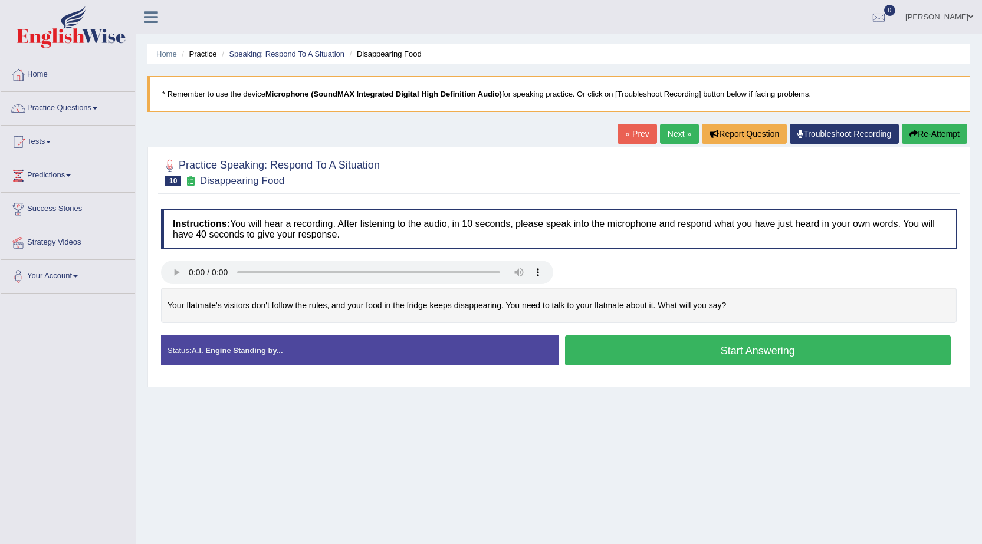
click at [685, 357] on button "Start Answering" at bounding box center [758, 351] width 386 height 30
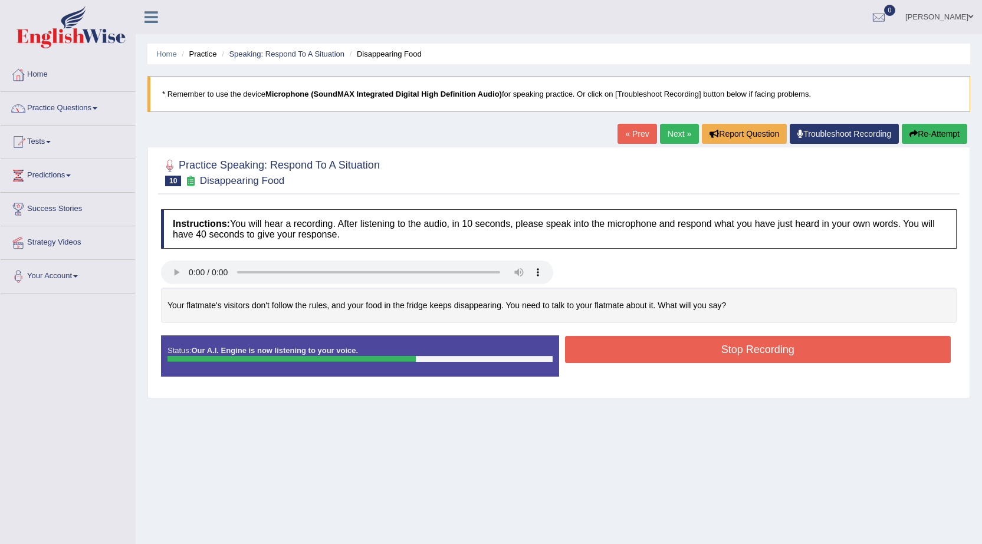
click at [712, 366] on div "Stop Recording" at bounding box center [758, 351] width 398 height 30
click at [708, 355] on button "Stop Recording" at bounding box center [758, 349] width 386 height 27
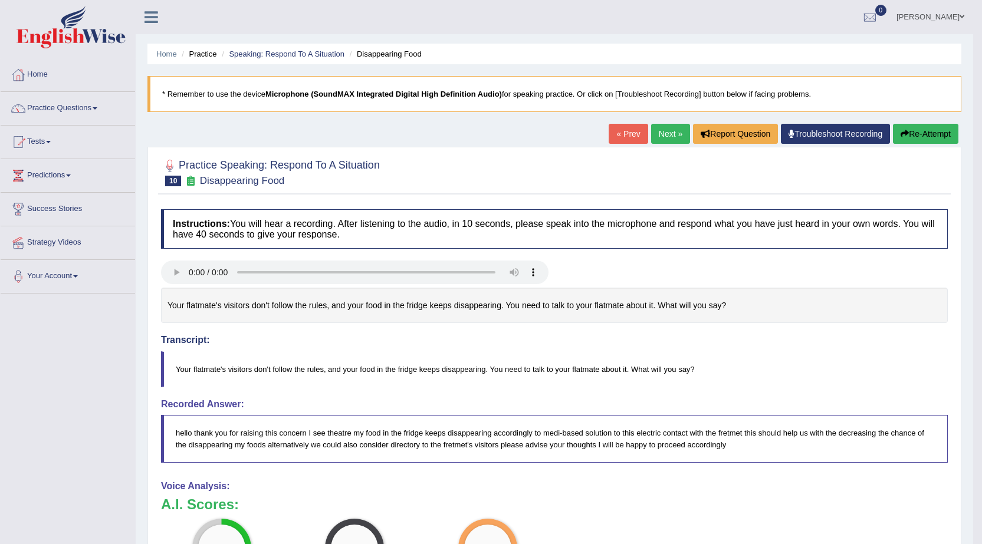
click at [952, 134] on button "Re-Attempt" at bounding box center [925, 134] width 65 height 20
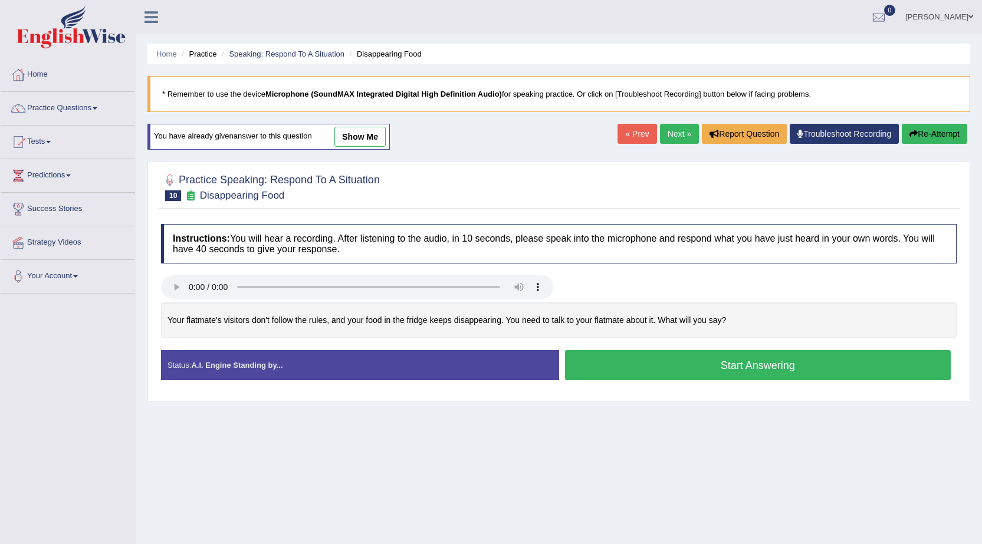
click at [778, 368] on button "Start Answering" at bounding box center [758, 365] width 386 height 30
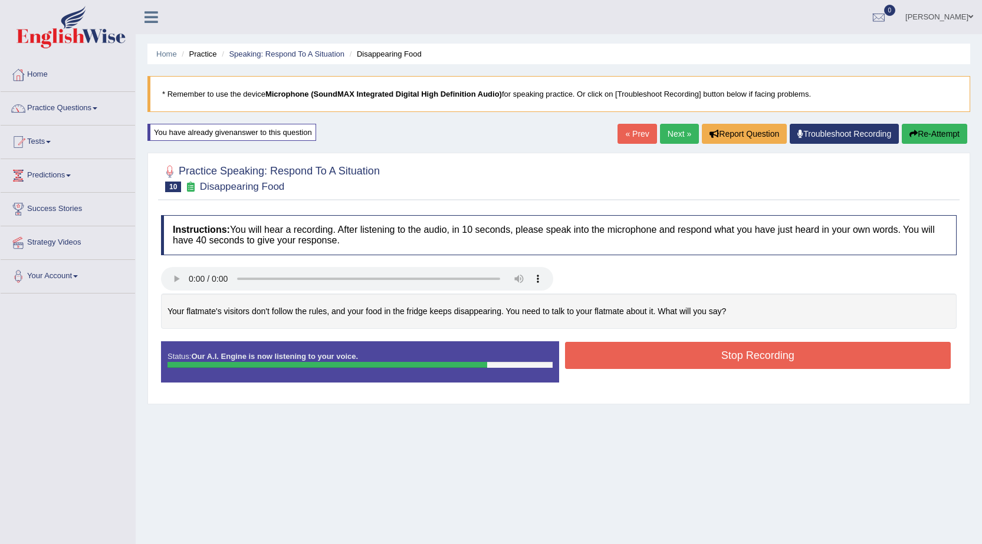
click at [821, 353] on button "Stop Recording" at bounding box center [758, 355] width 386 height 27
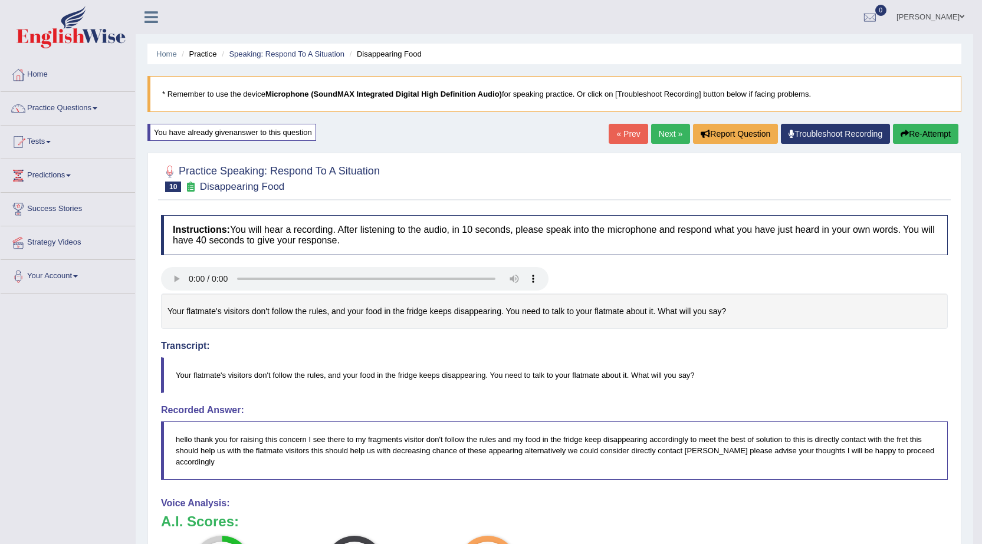
click at [654, 132] on link "Next »" at bounding box center [670, 134] width 39 height 20
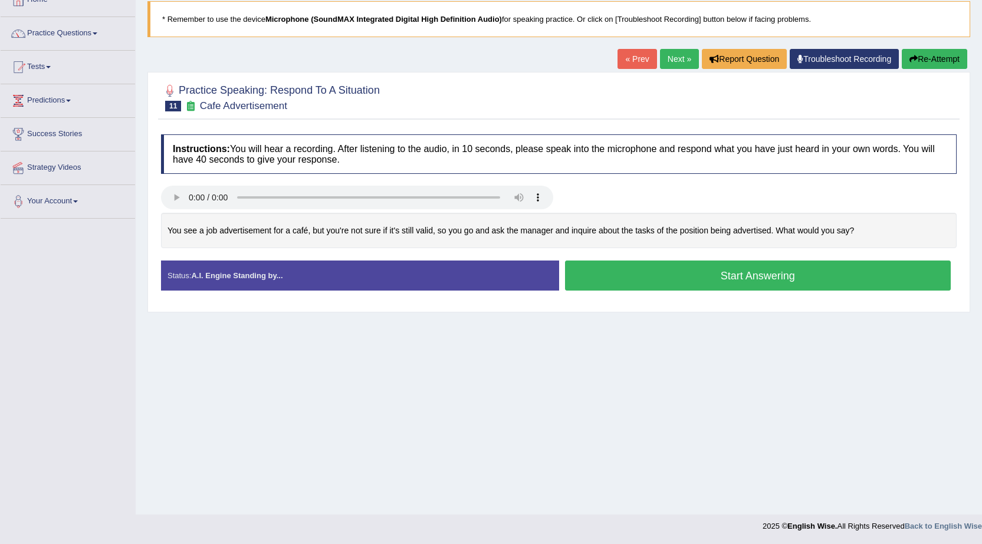
click at [650, 269] on button "Start Answering" at bounding box center [758, 276] width 386 height 30
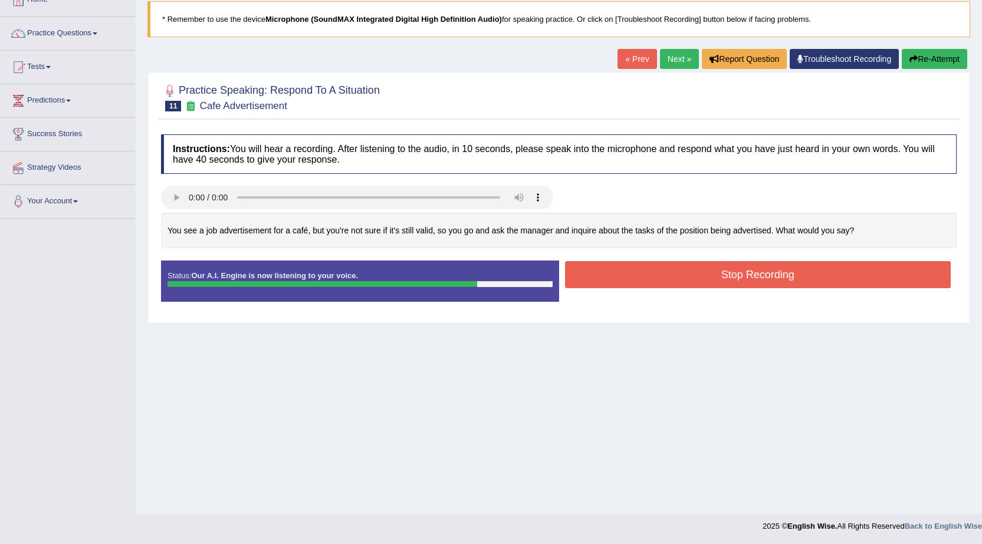
click at [601, 269] on button "Stop Recording" at bounding box center [758, 274] width 386 height 27
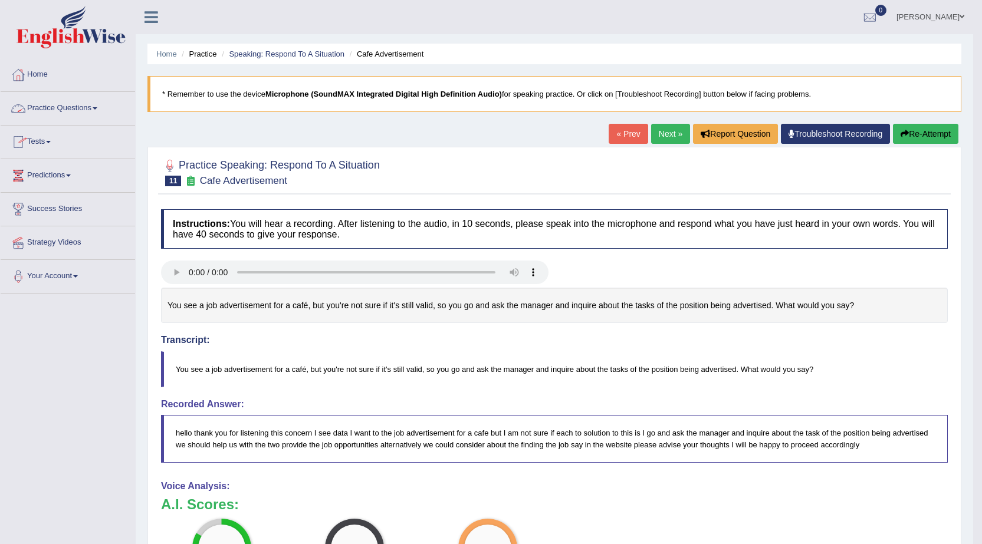
click at [64, 108] on link "Practice Questions" at bounding box center [68, 106] width 134 height 29
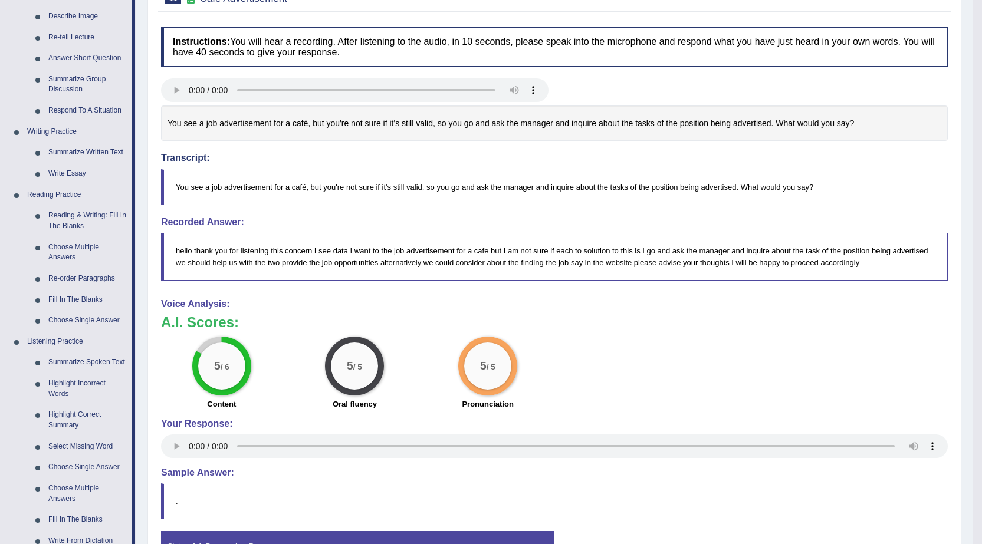
scroll to position [59, 0]
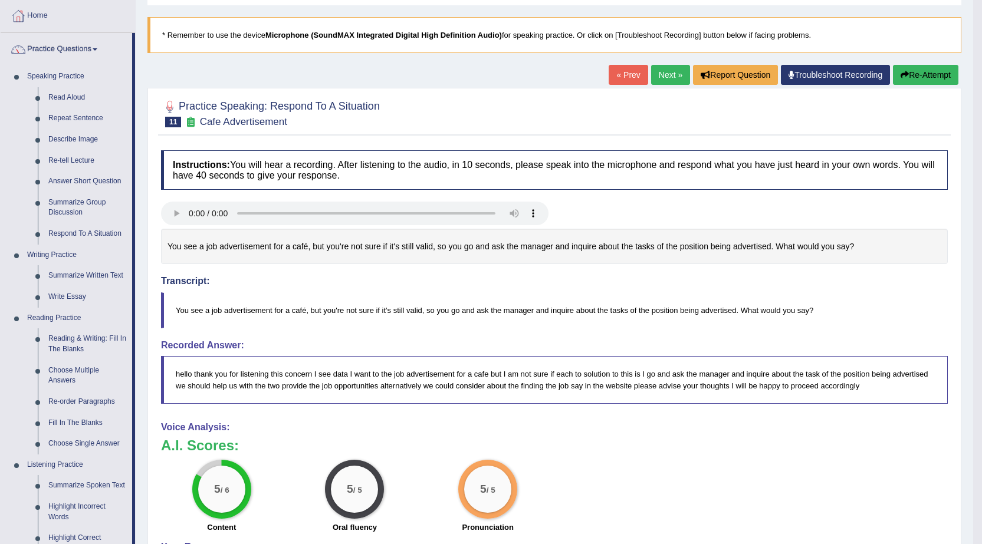
click at [651, 75] on link "Next »" at bounding box center [670, 75] width 39 height 20
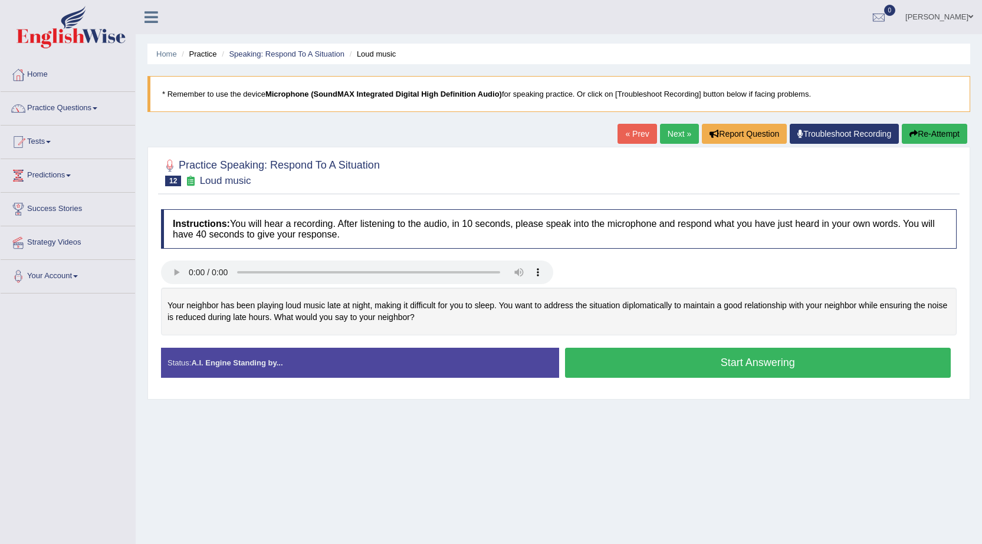
click at [771, 373] on button "Start Answering" at bounding box center [758, 363] width 386 height 30
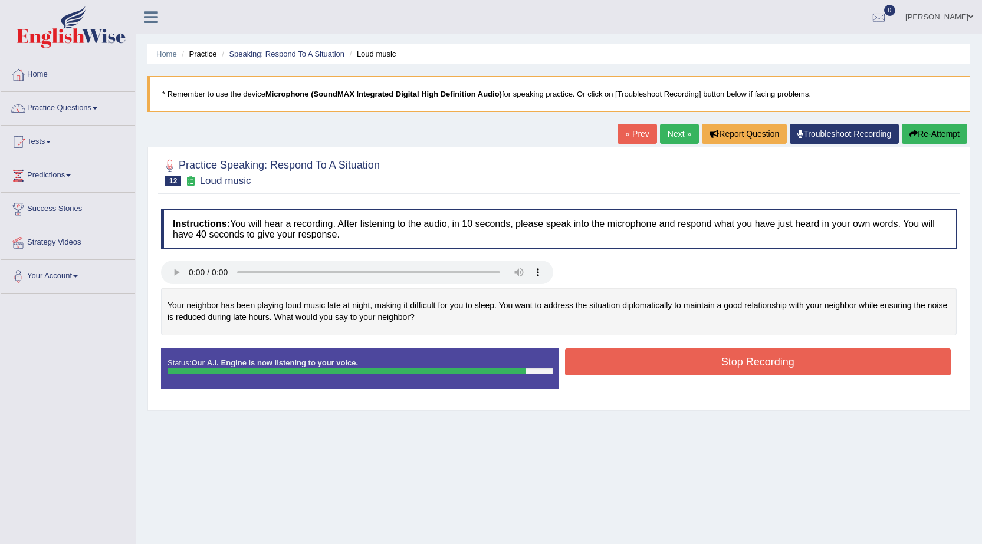
click at [607, 353] on button "Stop Recording" at bounding box center [758, 361] width 386 height 27
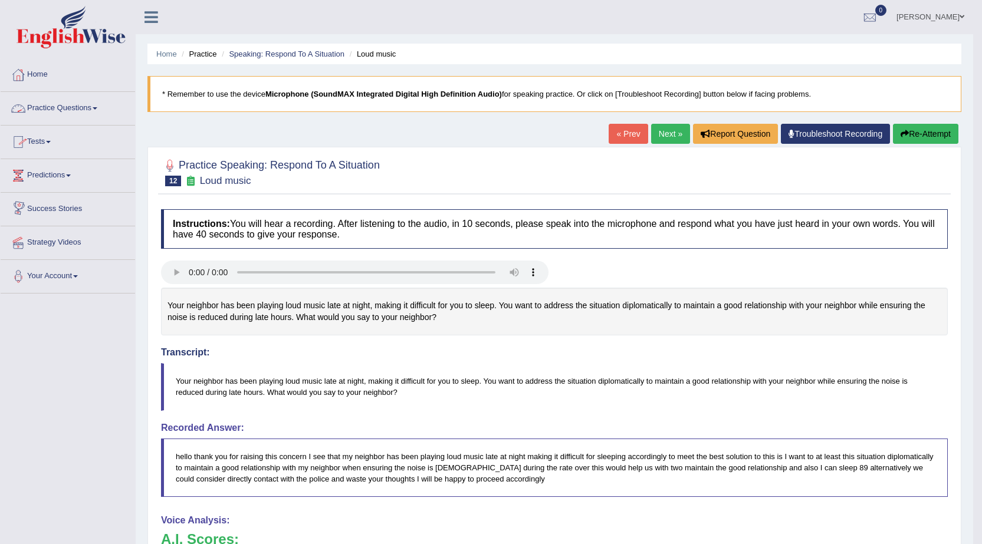
click at [88, 106] on link "Practice Questions" at bounding box center [68, 106] width 134 height 29
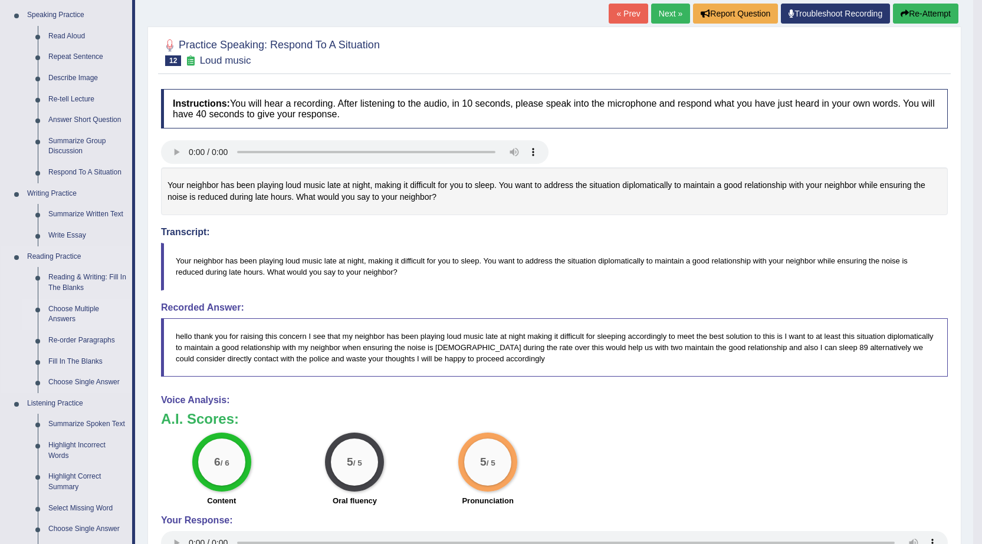
scroll to position [118, 0]
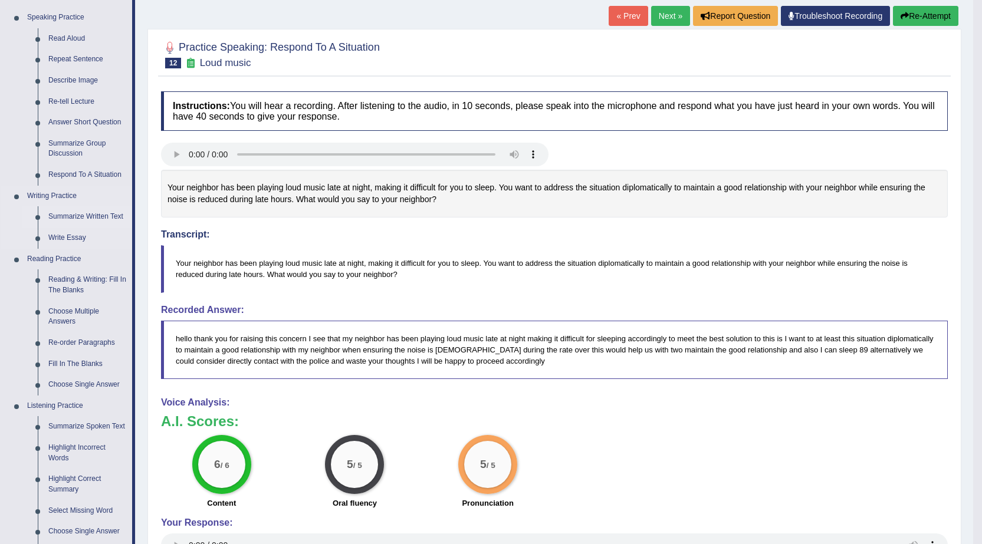
click at [87, 217] on link "Summarize Written Text" at bounding box center [87, 216] width 89 height 21
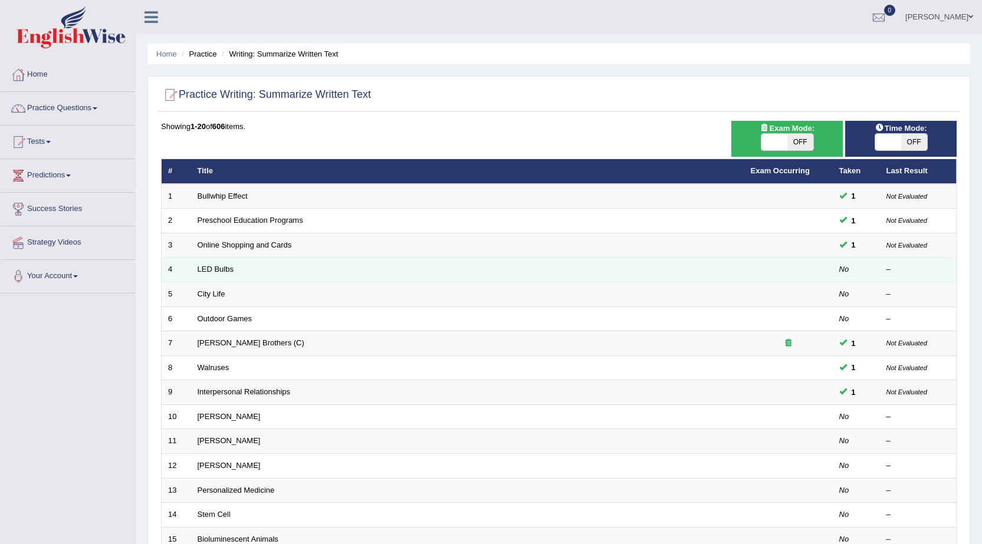
click at [333, 269] on td "LED Bulbs" at bounding box center [467, 270] width 553 height 25
click at [233, 269] on td "LED Bulbs" at bounding box center [467, 270] width 553 height 25
click at [208, 267] on link "LED Bulbs" at bounding box center [216, 269] width 36 height 9
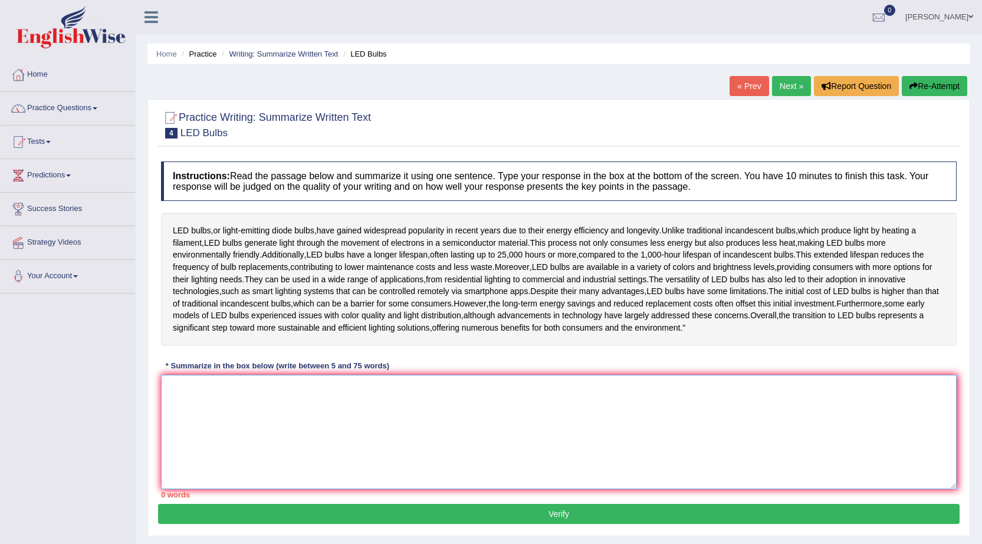
drag, startPoint x: 334, startPoint y: 423, endPoint x: 336, endPoint y: 430, distance: 7.9
click at [336, 430] on textarea at bounding box center [558, 432] width 795 height 114
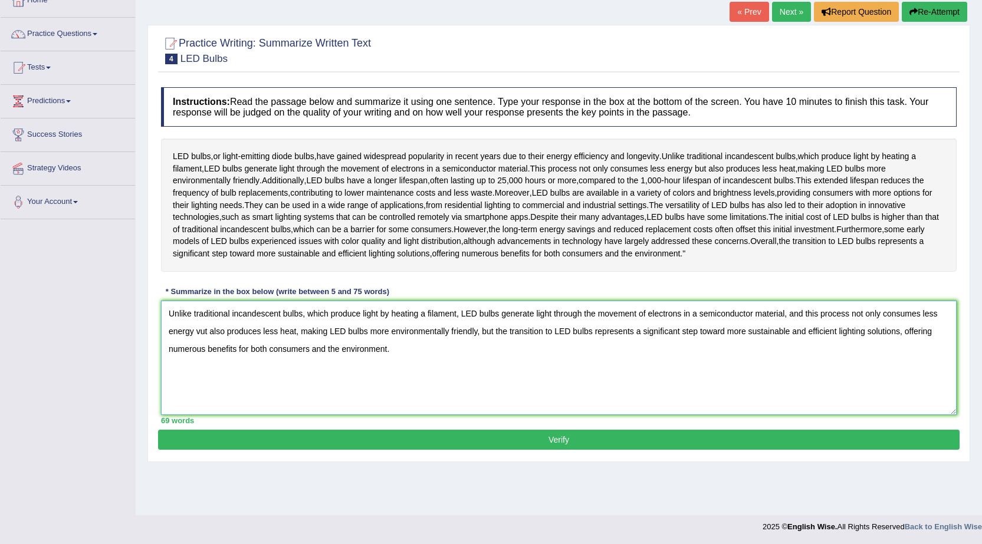
scroll to position [75, 0]
type textarea "Unlike traditional incandescent bulbs, which produce light by heating a filamen…"
click at [719, 449] on button "Verify" at bounding box center [558, 439] width 801 height 20
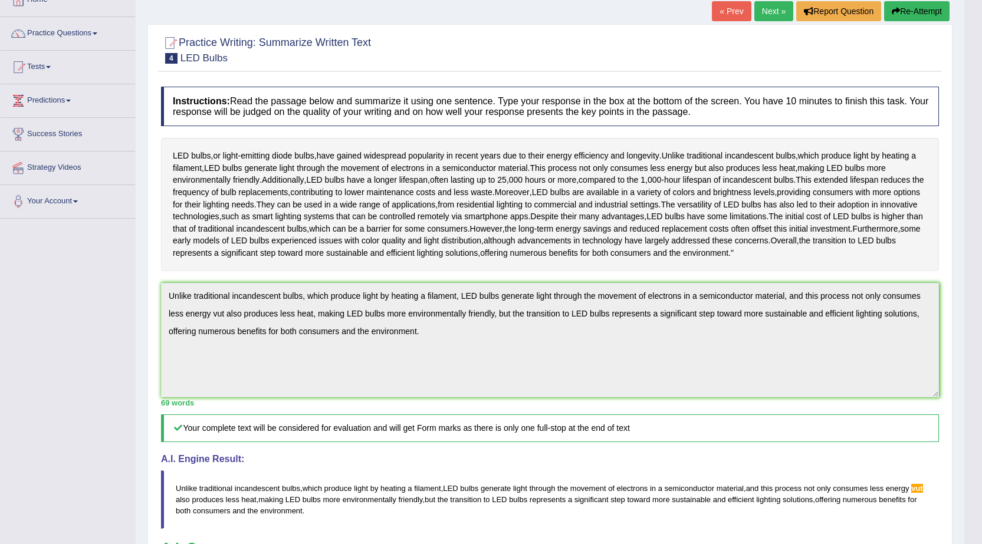
scroll to position [0, 0]
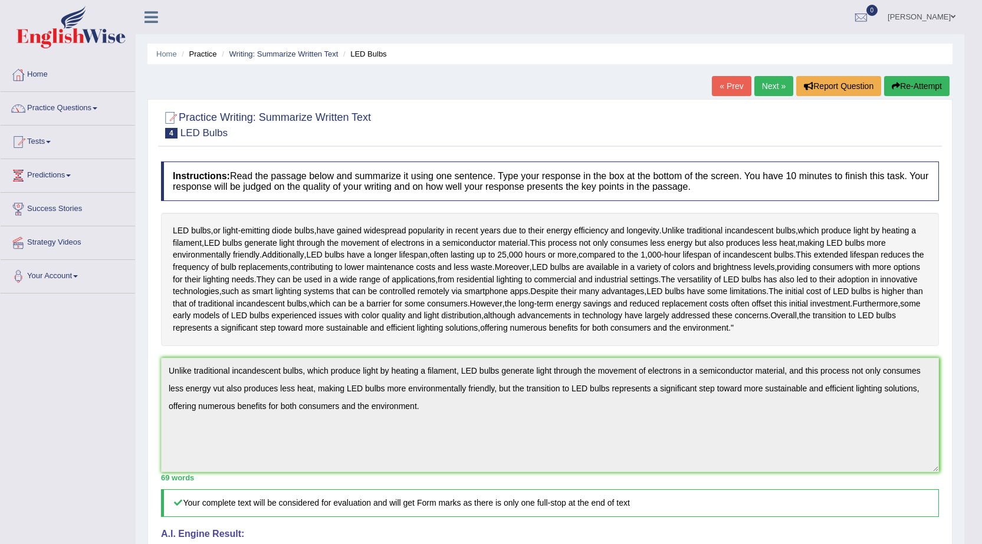
click at [764, 85] on link "Next »" at bounding box center [773, 86] width 39 height 20
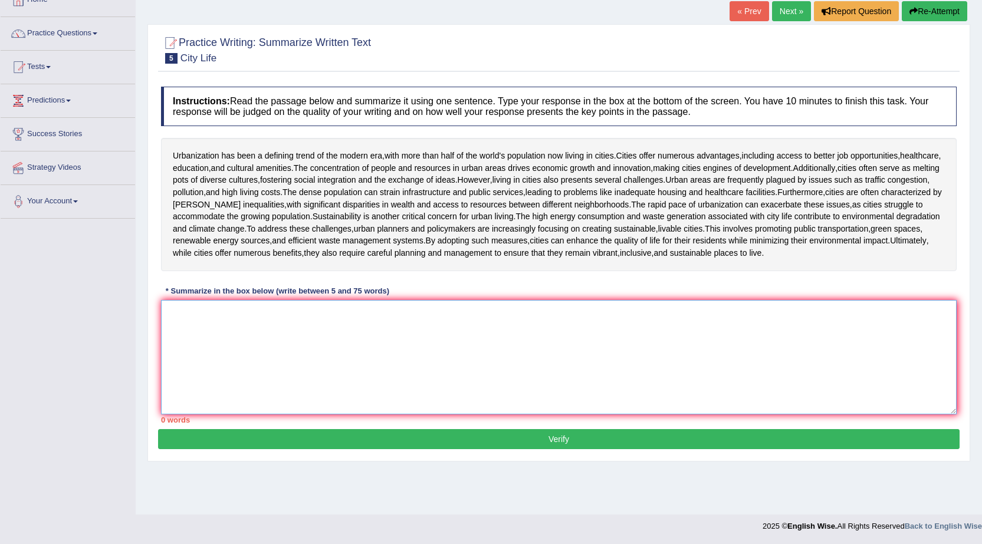
click at [228, 351] on textarea at bounding box center [558, 357] width 795 height 114
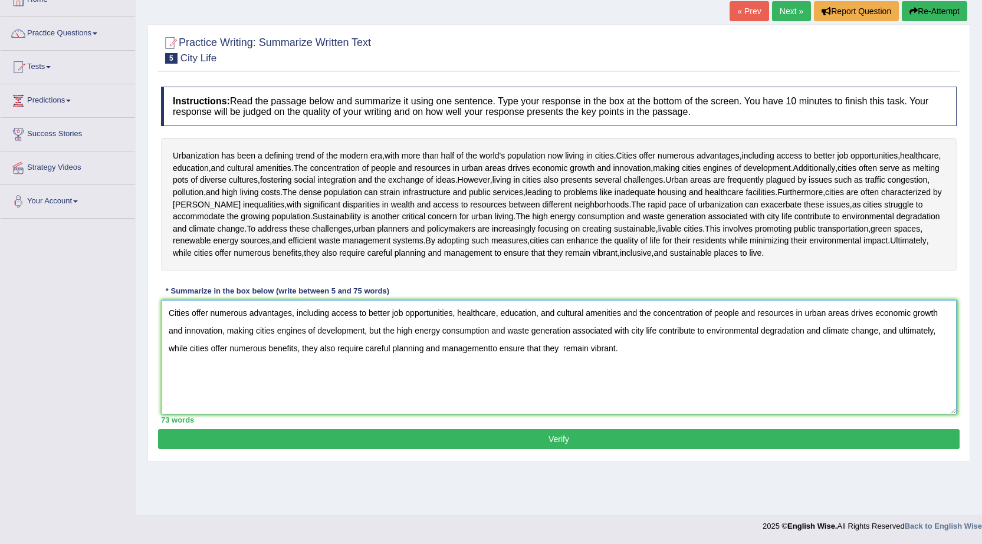
click at [561, 345] on textarea "Cities offer numerous advantages, including access to better job opportunities,…" at bounding box center [558, 357] width 795 height 114
type textarea "Cities offer numerous advantages, including access to better job opportunities,…"
click at [556, 438] on button "Verify" at bounding box center [558, 439] width 801 height 20
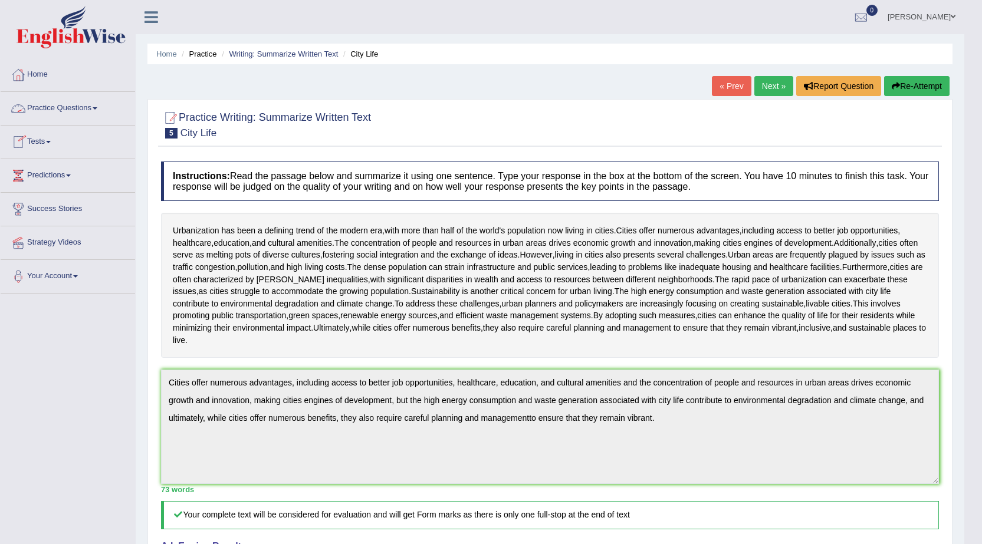
click at [78, 106] on link "Practice Questions" at bounding box center [68, 106] width 134 height 29
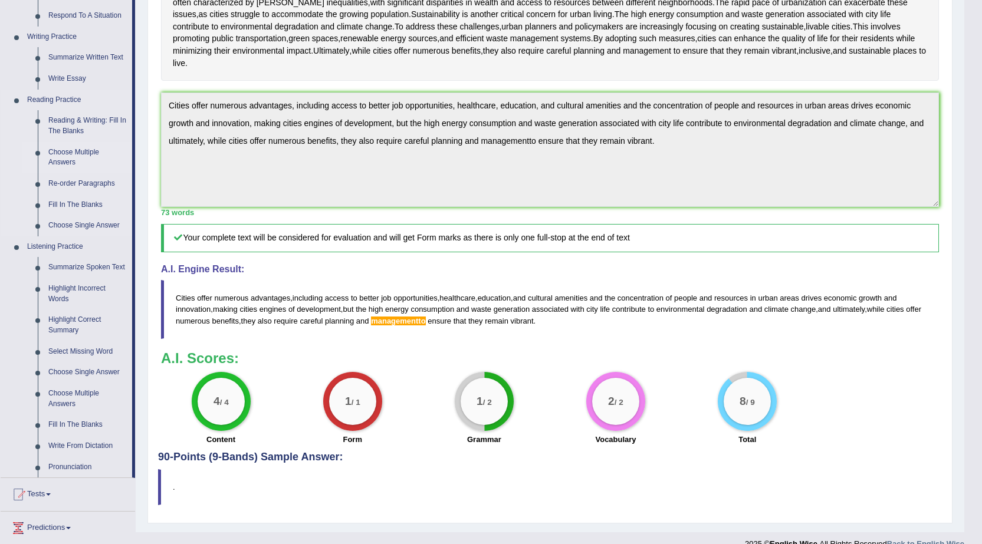
scroll to position [295, 0]
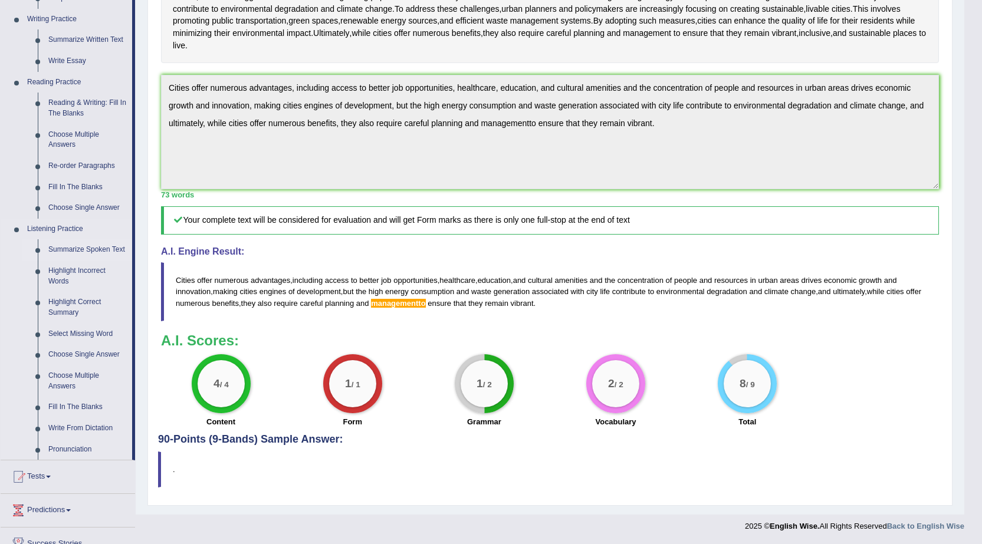
click at [91, 247] on link "Summarize Spoken Text" at bounding box center [87, 249] width 89 height 21
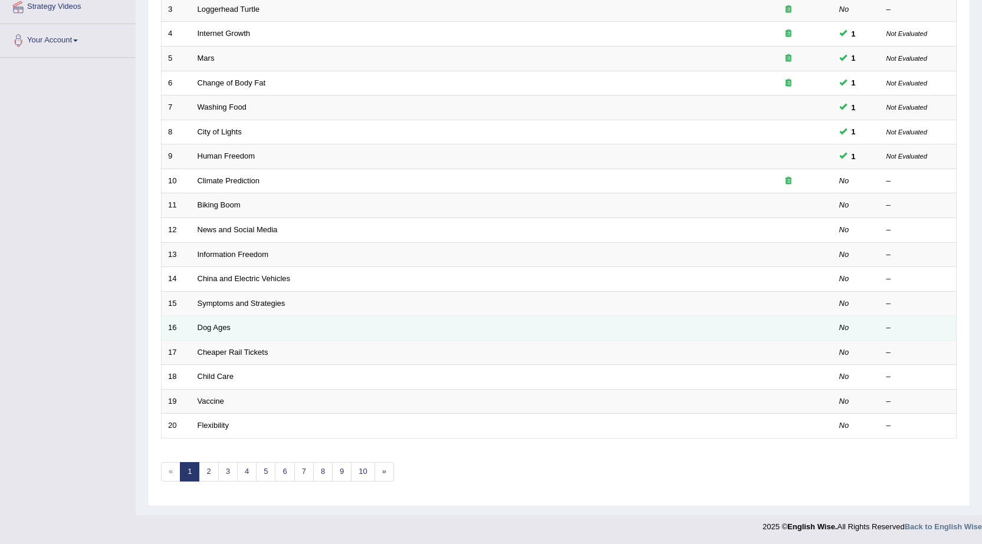
scroll to position [236, 0]
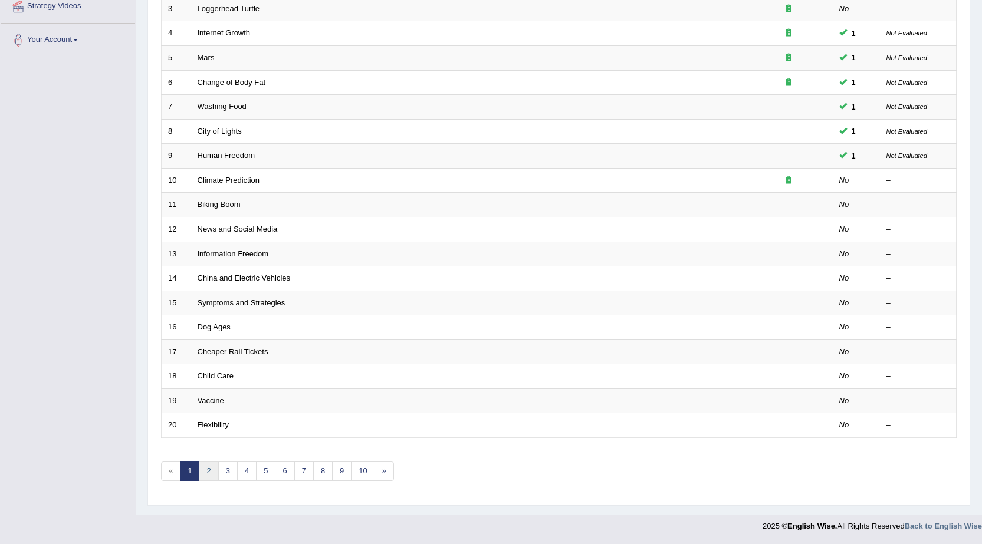
click at [204, 473] on link "2" at bounding box center [208, 471] width 19 height 19
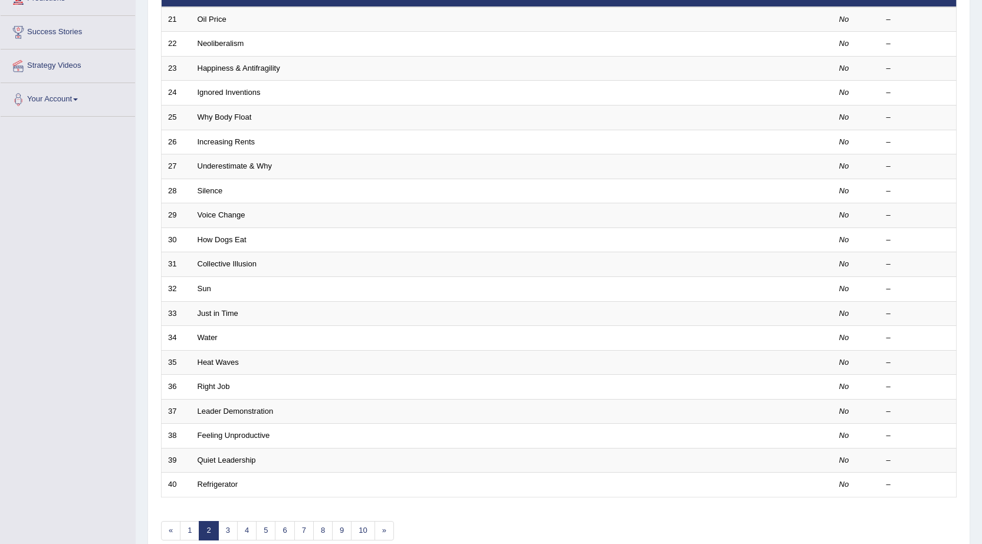
scroll to position [236, 0]
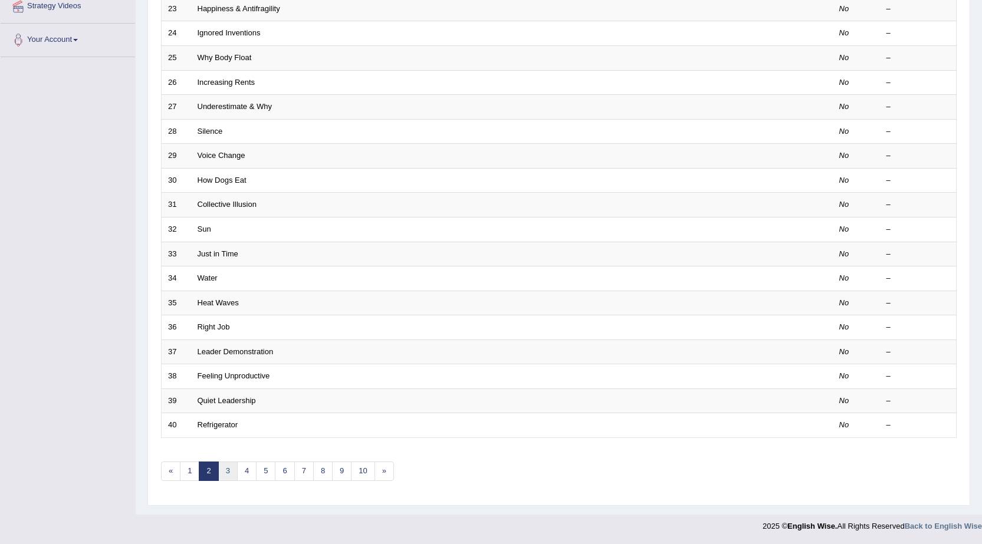
click at [235, 466] on link "3" at bounding box center [227, 471] width 19 height 19
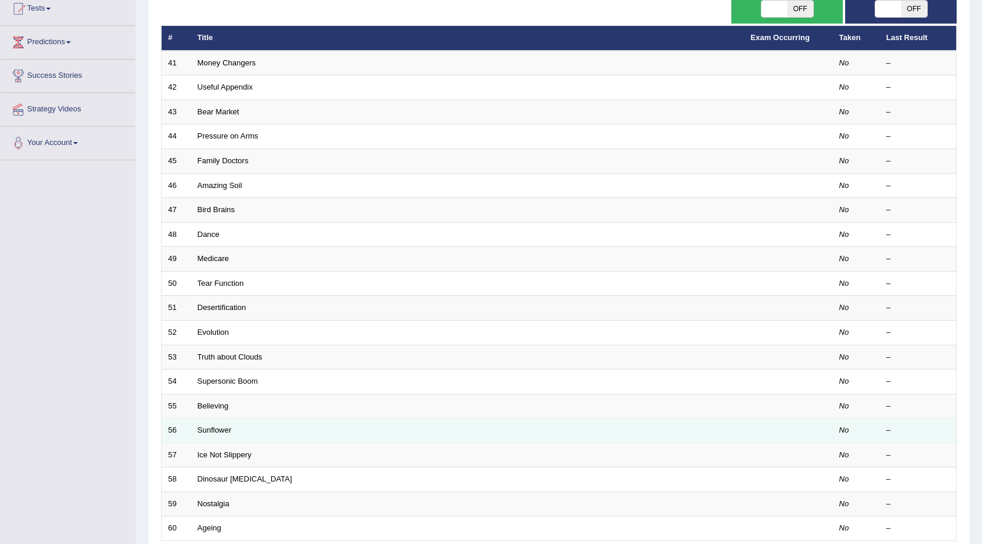
scroll to position [177, 0]
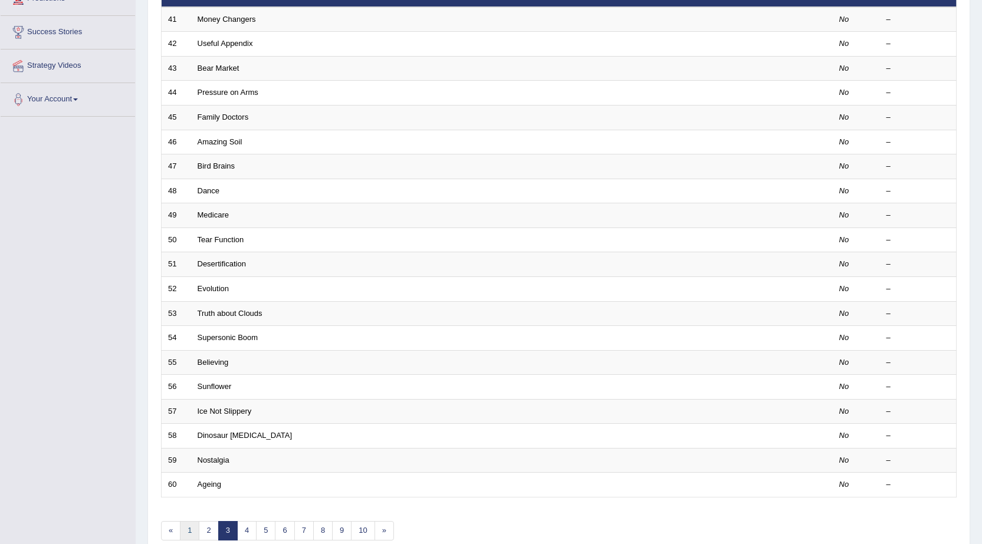
click at [198, 537] on link "1" at bounding box center [189, 530] width 19 height 19
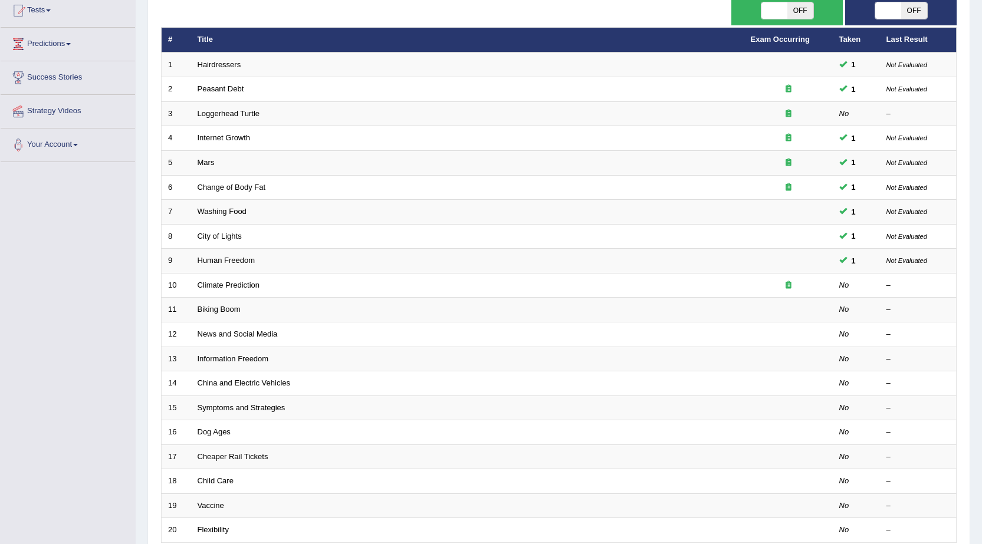
scroll to position [59, 0]
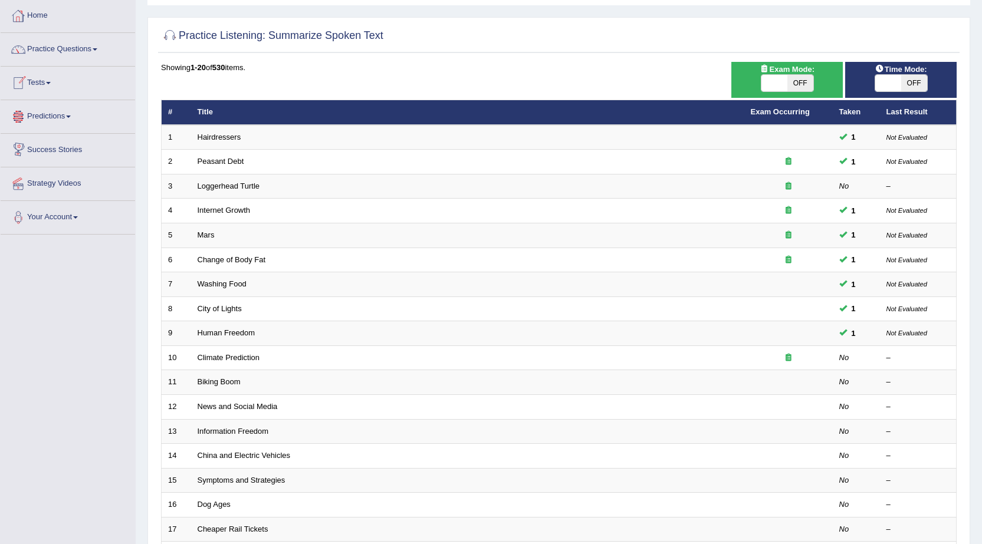
click at [38, 85] on link "Tests" at bounding box center [68, 81] width 134 height 29
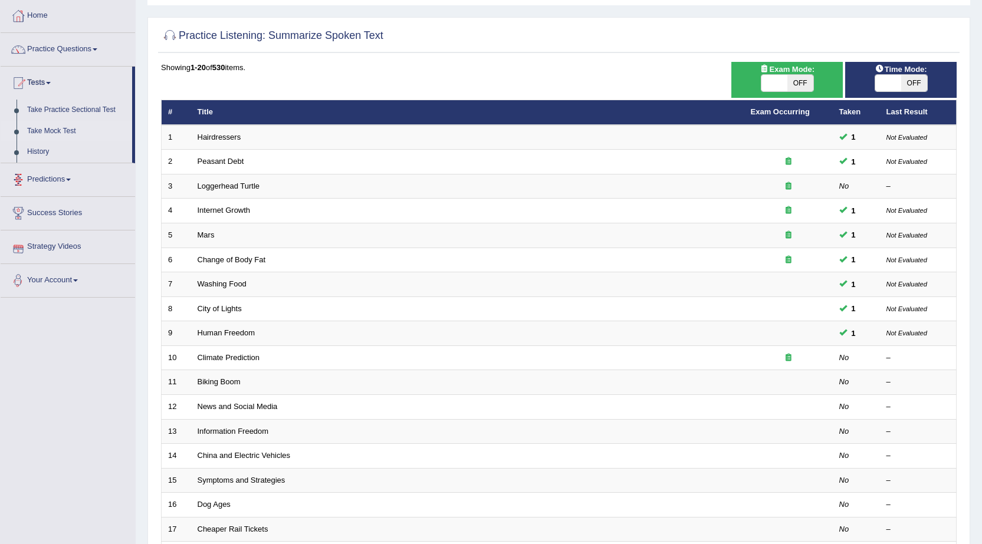
click at [50, 131] on link "Take Mock Test" at bounding box center [77, 131] width 110 height 21
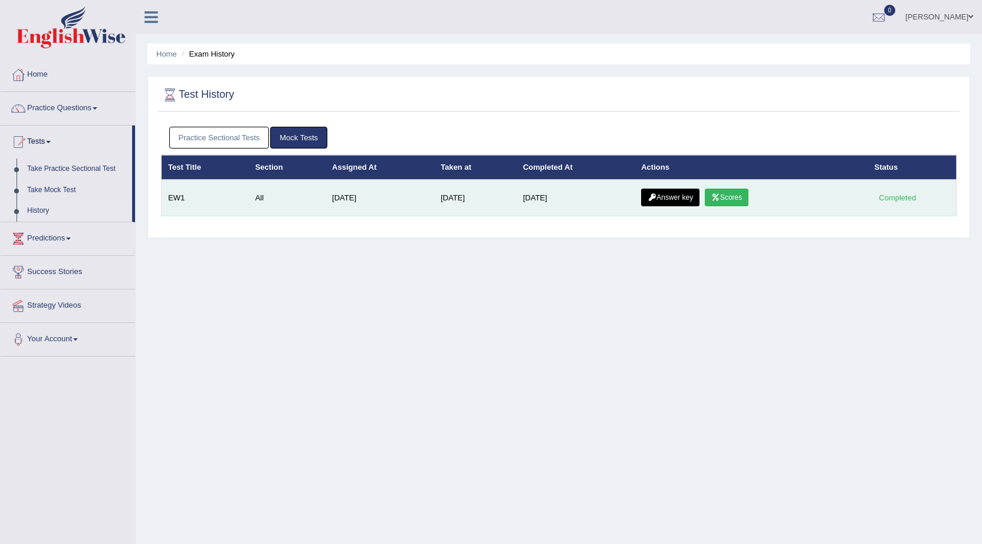
click at [658, 192] on link "Answer key" at bounding box center [670, 198] width 58 height 18
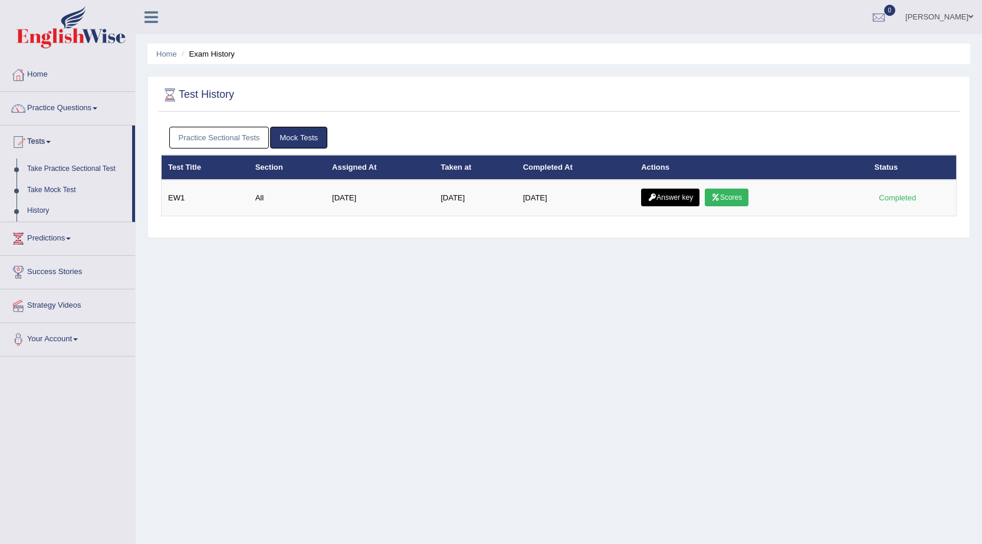
click at [745, 192] on link "Scores" at bounding box center [727, 198] width 44 height 18
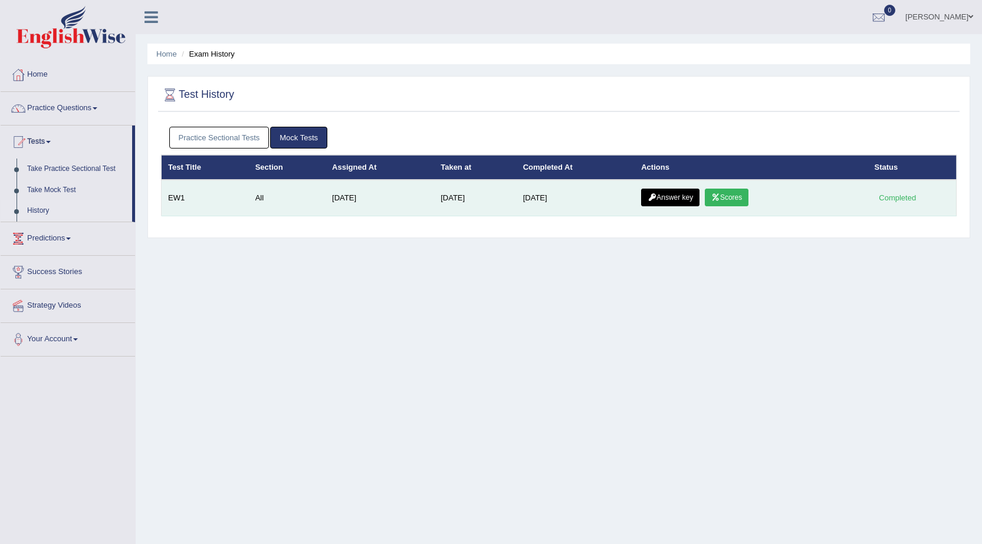
click at [686, 198] on link "Answer key" at bounding box center [670, 198] width 58 height 18
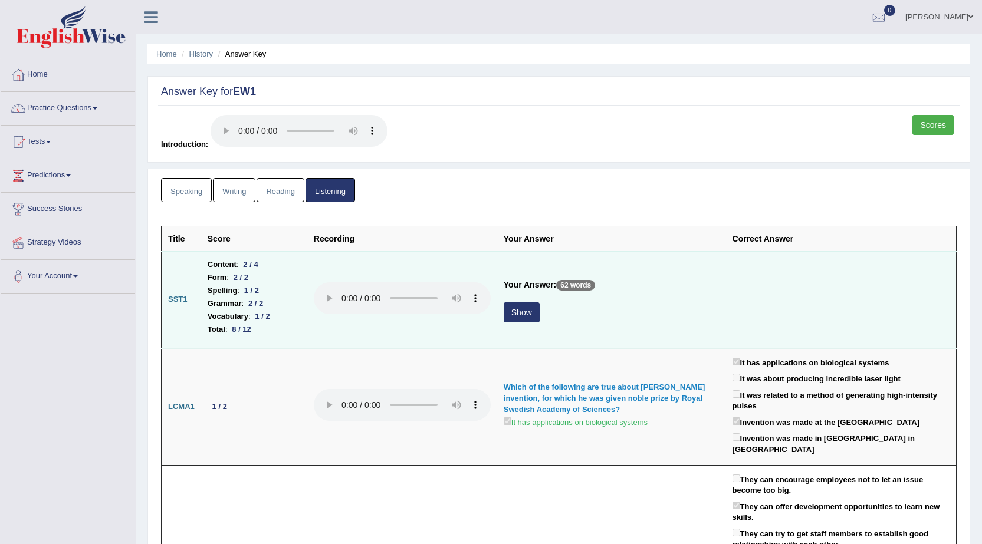
click at [529, 315] on button "Show" at bounding box center [522, 312] width 36 height 20
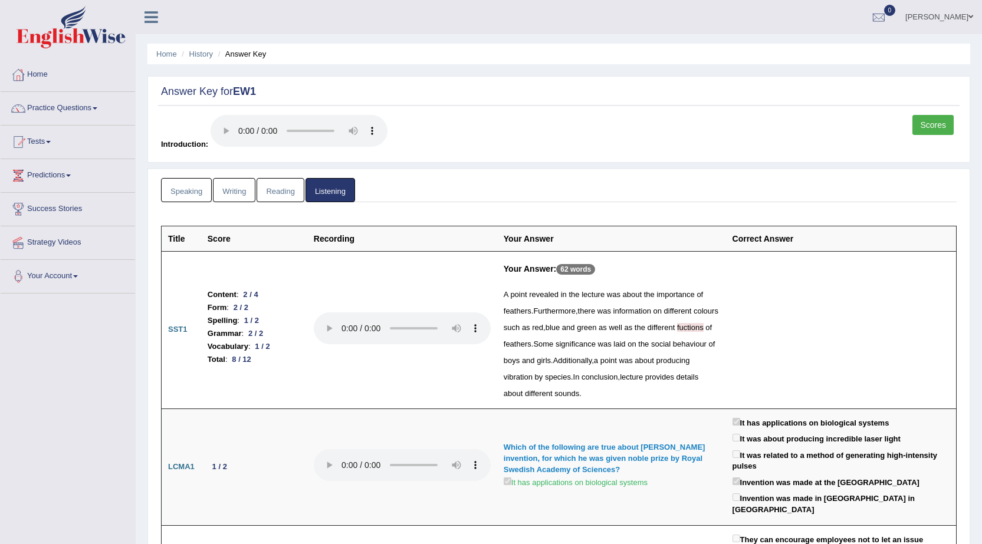
click at [787, 241] on th "Correct Answer" at bounding box center [841, 238] width 231 height 25
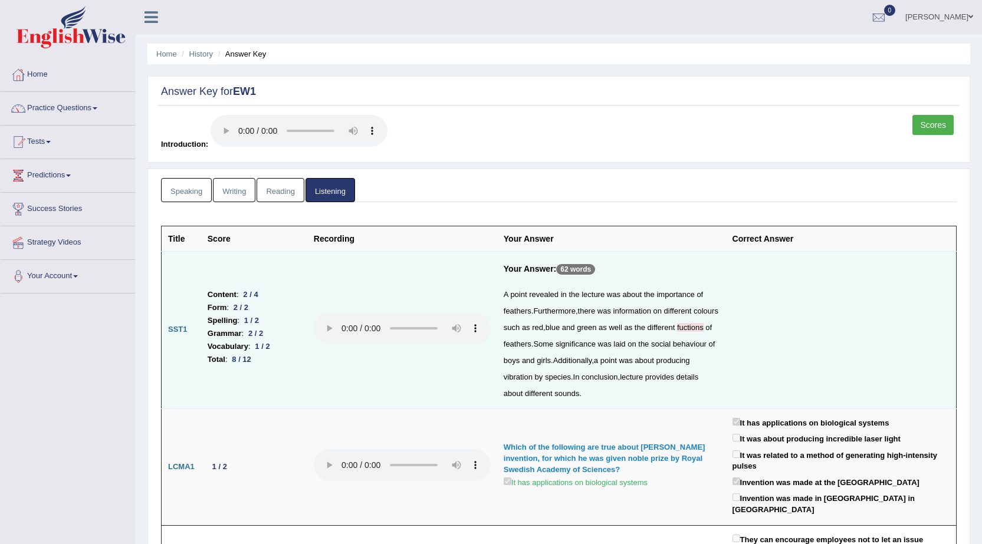
click at [774, 294] on td at bounding box center [841, 329] width 231 height 157
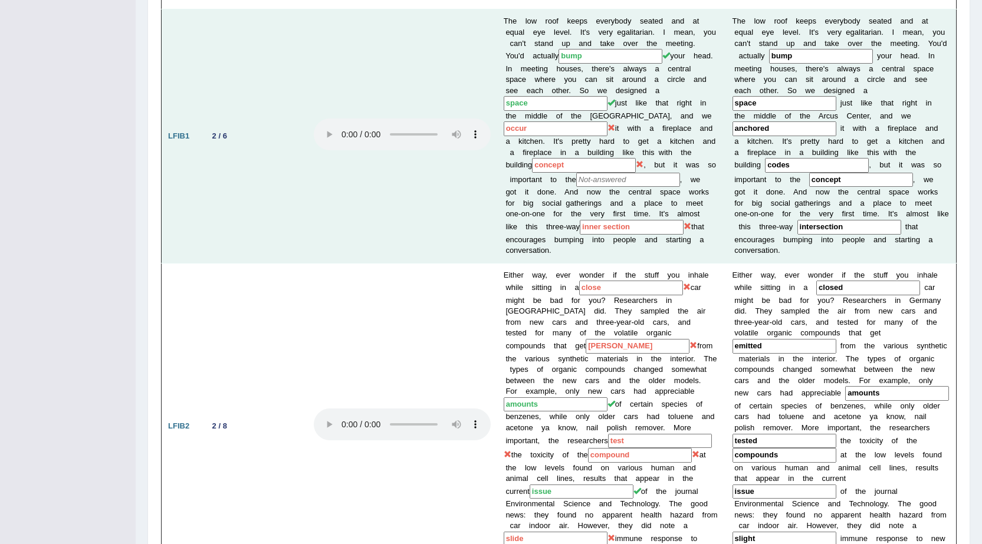
scroll to position [736, 0]
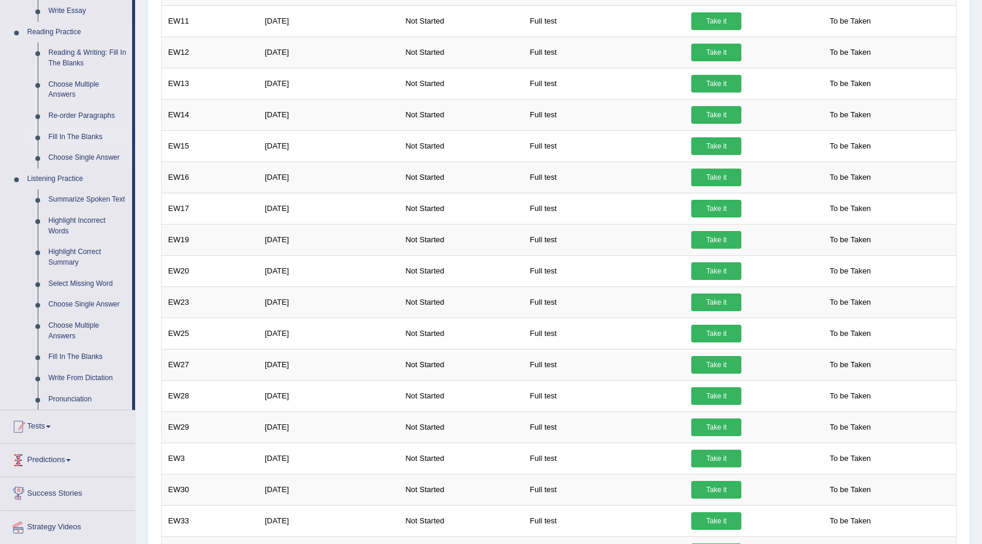
scroll to position [295, 0]
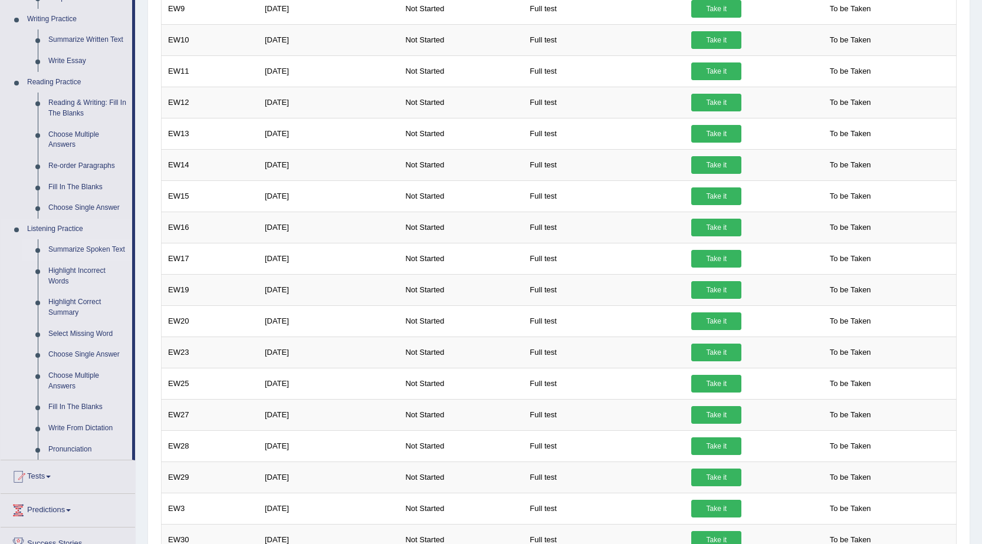
click at [92, 245] on link "Summarize Spoken Text" at bounding box center [87, 249] width 89 height 21
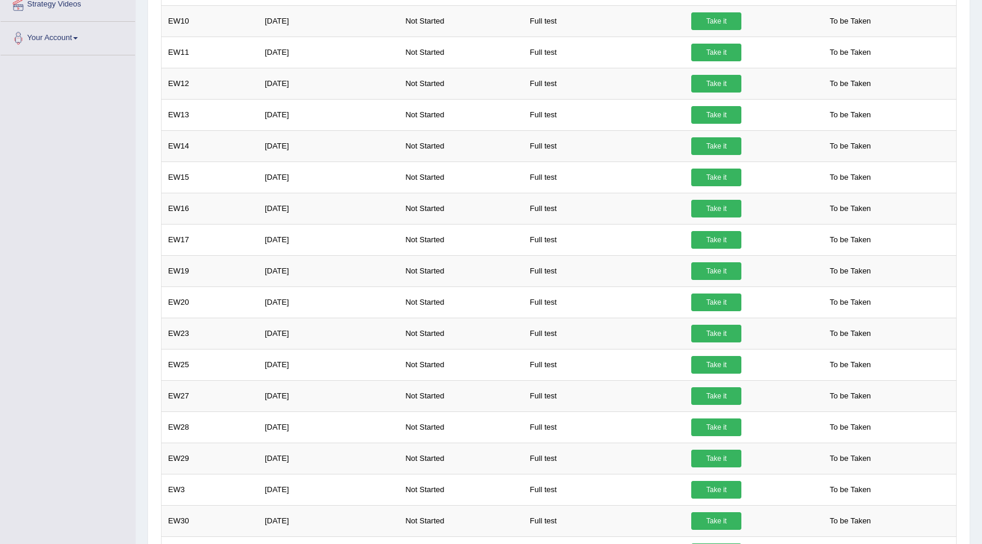
scroll to position [366, 0]
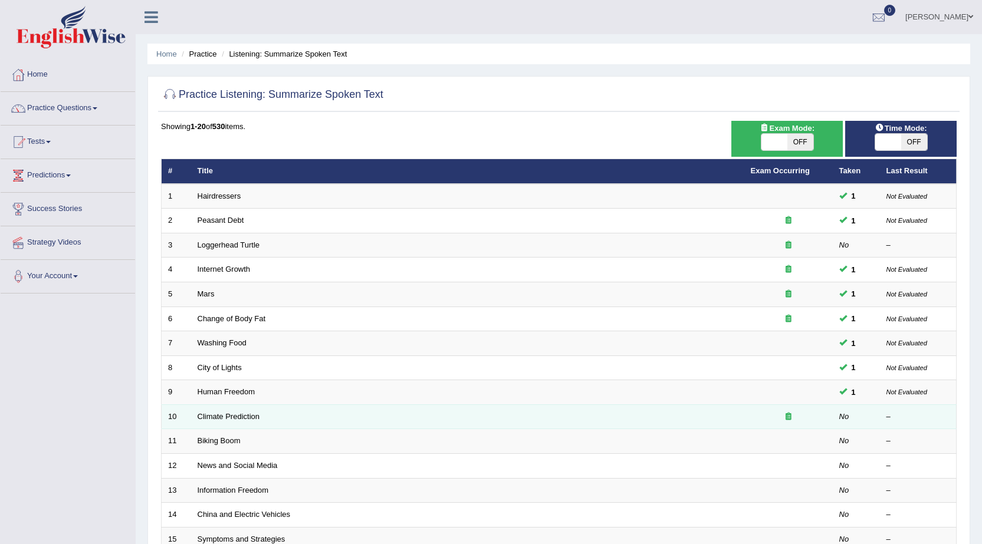
click at [844, 419] on em "No" at bounding box center [844, 416] width 10 height 9
click at [254, 415] on link "Climate Prediction" at bounding box center [229, 416] width 63 height 9
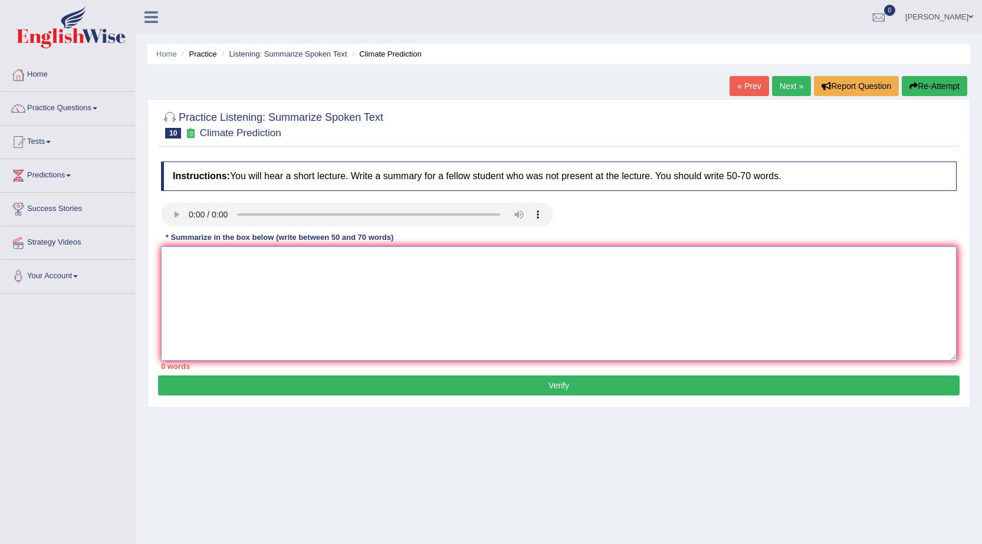
click at [179, 262] on textarea at bounding box center [558, 303] width 795 height 114
click at [285, 295] on textarea at bounding box center [558, 303] width 795 height 114
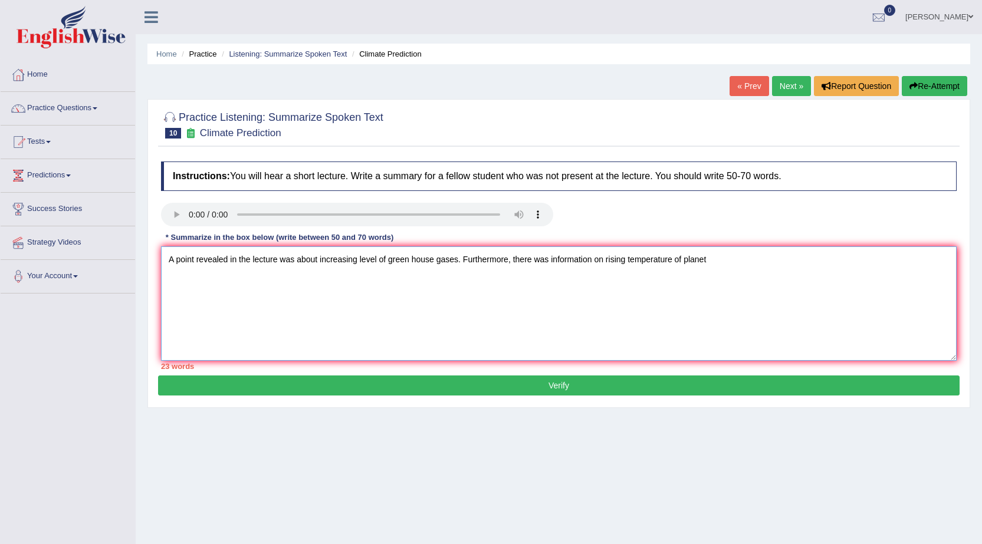
click at [682, 263] on textarea "A point revealed in the lecture was about increasing level of green house gases…" at bounding box center [558, 303] width 795 height 114
click at [724, 259] on textarea "A point revealed in the lecture was about increasing level of green house gases…" at bounding box center [558, 303] width 795 height 114
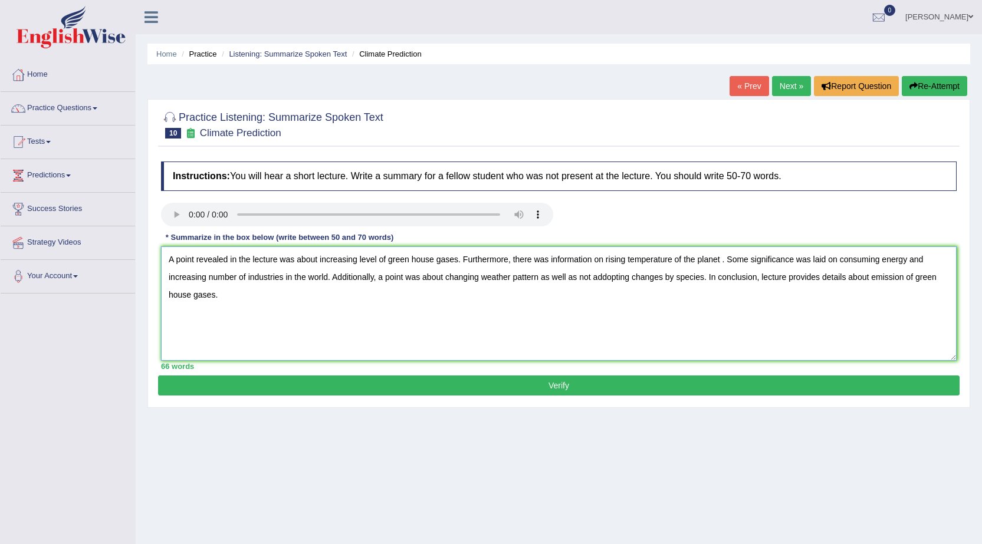
click at [317, 262] on textarea "A point revealed in the lecture was about increasing level of green house gases…" at bounding box center [558, 303] width 795 height 114
click at [619, 256] on textarea "A point revealed in the lecture was about the increasing level of green house g…" at bounding box center [558, 303] width 795 height 114
type textarea "A point revealed in the lecture was about the increasing level of green house g…"
click at [583, 384] on button "Verify" at bounding box center [558, 386] width 801 height 20
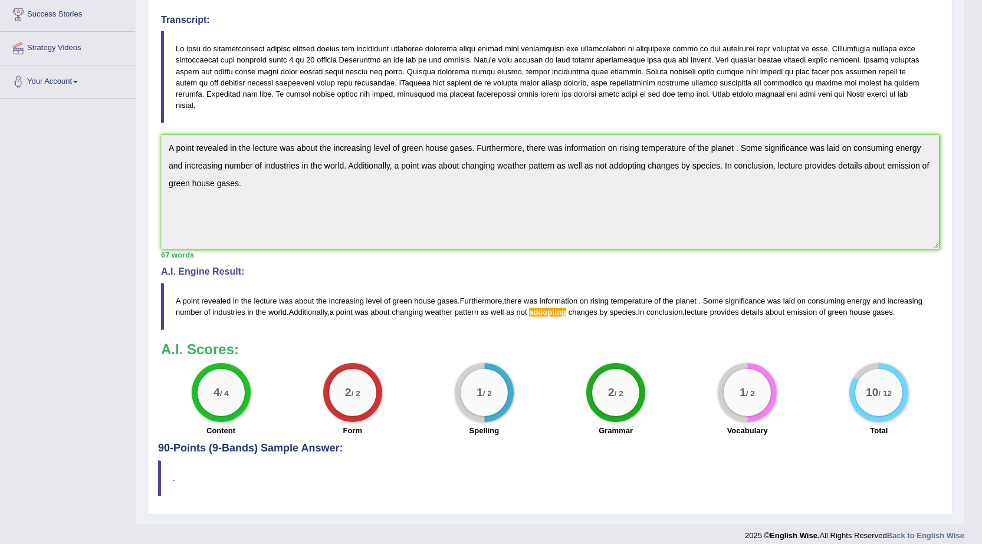
scroll to position [215, 0]
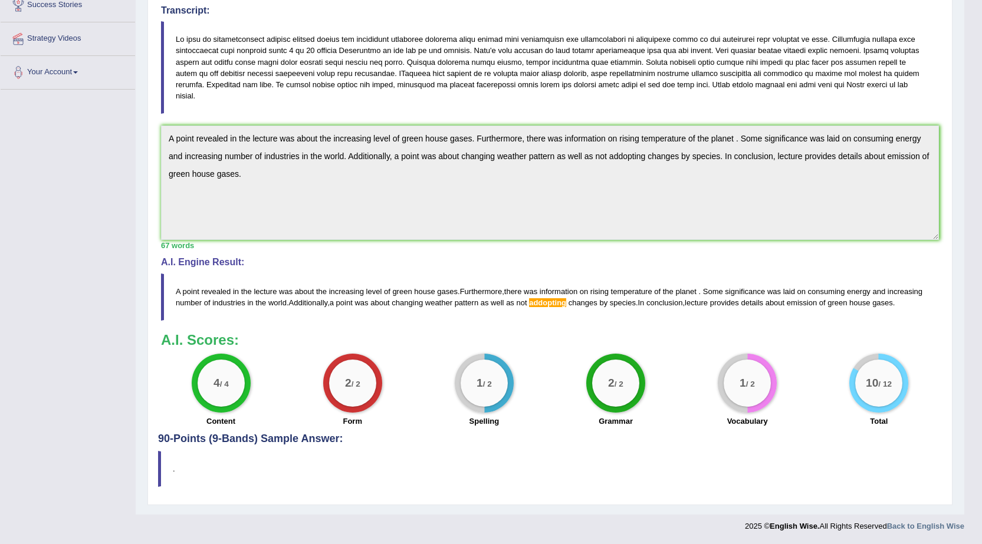
click at [320, 441] on h4 "90-Points (9-Bands) Sample Answer:" at bounding box center [550, 197] width 784 height 496
click at [207, 440] on h4 "90-Points (9-Bands) Sample Answer:" at bounding box center [550, 197] width 784 height 496
click at [229, 440] on h4 "90-Points (9-Bands) Sample Answer:" at bounding box center [550, 197] width 784 height 496
click at [172, 464] on blockquote "." at bounding box center [550, 469] width 784 height 36
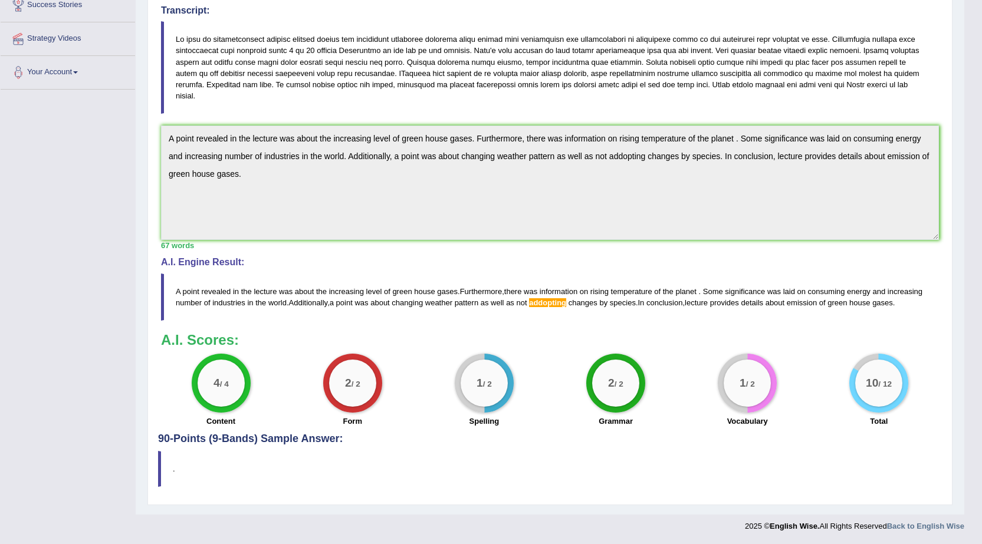
click at [172, 464] on blockquote "." at bounding box center [550, 469] width 784 height 36
click at [165, 473] on blockquote "." at bounding box center [550, 469] width 784 height 36
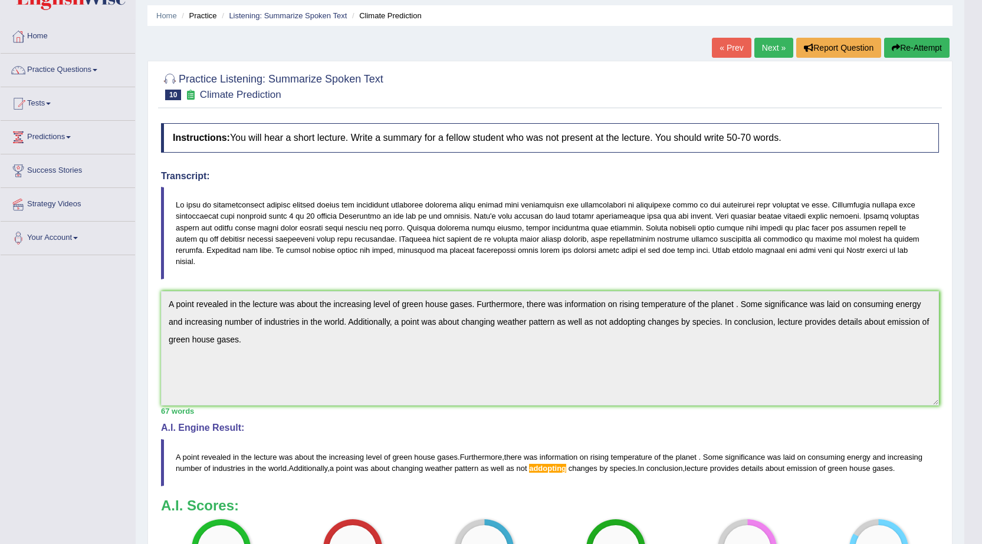
scroll to position [0, 0]
